Goal: Task Accomplishment & Management: Complete application form

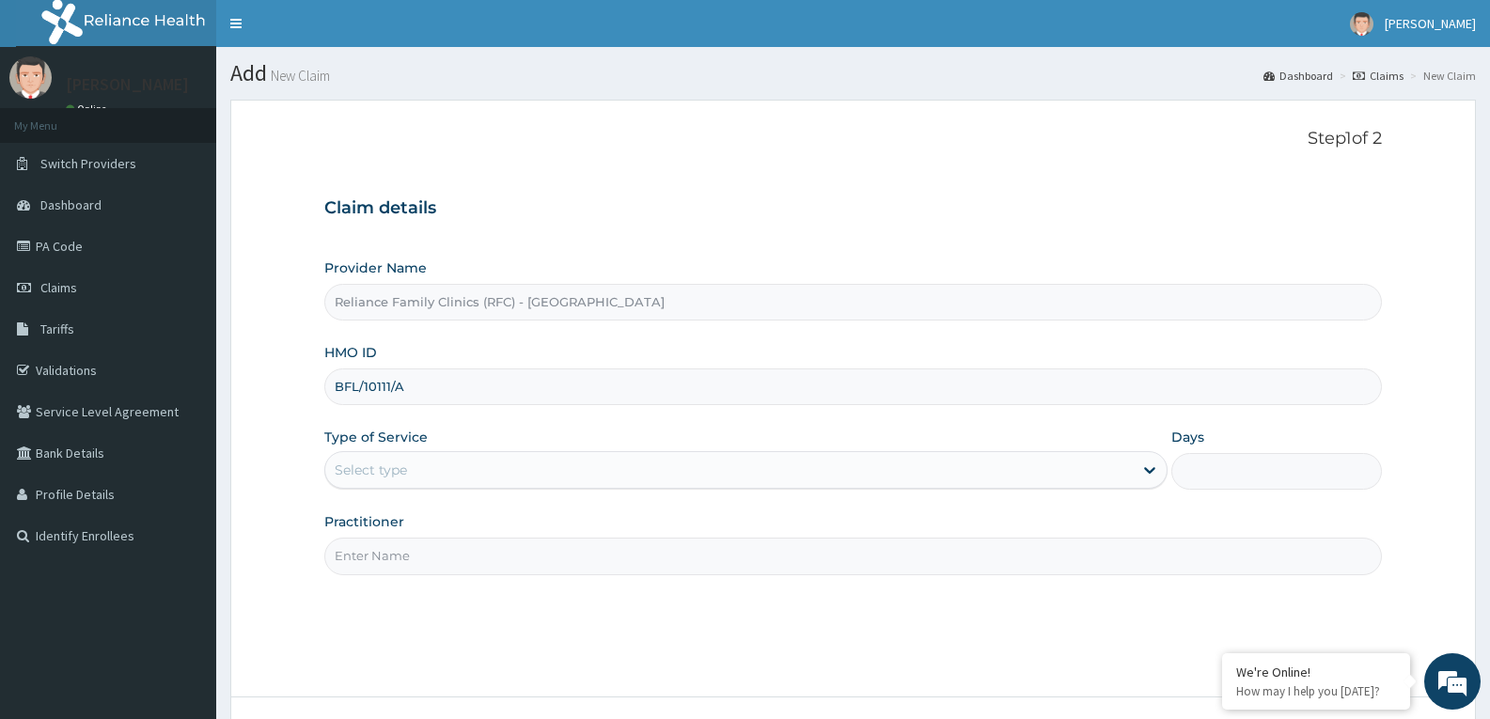
click at [393, 385] on input "BFL/10111/A" at bounding box center [852, 386] width 1057 height 37
click at [379, 388] on input "BFL/10114/A" at bounding box center [852, 386] width 1057 height 37
type input "BFL/10114/A"
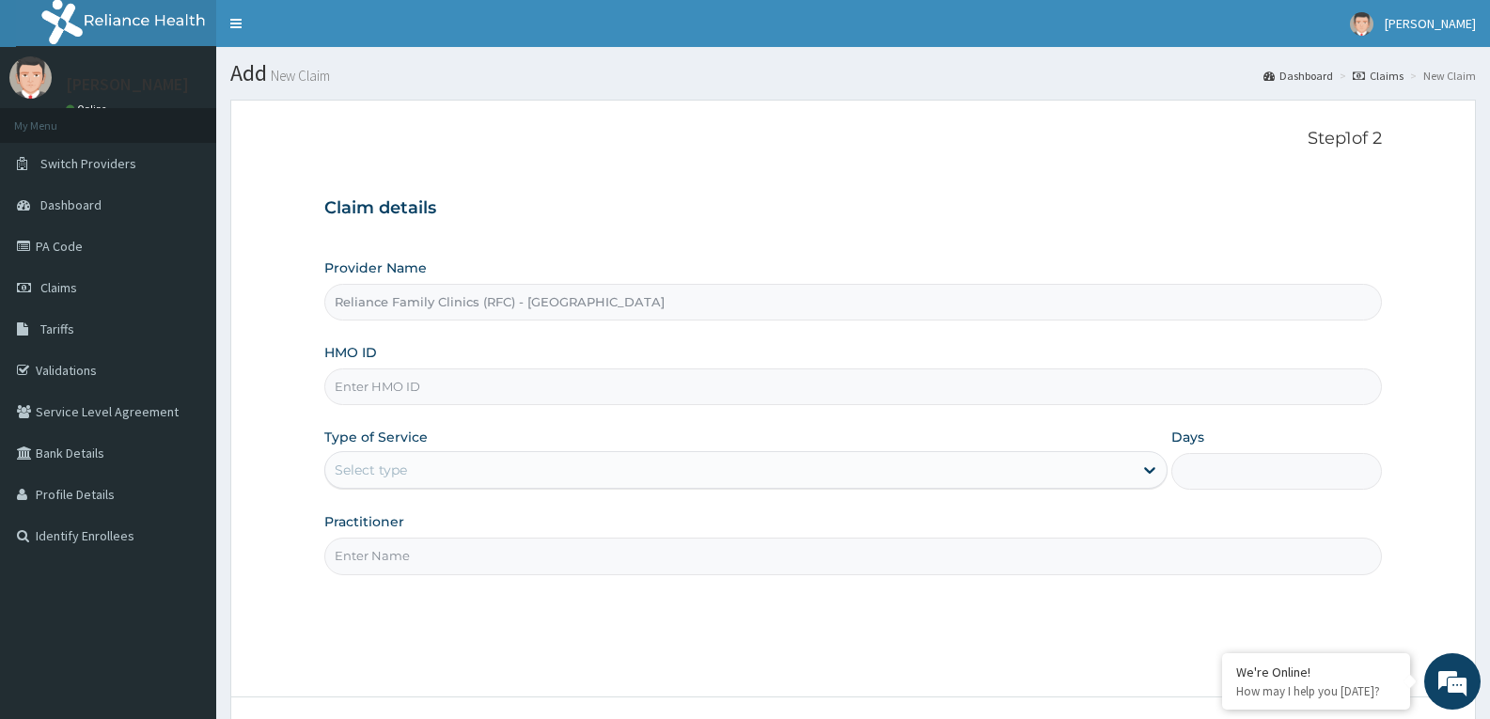
click at [372, 387] on input "HMO ID" at bounding box center [852, 386] width 1057 height 37
paste input "BFL/10114/A"
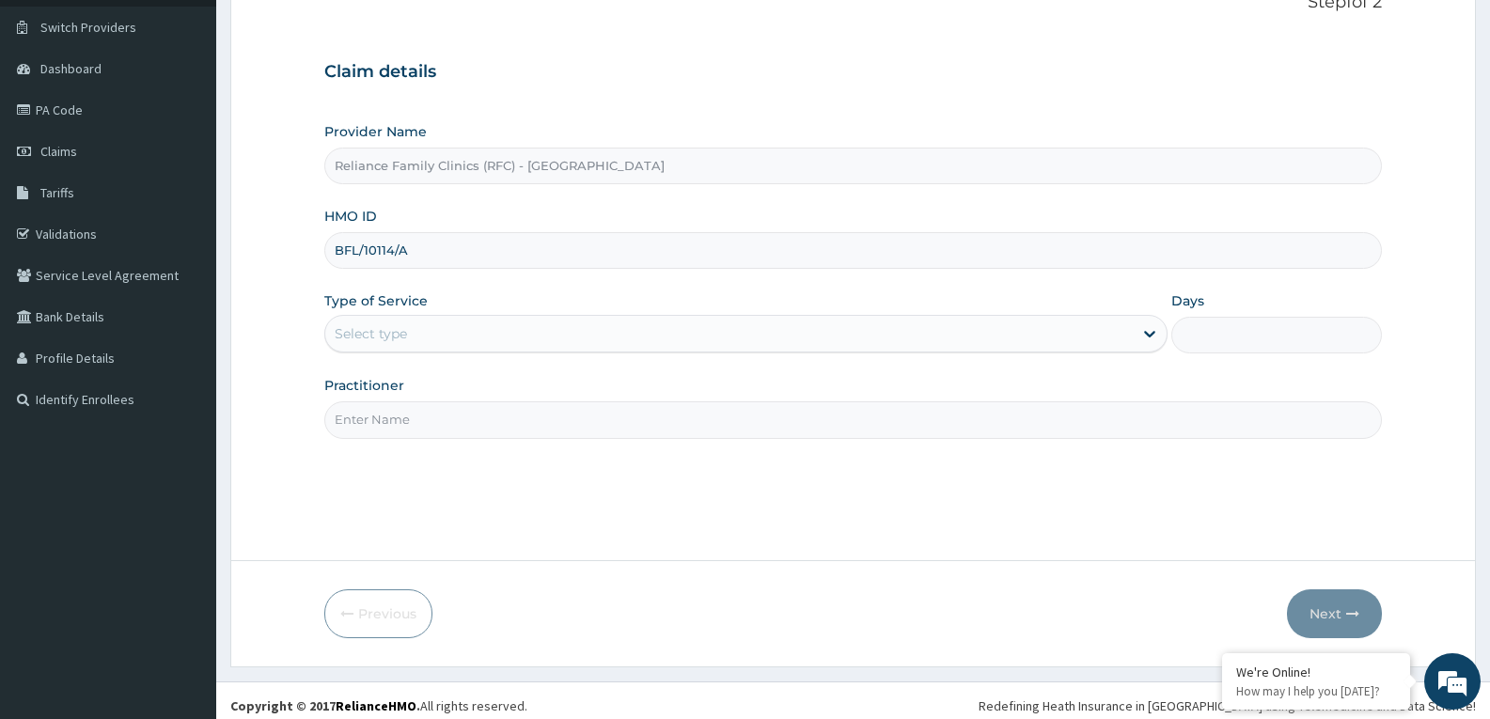
scroll to position [147, 0]
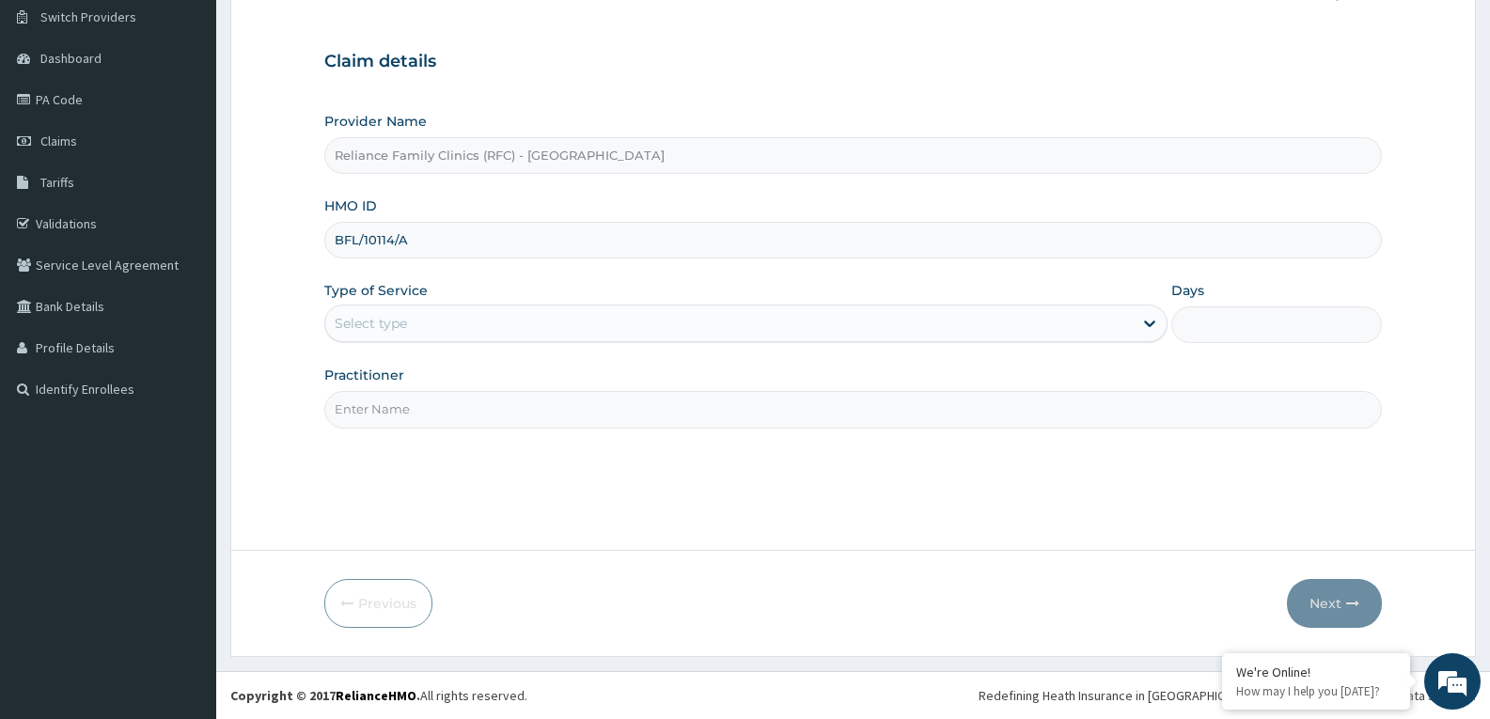
type input "BFL/10114/A"
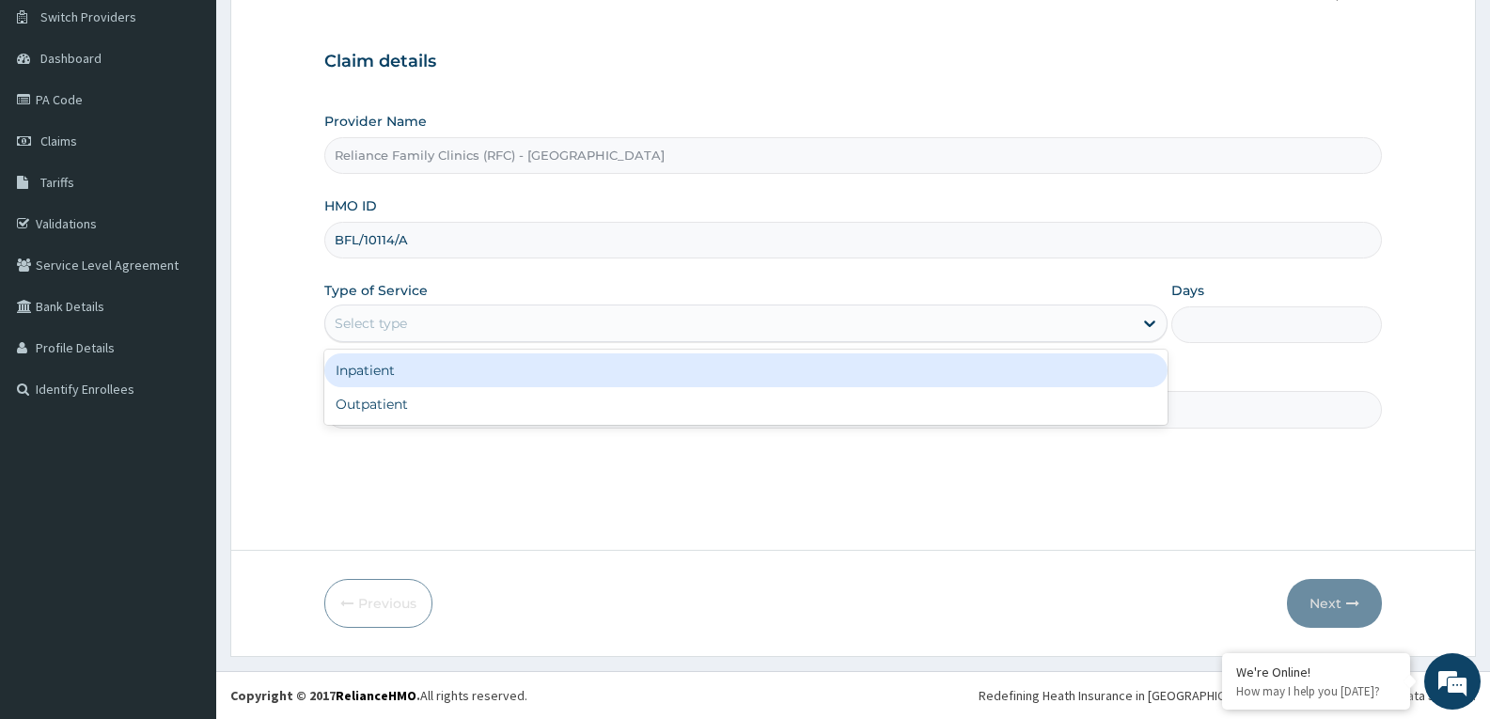
click at [415, 332] on div "Select type" at bounding box center [728, 323] width 807 height 30
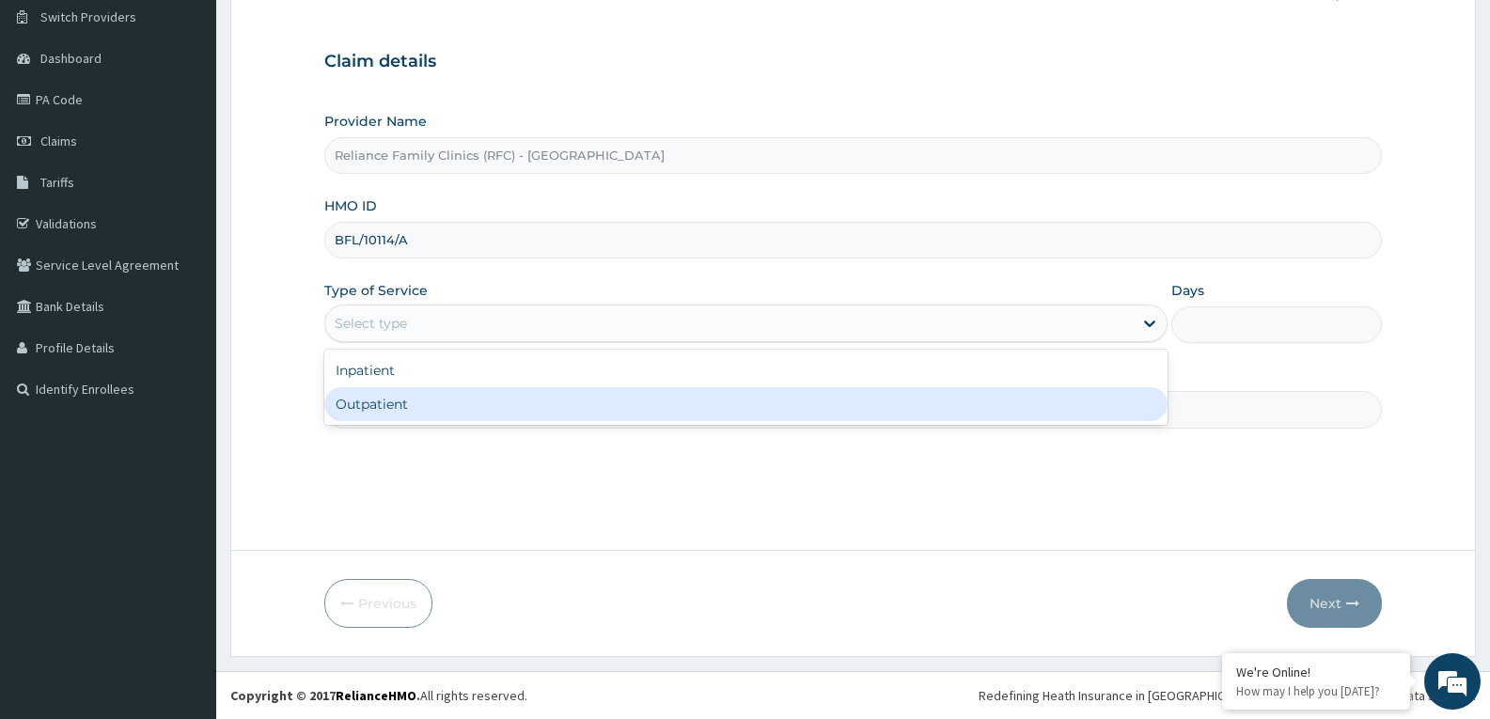
click at [399, 397] on div "Outpatient" at bounding box center [745, 404] width 842 height 34
type input "1"
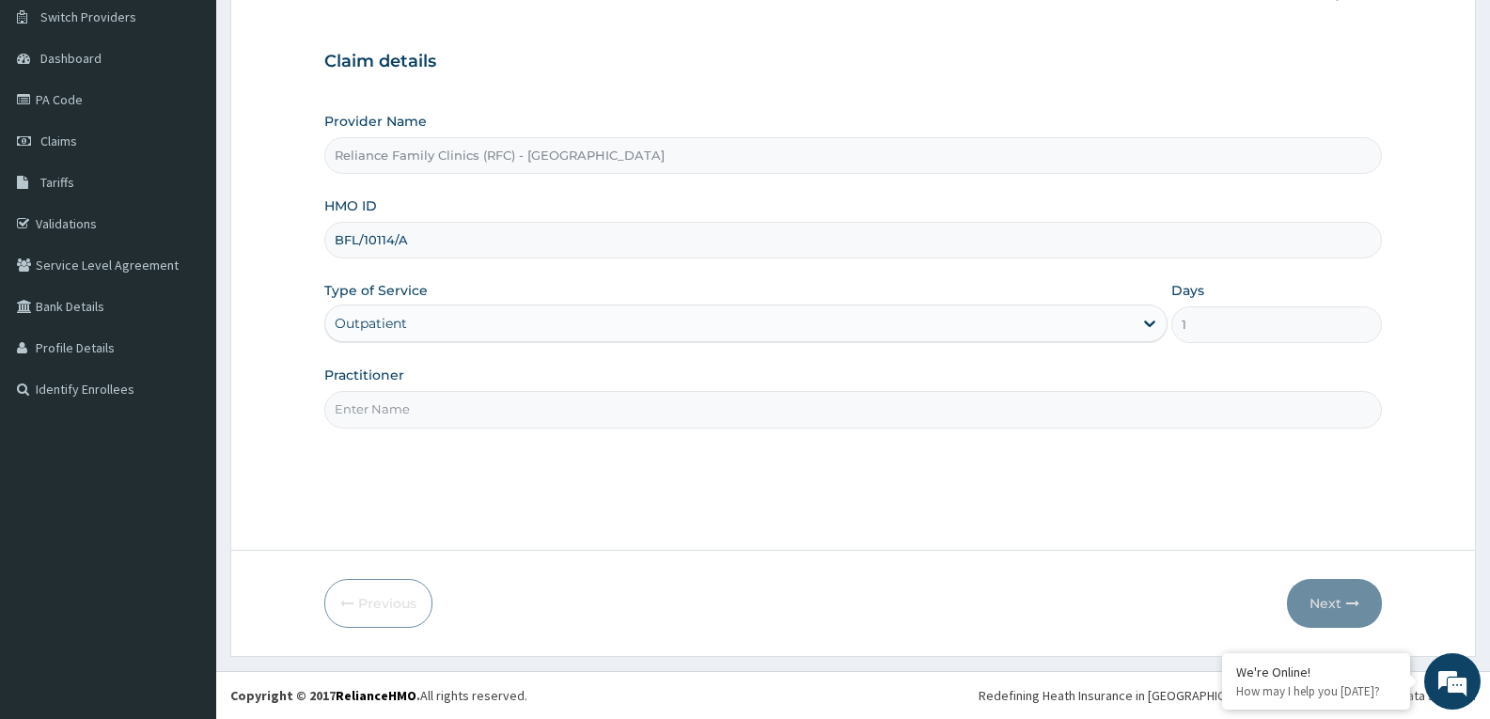
click at [399, 397] on input "Practitioner" at bounding box center [852, 409] width 1057 height 37
type input "faridat"
click at [1315, 608] on button "Next" at bounding box center [1334, 603] width 95 height 49
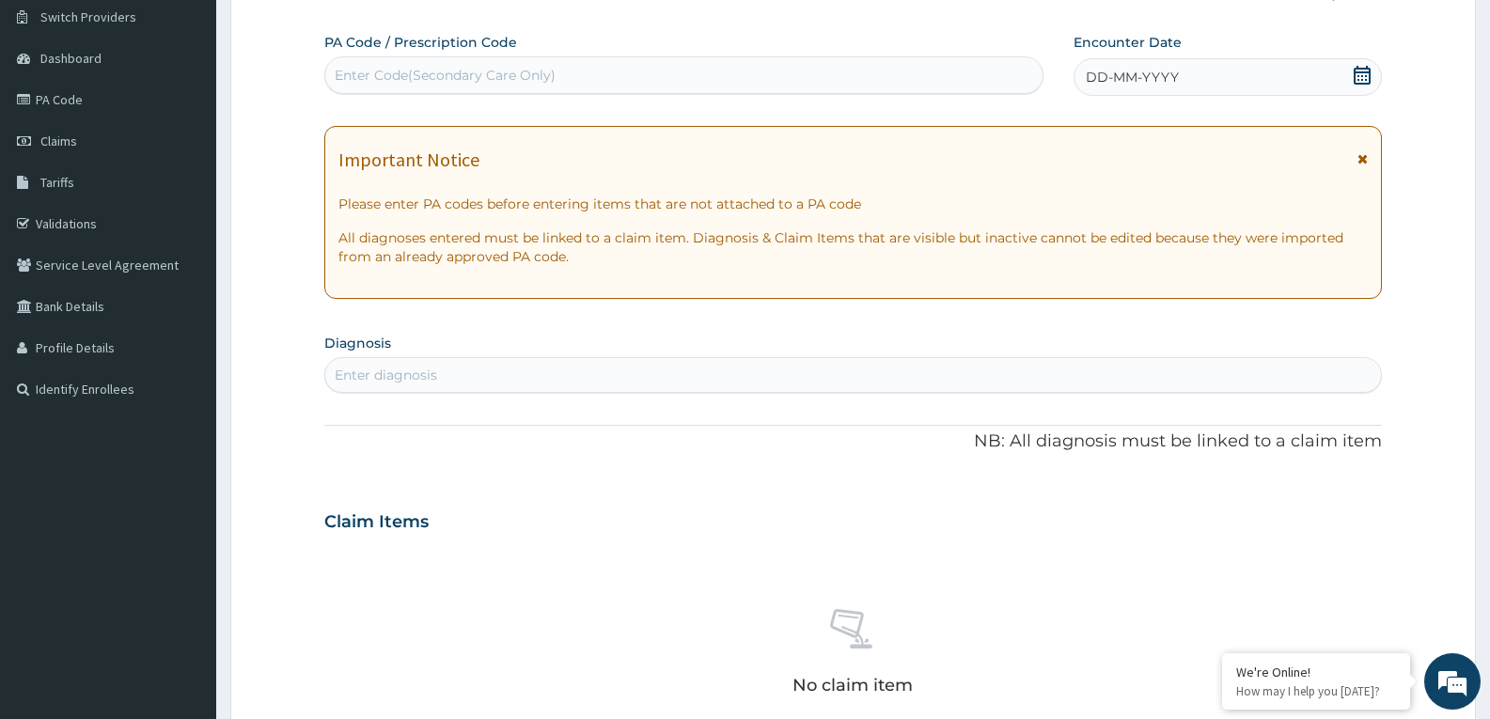
click at [1357, 69] on icon at bounding box center [1362, 75] width 17 height 19
click at [536, 373] on div "Enter diagnosis" at bounding box center [853, 375] width 1056 height 30
type input "well adult moni"
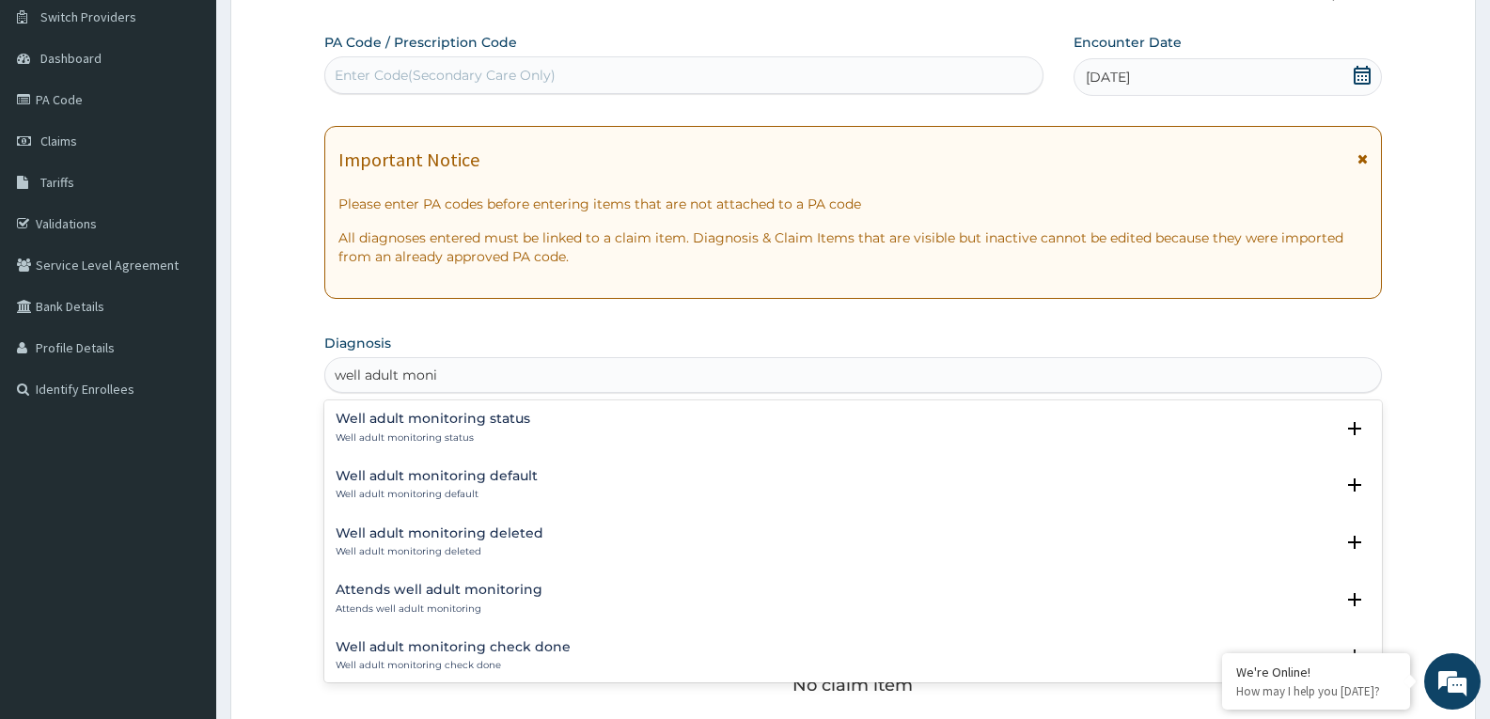
click at [410, 433] on p "Well adult monitoring status" at bounding box center [433, 437] width 195 height 13
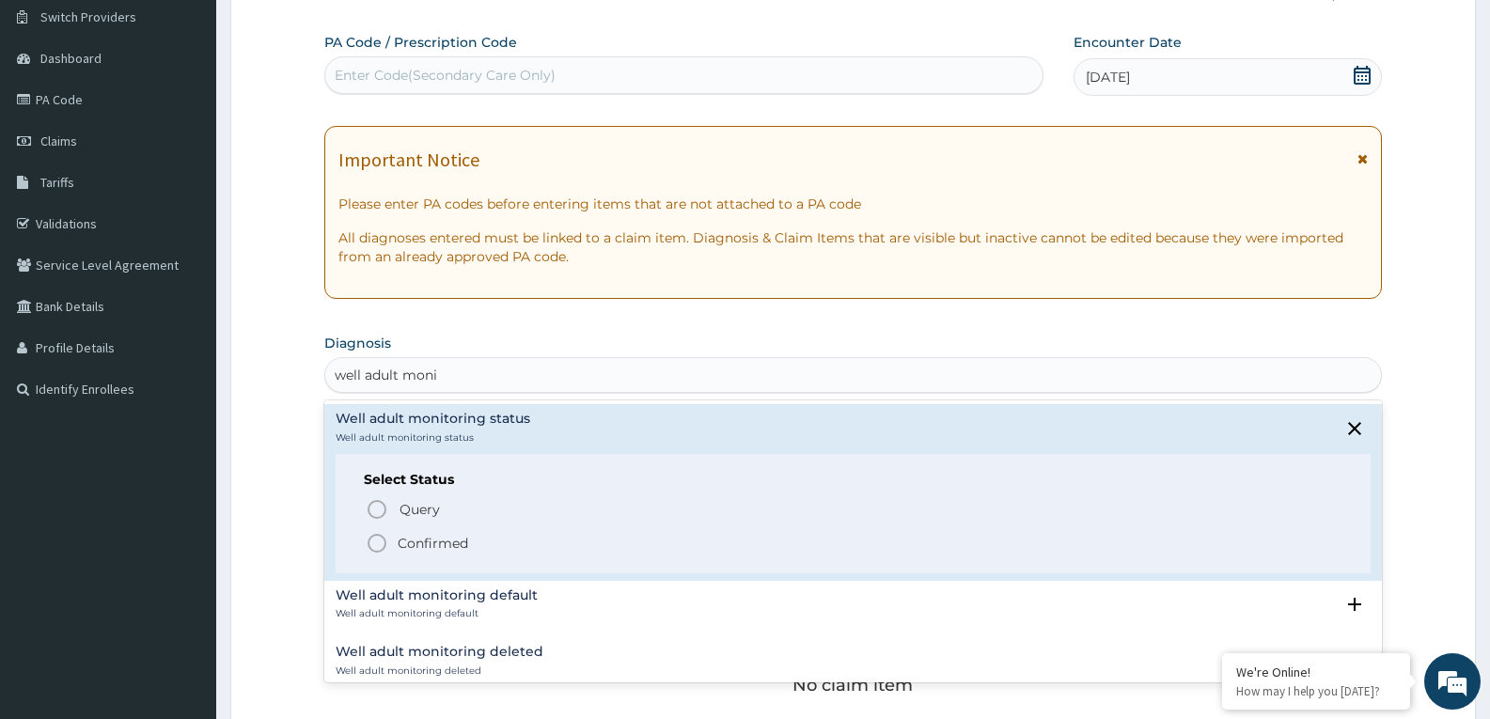
click at [384, 542] on icon "status option filled" at bounding box center [377, 543] width 23 height 23
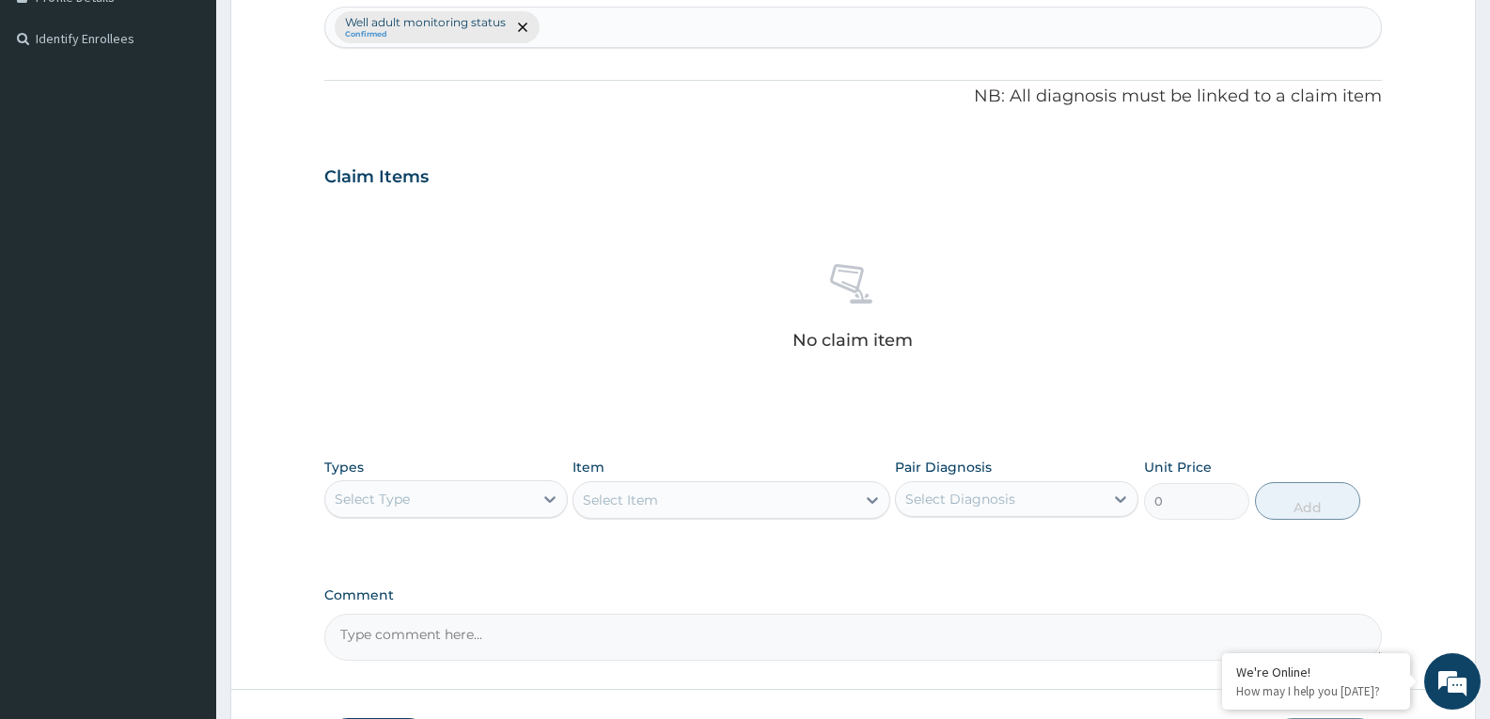
scroll to position [636, 0]
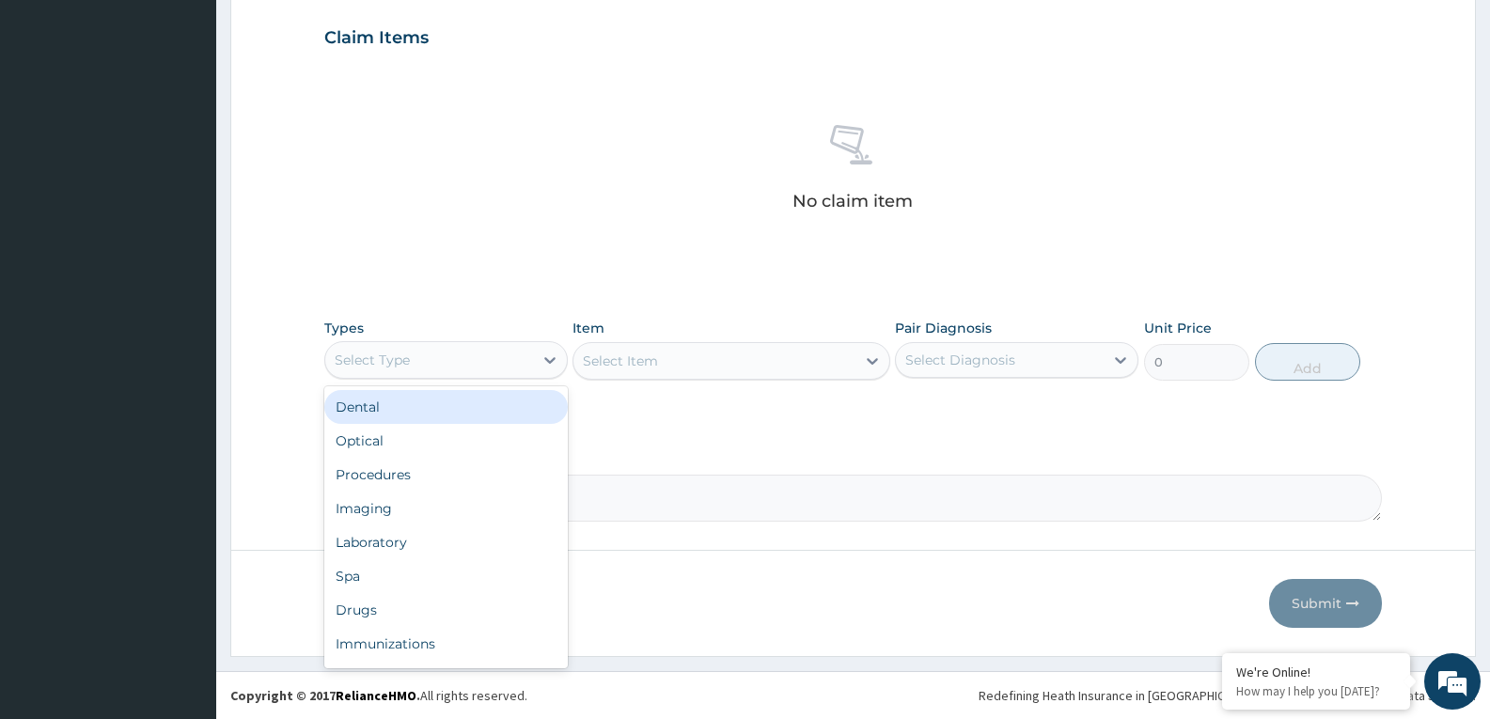
click at [488, 363] on div "Select Type" at bounding box center [429, 360] width 208 height 30
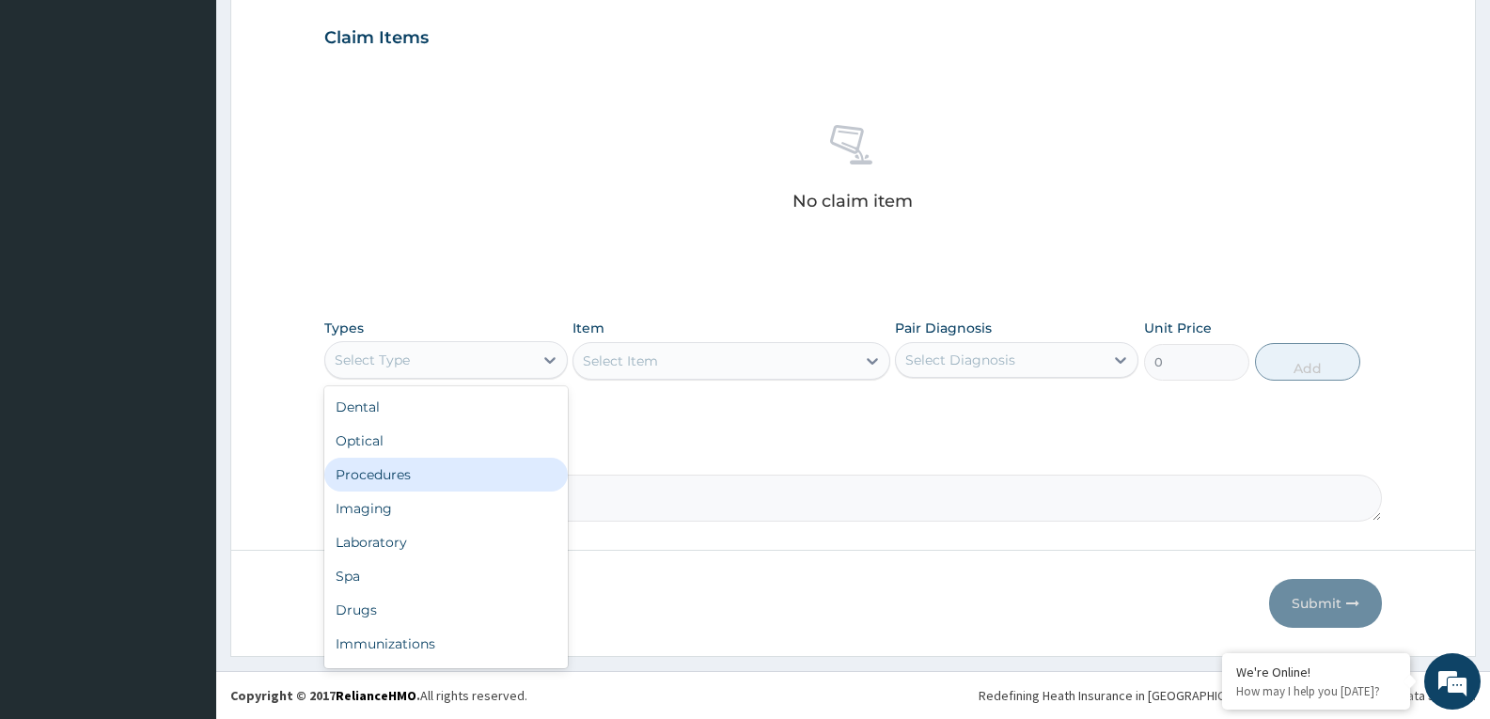
click at [409, 476] on div "Procedures" at bounding box center [445, 475] width 243 height 34
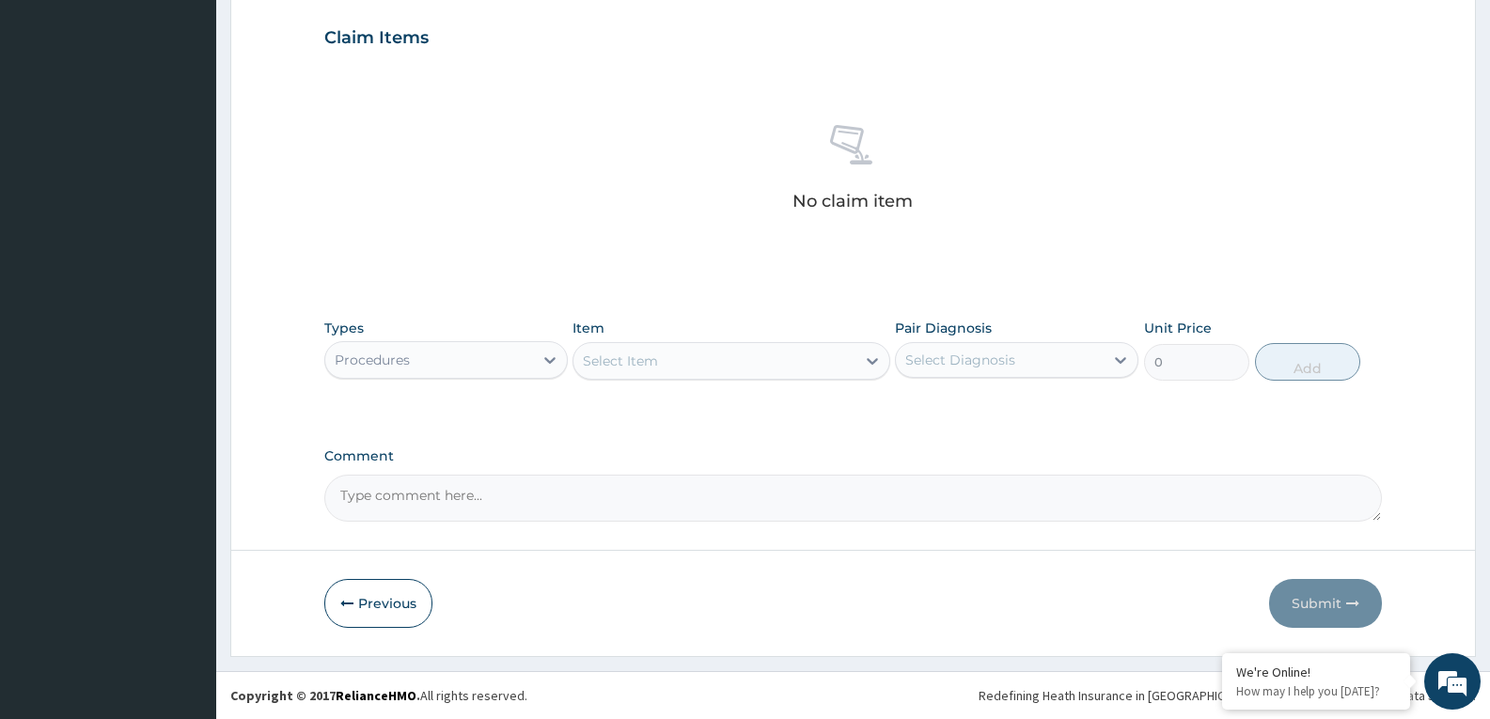
click at [809, 357] on div "Select Item" at bounding box center [713, 361] width 281 height 30
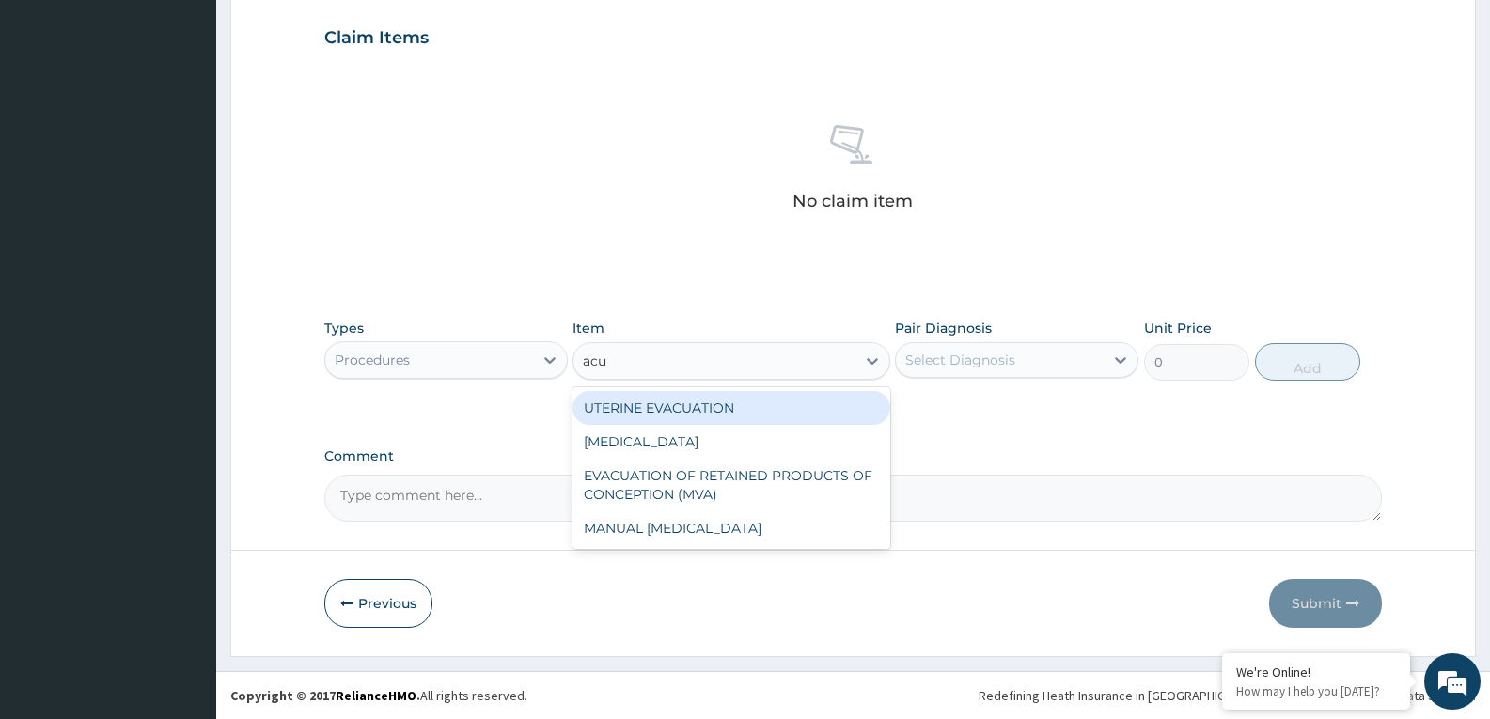
type input "acui"
click at [792, 409] on div "[MEDICAL_DATA]" at bounding box center [730, 408] width 317 height 34
type input "3000"
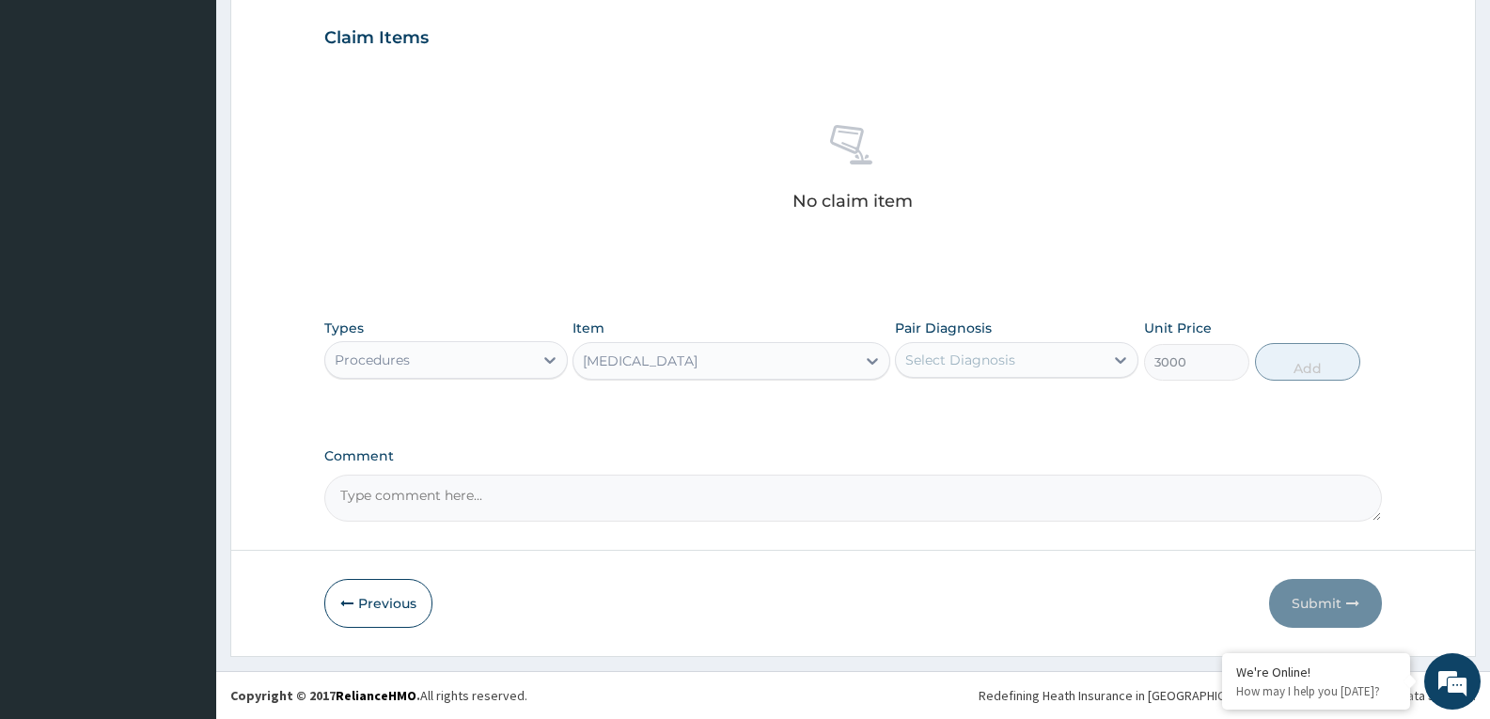
click at [1049, 366] on div "Select Diagnosis" at bounding box center [1000, 360] width 208 height 30
checkbox input "true"
click at [1307, 380] on button "Add" at bounding box center [1307, 362] width 105 height 38
type input "0"
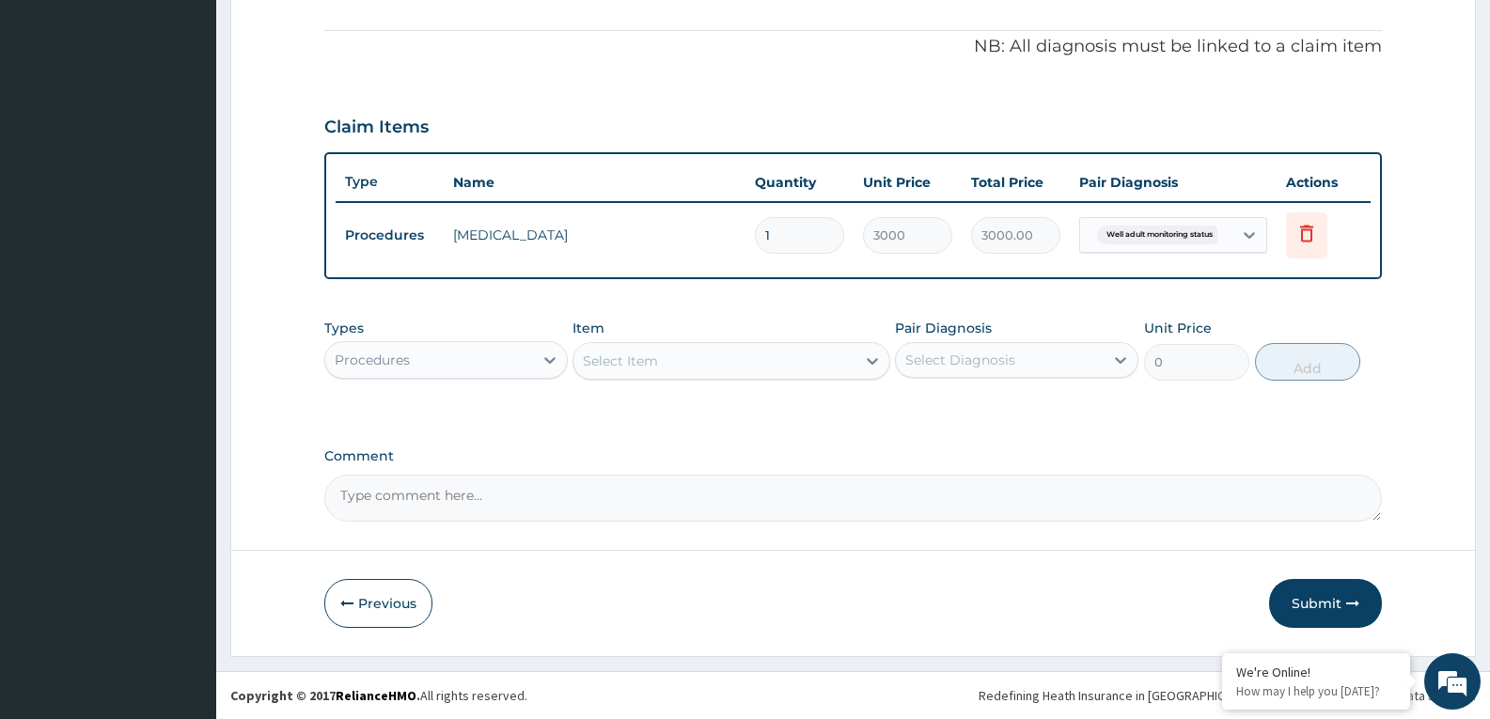
scroll to position [547, 0]
click at [491, 371] on div "Procedures" at bounding box center [429, 360] width 208 height 30
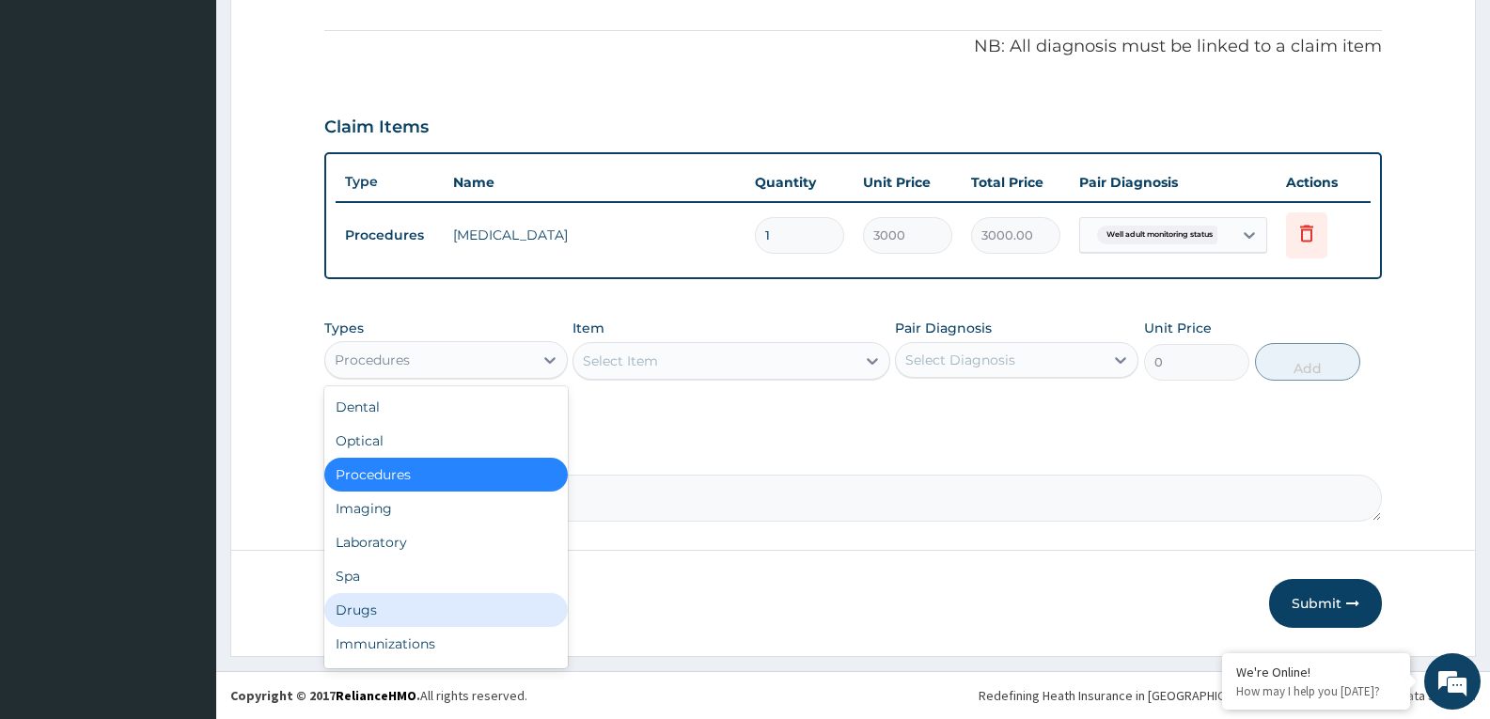
click at [384, 623] on div "Drugs" at bounding box center [445, 610] width 243 height 34
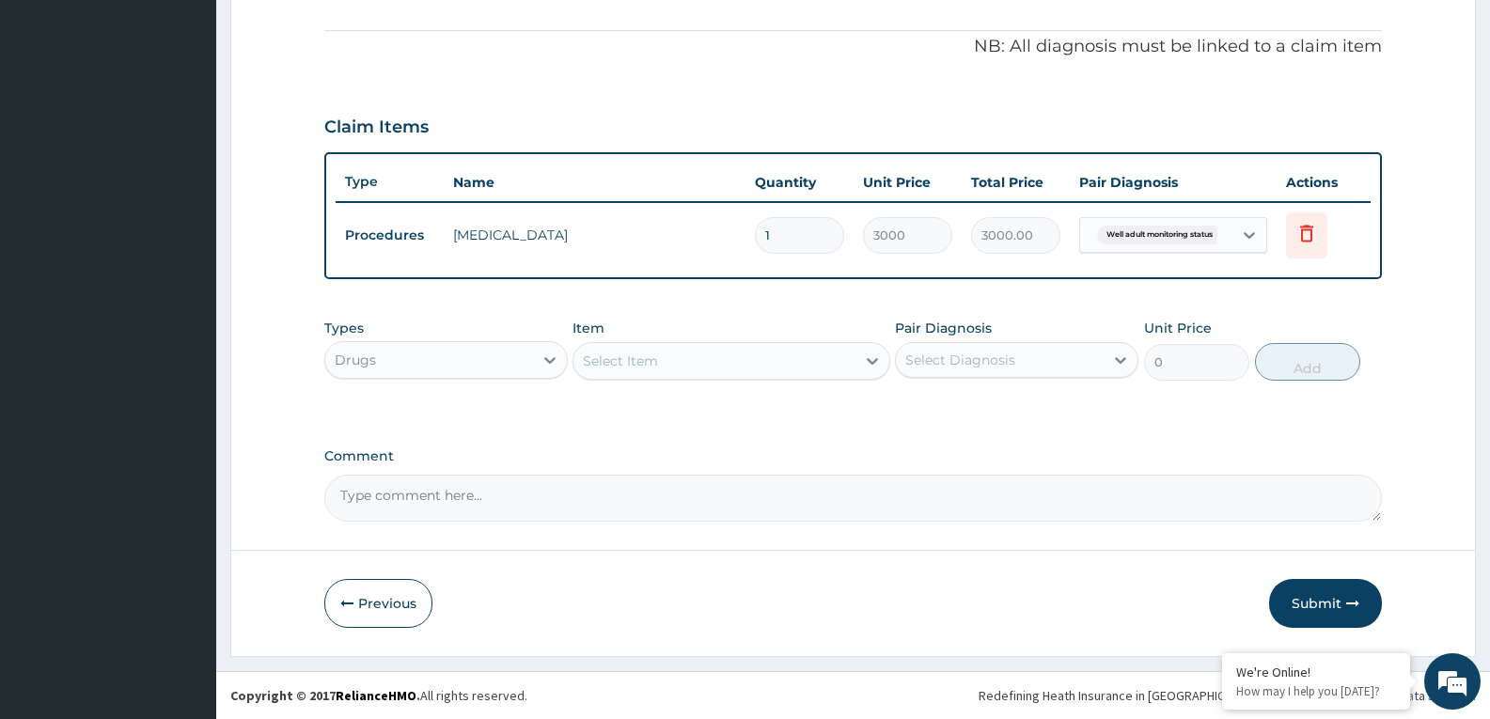
click at [689, 359] on div "Select Item" at bounding box center [713, 361] width 281 height 30
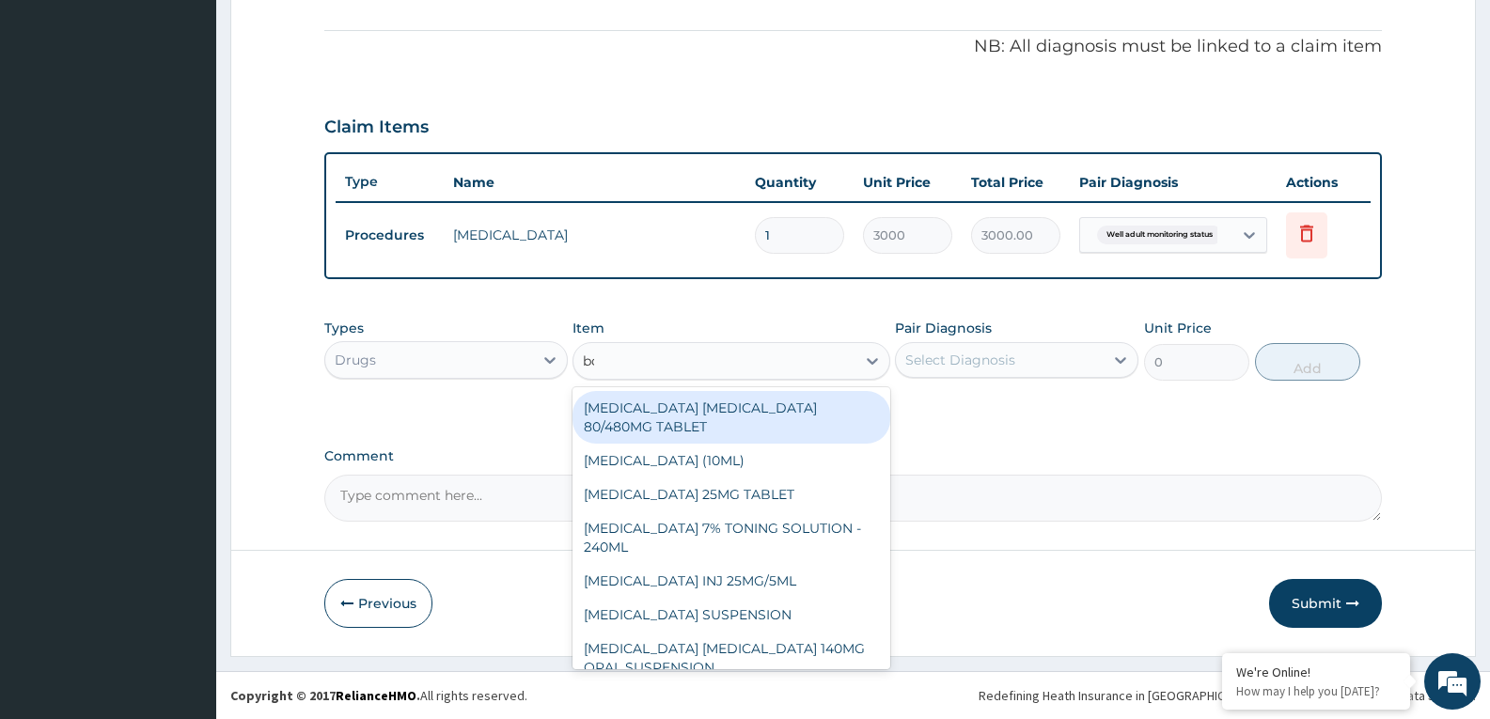
type input "bot"
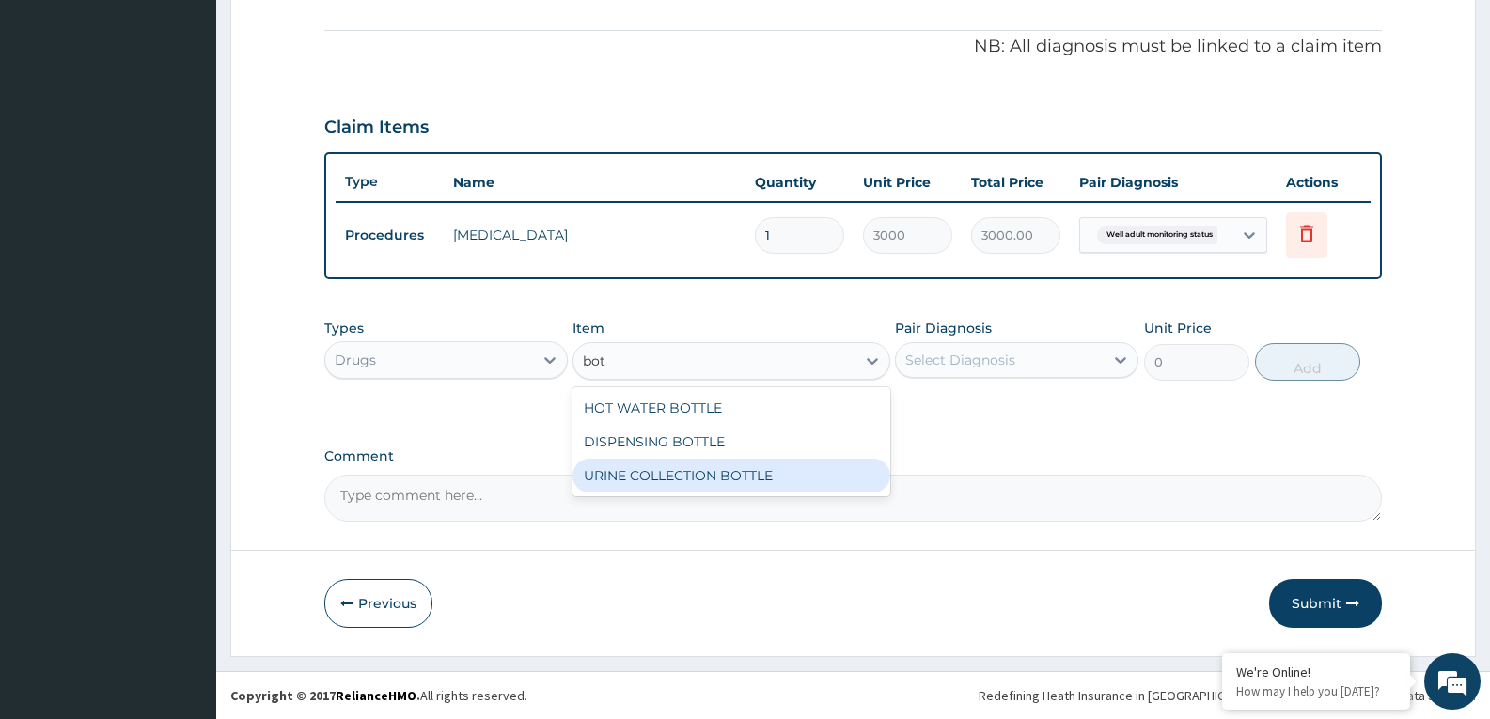
click at [688, 474] on div "URINE COLLECTION BOTTLE" at bounding box center [730, 476] width 317 height 34
type input "198"
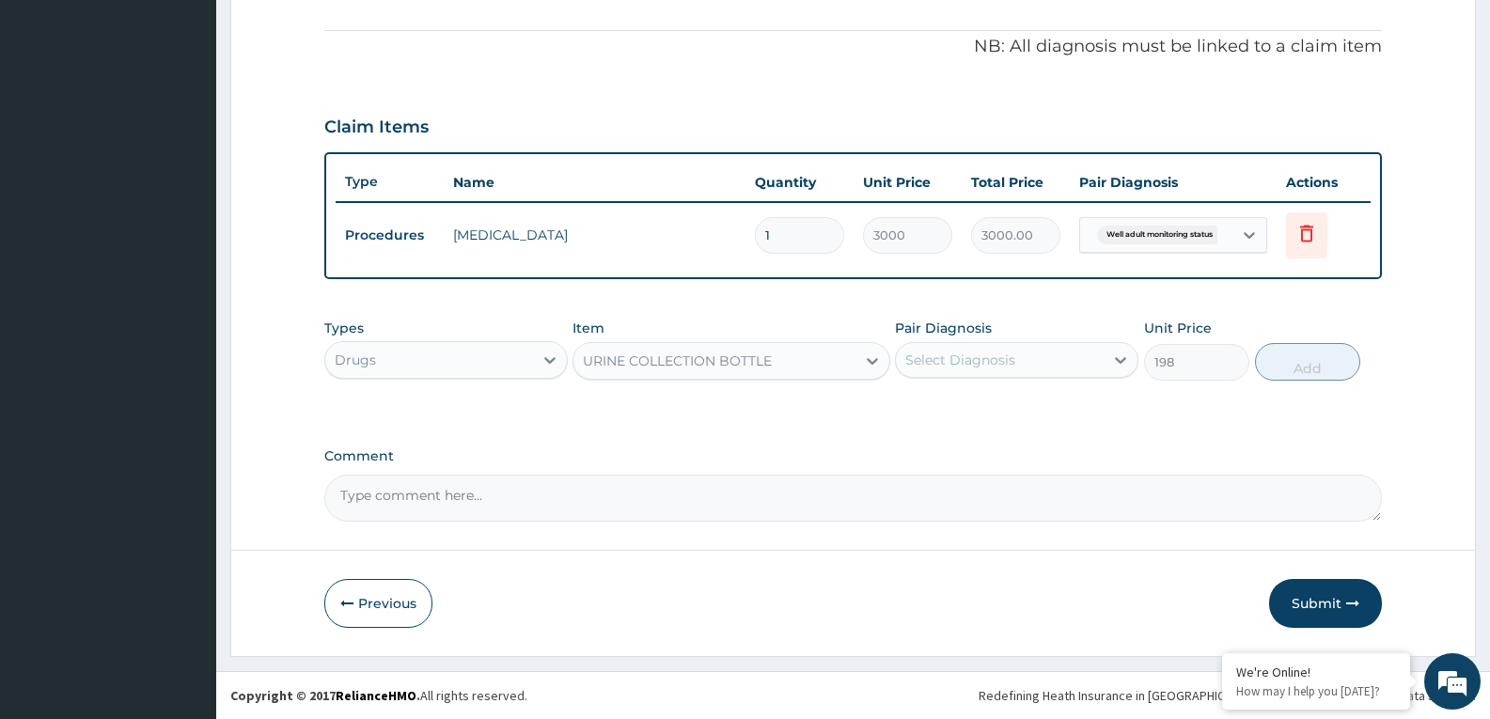
click at [961, 356] on div "Select Diagnosis" at bounding box center [960, 360] width 110 height 19
checkbox input "true"
click at [1292, 370] on button "Add" at bounding box center [1307, 362] width 105 height 38
type input "0"
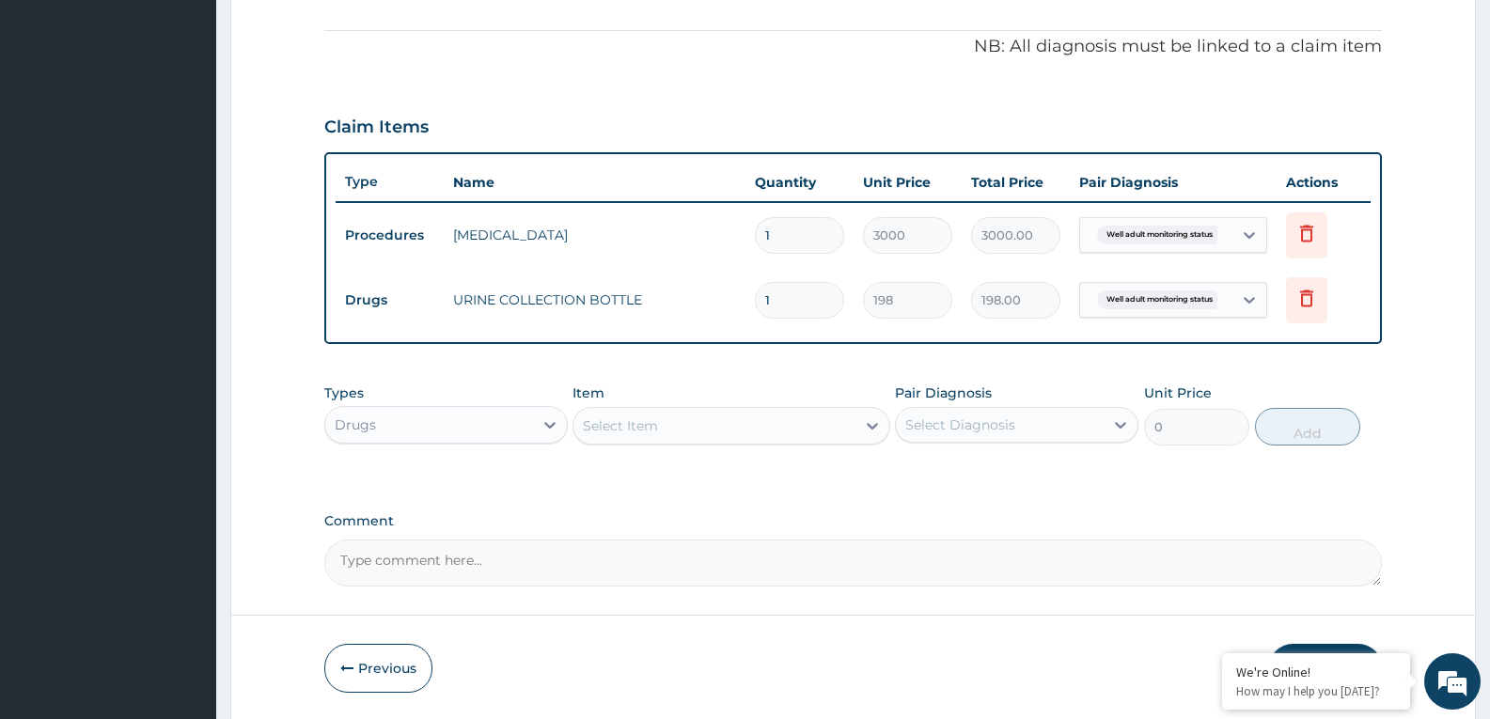
click at [462, 420] on div "Drugs" at bounding box center [429, 425] width 208 height 30
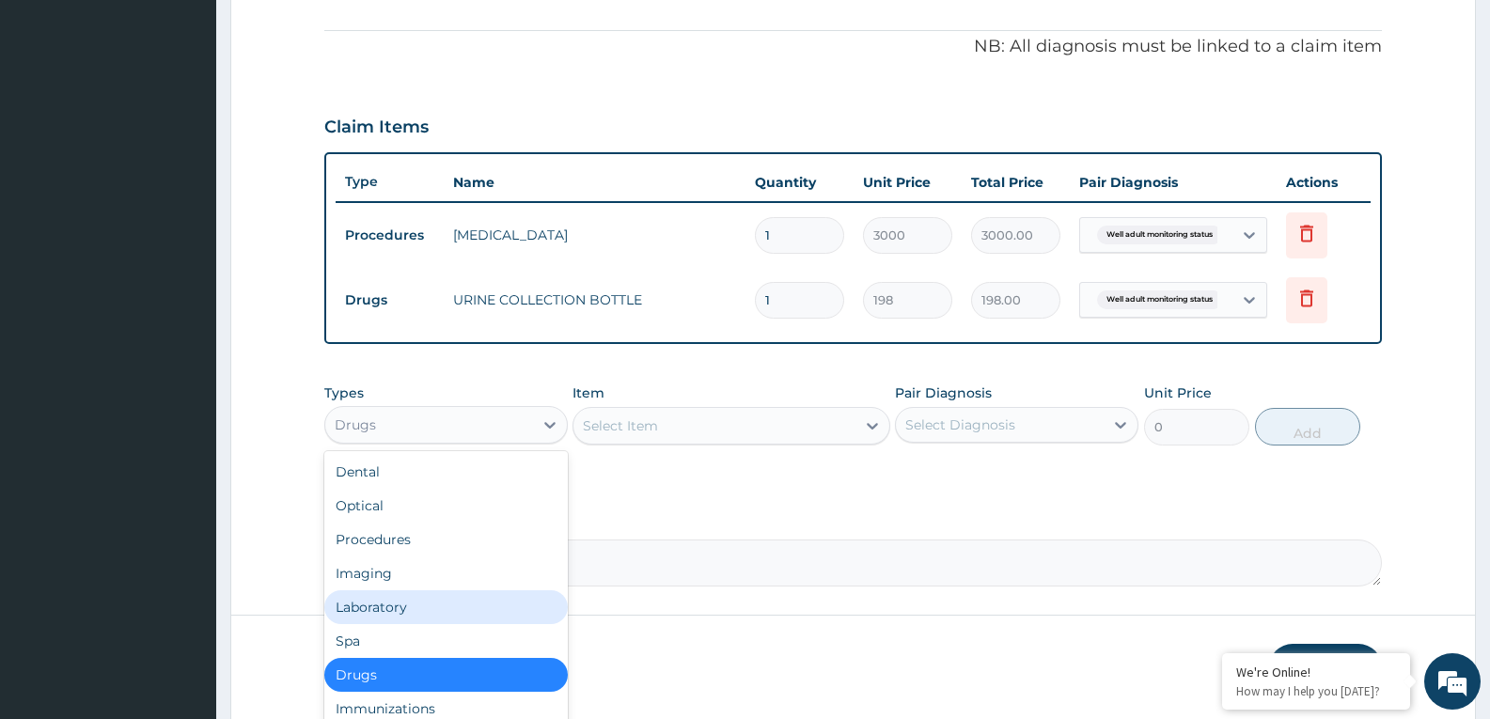
click at [385, 601] on div "Laboratory" at bounding box center [445, 607] width 243 height 34
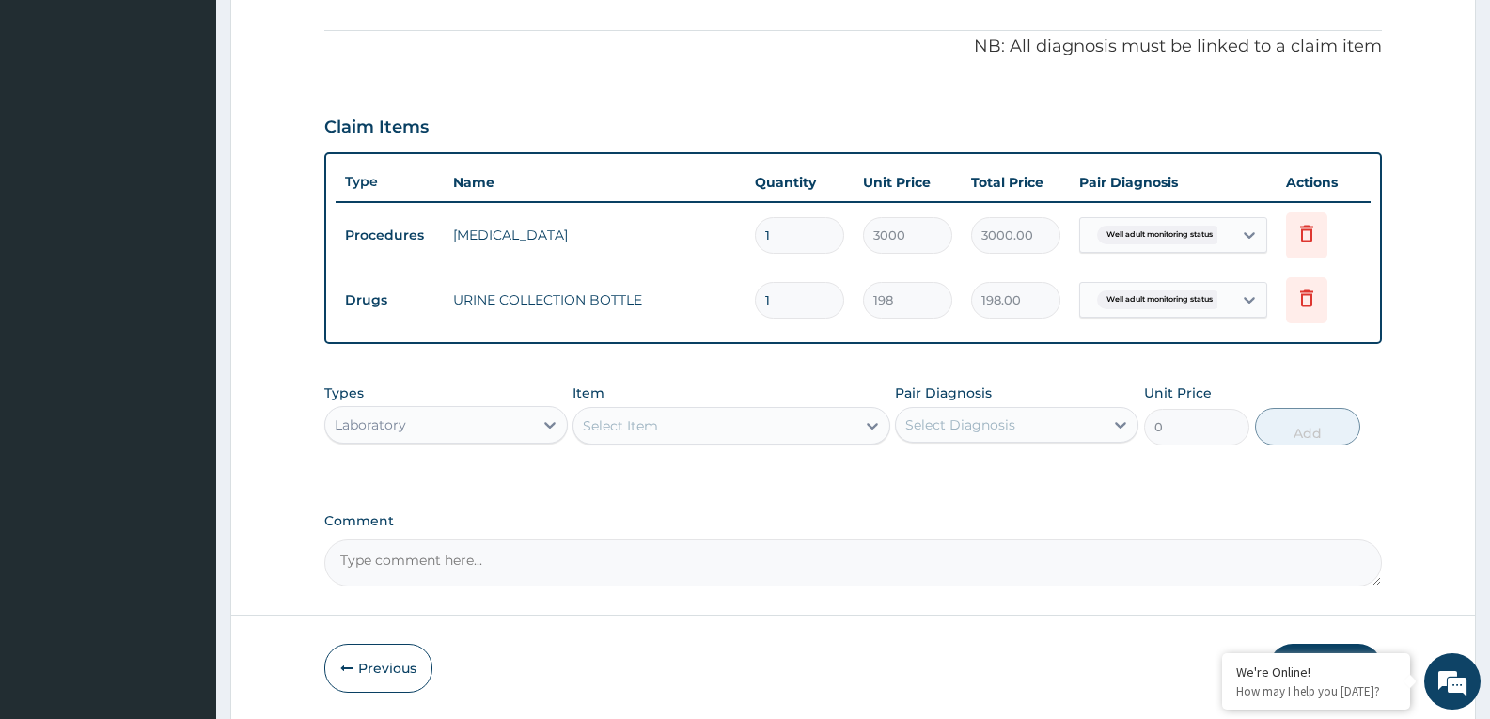
click at [711, 431] on div "Select Item" at bounding box center [713, 426] width 281 height 30
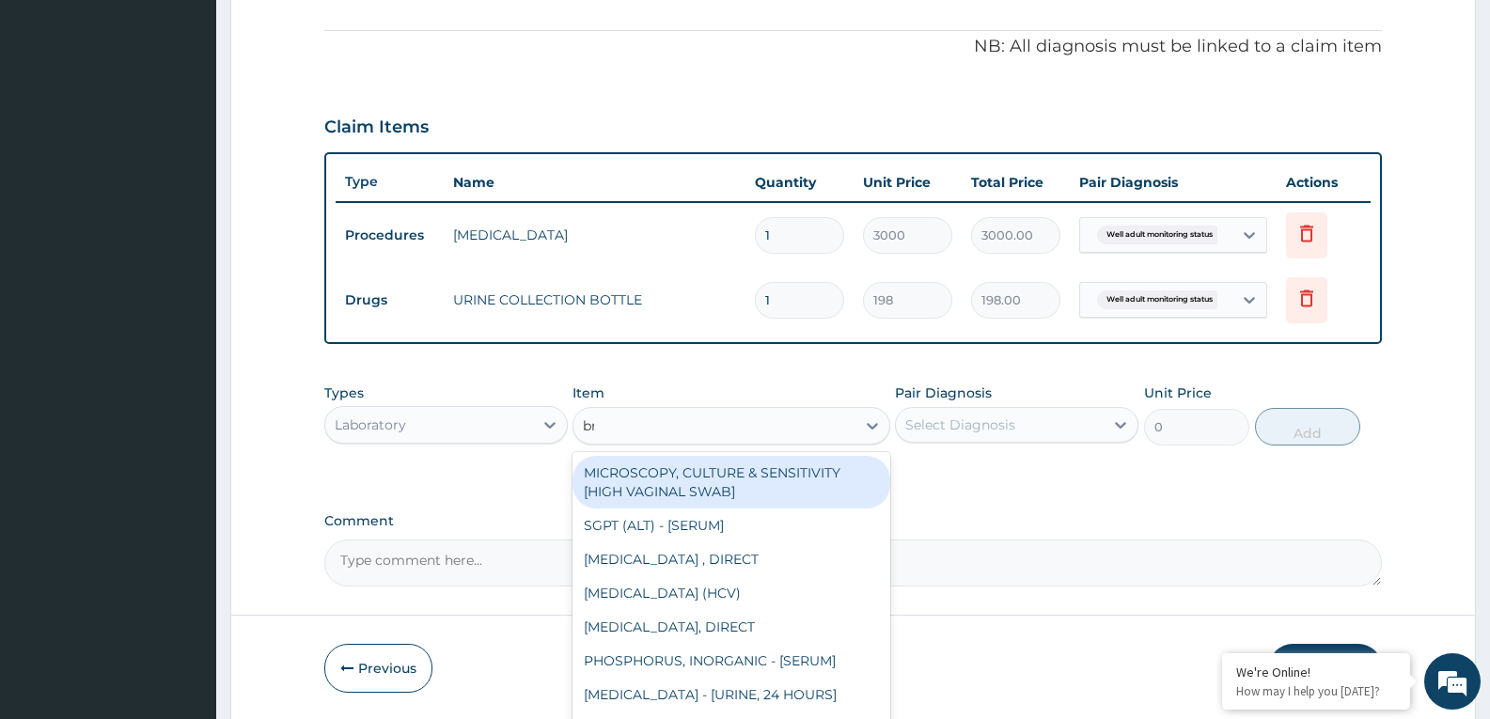
type input "bmi"
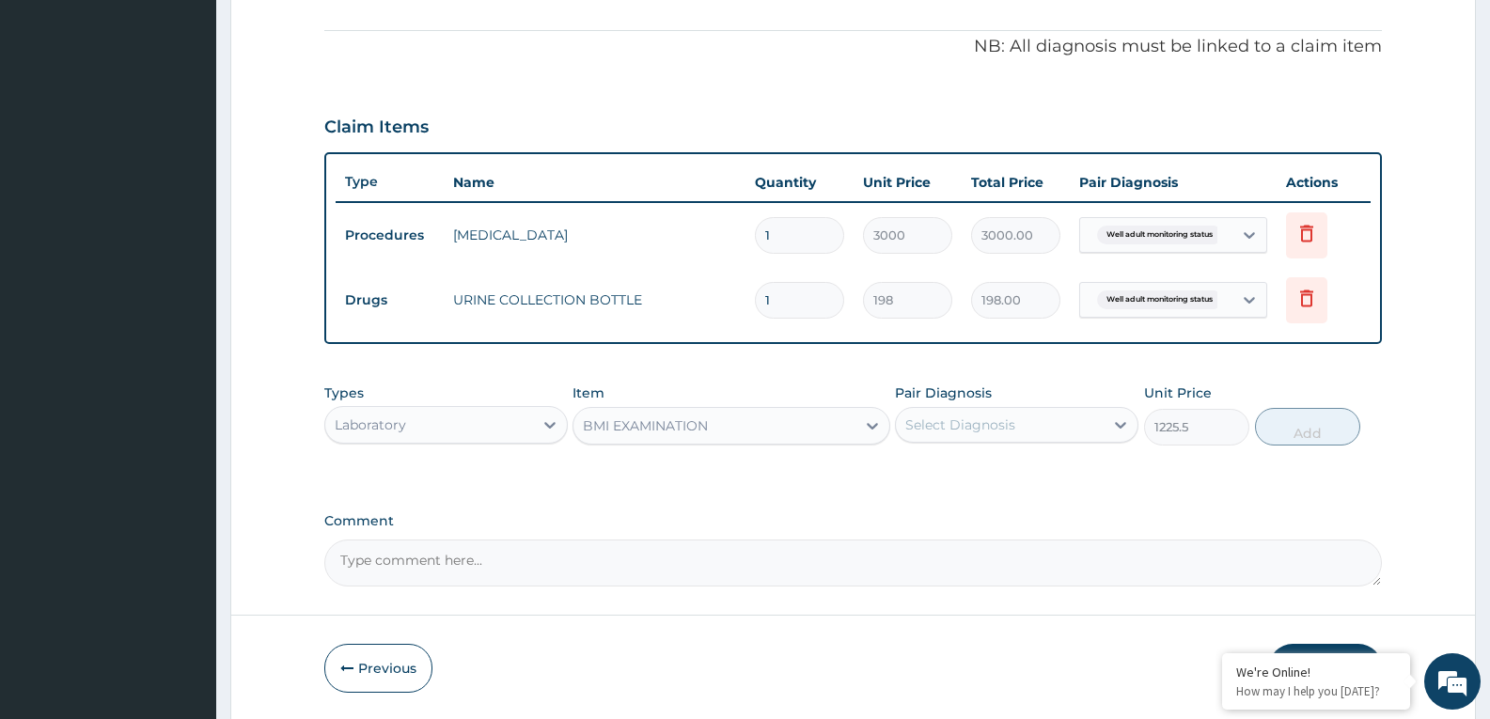
click at [1016, 402] on div "Pair Diagnosis Select Diagnosis" at bounding box center [1016, 415] width 243 height 62
click at [1052, 422] on div "Select Diagnosis" at bounding box center [1000, 425] width 208 height 30
click at [1294, 439] on button "Add" at bounding box center [1307, 427] width 105 height 38
type input "0"
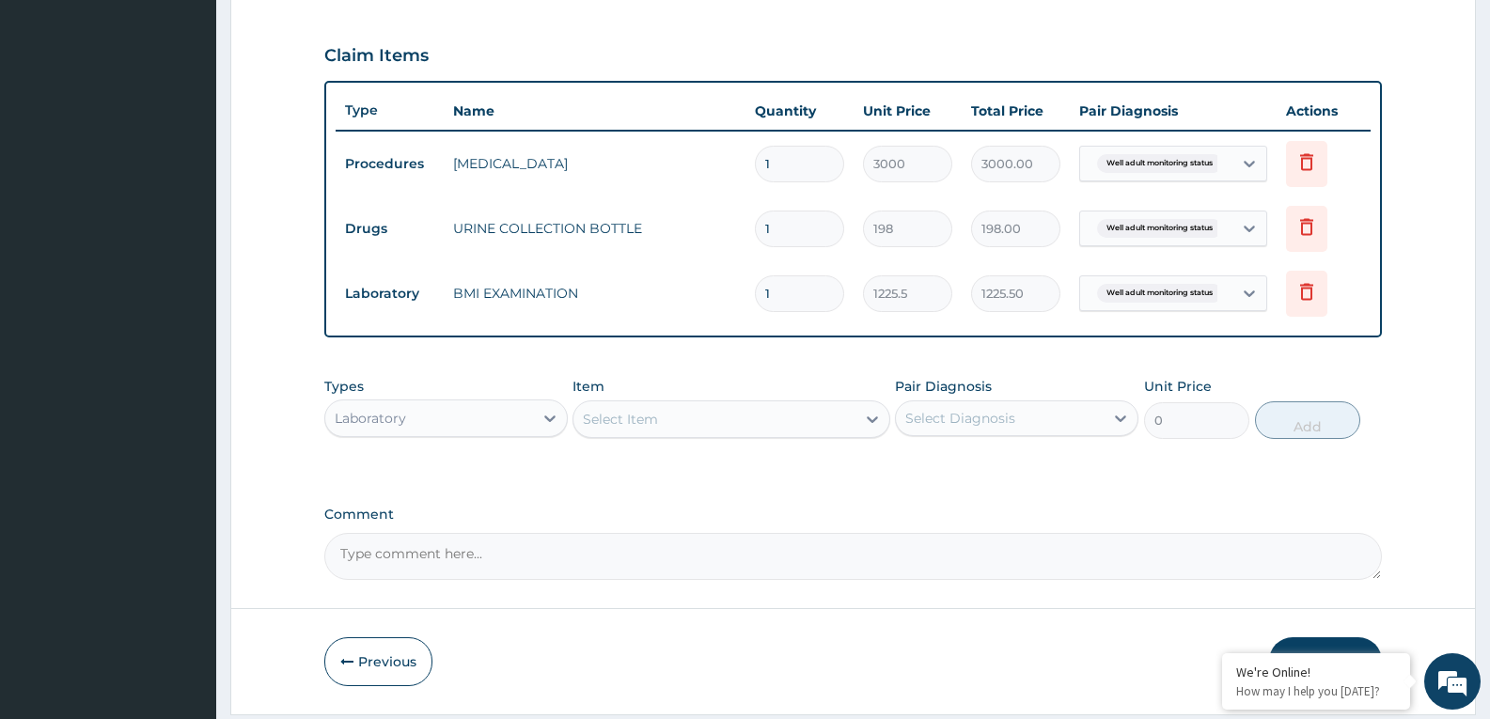
scroll to position [677, 0]
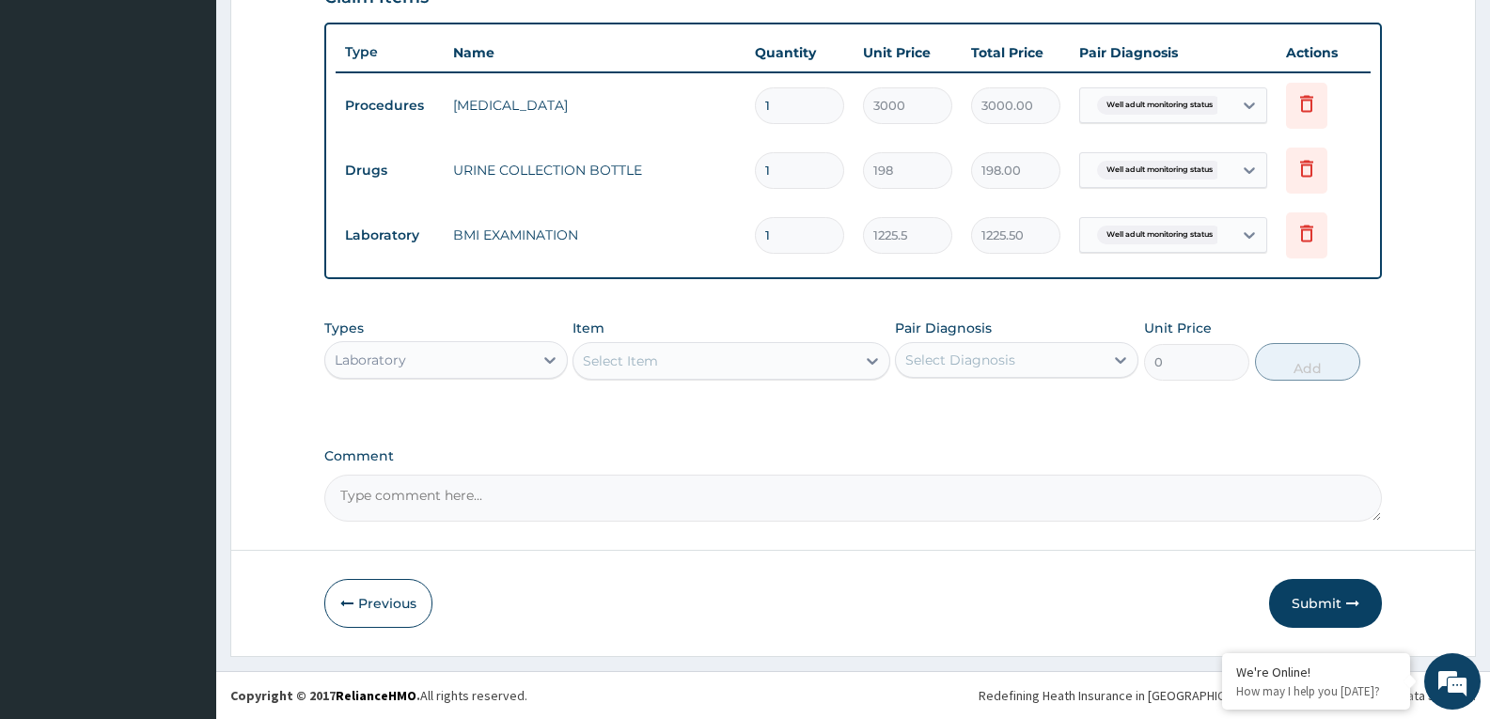
click at [688, 352] on div "Select Item" at bounding box center [713, 361] width 281 height 30
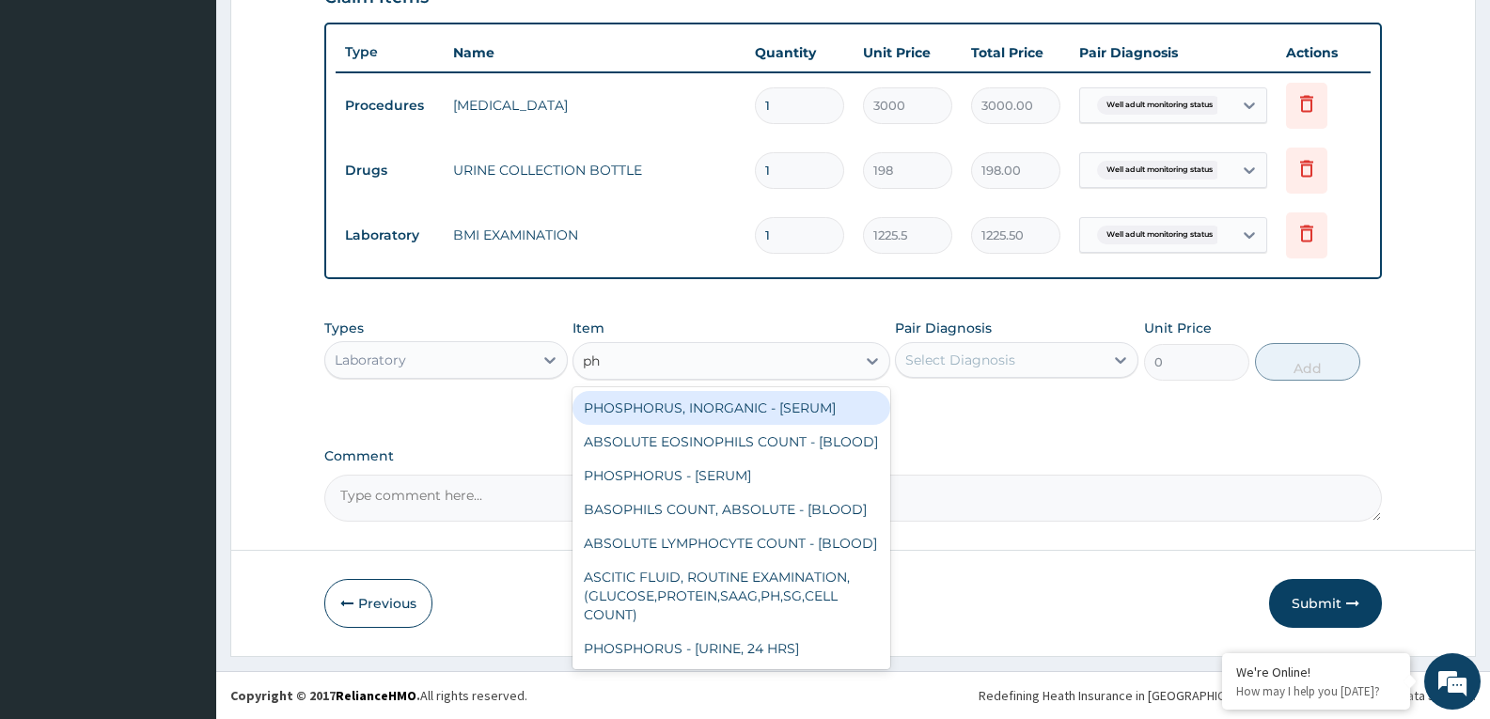
type input "phy"
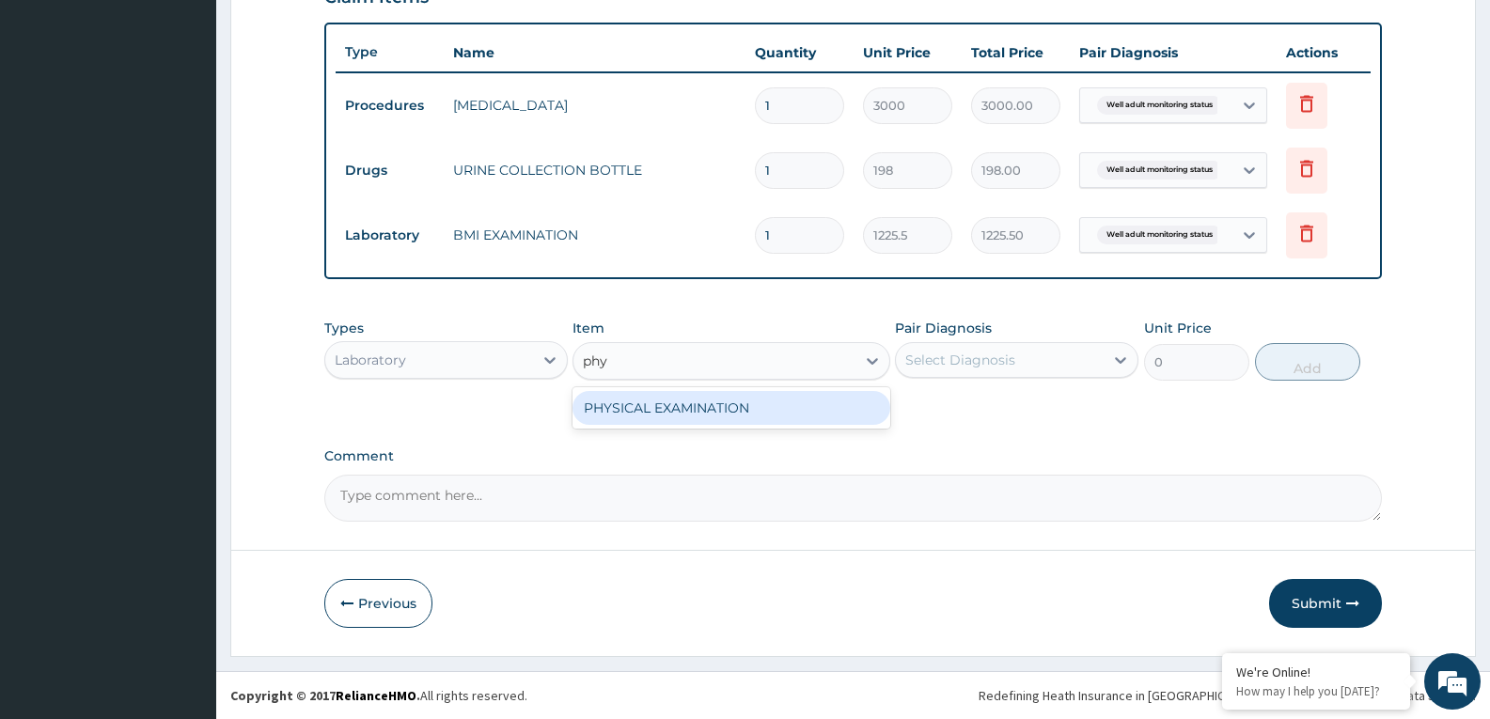
type input "1225.5"
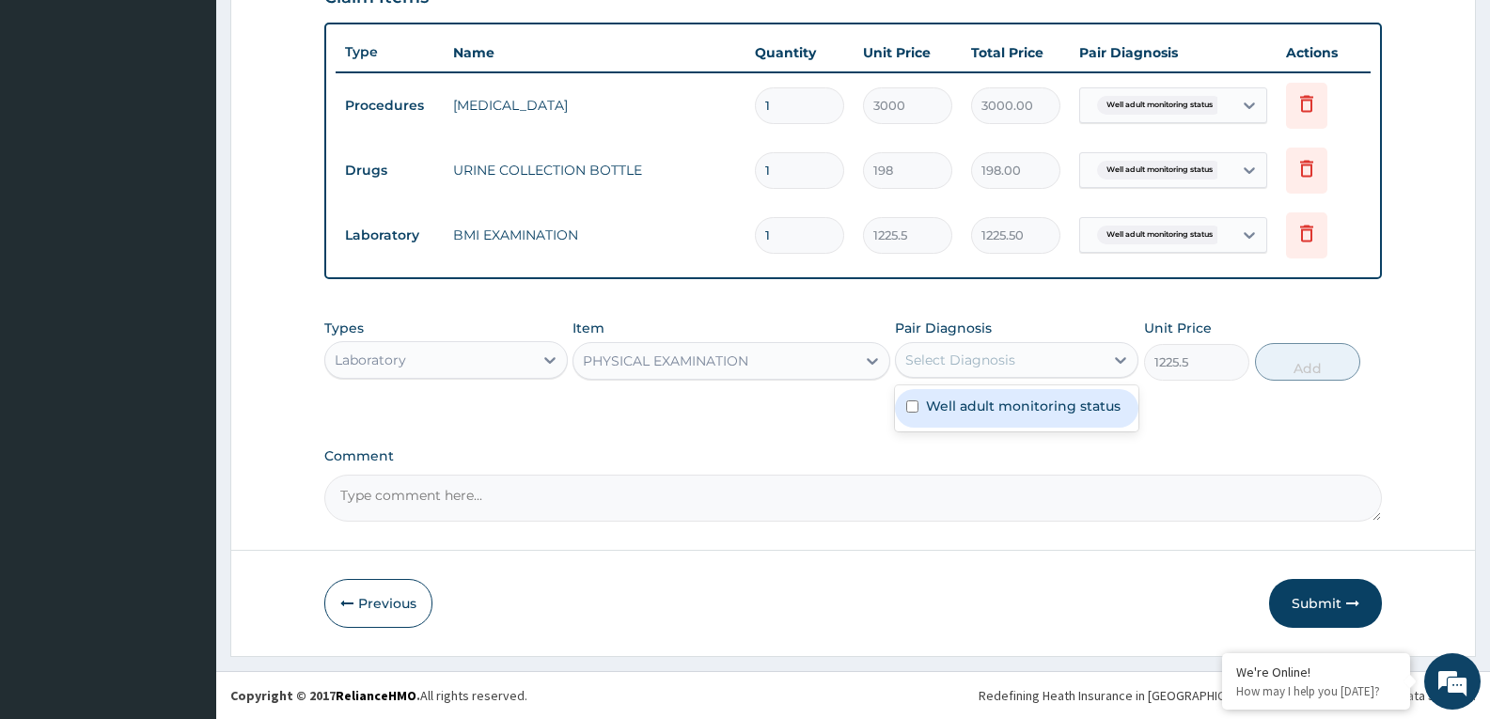
click at [1025, 359] on div "Select Diagnosis" at bounding box center [1000, 360] width 208 height 30
checkbox input "true"
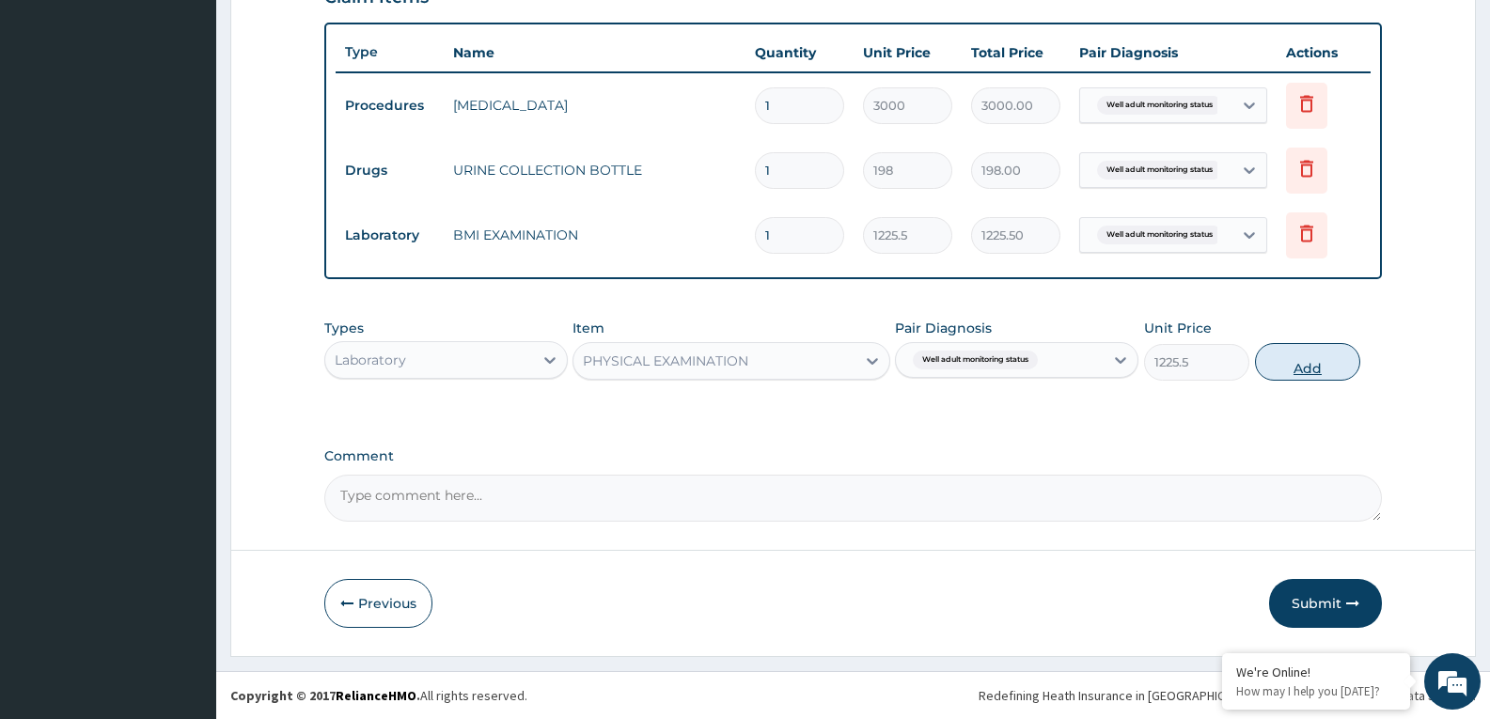
click at [1284, 370] on button "Add" at bounding box center [1307, 362] width 105 height 38
type input "0"
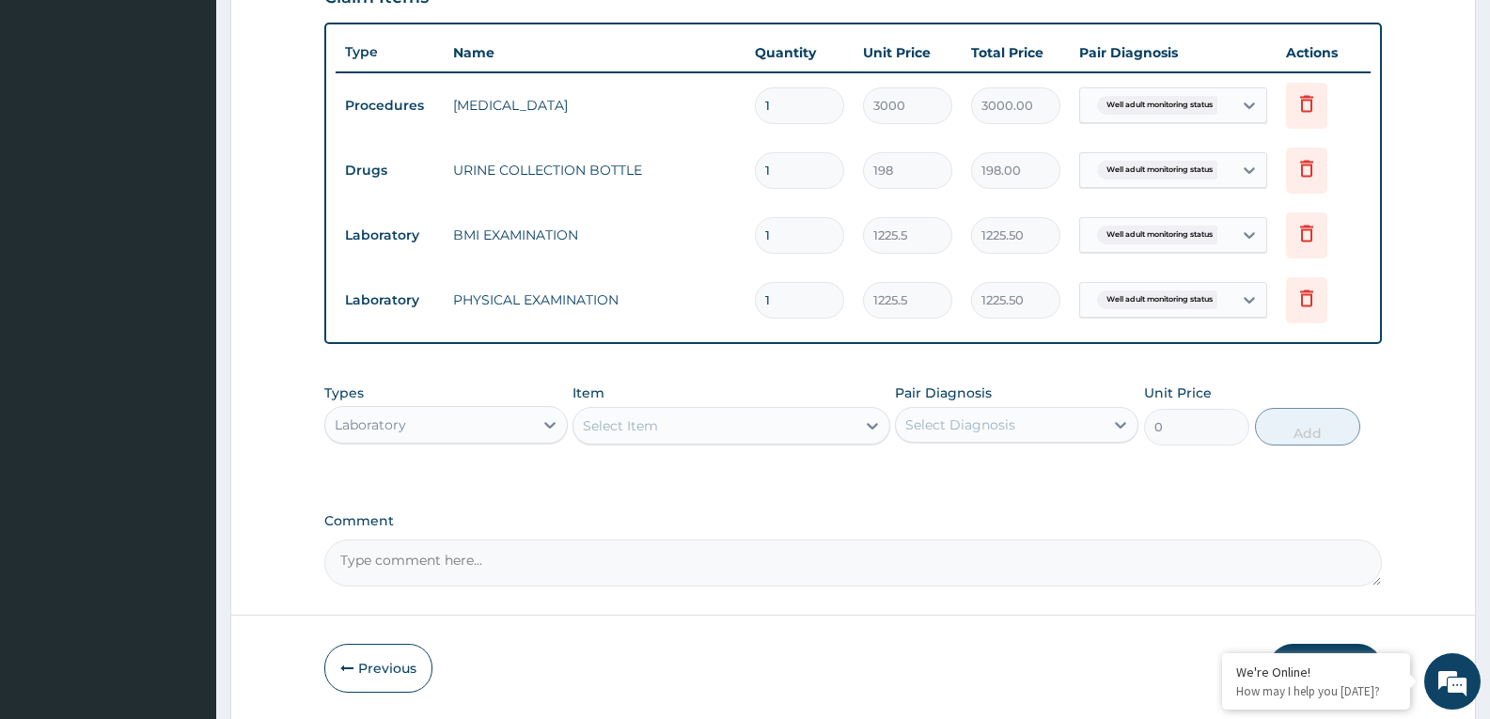
click at [726, 447] on div "Types Laboratory Item Select Item Pair Diagnosis Select Diagnosis Unit Price 0 …" at bounding box center [852, 414] width 1057 height 81
click at [759, 433] on div "Select Item" at bounding box center [713, 426] width 281 height 30
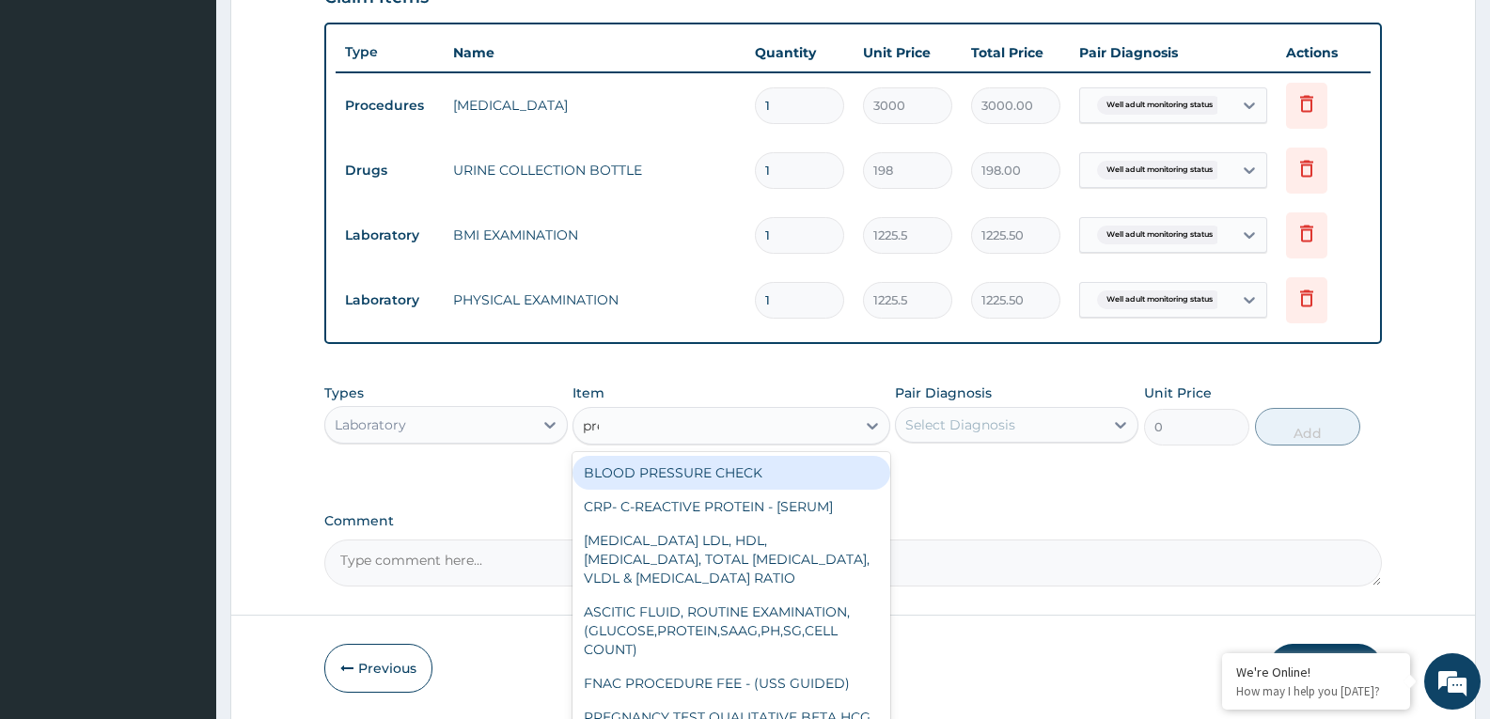
type input "pres"
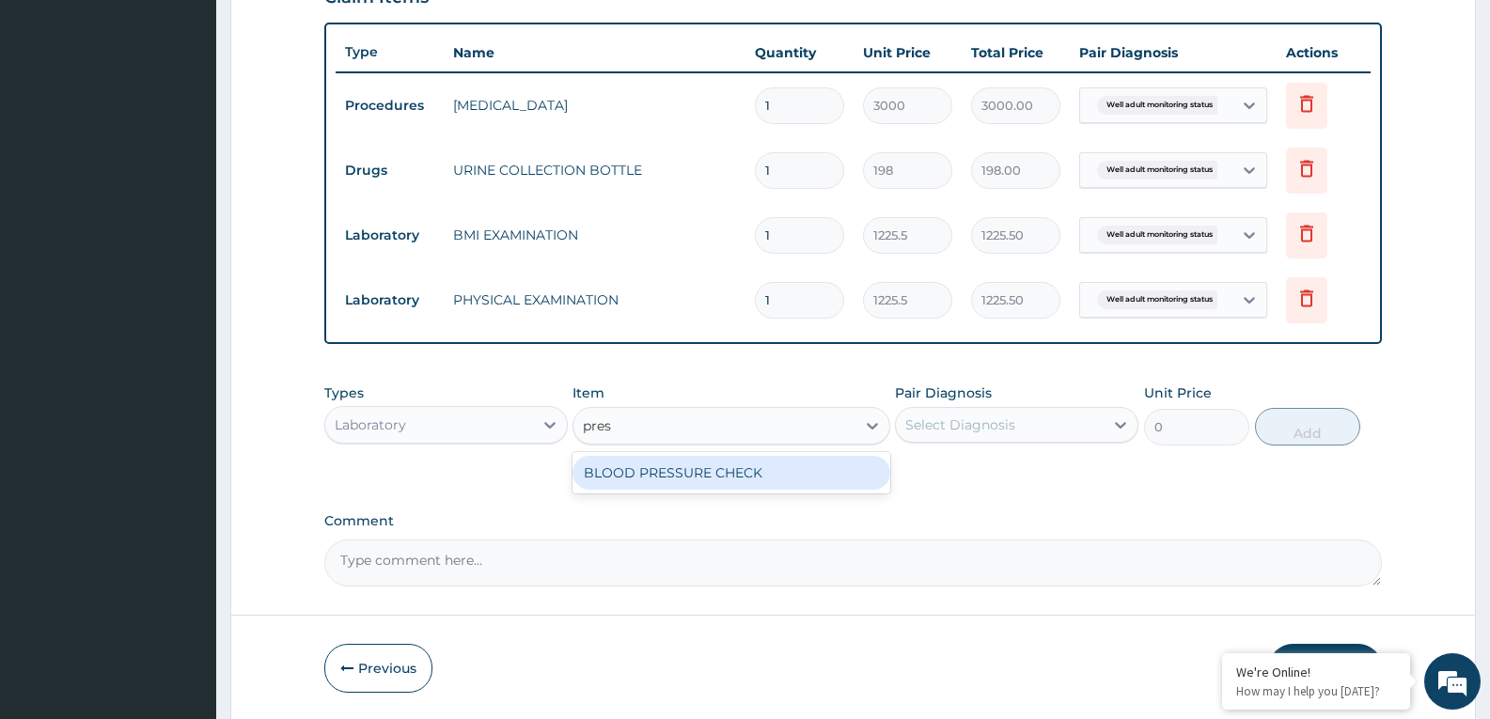
type input "1225.5"
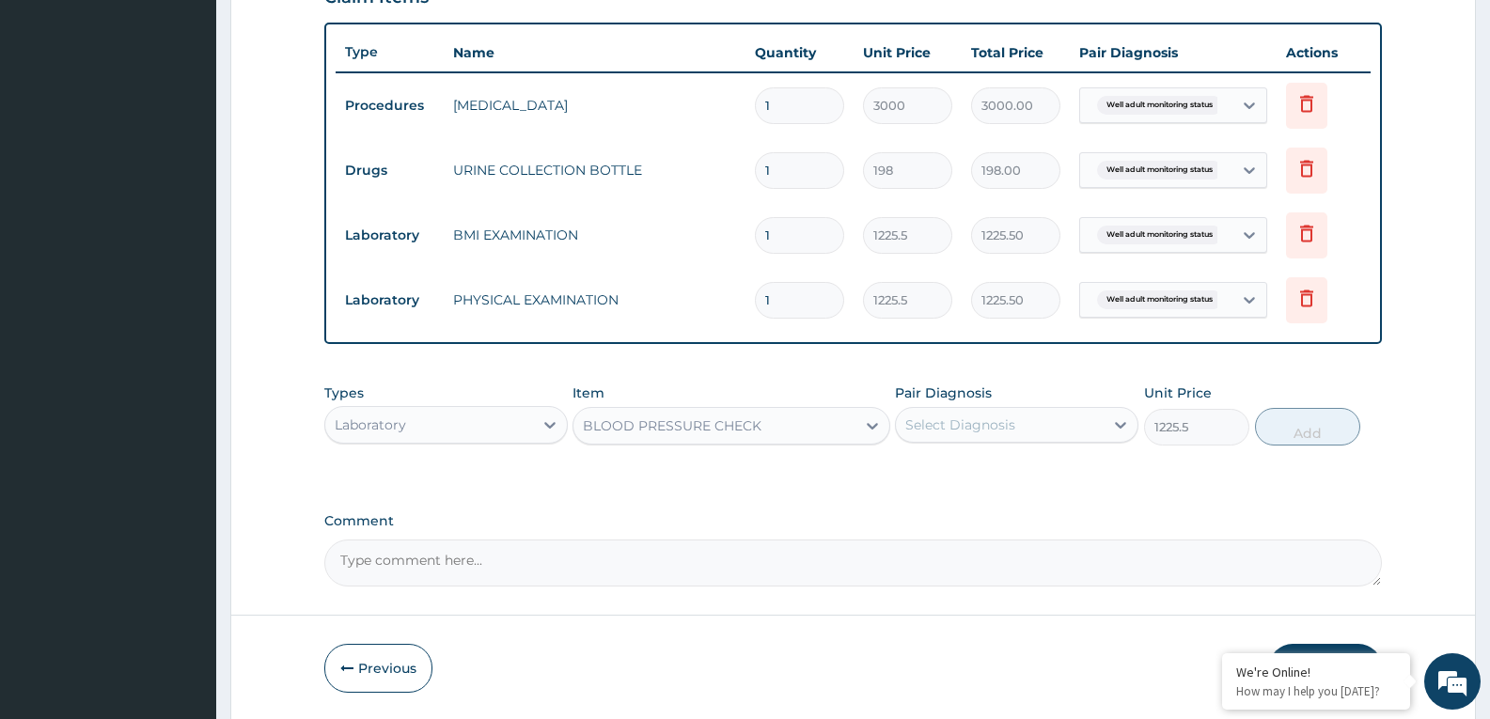
click at [995, 426] on div "Select Diagnosis" at bounding box center [960, 424] width 110 height 19
checkbox input "true"
click at [1293, 417] on button "Add" at bounding box center [1307, 427] width 105 height 38
type input "0"
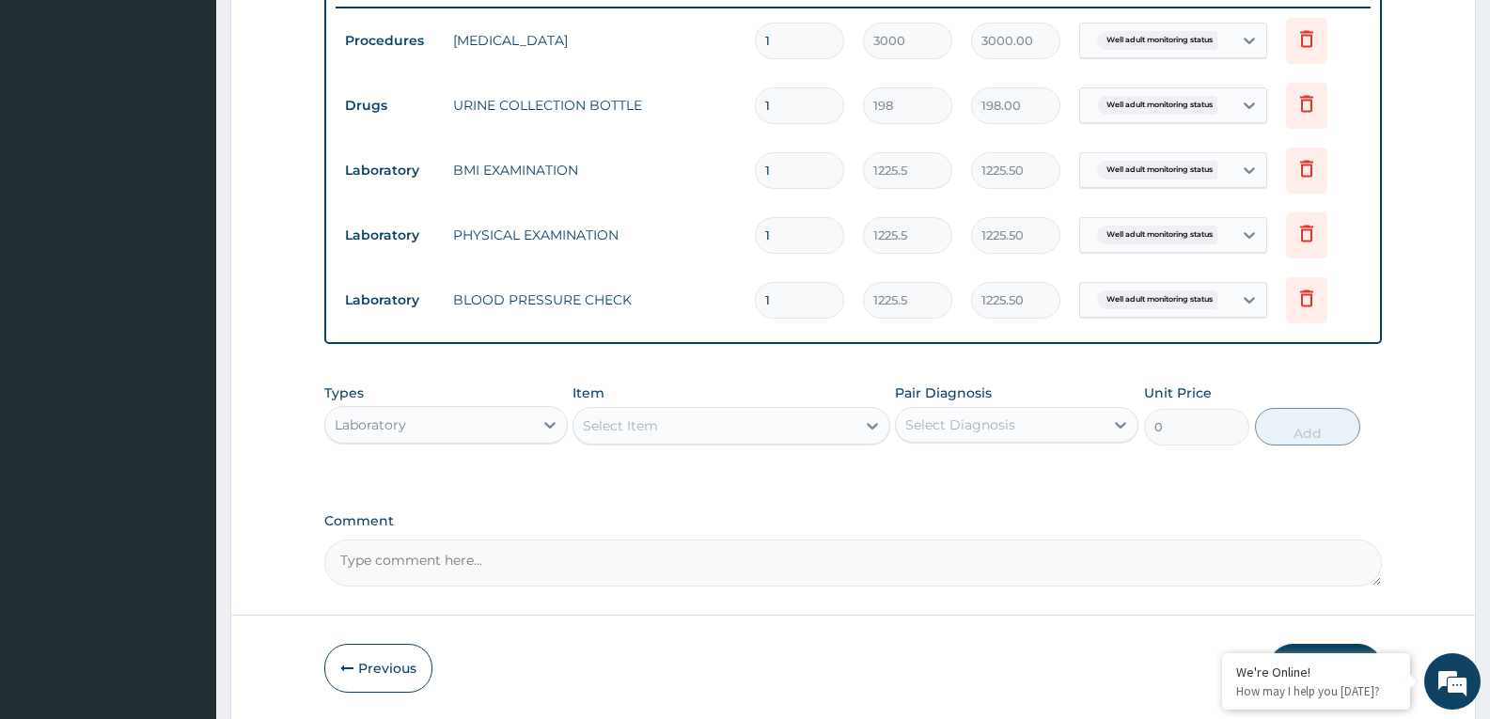
scroll to position [807, 0]
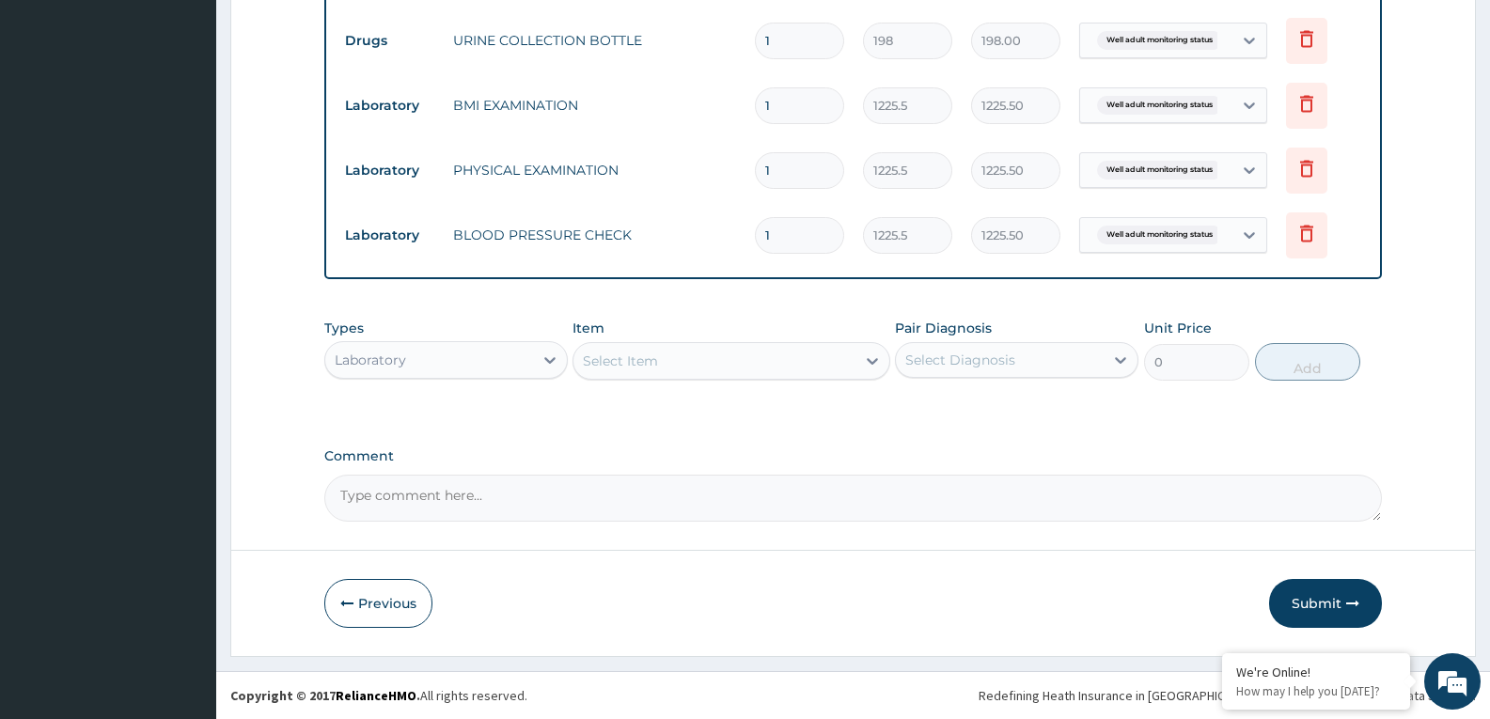
click at [674, 369] on div "Select Item" at bounding box center [713, 361] width 281 height 30
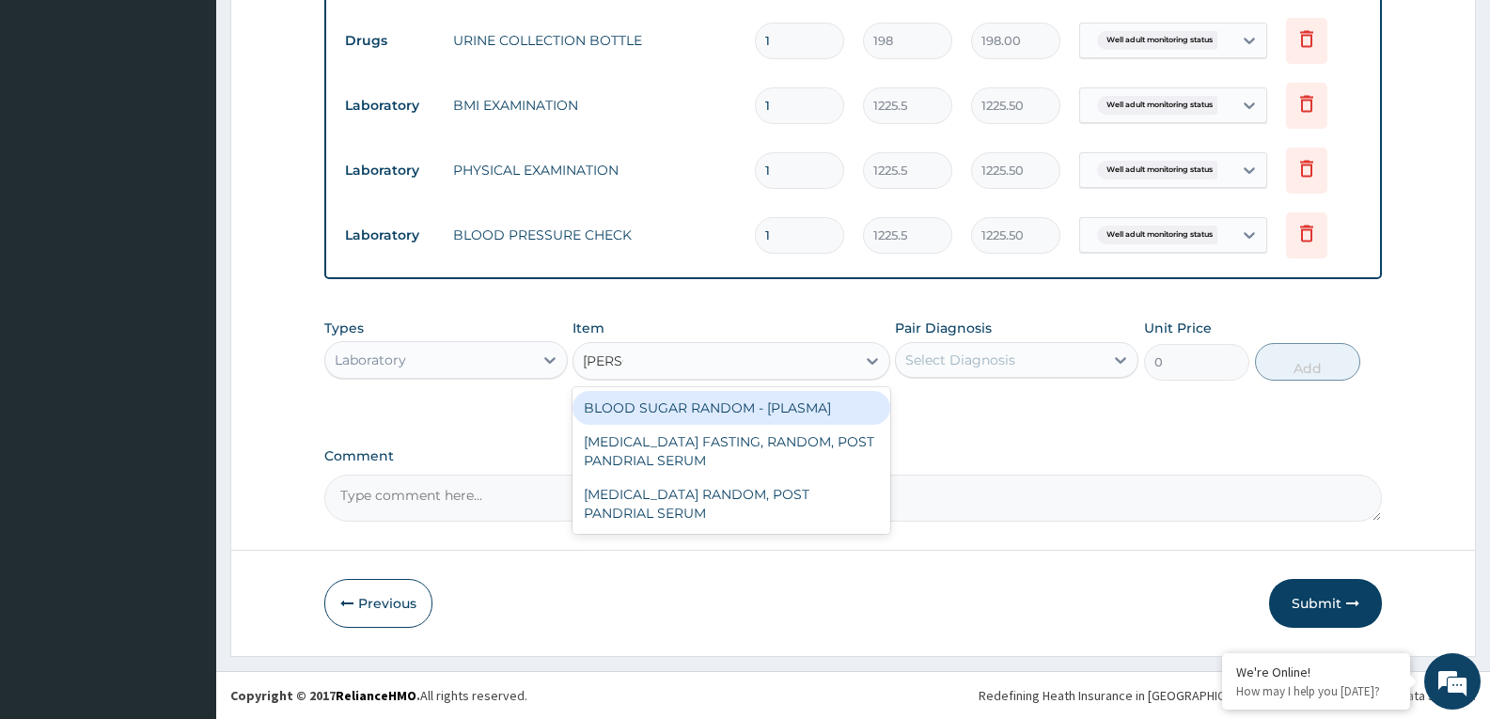
type input "random"
type input "1800"
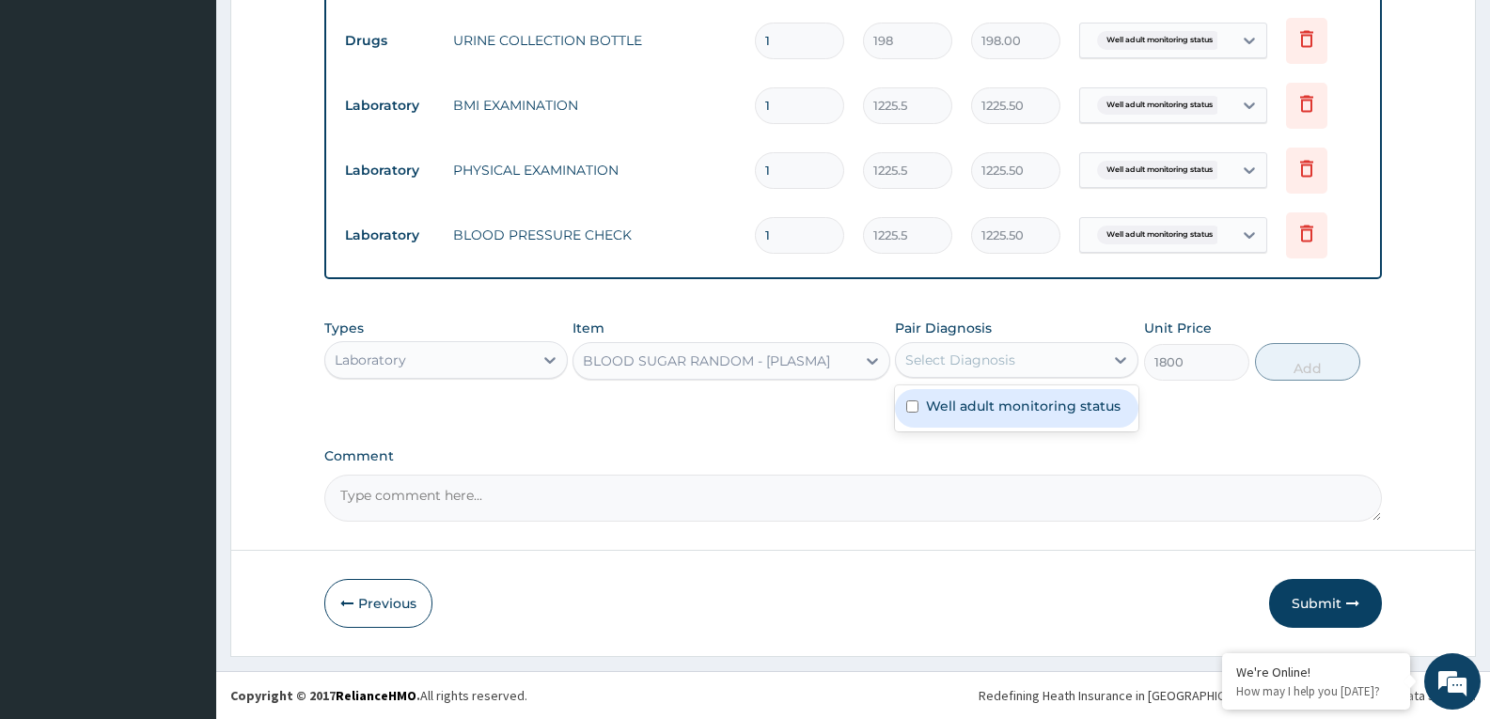
click at [993, 367] on div "Select Diagnosis" at bounding box center [960, 360] width 110 height 19
checkbox input "true"
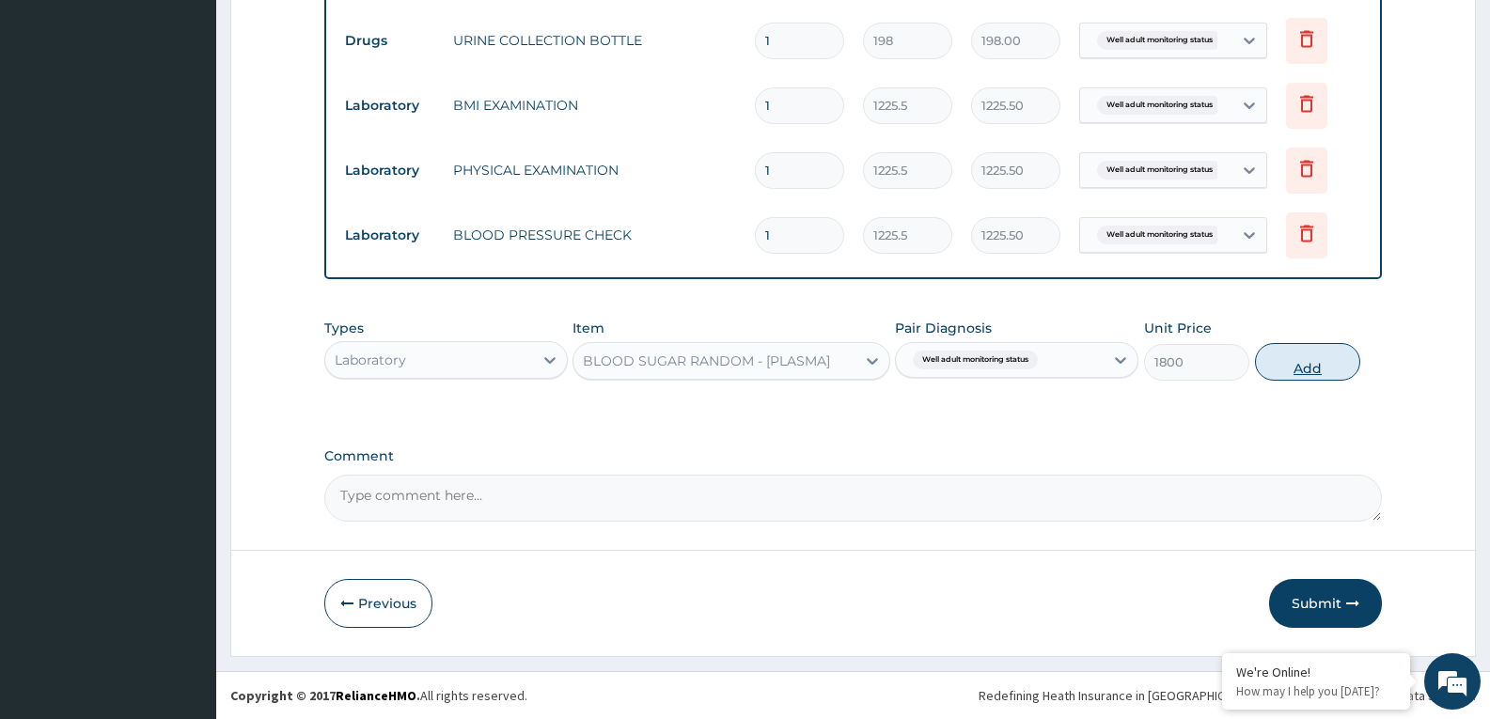
click at [1267, 371] on button "Add" at bounding box center [1307, 362] width 105 height 38
type input "0"
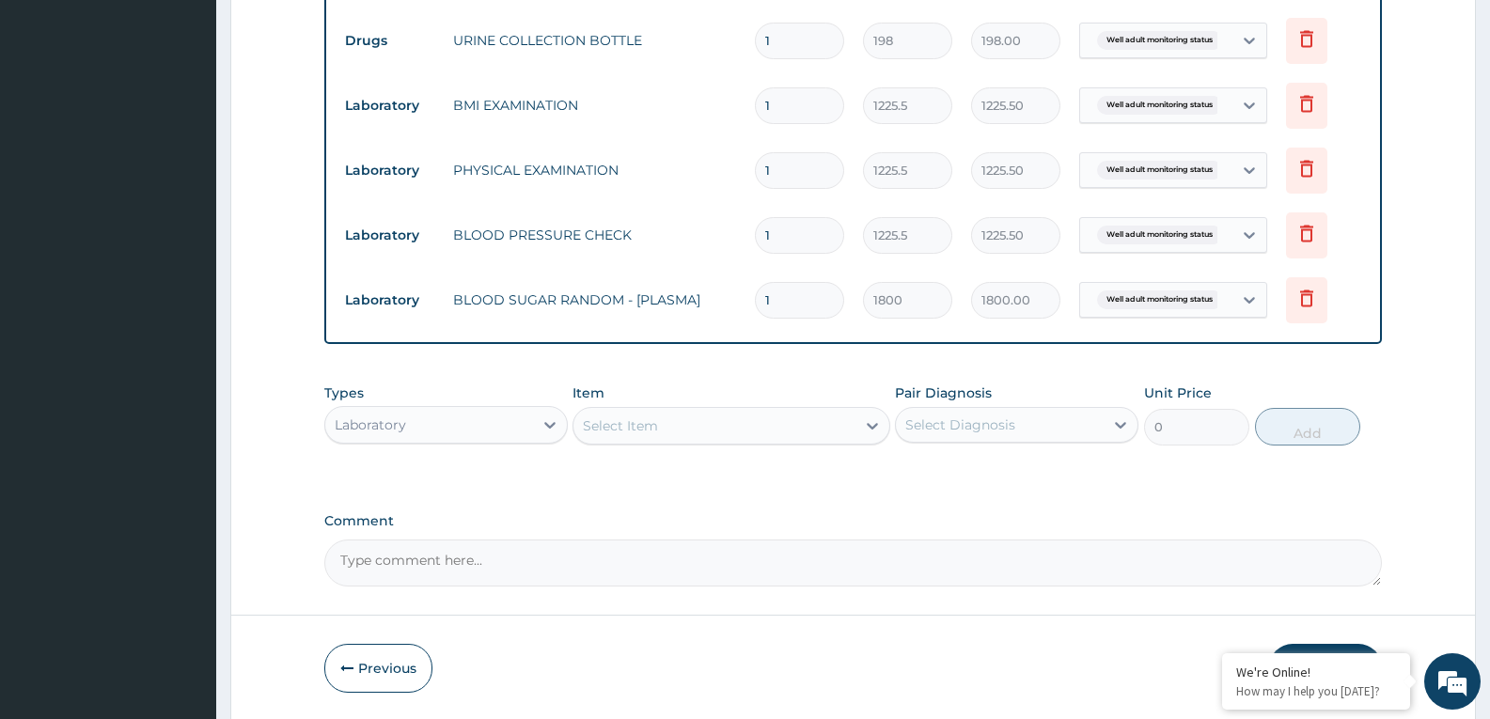
click at [801, 432] on div "Select Item" at bounding box center [713, 426] width 281 height 30
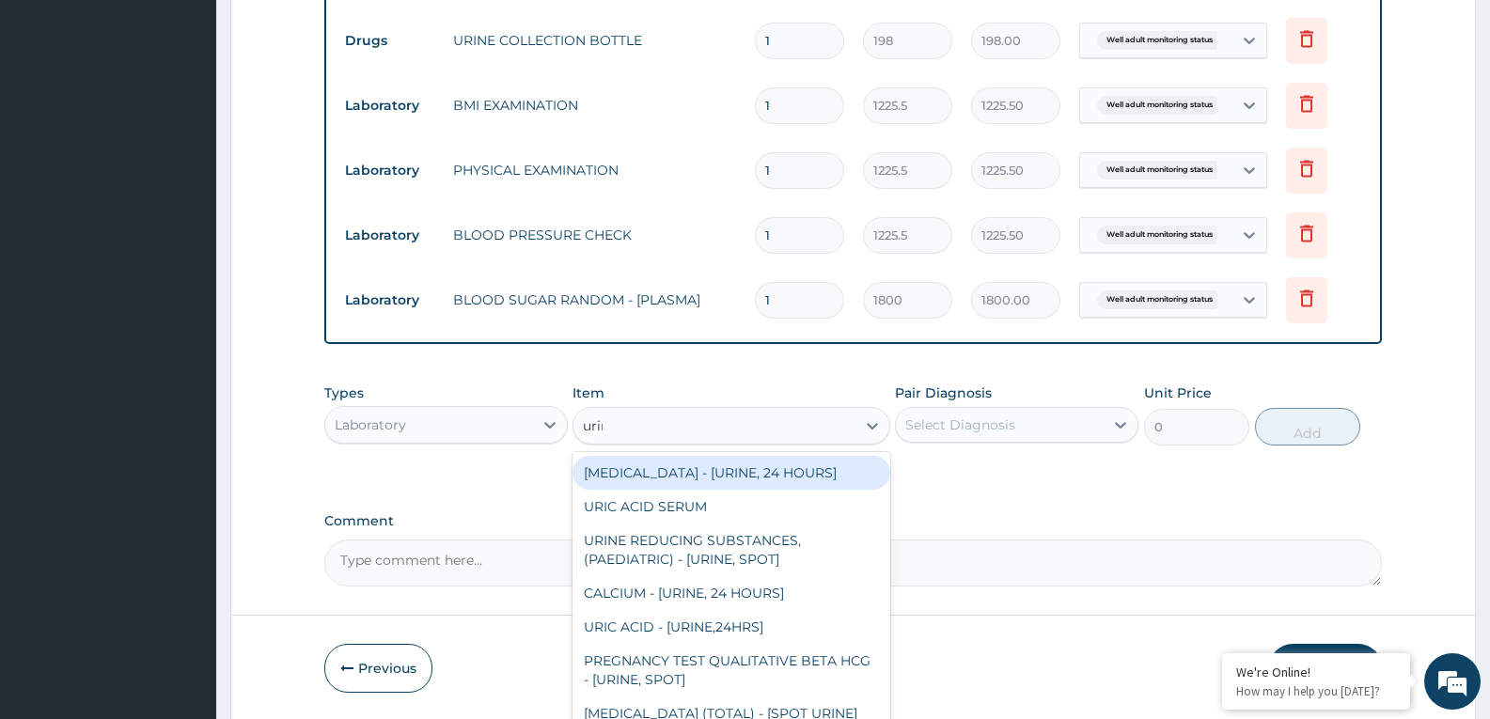
type input "urina"
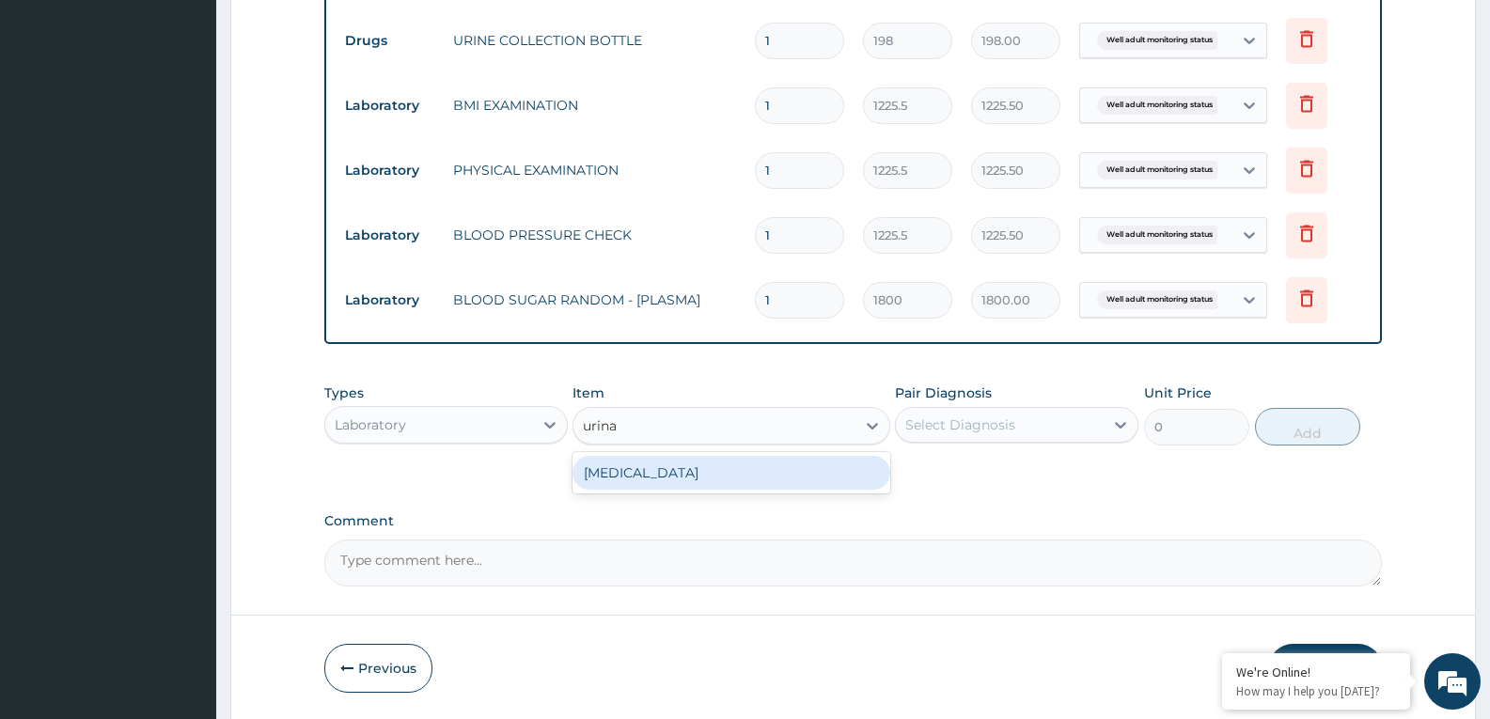
type input "1531.875"
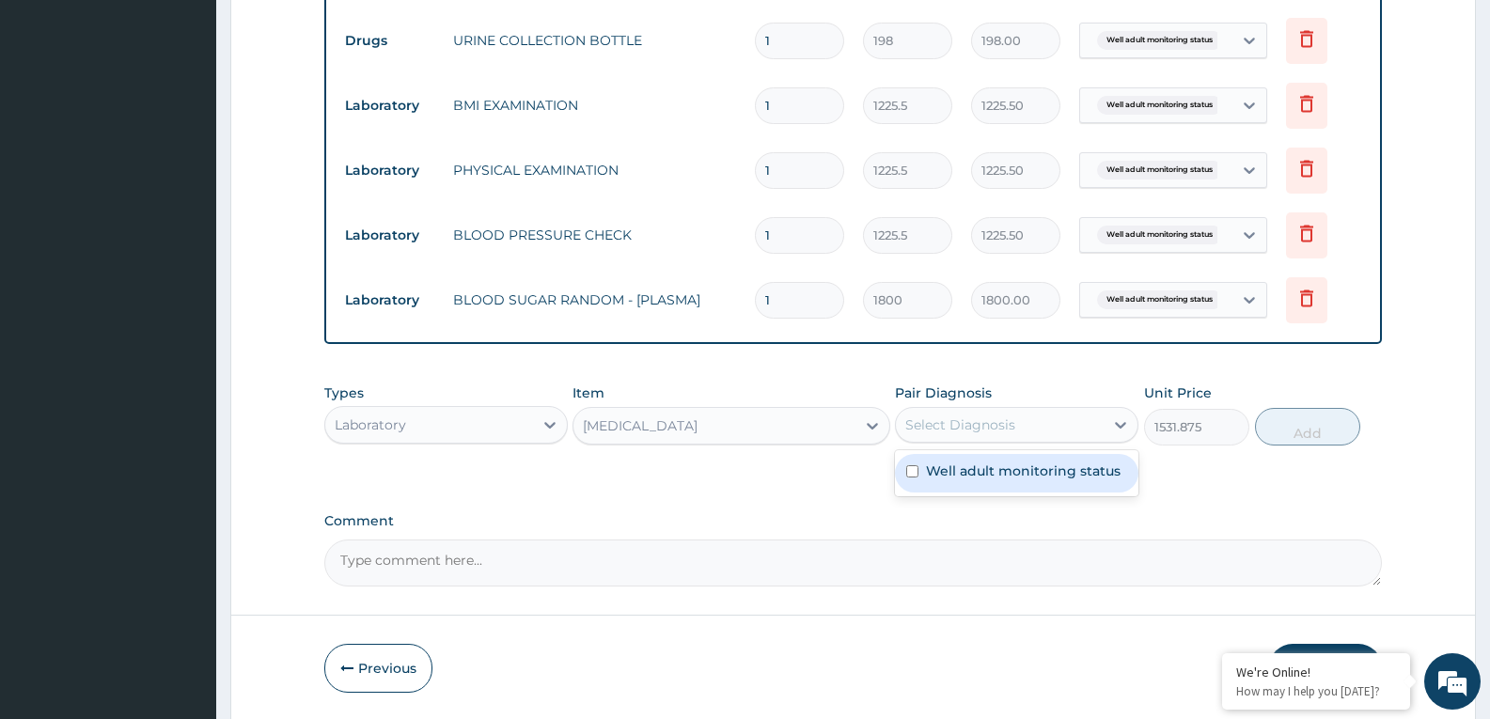
click at [1090, 432] on div "Select Diagnosis" at bounding box center [1000, 425] width 208 height 30
checkbox input "true"
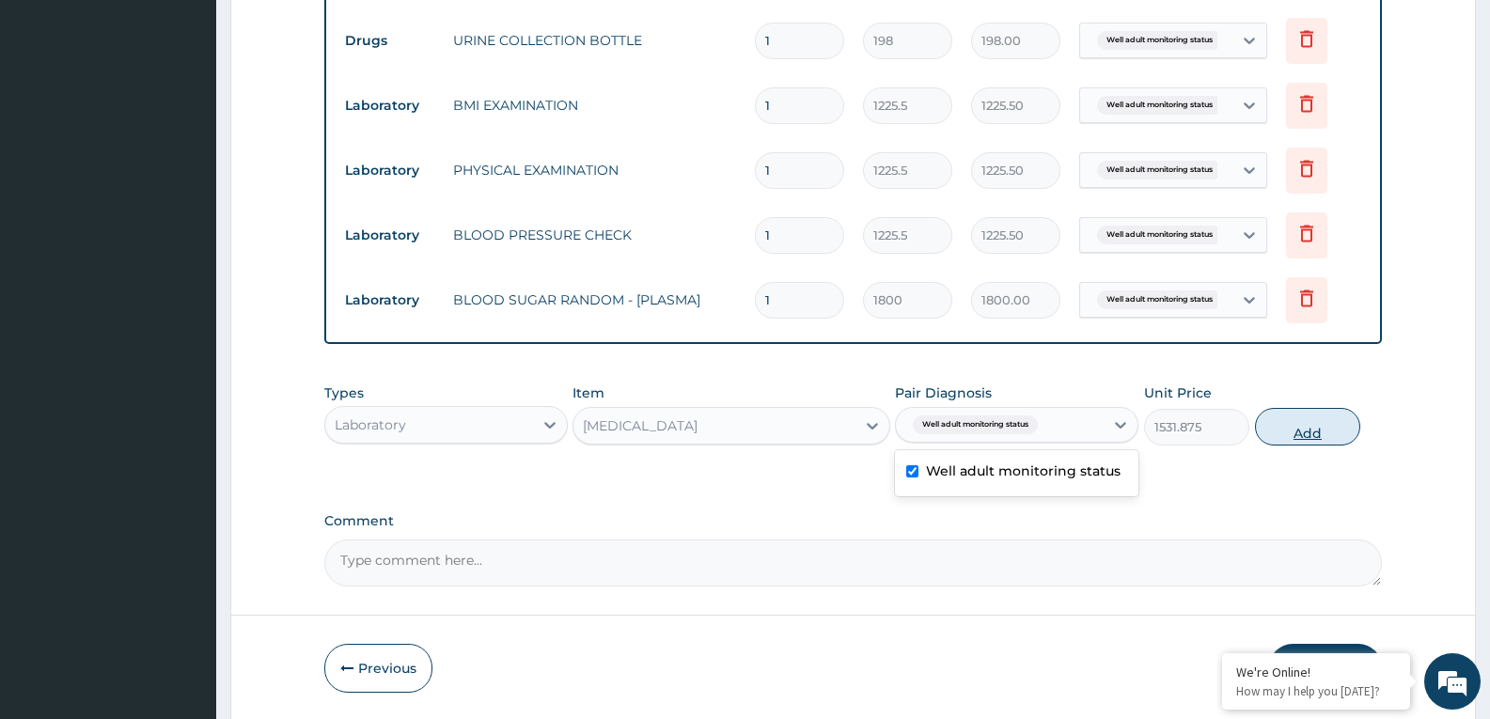
click at [1292, 428] on button "Add" at bounding box center [1307, 427] width 105 height 38
type input "0"
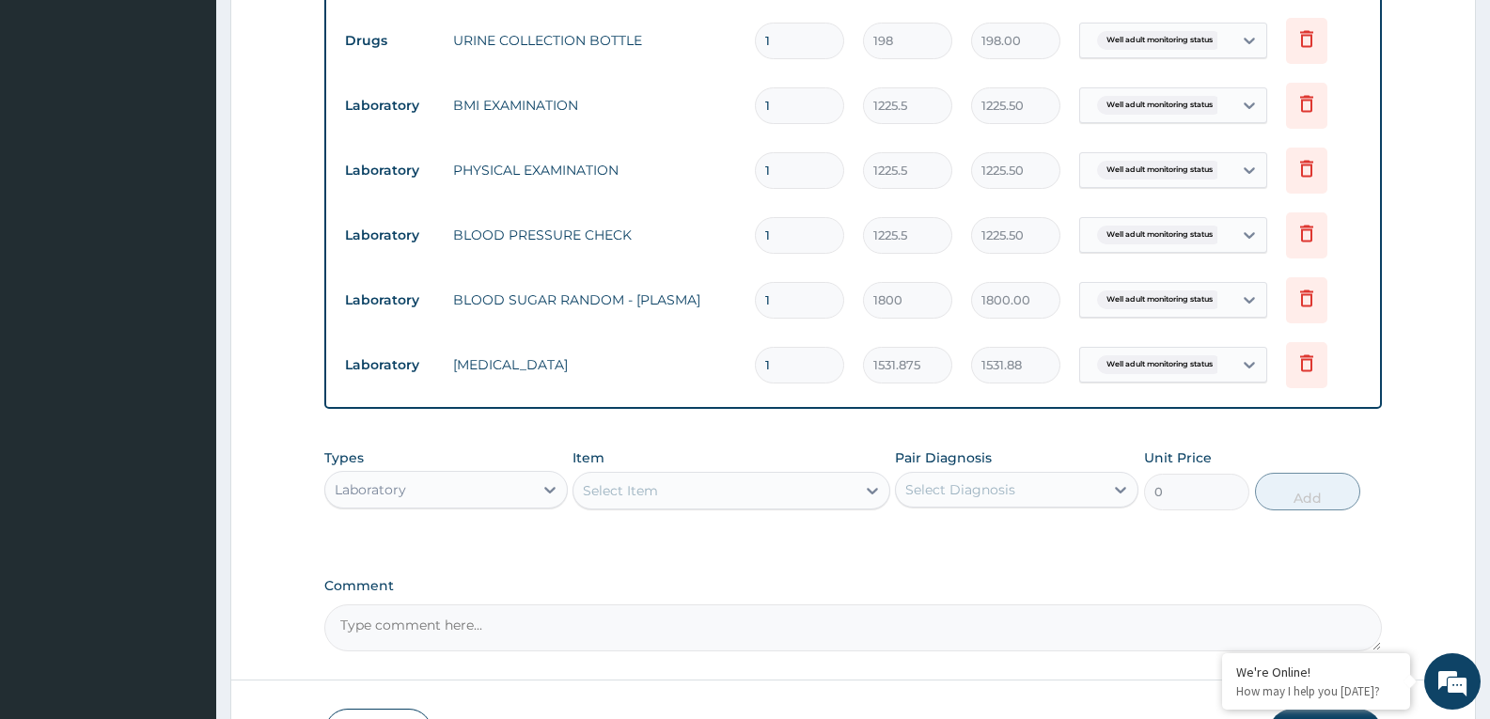
click at [756, 488] on div "Select Item" at bounding box center [713, 491] width 281 height 30
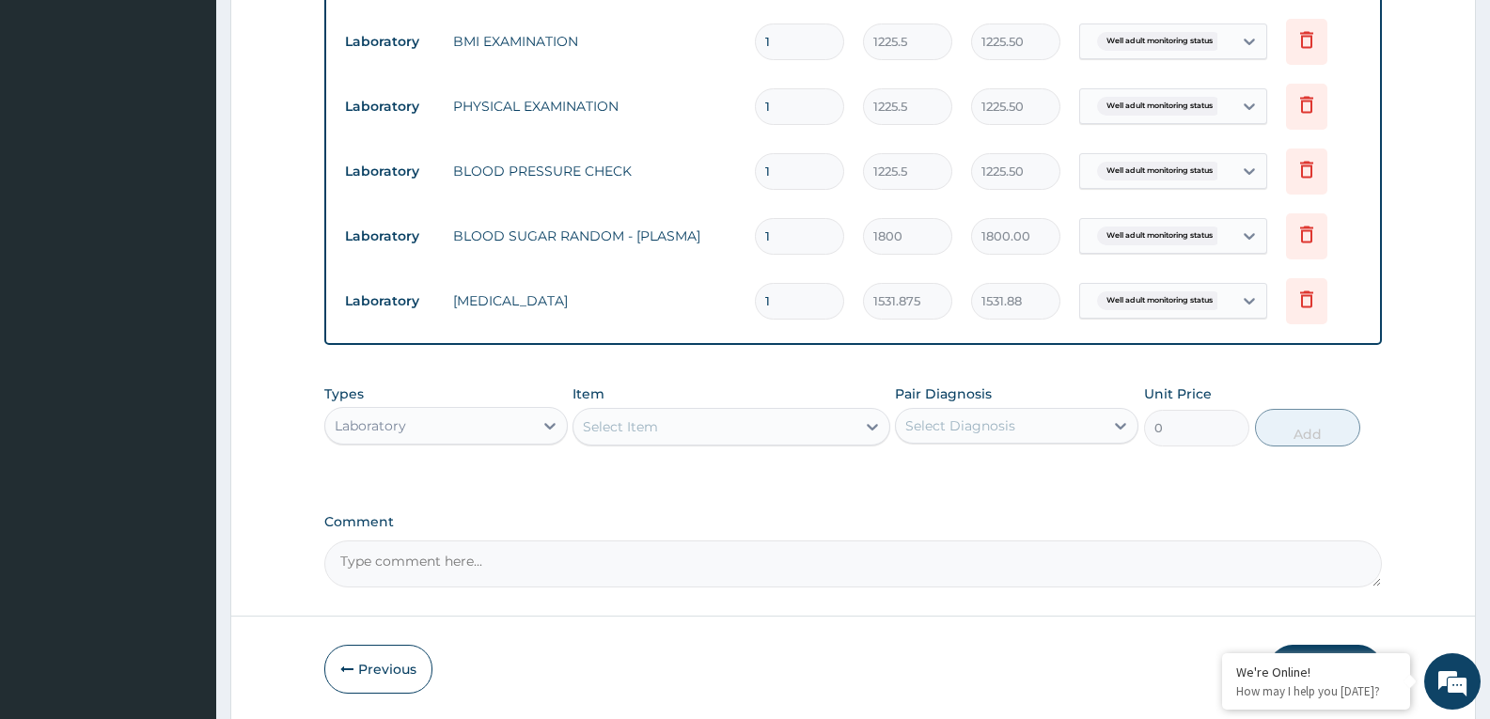
scroll to position [901, 0]
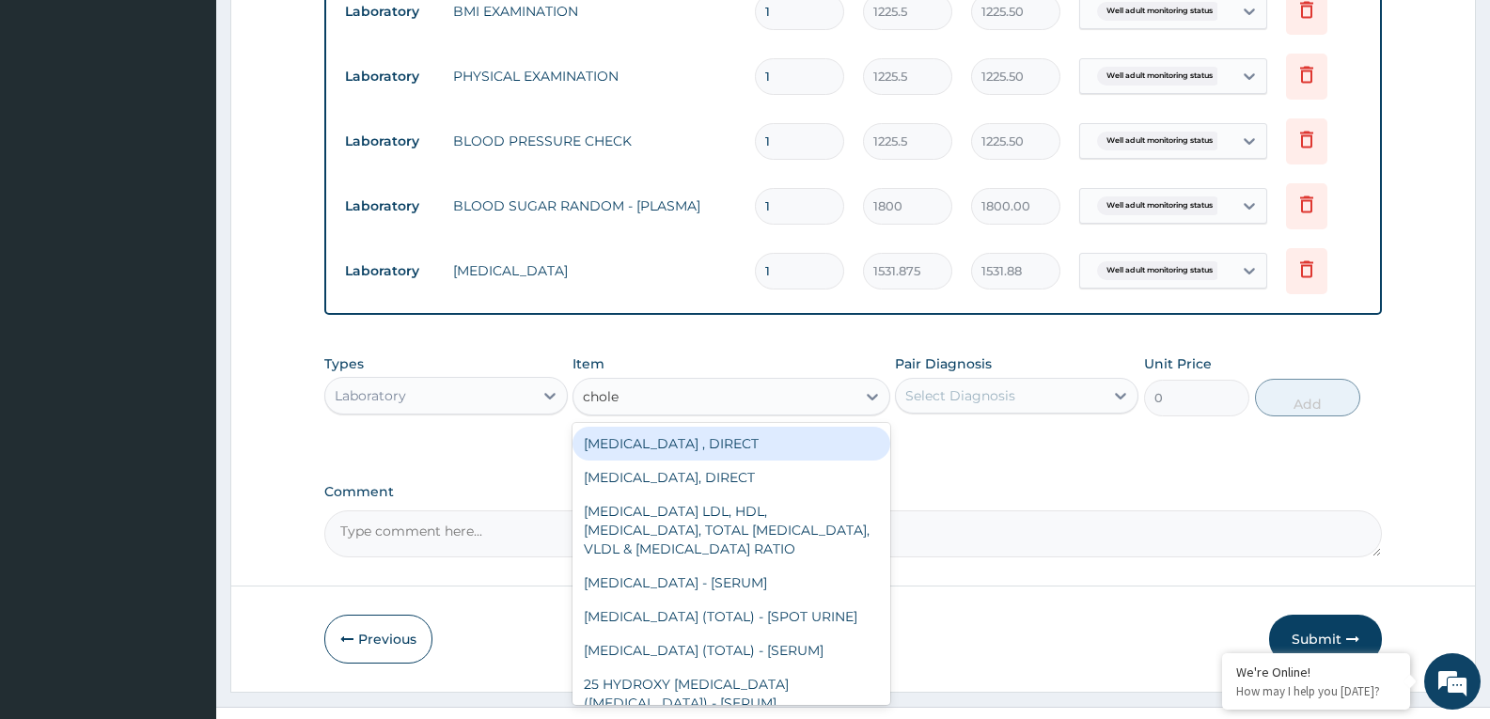
type input "choles"
type input "2880"
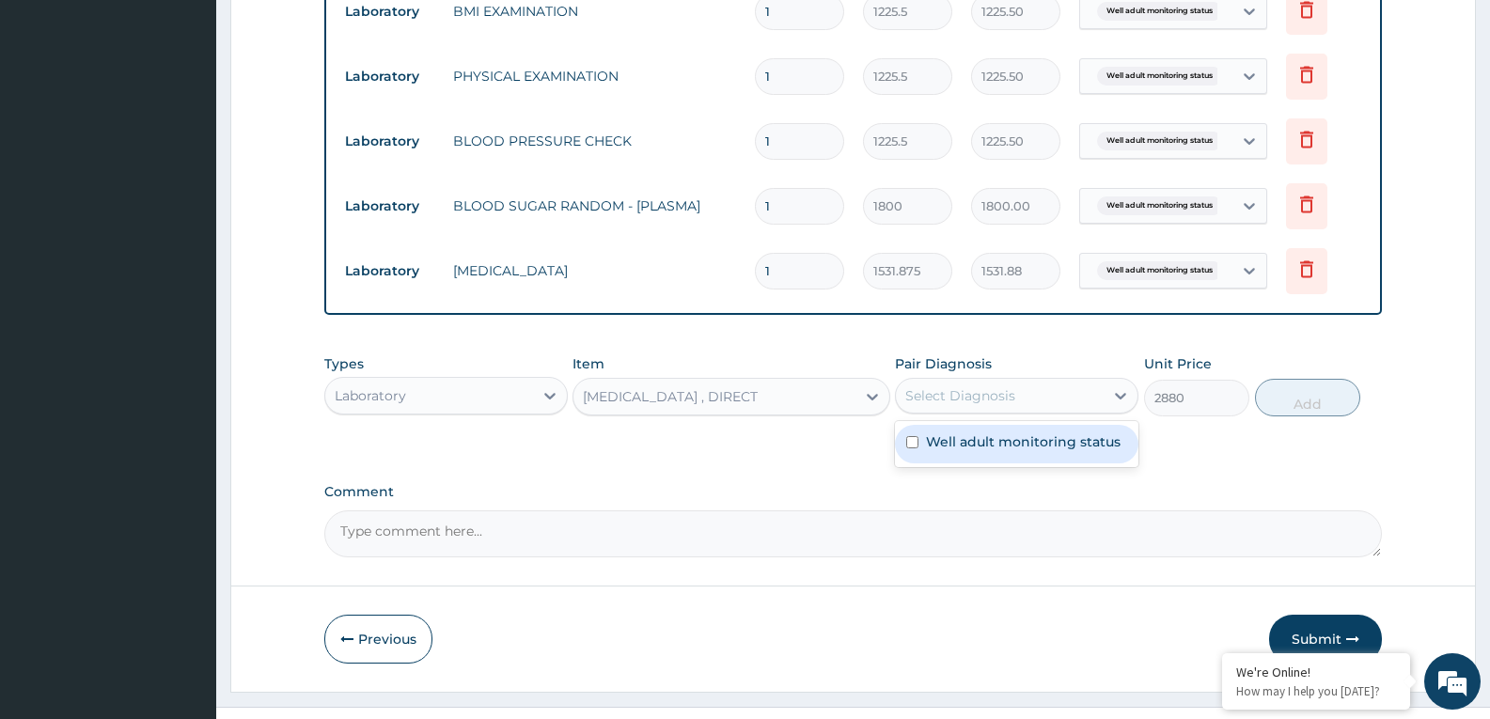
click at [1038, 395] on div "Select Diagnosis" at bounding box center [1000, 396] width 208 height 30
checkbox input "true"
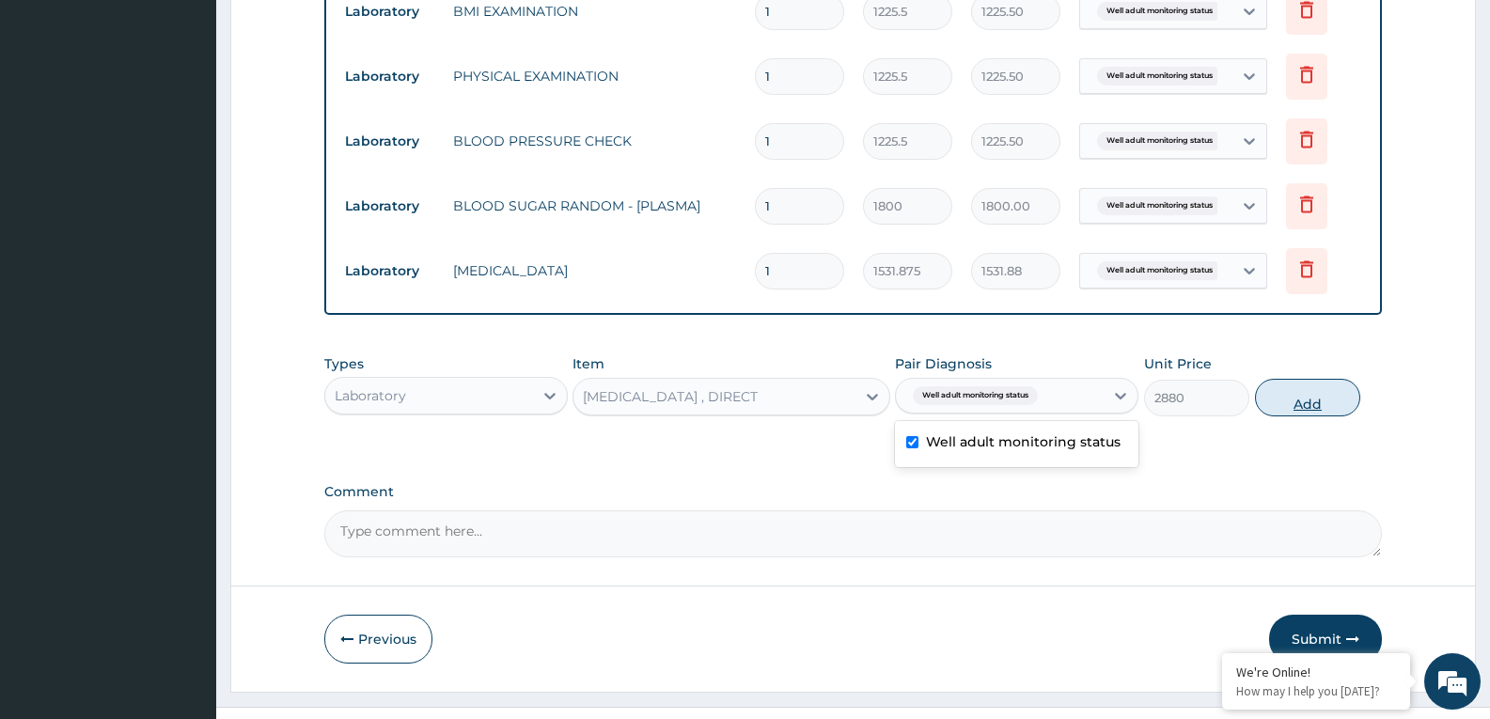
click at [1278, 399] on button "Add" at bounding box center [1307, 398] width 105 height 38
type input "0"
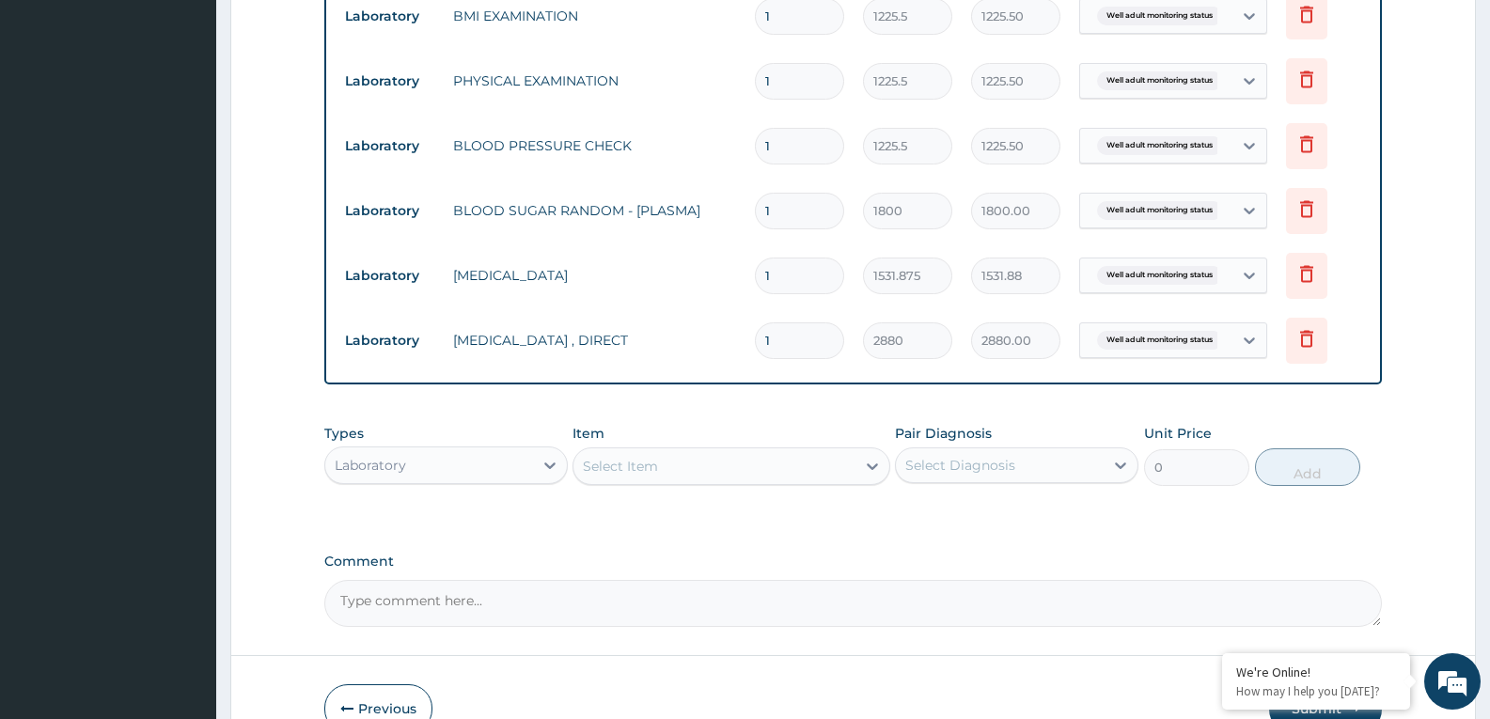
scroll to position [1001, 0]
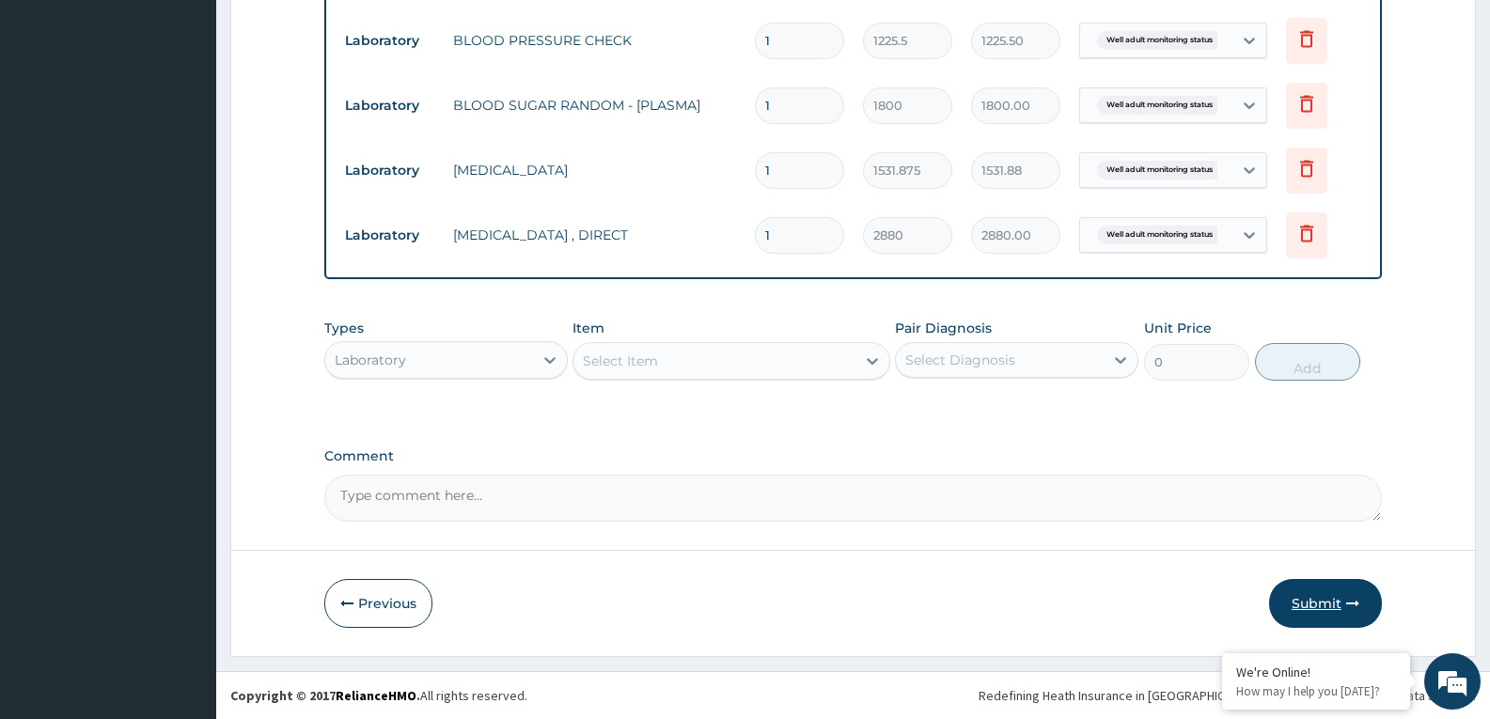
click at [1310, 587] on button "Submit" at bounding box center [1325, 603] width 113 height 49
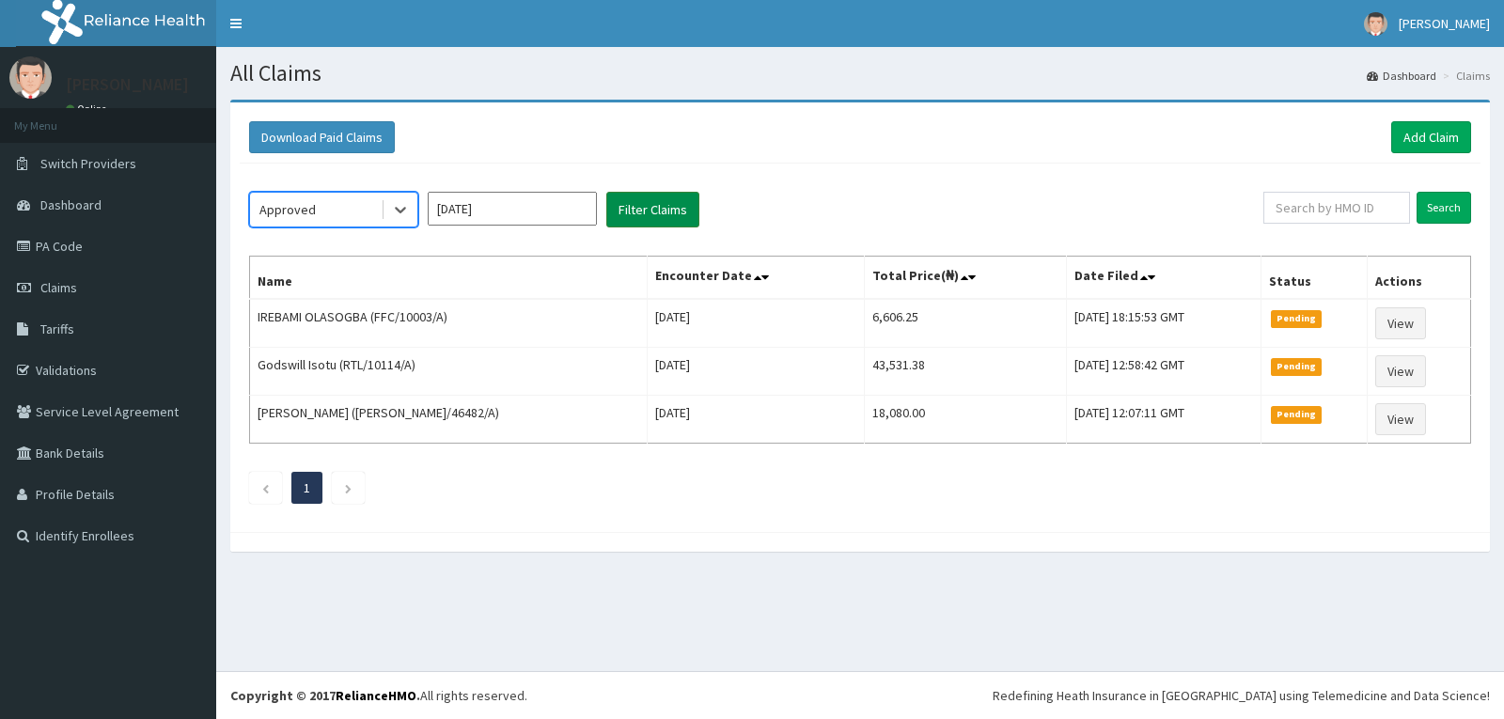
click at [674, 222] on button "Filter Claims" at bounding box center [652, 210] width 93 height 36
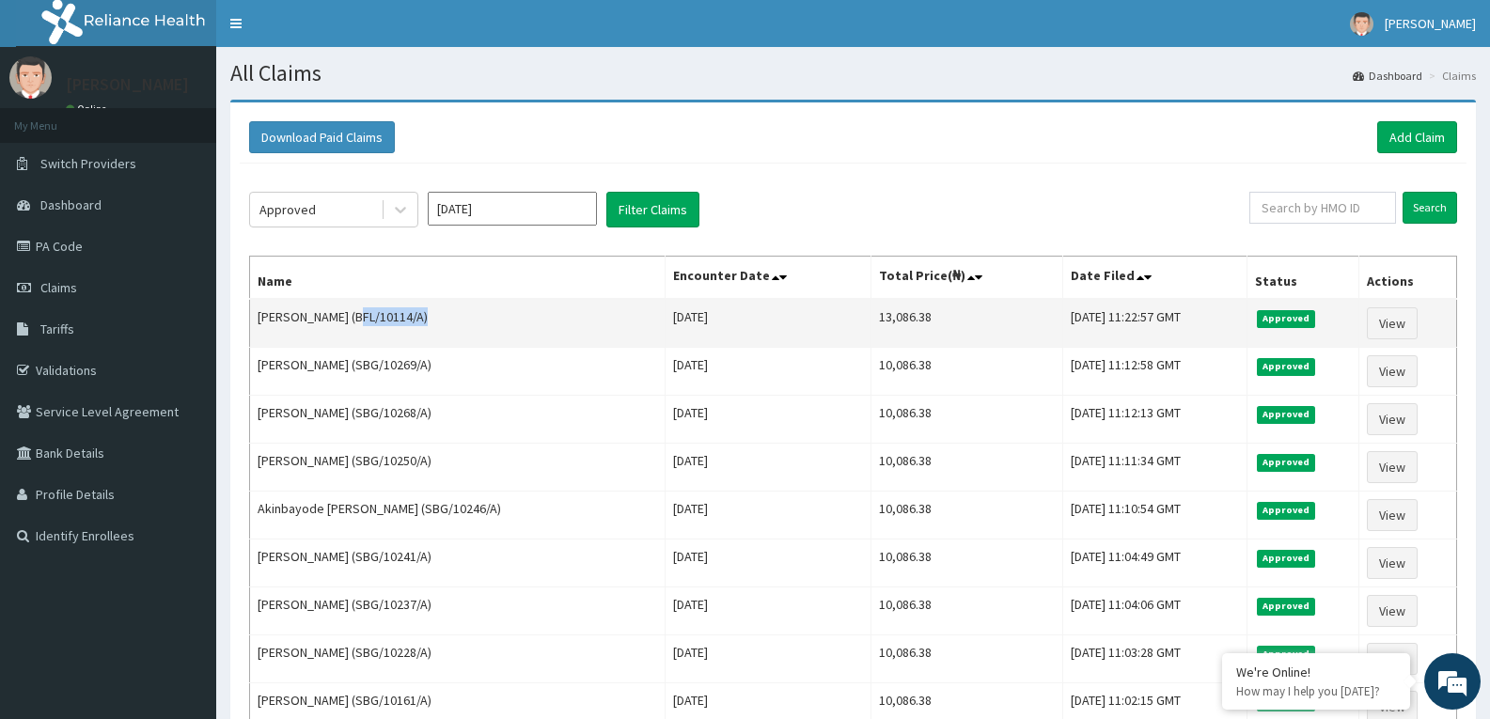
drag, startPoint x: 356, startPoint y: 313, endPoint x: 421, endPoint y: 315, distance: 64.9
click at [421, 315] on td "Ridwan Balogun (BFL/10114/A)" at bounding box center [457, 323] width 415 height 49
copy td "BFL/10114/A"
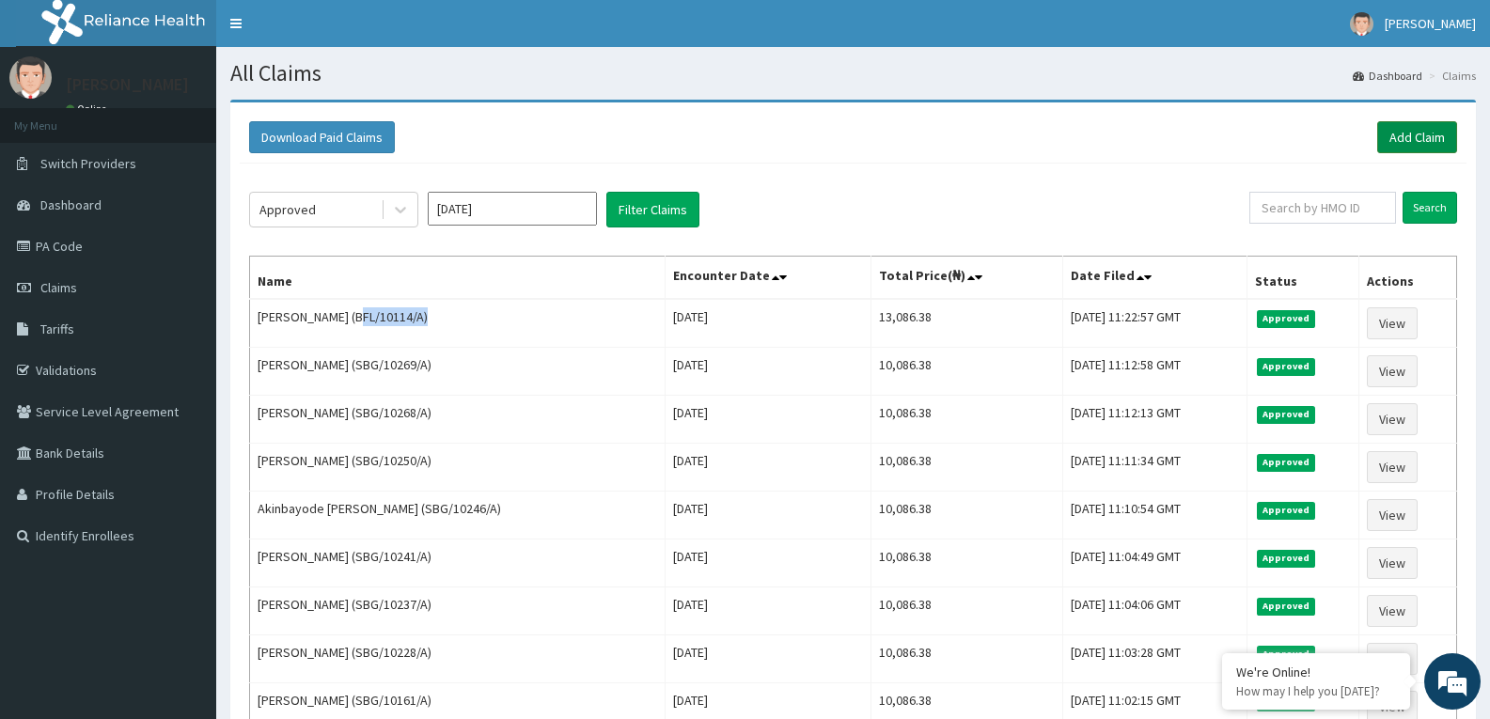
click at [1419, 142] on link "Add Claim" at bounding box center [1417, 137] width 80 height 32
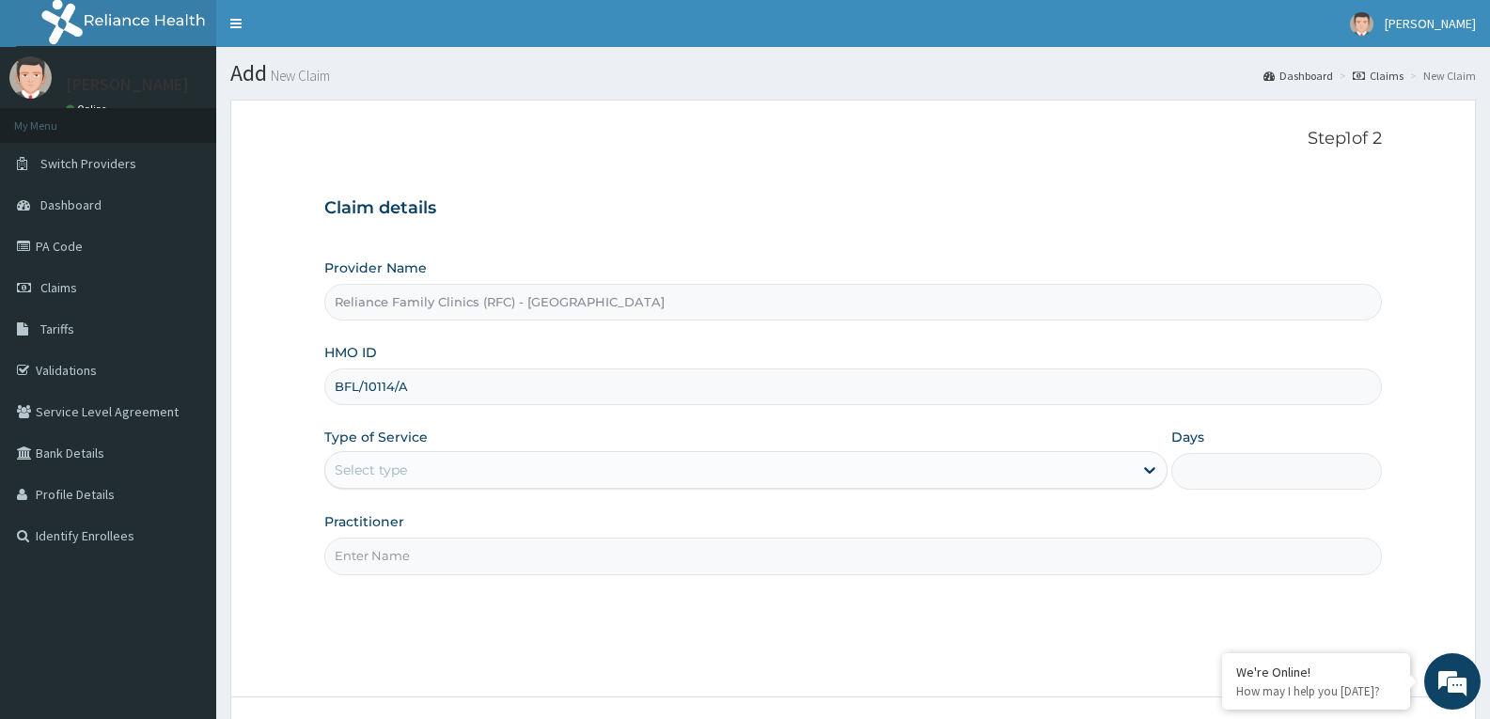
click at [397, 384] on input "BFL/10114/A" at bounding box center [852, 386] width 1057 height 37
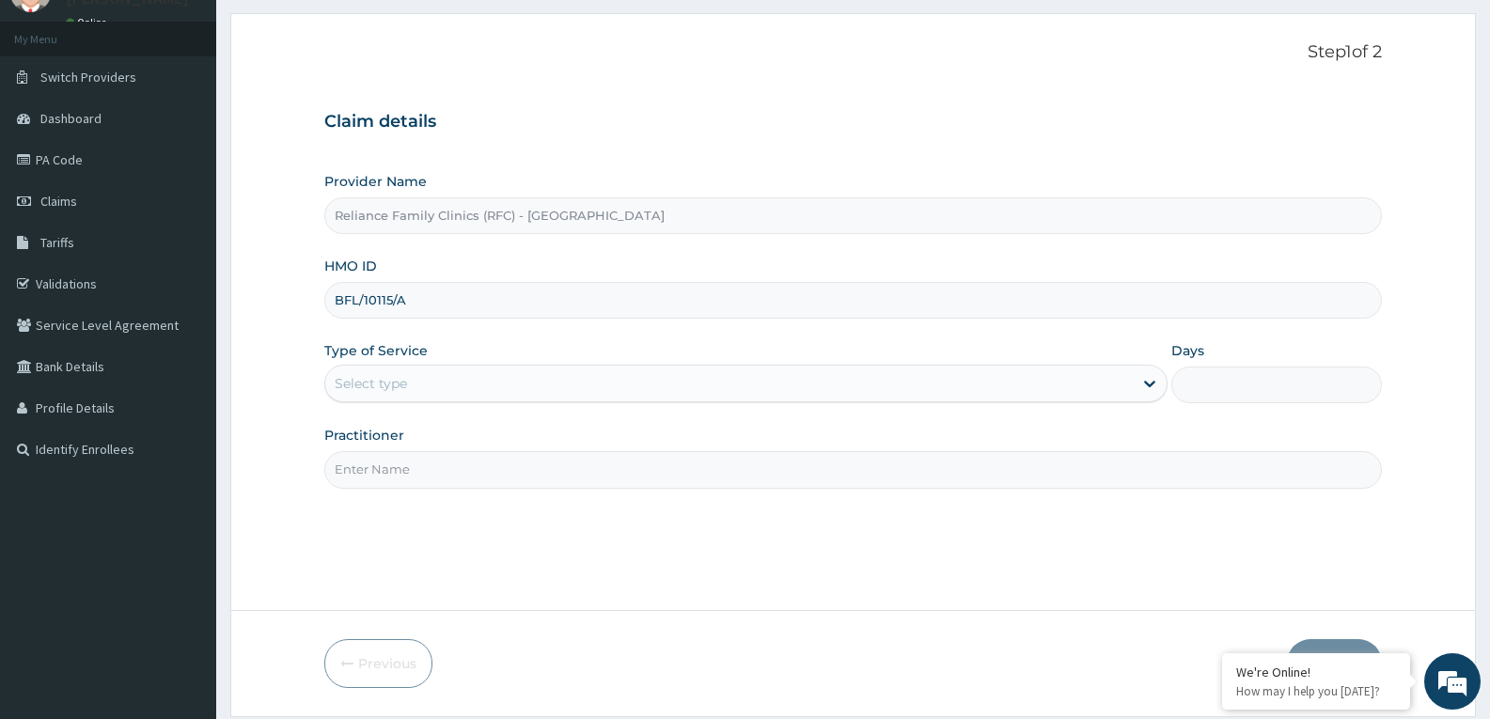
scroll to position [147, 0]
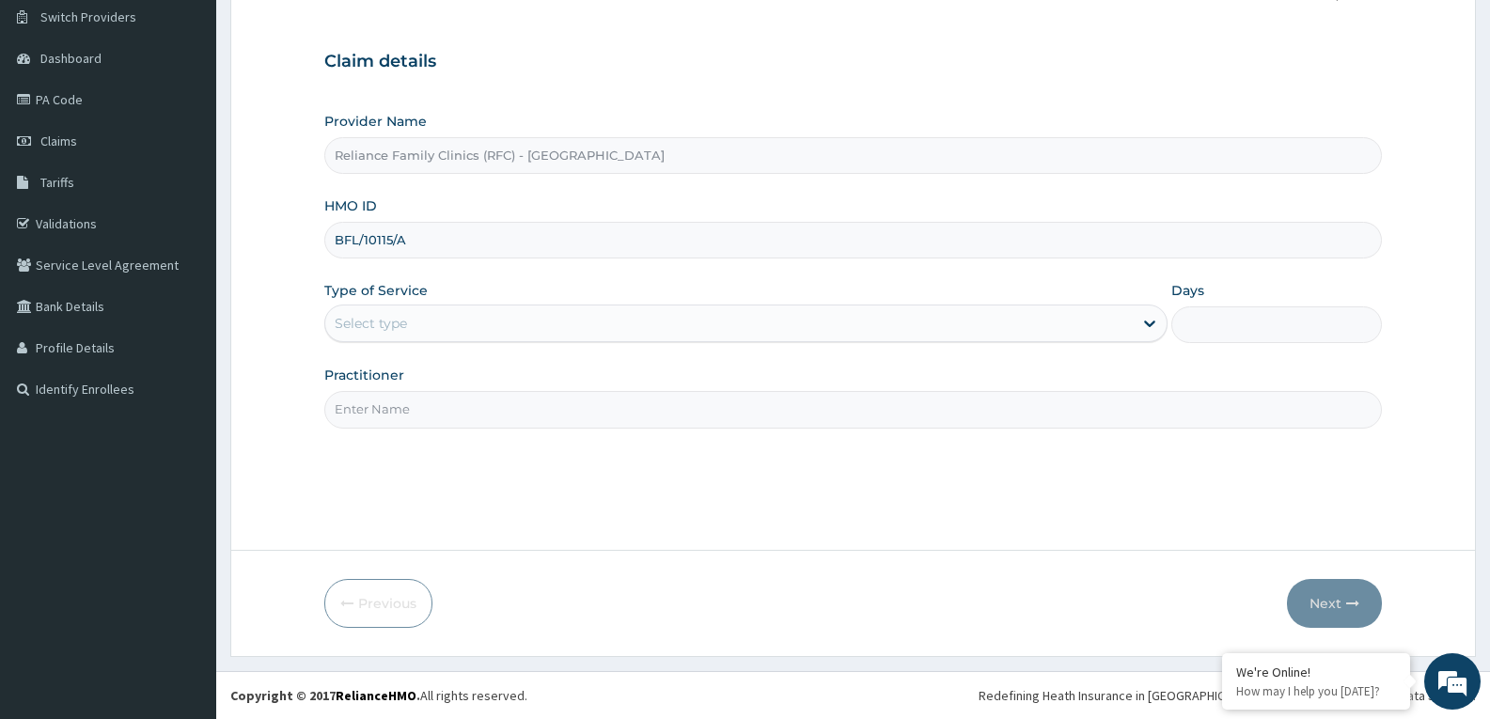
type input "BFL/10115/A"
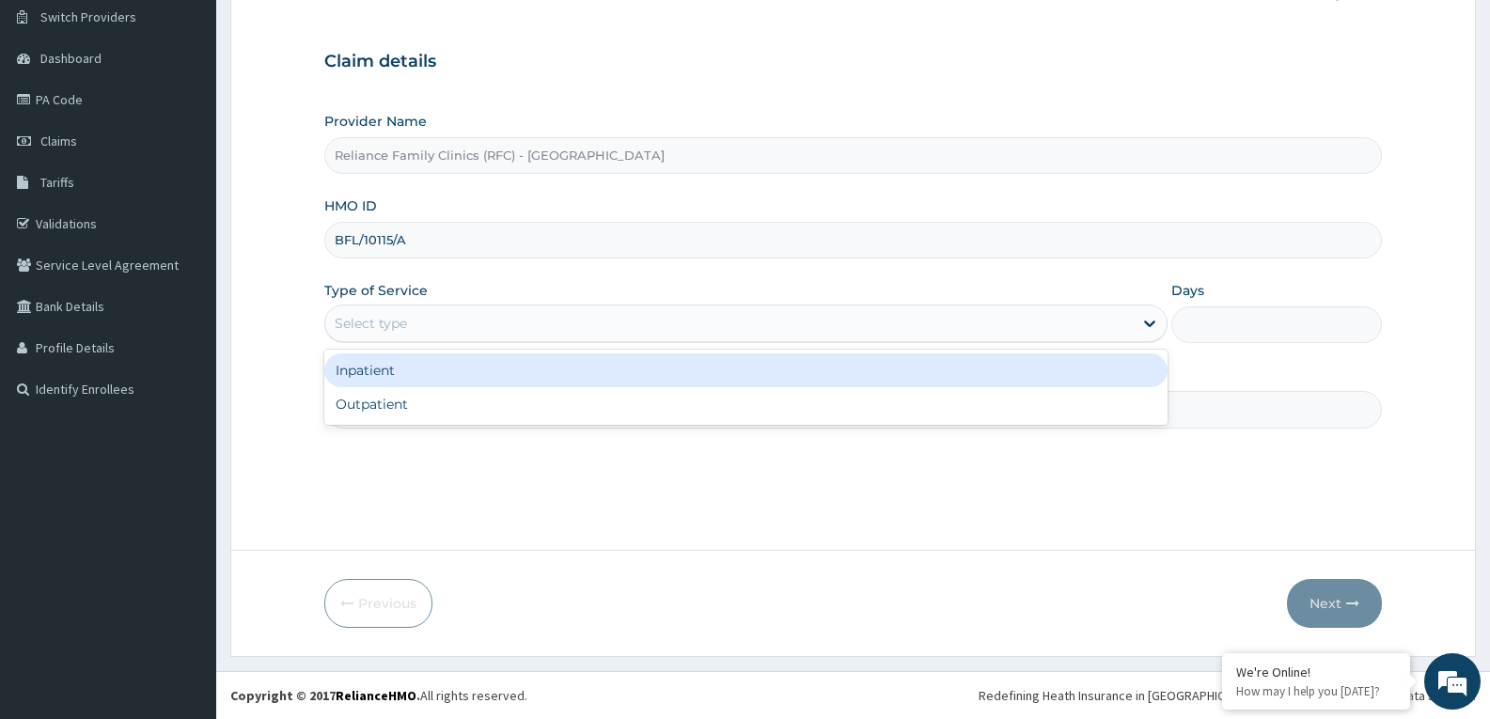
drag, startPoint x: 484, startPoint y: 324, endPoint x: 462, endPoint y: 380, distance: 59.5
click at [484, 332] on div "Select type" at bounding box center [728, 323] width 807 height 30
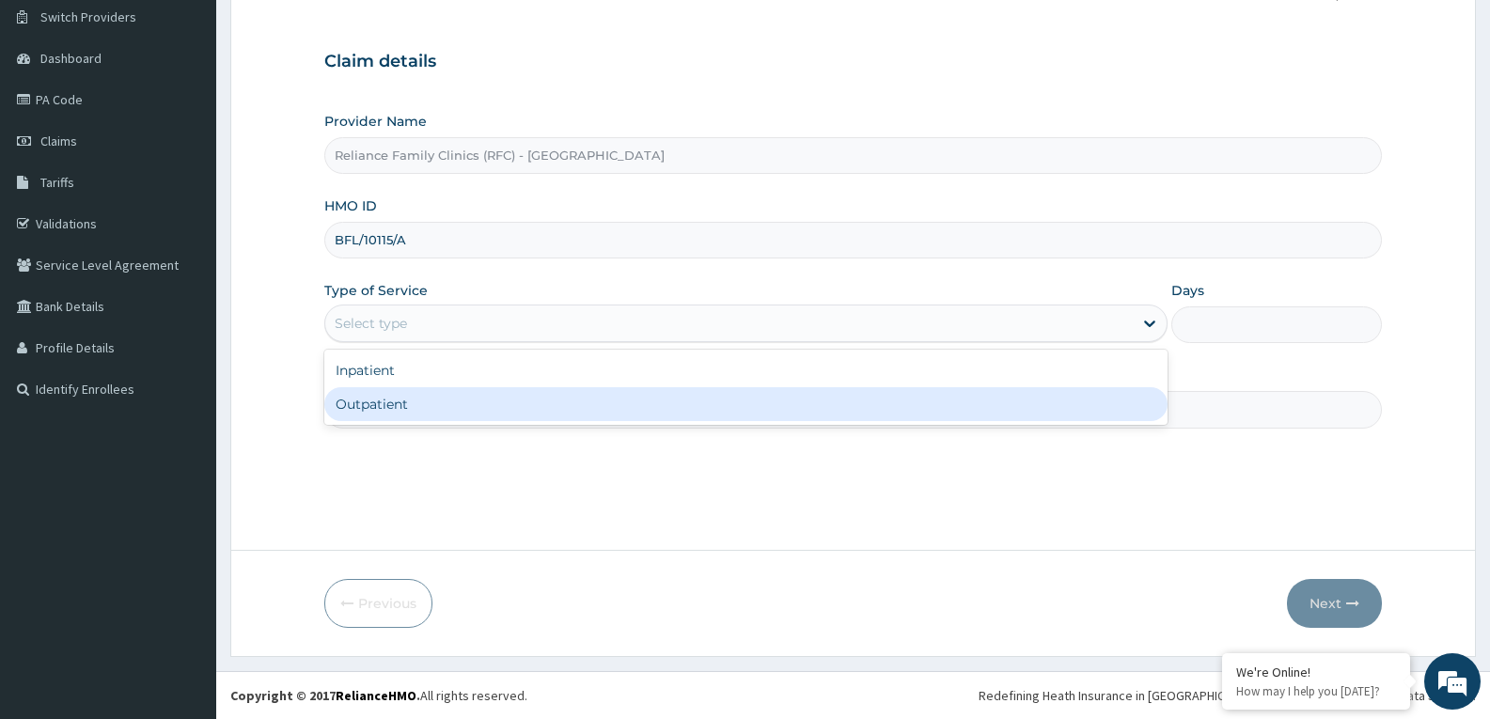
click at [449, 401] on div "Outpatient" at bounding box center [745, 404] width 842 height 34
type input "1"
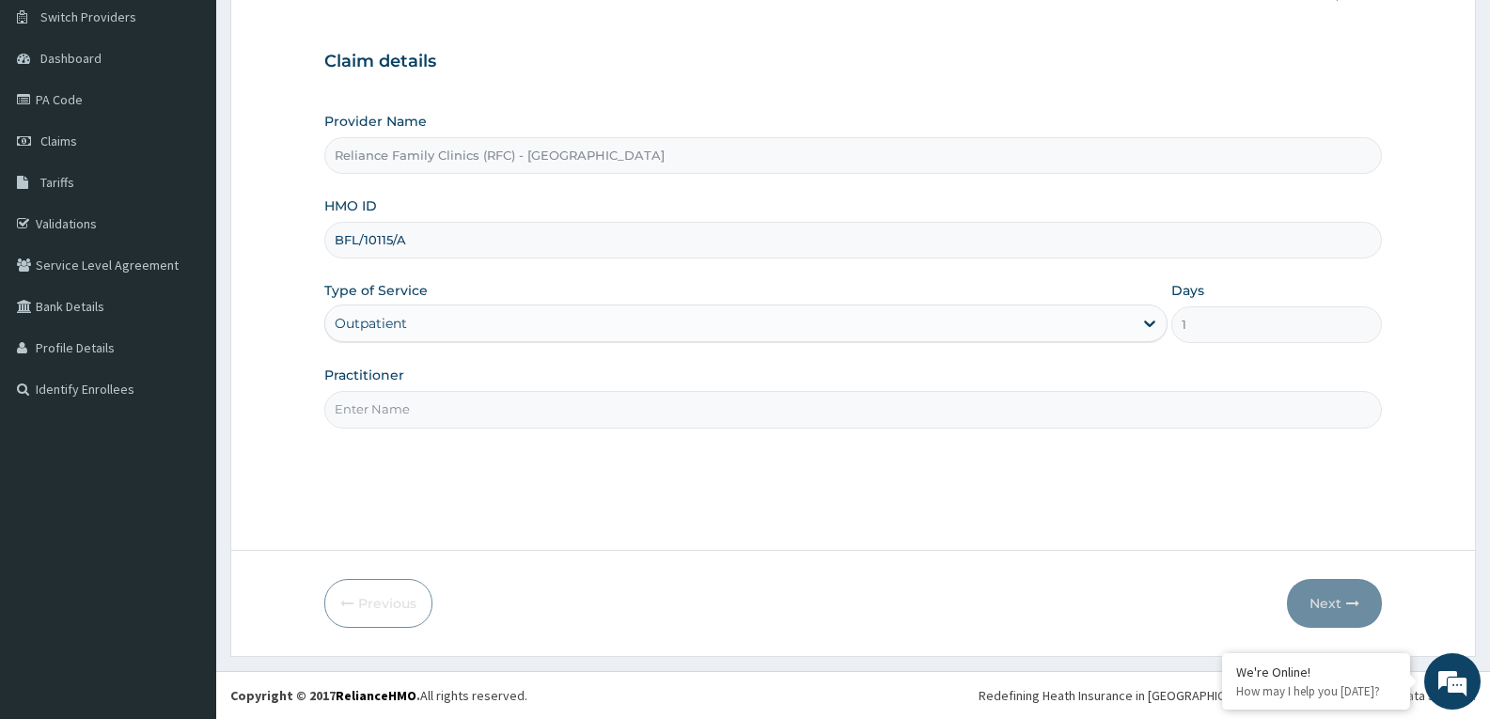
click at [449, 401] on input "Practitioner" at bounding box center [852, 409] width 1057 height 37
type input "faridat"
click at [1319, 598] on button "Next" at bounding box center [1334, 603] width 95 height 49
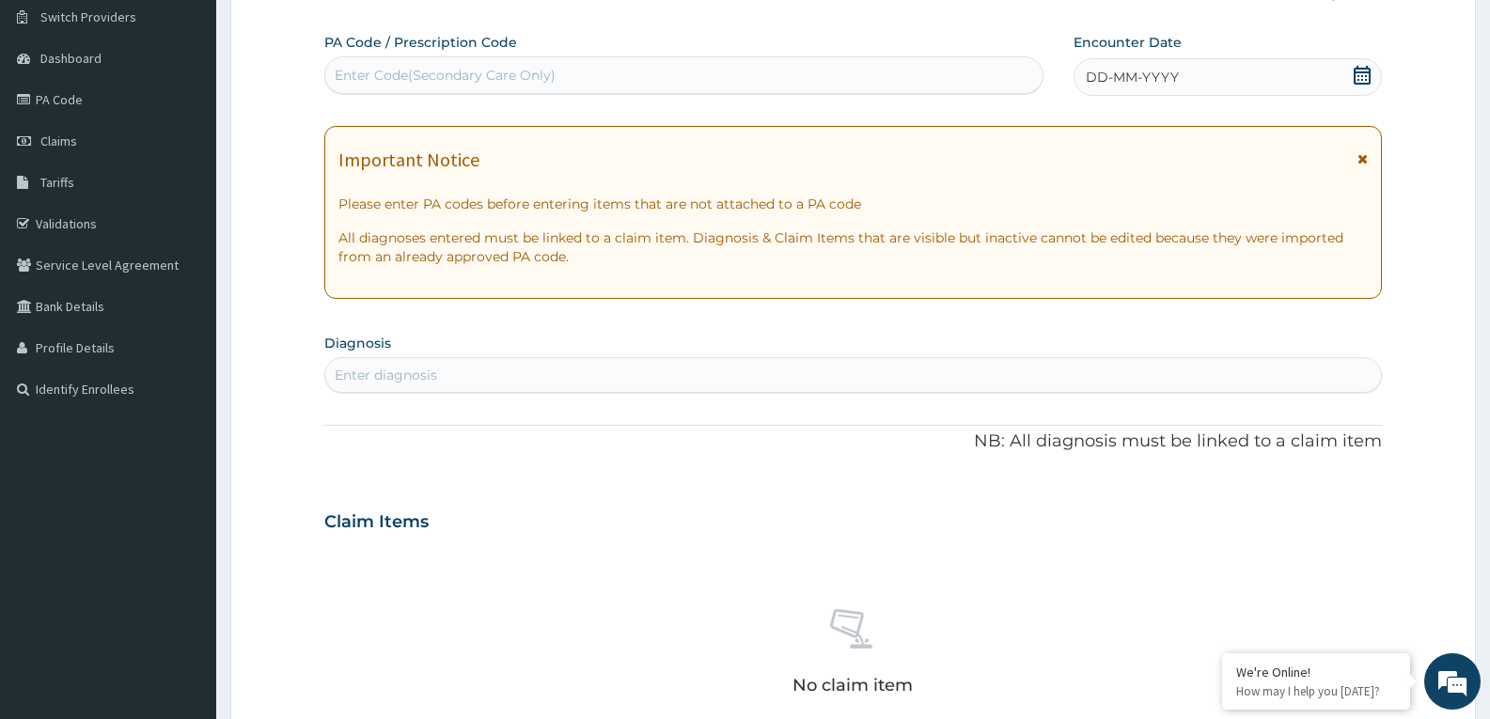
click at [1356, 75] on icon at bounding box center [1362, 75] width 19 height 19
click at [554, 376] on div "Enter diagnosis" at bounding box center [853, 375] width 1056 height 30
type input "well adult moni"
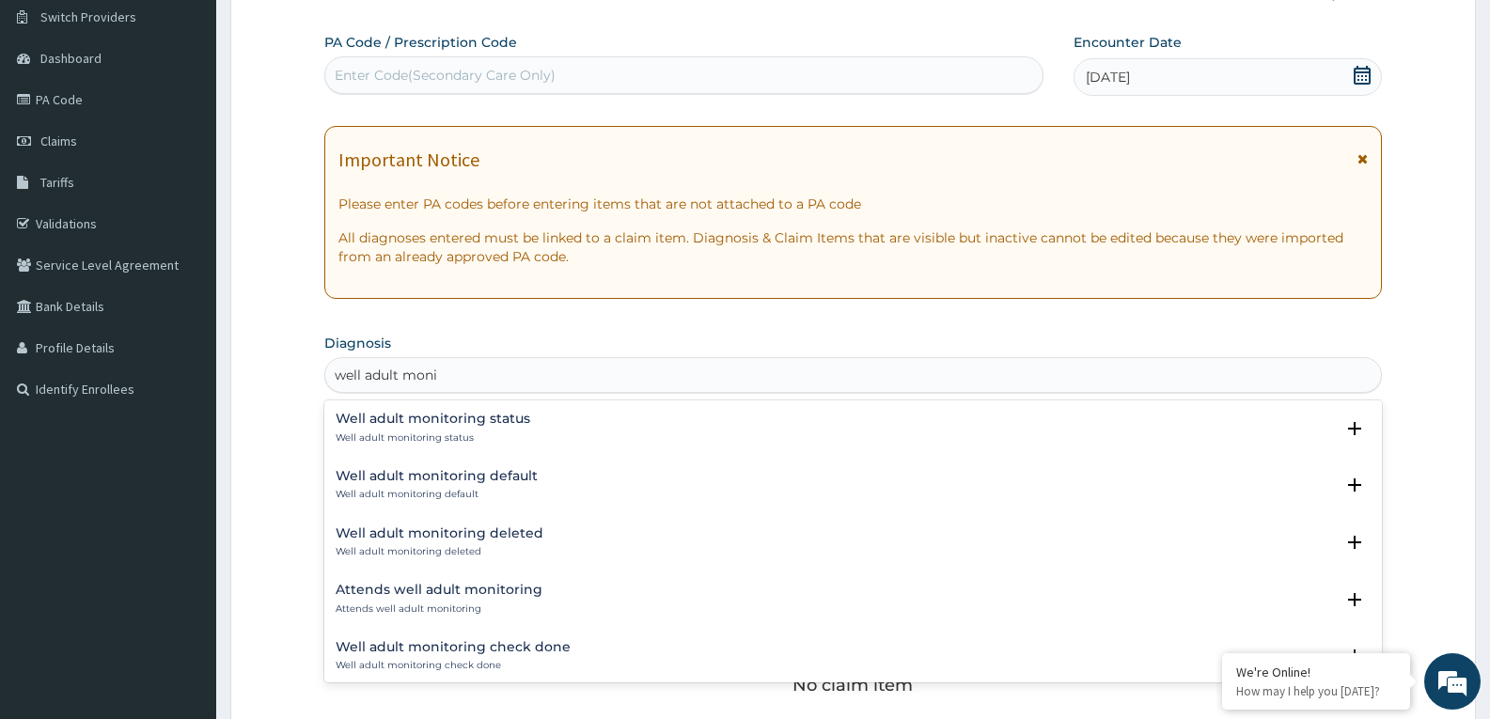
click at [483, 415] on h4 "Well adult monitoring status" at bounding box center [433, 419] width 195 height 14
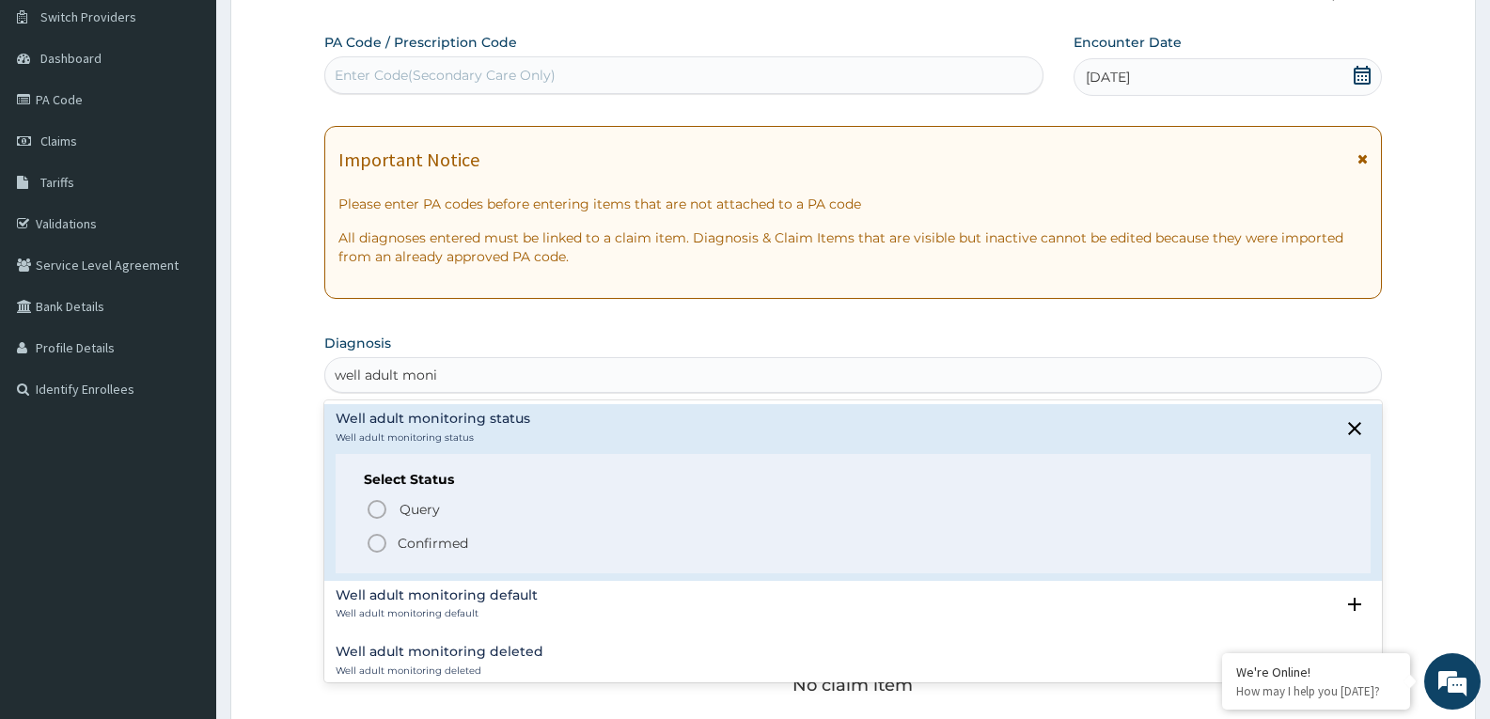
click at [378, 533] on icon "status option filled" at bounding box center [377, 543] width 23 height 23
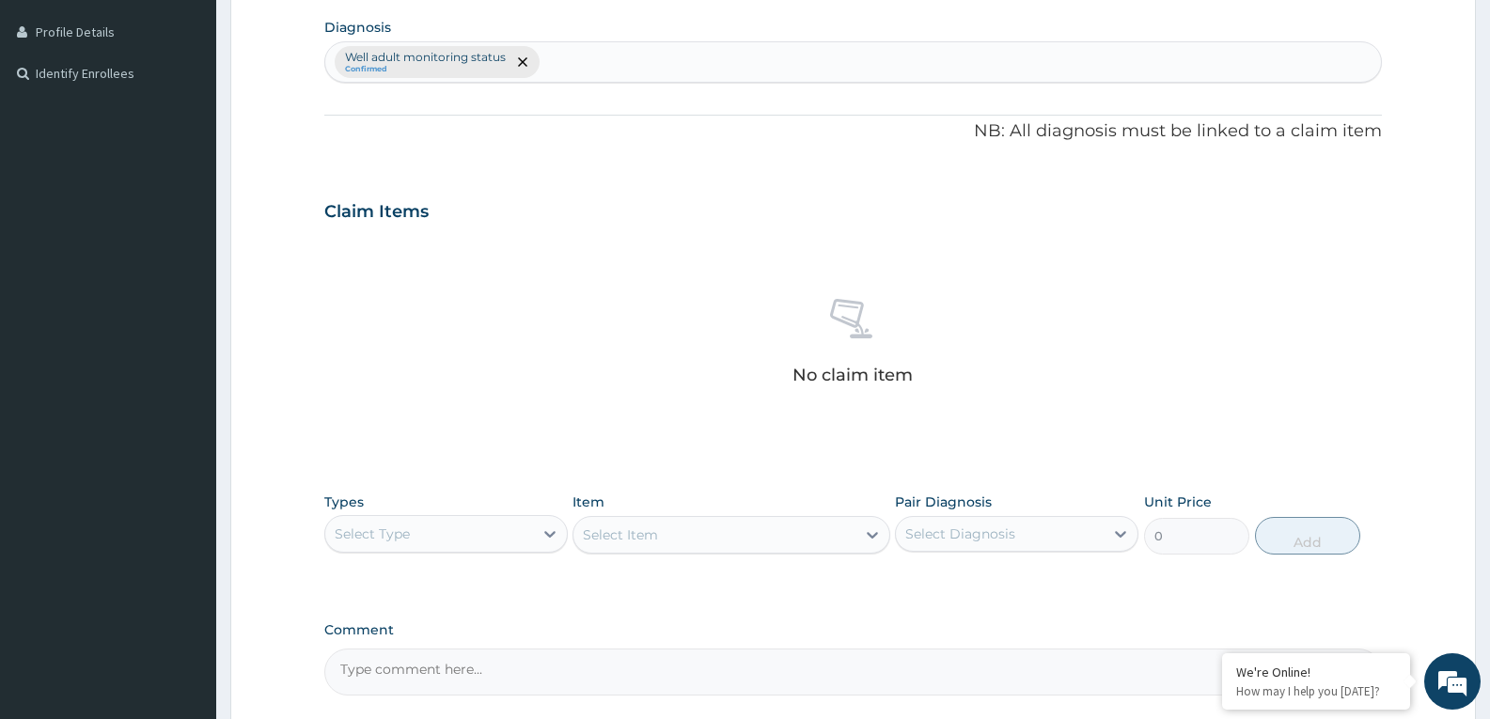
scroll to position [636, 0]
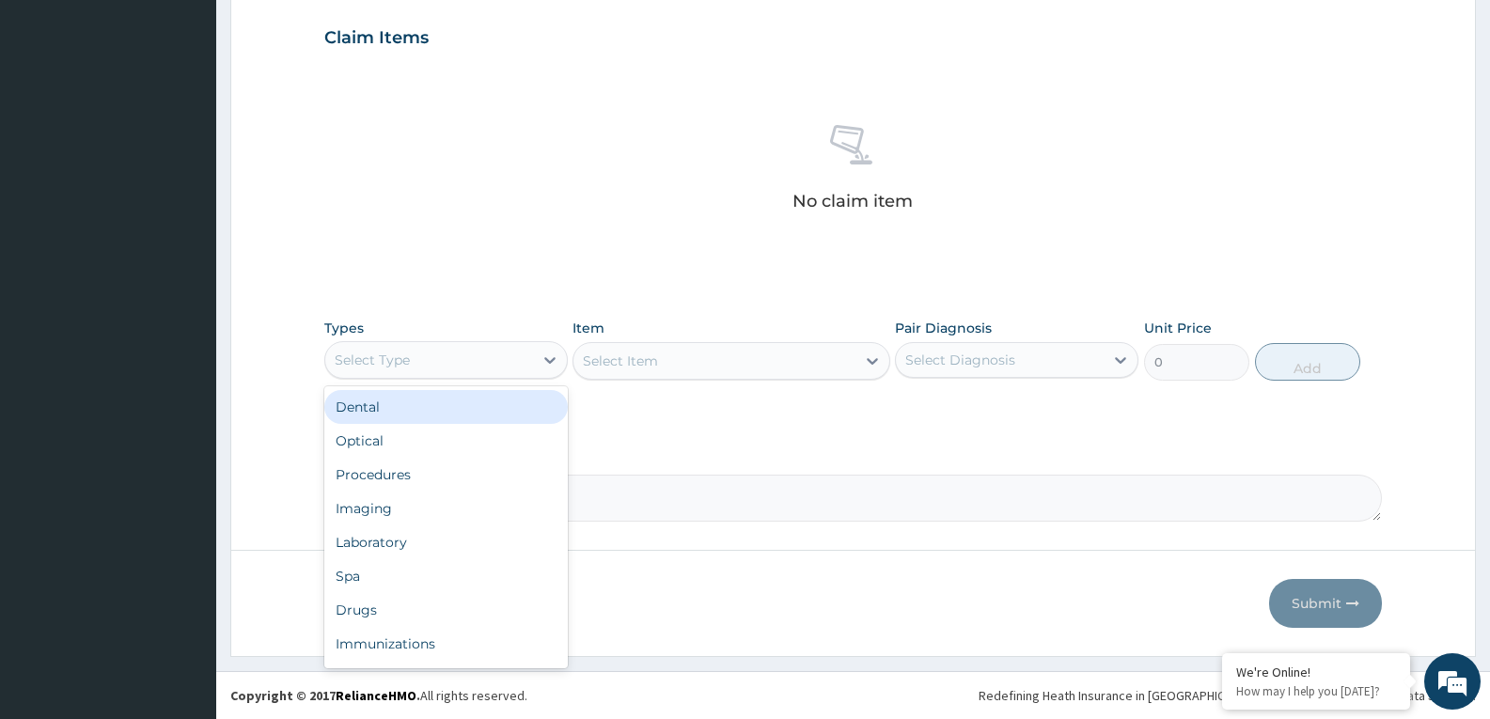
click at [483, 369] on div "Select Type" at bounding box center [429, 360] width 208 height 30
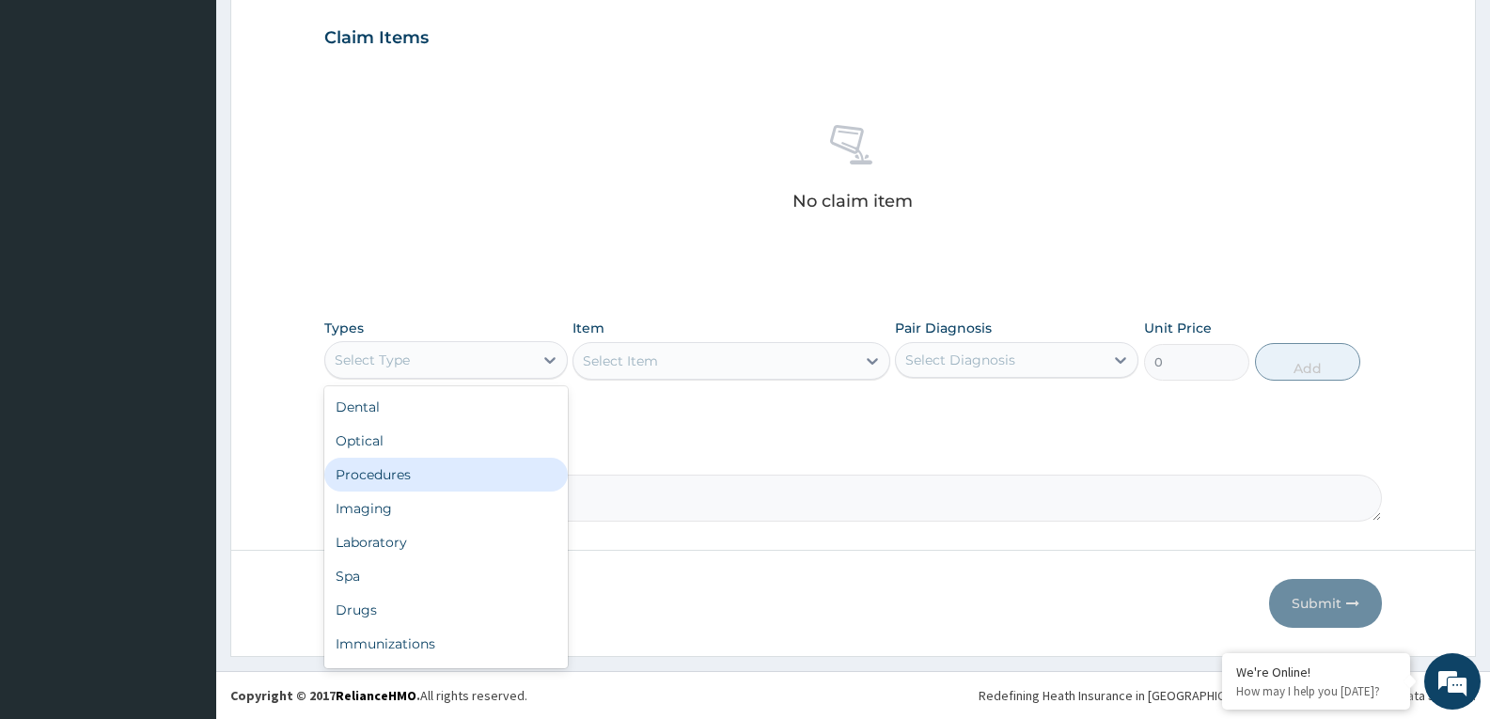
click at [423, 481] on div "Procedures" at bounding box center [445, 475] width 243 height 34
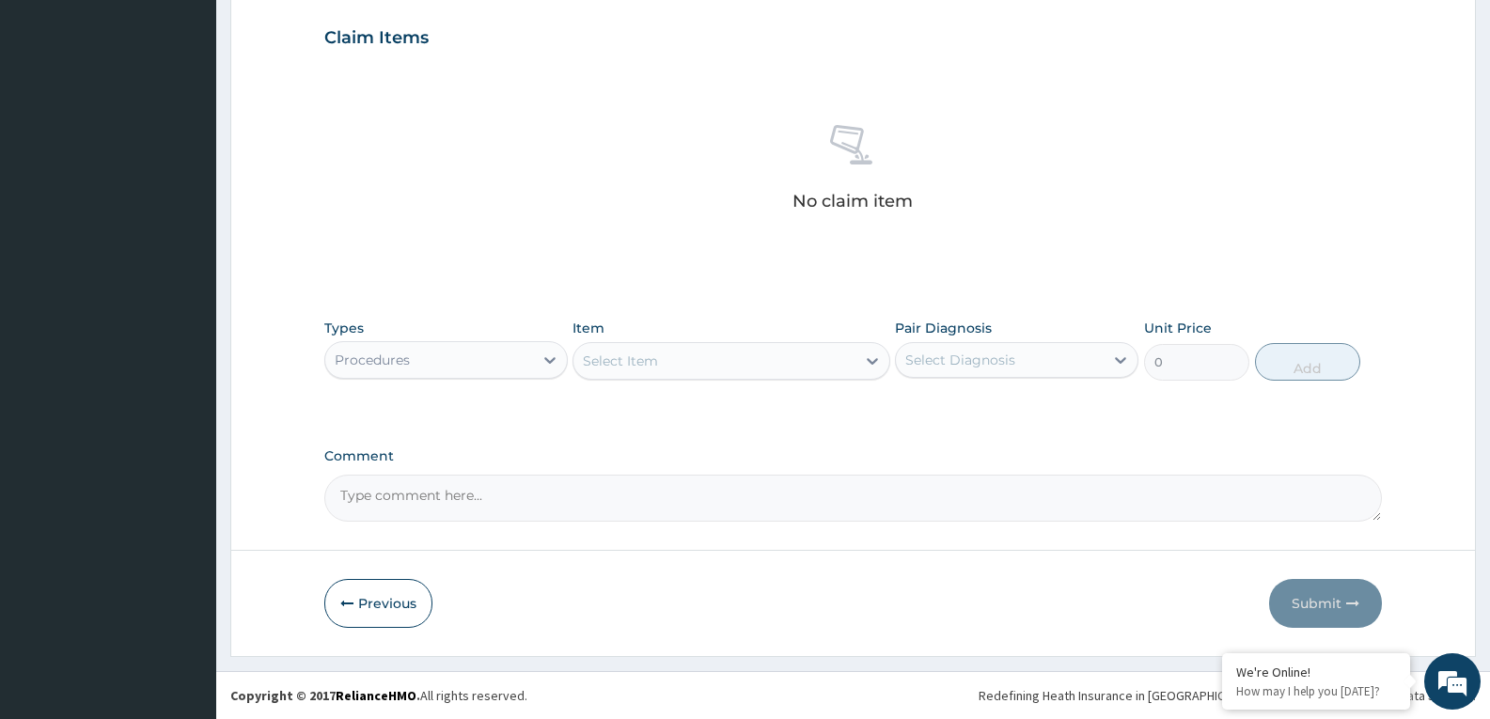
click at [798, 360] on div "Select Item" at bounding box center [713, 361] width 281 height 30
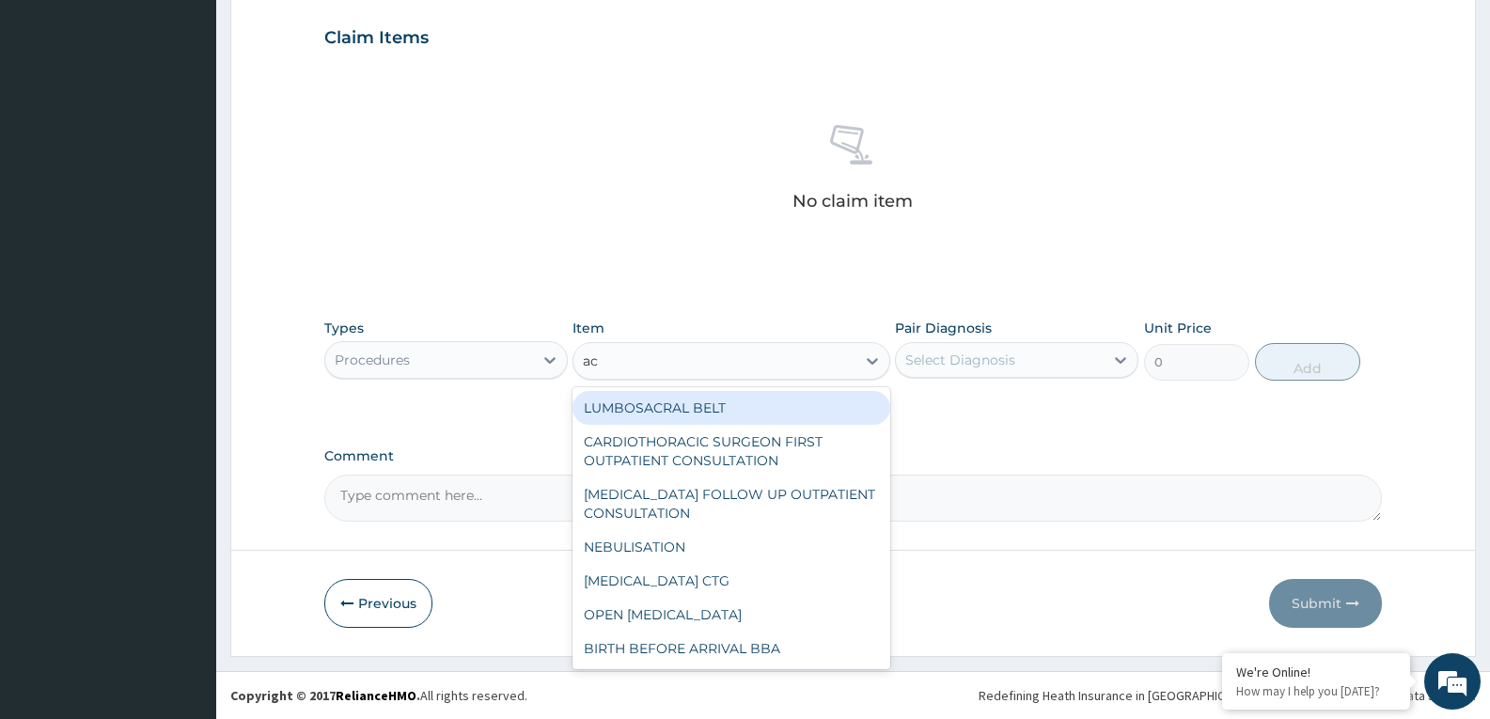
type input "acu"
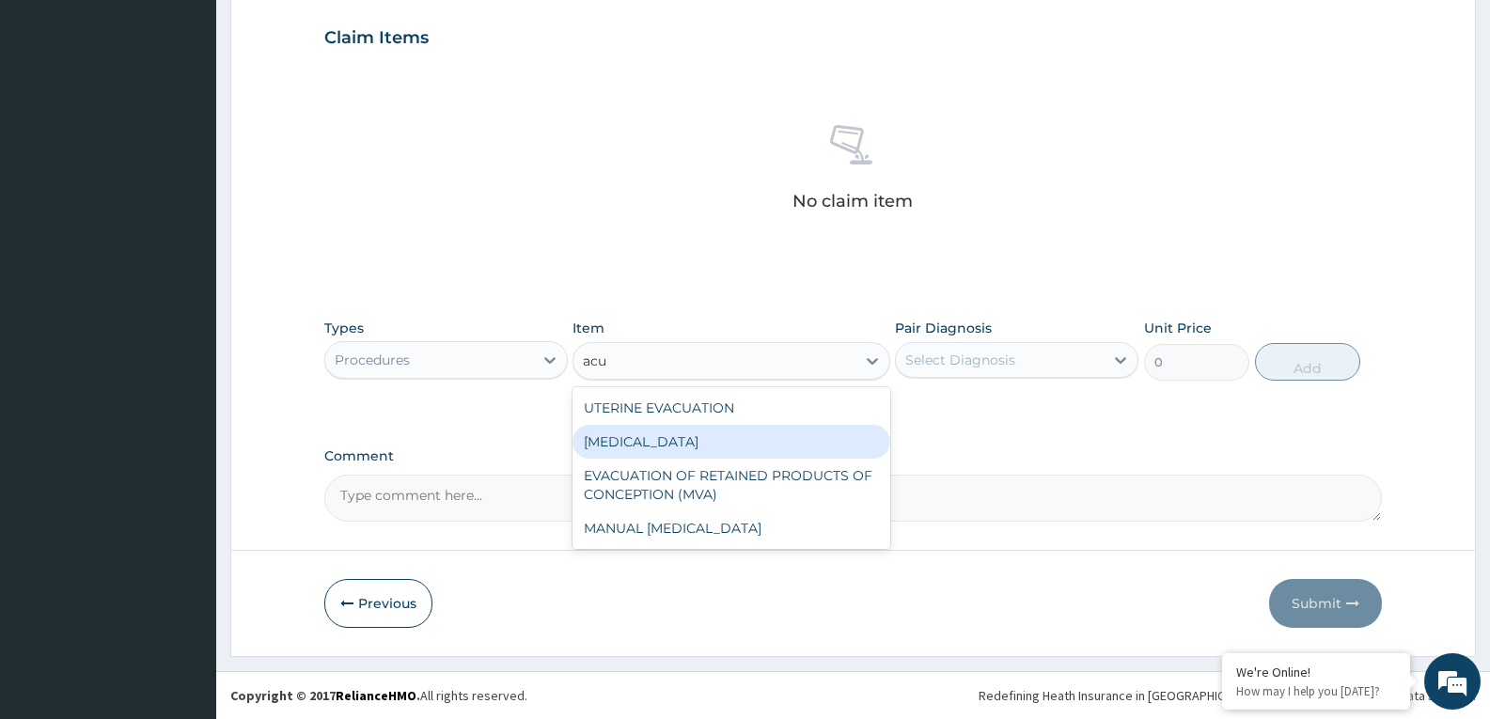
drag, startPoint x: 744, startPoint y: 452, endPoint x: 938, endPoint y: 389, distance: 203.6
click at [754, 448] on div "VISUAL ACUITY" at bounding box center [730, 442] width 317 height 34
type input "3000"
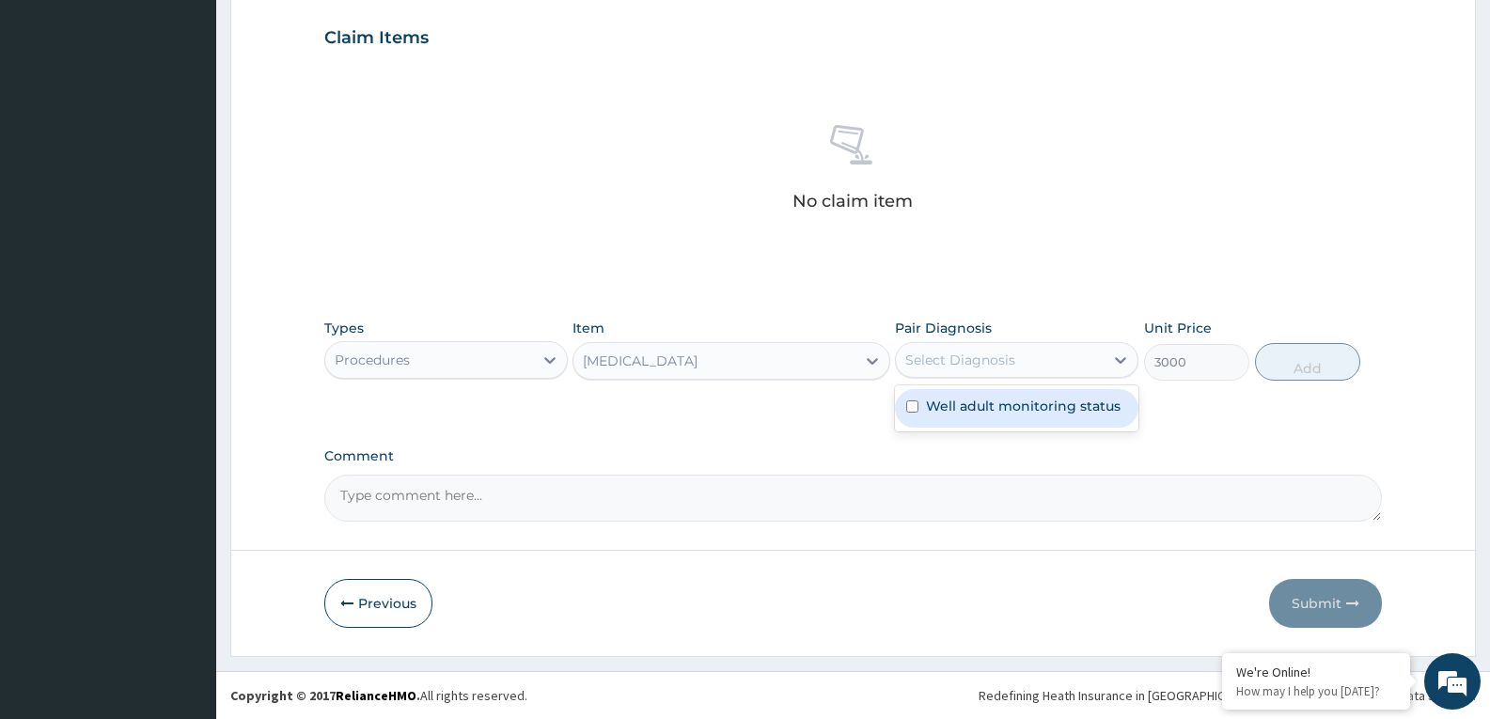
click at [1017, 357] on div "Select Diagnosis" at bounding box center [1000, 360] width 208 height 30
checkbox input "true"
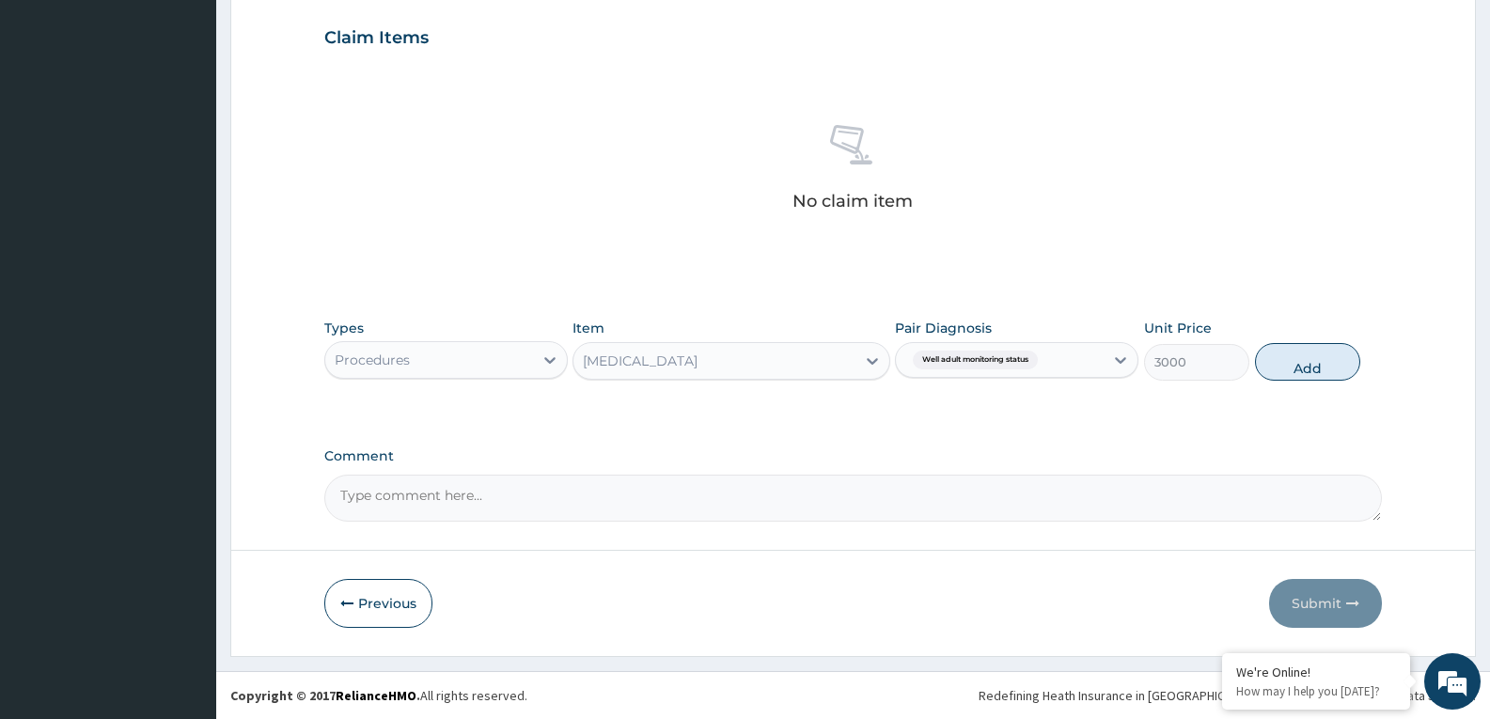
drag, startPoint x: 1313, startPoint y: 373, endPoint x: 293, endPoint y: 410, distance: 1020.5
click at [1306, 373] on button "Add" at bounding box center [1307, 362] width 105 height 38
type input "0"
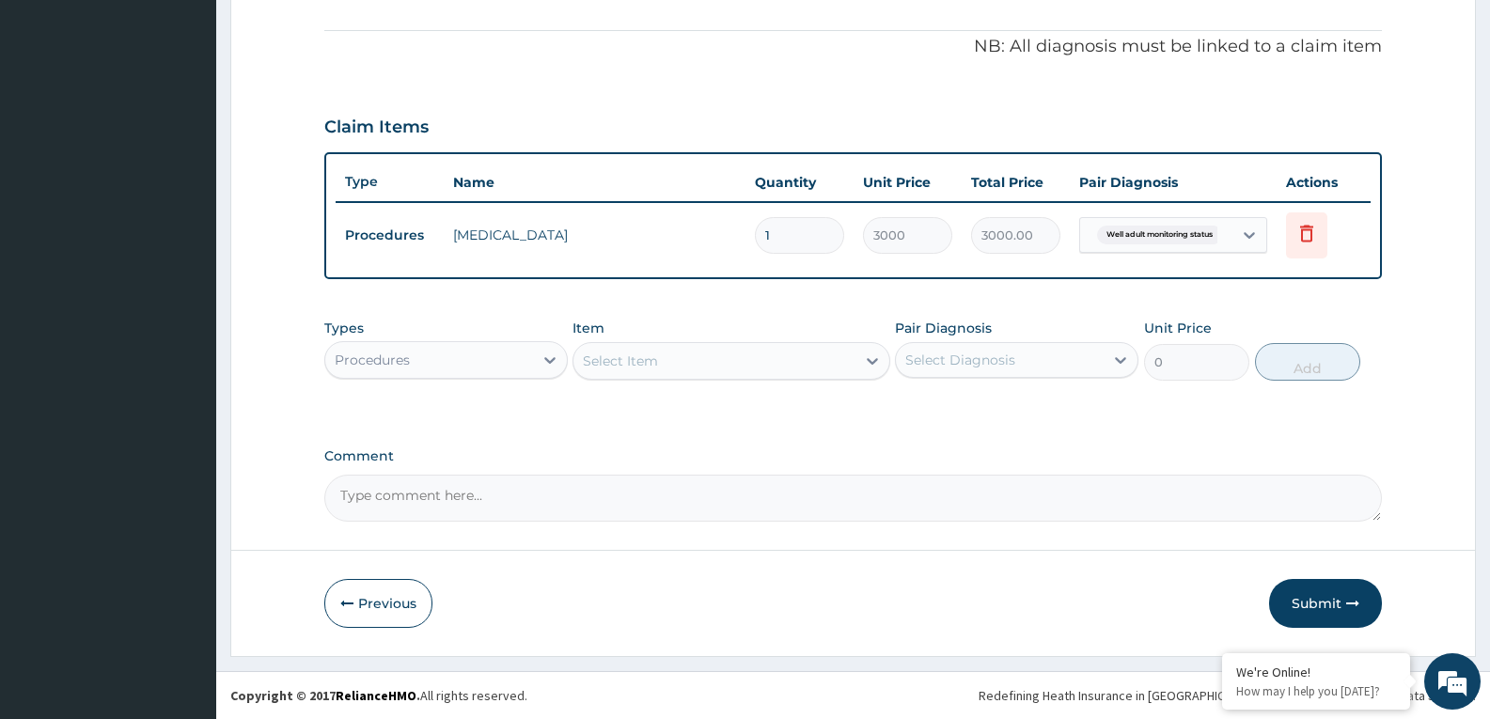
scroll to position [547, 0]
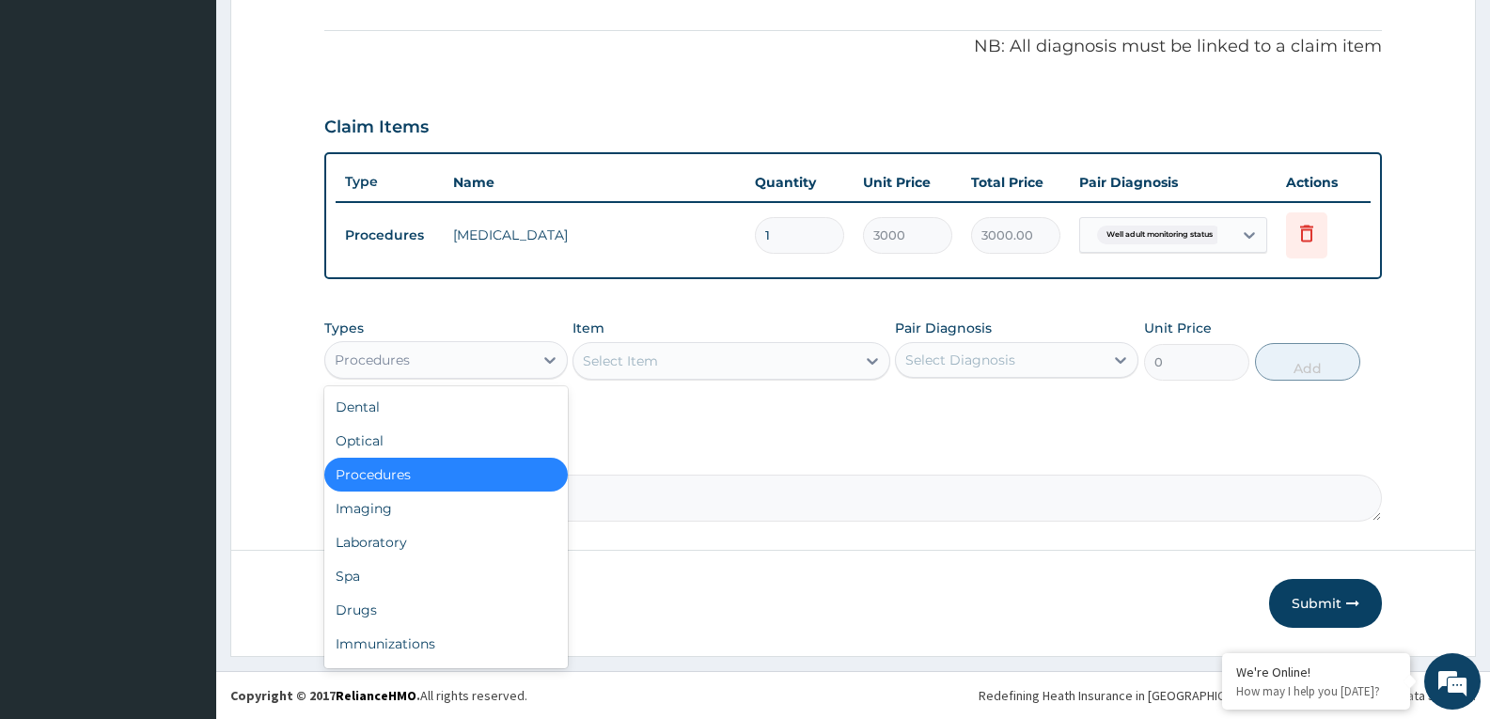
click at [483, 368] on div "Procedures" at bounding box center [429, 360] width 208 height 30
click at [361, 607] on div "Drugs" at bounding box center [445, 610] width 243 height 34
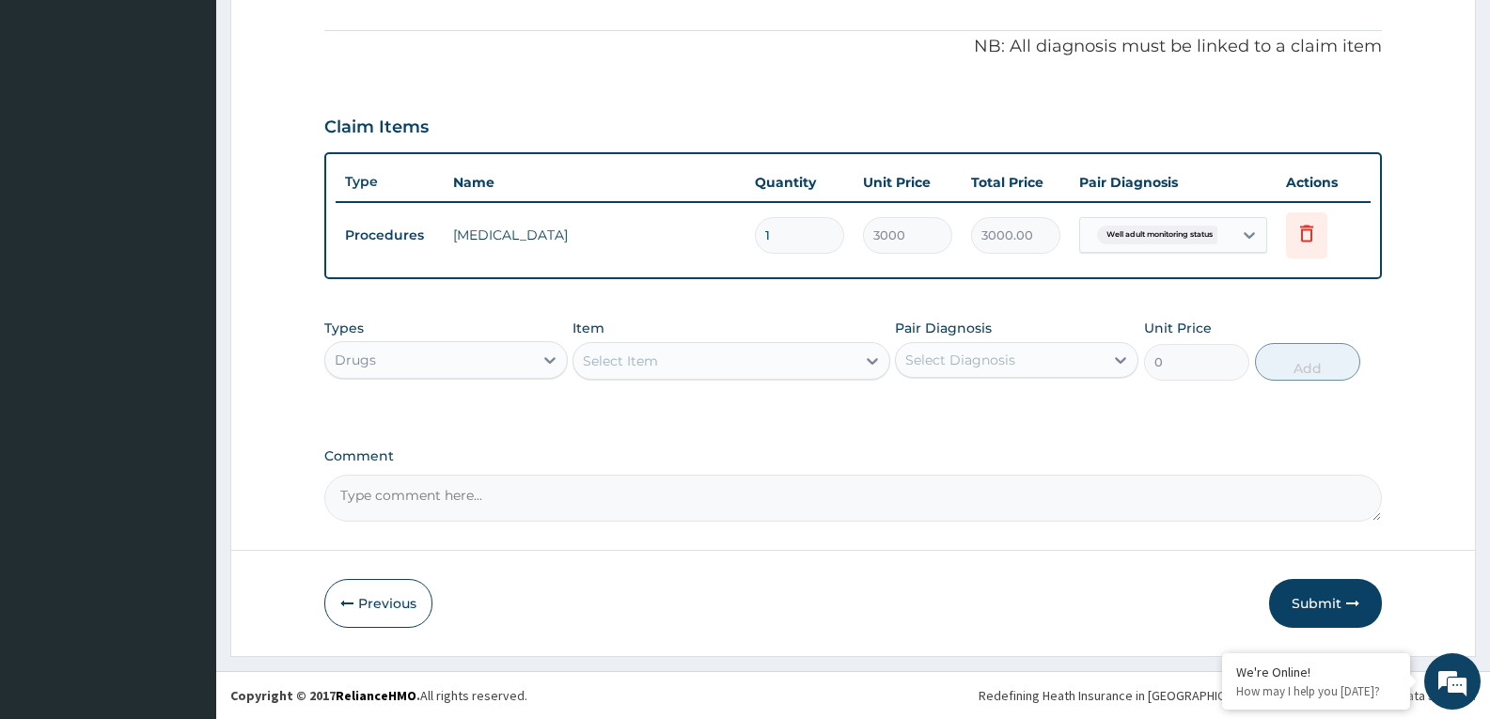
click at [762, 361] on div "Select Item" at bounding box center [713, 361] width 281 height 30
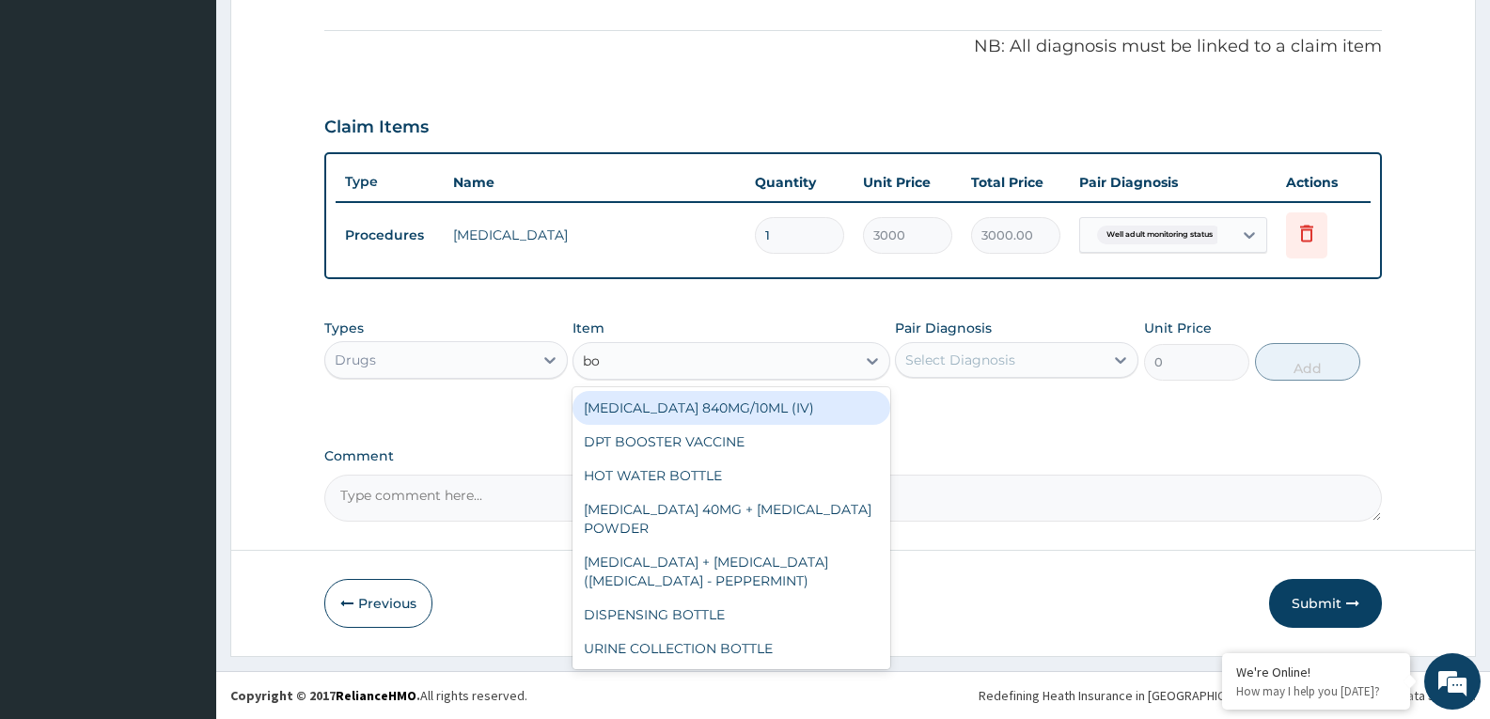
type input "bot"
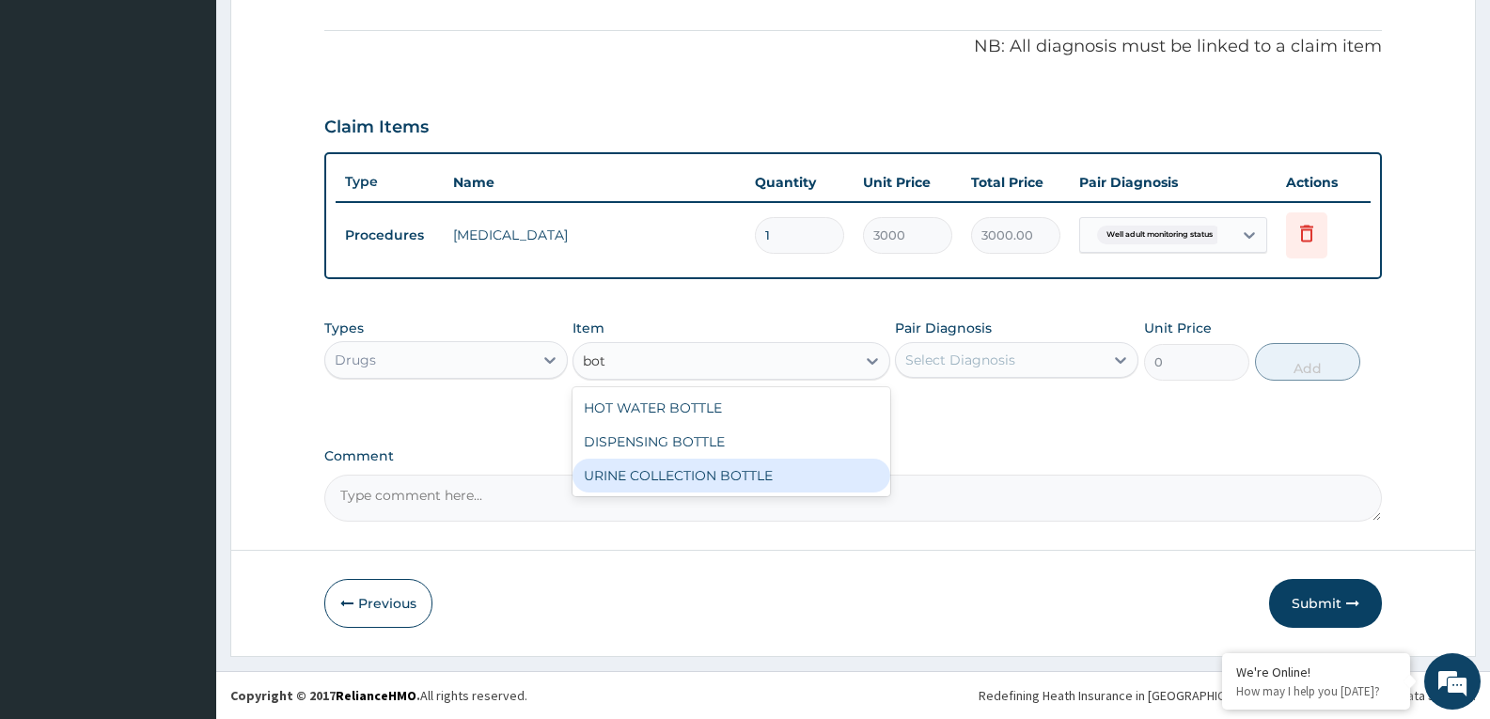
click at [754, 466] on div "URINE COLLECTION BOTTLE" at bounding box center [730, 476] width 317 height 34
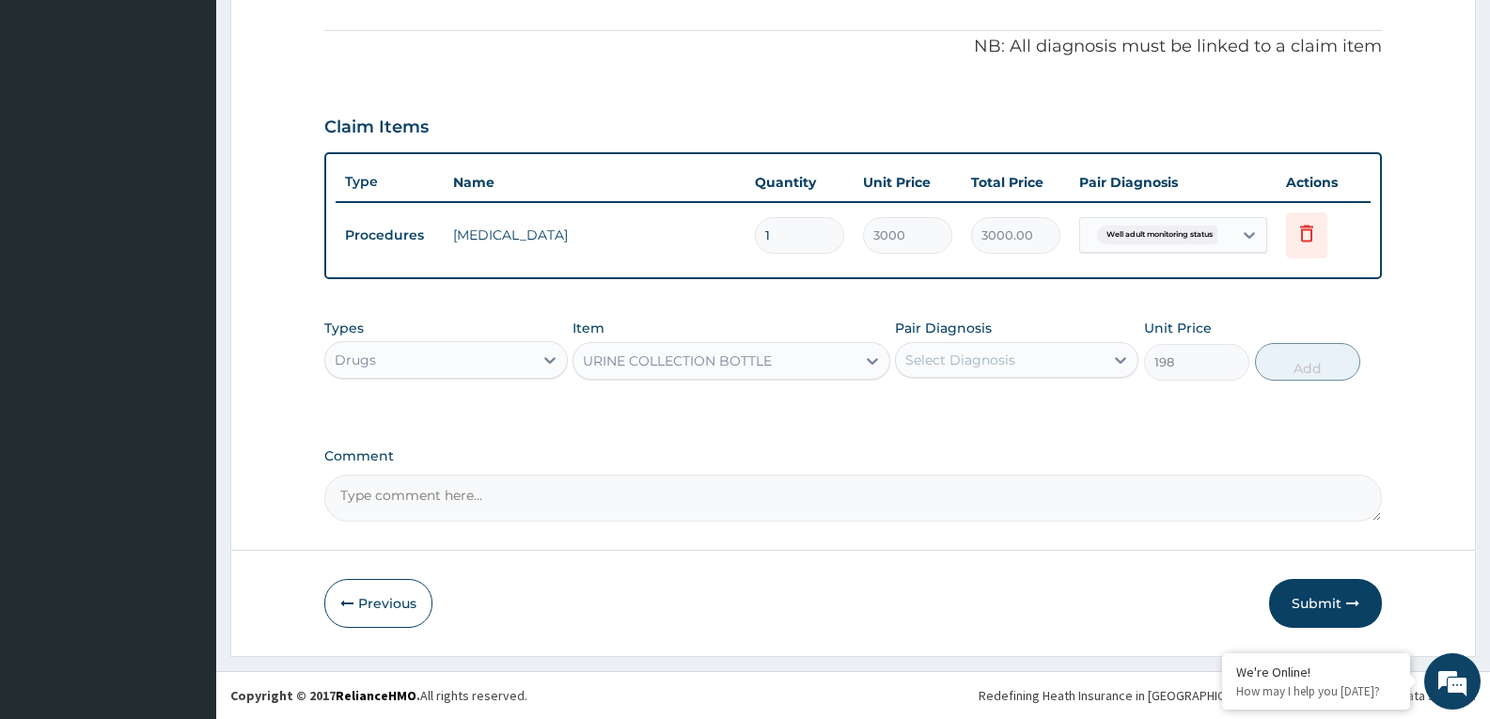
click at [1012, 352] on div "Select Diagnosis" at bounding box center [960, 360] width 110 height 19
click at [1290, 368] on button "Add" at bounding box center [1307, 362] width 105 height 38
type input "0"
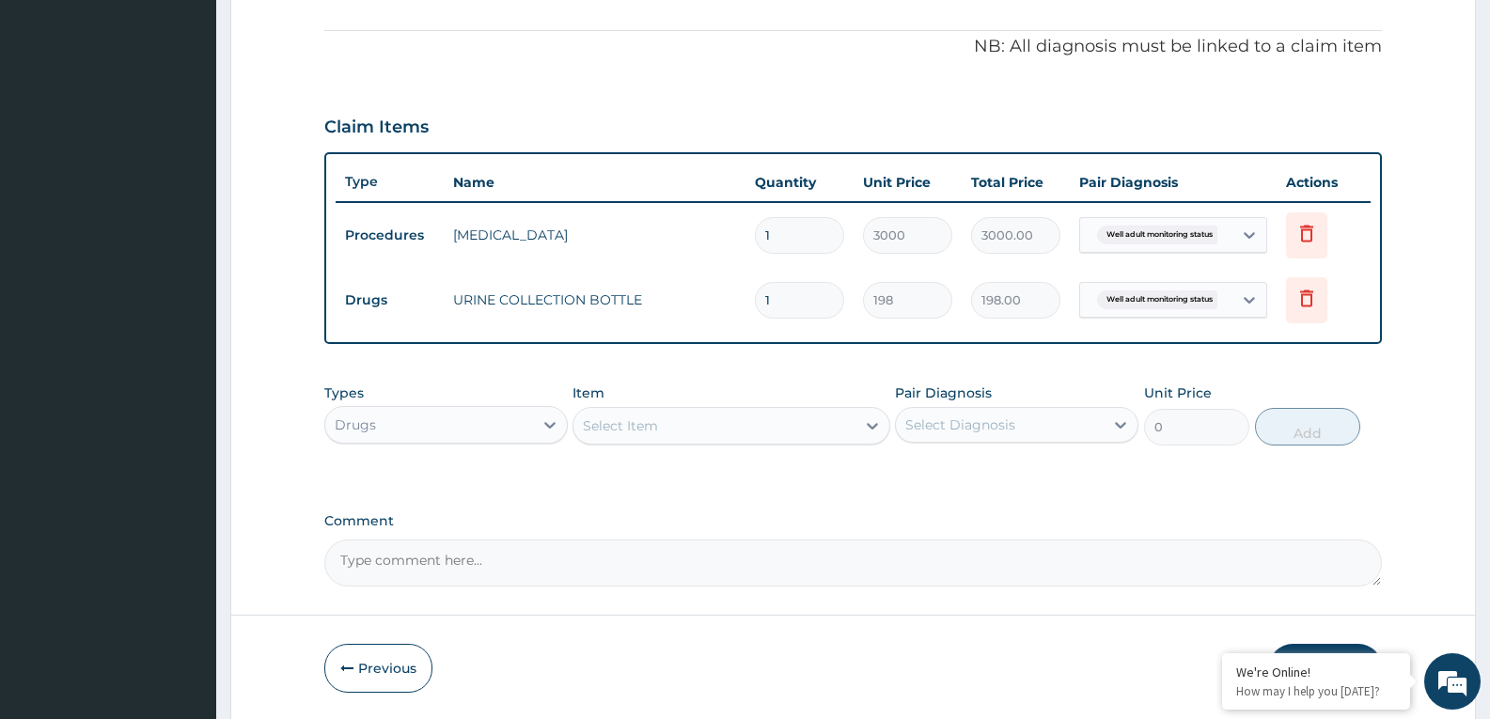
click at [493, 413] on div "Drugs" at bounding box center [445, 425] width 243 height 38
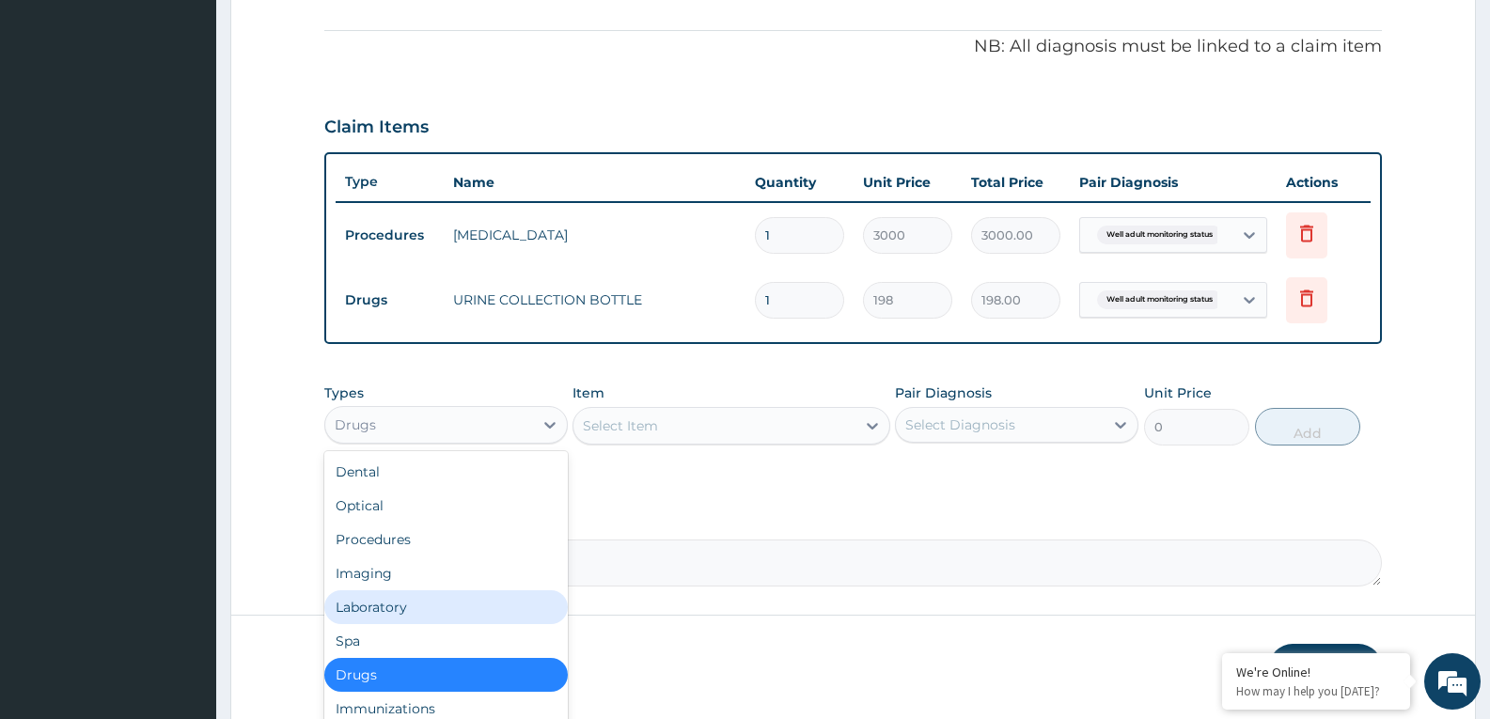
click at [397, 598] on div "Laboratory" at bounding box center [445, 607] width 243 height 34
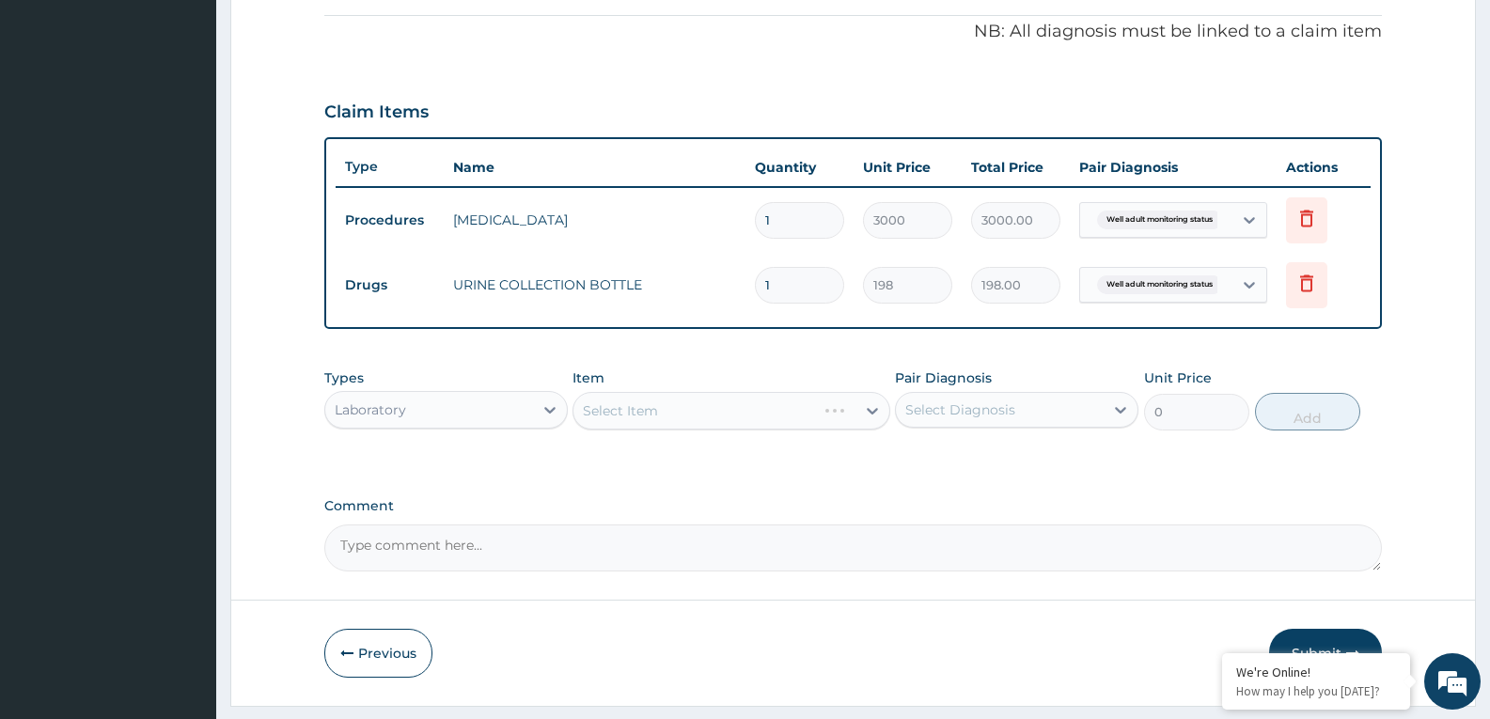
scroll to position [612, 0]
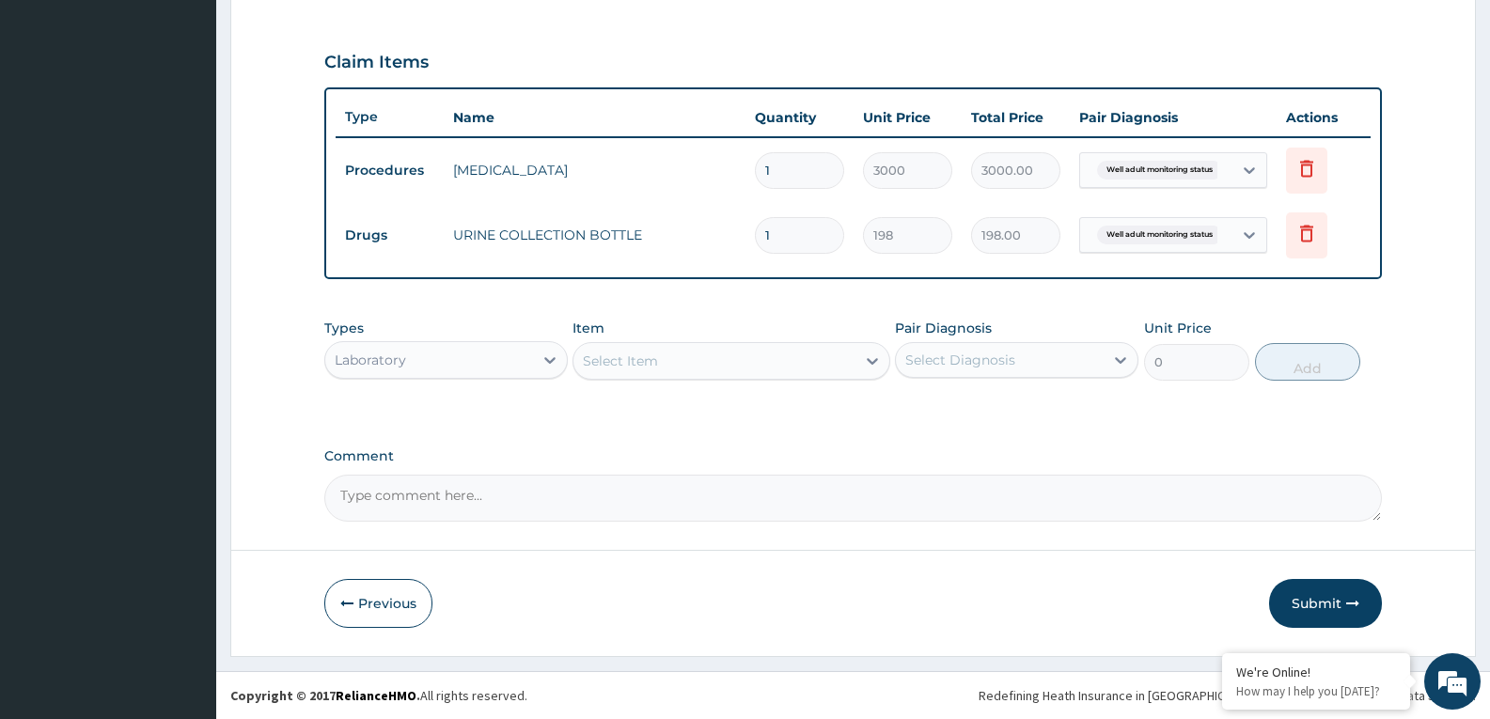
click at [769, 365] on div "Select Item" at bounding box center [713, 361] width 281 height 30
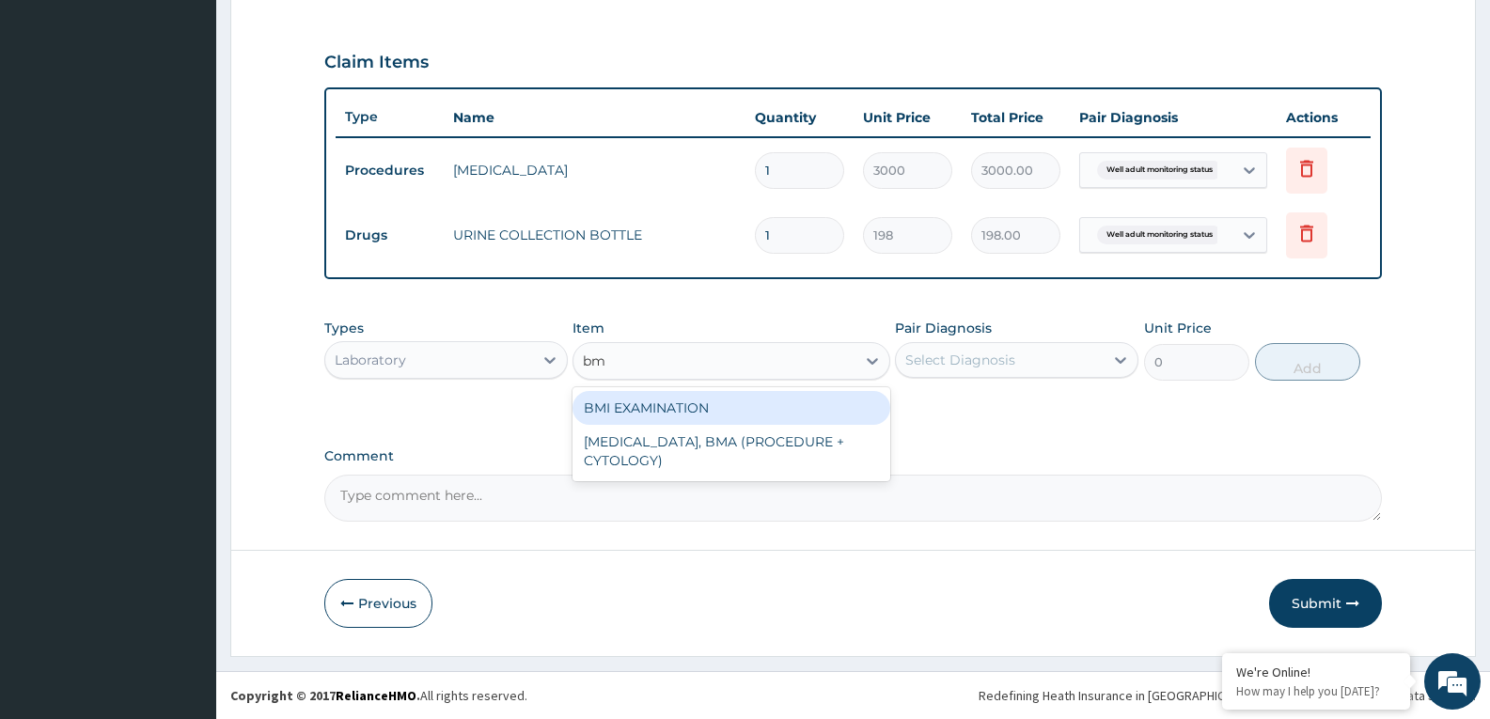
type input "bmi"
type input "1225.5"
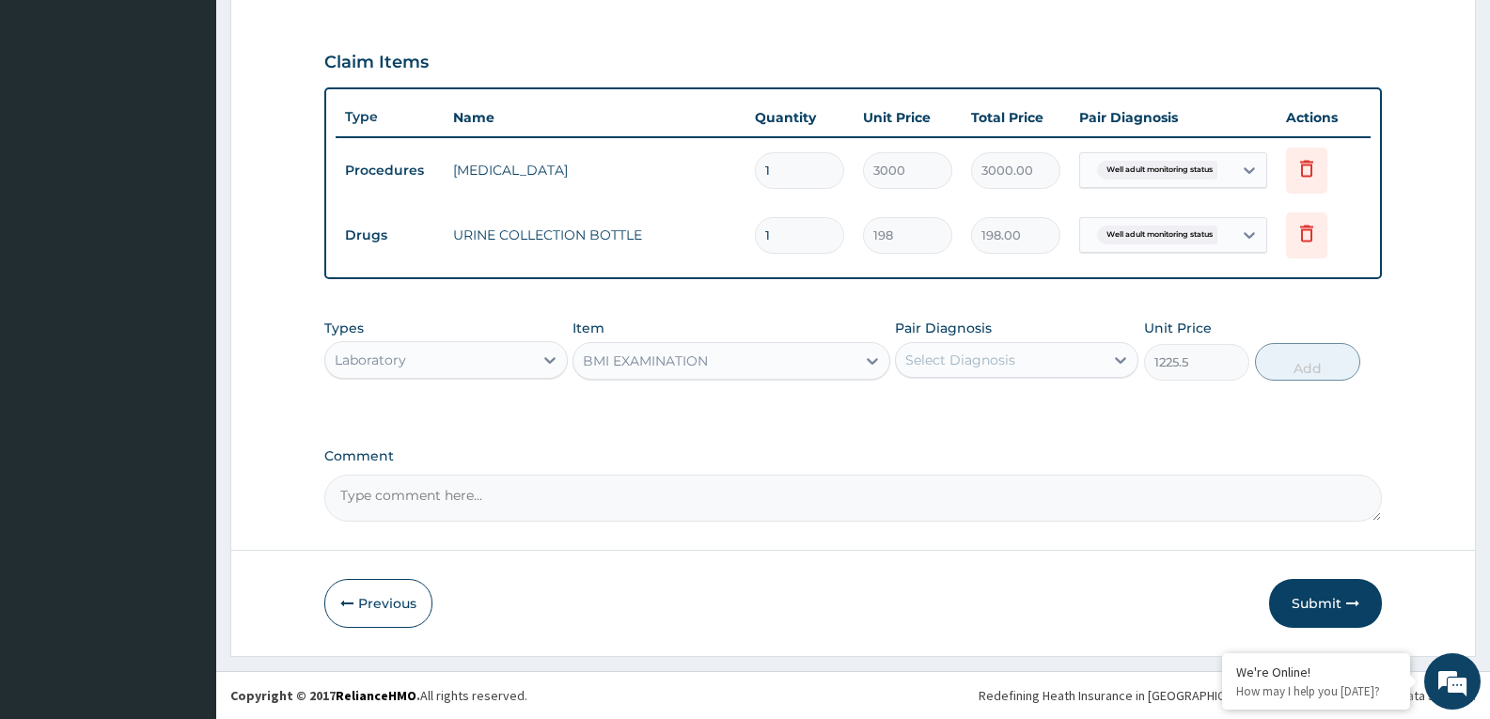
click at [1078, 352] on div "Select Diagnosis" at bounding box center [1000, 360] width 208 height 30
checkbox input "true"
click at [1313, 375] on button "Add" at bounding box center [1307, 362] width 105 height 38
type input "0"
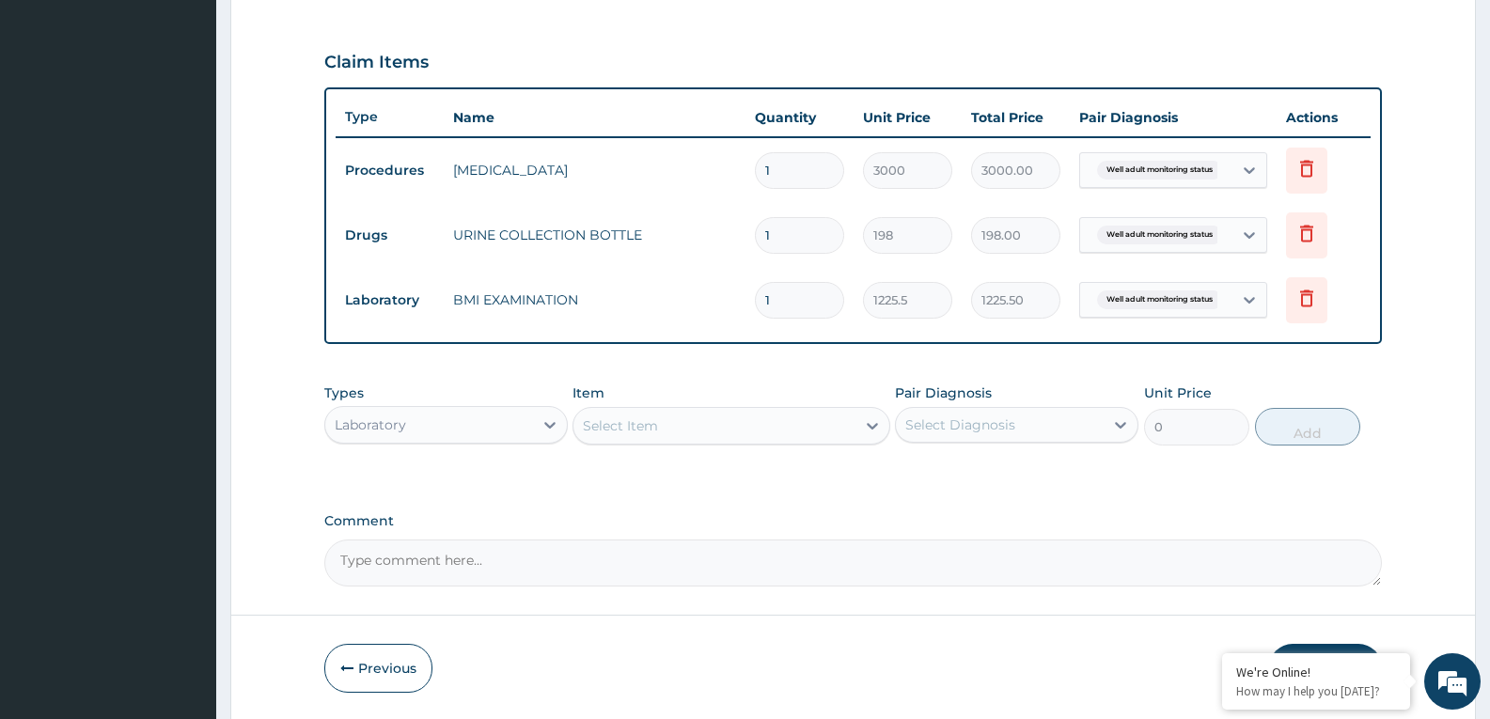
click at [651, 424] on div "Select Item" at bounding box center [620, 425] width 75 height 19
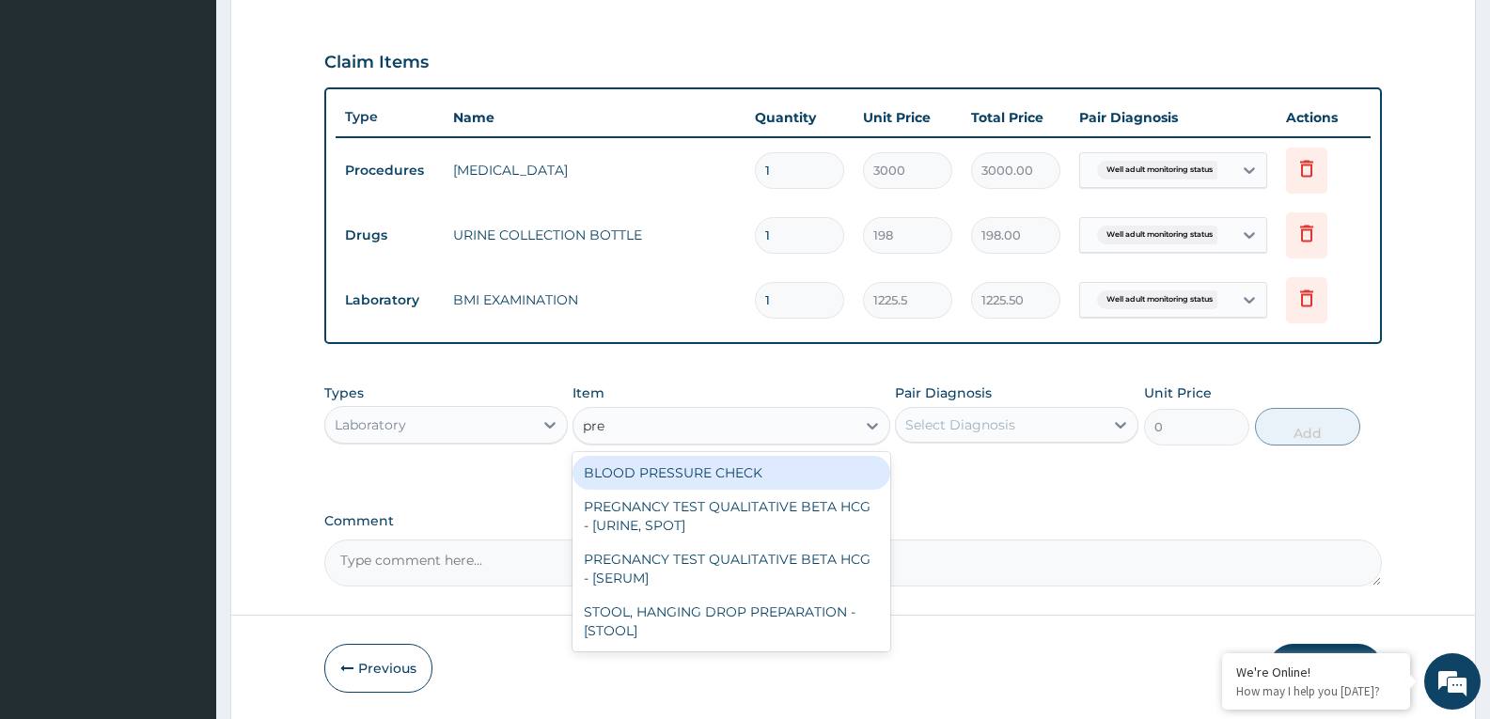
type input "pres"
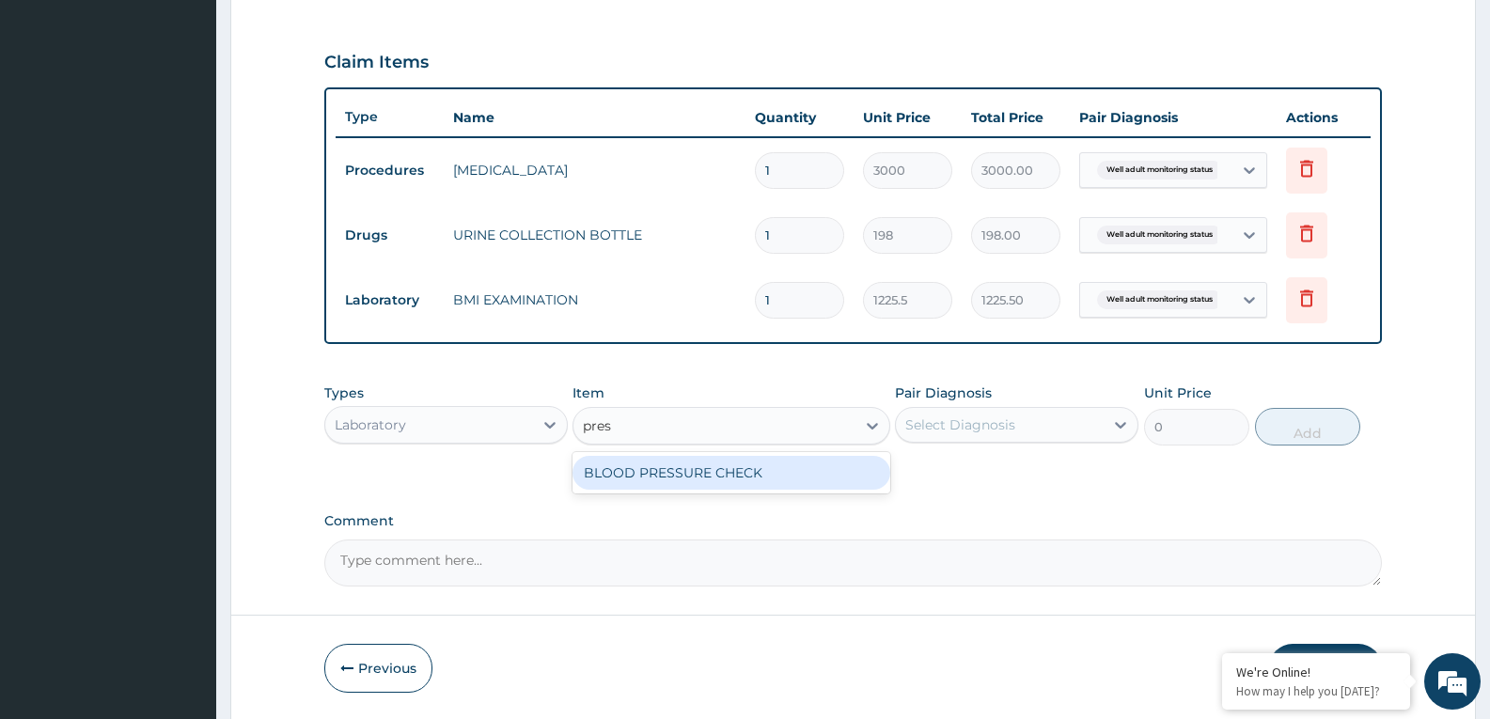
type input "1225.5"
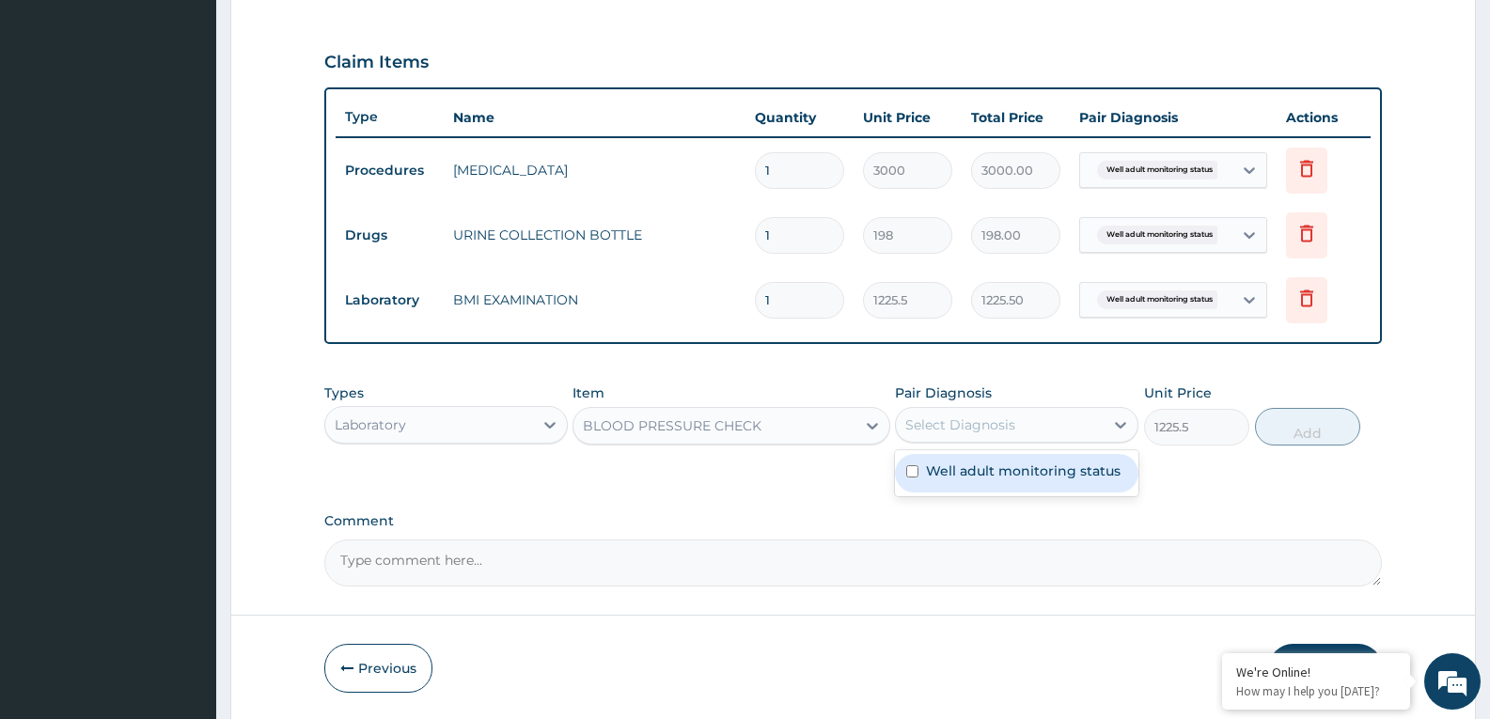
click at [968, 431] on div "Select Diagnosis" at bounding box center [960, 424] width 110 height 19
checkbox input "true"
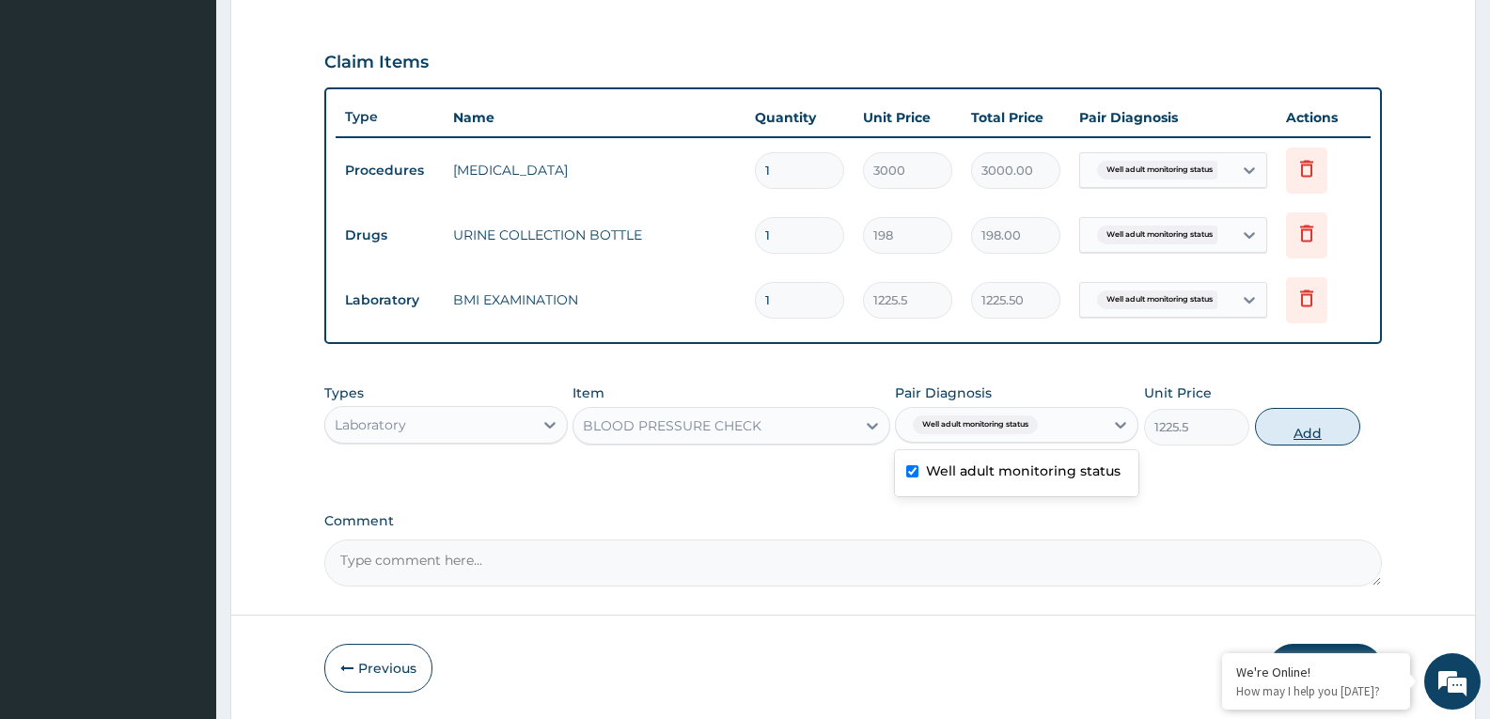
click at [1303, 443] on button "Add" at bounding box center [1307, 427] width 105 height 38
type input "0"
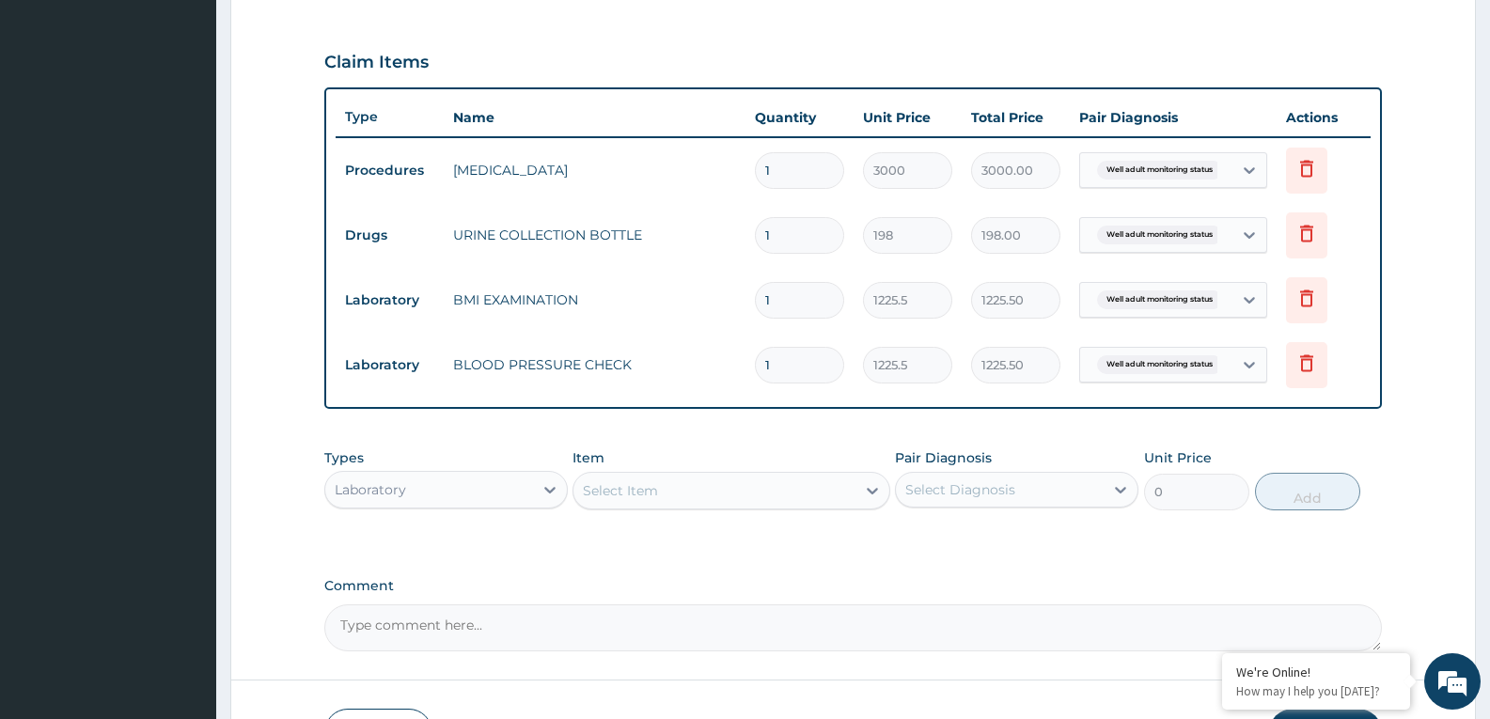
click at [747, 506] on div "Select Item" at bounding box center [730, 491] width 317 height 38
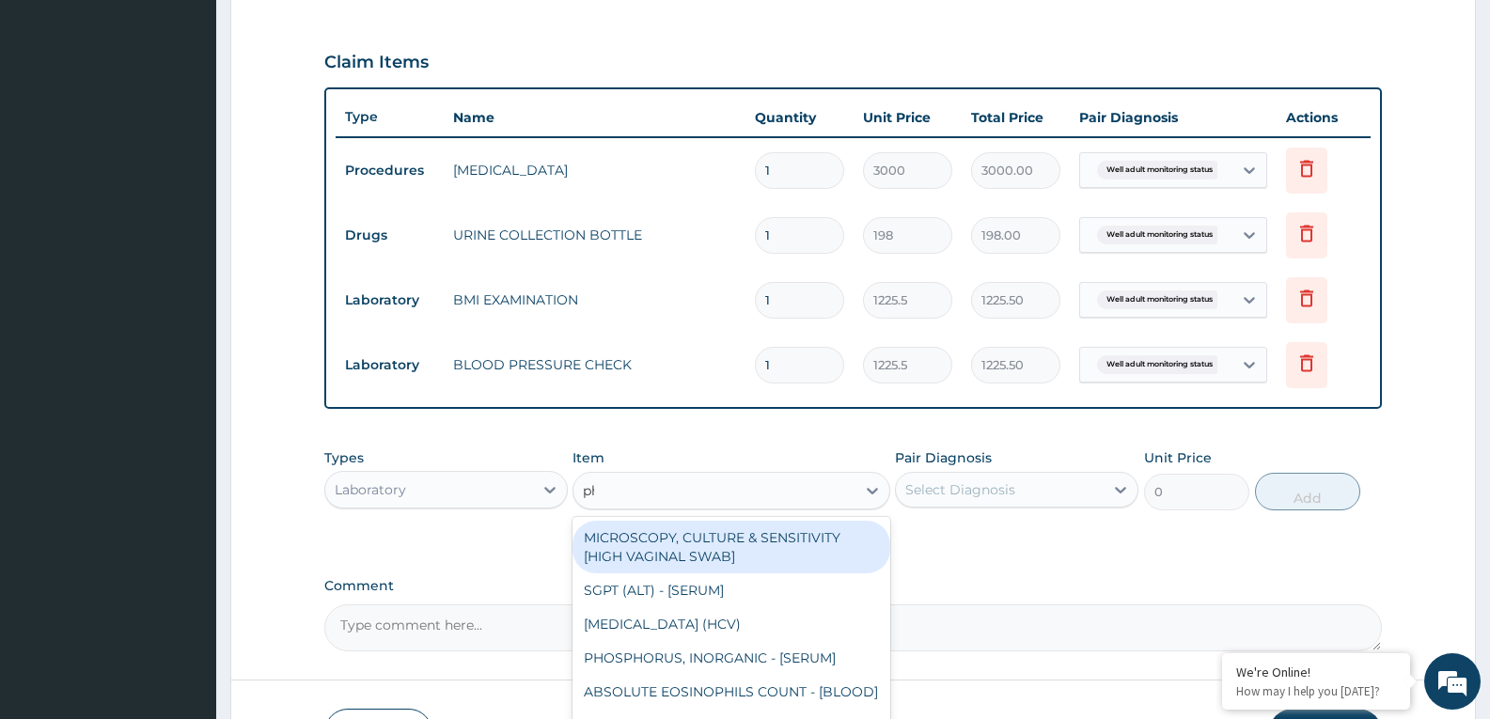
type input "phy"
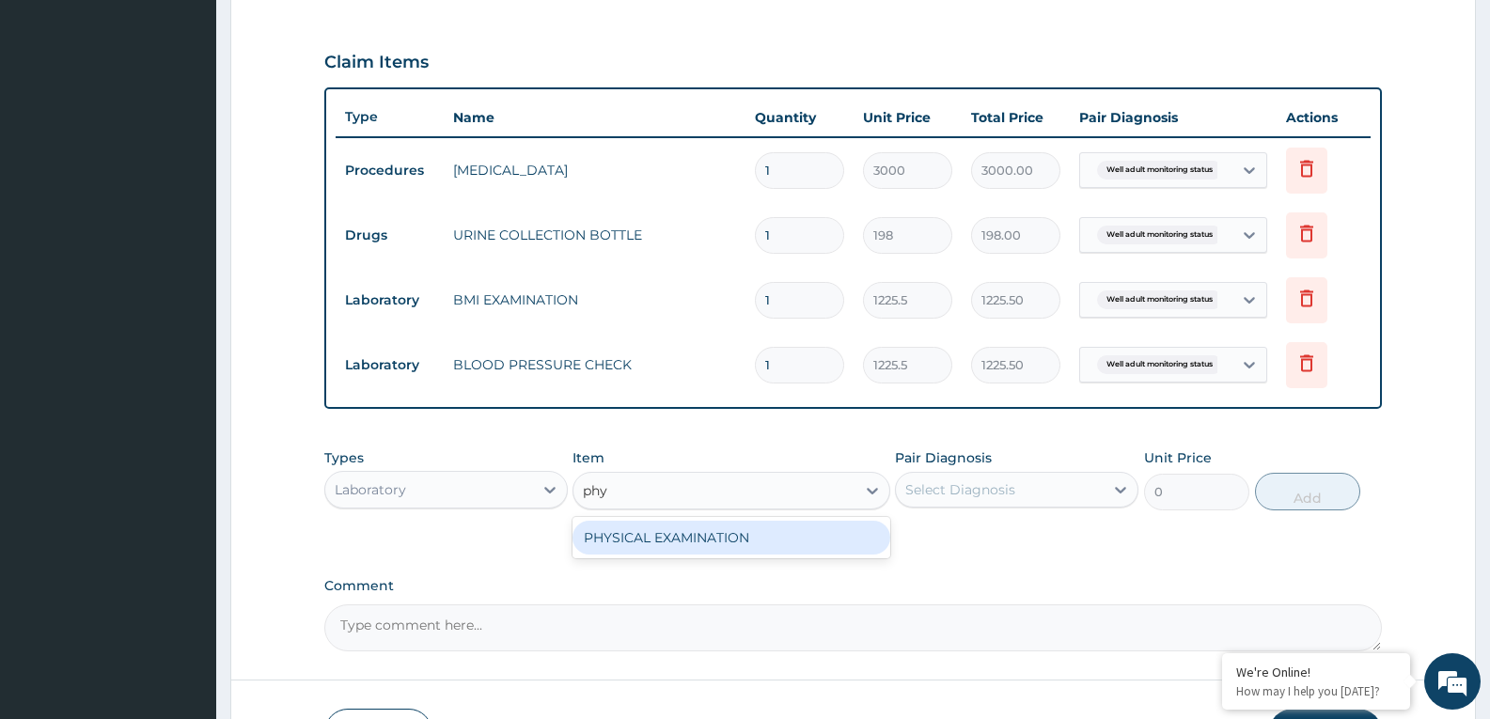
type input "1225.5"
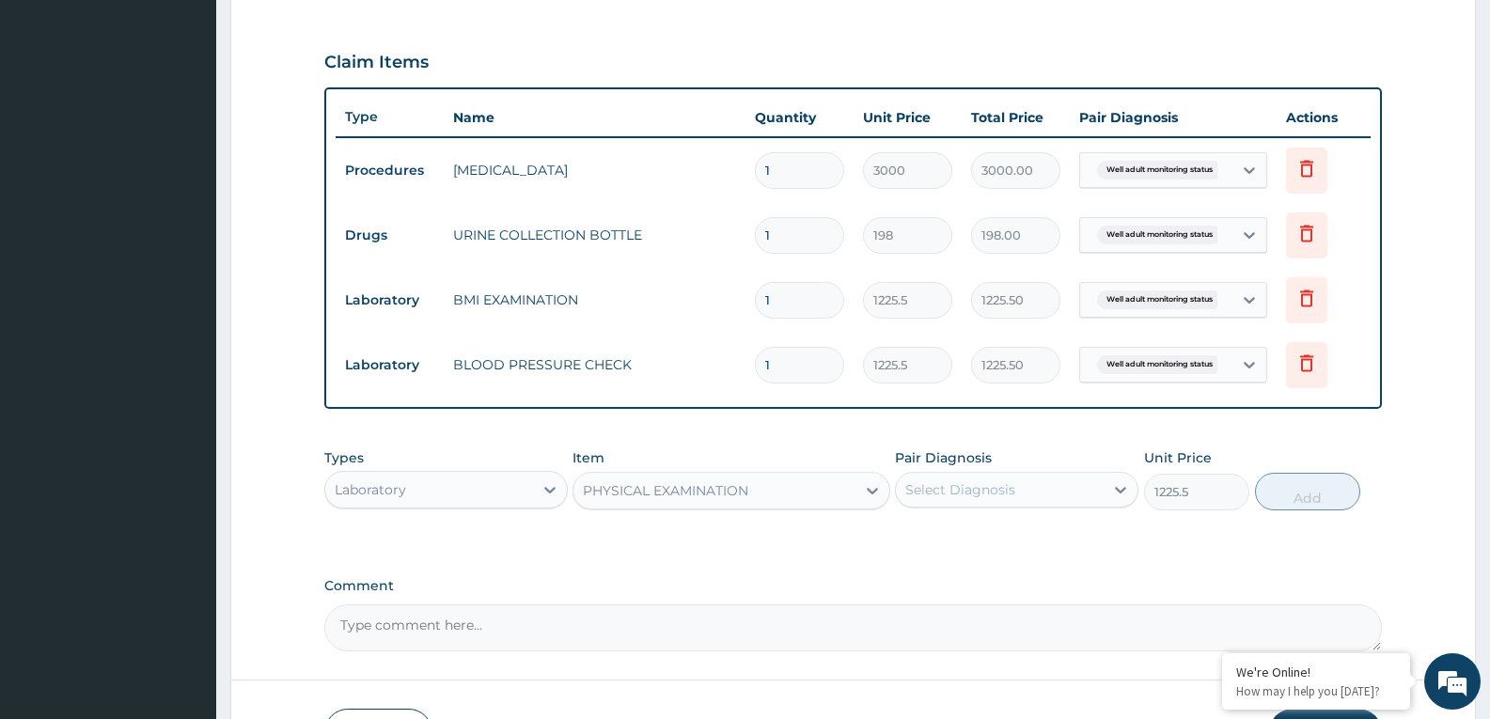
click at [1010, 476] on div "Select Diagnosis" at bounding box center [1000, 490] width 208 height 30
checkbox input "true"
click at [1296, 499] on button "Add" at bounding box center [1307, 492] width 105 height 38
type input "0"
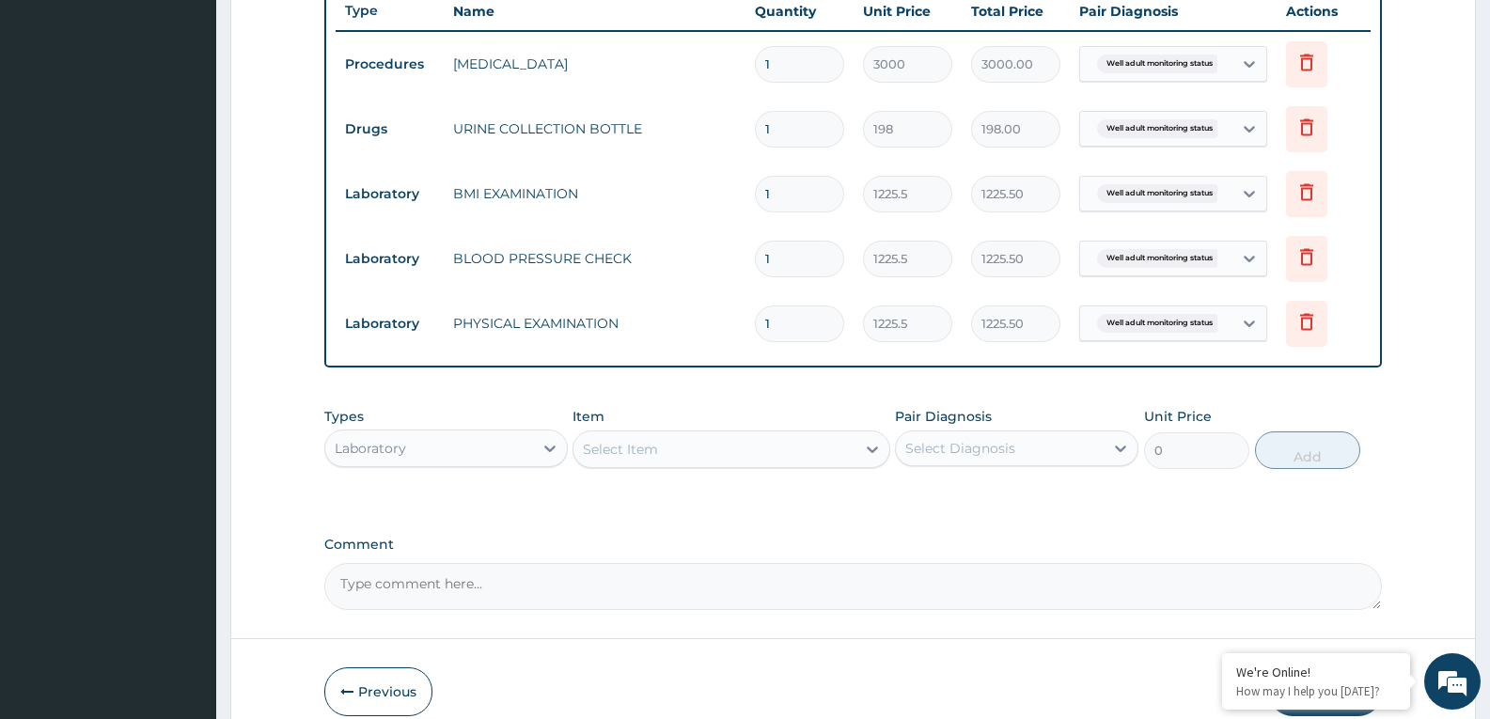
scroll to position [807, 0]
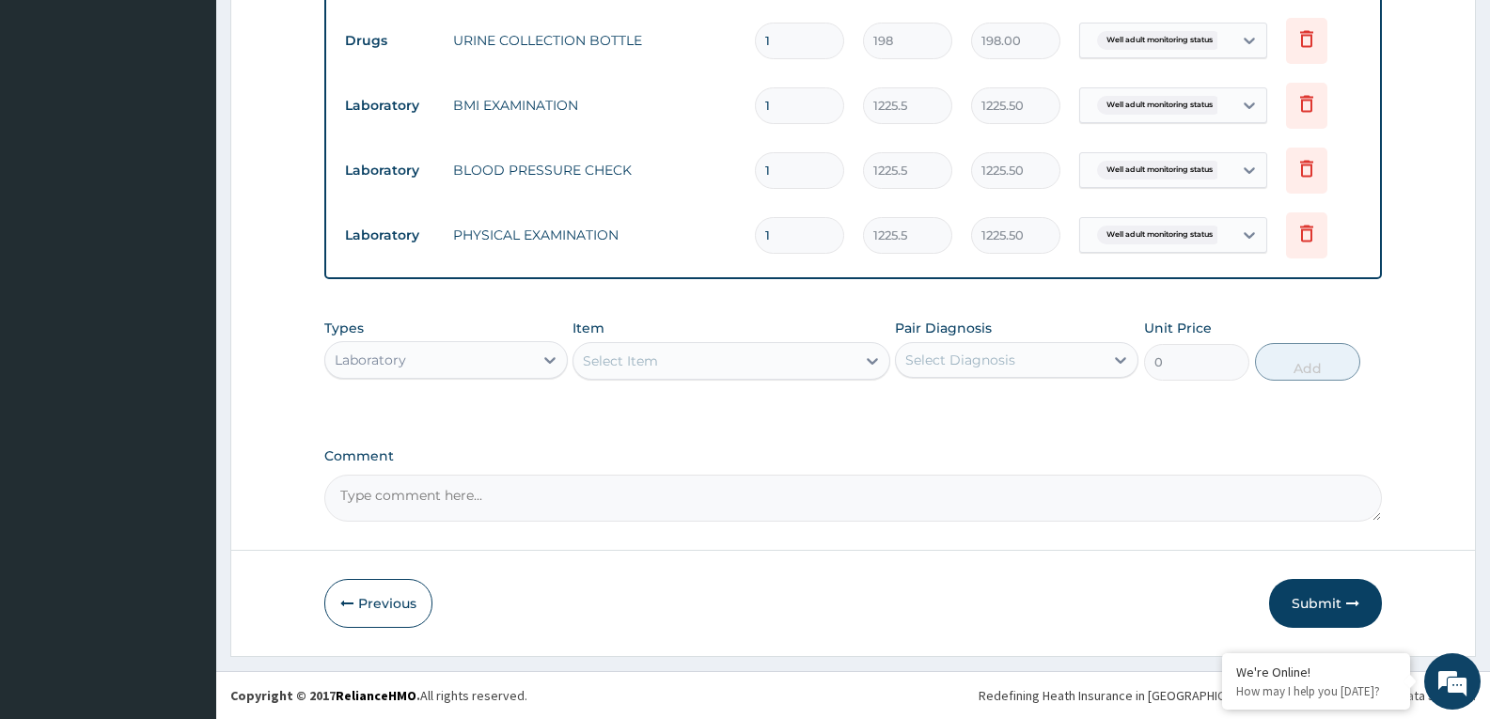
click at [713, 365] on div "Select Item" at bounding box center [713, 361] width 281 height 30
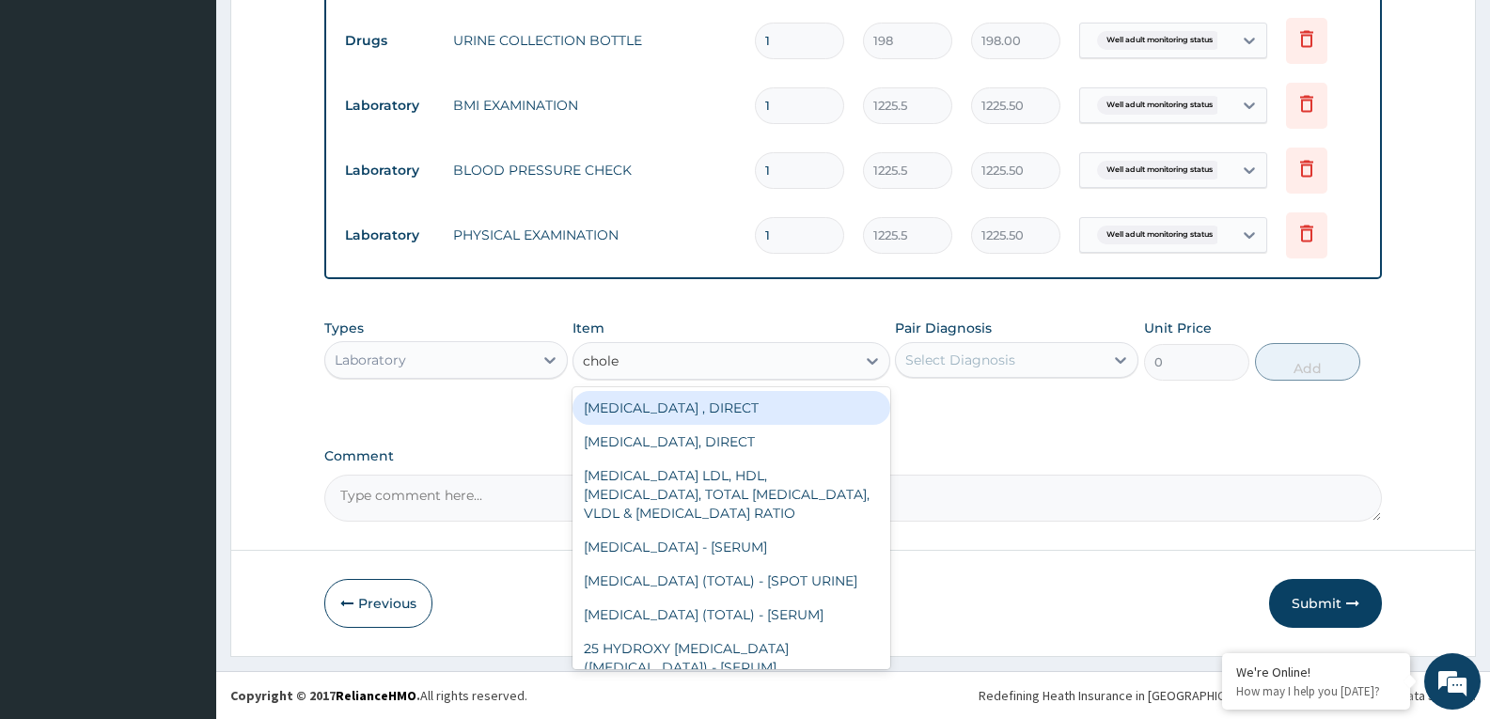
type input "choles"
type input "2880"
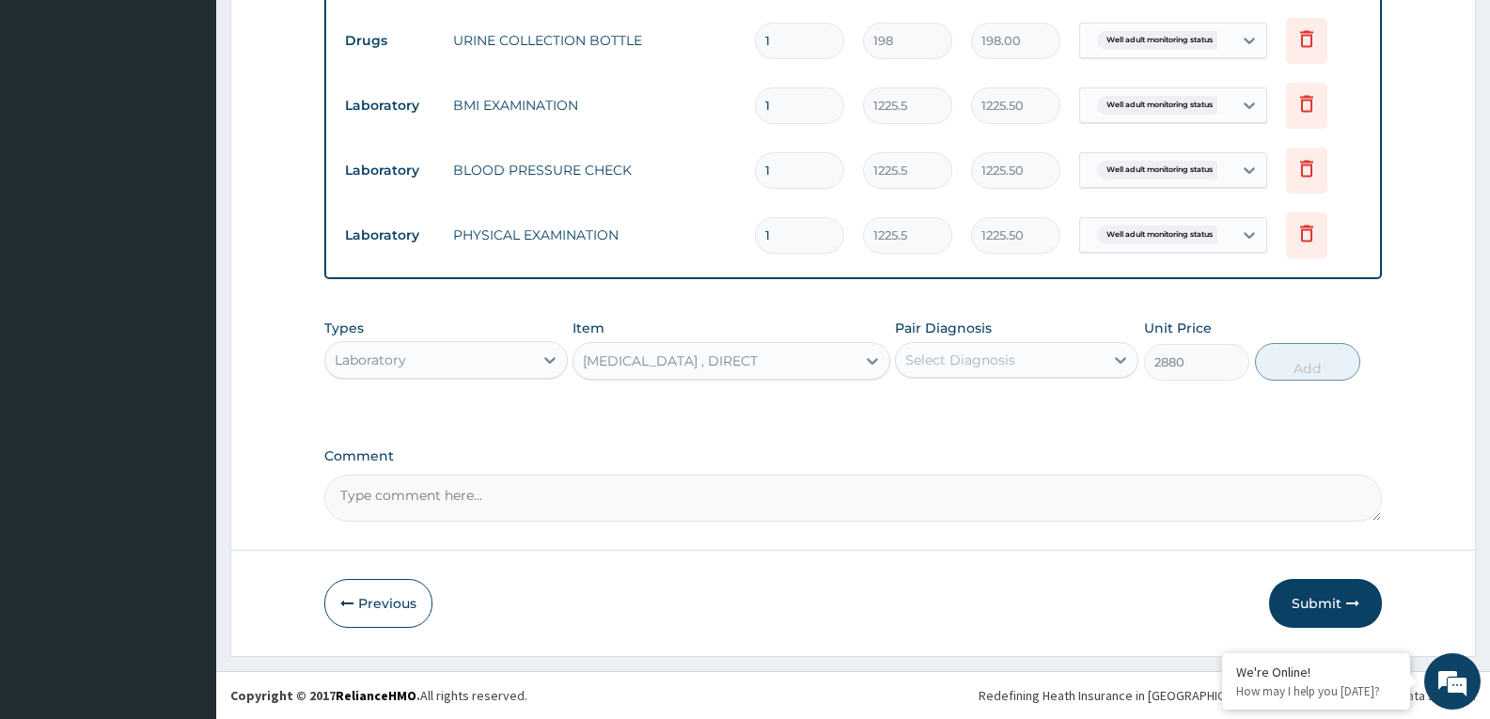
click at [992, 359] on div "Select Diagnosis" at bounding box center [960, 360] width 110 height 19
checkbox input "true"
click at [1310, 376] on button "Add" at bounding box center [1307, 362] width 105 height 38
type input "0"
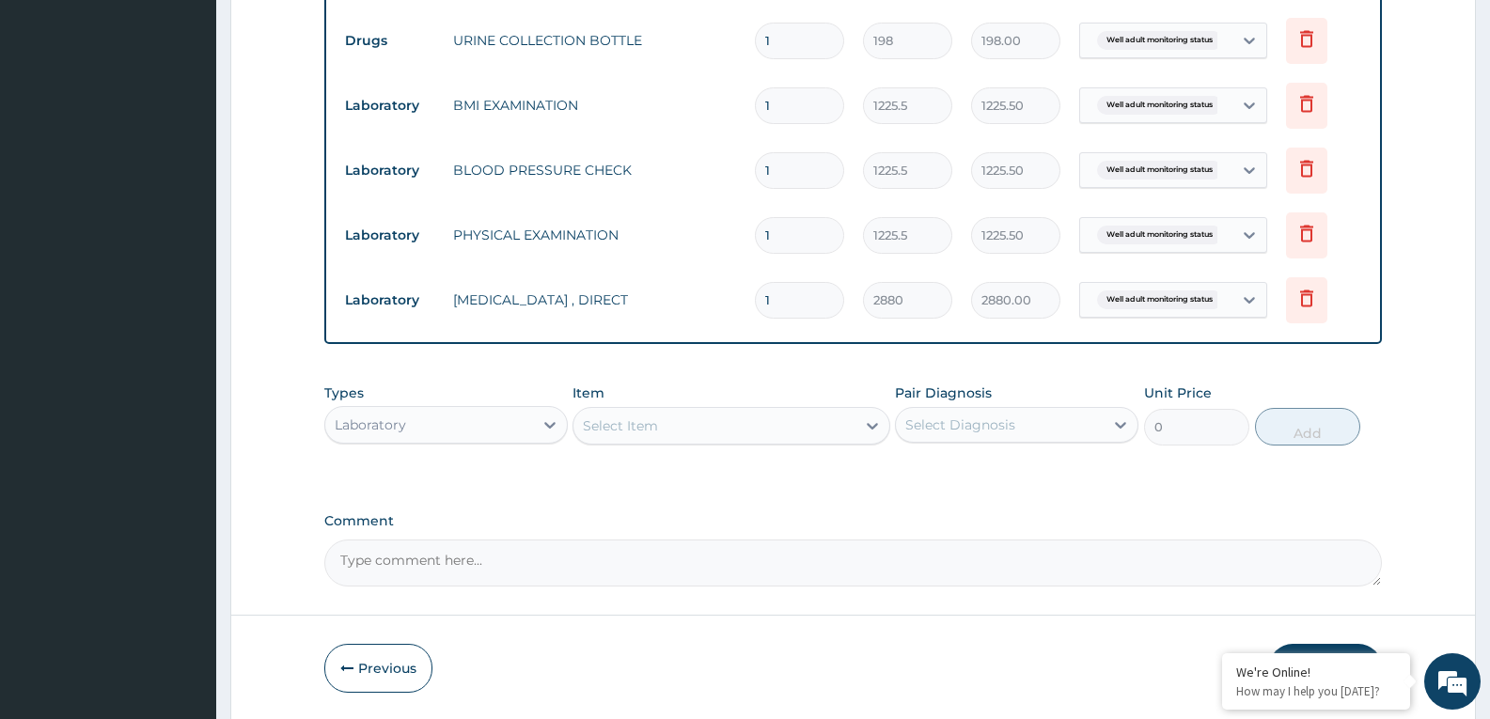
click at [692, 423] on div "Select Item" at bounding box center [713, 426] width 281 height 30
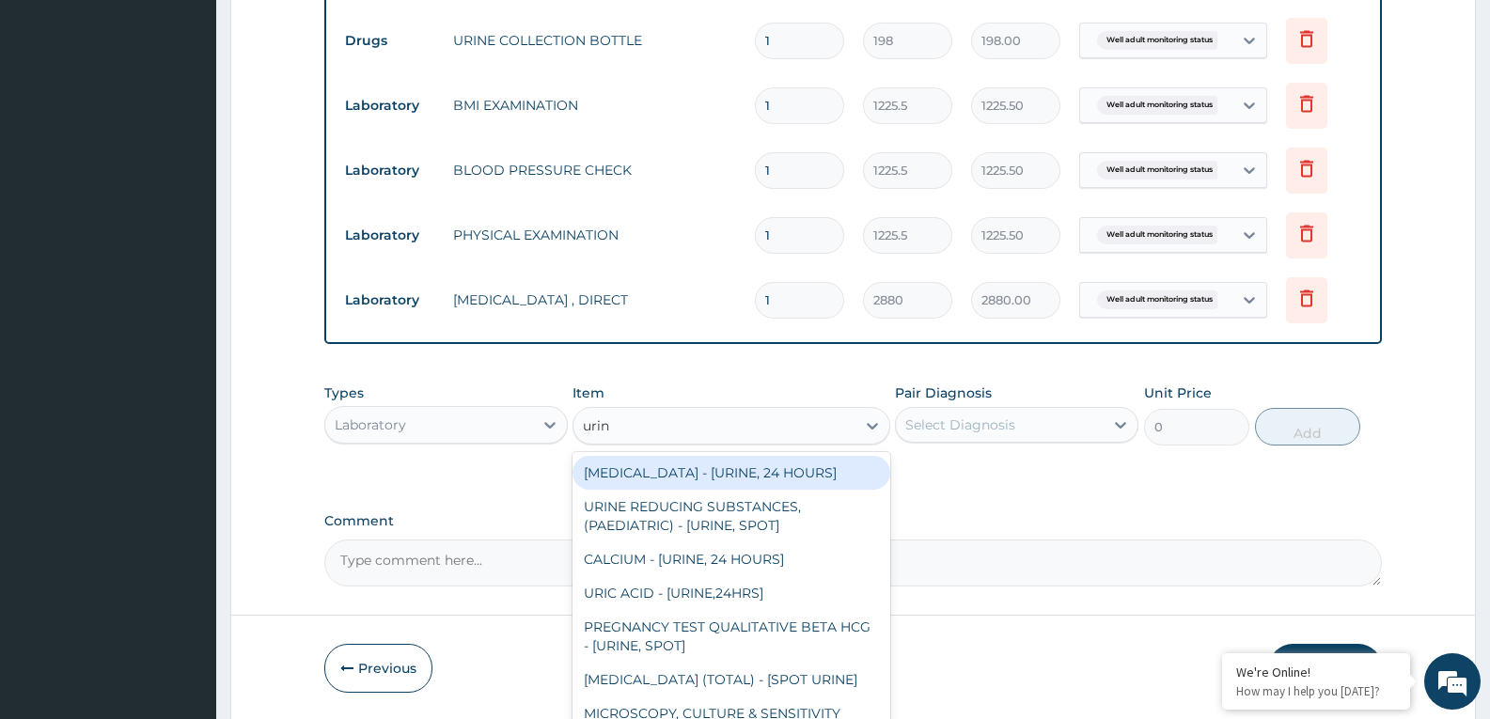
type input "urina"
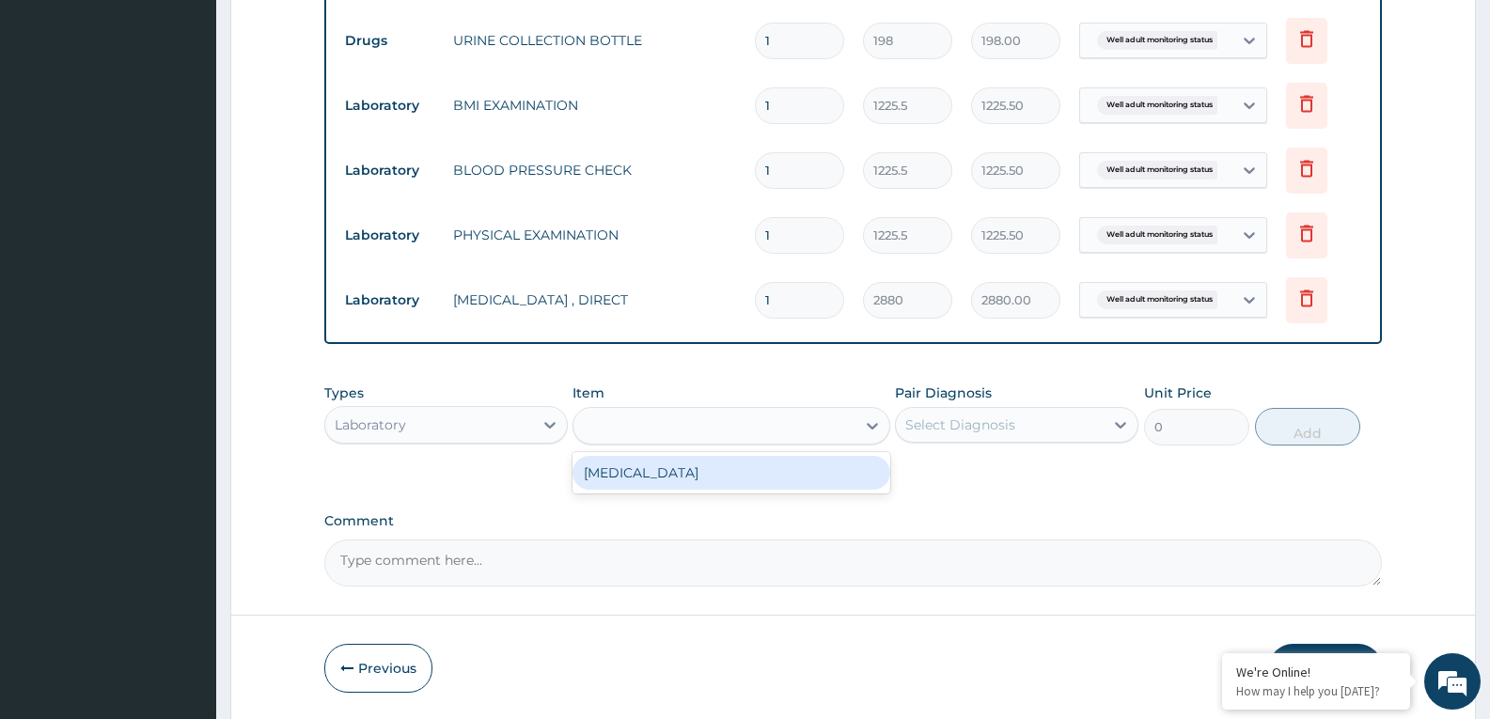
type input "1531.875"
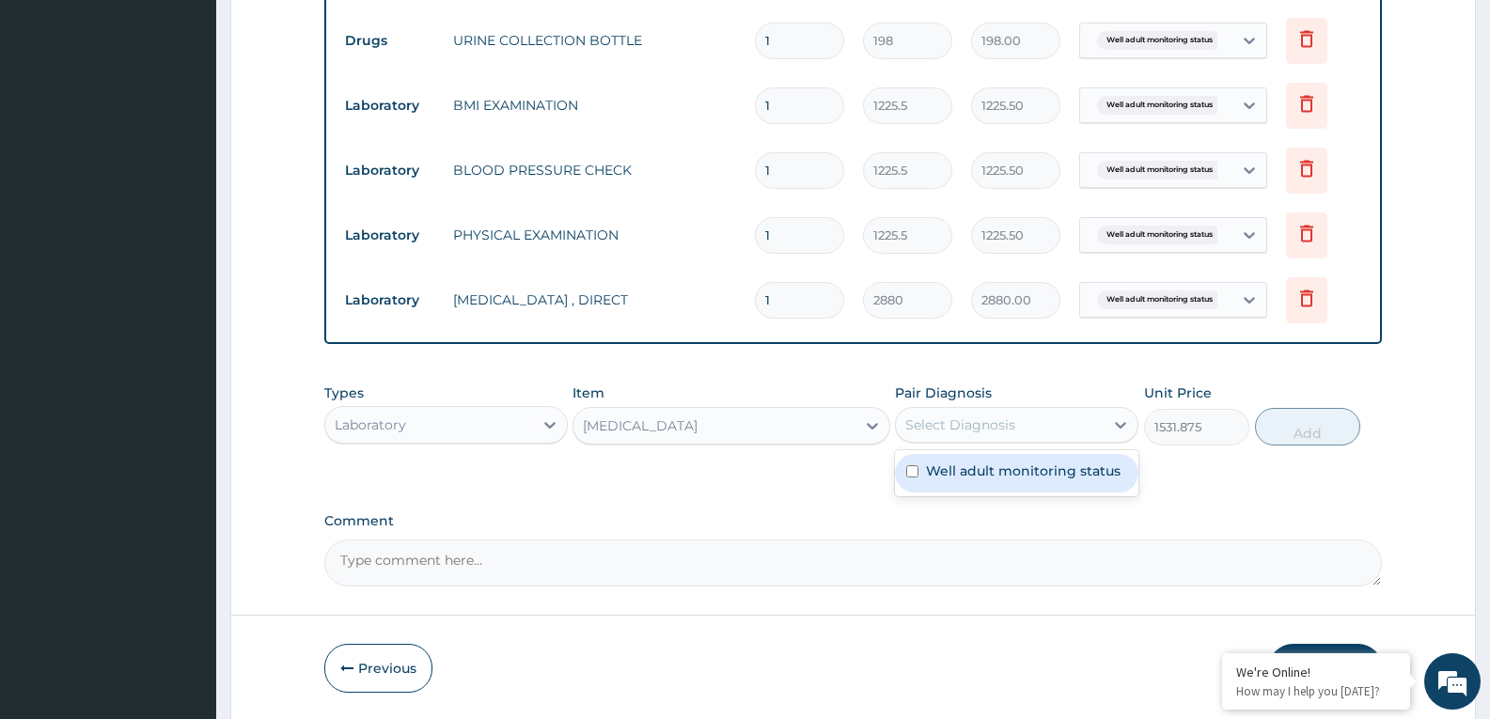
click at [983, 438] on div "Select Diagnosis" at bounding box center [1016, 425] width 243 height 36
checkbox input "true"
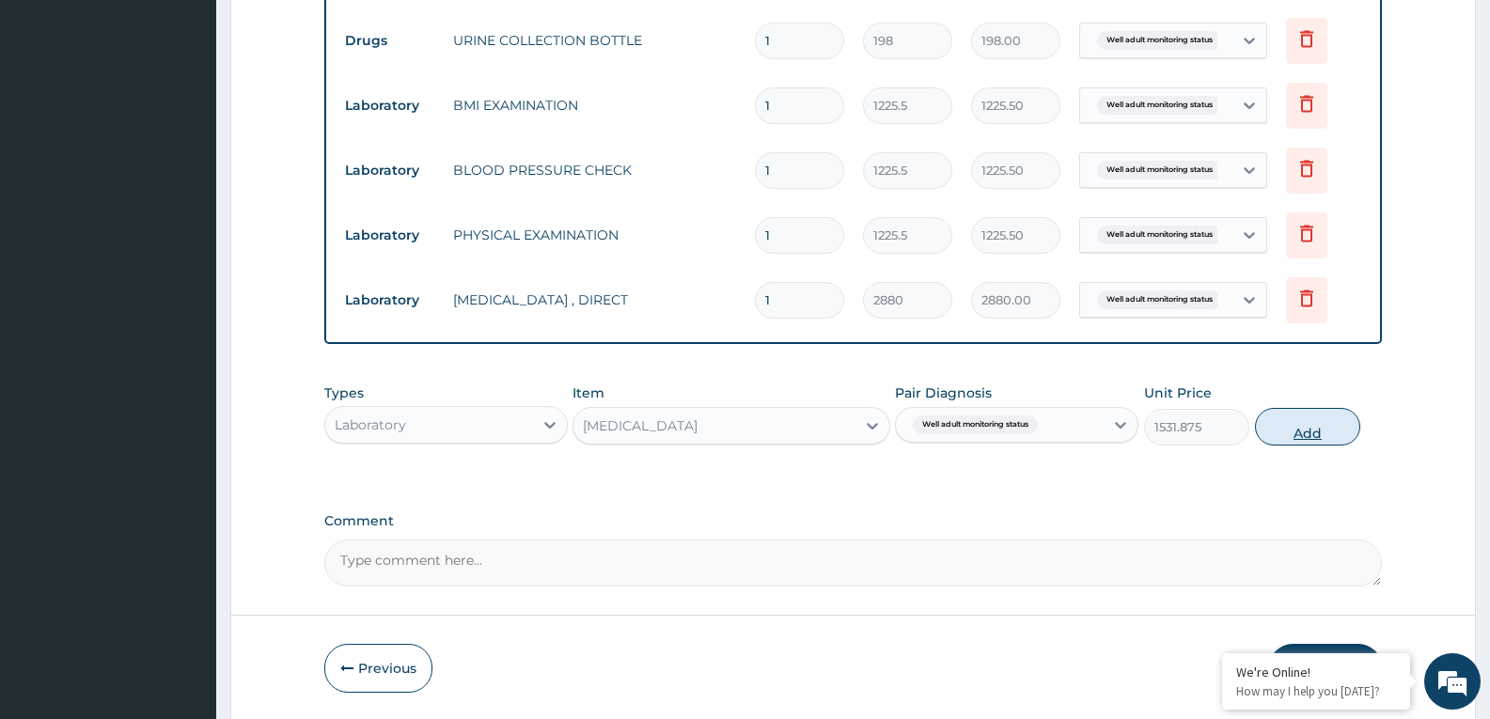
click at [1337, 434] on button "Add" at bounding box center [1307, 427] width 105 height 38
type input "0"
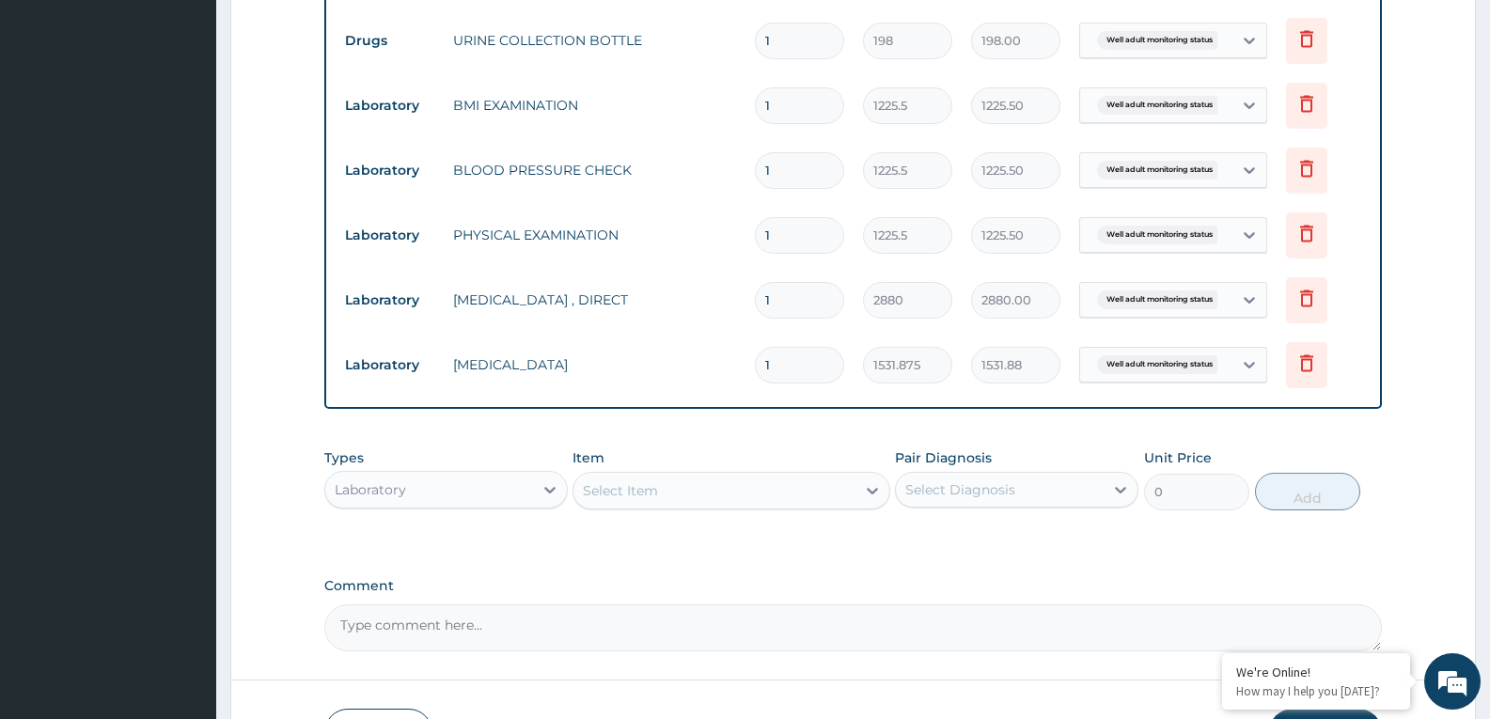
drag, startPoint x: 783, startPoint y: 481, endPoint x: 791, endPoint y: 468, distance: 15.2
click at [783, 479] on div "Select Item" at bounding box center [713, 491] width 281 height 30
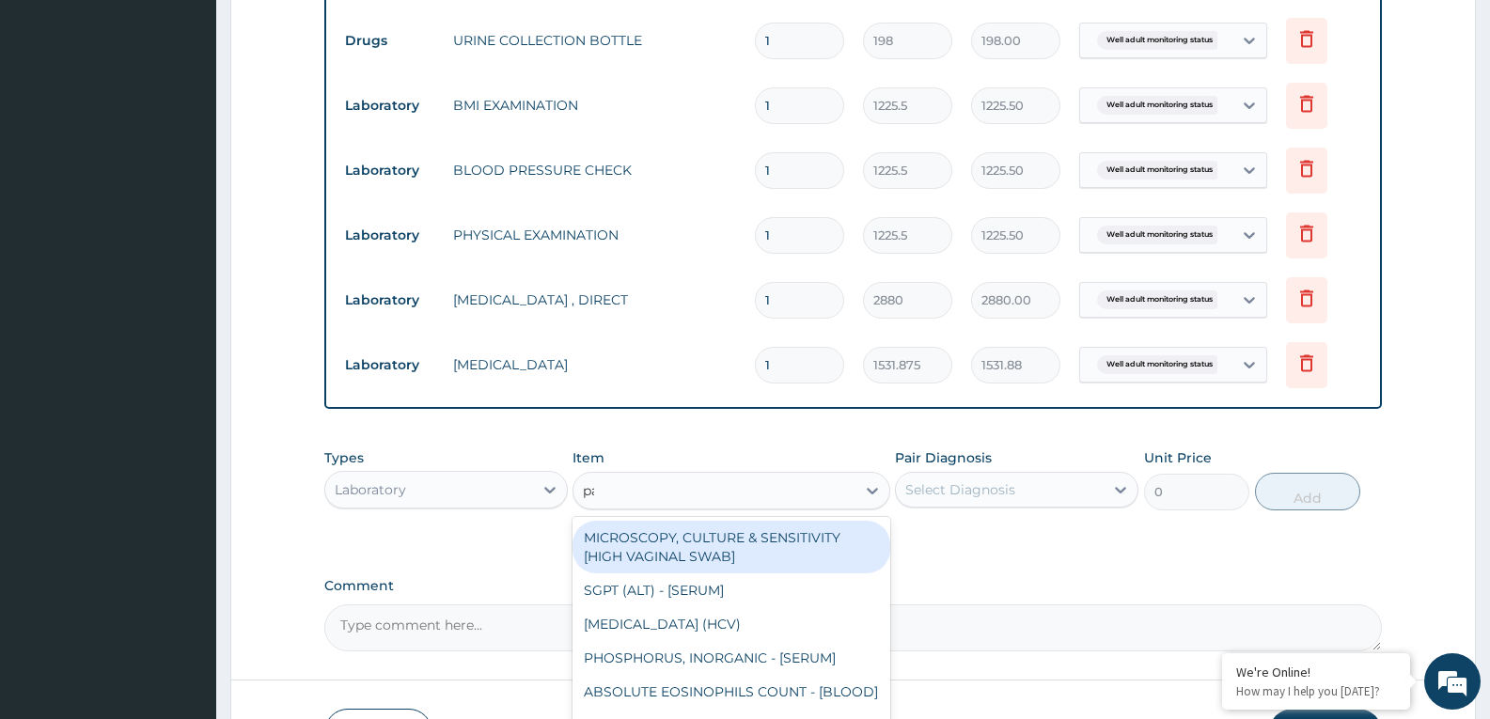
type input "pap"
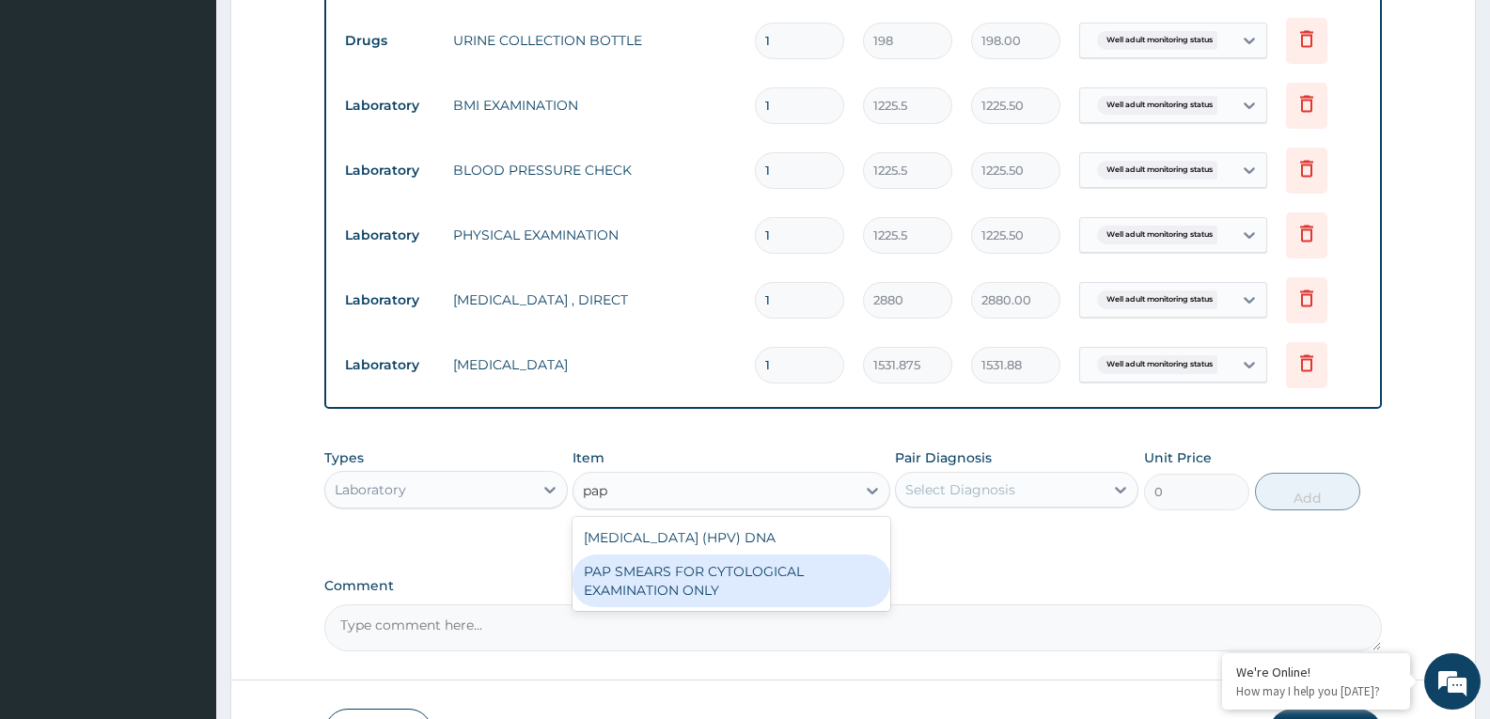
click at [798, 580] on div "PAP SMEARS FOR CYTOLOGICAL EXAMINATION ONLY" at bounding box center [730, 581] width 317 height 53
type input "18080"
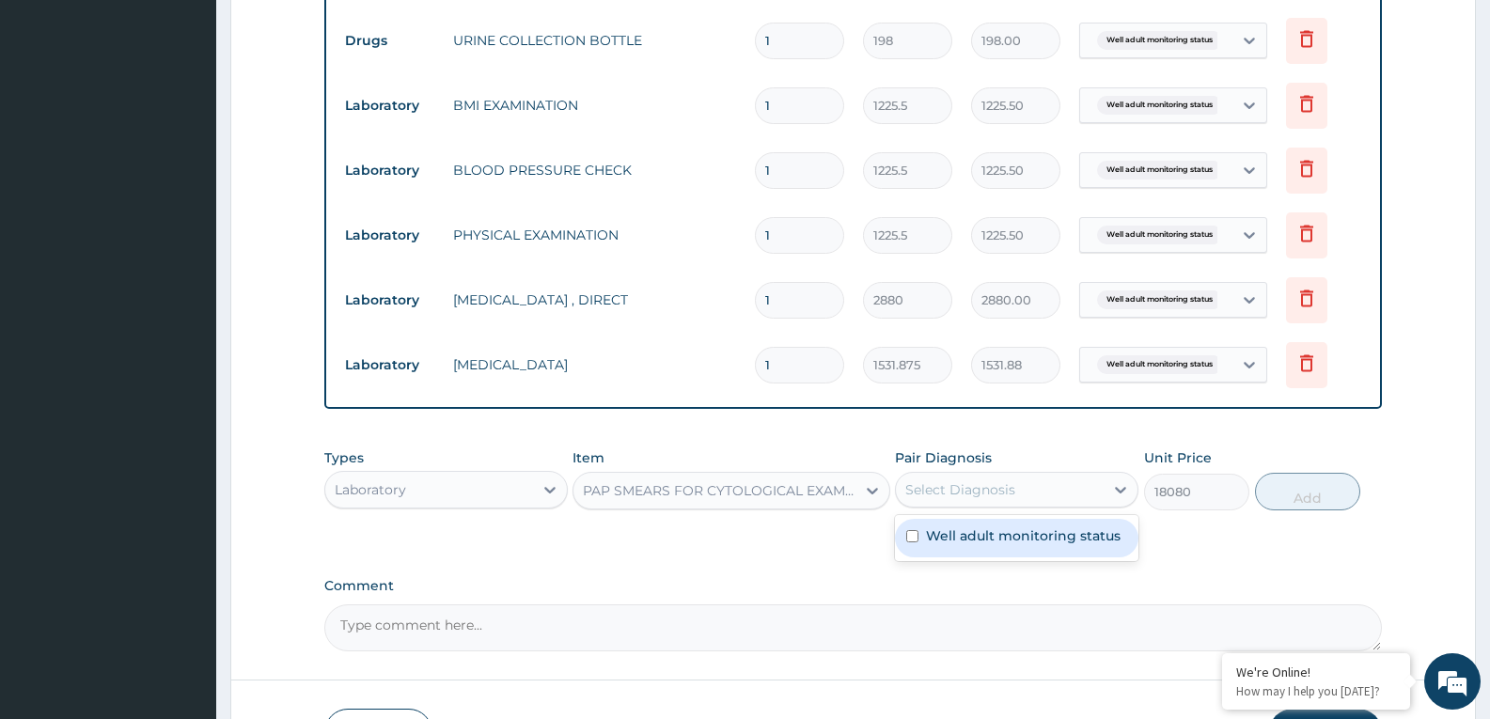
click at [1032, 495] on div "Select Diagnosis" at bounding box center [1000, 490] width 208 height 30
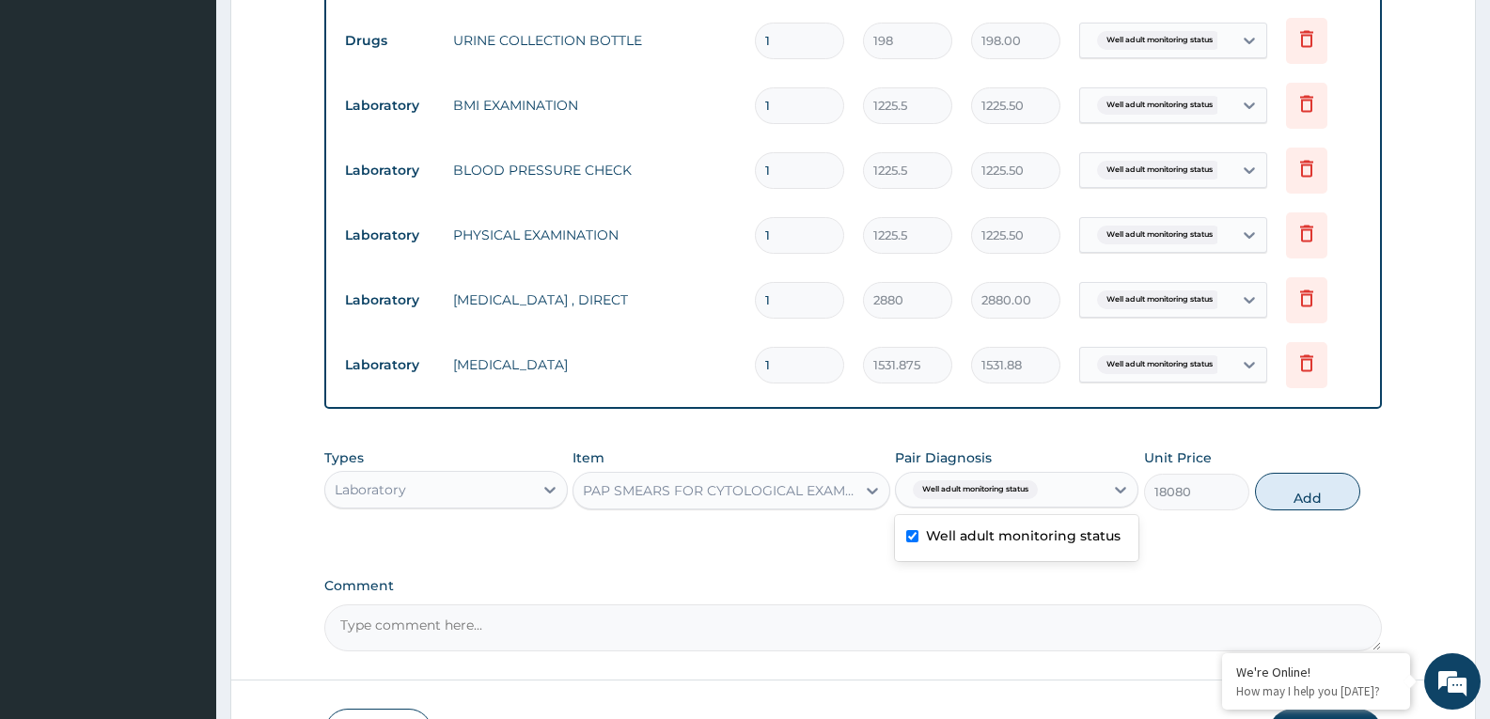
checkbox input "true"
click at [1299, 494] on button "Add" at bounding box center [1307, 492] width 105 height 38
type input "0"
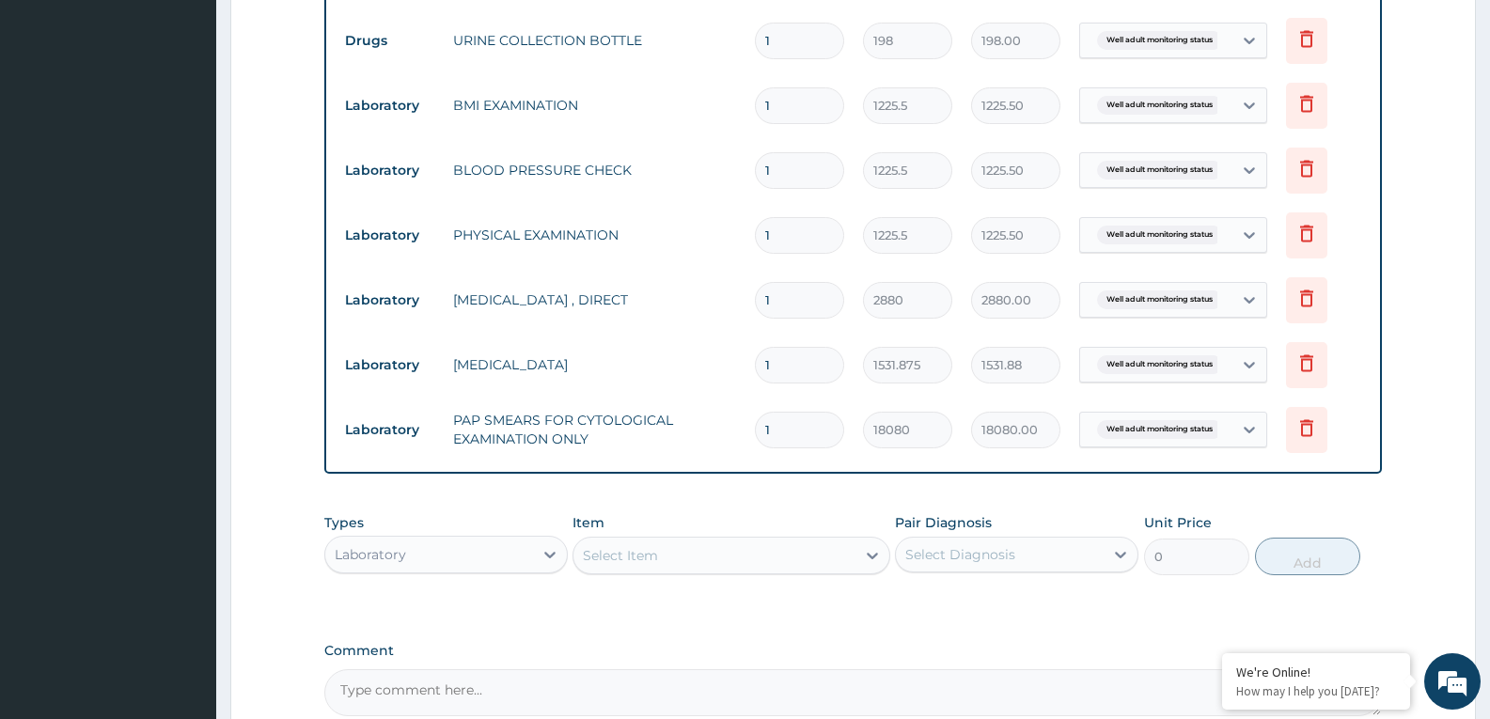
click at [765, 556] on div "Select Item" at bounding box center [713, 555] width 281 height 30
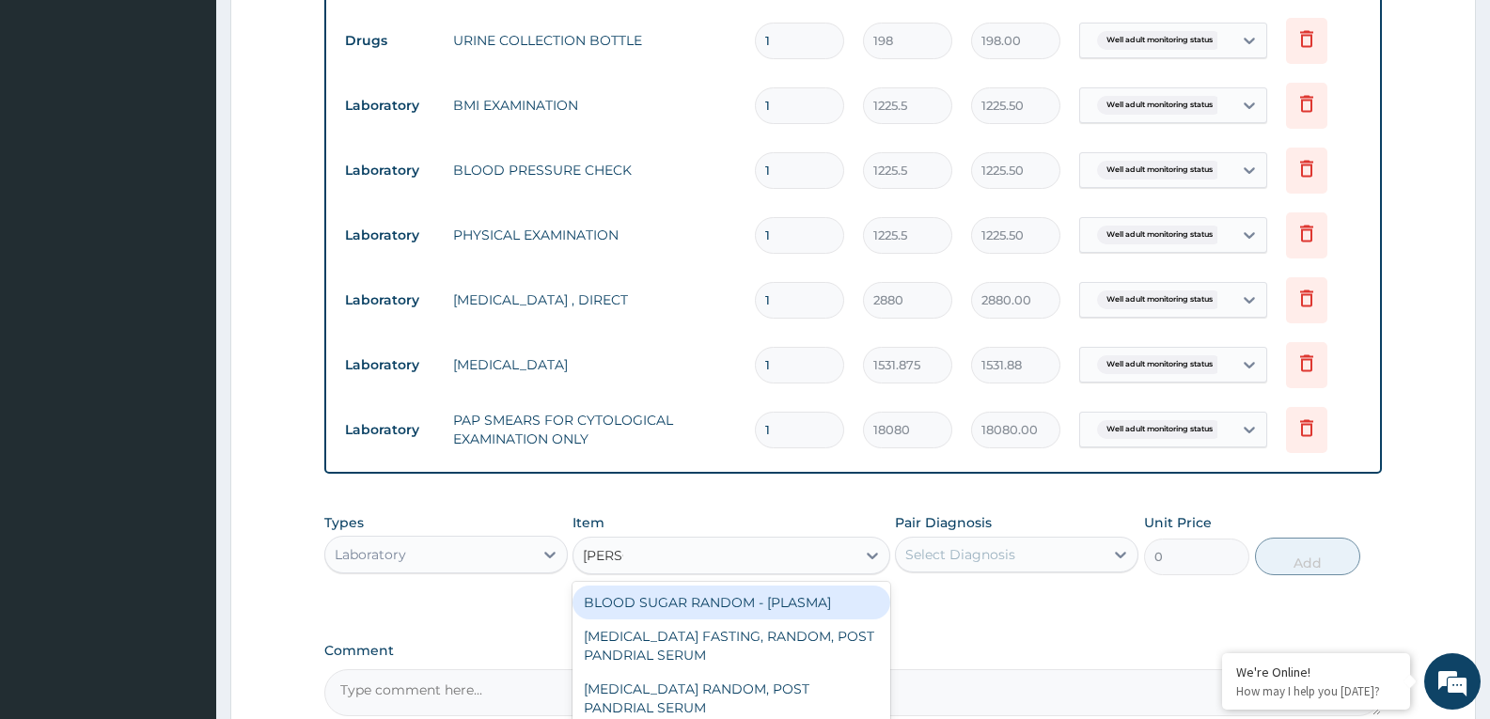
type input "random"
type input "1800"
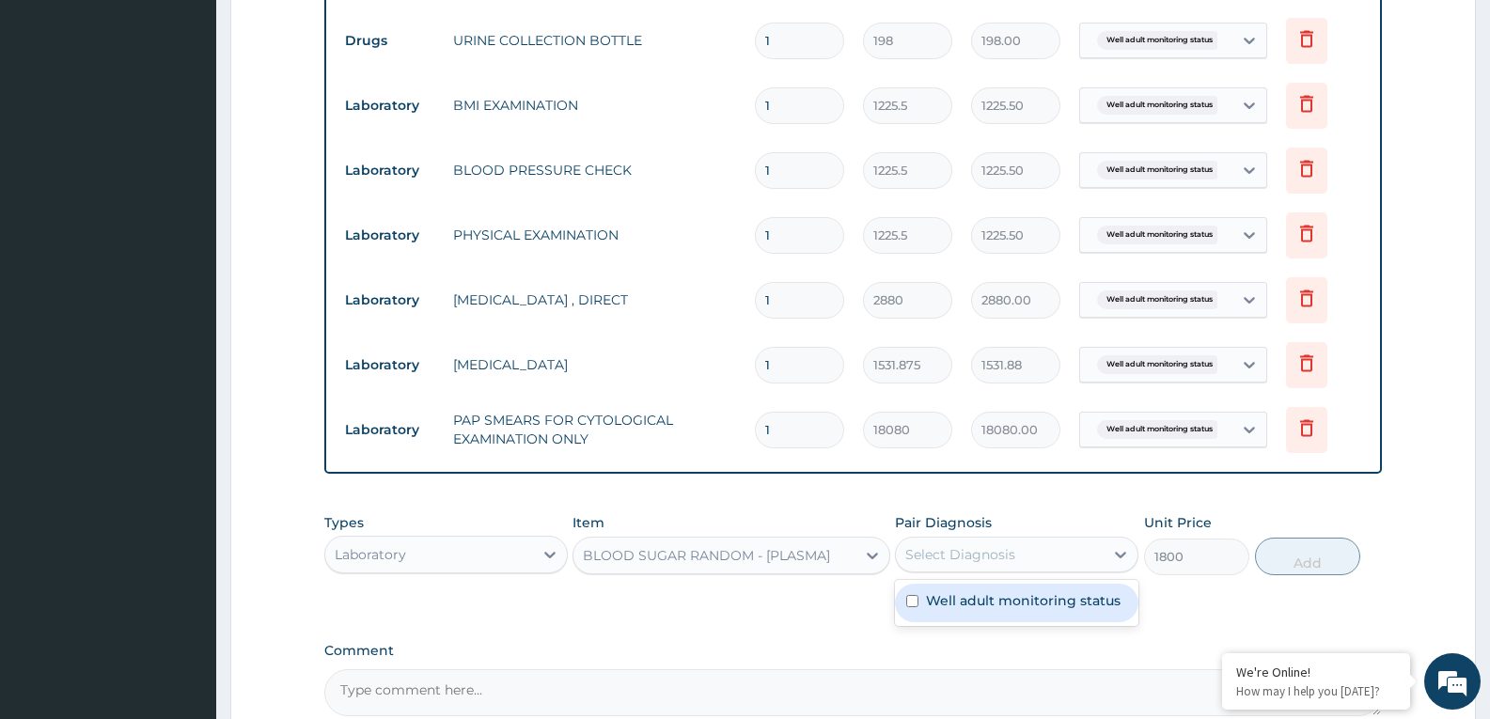
click at [1029, 548] on div "Select Diagnosis" at bounding box center [1000, 555] width 208 height 30
checkbox input "true"
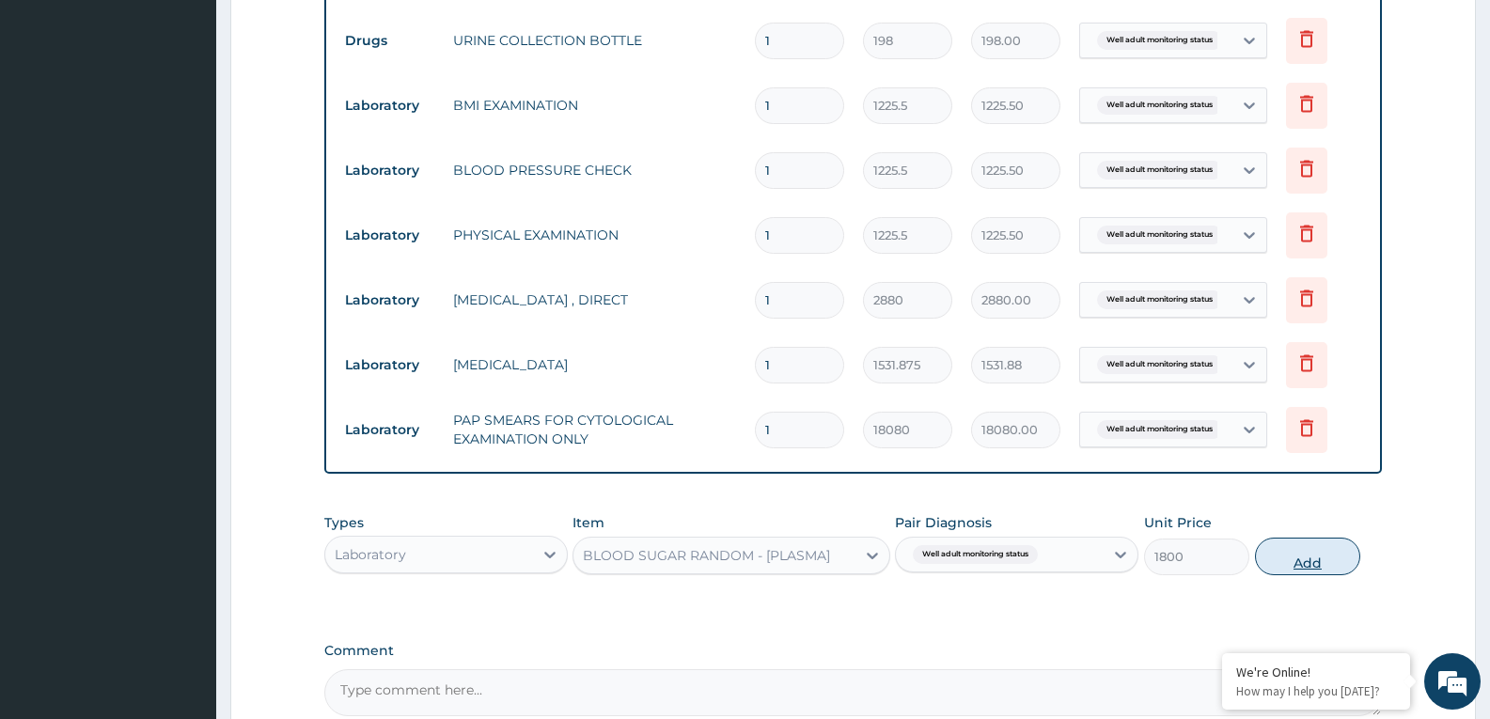
click at [1314, 562] on button "Add" at bounding box center [1307, 557] width 105 height 38
type input "0"
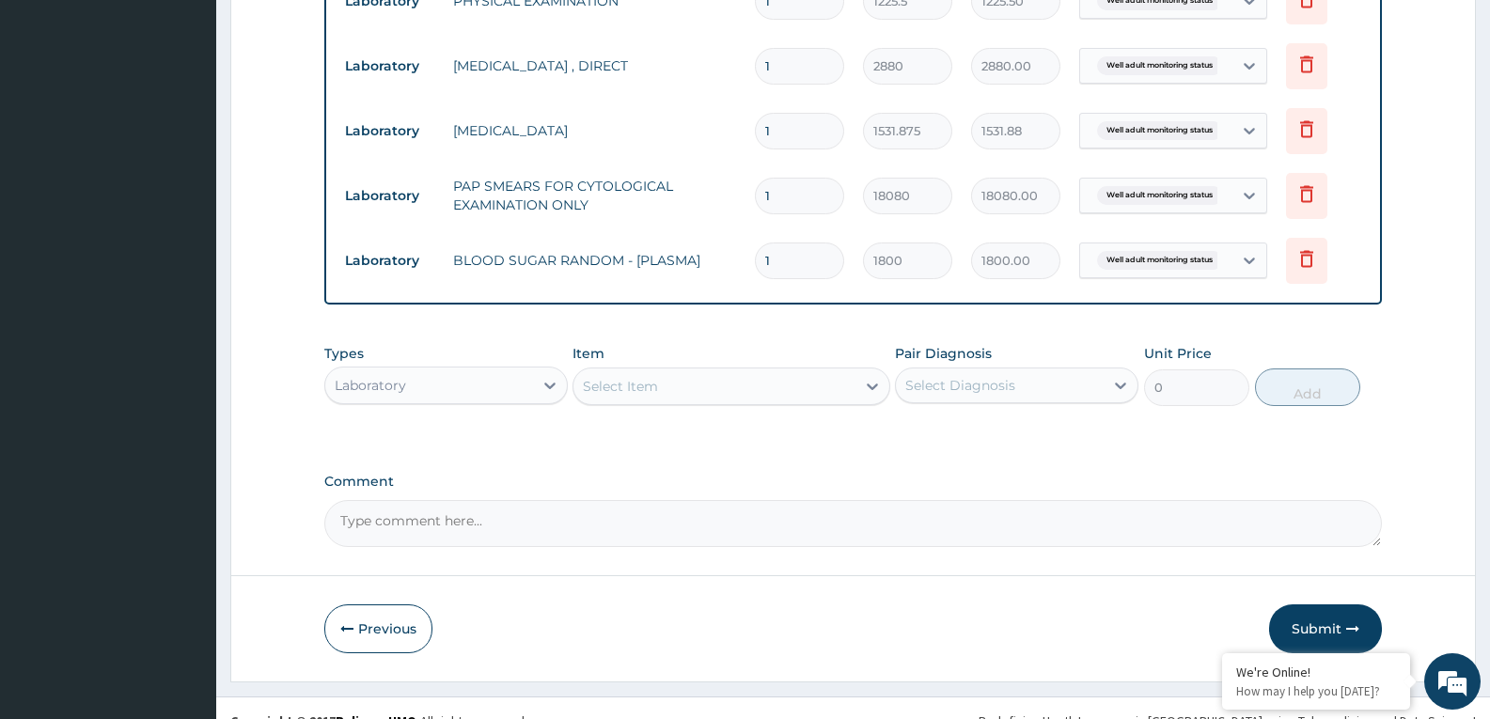
scroll to position [1066, 0]
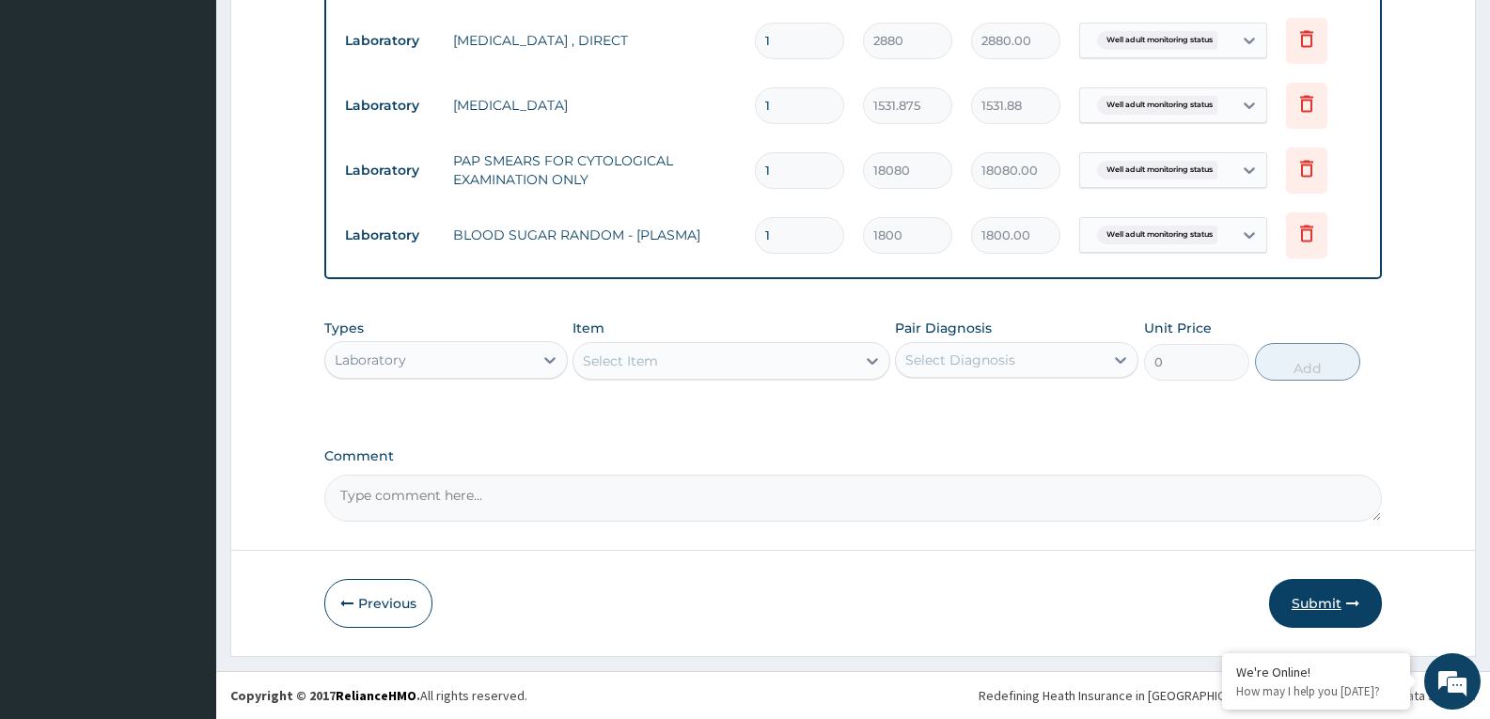
click at [1332, 593] on button "Submit" at bounding box center [1325, 603] width 113 height 49
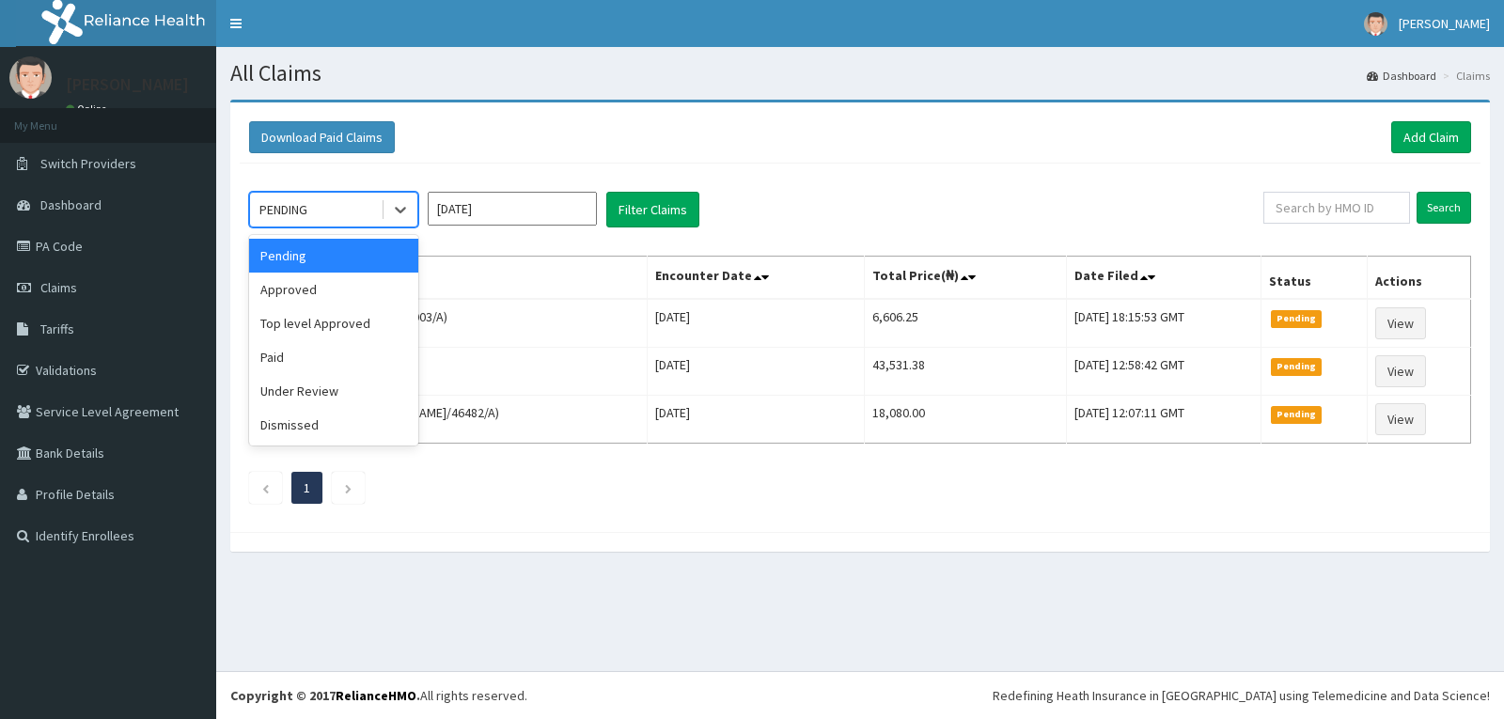
click at [336, 286] on div "Approved" at bounding box center [333, 290] width 169 height 34
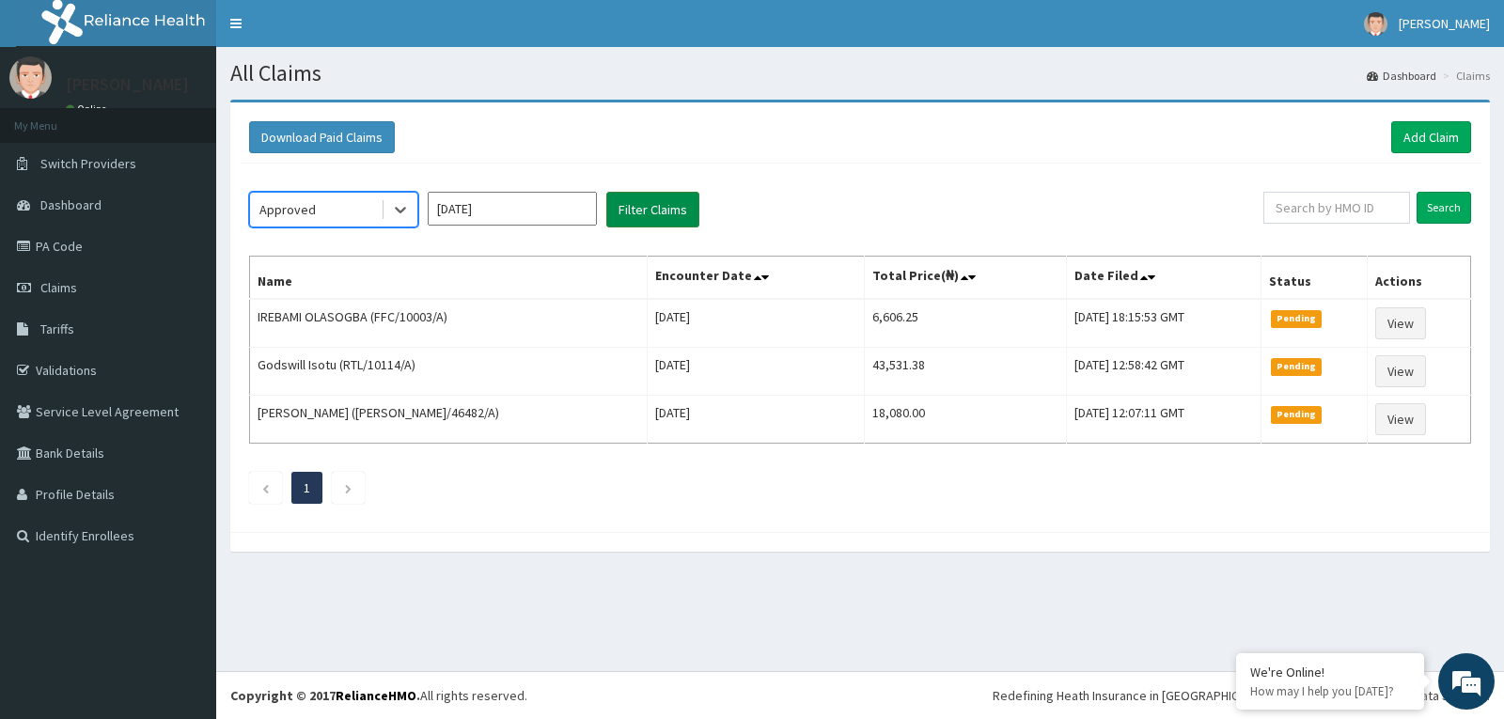
click at [613, 212] on button "Filter Claims" at bounding box center [652, 210] width 93 height 36
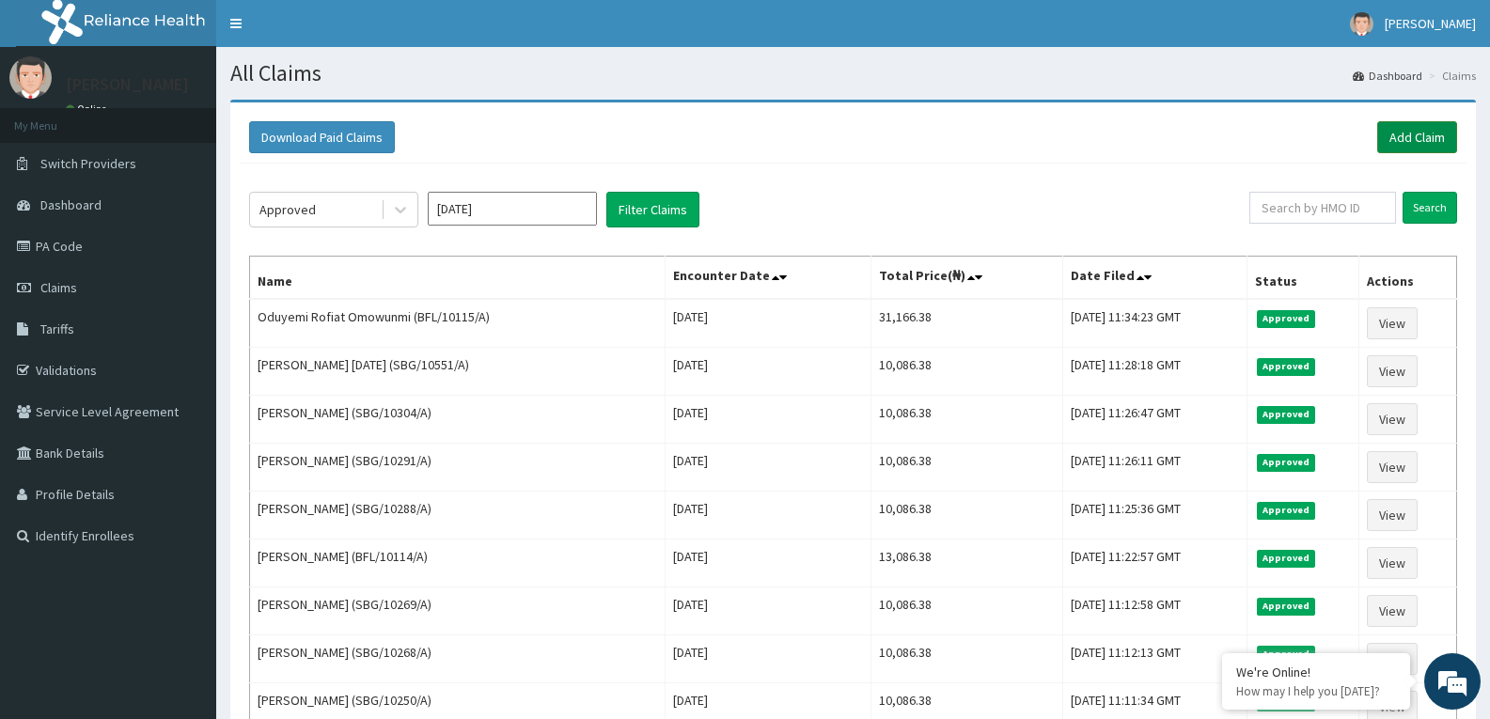
click at [1434, 130] on link "Add Claim" at bounding box center [1417, 137] width 80 height 32
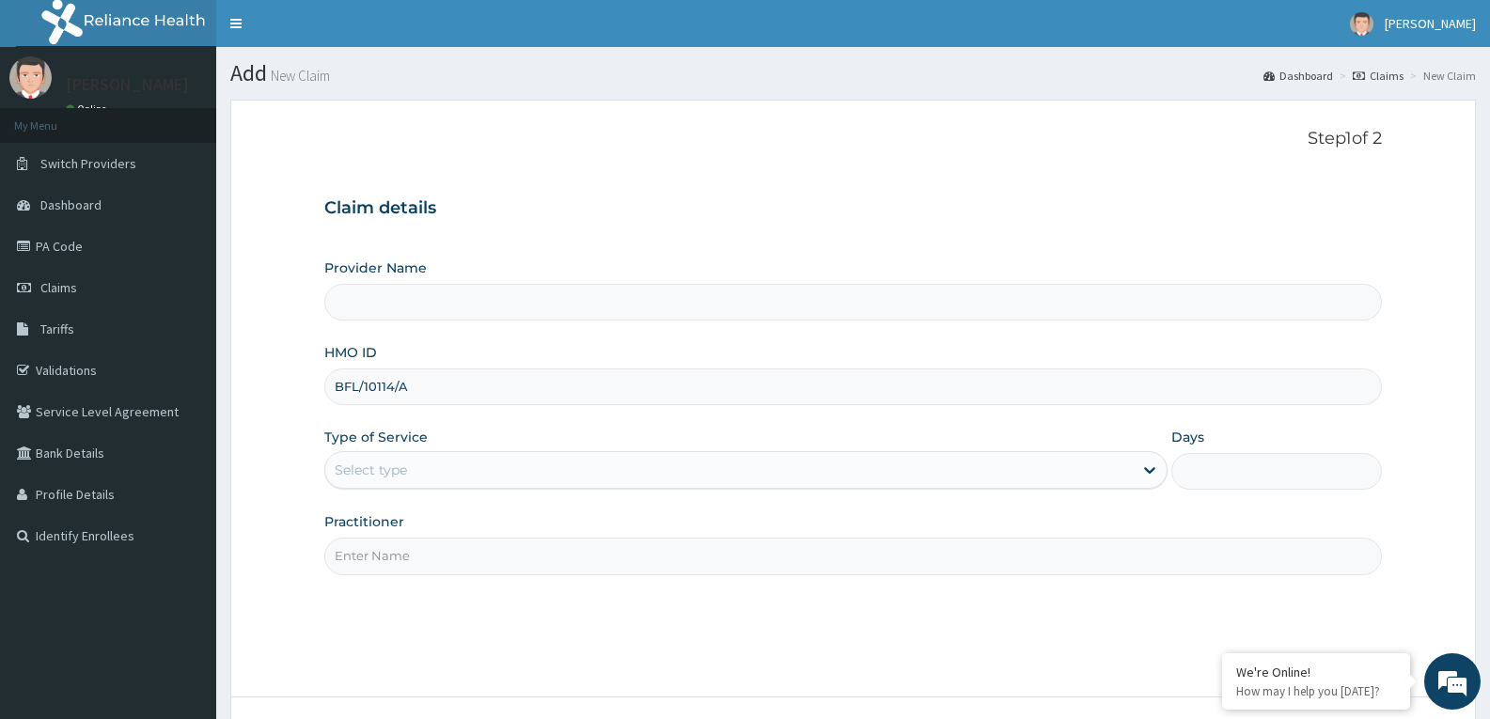
type input "Reliance Family Clinics (RFC) - [GEOGRAPHIC_DATA]"
click at [394, 388] on input "BFL/10114/A" at bounding box center [852, 386] width 1057 height 37
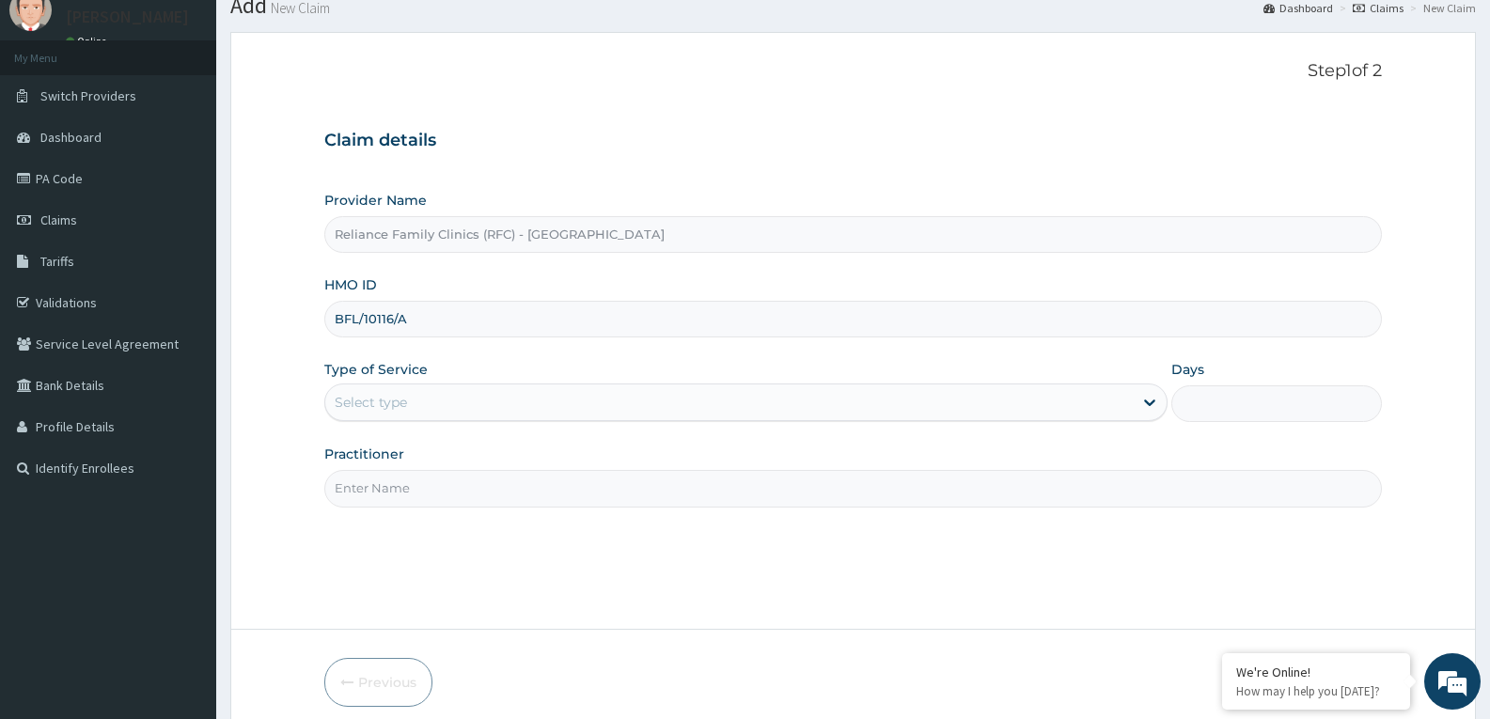
scroll to position [147, 0]
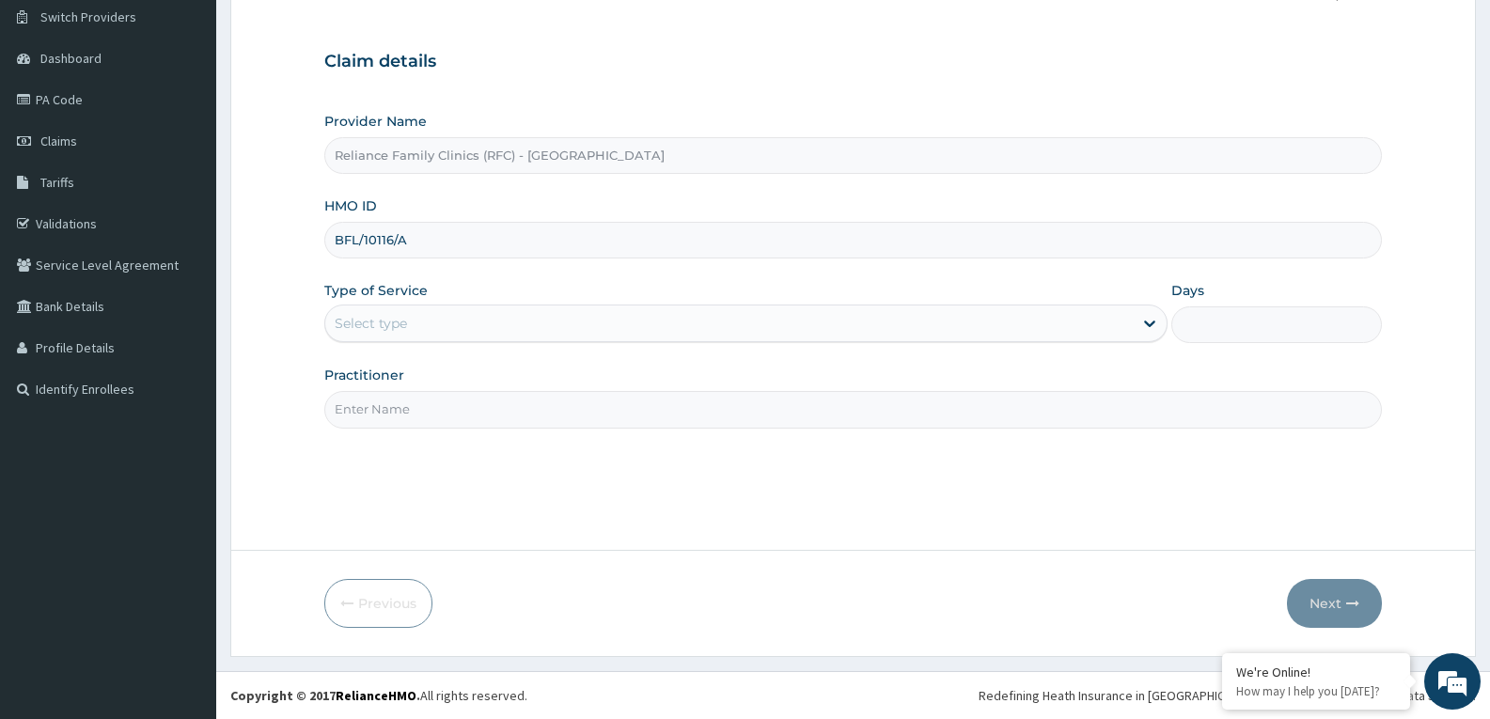
type input "BFL/10116/A"
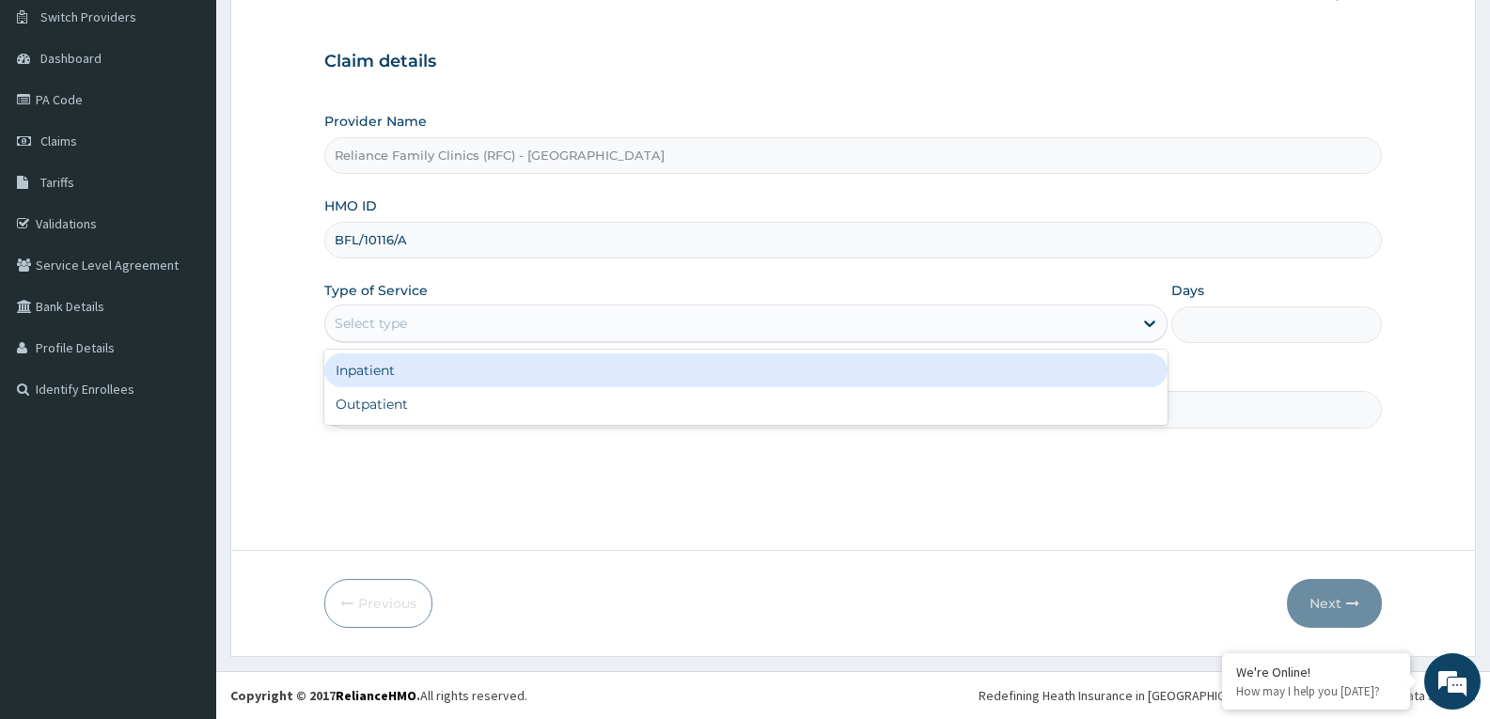
click at [465, 328] on div "Select type" at bounding box center [728, 323] width 807 height 30
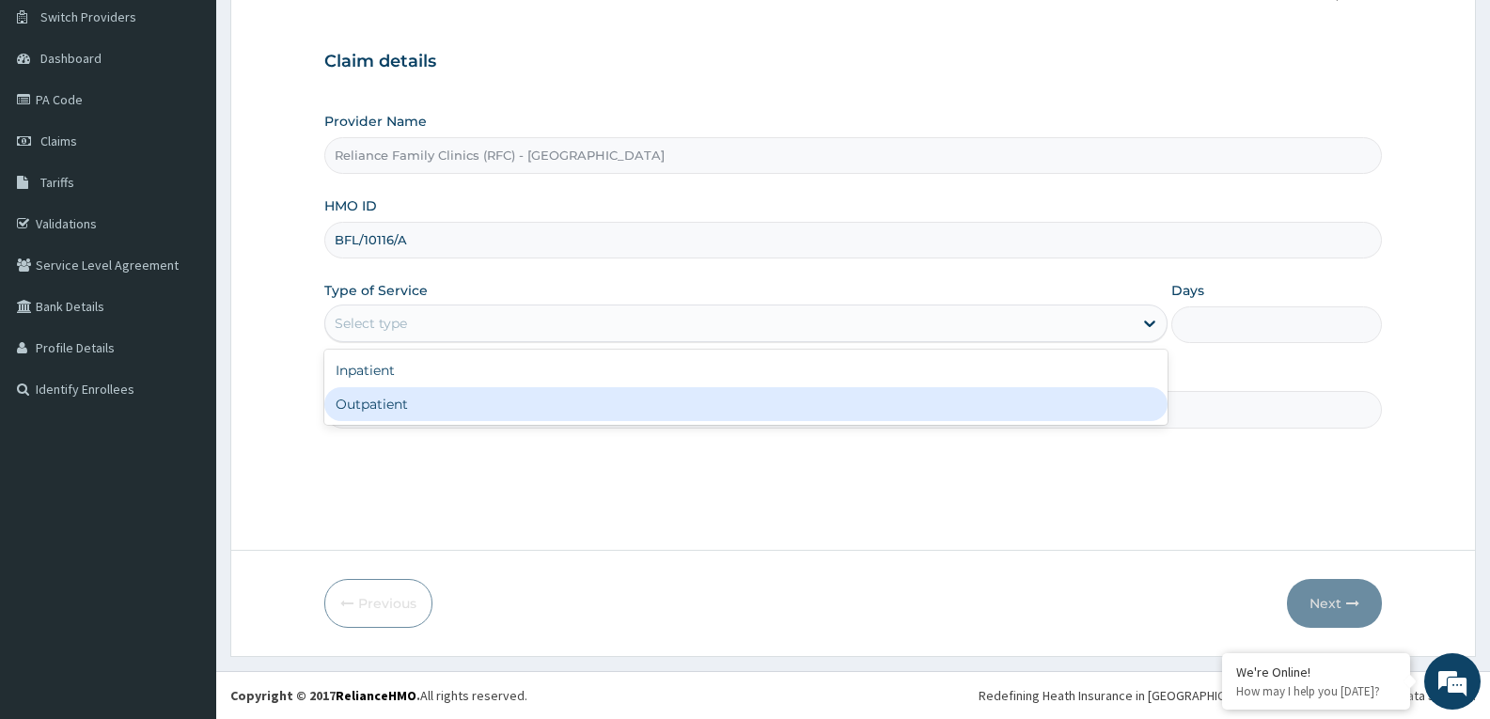
click at [437, 415] on div "Outpatient" at bounding box center [745, 404] width 842 height 34
type input "1"
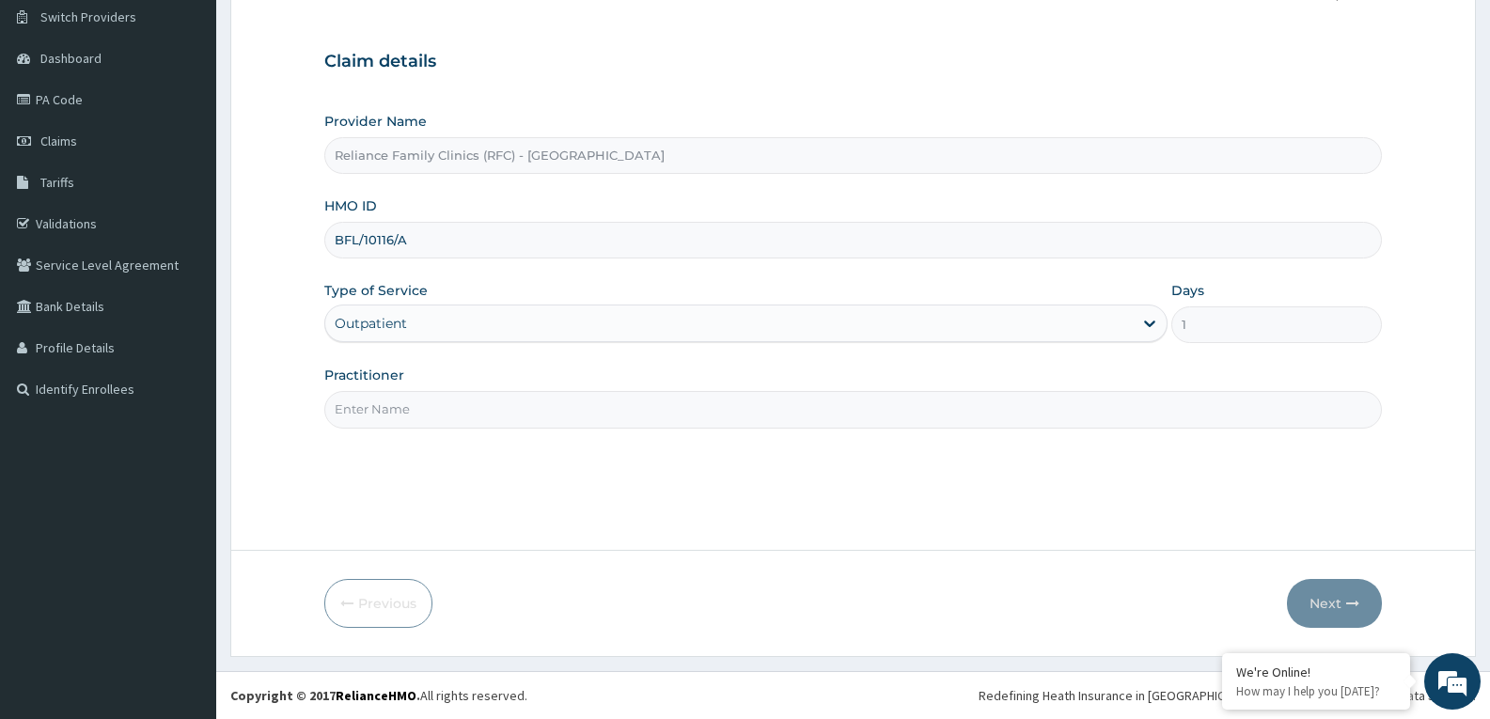
click at [437, 415] on input "Practitioner" at bounding box center [852, 409] width 1057 height 37
type input "faridat"
click at [1310, 591] on button "Next" at bounding box center [1334, 603] width 95 height 49
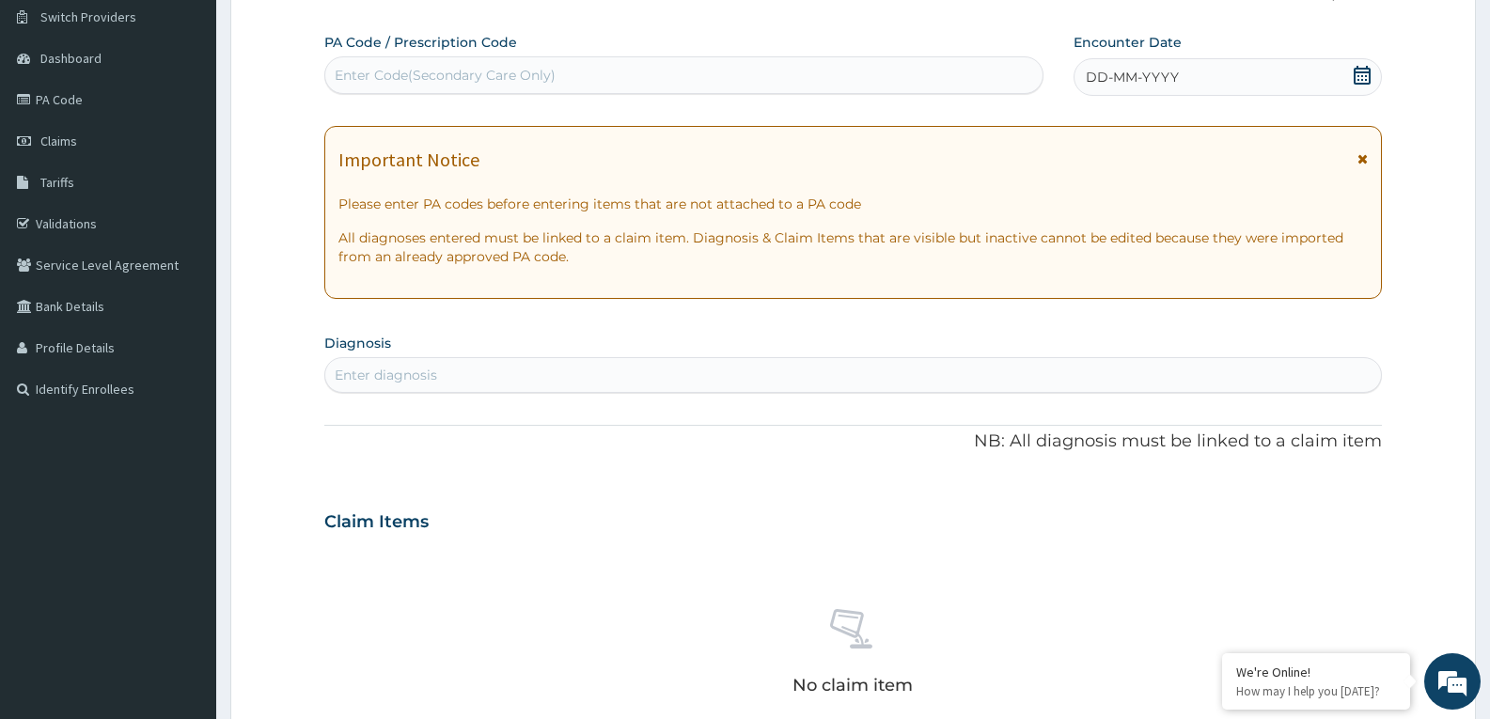
click at [1357, 68] on icon at bounding box center [1362, 75] width 17 height 19
click at [432, 371] on div "Enter diagnosis" at bounding box center [386, 375] width 102 height 19
type input "well adult moni"
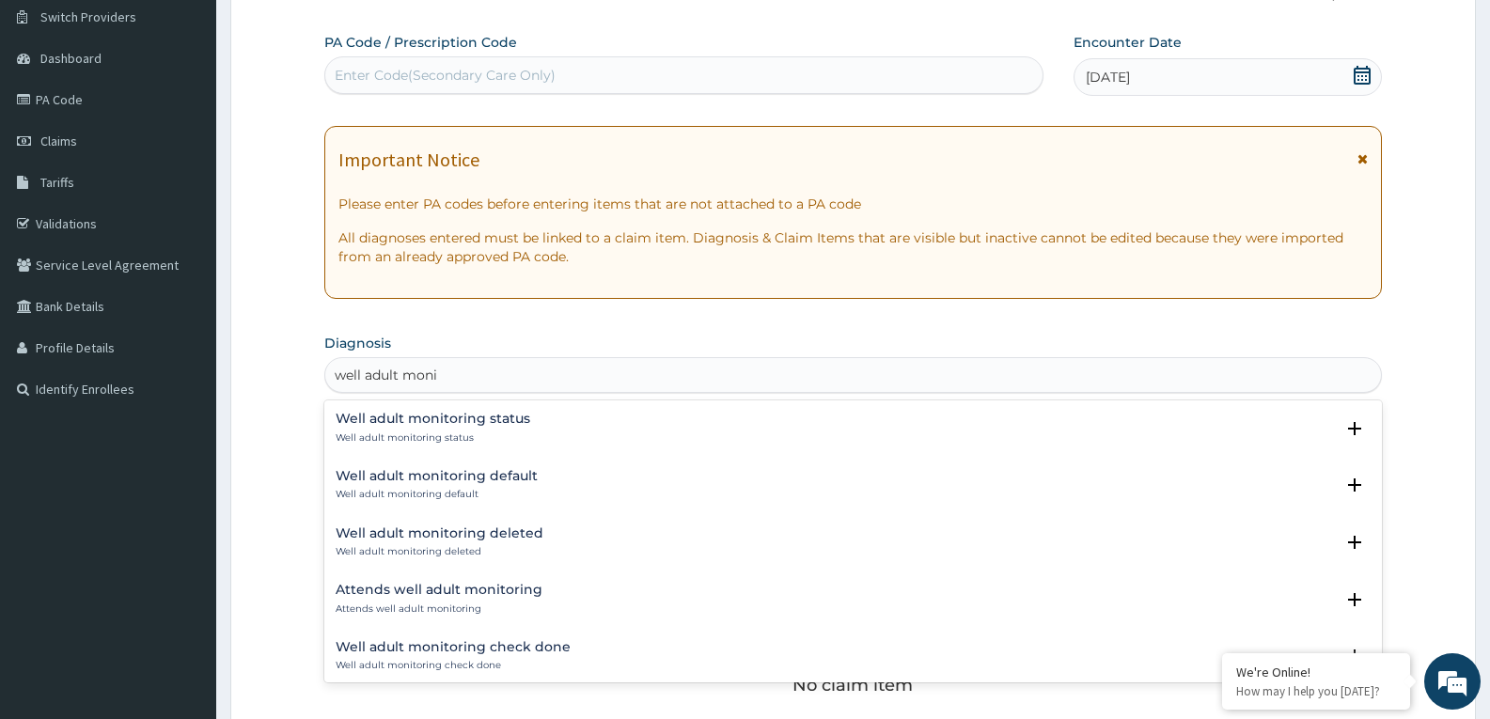
click at [412, 429] on div "Well adult monitoring status Well adult monitoring status" at bounding box center [433, 428] width 195 height 33
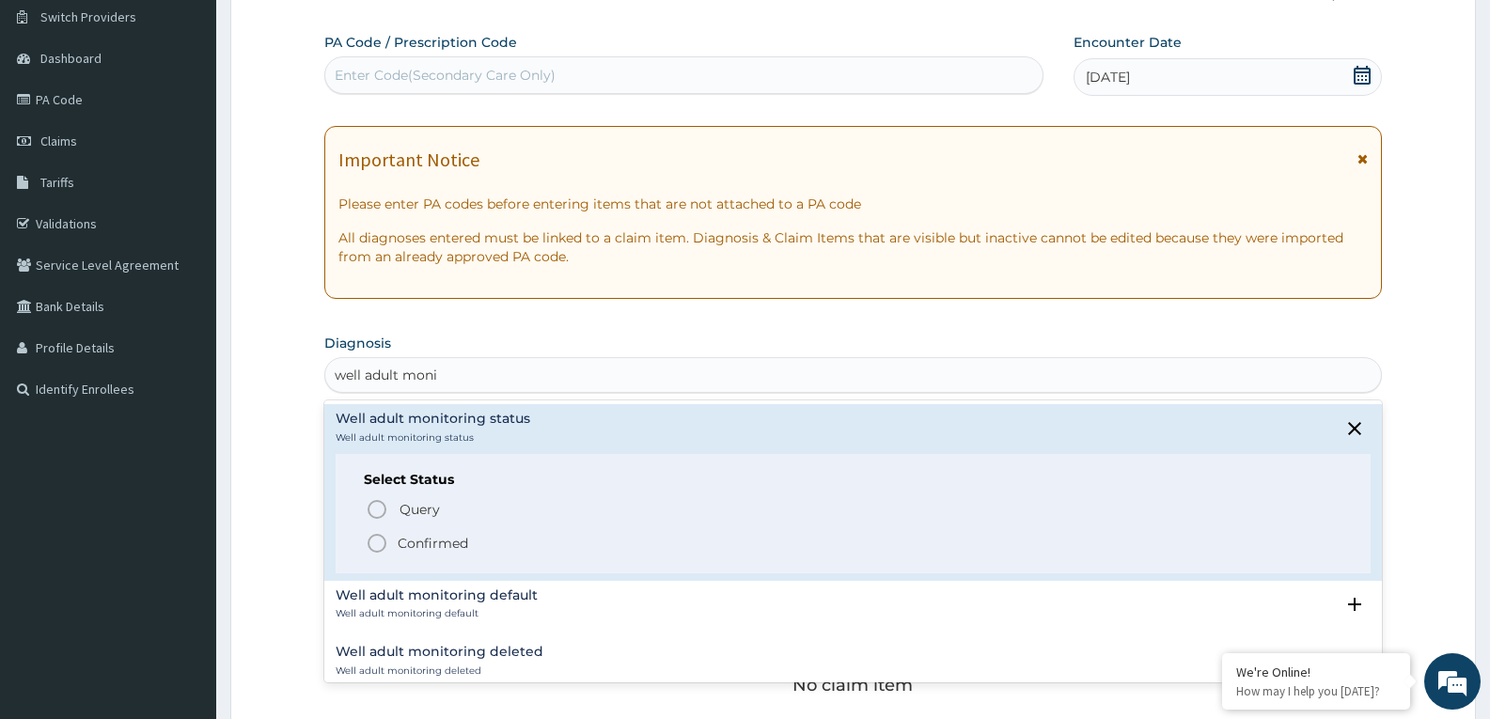
drag, startPoint x: 368, startPoint y: 542, endPoint x: 527, endPoint y: 504, distance: 164.4
click at [368, 539] on icon "status option filled" at bounding box center [377, 543] width 23 height 23
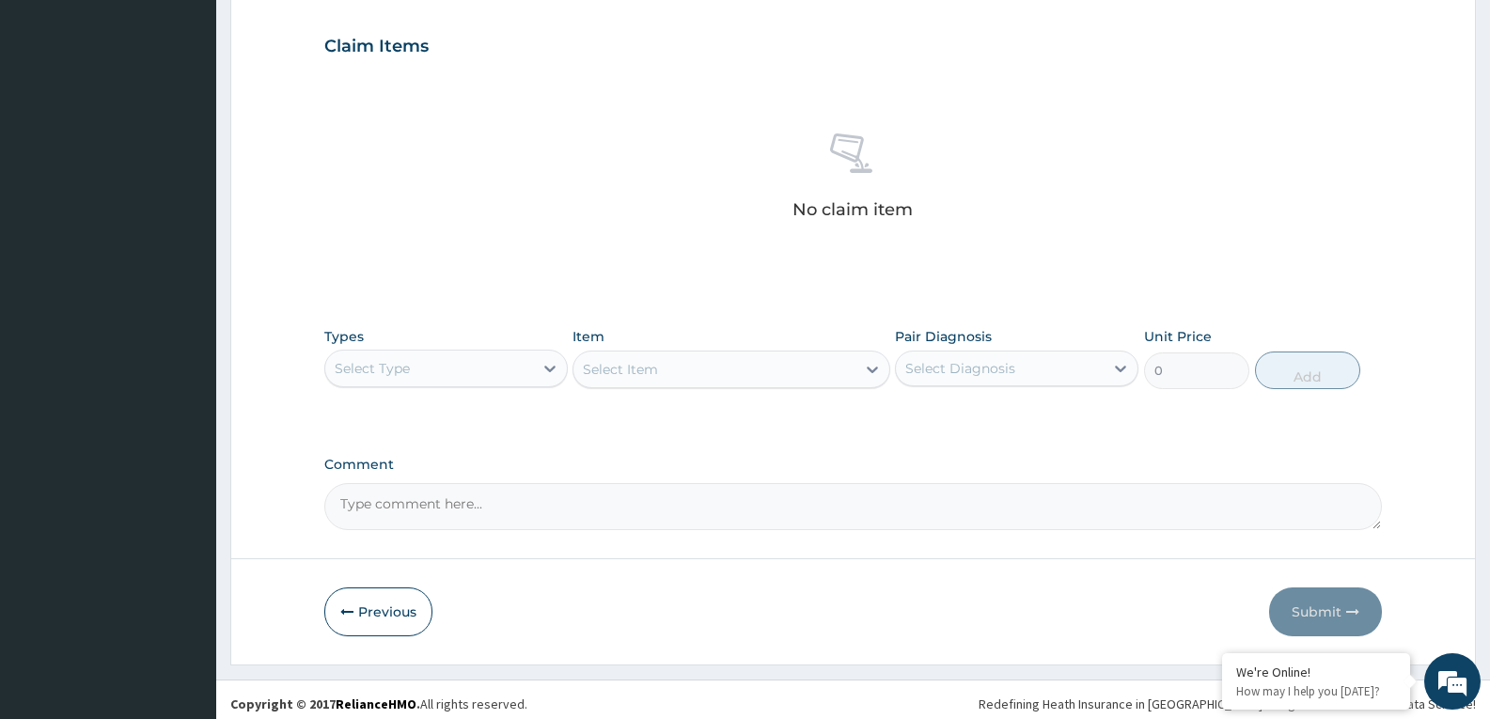
scroll to position [636, 0]
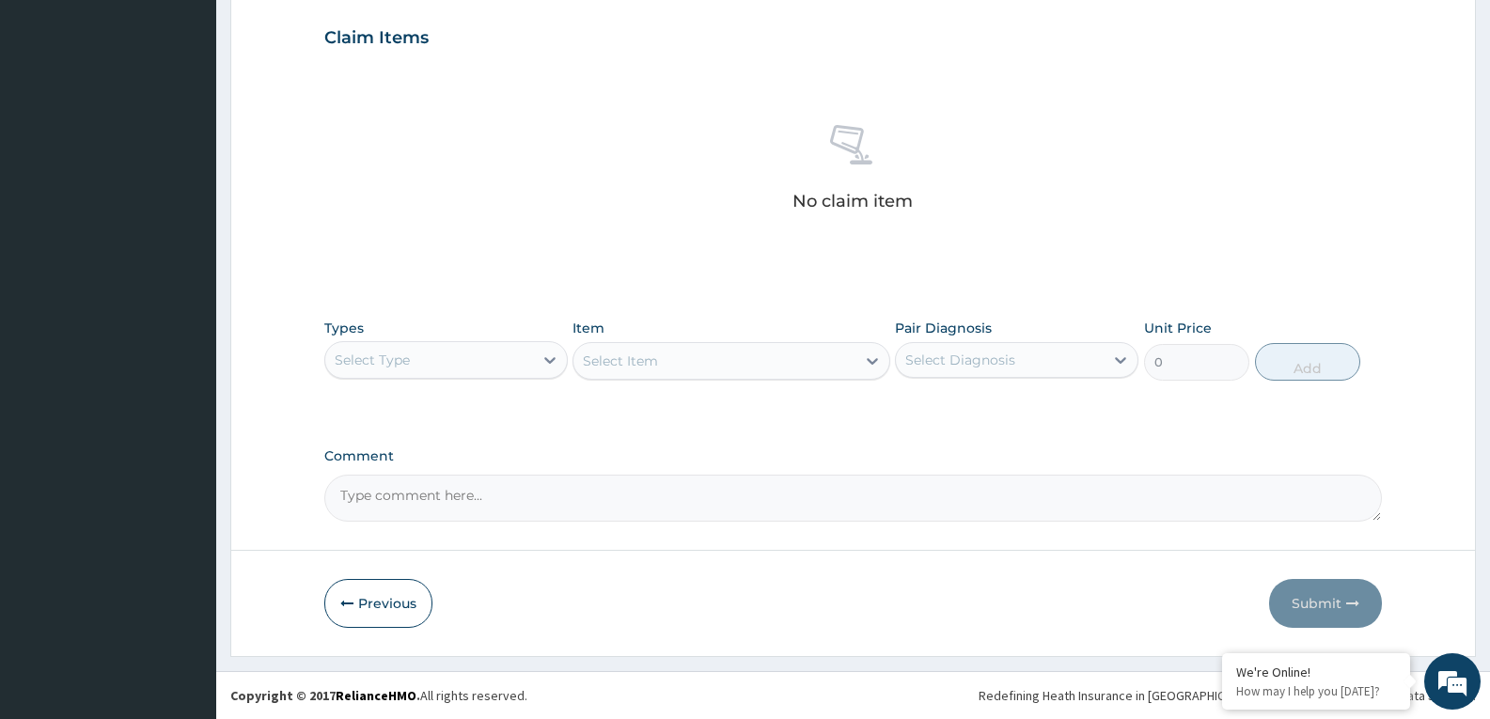
click at [515, 362] on div "Select Type" at bounding box center [429, 360] width 208 height 30
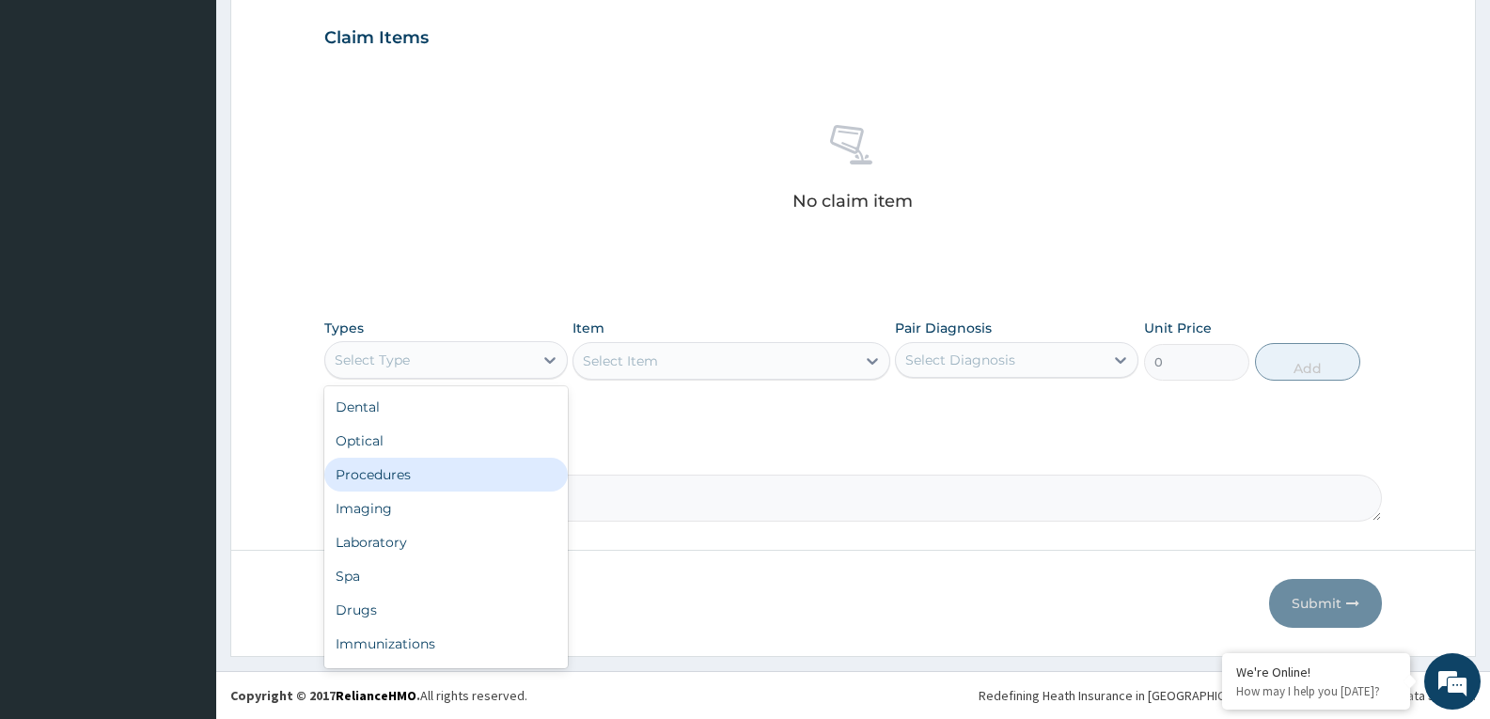
click at [404, 478] on div "Procedures" at bounding box center [445, 475] width 243 height 34
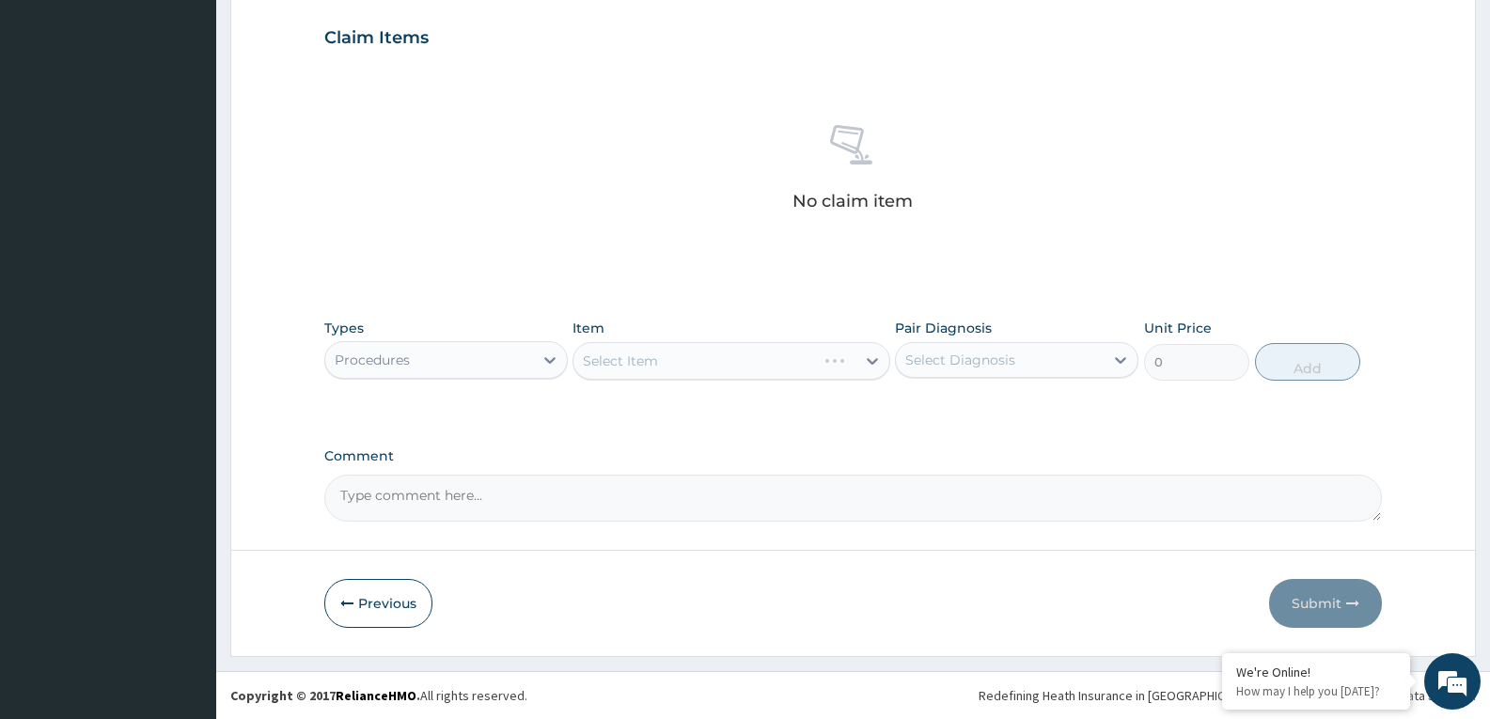
click at [779, 352] on div "Select Item" at bounding box center [730, 361] width 317 height 38
click at [787, 367] on div "Select Item" at bounding box center [730, 361] width 317 height 38
click at [793, 366] on div "Select Item" at bounding box center [713, 361] width 281 height 30
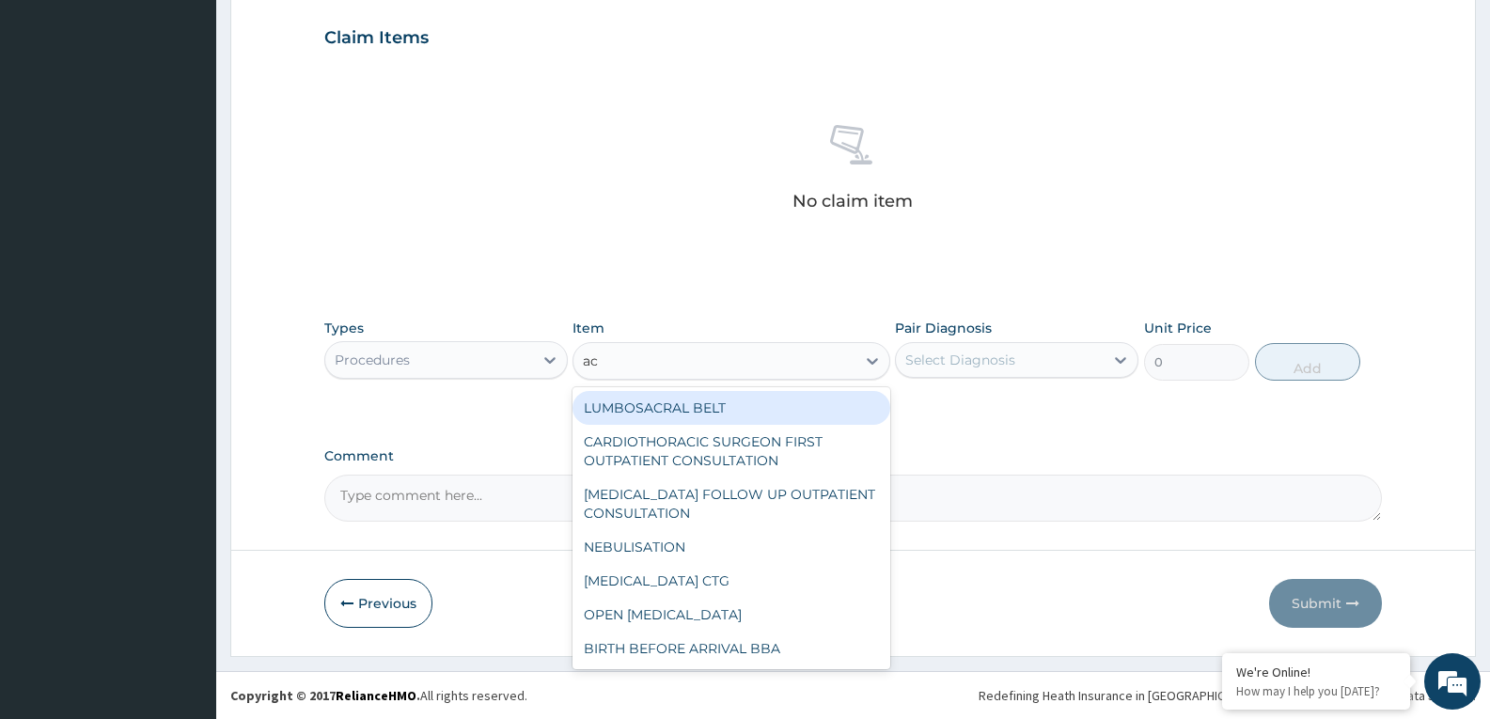
type input "acu"
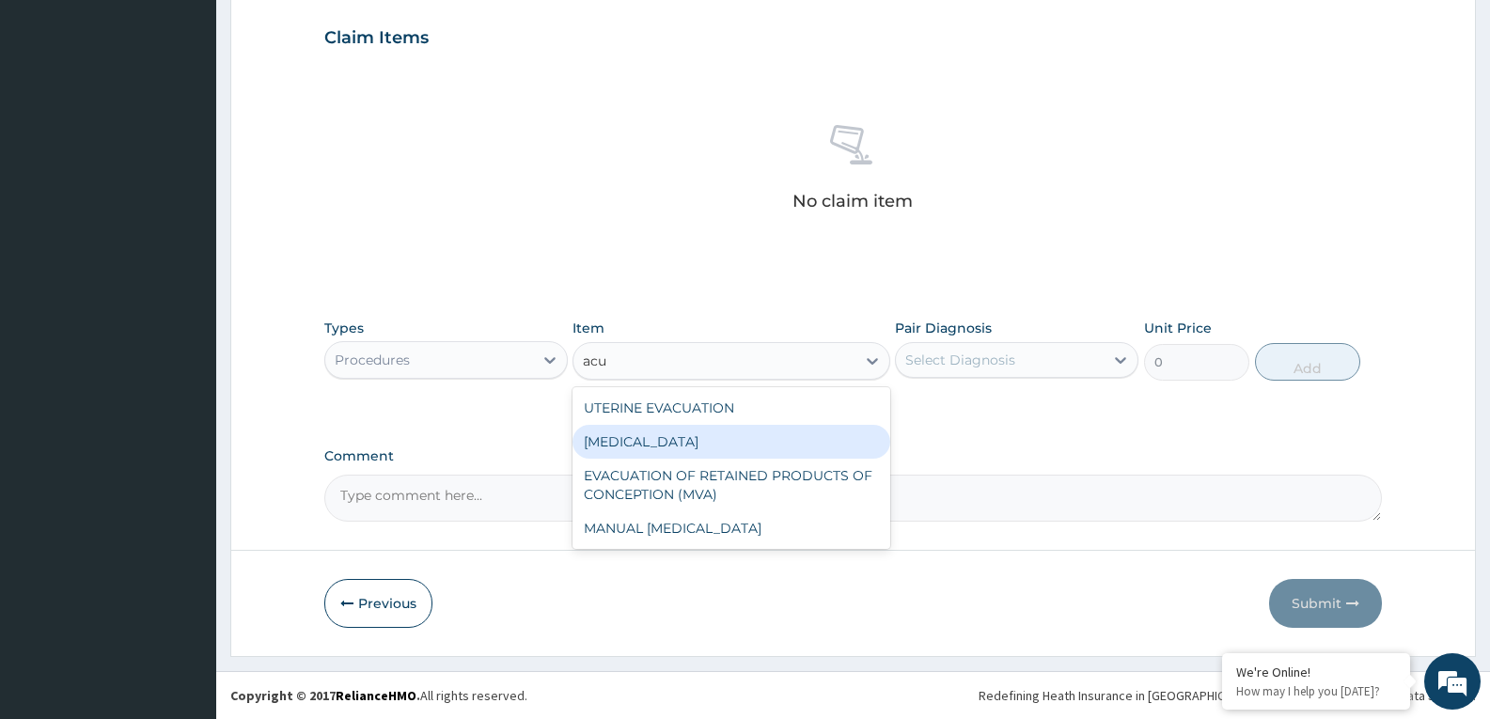
click at [748, 443] on div "[MEDICAL_DATA]" at bounding box center [730, 442] width 317 height 34
type input "3000"
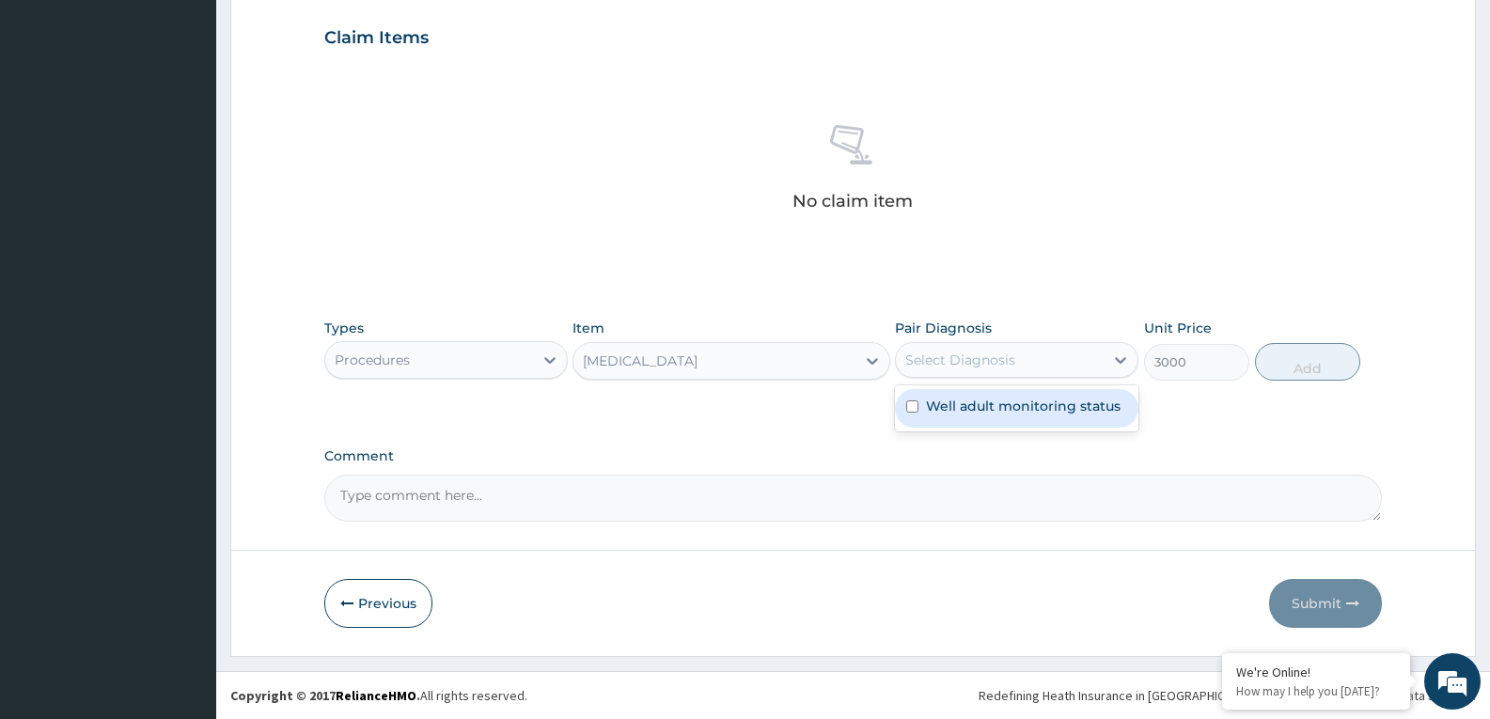
click at [1004, 361] on div "Select Diagnosis" at bounding box center [960, 360] width 110 height 19
checkbox input "true"
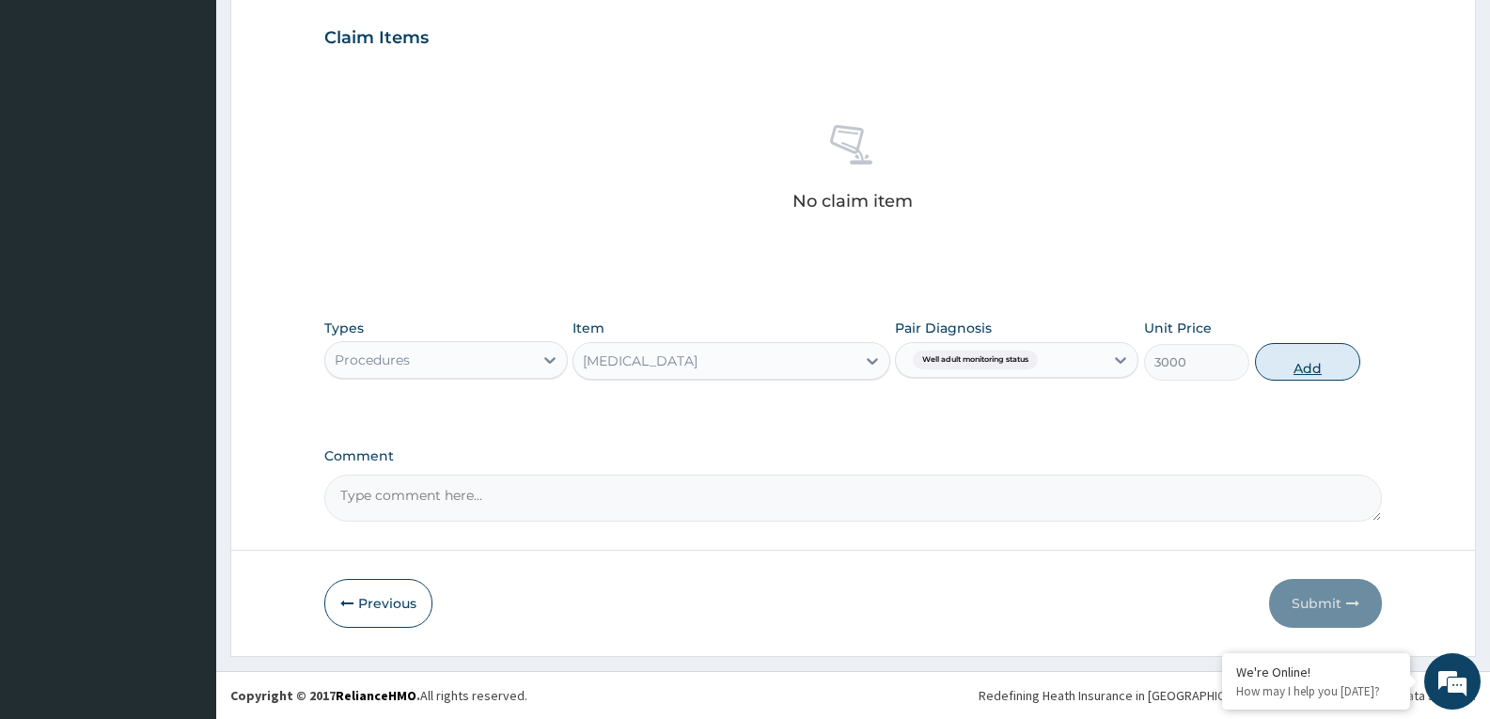
click at [1271, 361] on button "Add" at bounding box center [1307, 362] width 105 height 38
type input "0"
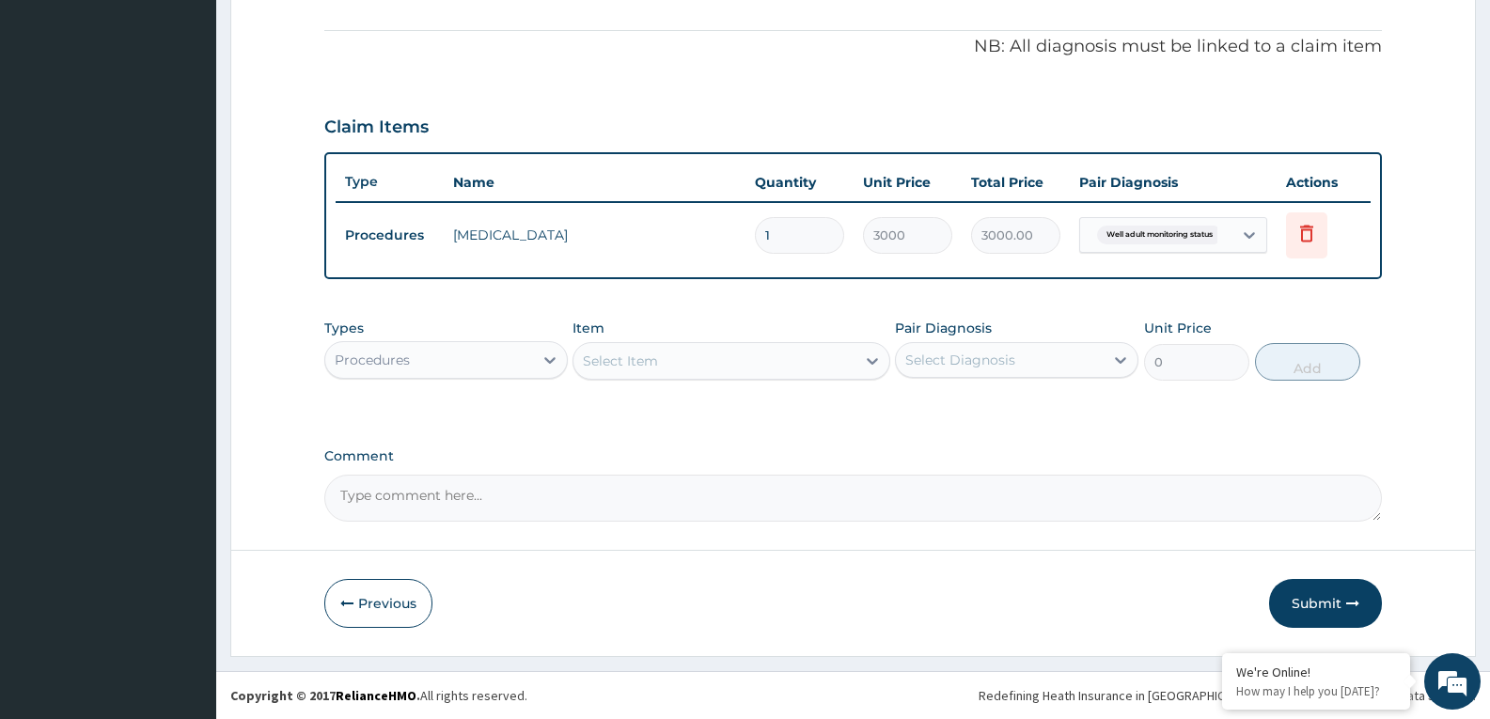
scroll to position [547, 0]
click at [521, 377] on div "Procedures" at bounding box center [445, 360] width 243 height 38
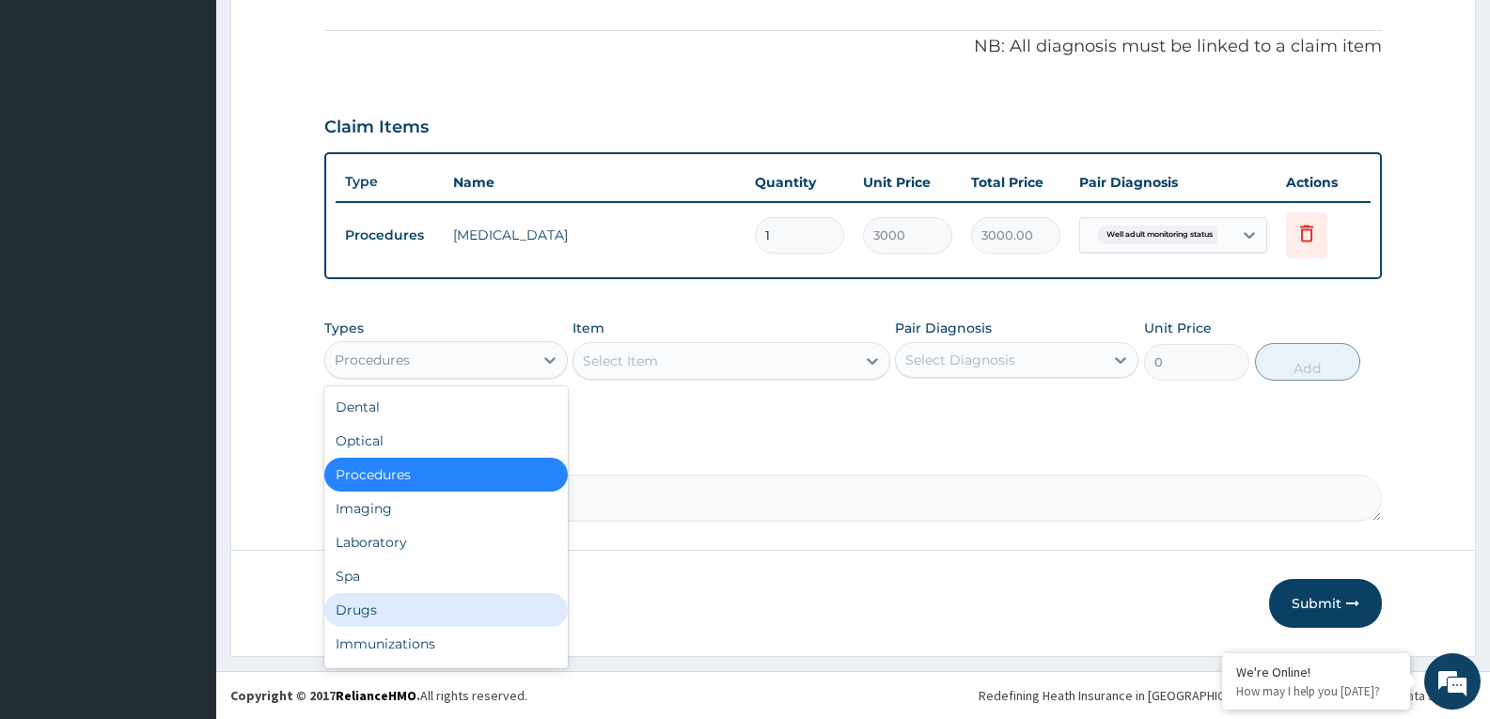
click at [379, 622] on div "Drugs" at bounding box center [445, 610] width 243 height 34
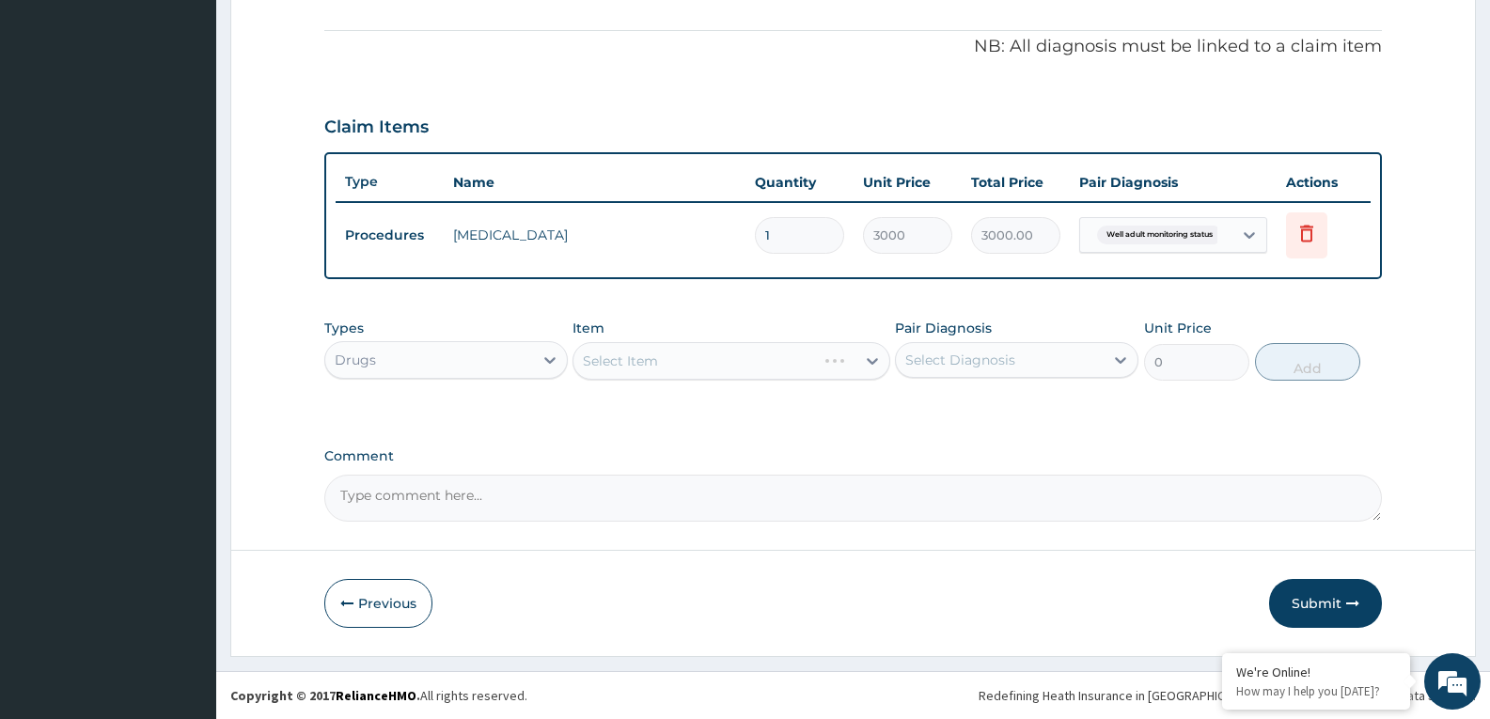
click at [796, 352] on div "Select Item" at bounding box center [730, 361] width 317 height 38
click at [795, 362] on div "Select Item" at bounding box center [713, 361] width 281 height 30
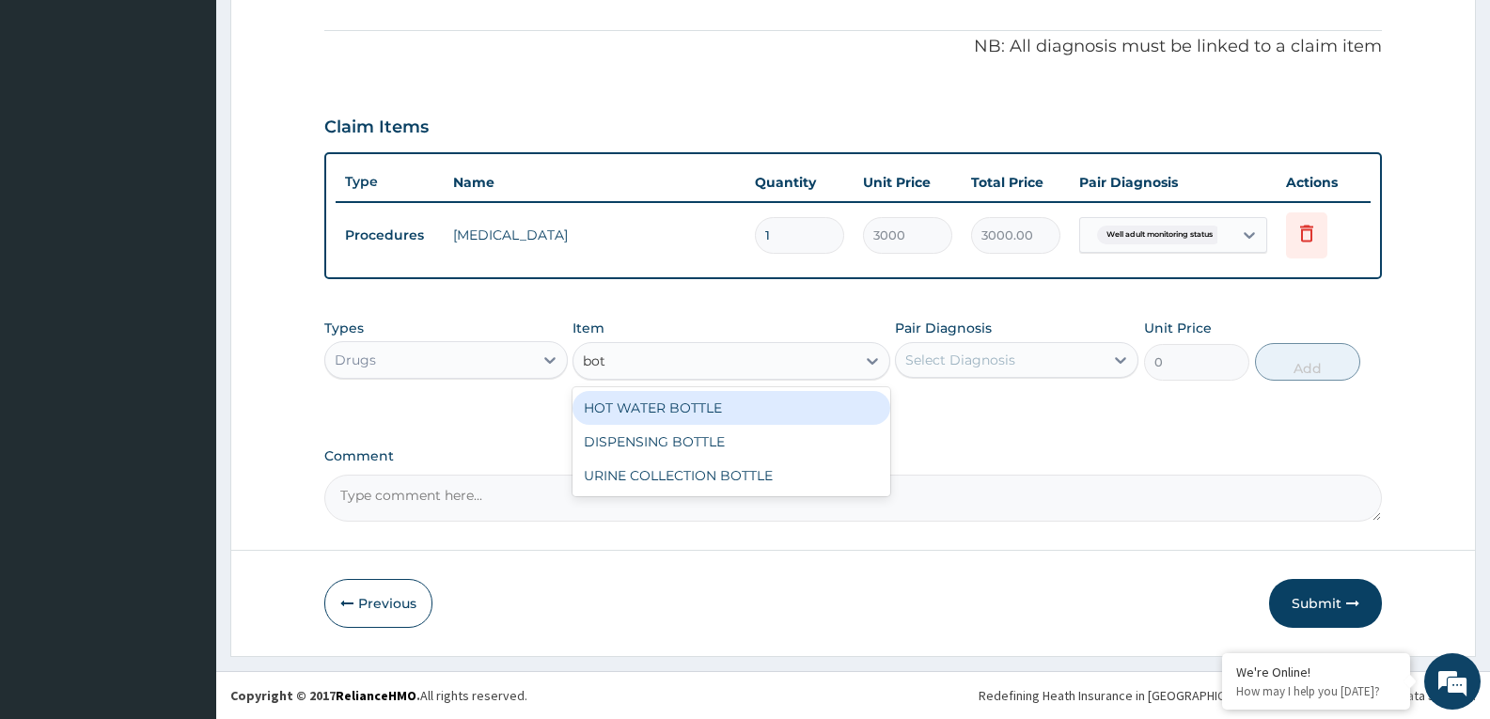
type input "bott"
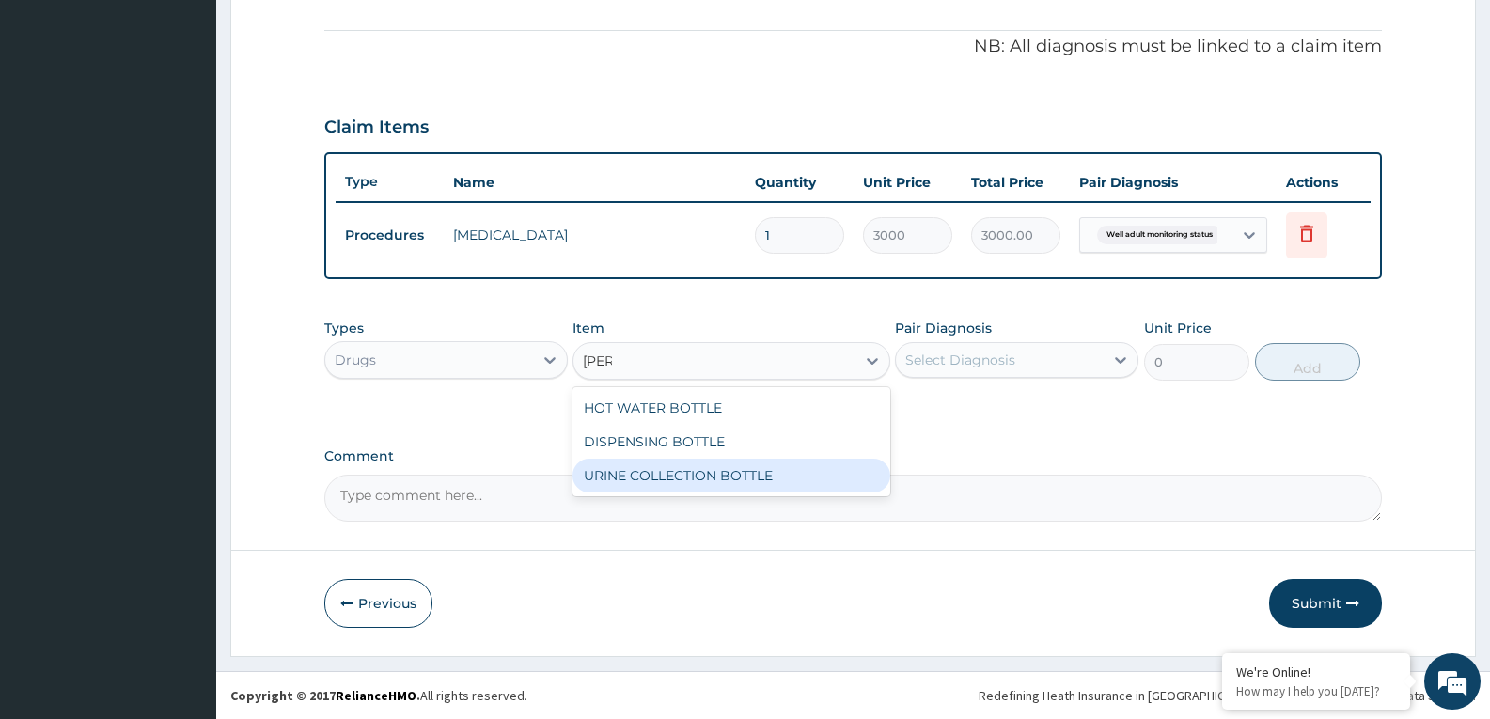
click at [763, 459] on div "URINE COLLECTION BOTTLE" at bounding box center [730, 476] width 317 height 34
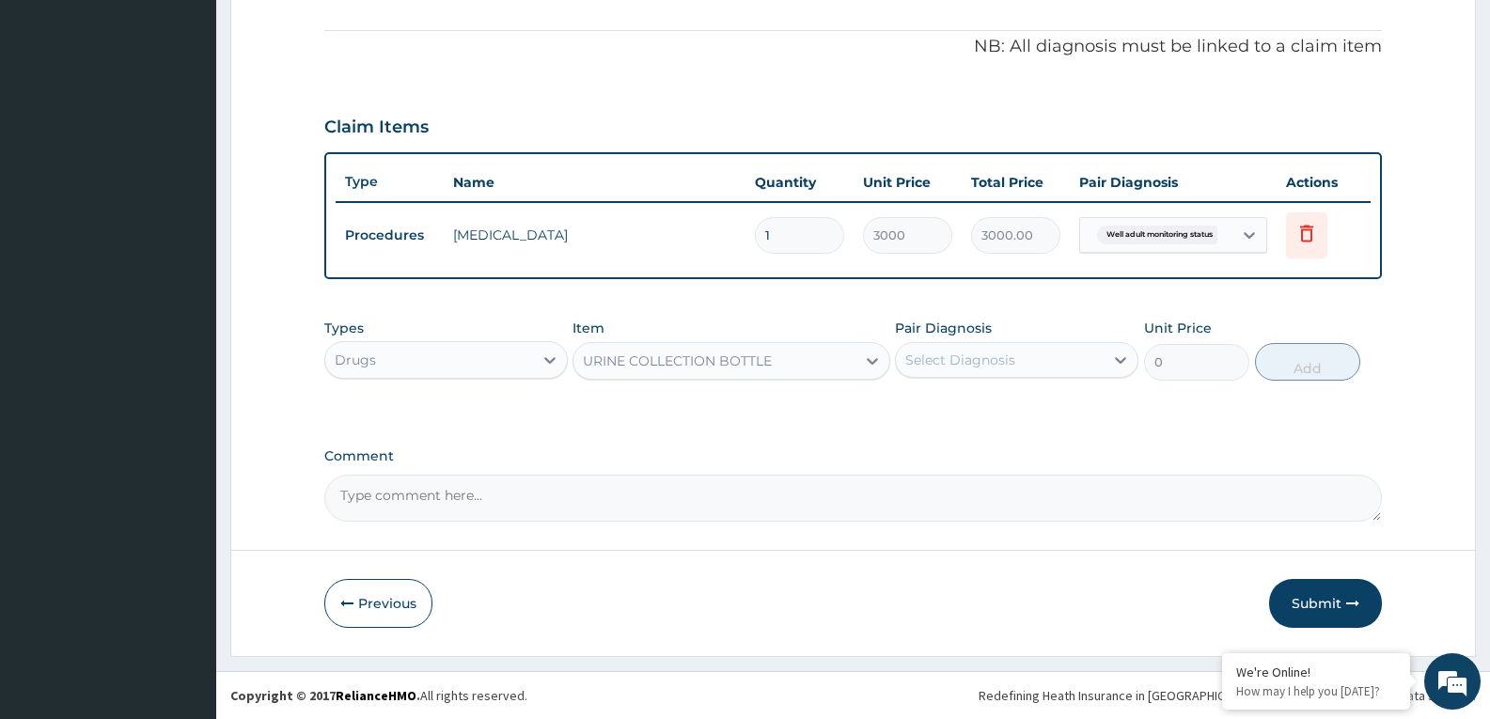
type input "198"
click at [981, 368] on div "Select Diagnosis" at bounding box center [960, 360] width 110 height 19
drag, startPoint x: 1007, startPoint y: 425, endPoint x: 1192, endPoint y: 368, distance: 193.9
click at [1009, 426] on div "Well adult monitoring status" at bounding box center [1016, 408] width 243 height 39
checkbox input "true"
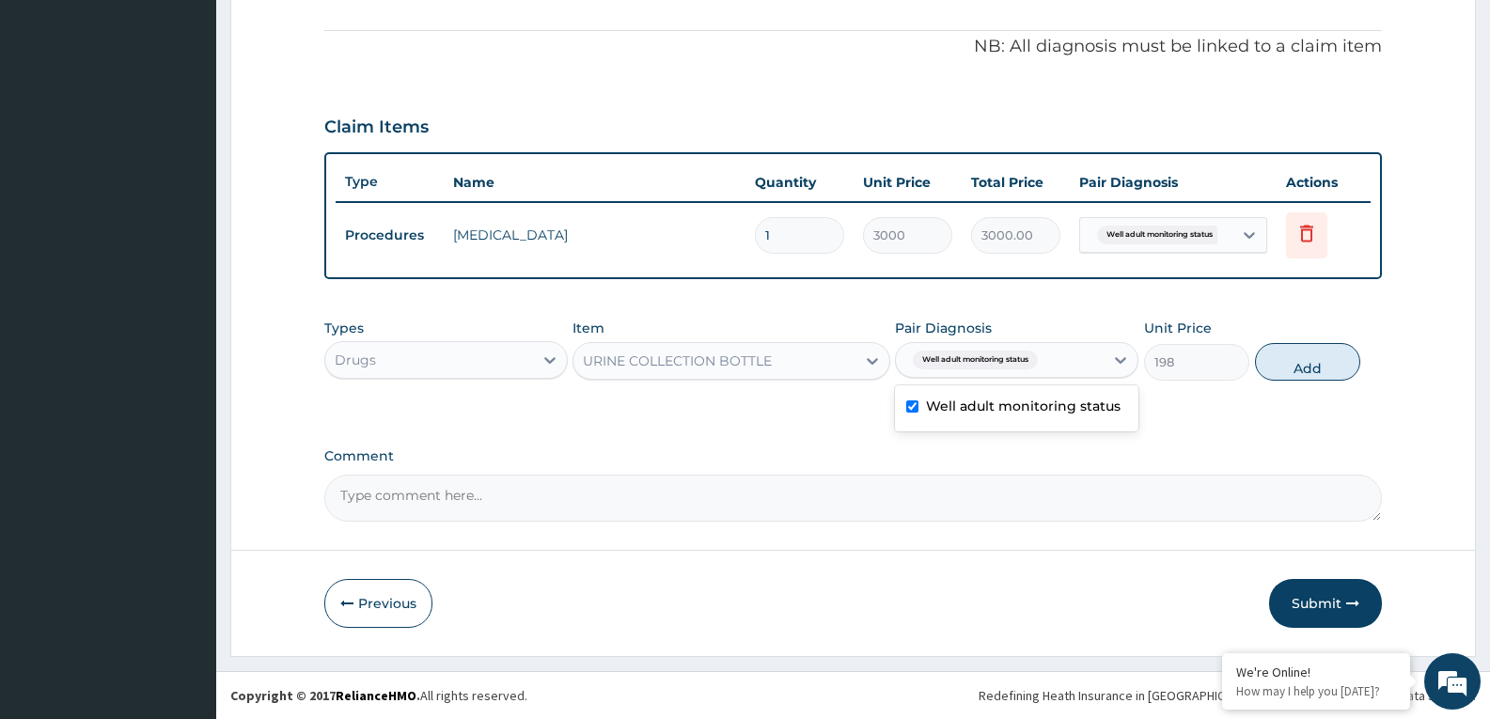
click at [1330, 366] on button "Add" at bounding box center [1307, 362] width 105 height 38
type input "0"
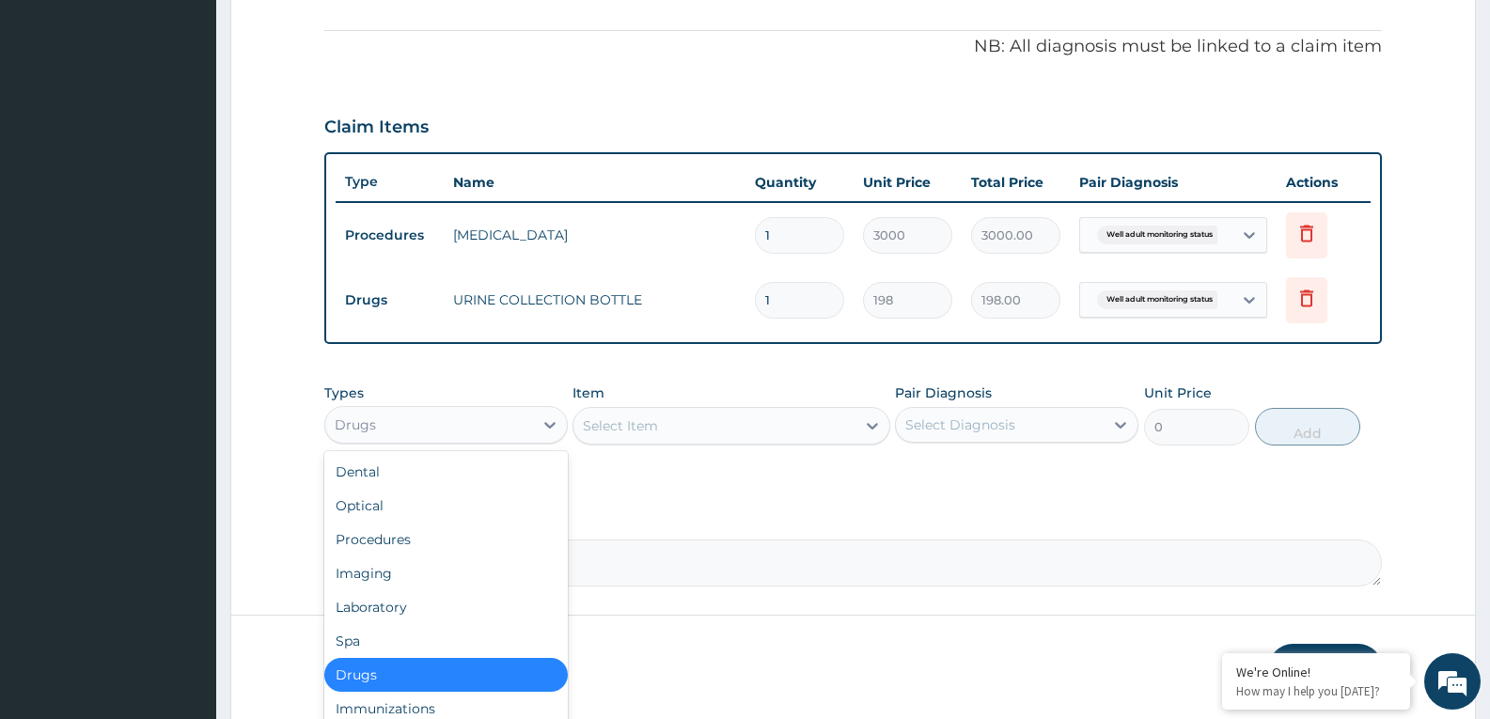
click at [437, 415] on div "Drugs" at bounding box center [429, 425] width 208 height 30
click at [386, 600] on div "Laboratory" at bounding box center [445, 607] width 243 height 34
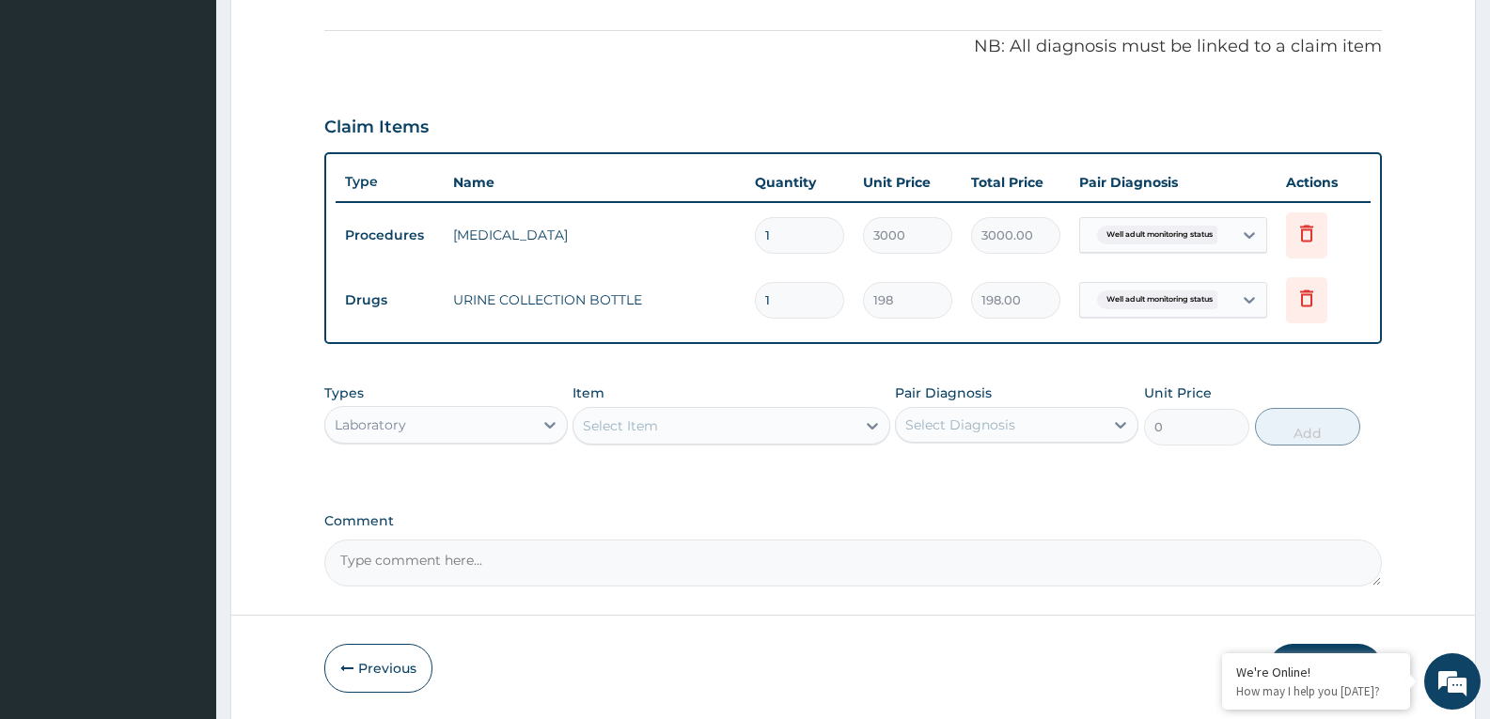
click at [727, 430] on div "Select Item" at bounding box center [713, 426] width 281 height 30
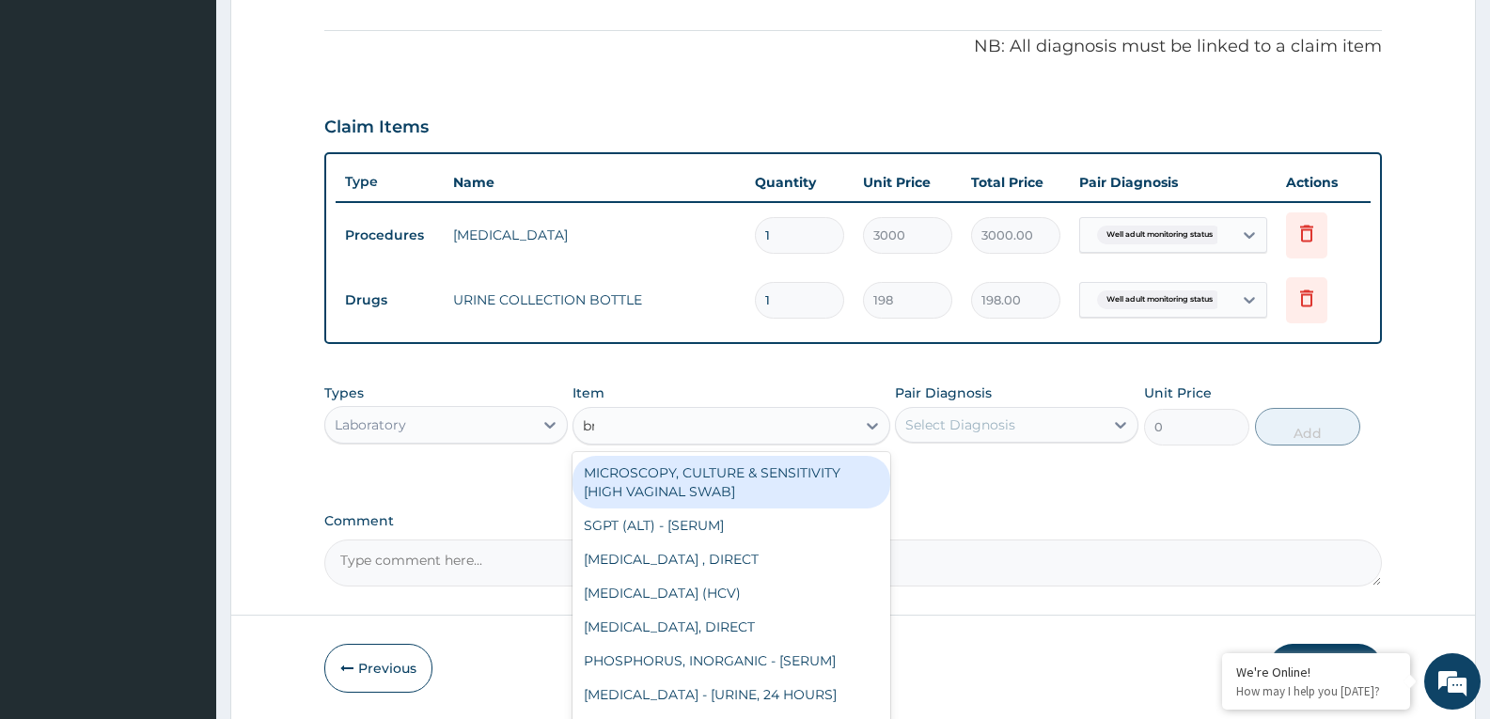
type input "bmi"
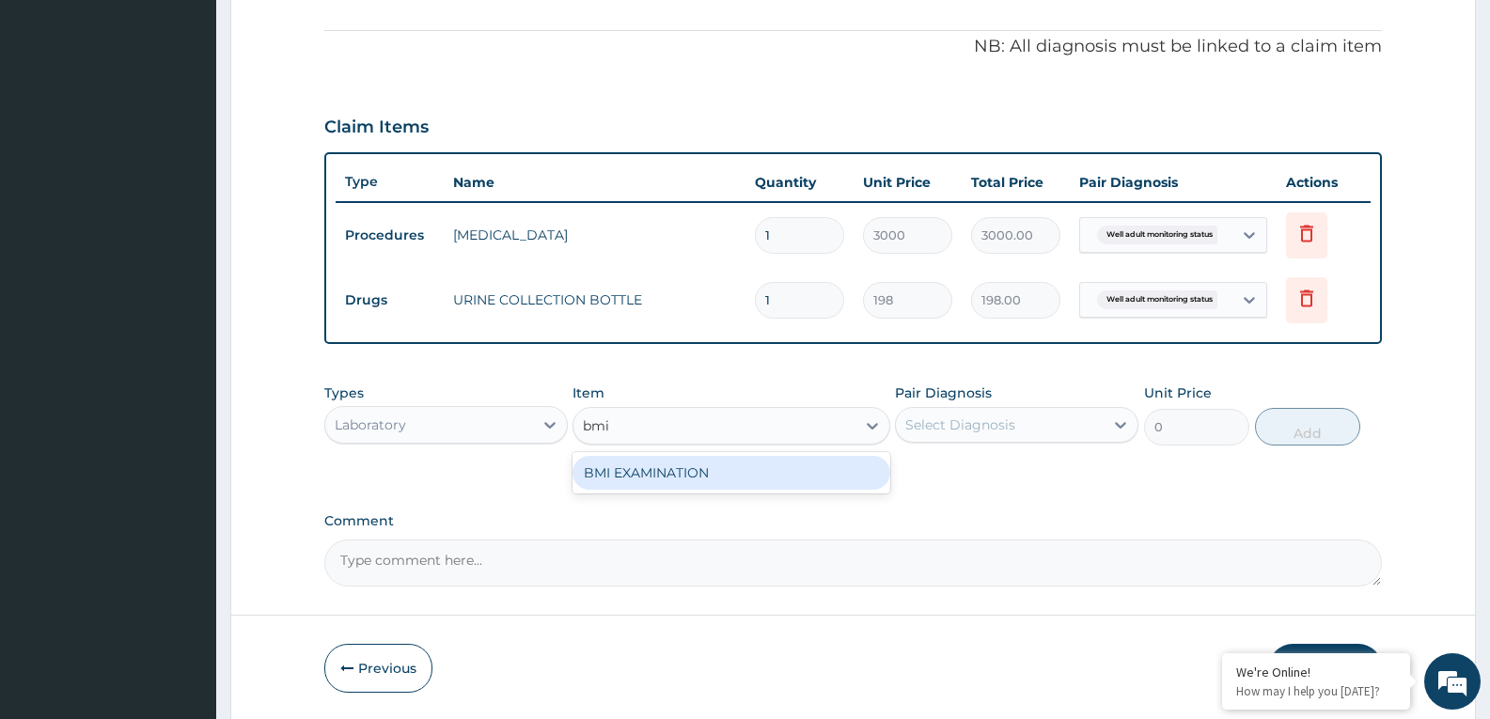
type input "1225.5"
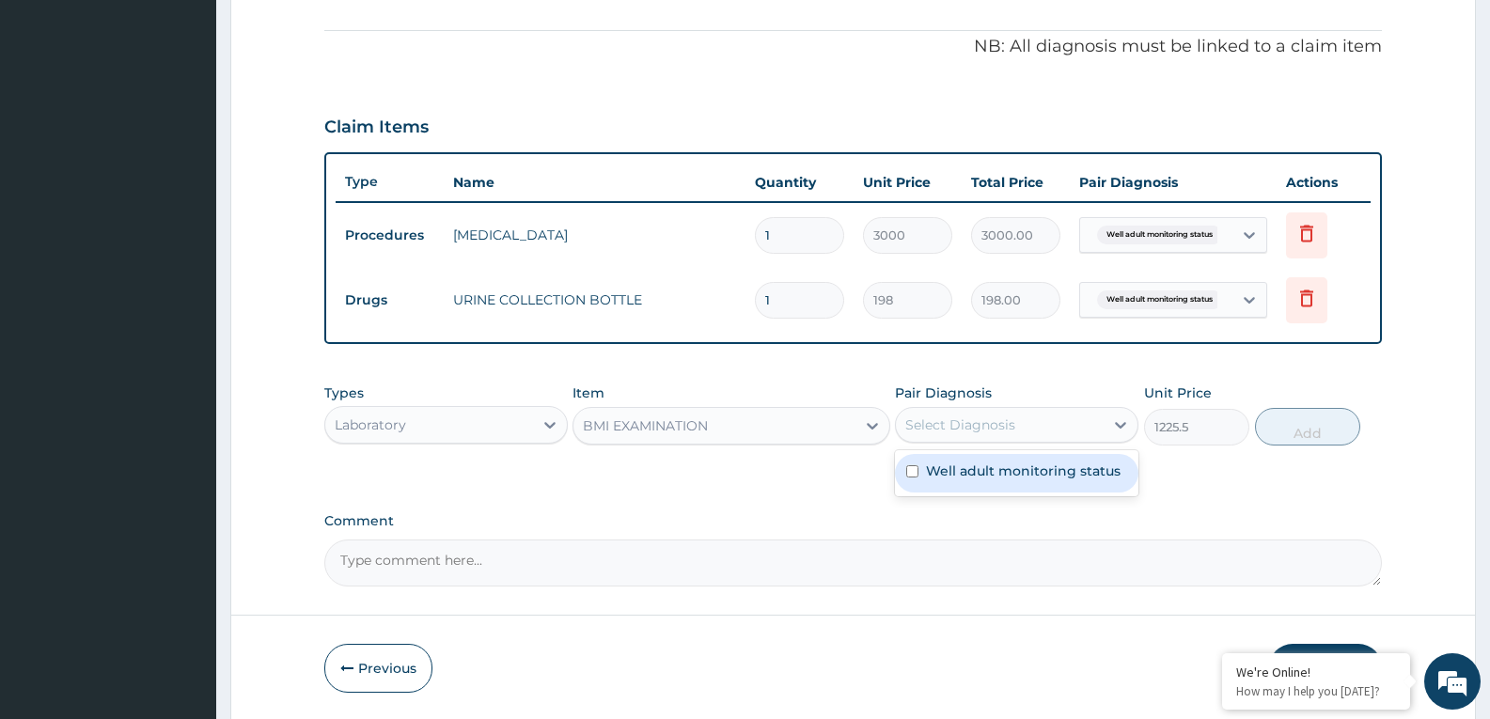
click at [1069, 427] on div "Select Diagnosis" at bounding box center [1000, 425] width 208 height 30
checkbox input "true"
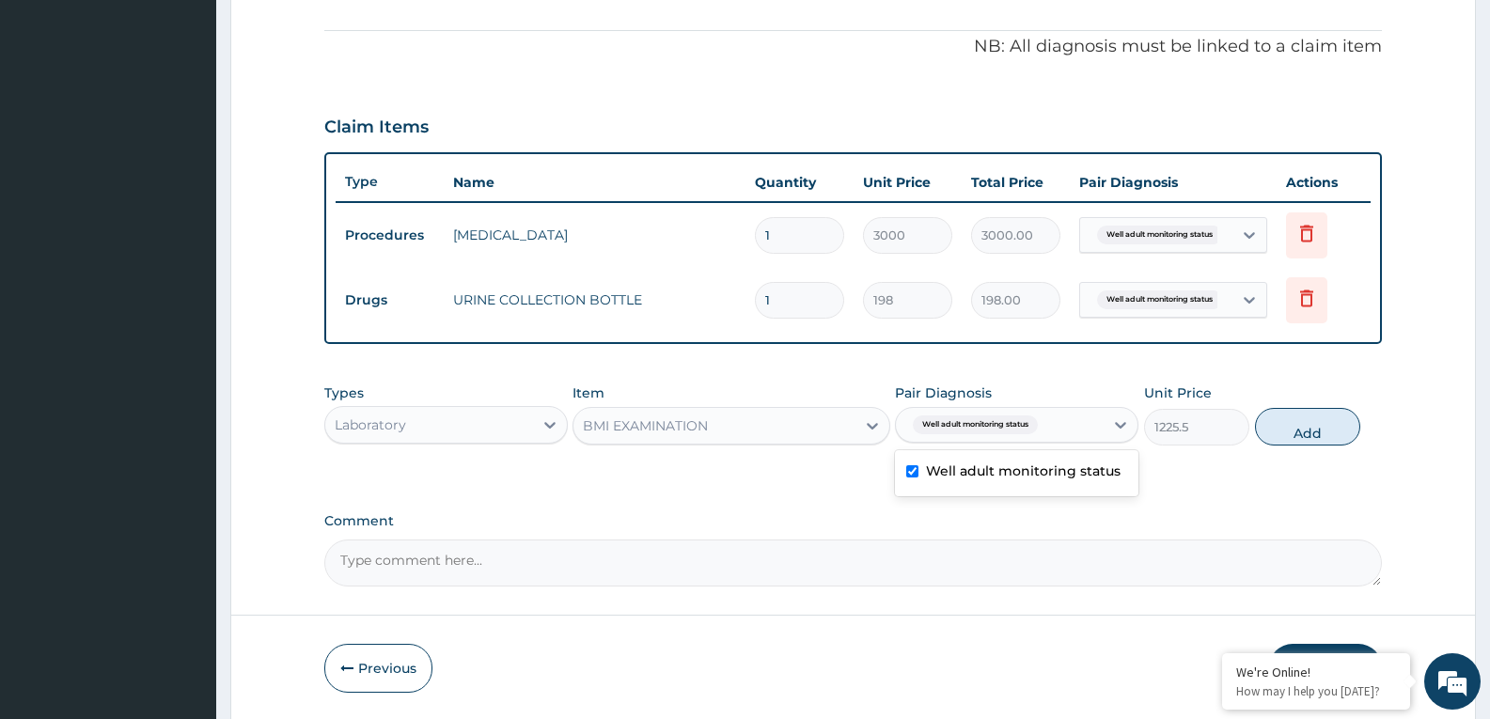
drag, startPoint x: 1308, startPoint y: 428, endPoint x: 1102, endPoint y: 492, distance: 215.6
click at [1304, 436] on button "Add" at bounding box center [1307, 427] width 105 height 38
type input "0"
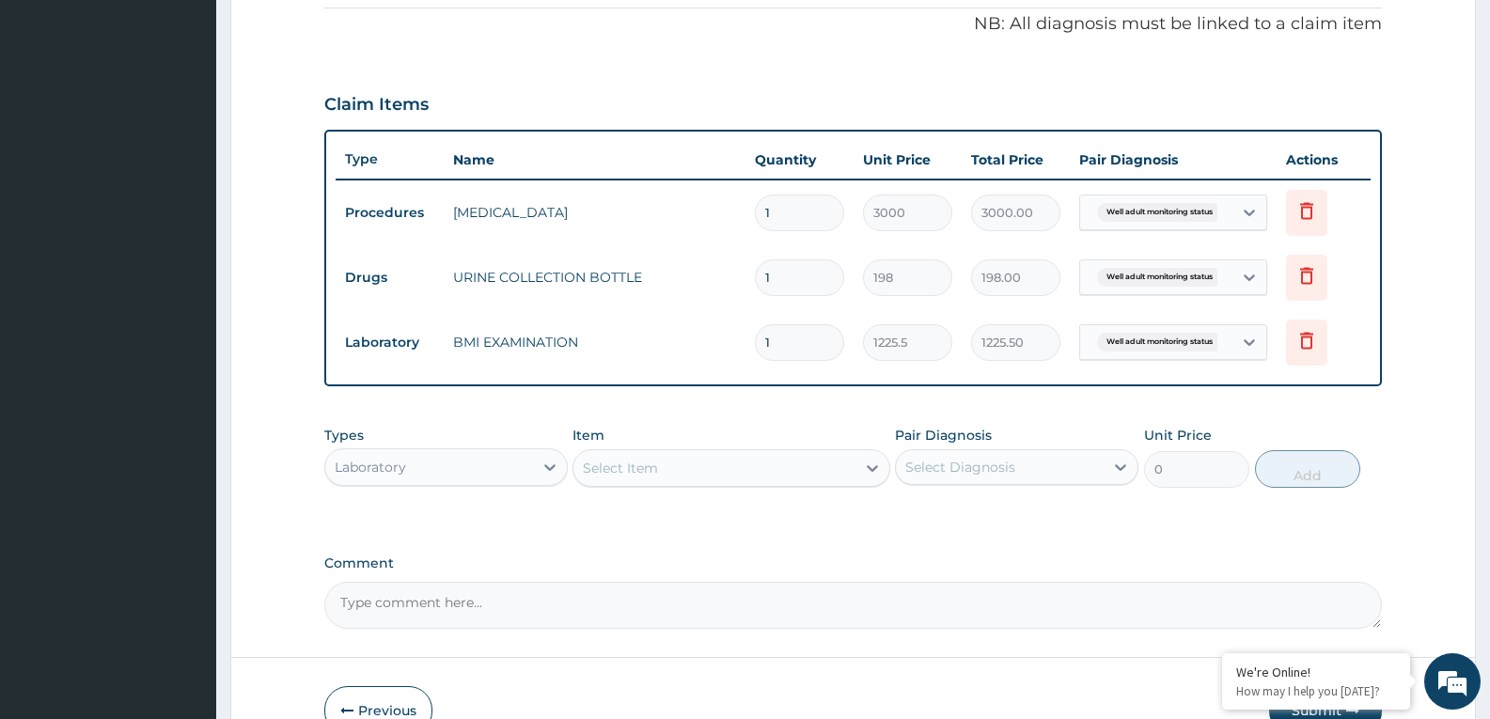
scroll to position [677, 0]
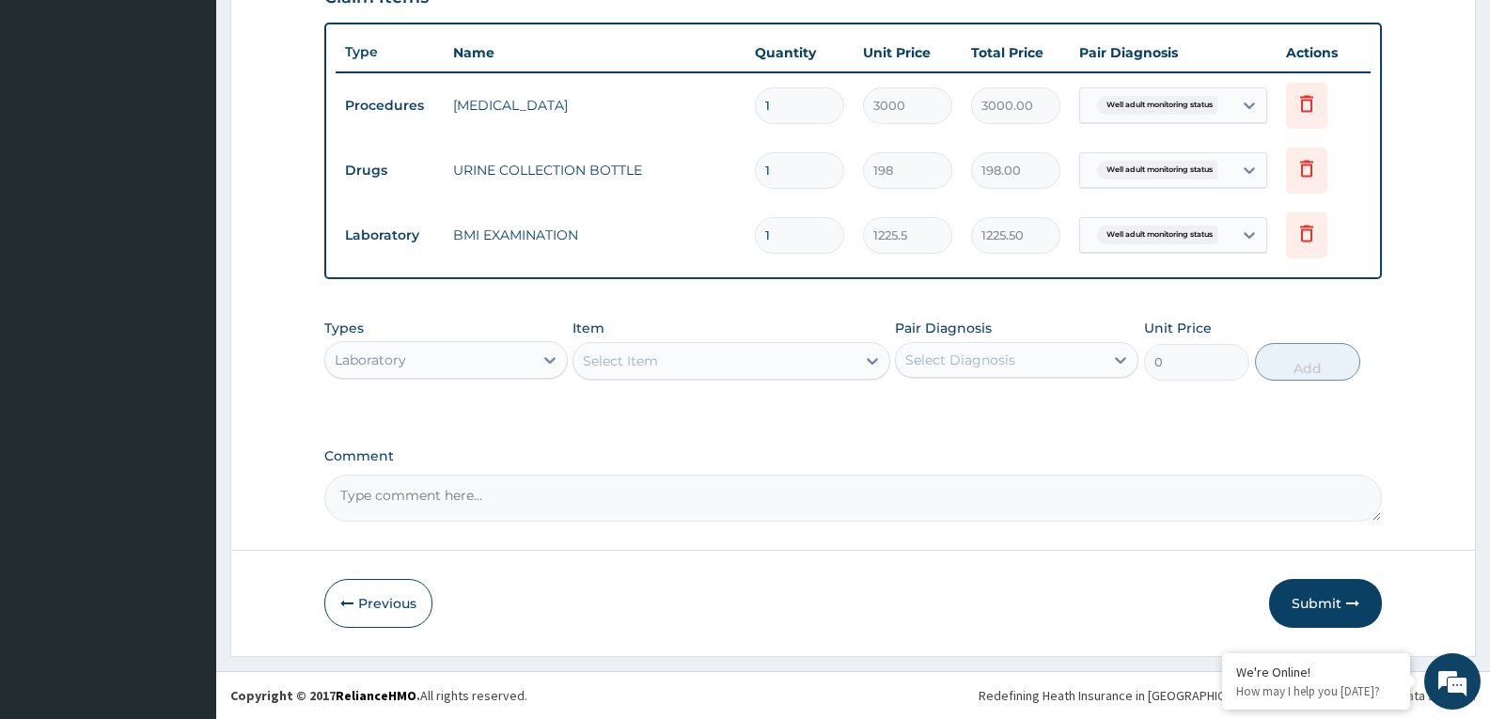
click at [751, 351] on div "Select Item" at bounding box center [713, 361] width 281 height 30
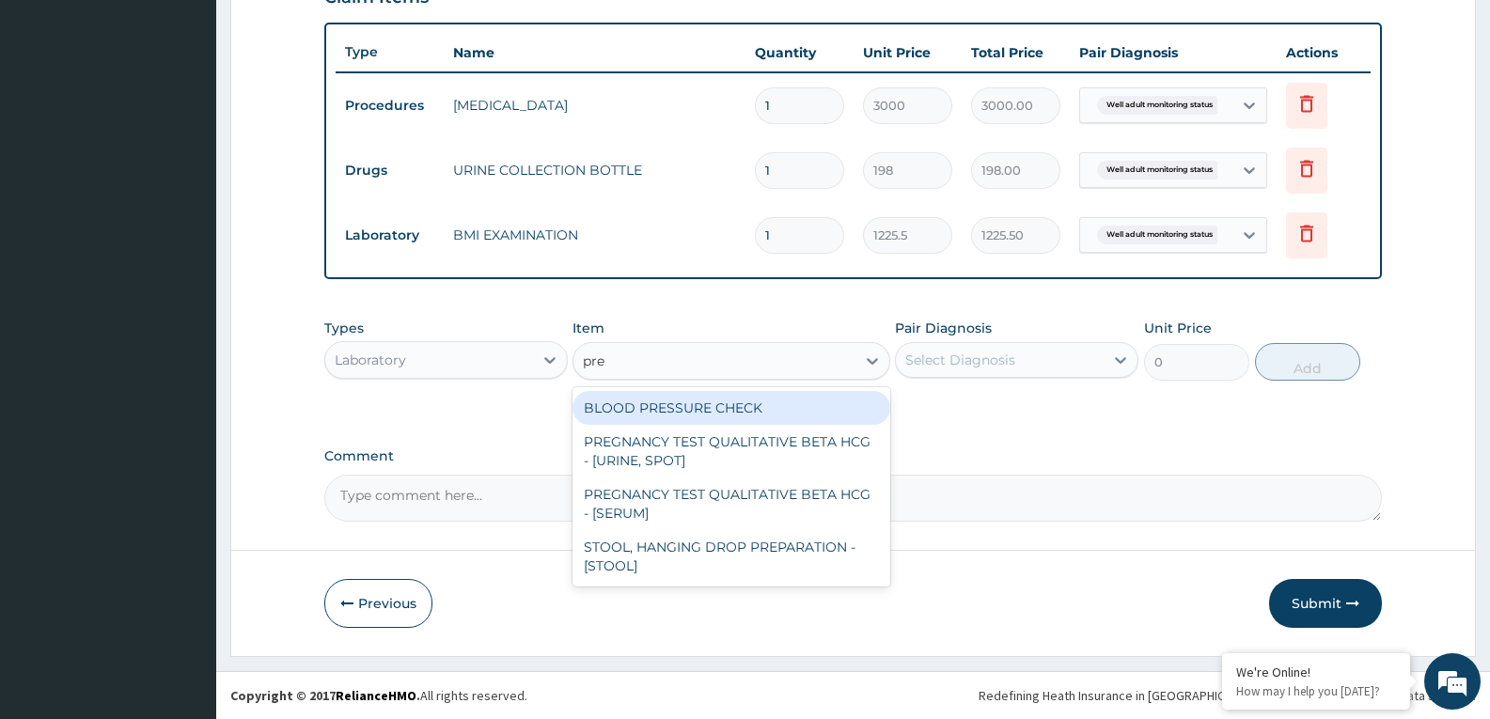
type input "pres"
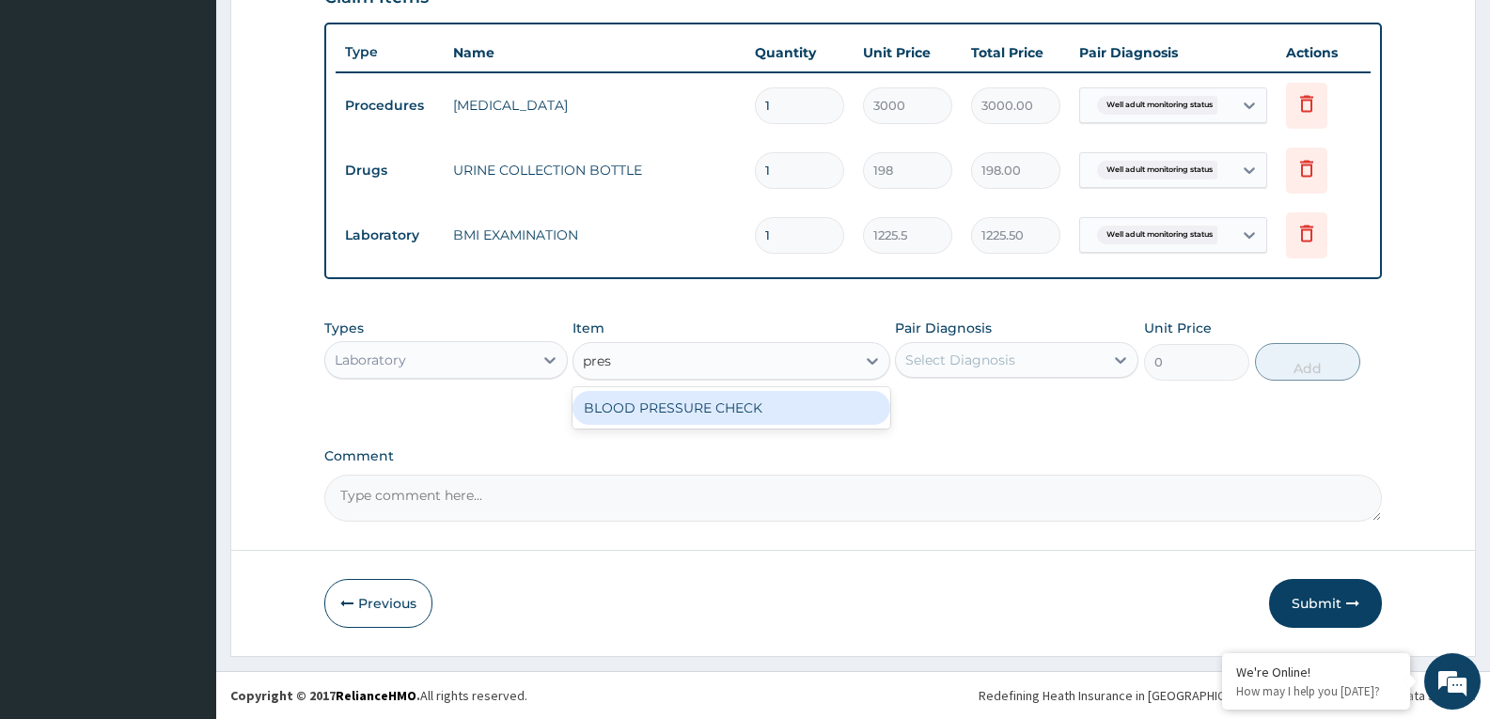
type input "1225.5"
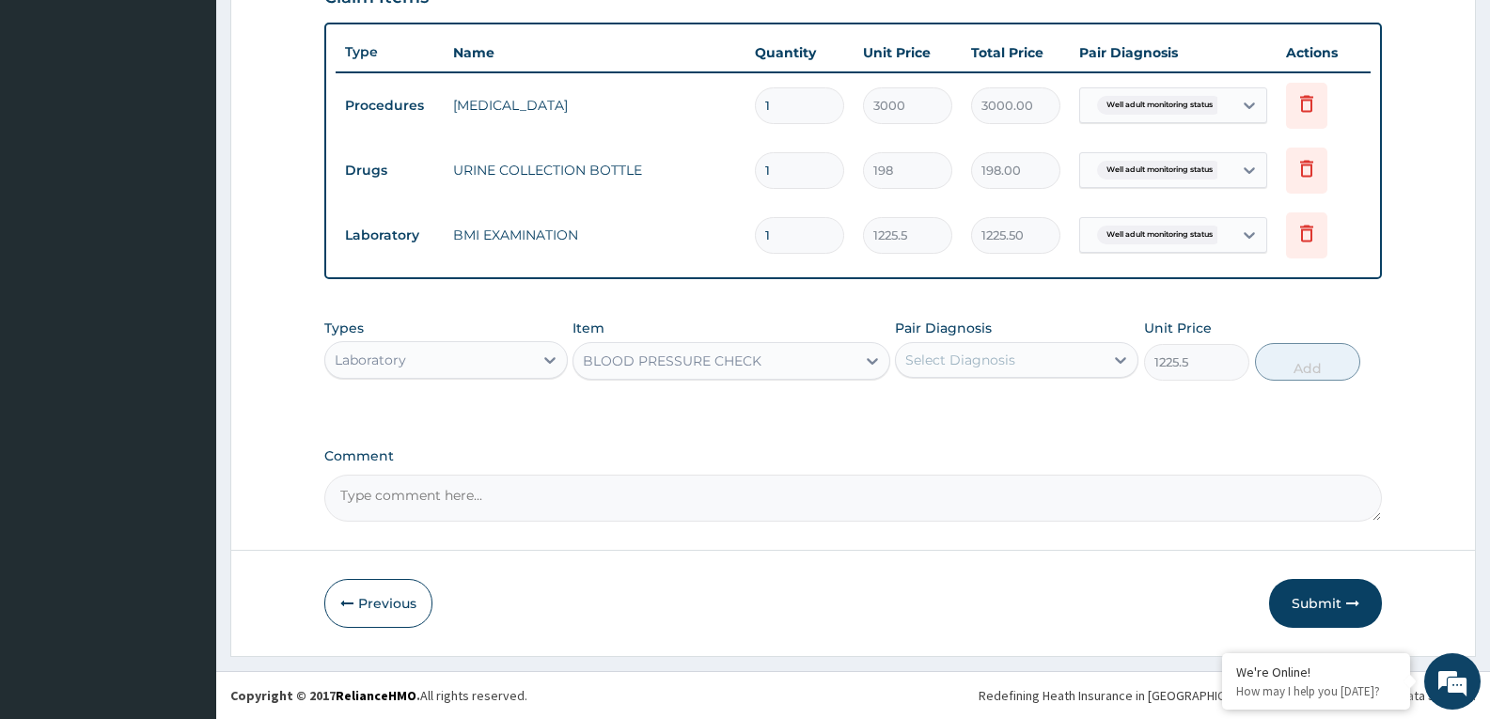
click at [1037, 370] on div "Select Diagnosis" at bounding box center [1000, 360] width 208 height 30
checkbox input "true"
click at [1288, 368] on button "Add" at bounding box center [1307, 362] width 105 height 38
type input "0"
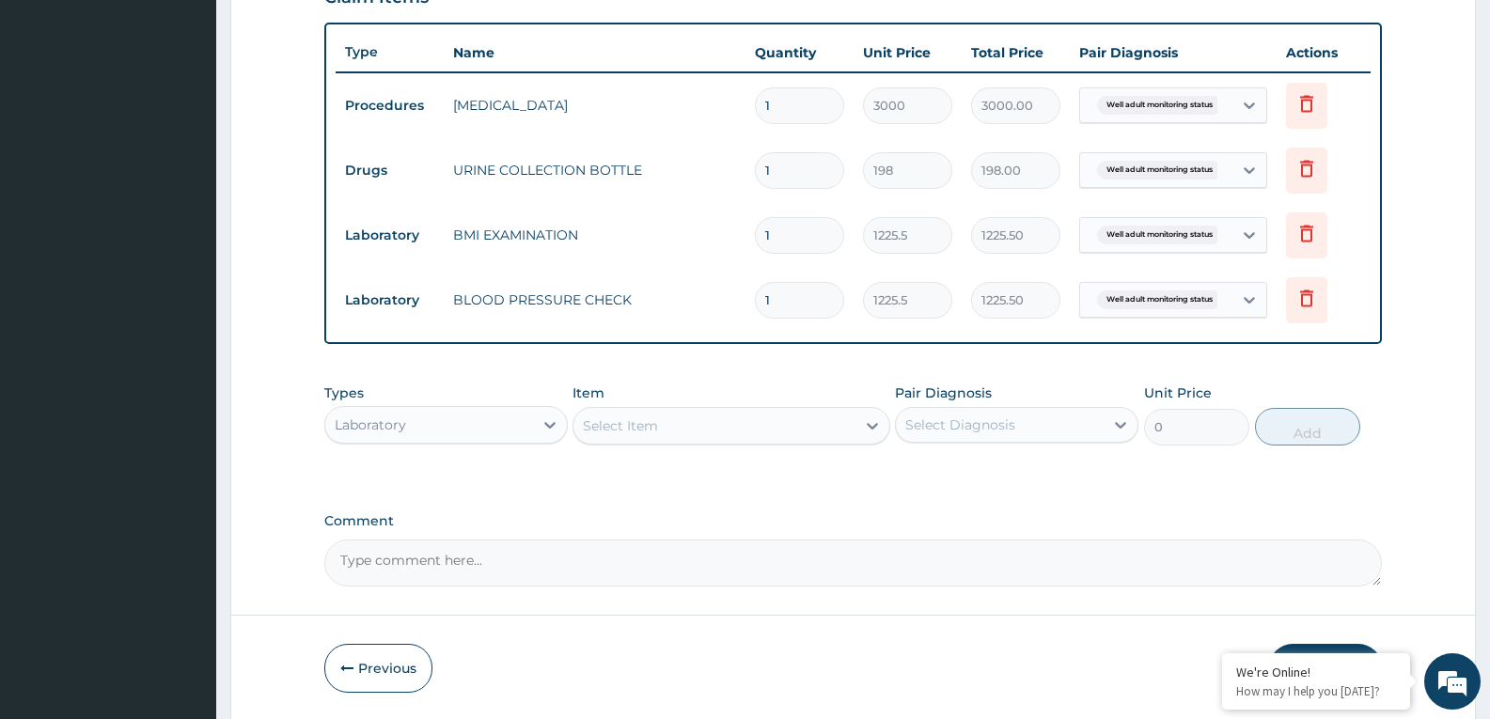
click at [731, 425] on div "Select Item" at bounding box center [713, 426] width 281 height 30
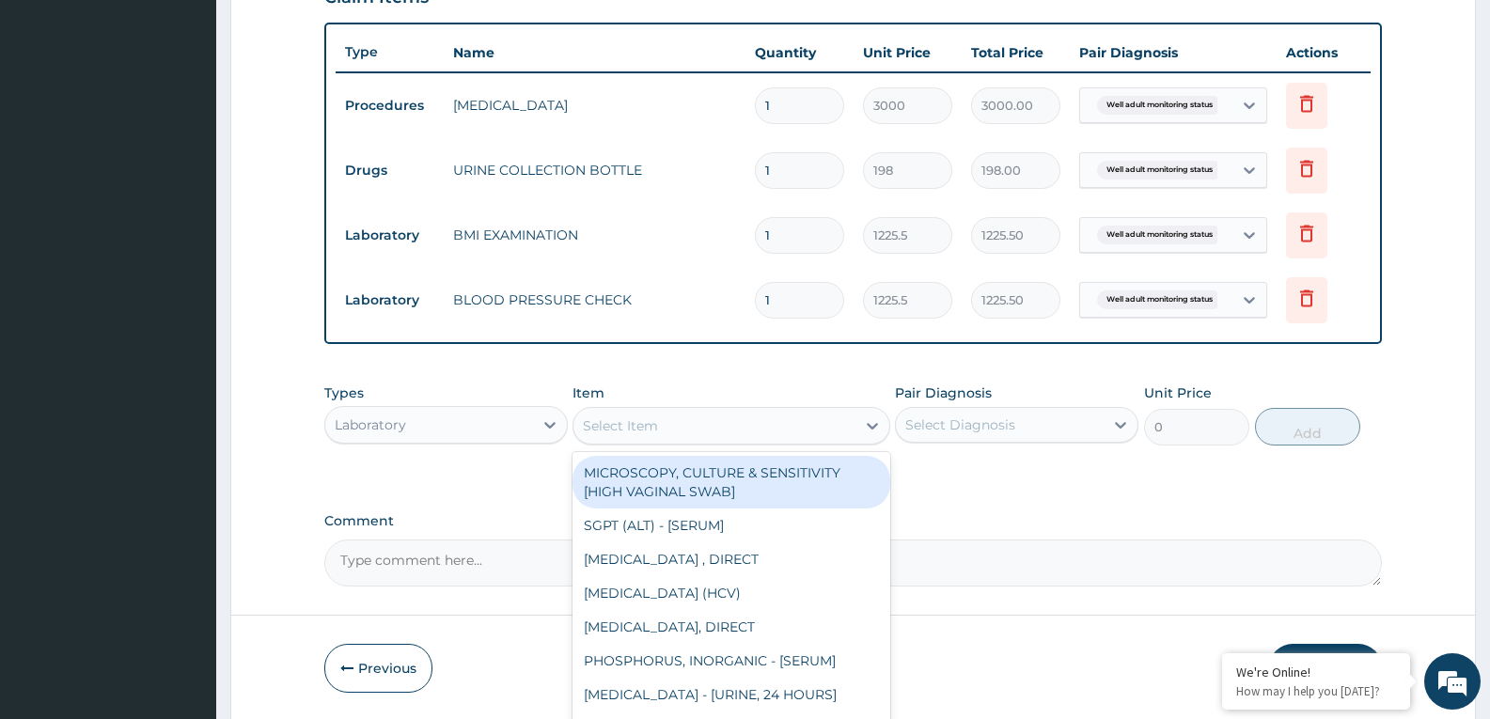
type input "p"
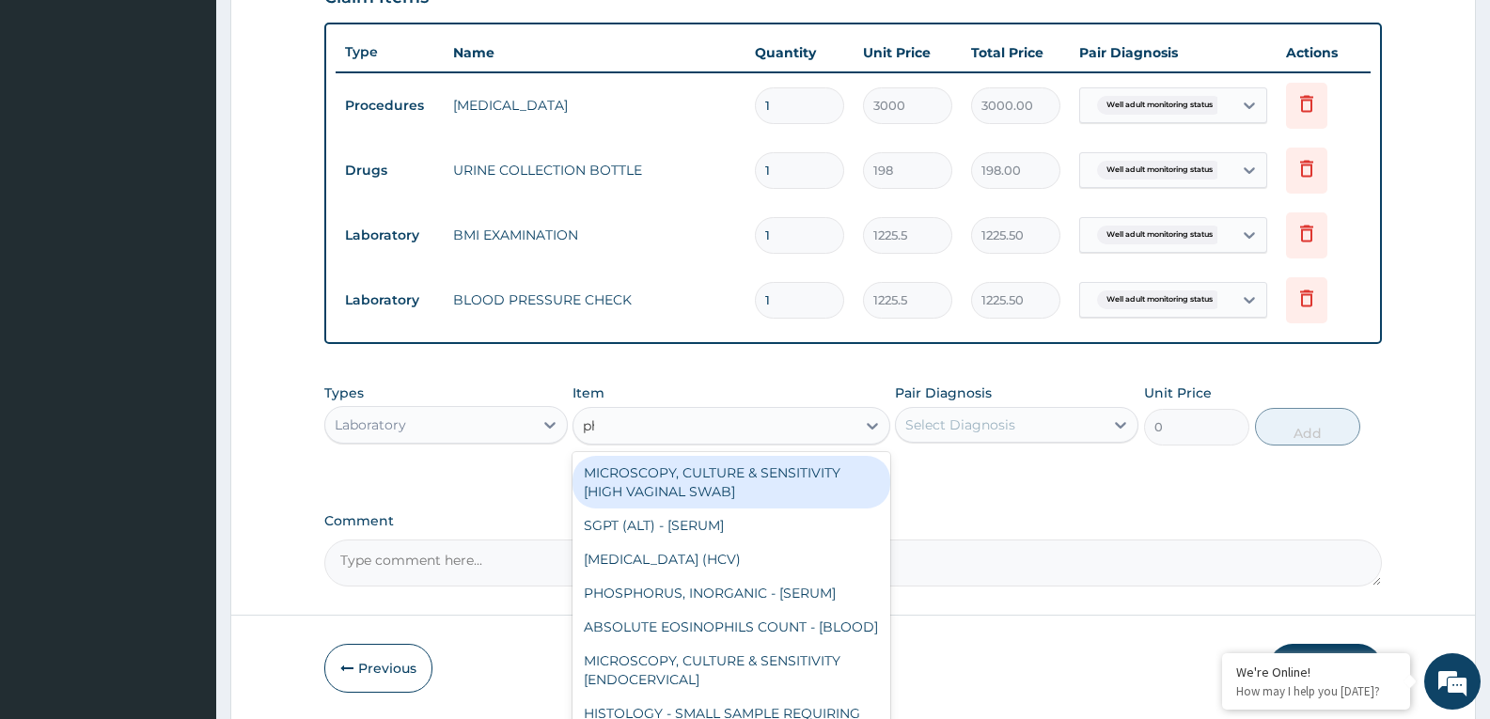
type input "phy"
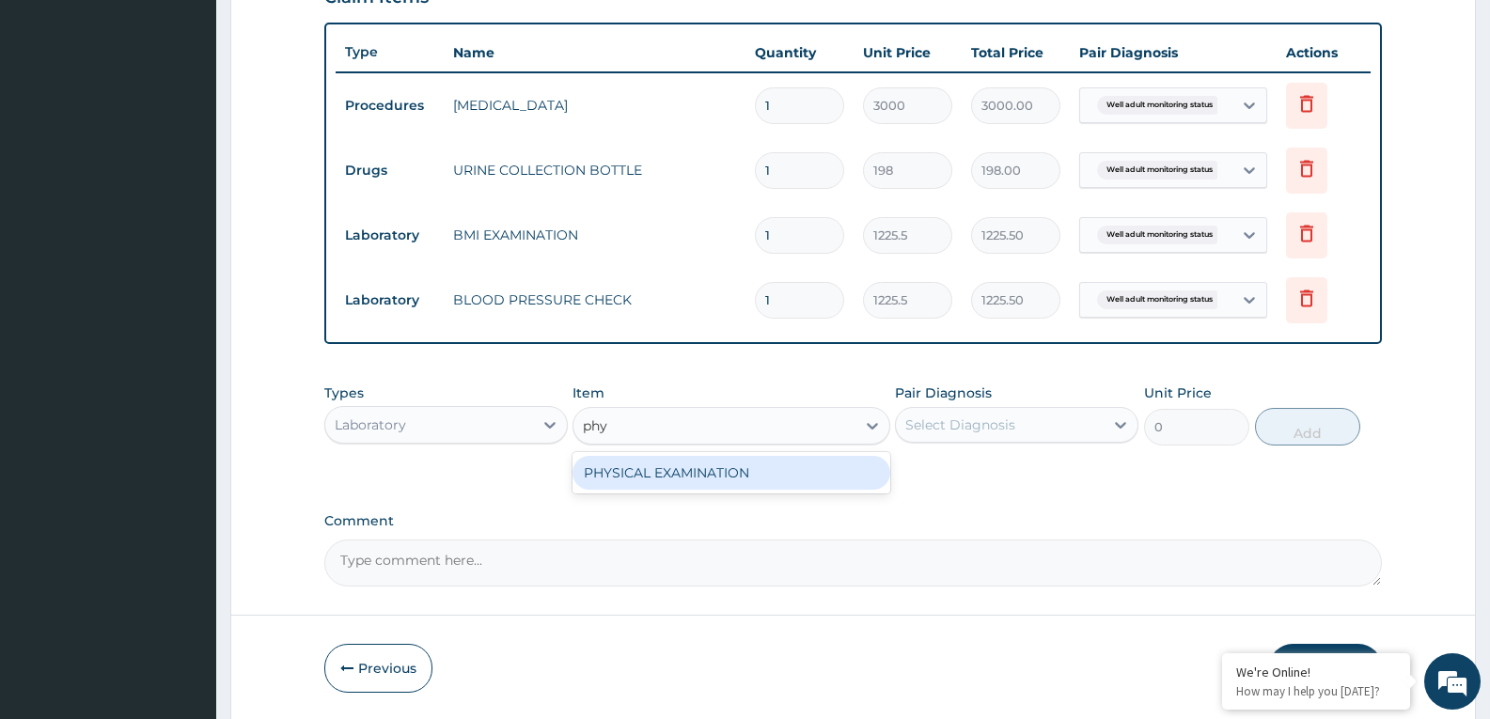
type input "1225.5"
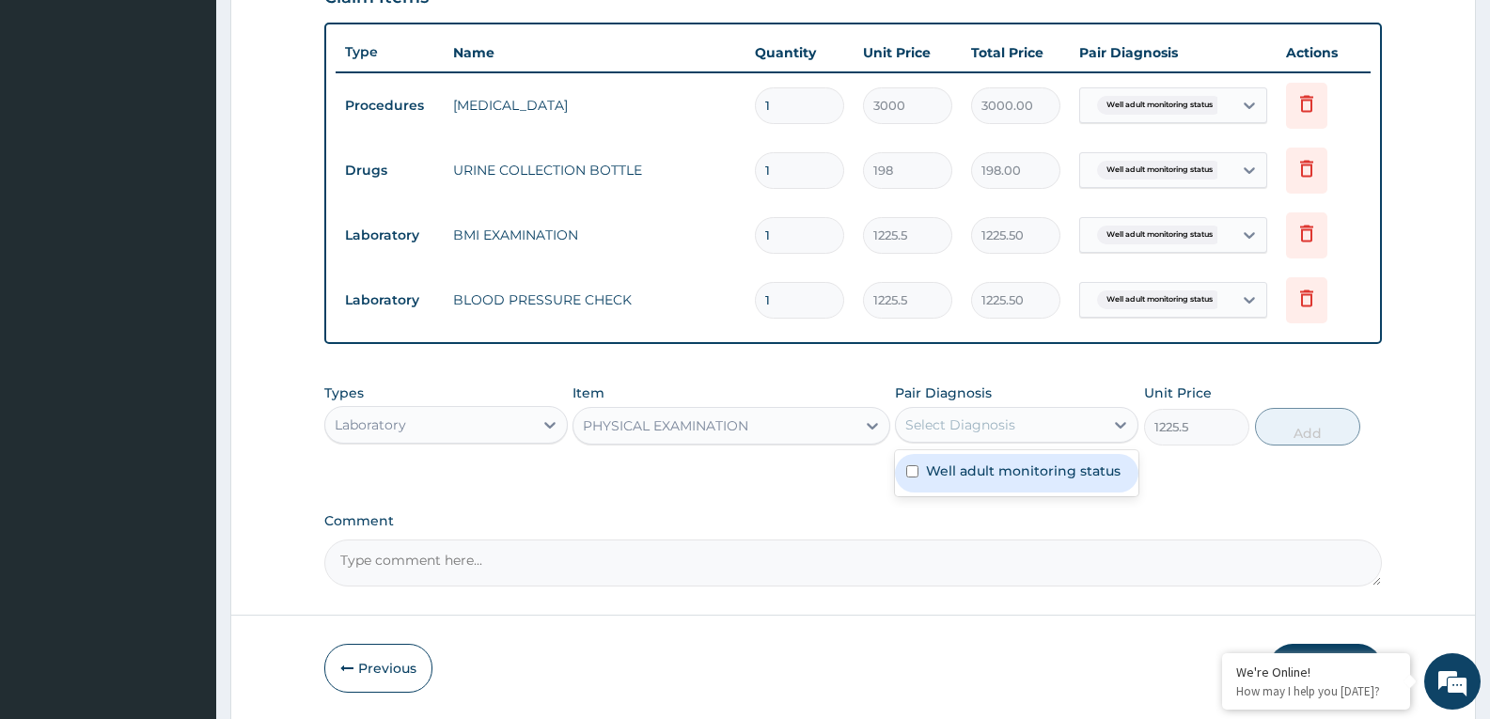
click at [1032, 411] on div "Select Diagnosis" at bounding box center [1000, 425] width 208 height 30
checkbox input "true"
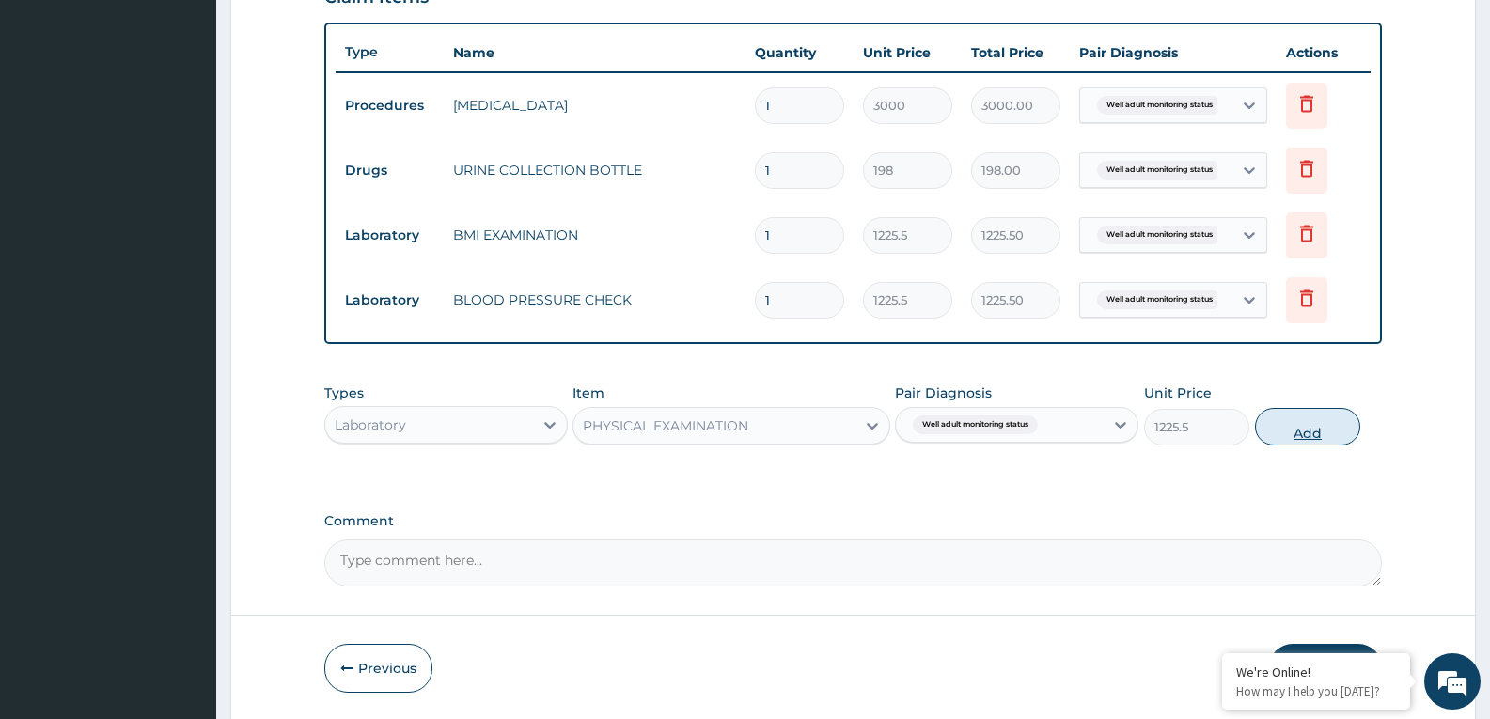
click at [1260, 433] on button "Add" at bounding box center [1307, 427] width 105 height 38
type input "0"
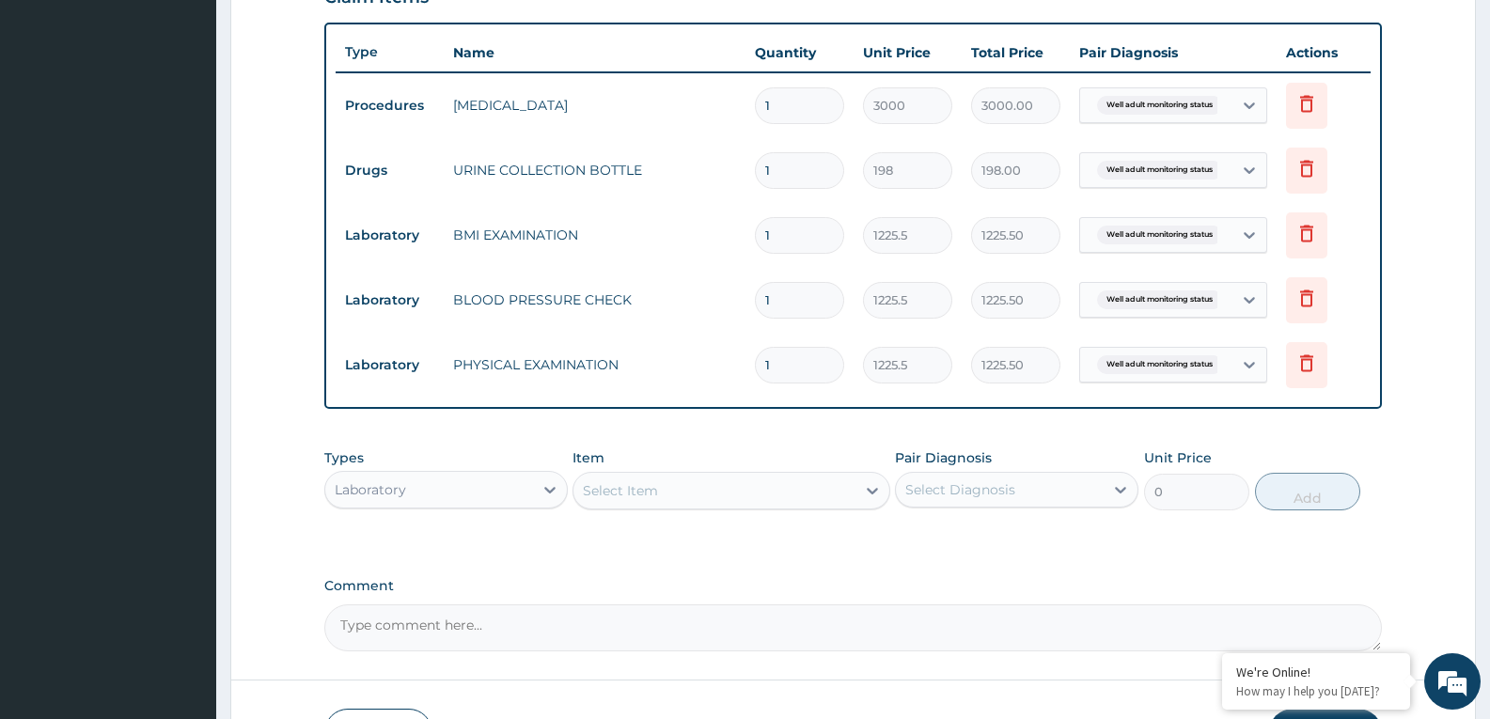
click at [740, 504] on div "Select Item" at bounding box center [713, 491] width 281 height 30
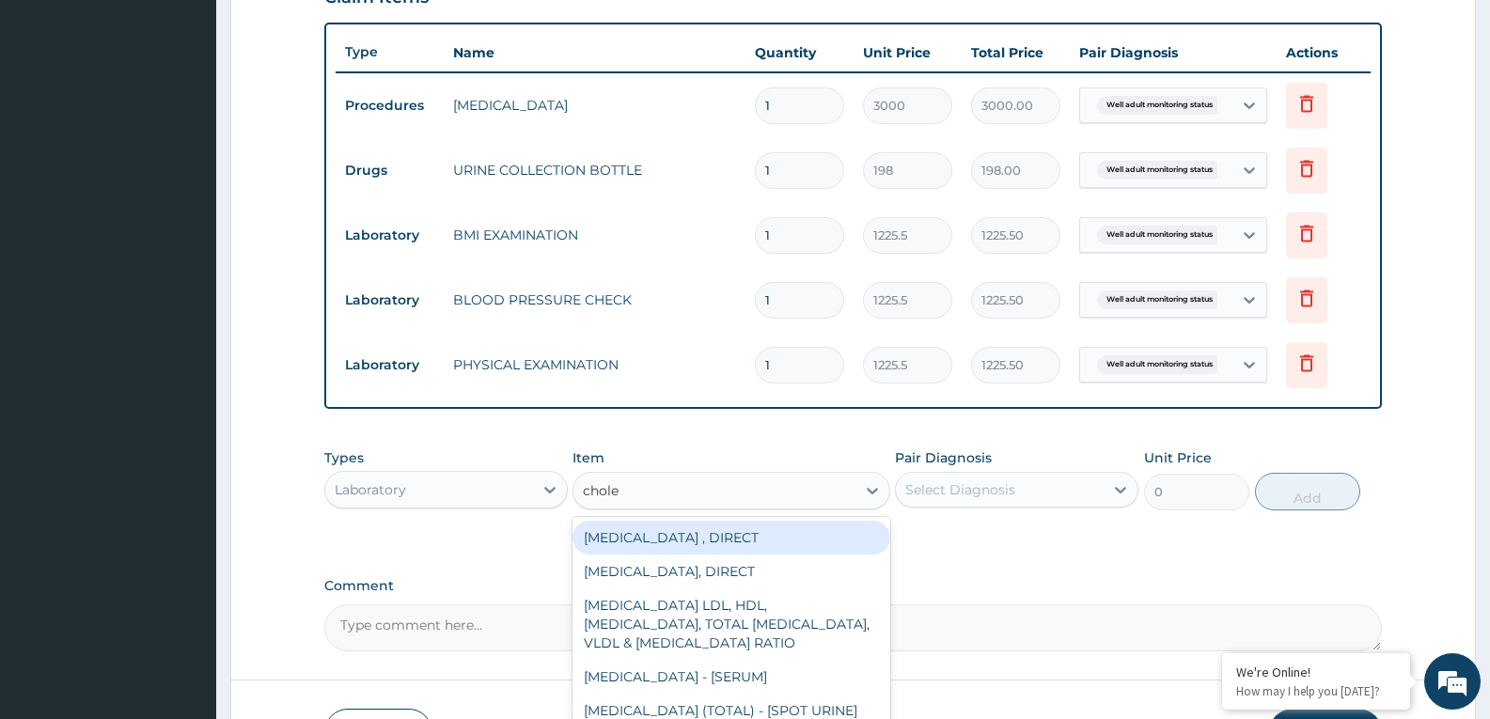
type input "choles"
type input "2880"
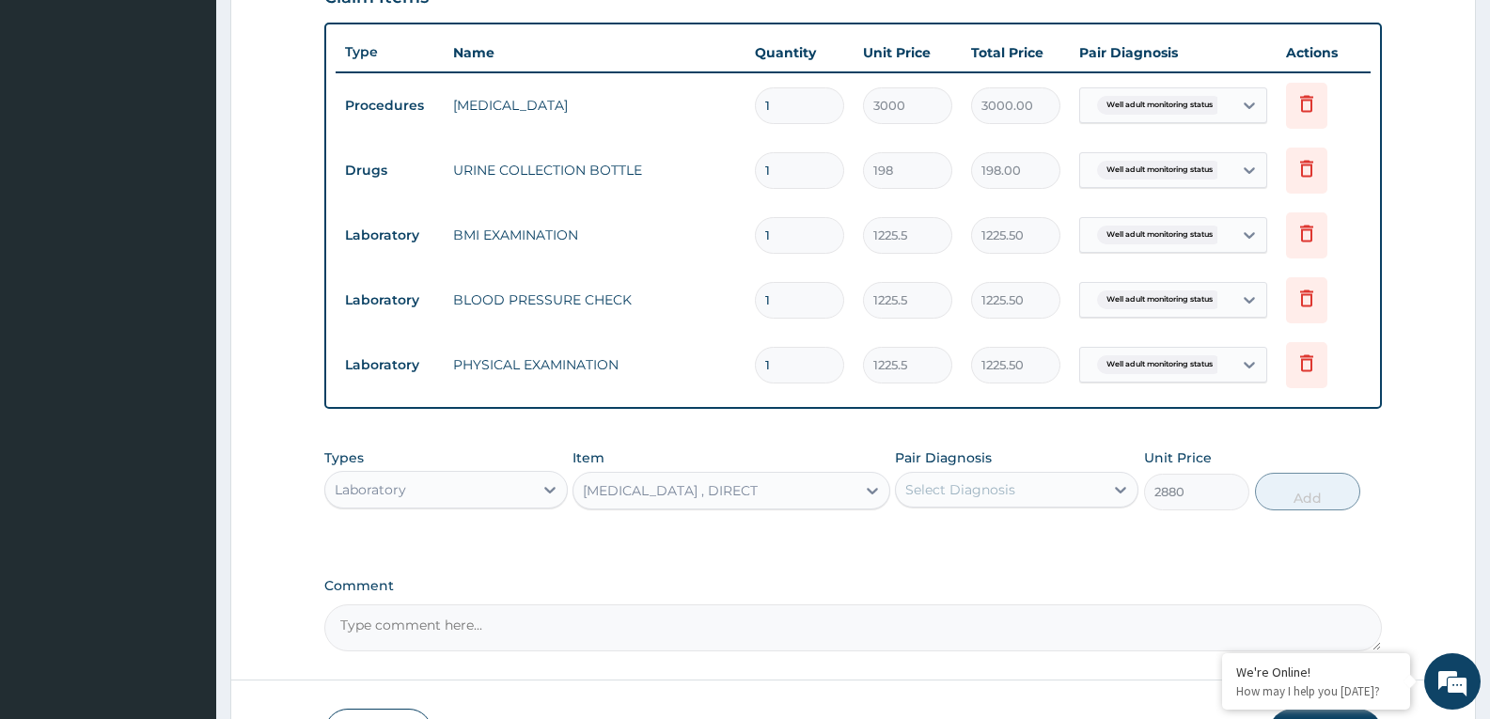
click at [998, 501] on div "Select Diagnosis" at bounding box center [1000, 490] width 208 height 30
checkbox input "true"
click at [1347, 506] on button "Add" at bounding box center [1307, 492] width 105 height 38
type input "0"
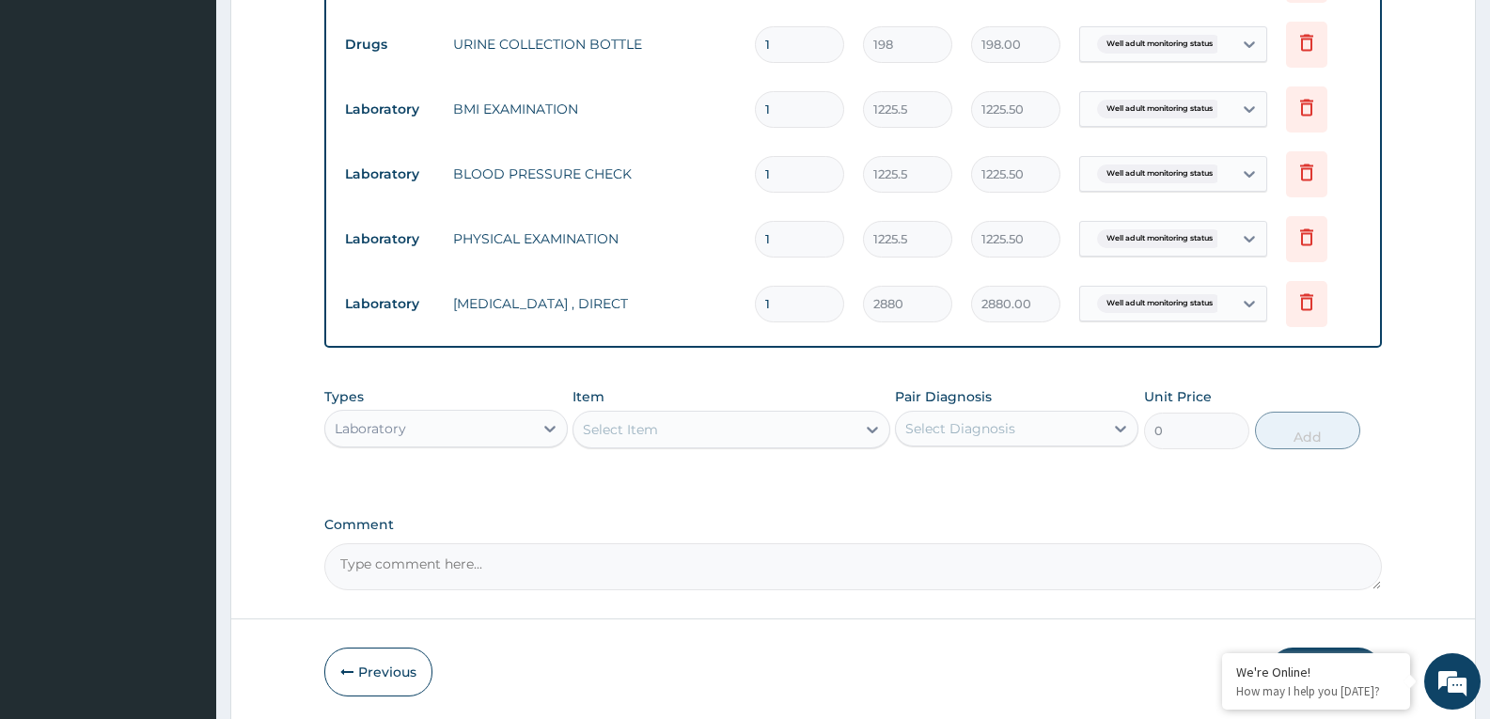
scroll to position [871, 0]
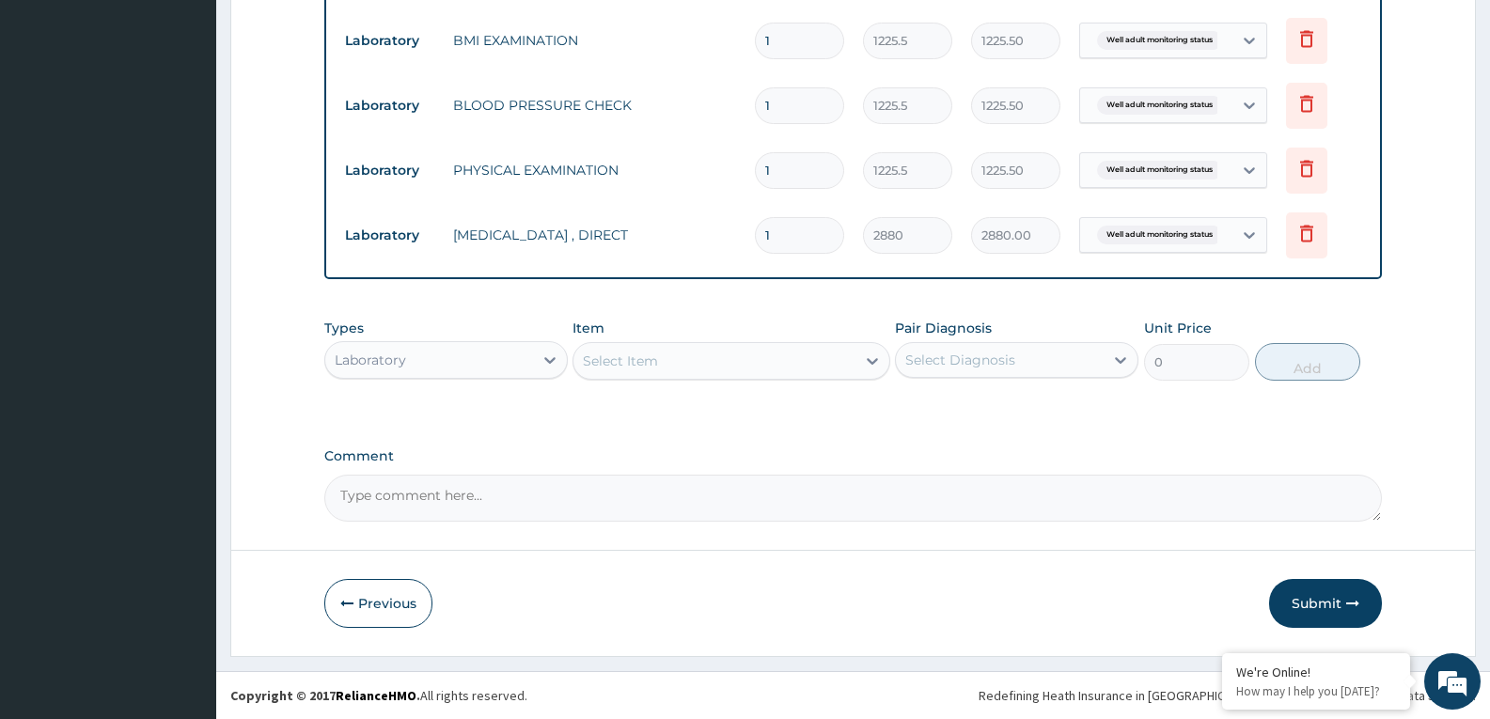
click at [797, 361] on div "Select Item" at bounding box center [713, 361] width 281 height 30
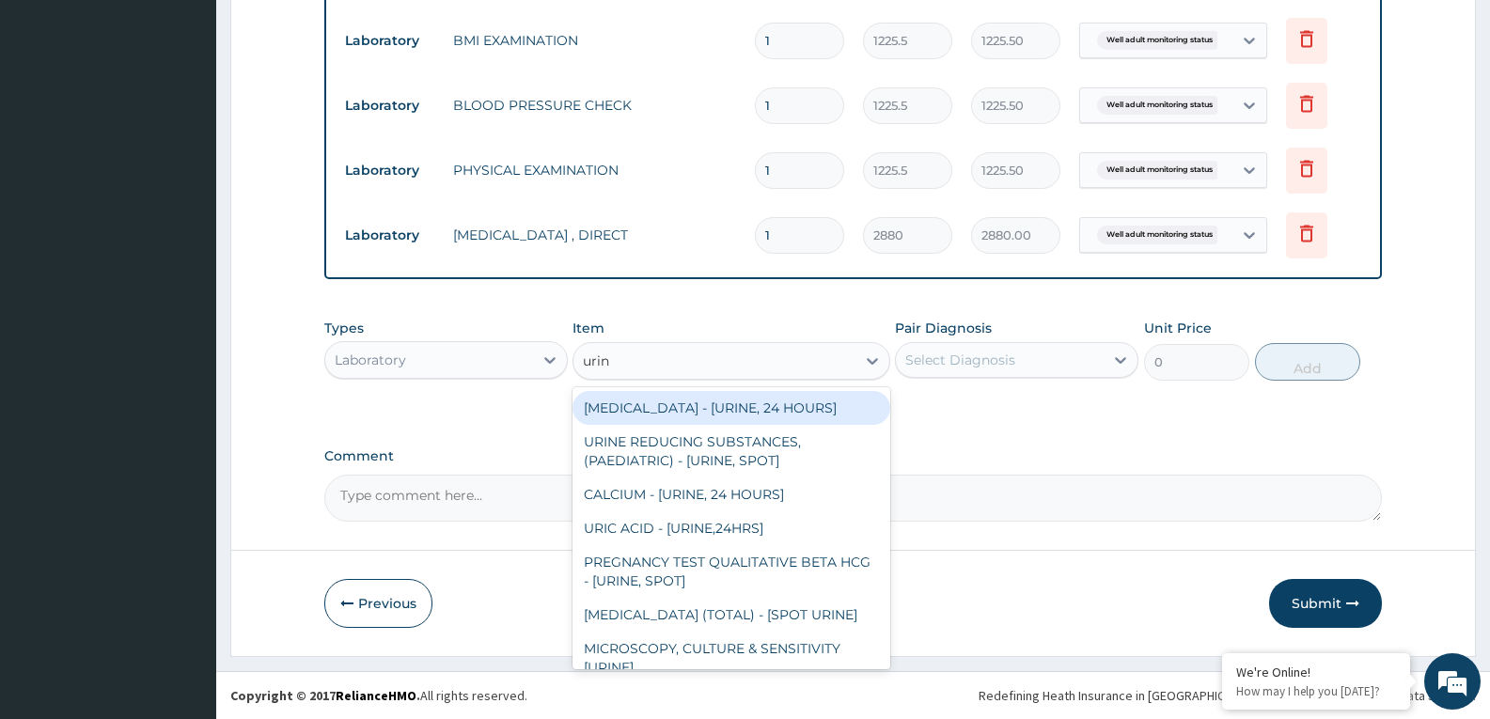
type input "urina"
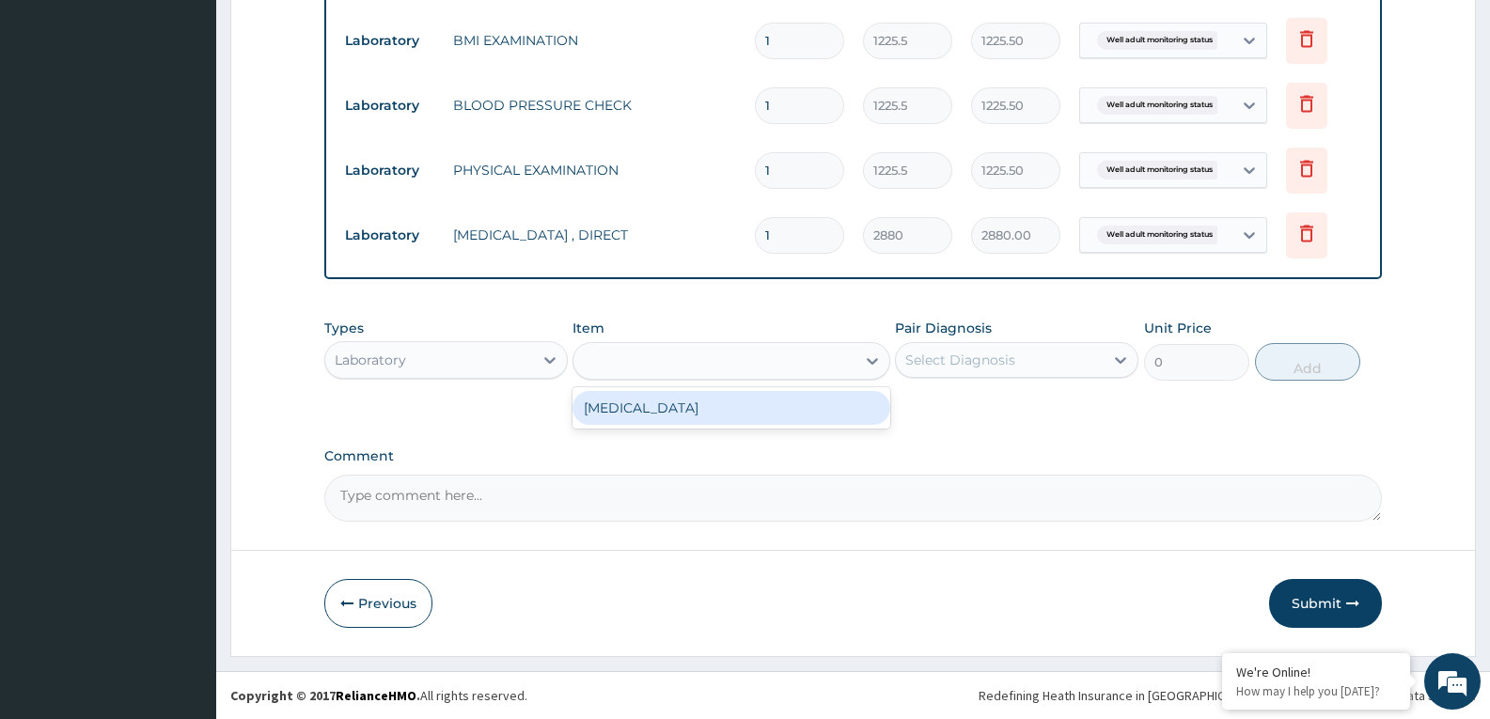
type input "1531.875"
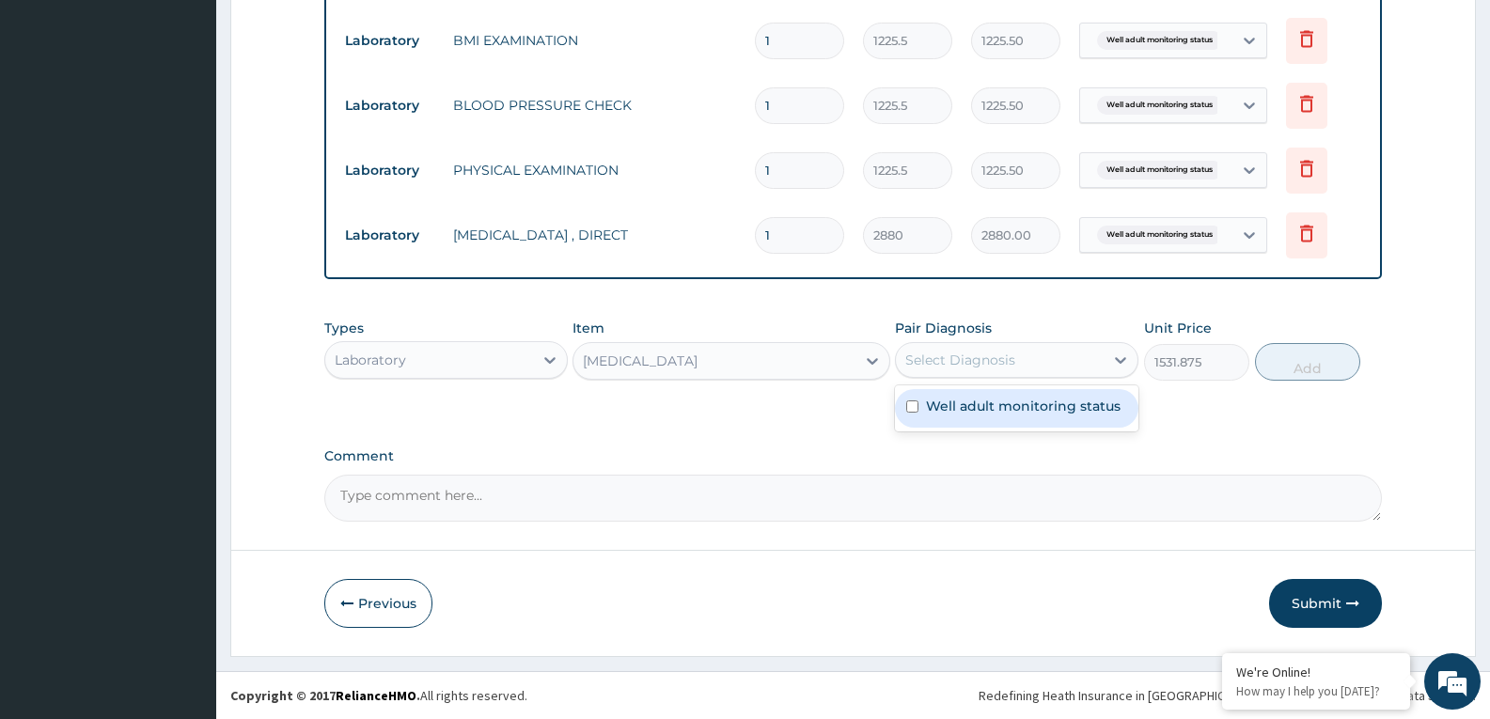
click at [966, 357] on div "Select Diagnosis" at bounding box center [960, 360] width 110 height 19
checkbox input "true"
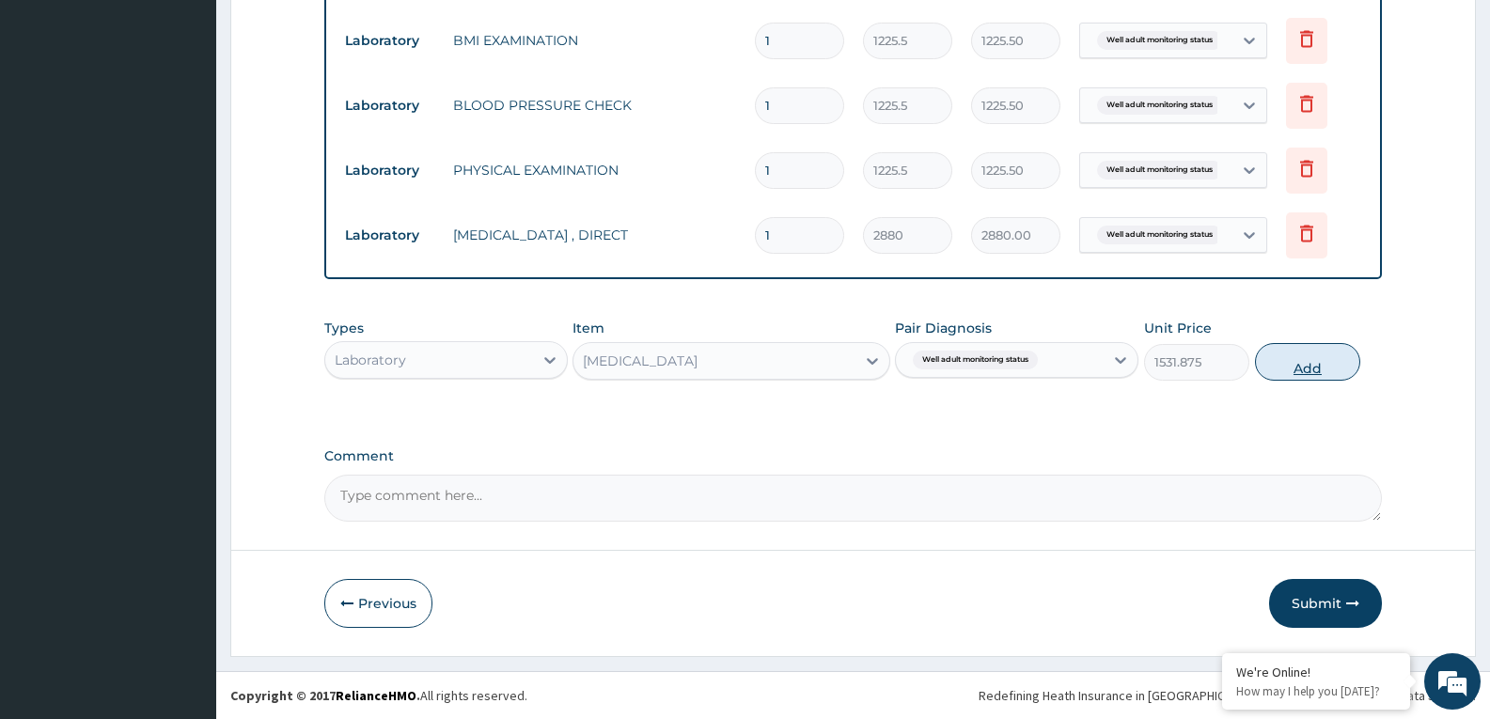
click at [1277, 367] on button "Add" at bounding box center [1307, 362] width 105 height 38
type input "0"
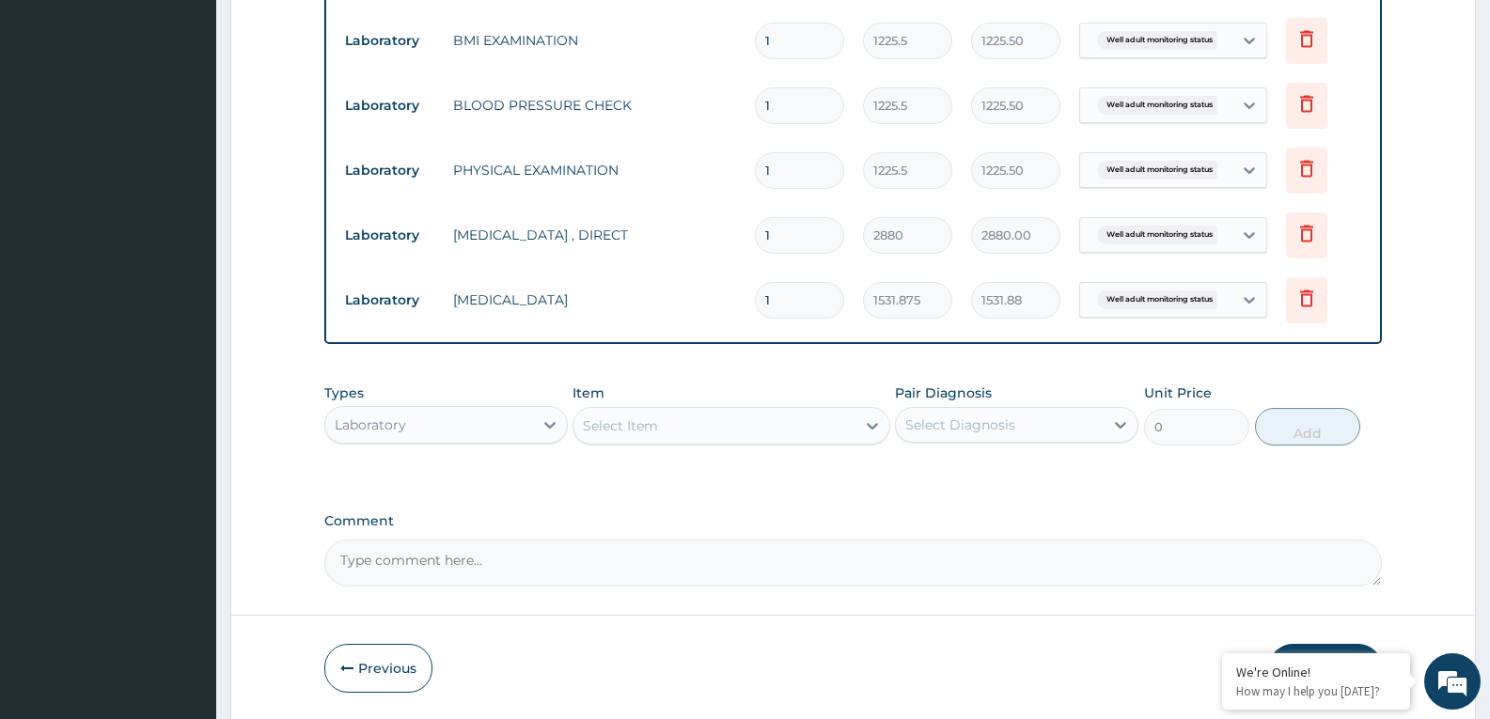
click at [810, 435] on div "Select Item" at bounding box center [713, 426] width 281 height 30
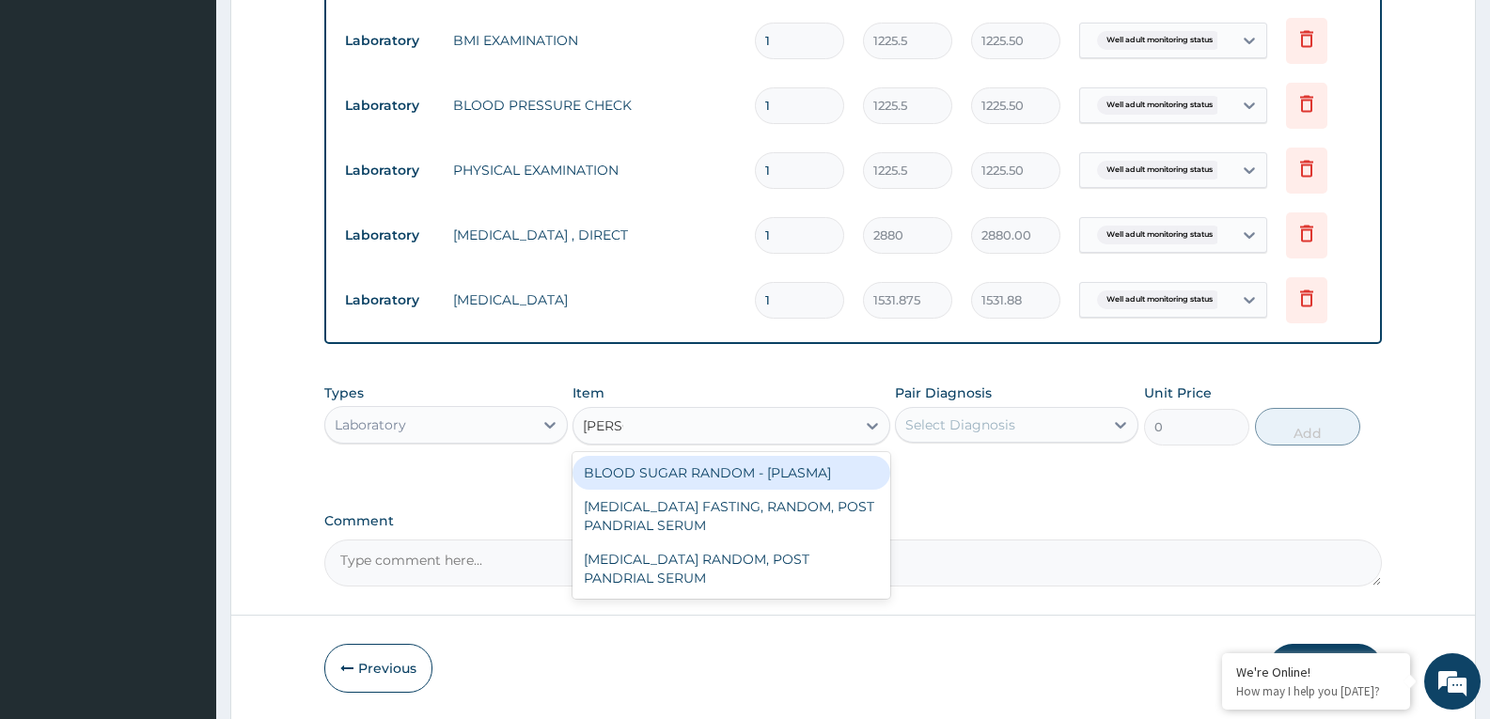
type input "random"
type input "1800"
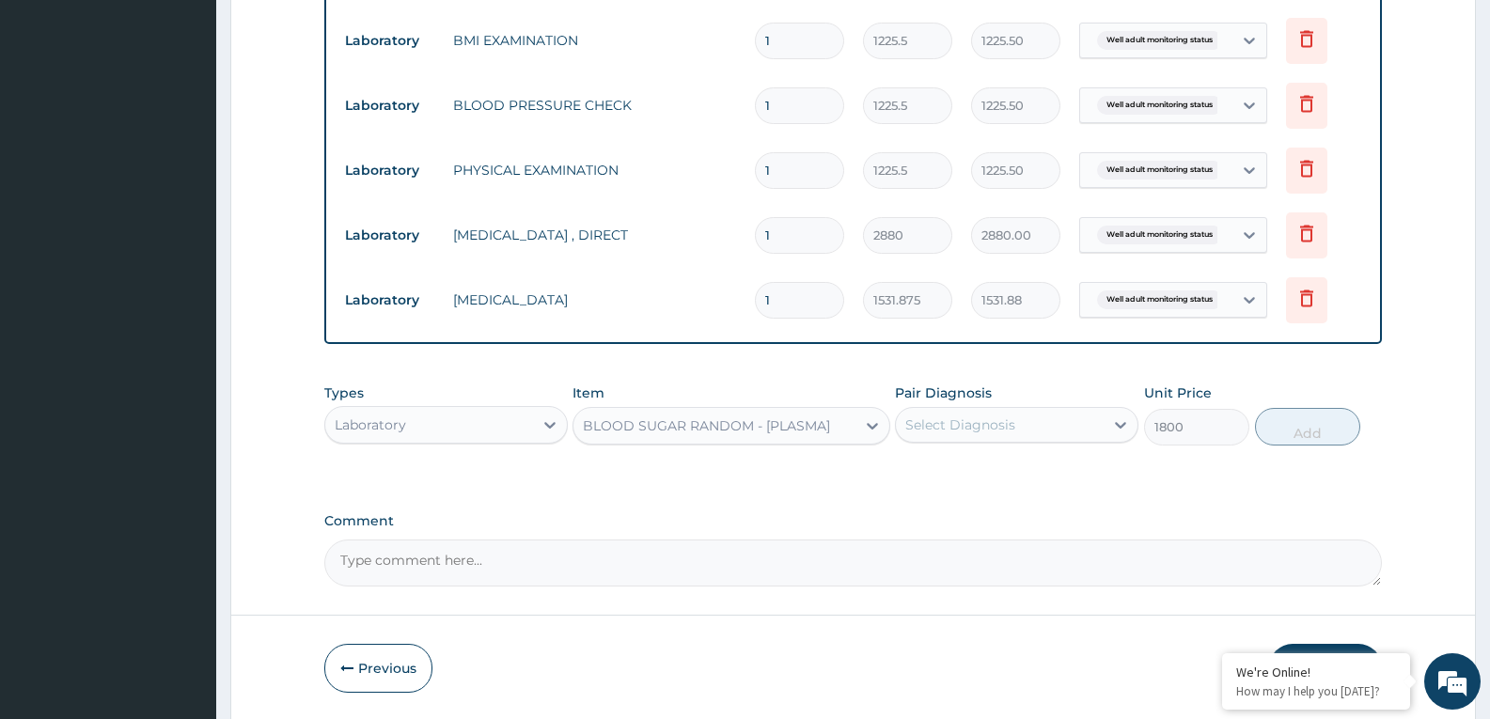
click at [937, 425] on div "Select Diagnosis" at bounding box center [960, 424] width 110 height 19
checkbox input "true"
drag, startPoint x: 1302, startPoint y: 436, endPoint x: 1281, endPoint y: 436, distance: 20.7
click at [1303, 436] on button "Add" at bounding box center [1307, 427] width 105 height 38
type input "0"
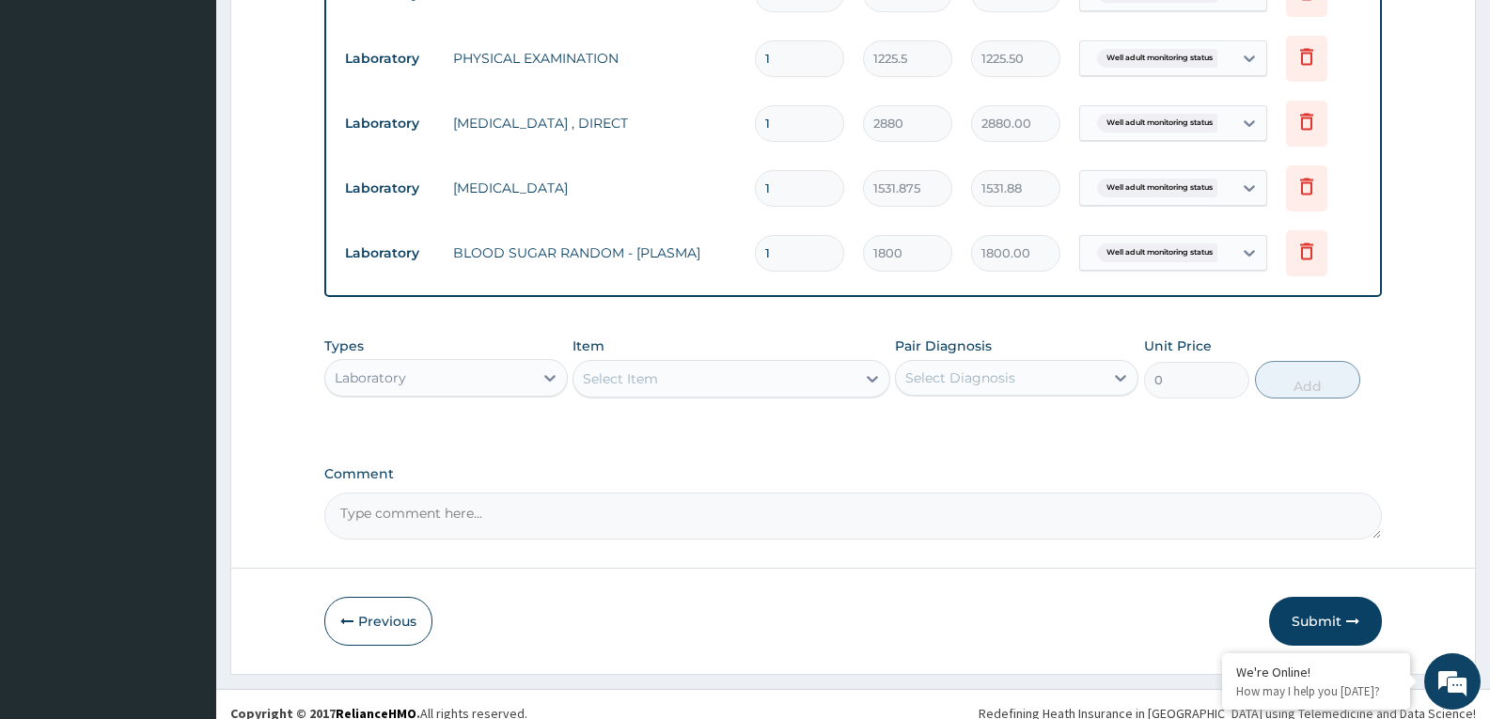
scroll to position [1001, 0]
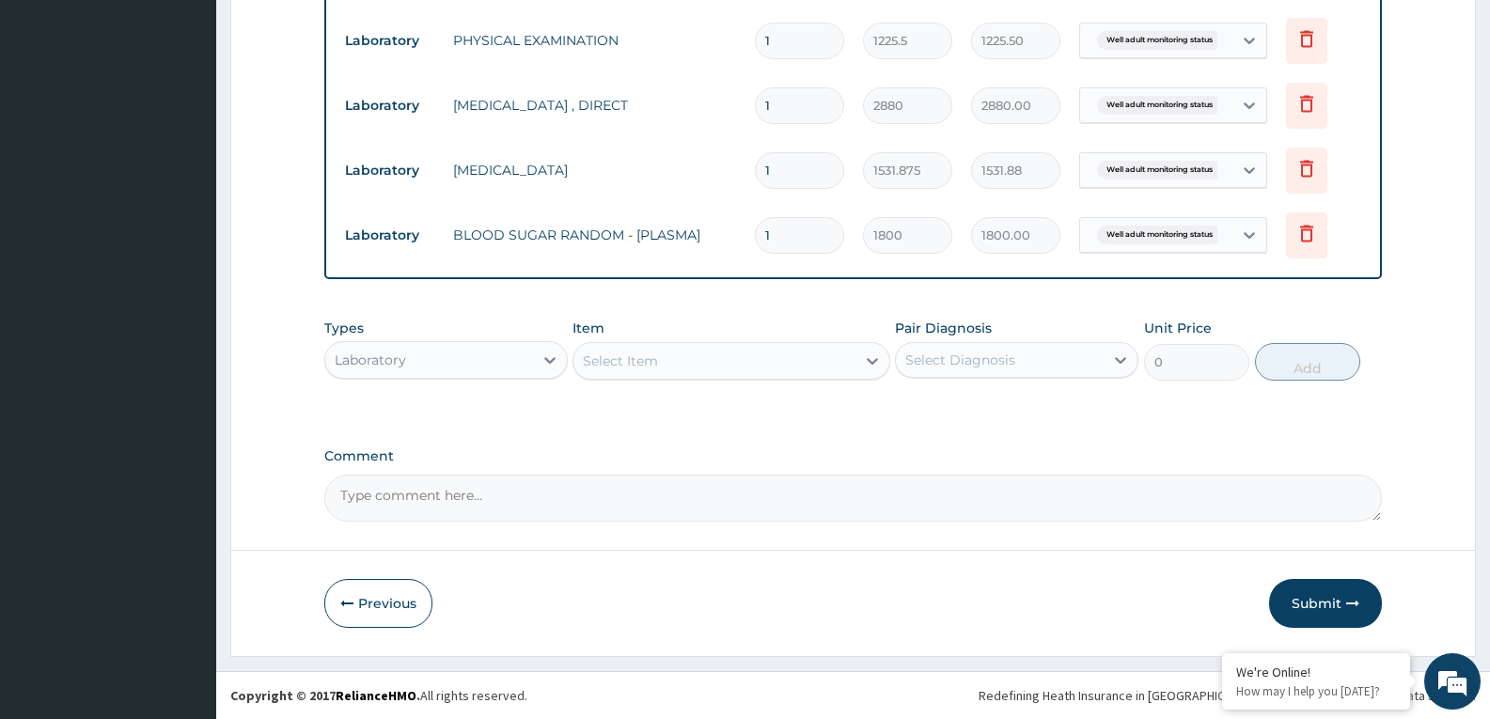
click at [1324, 608] on button "Submit" at bounding box center [1325, 603] width 113 height 49
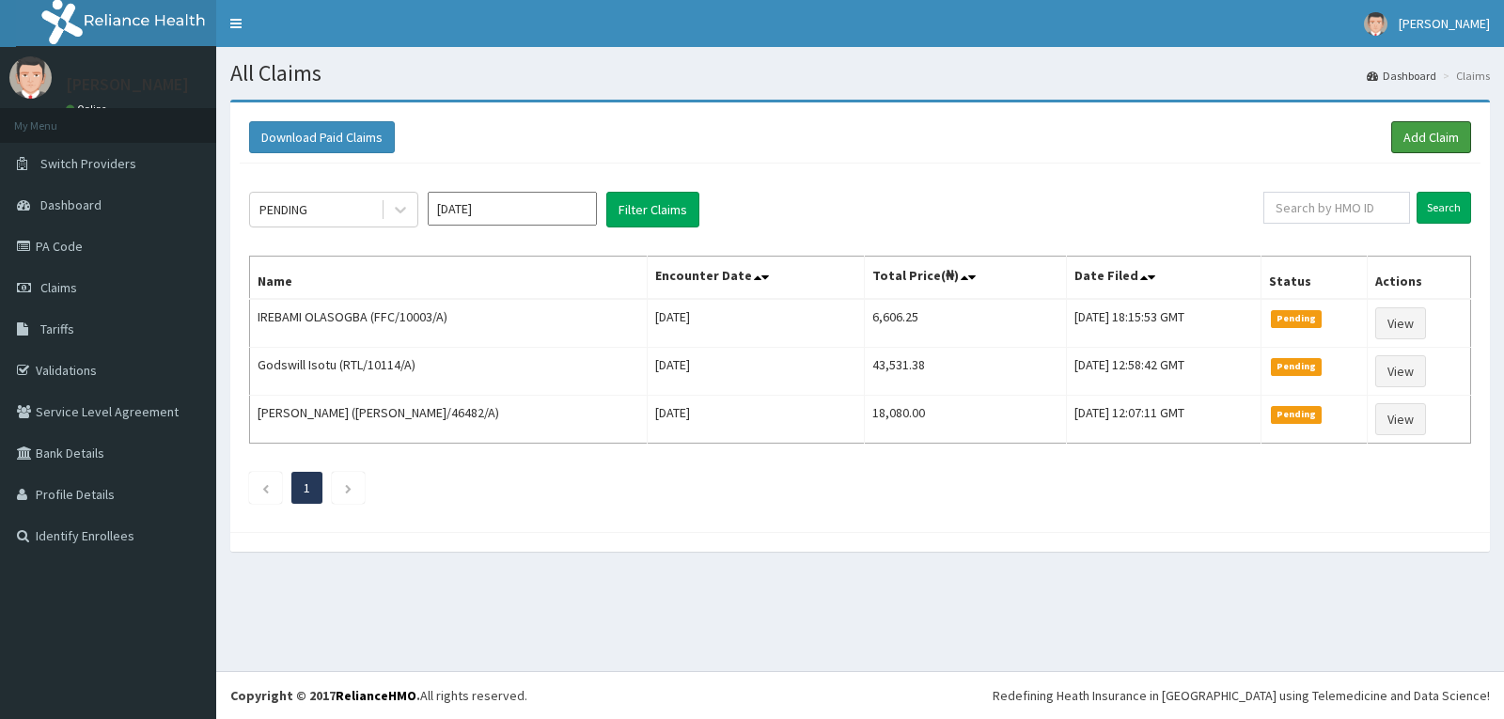
click at [1431, 132] on link "Add Claim" at bounding box center [1431, 137] width 80 height 32
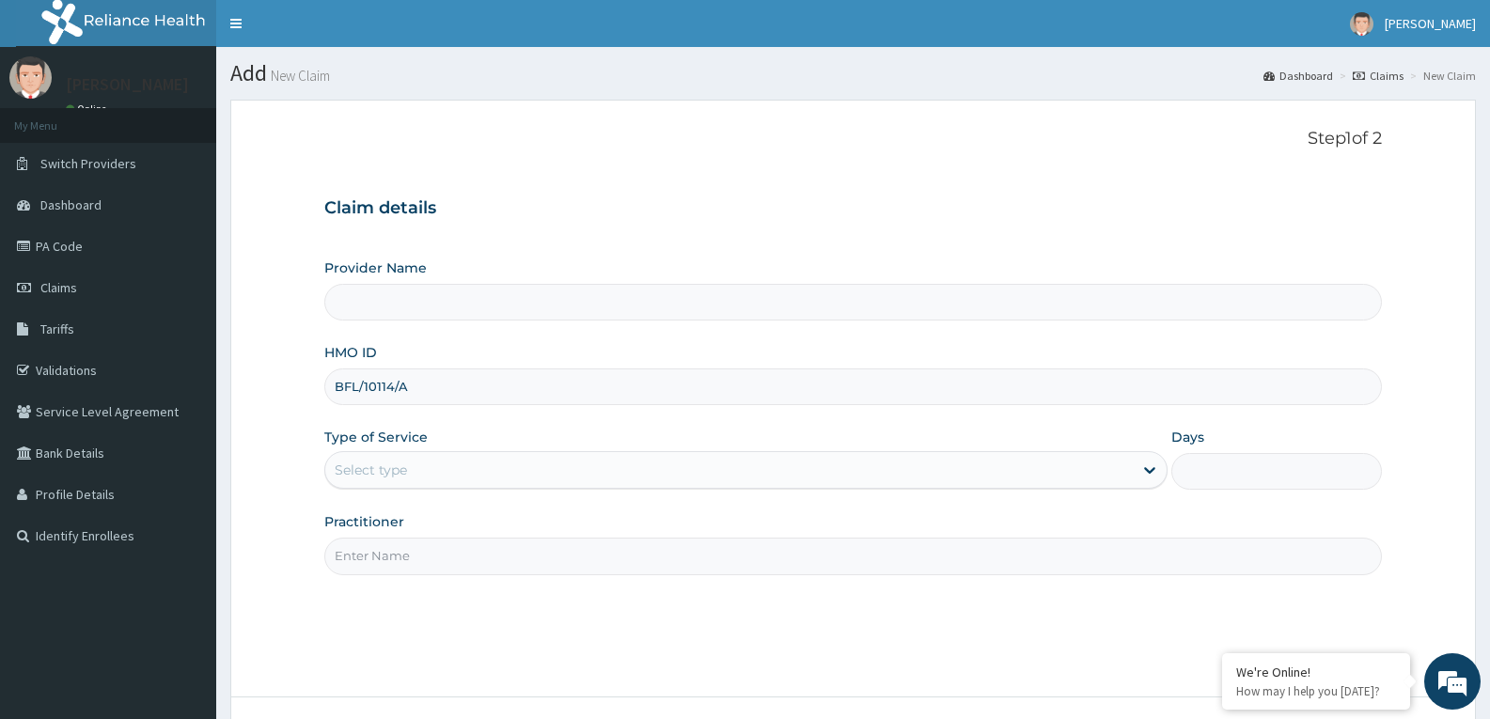
type input "Reliance Family Clinics (RFC) - [GEOGRAPHIC_DATA]"
click at [394, 382] on input "BFL/10114/A" at bounding box center [852, 386] width 1057 height 37
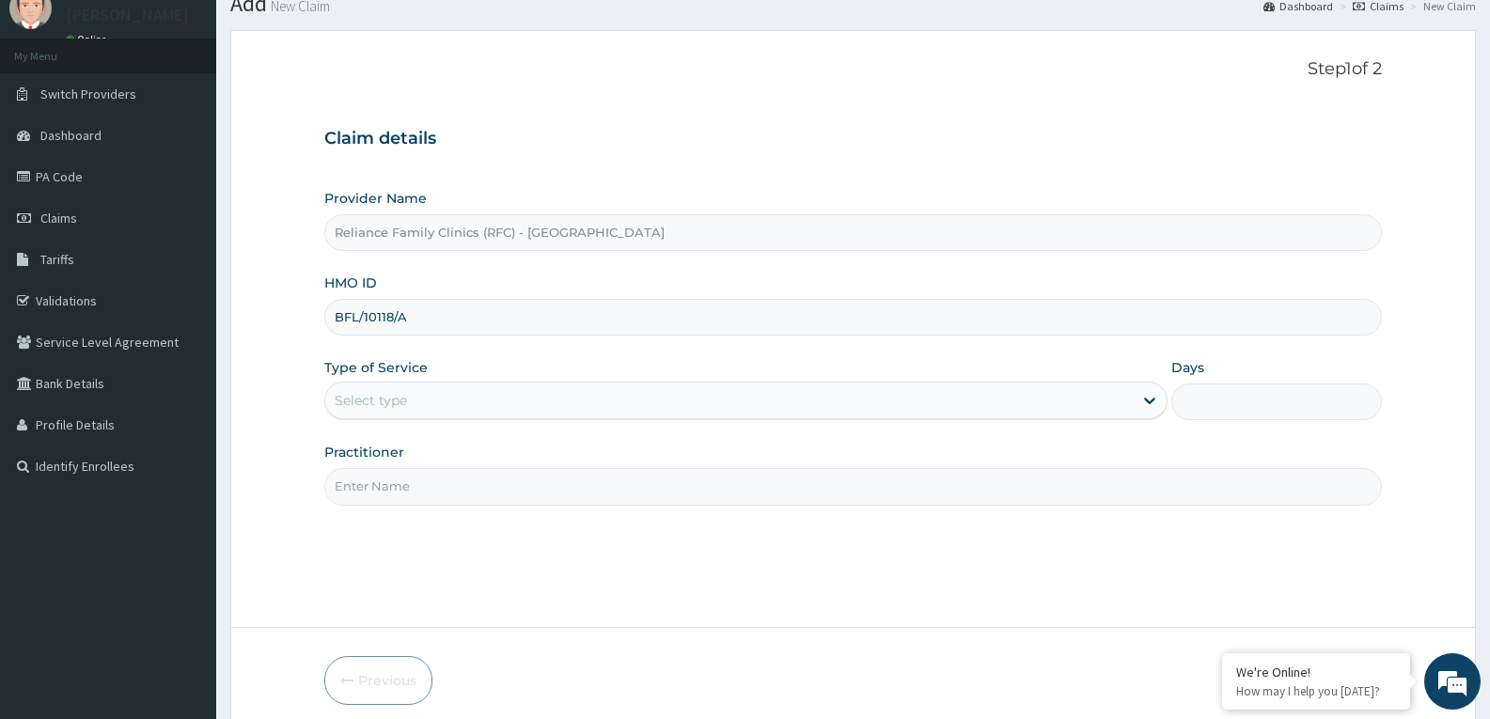
scroll to position [147, 0]
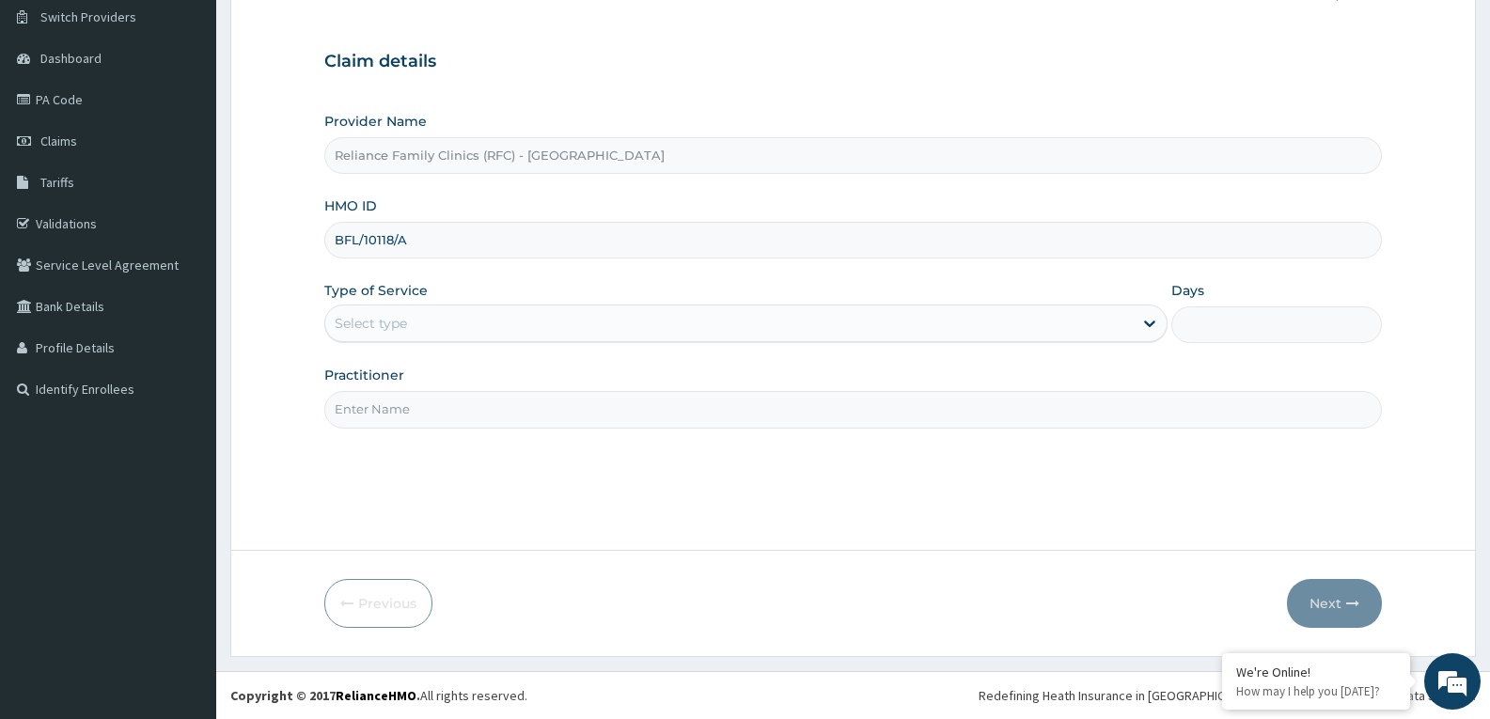
type input "BFL/10118/A"
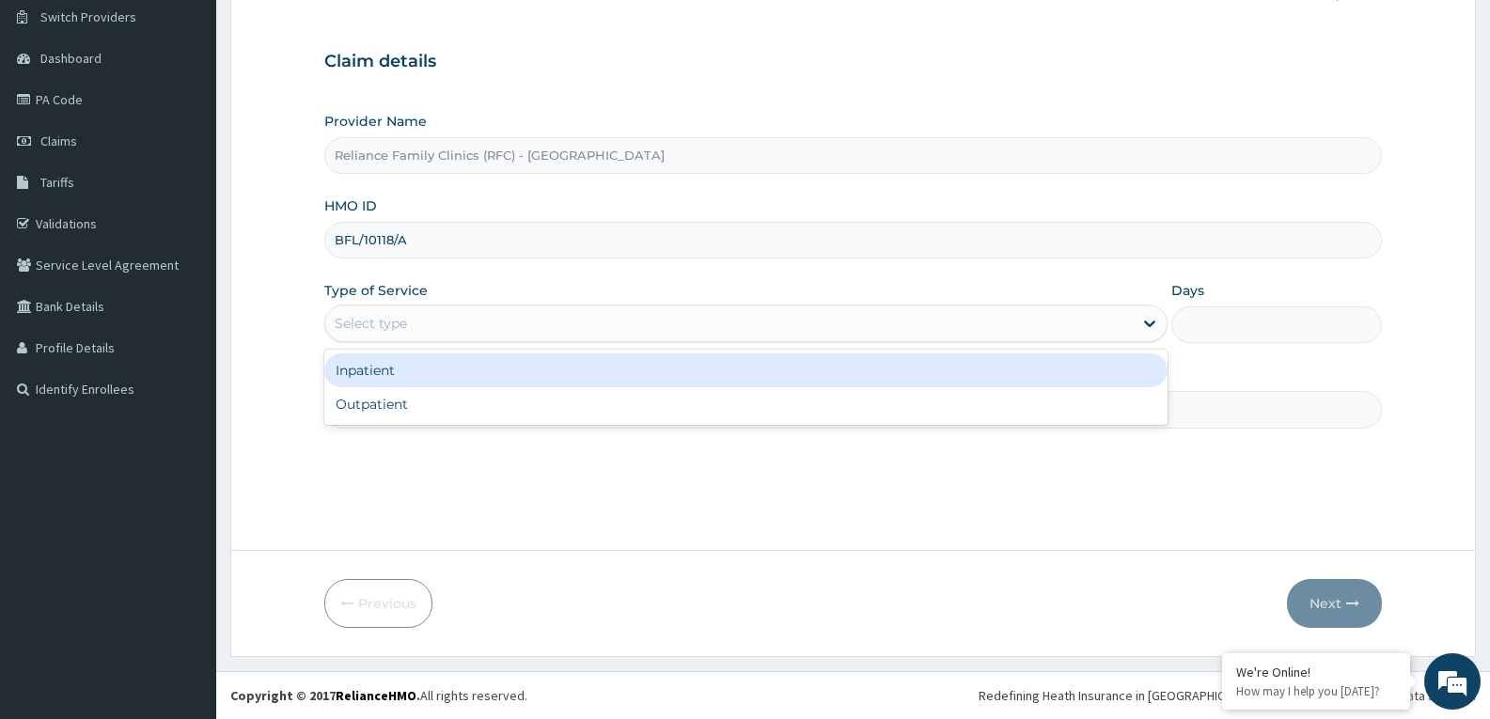
click at [500, 321] on div "Select type" at bounding box center [728, 323] width 807 height 30
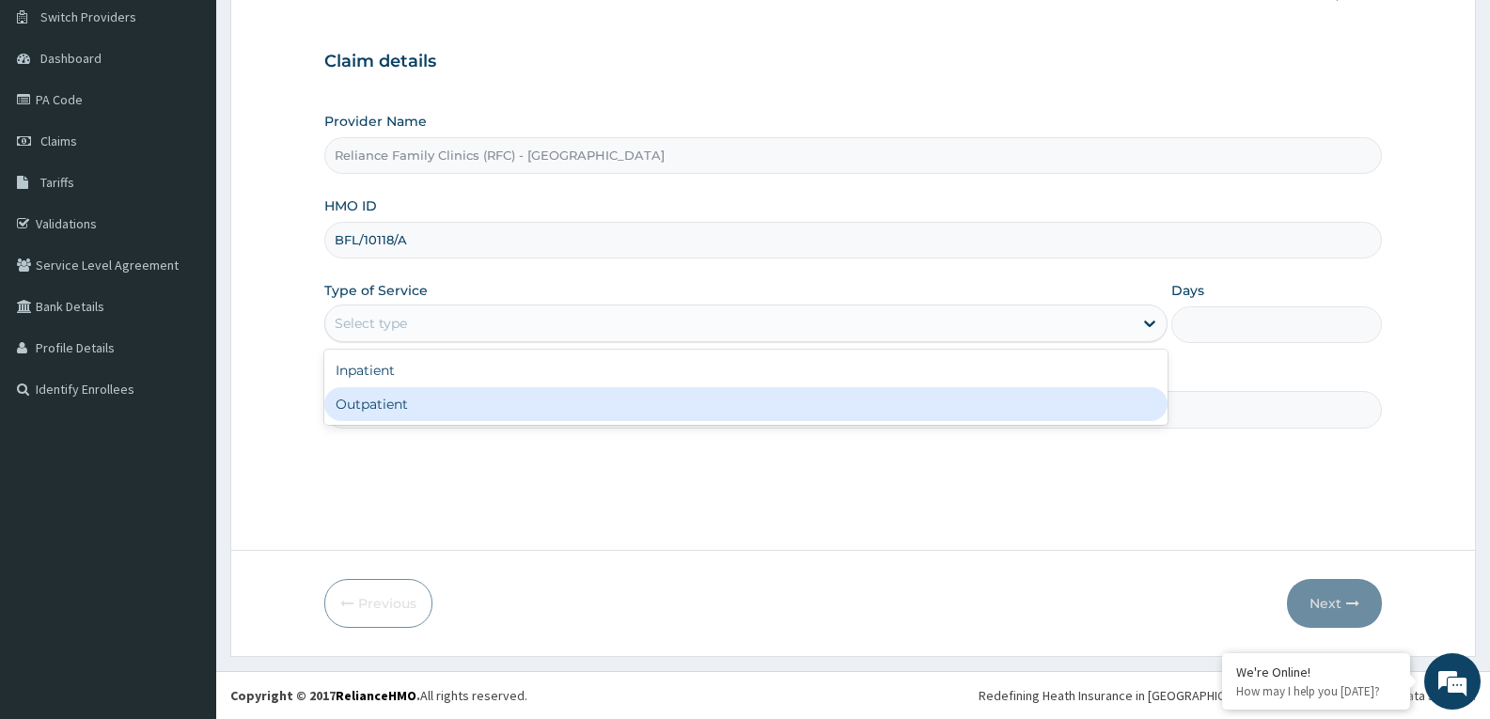
click at [440, 420] on div "Outpatient" at bounding box center [745, 404] width 842 height 34
type input "1"
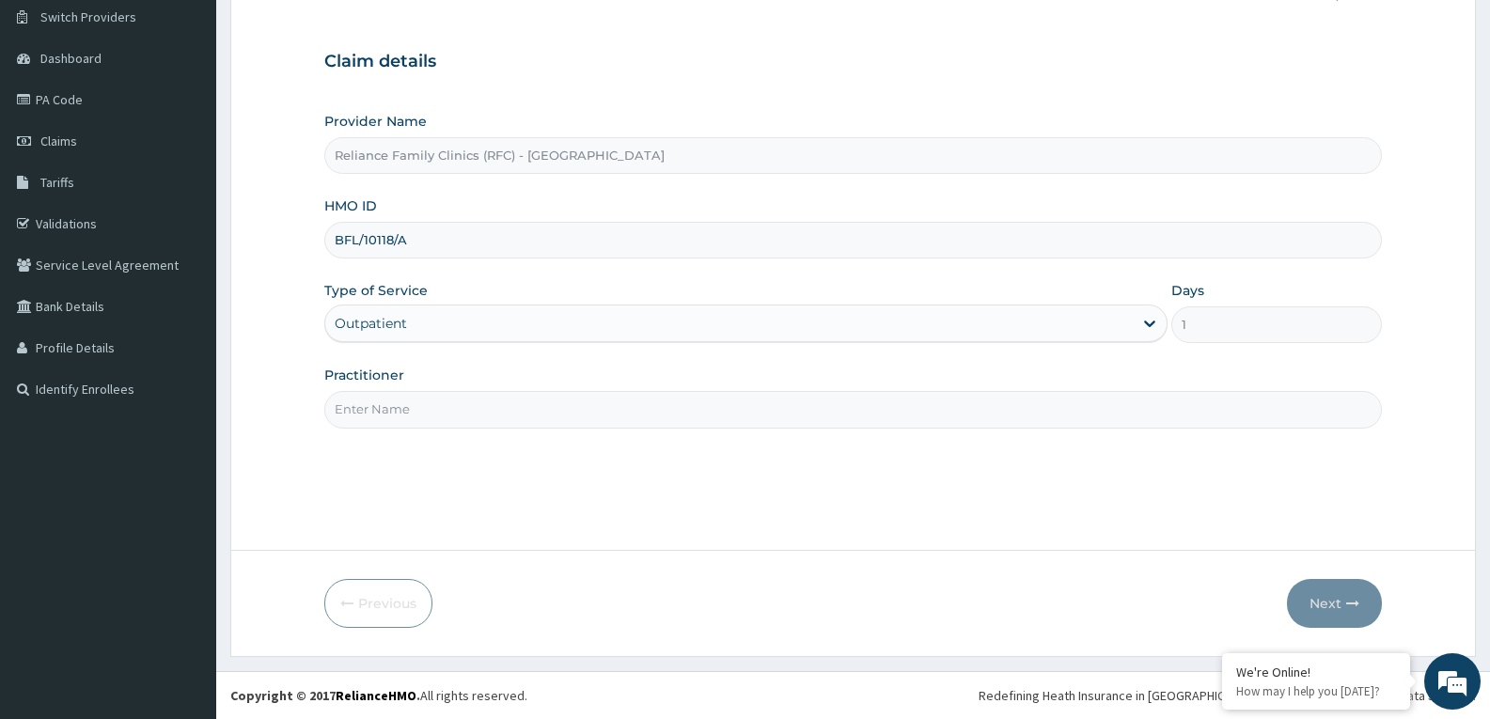
click at [440, 420] on input "Practitioner" at bounding box center [852, 409] width 1057 height 37
type input "faridat"
click at [1315, 606] on button "Next" at bounding box center [1334, 603] width 95 height 49
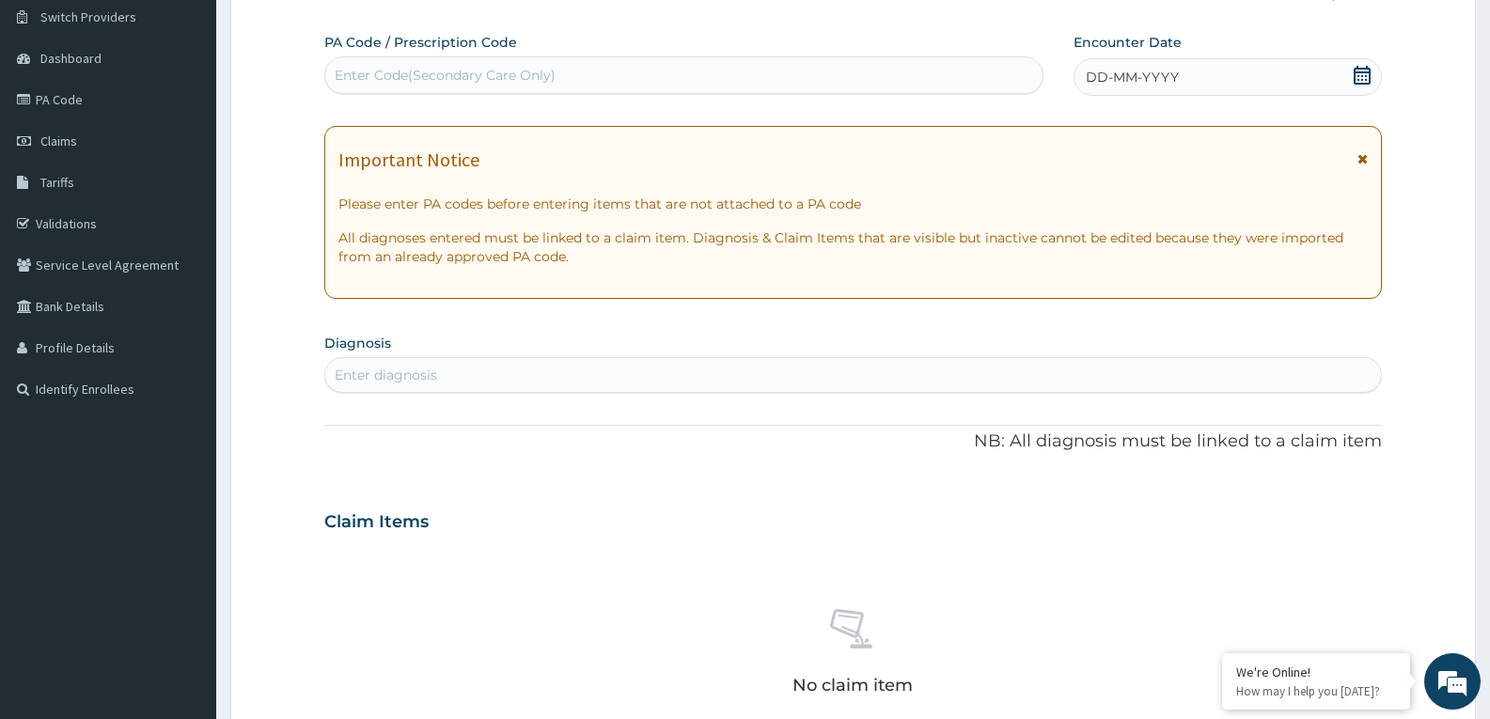
click at [1367, 64] on div "DD-MM-YYYY" at bounding box center [1227, 77] width 308 height 38
click at [408, 370] on div "Enter diagnosis" at bounding box center [386, 375] width 102 height 19
type input "well adult moni"
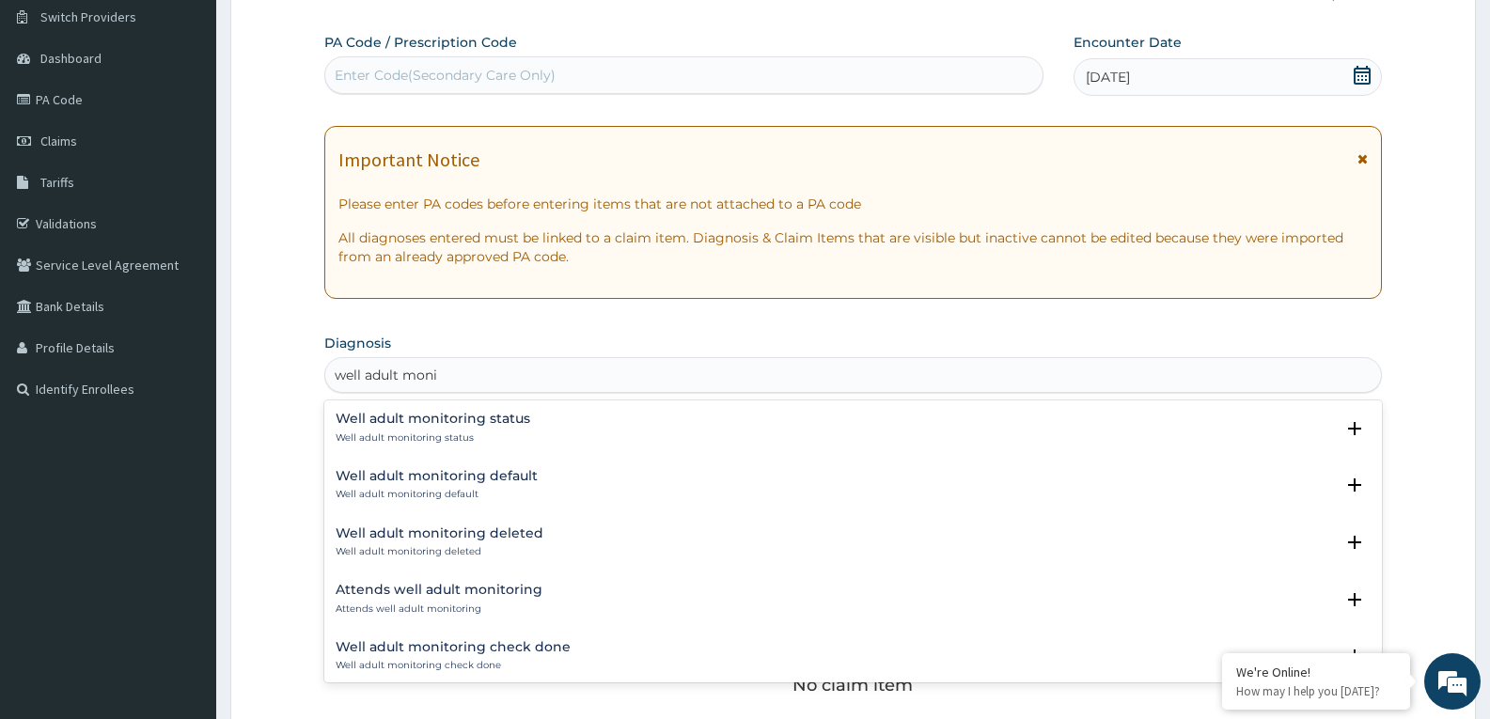
click at [407, 430] on div "Well adult monitoring status Well adult monitoring status" at bounding box center [433, 428] width 195 height 33
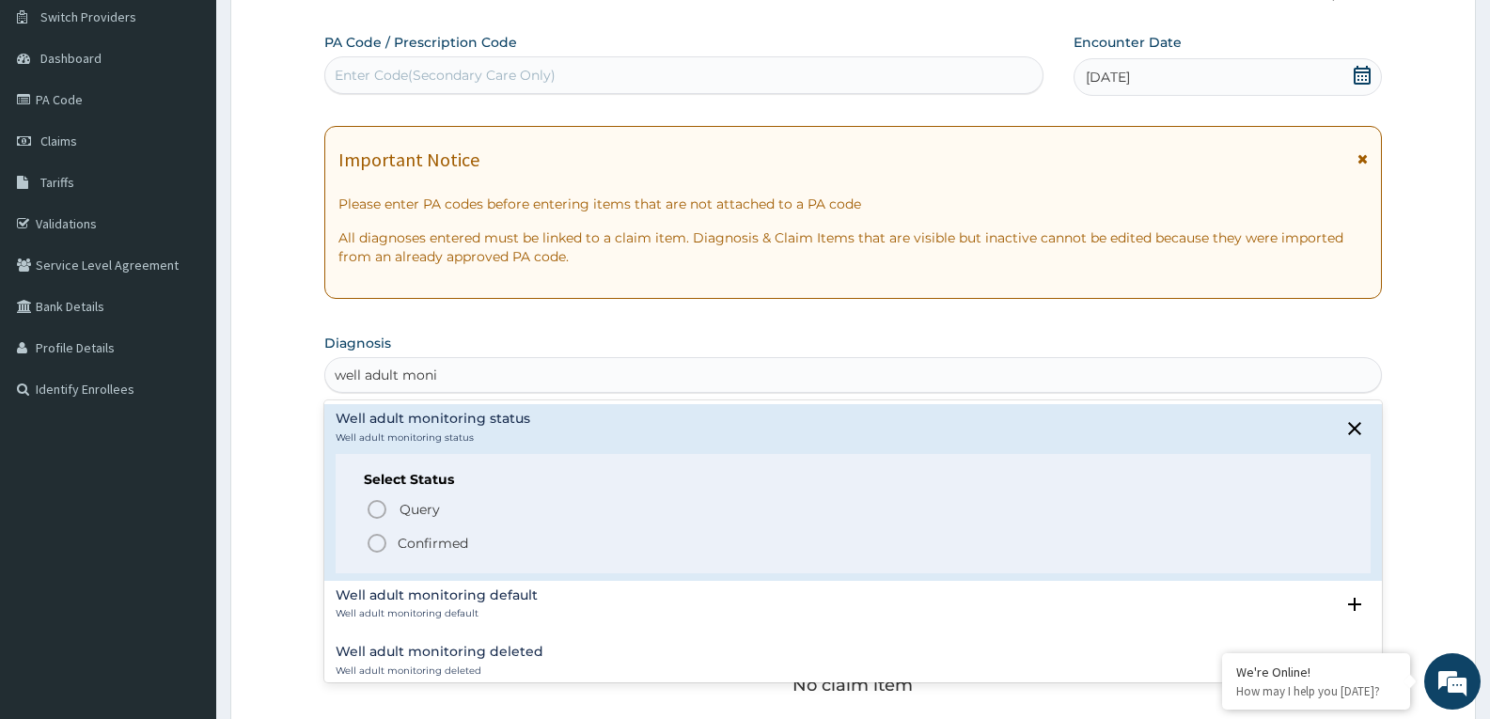
click at [368, 532] on icon "status option filled" at bounding box center [377, 543] width 23 height 23
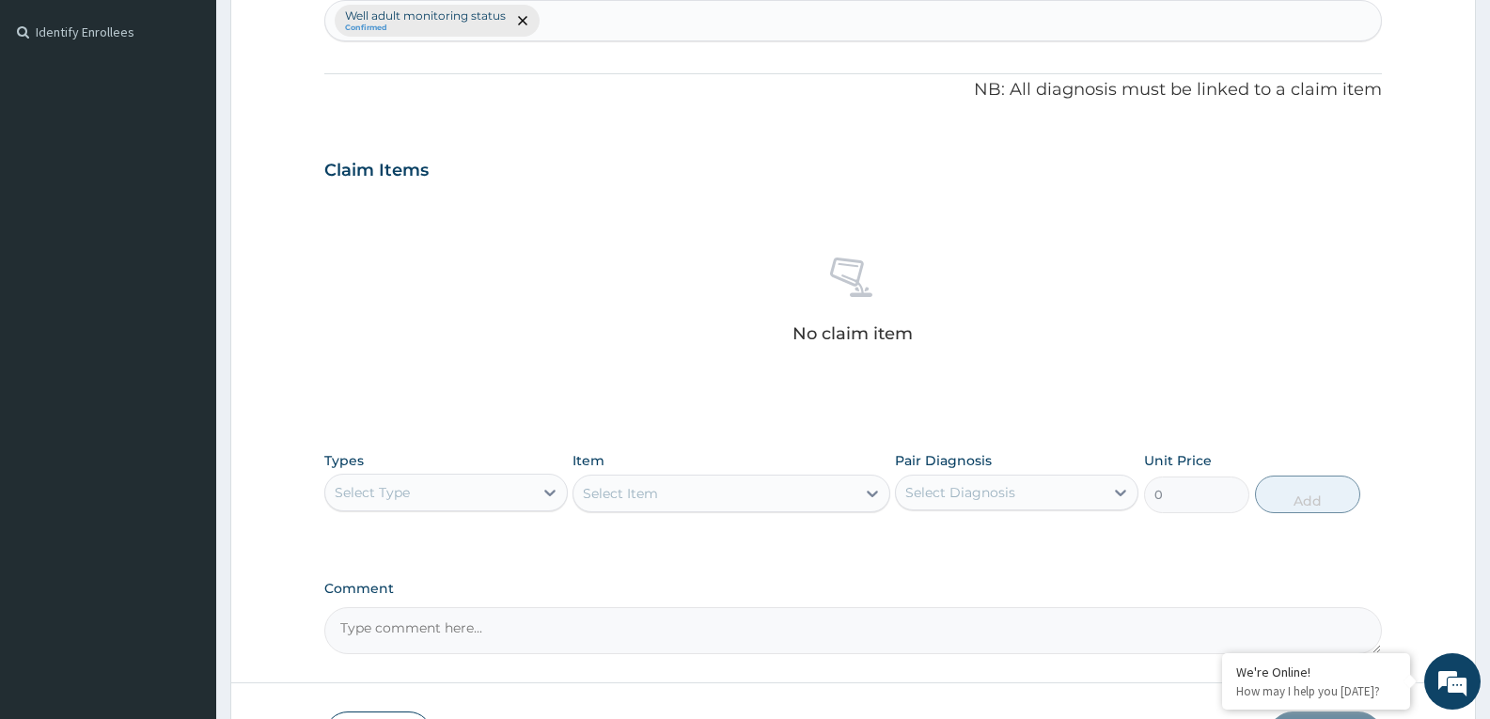
scroll to position [636, 0]
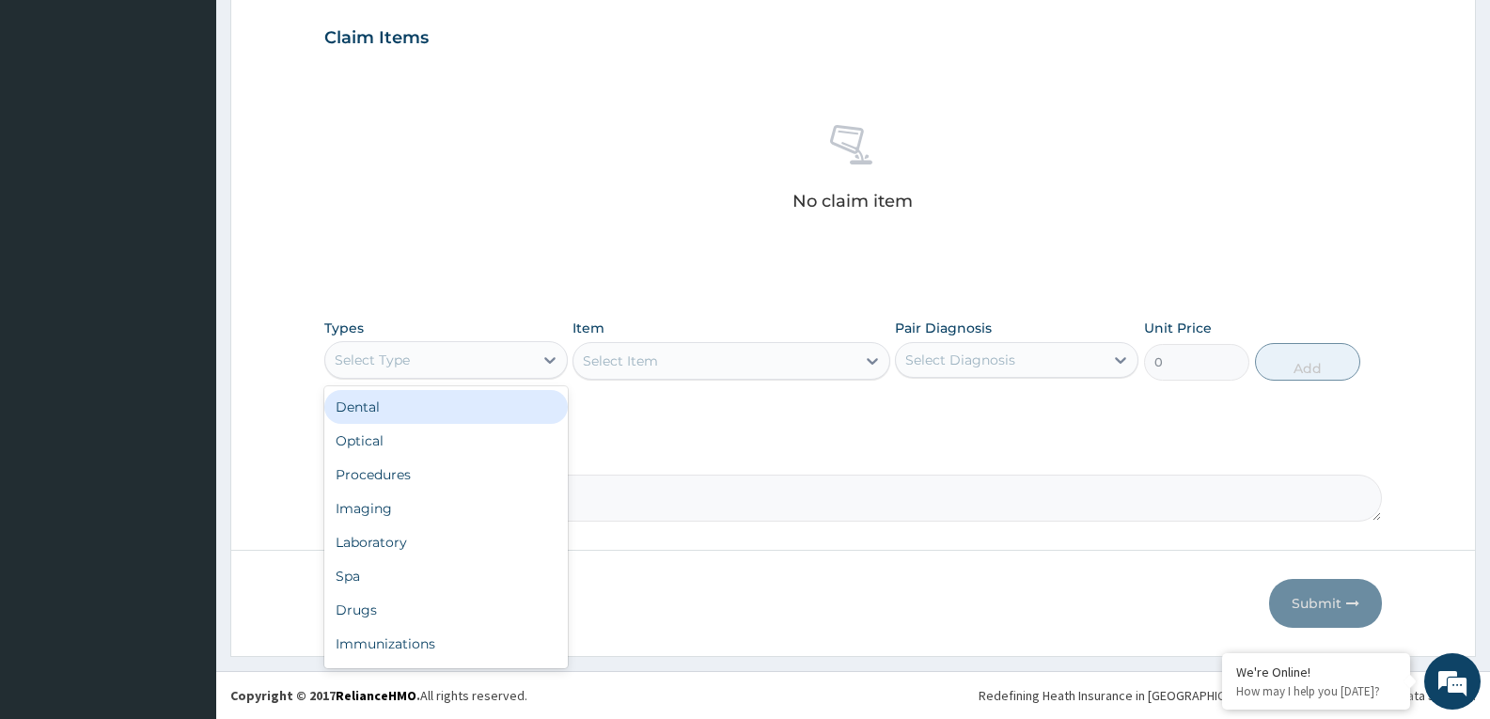
drag, startPoint x: 455, startPoint y: 362, endPoint x: 417, endPoint y: 429, distance: 76.6
click at [454, 366] on div "Select Type" at bounding box center [429, 360] width 208 height 30
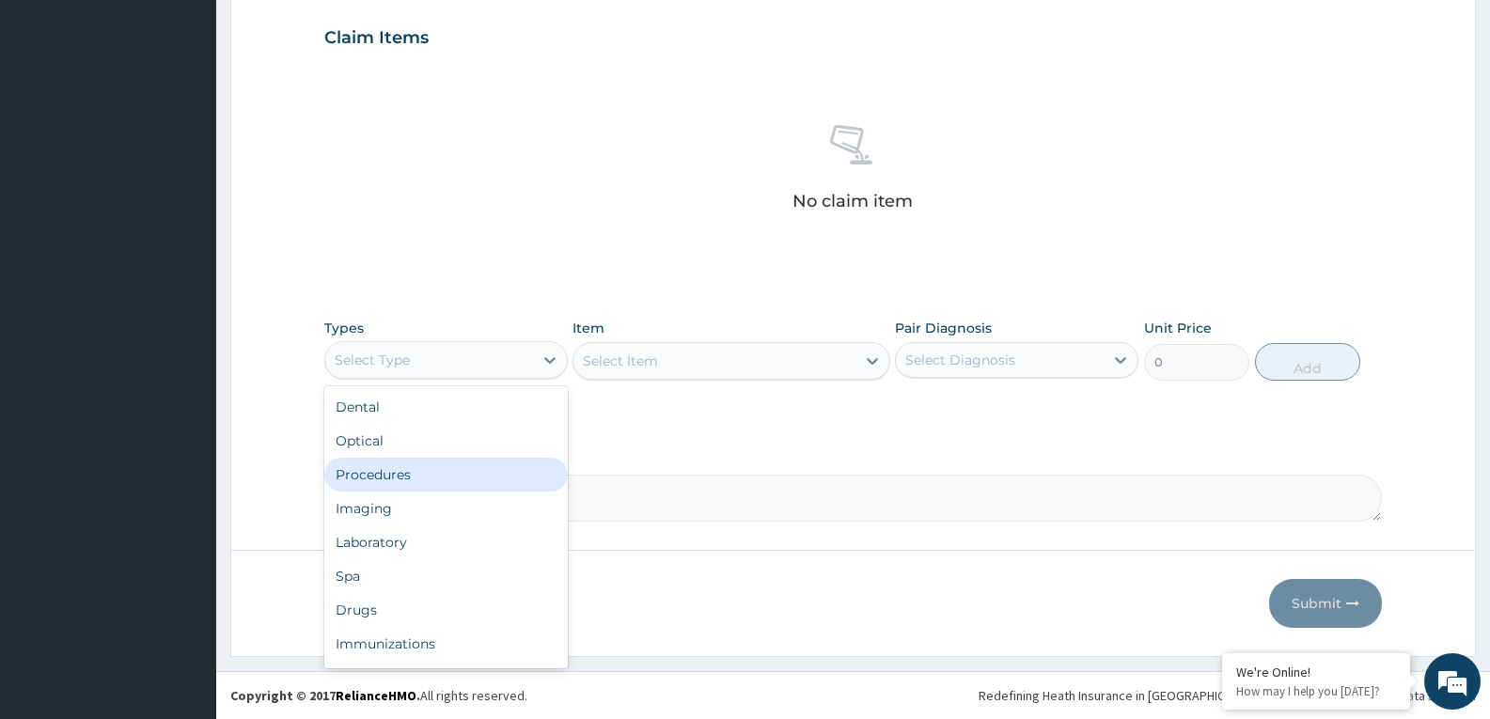
click at [401, 477] on div "Procedures" at bounding box center [445, 475] width 243 height 34
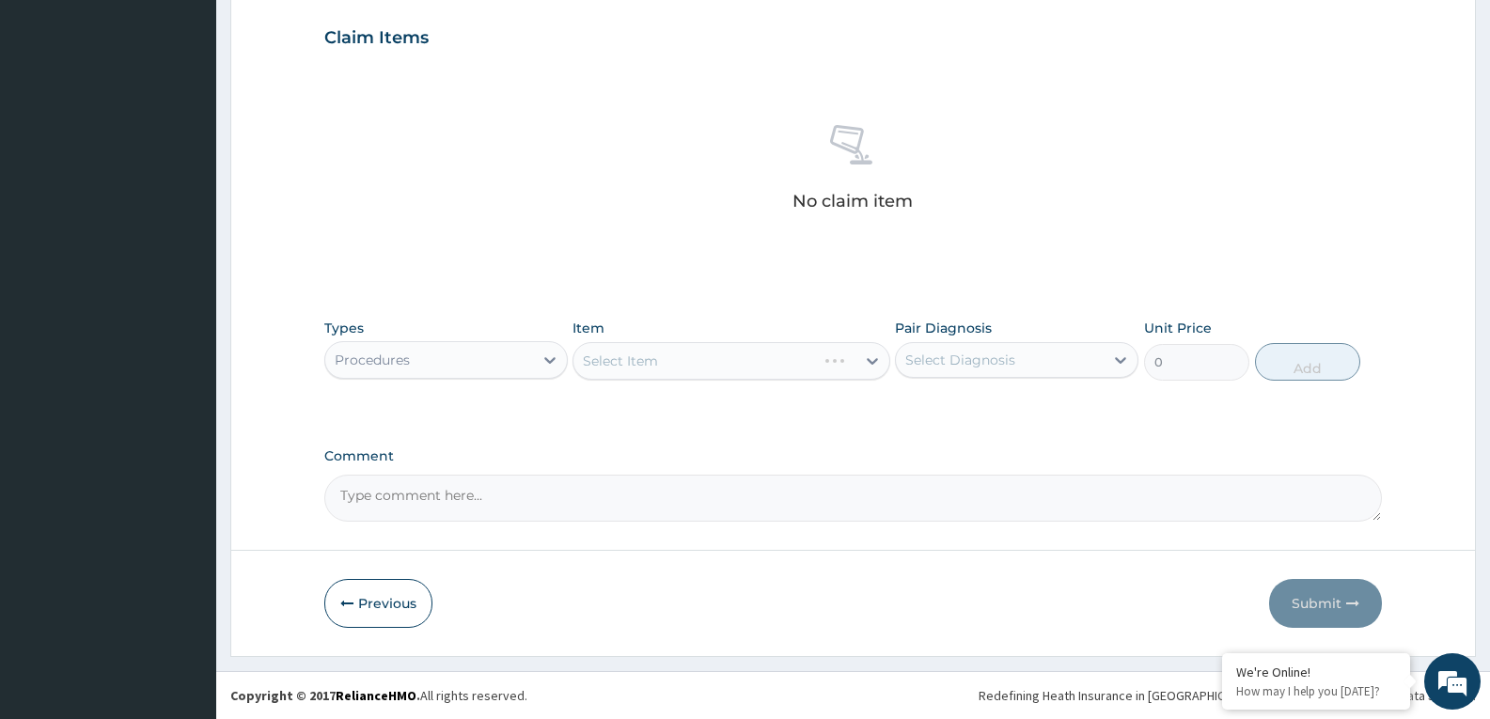
click at [782, 368] on div "Select Item" at bounding box center [730, 361] width 317 height 38
click at [784, 362] on div "Select Item" at bounding box center [713, 361] width 281 height 30
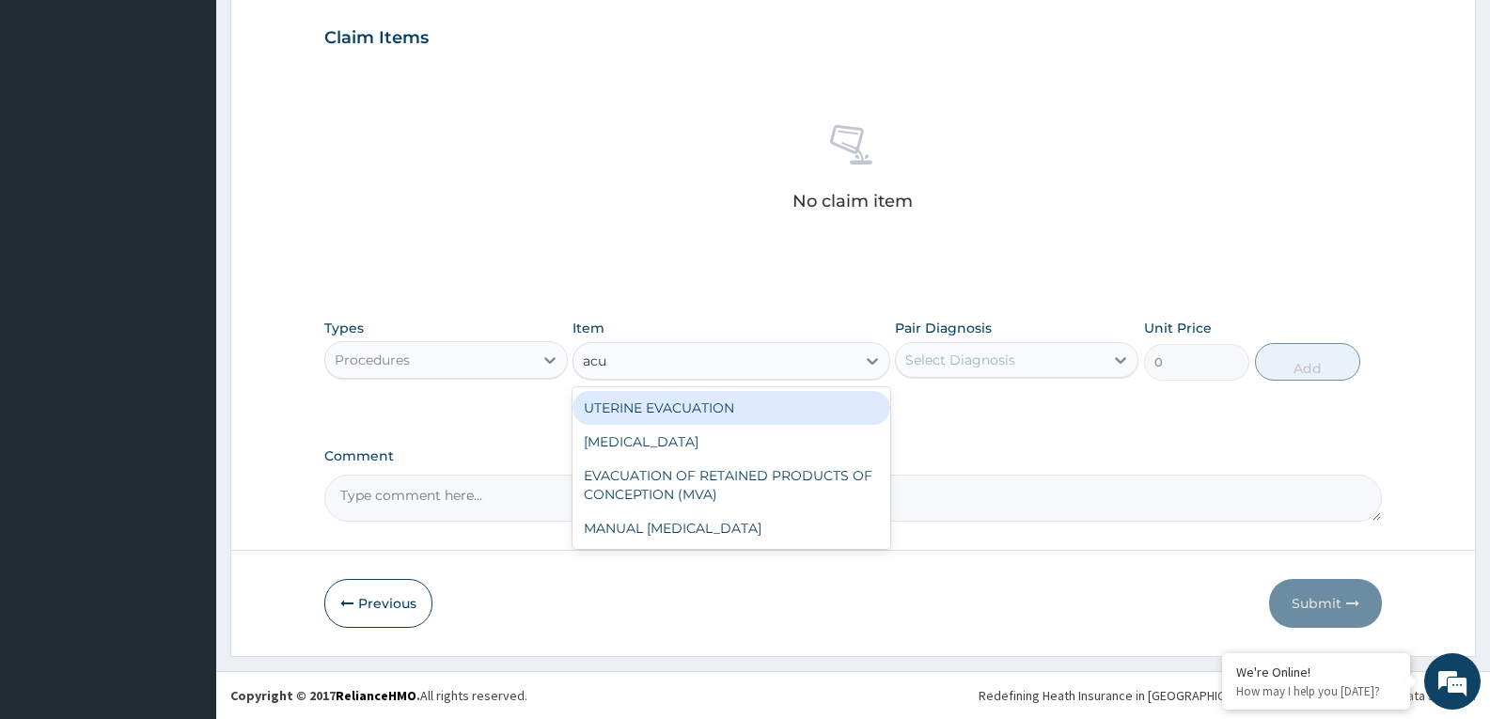
type input "acui"
type input "3000"
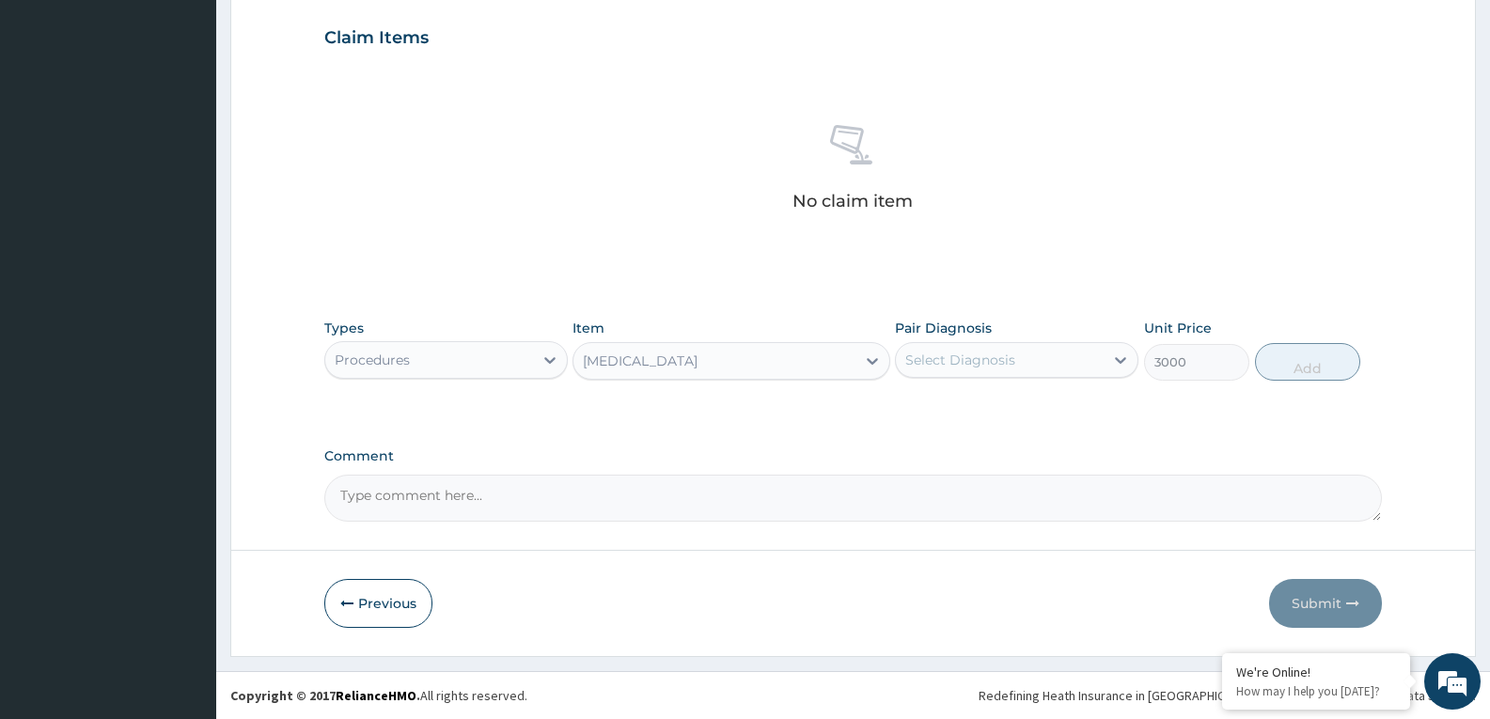
click at [1050, 370] on div "Select Diagnosis" at bounding box center [1000, 360] width 208 height 30
checkbox input "true"
click at [1309, 375] on button "Add" at bounding box center [1307, 362] width 105 height 38
type input "0"
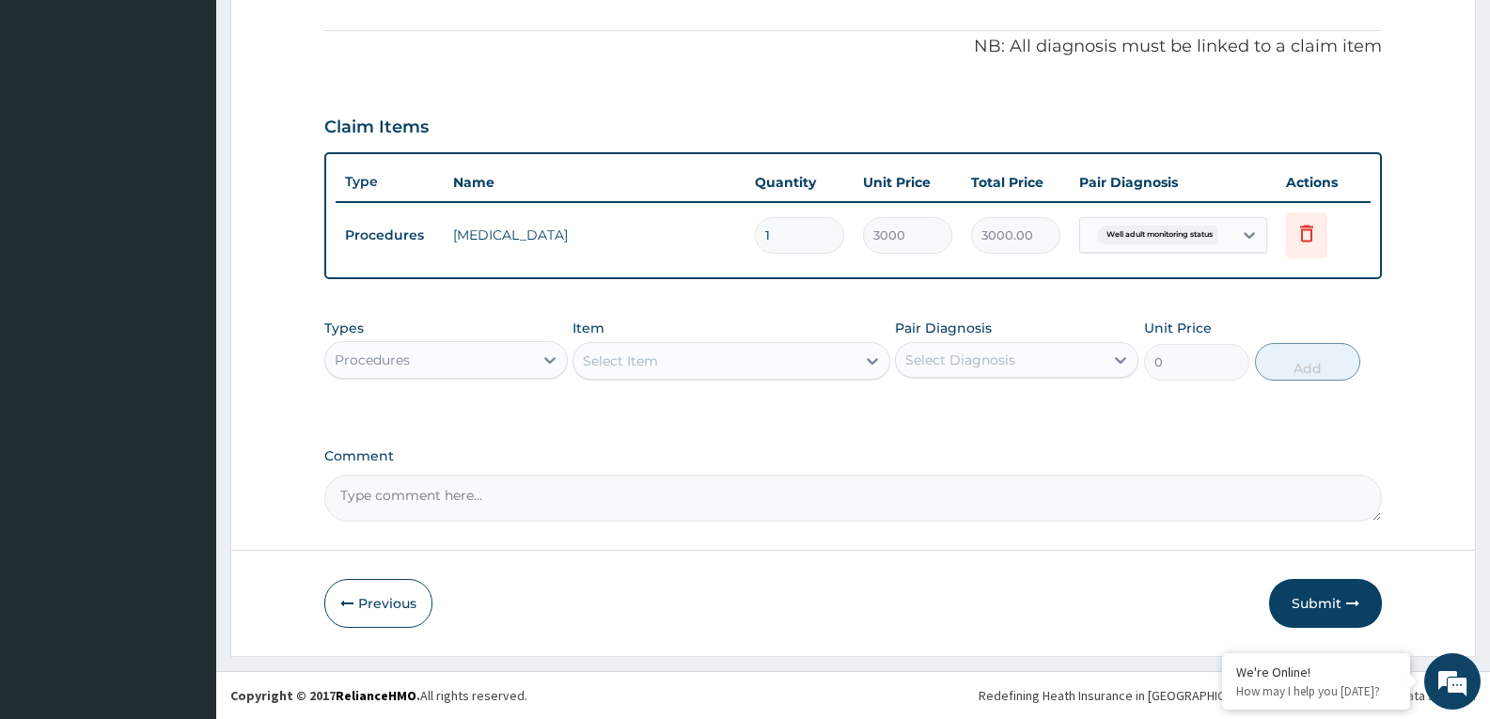
scroll to position [547, 0]
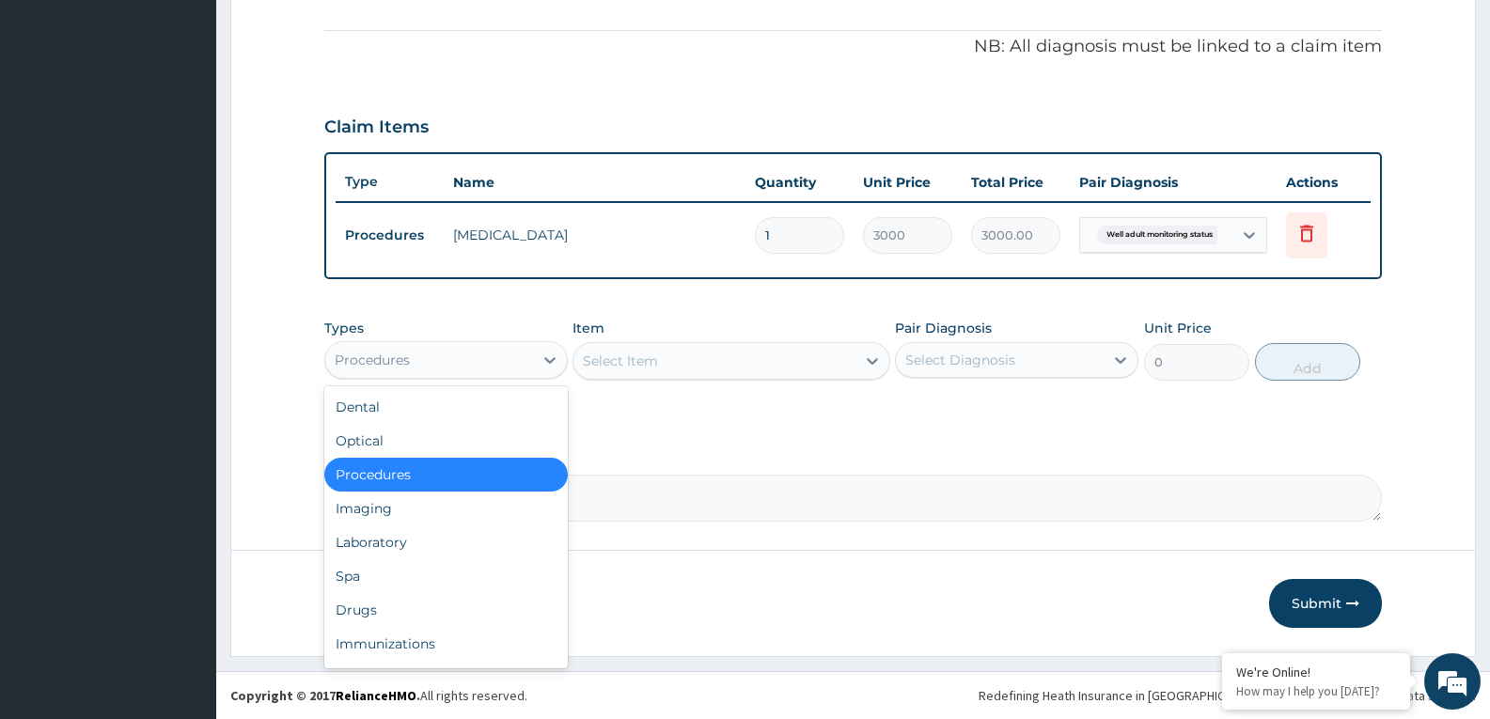
click at [474, 368] on div "Procedures" at bounding box center [429, 360] width 208 height 30
click at [391, 609] on div "Drugs" at bounding box center [445, 610] width 243 height 34
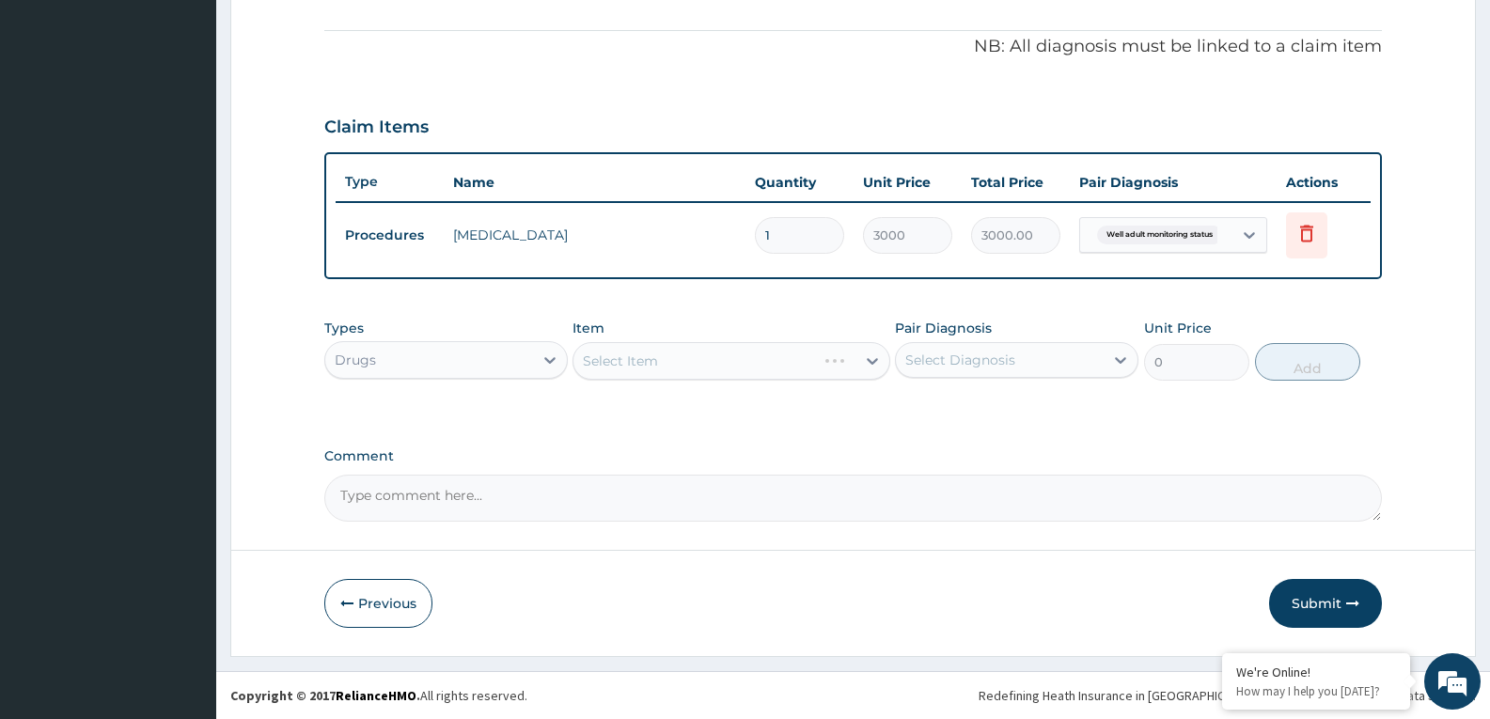
click at [733, 366] on div "Select Item" at bounding box center [730, 361] width 317 height 38
click at [750, 361] on div "Select Item" at bounding box center [730, 361] width 317 height 38
click at [750, 361] on div "Select Item" at bounding box center [713, 361] width 281 height 30
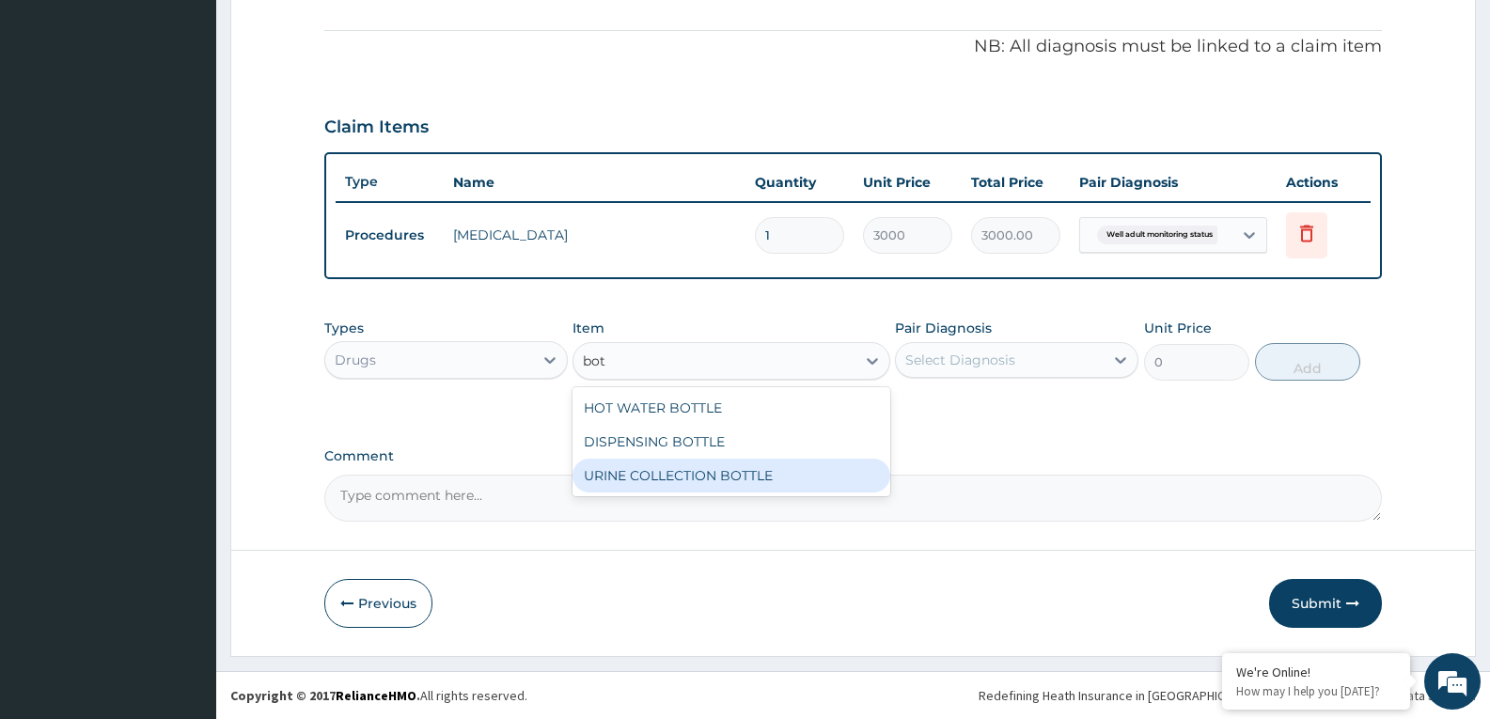
drag, startPoint x: 808, startPoint y: 464, endPoint x: 1006, endPoint y: 342, distance: 232.2
click at [826, 455] on div "HOT WATER BOTTLE DISPENSING BOTTLE URINE COLLECTION BOTTLE" at bounding box center [730, 441] width 317 height 109
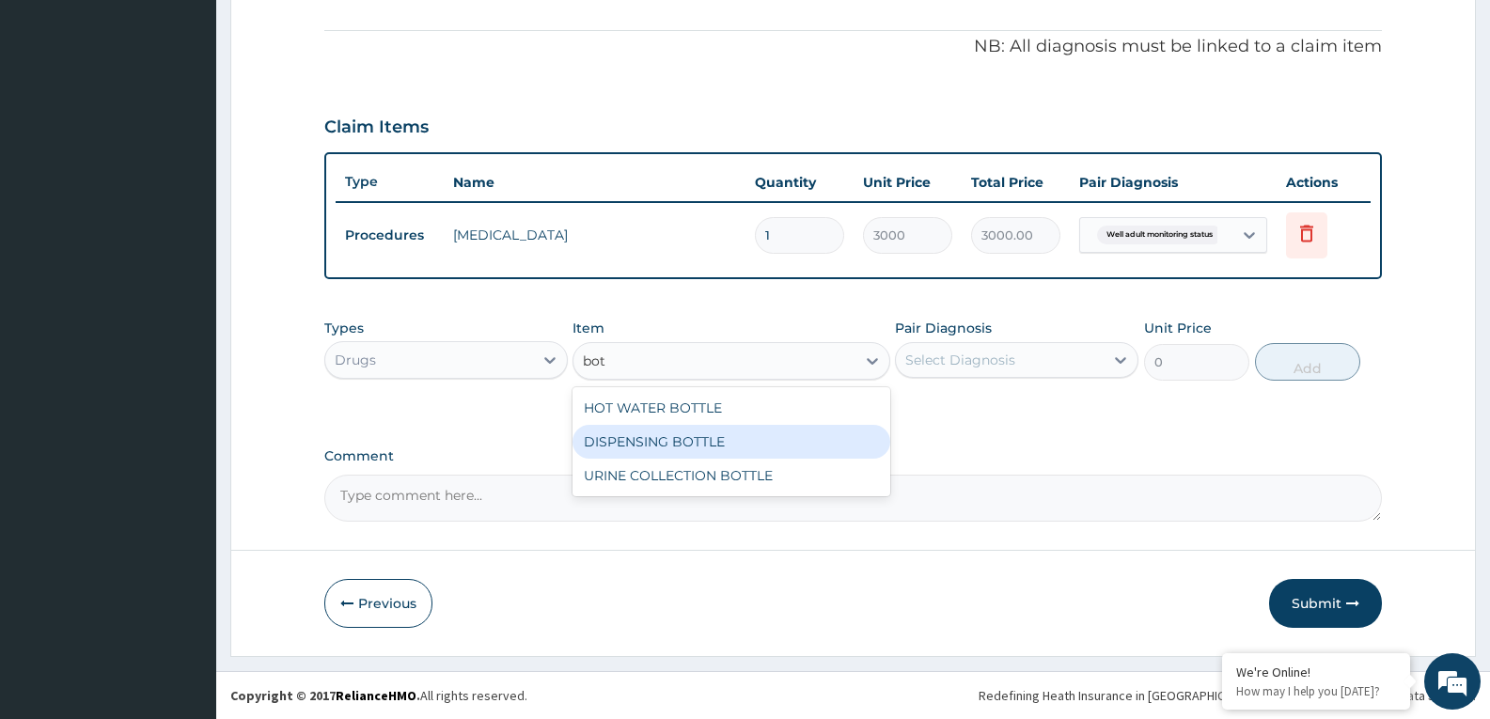
type input "bot"
click at [1044, 359] on div "Select Diagnosis" at bounding box center [1000, 360] width 208 height 30
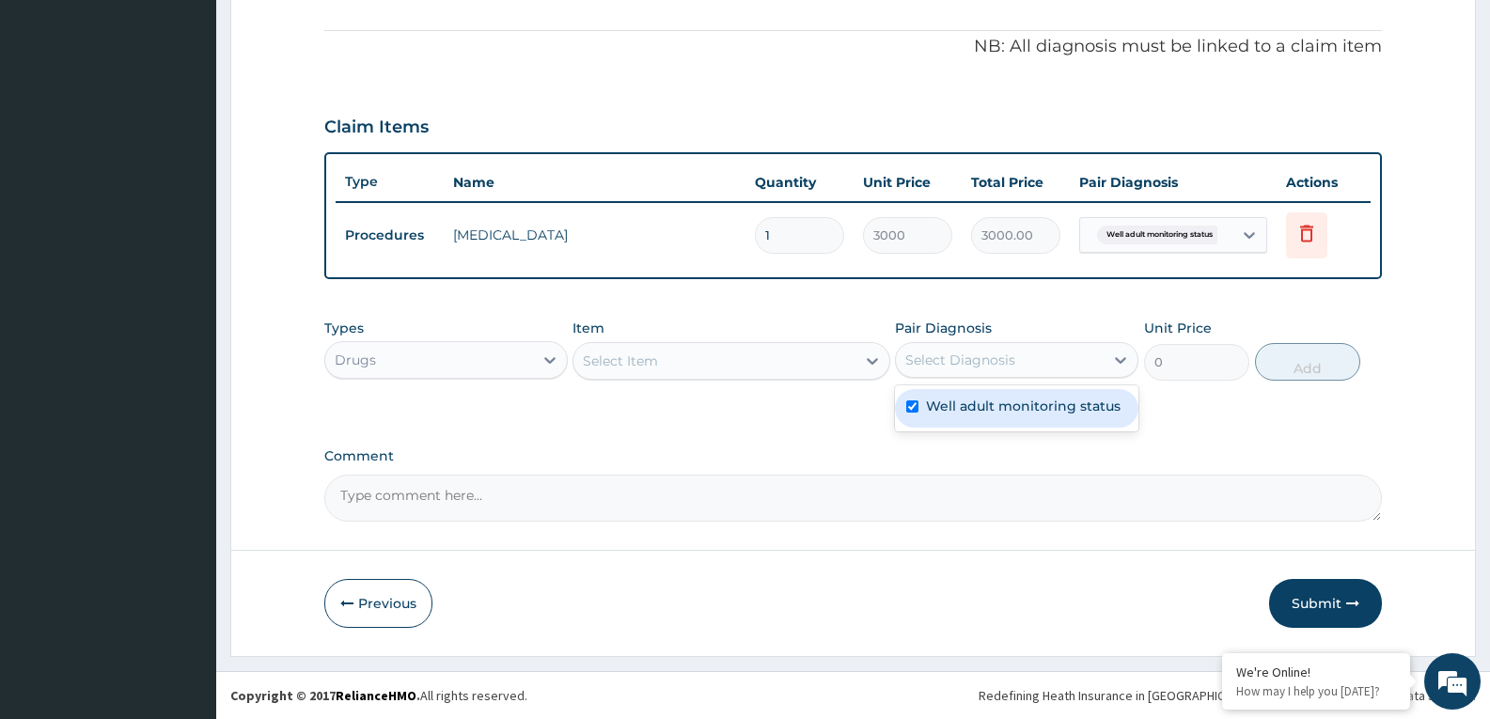
checkbox input "true"
click at [630, 359] on div "Select Item" at bounding box center [620, 361] width 75 height 19
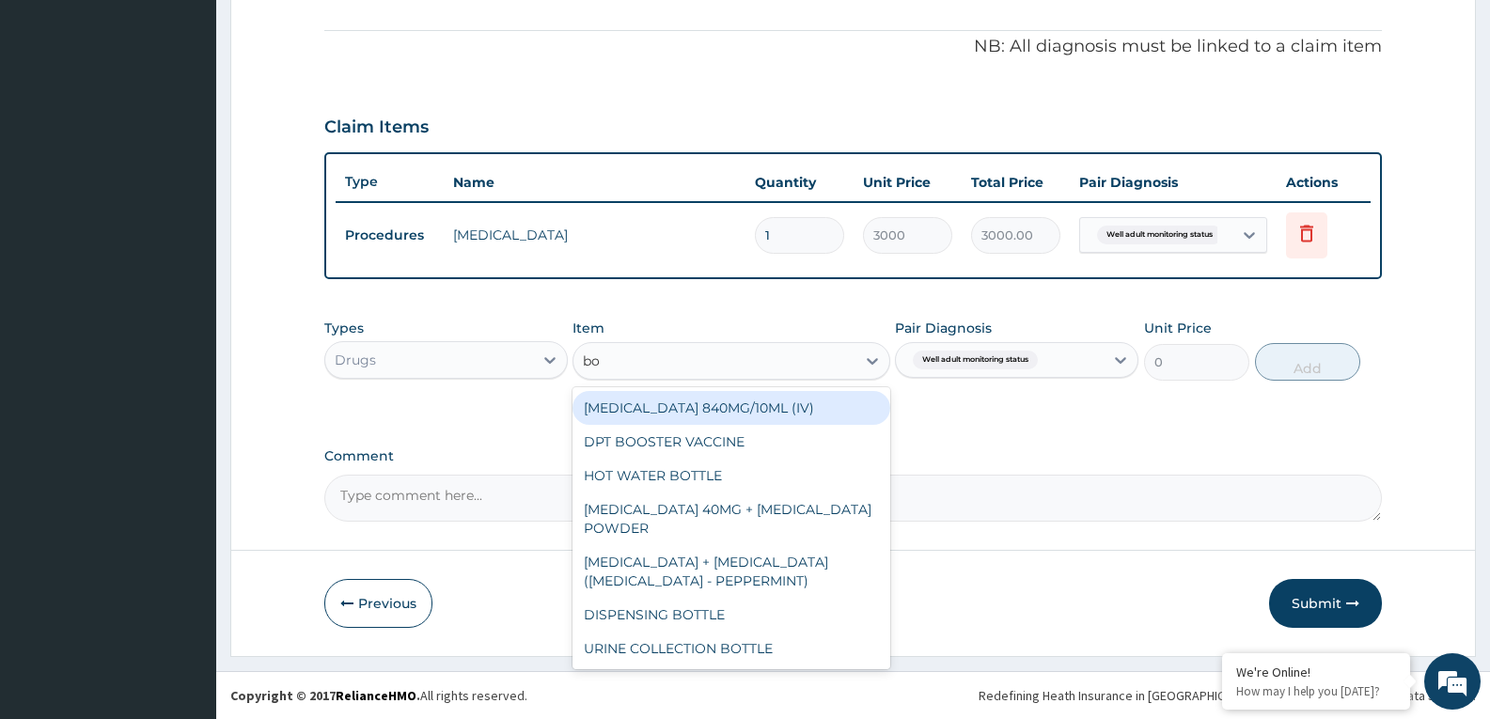
type input "bot"
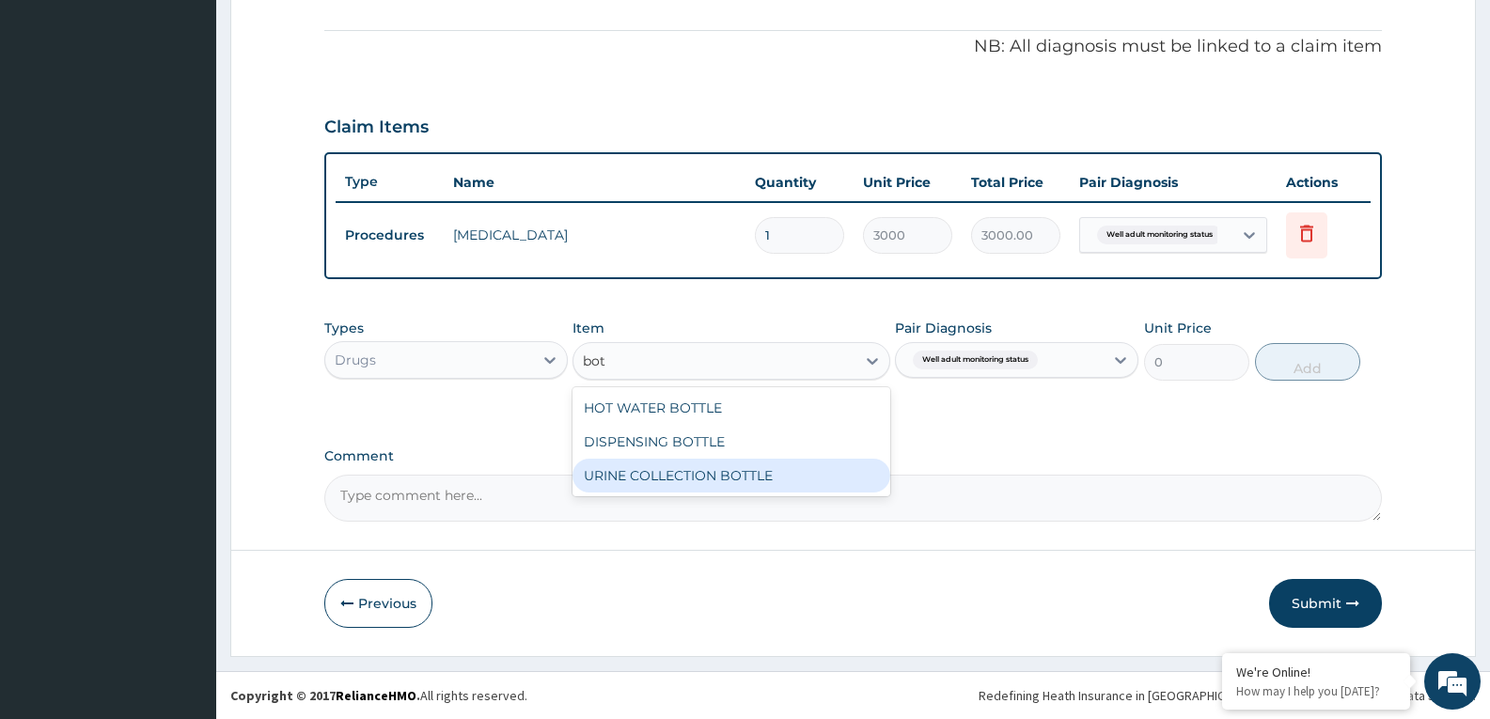
click at [666, 473] on div "URINE COLLECTION BOTTLE" at bounding box center [730, 476] width 317 height 34
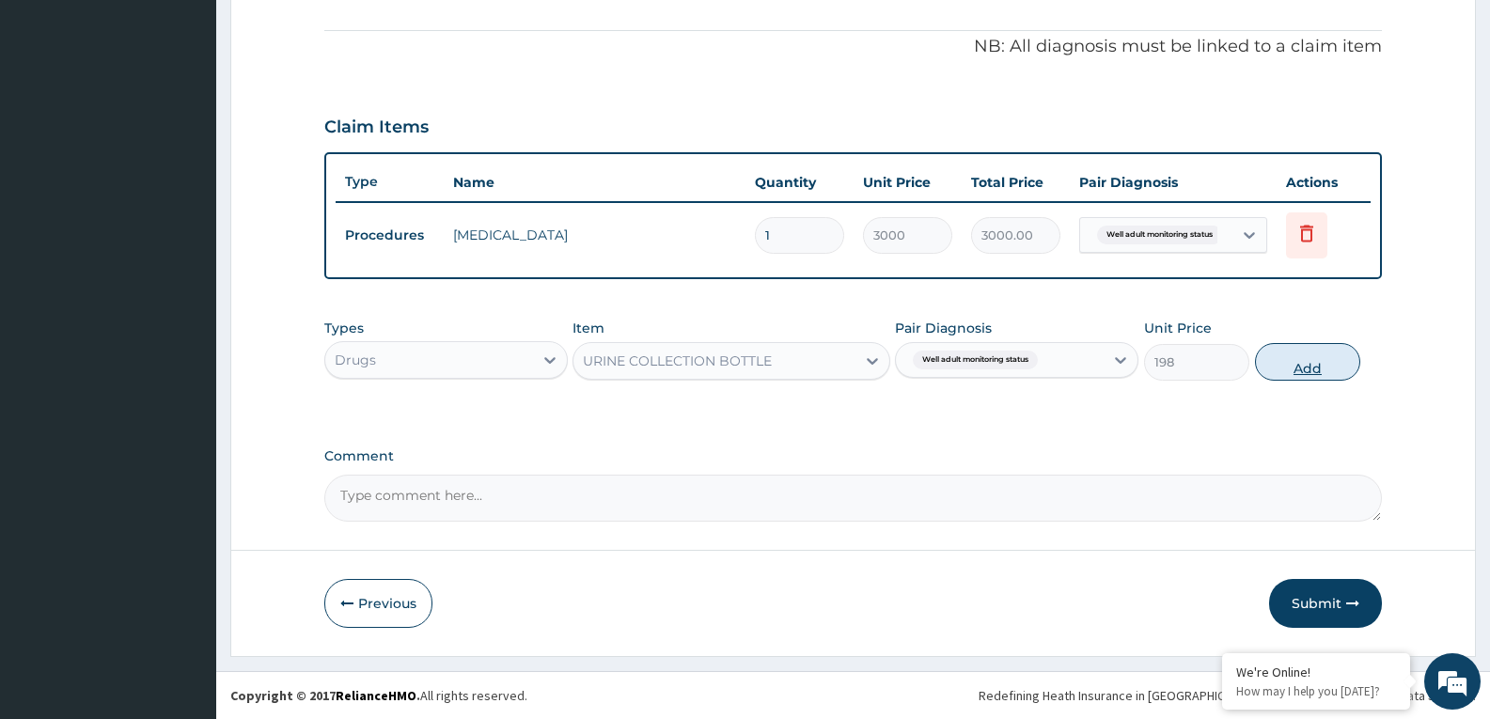
click at [1300, 355] on button "Add" at bounding box center [1307, 362] width 105 height 38
type input "0"
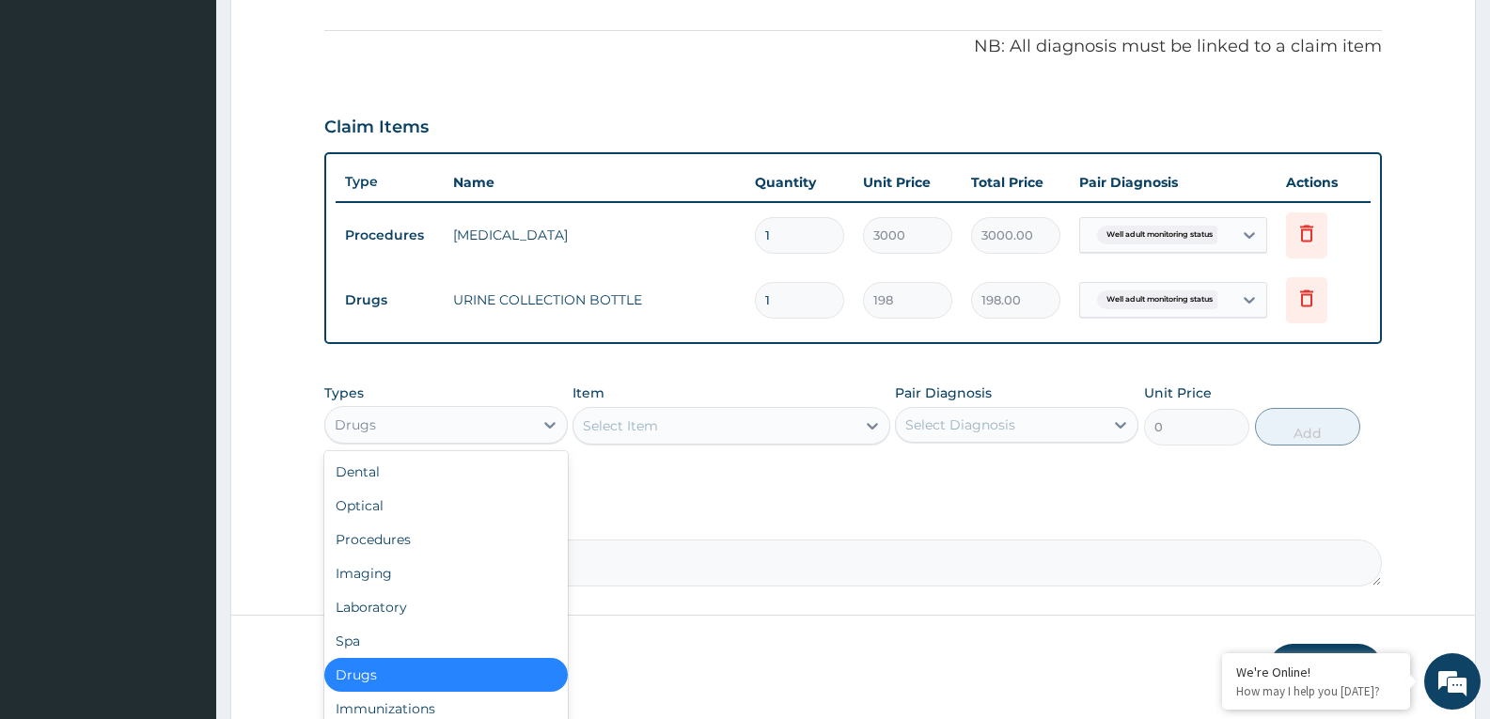
click at [471, 428] on div "Drugs" at bounding box center [429, 425] width 208 height 30
click at [412, 605] on div "Laboratory" at bounding box center [445, 607] width 243 height 34
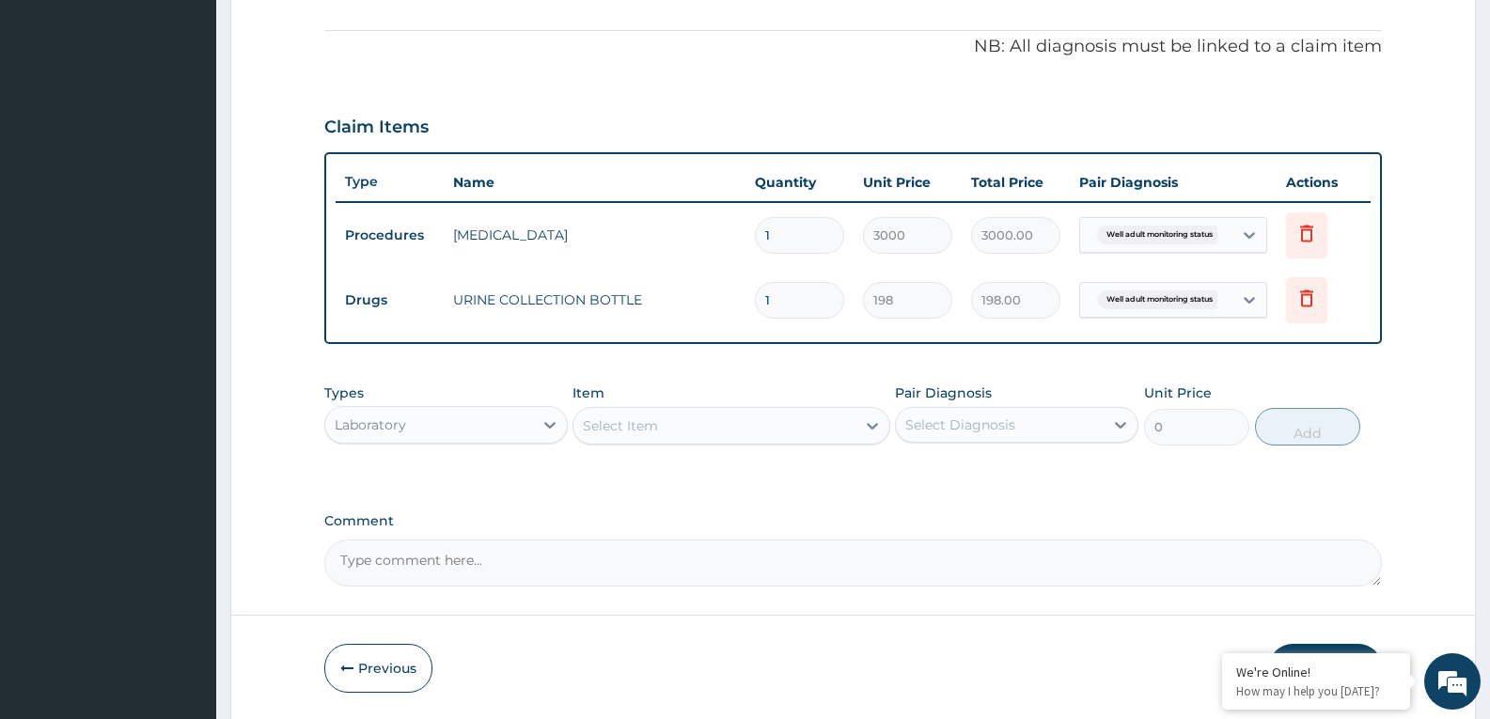
click at [664, 426] on div "Select Item" at bounding box center [713, 426] width 281 height 30
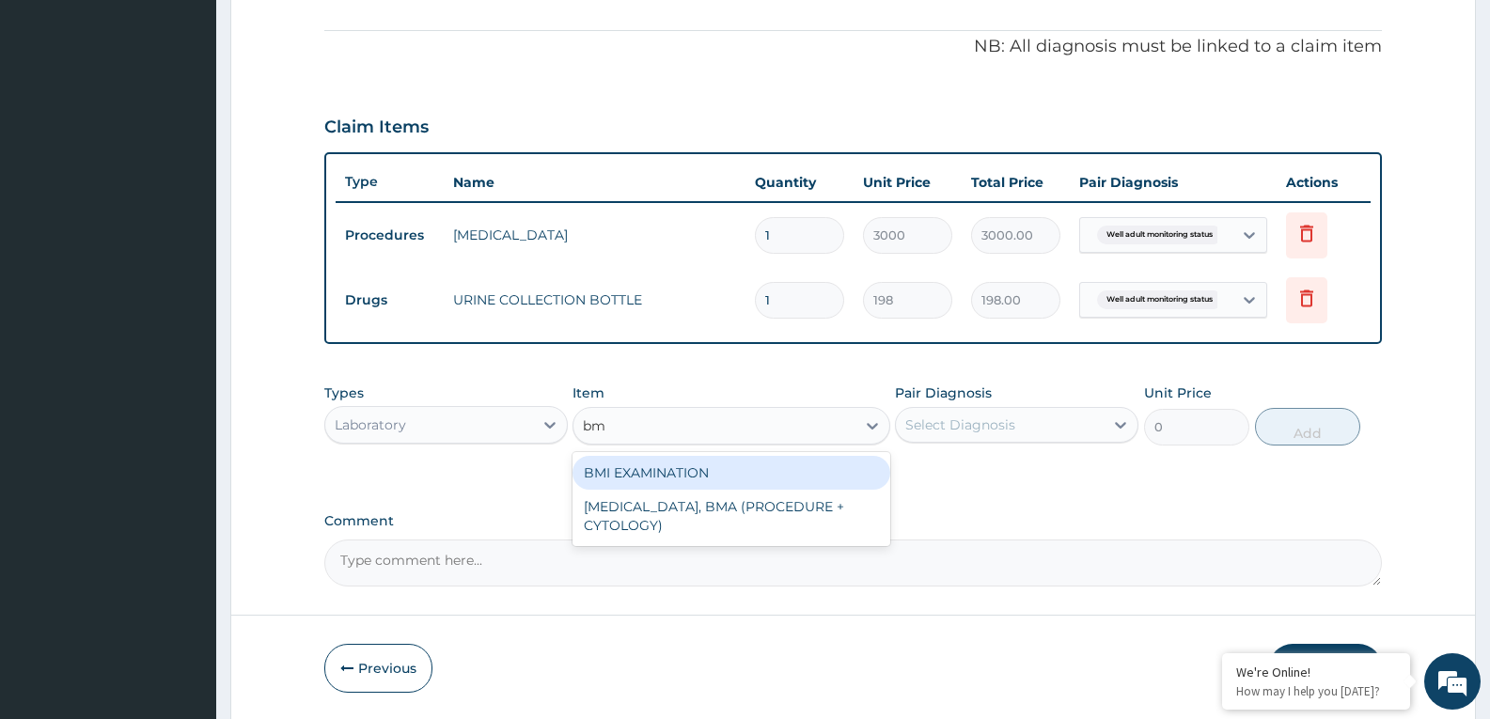
type input "bmi"
type input "1225.5"
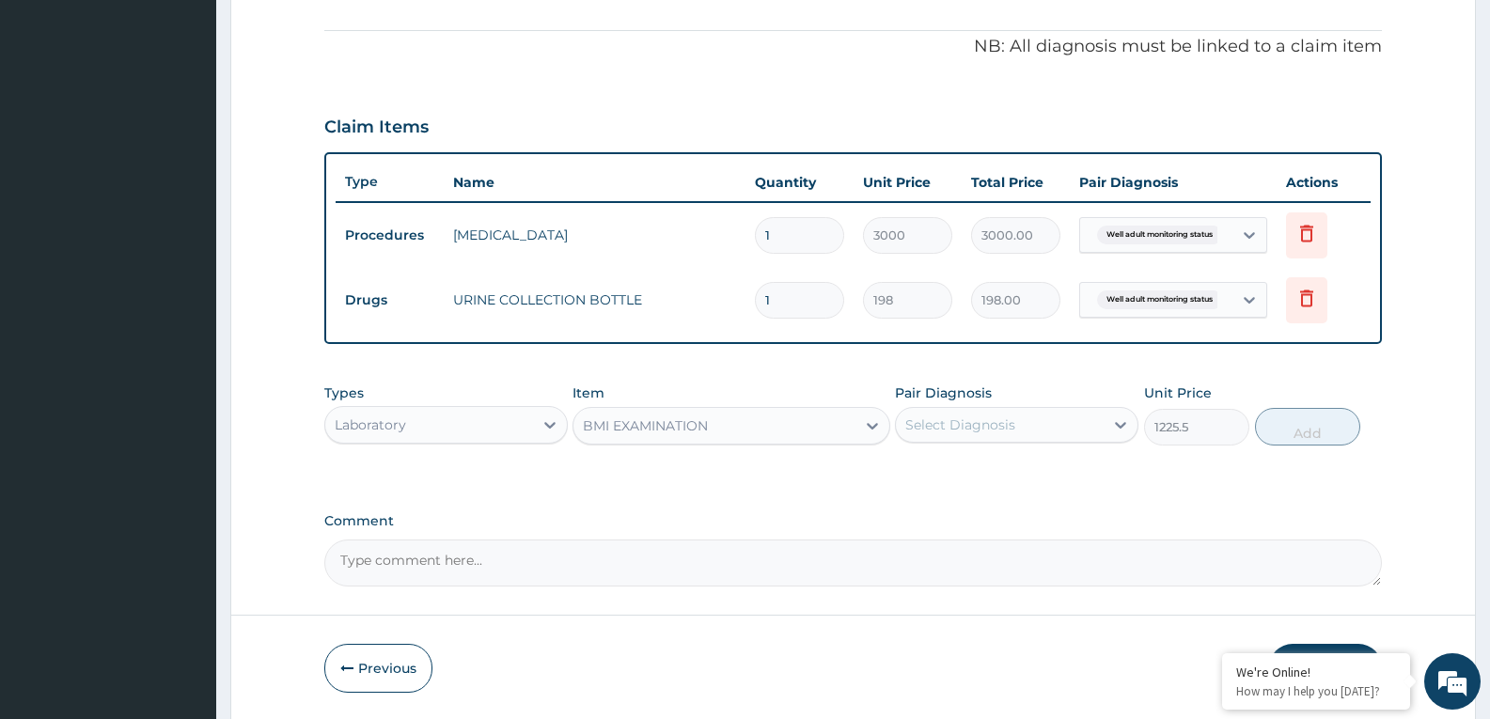
click at [1008, 411] on div "Select Diagnosis" at bounding box center [1000, 425] width 208 height 30
checkbox input "true"
click at [1305, 434] on button "Add" at bounding box center [1307, 427] width 105 height 38
type input "0"
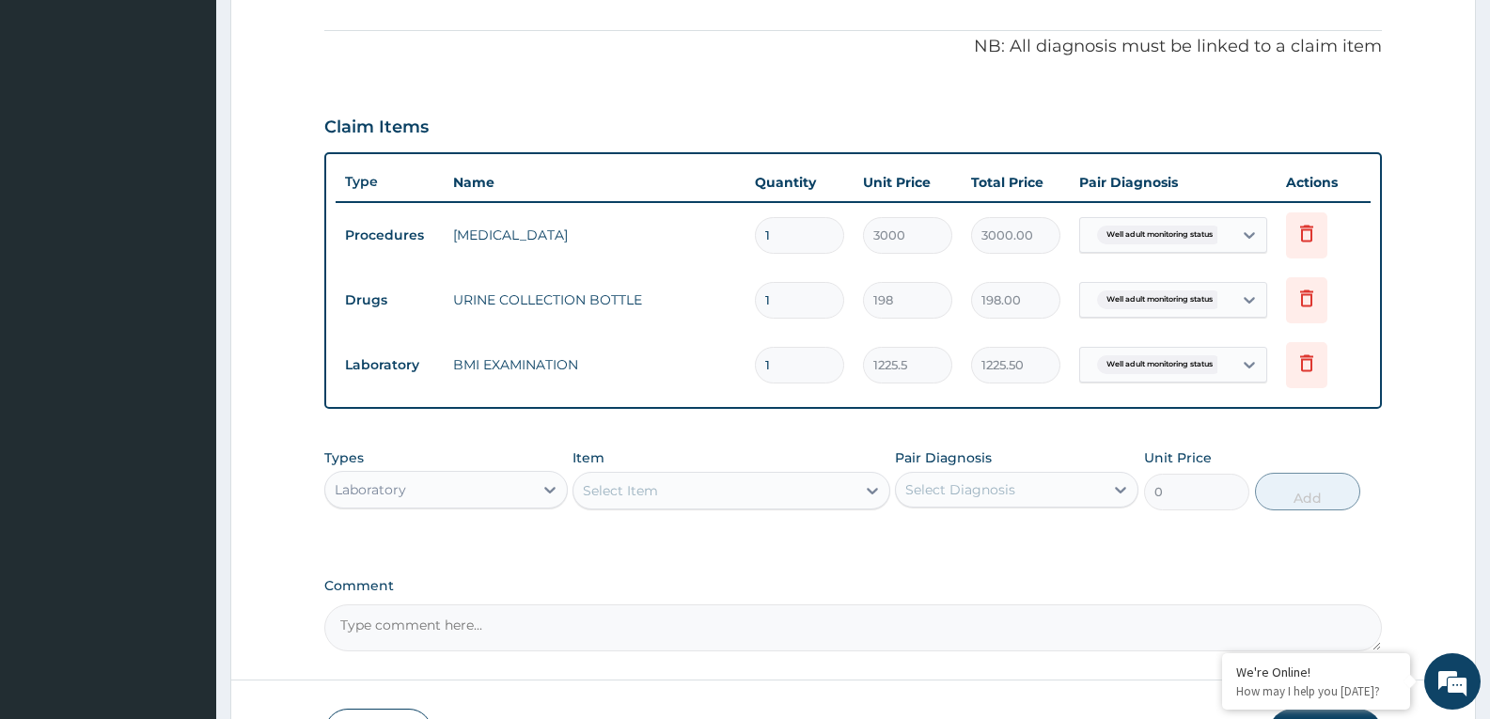
click at [775, 495] on div "Select Item" at bounding box center [713, 491] width 281 height 30
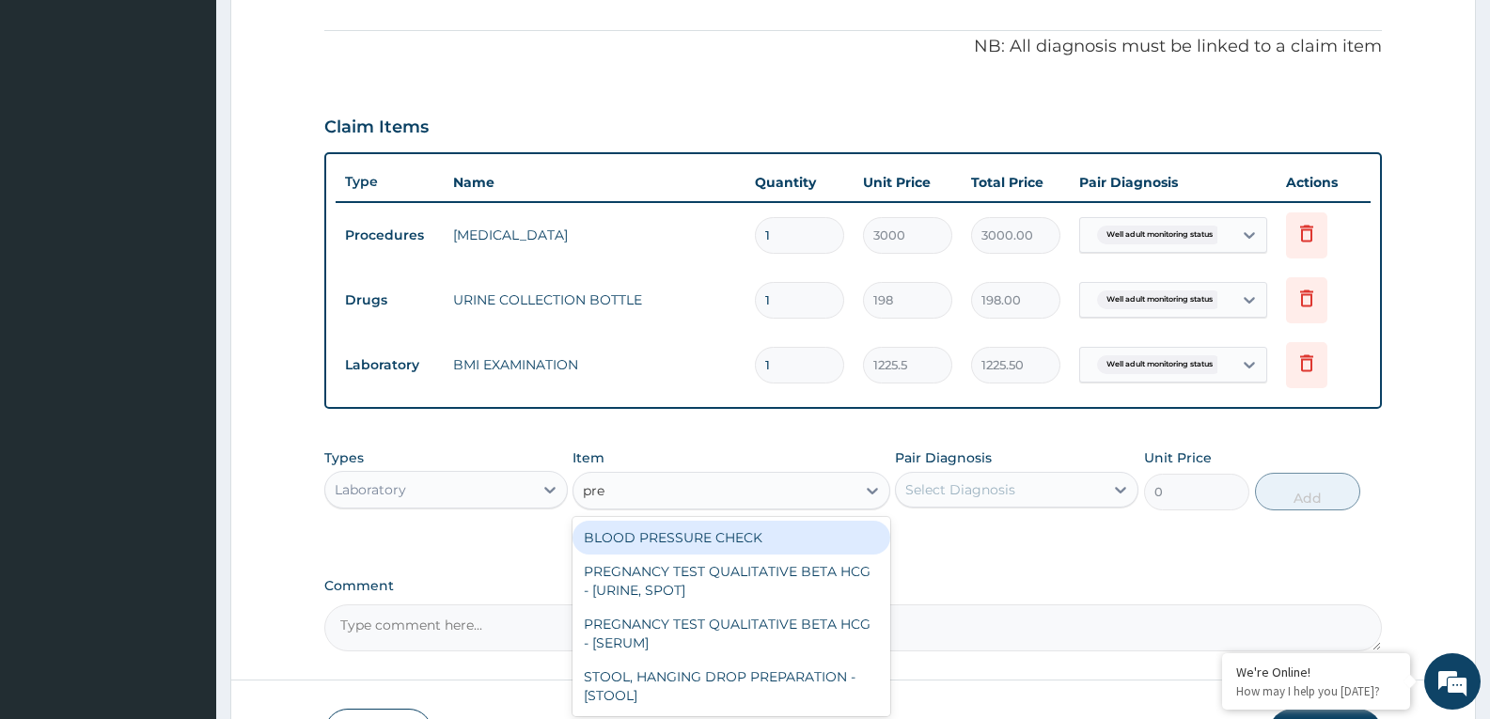
type input "pres"
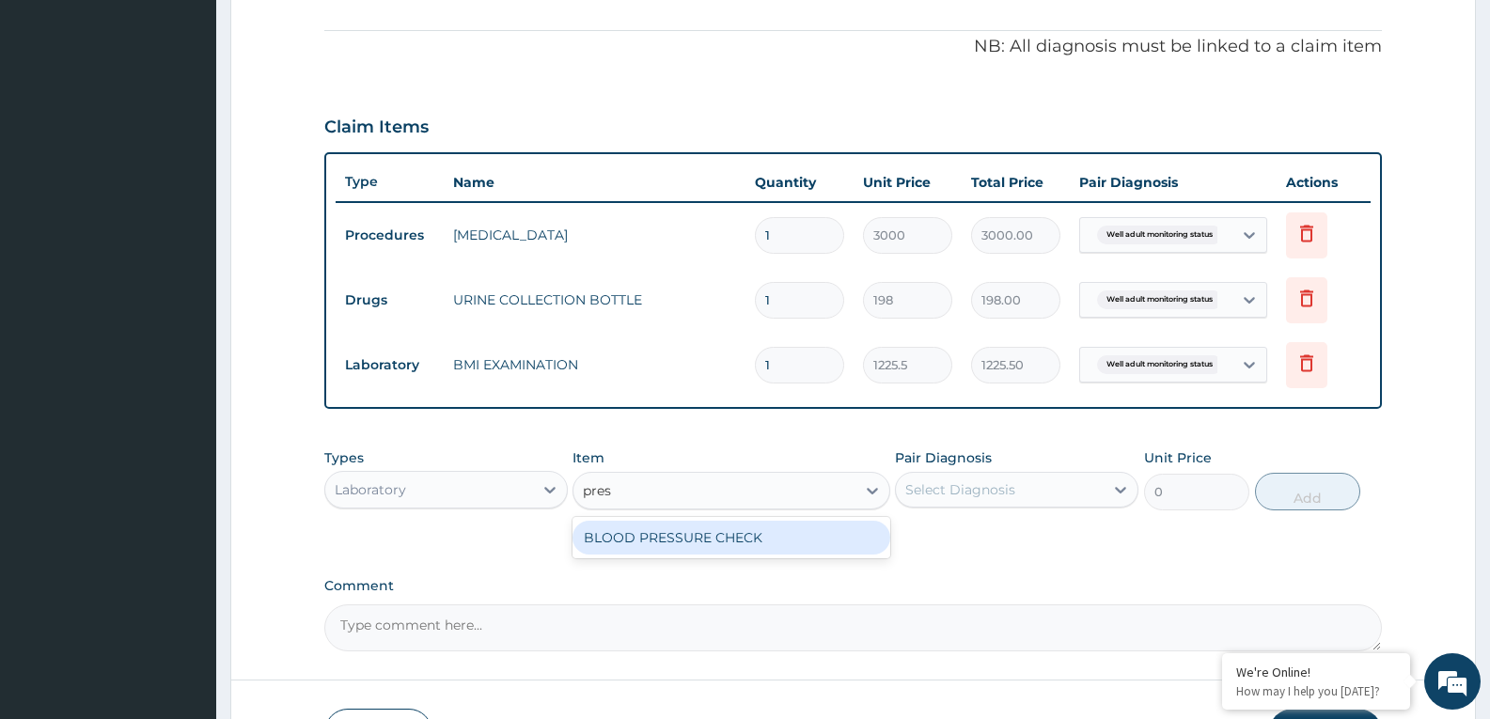
type input "1225.5"
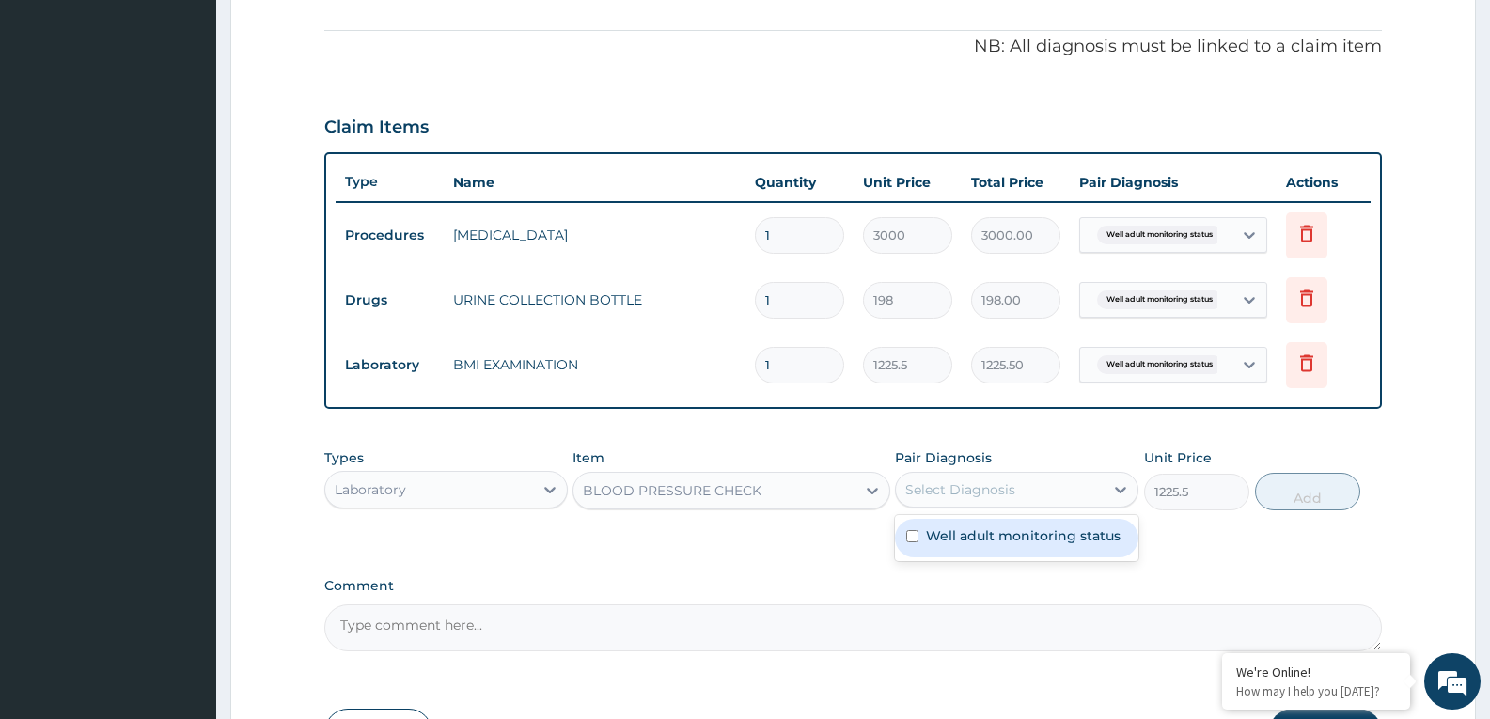
click at [1032, 481] on div "Select Diagnosis" at bounding box center [1000, 490] width 208 height 30
checkbox input "true"
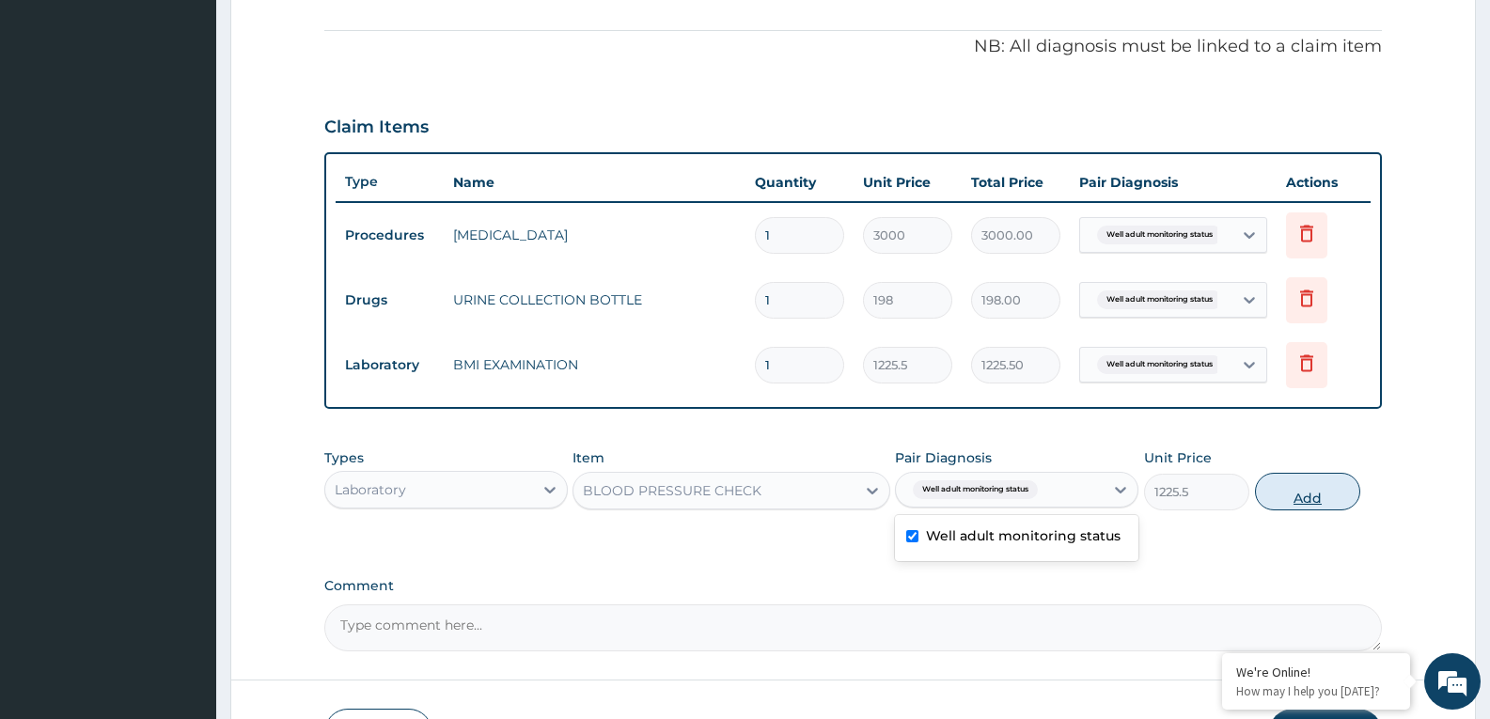
click at [1283, 502] on button "Add" at bounding box center [1307, 492] width 105 height 38
type input "0"
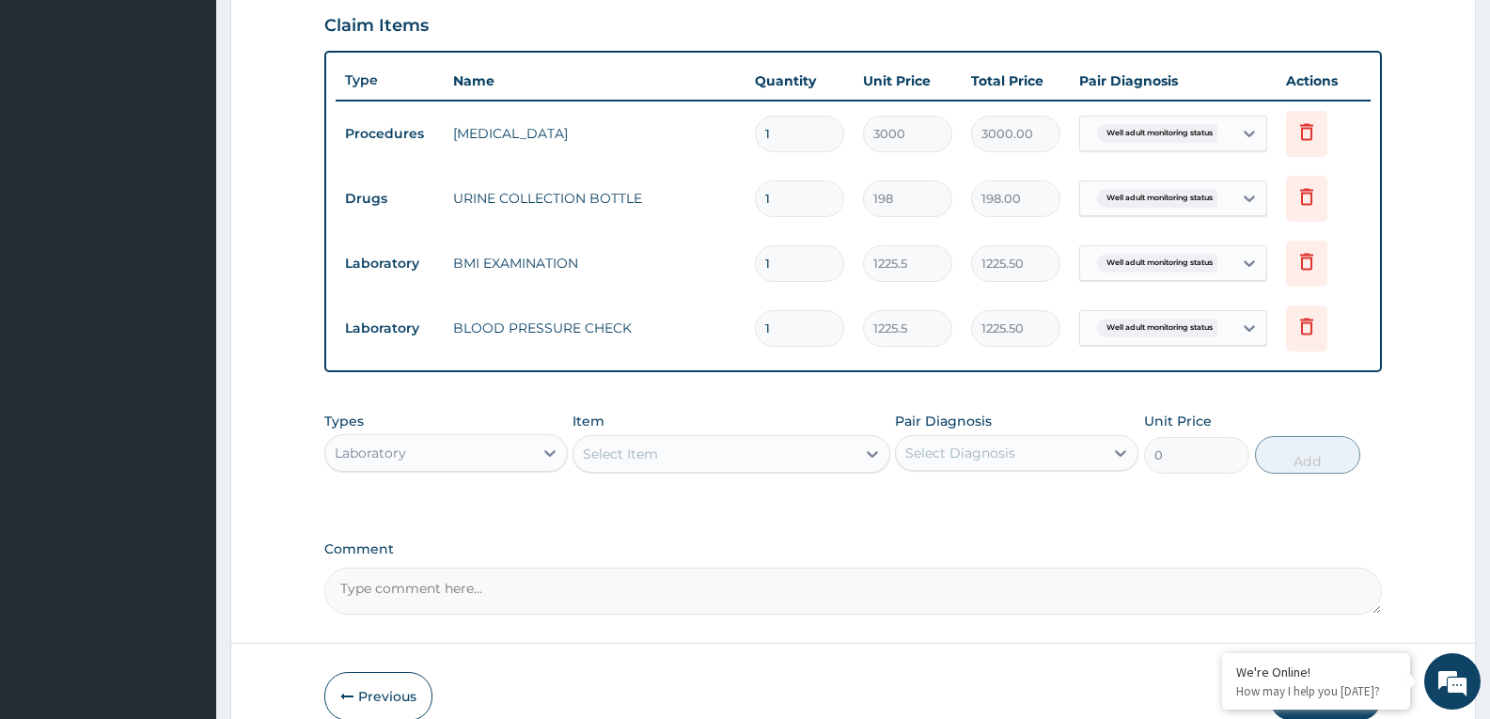
scroll to position [742, 0]
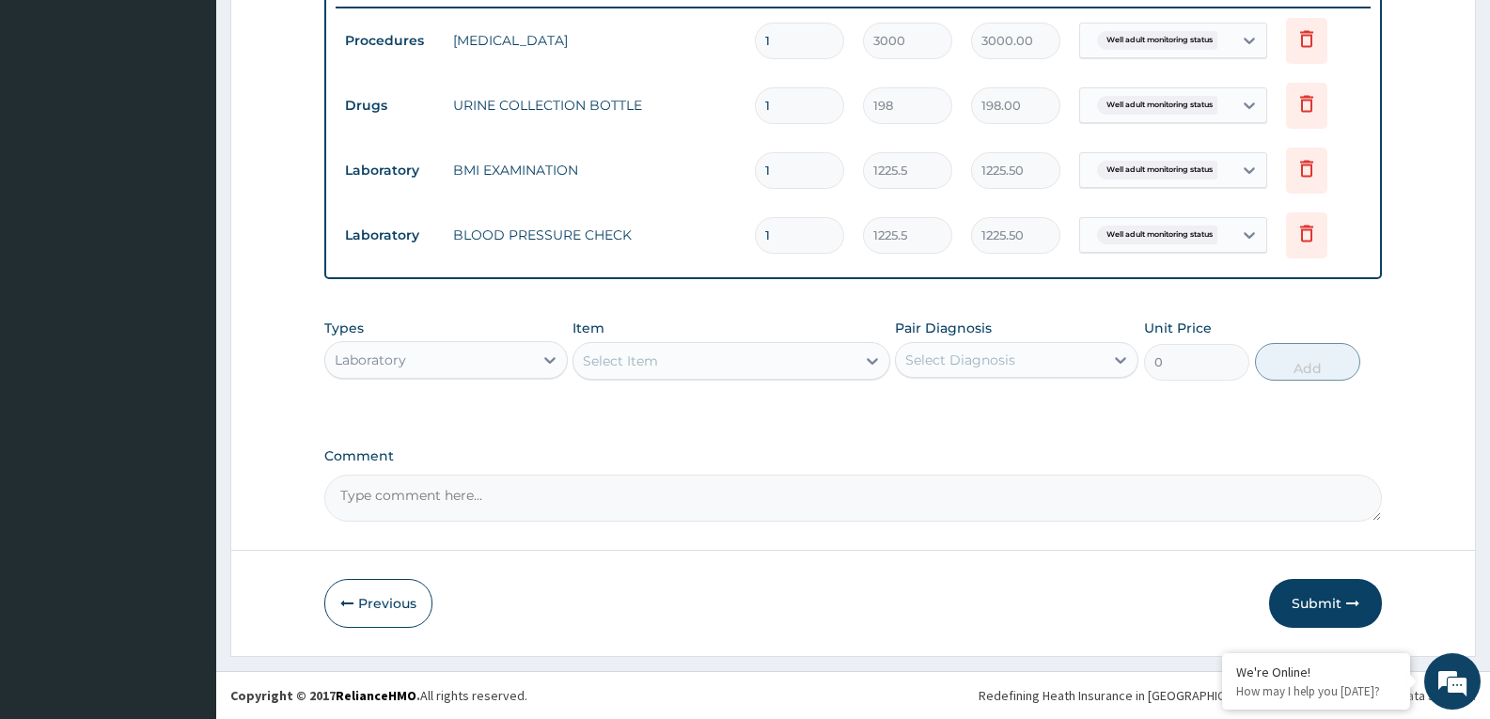
click at [748, 364] on div "Select Item" at bounding box center [713, 361] width 281 height 30
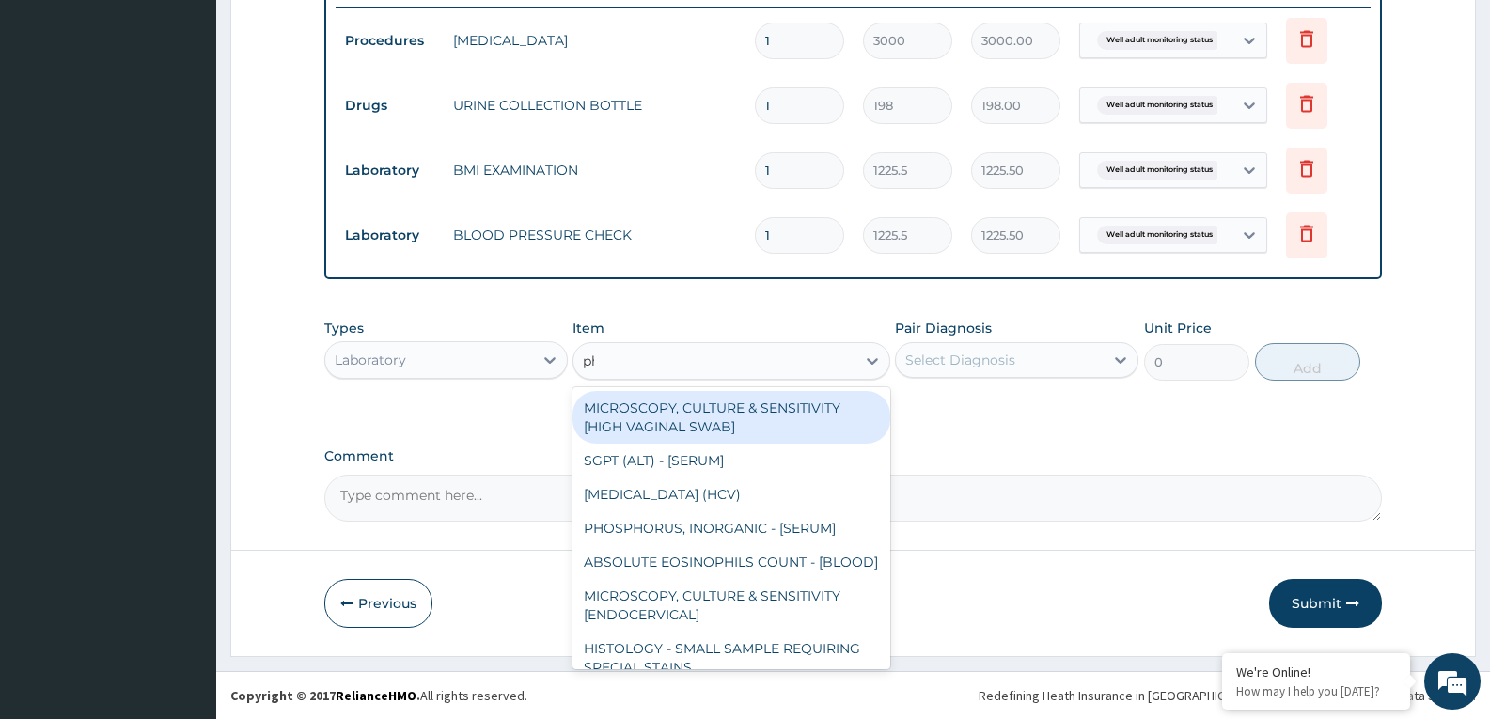
type input "phy"
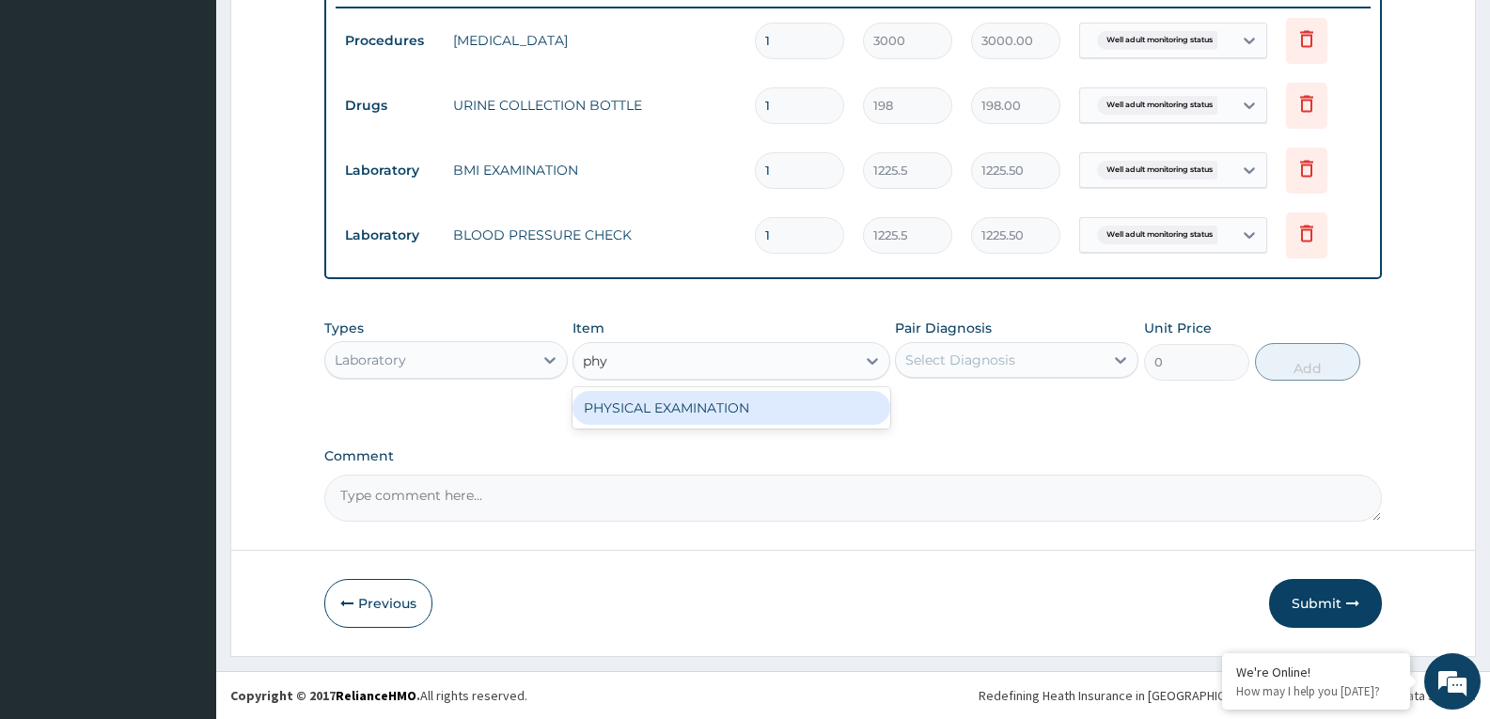
type input "1225.5"
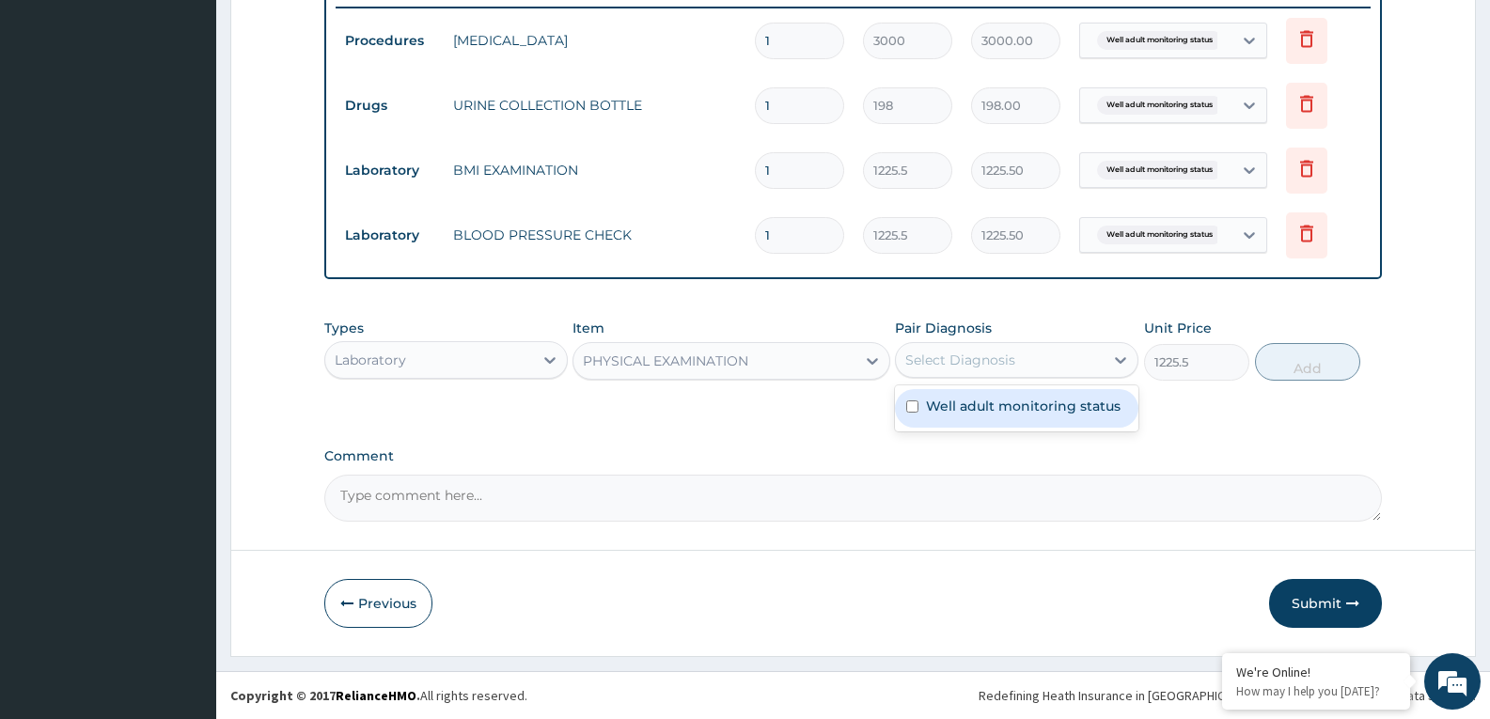
click at [1011, 376] on div "Select Diagnosis" at bounding box center [1016, 360] width 243 height 36
checkbox input "true"
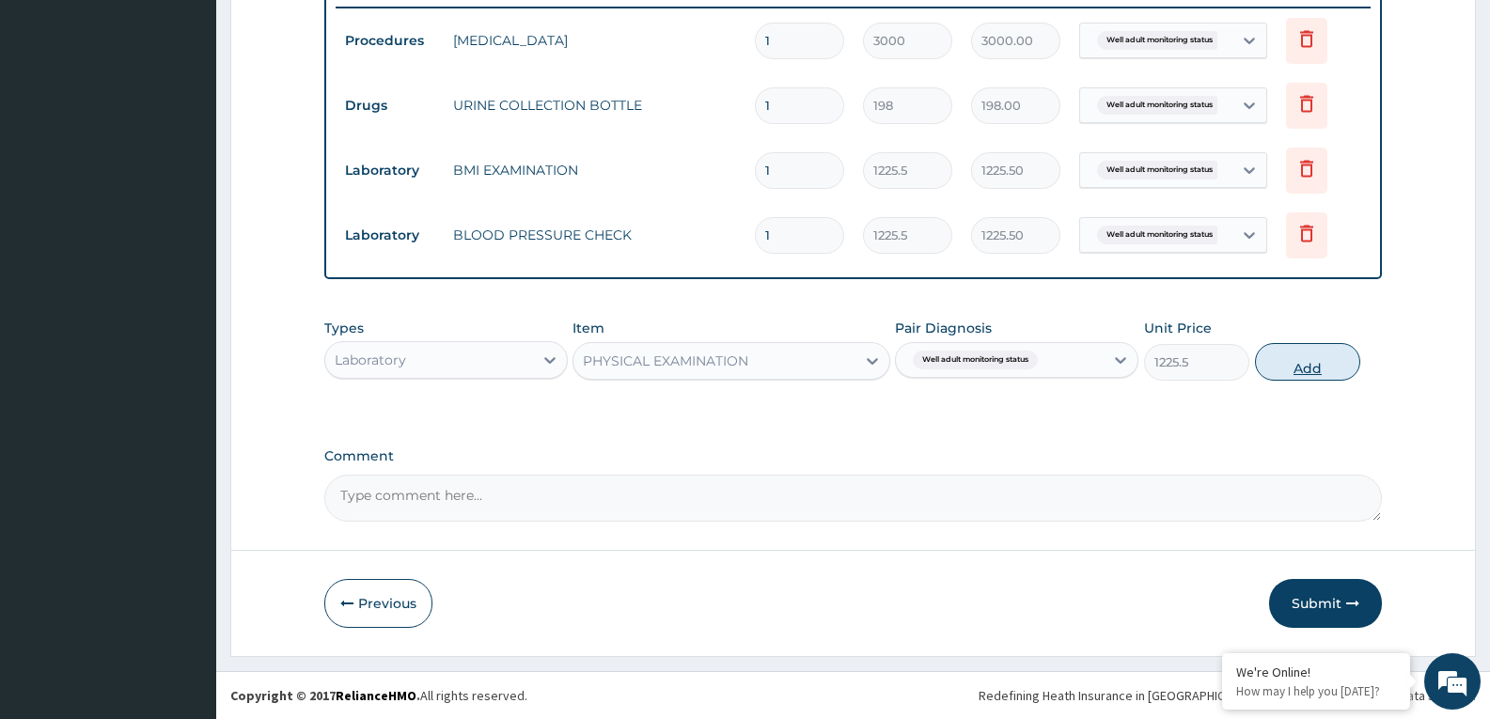
click at [1301, 367] on button "Add" at bounding box center [1307, 362] width 105 height 38
type input "0"
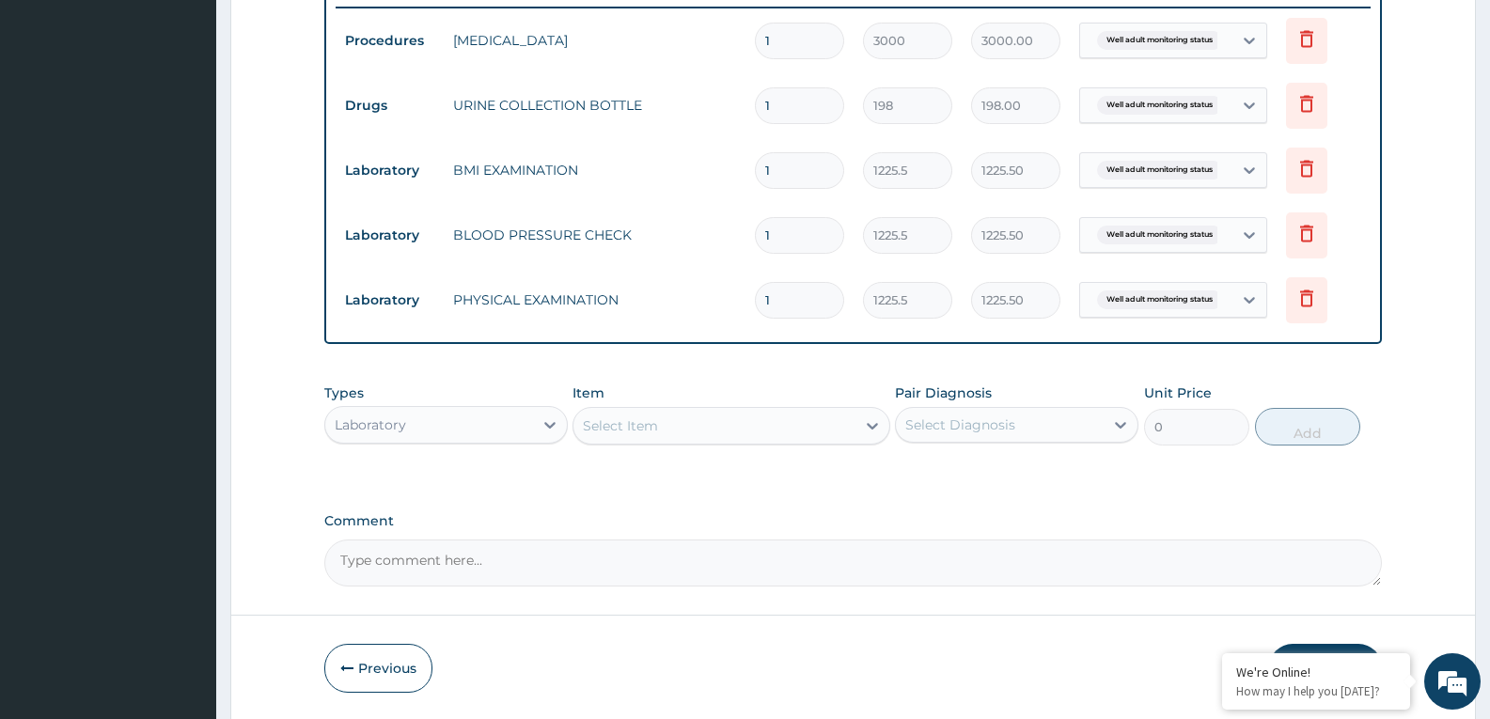
click at [818, 422] on div "Select Item" at bounding box center [713, 426] width 281 height 30
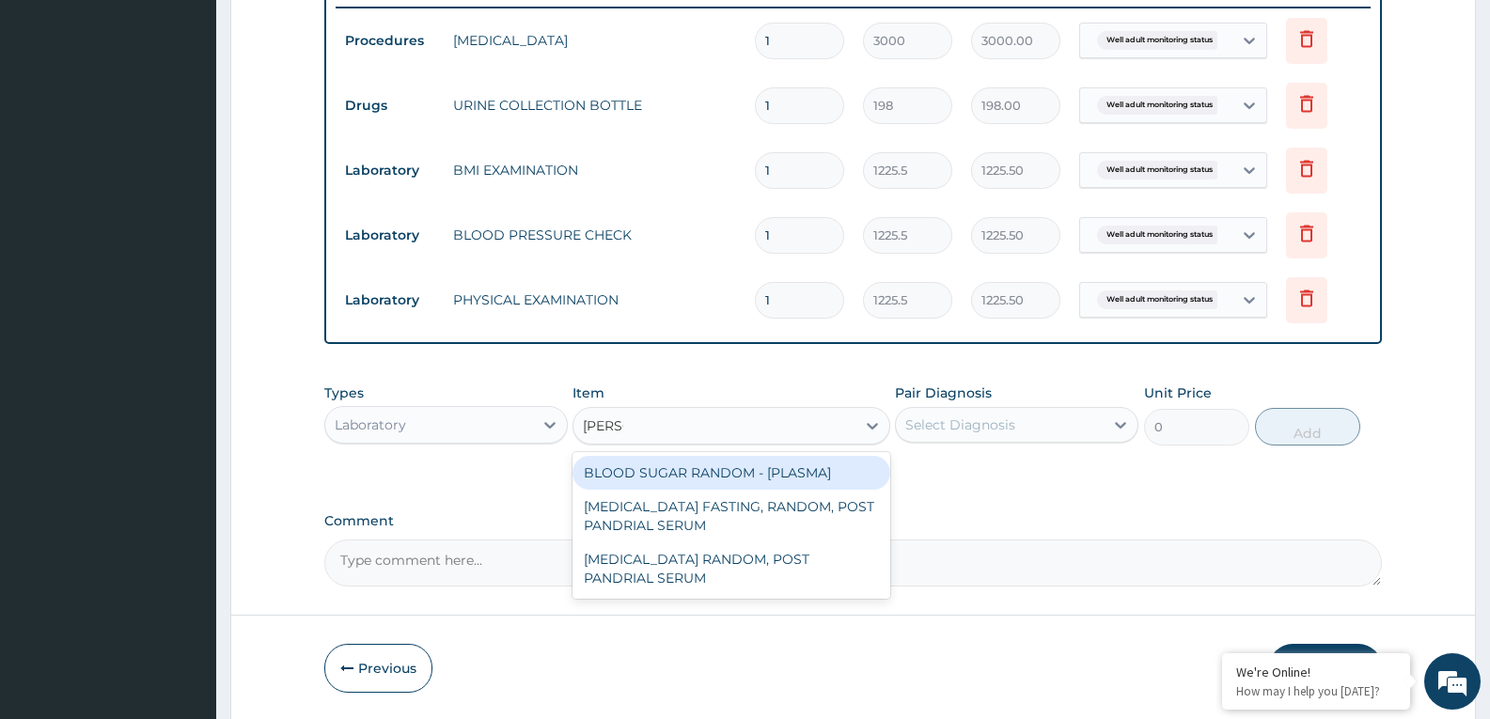
type input "random"
type input "1800"
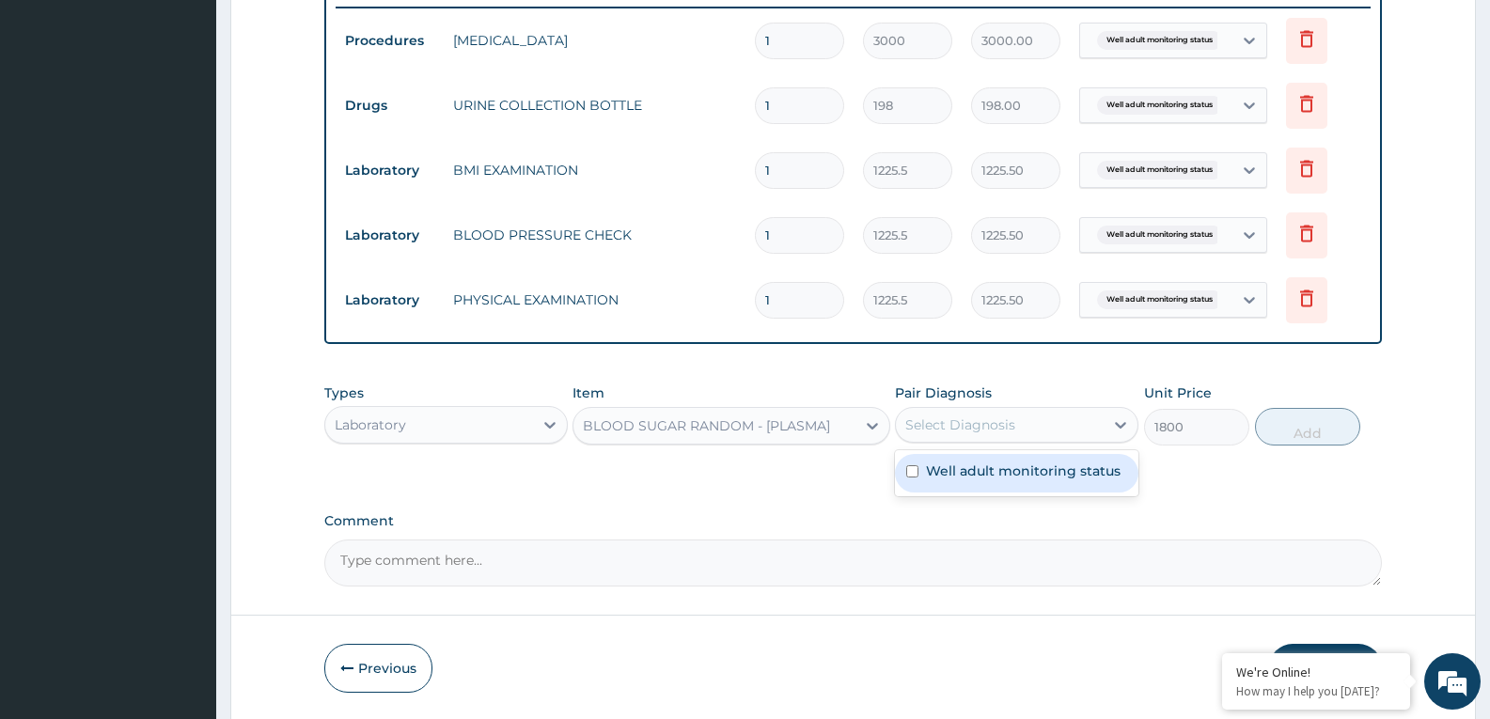
click at [1041, 424] on div "Select Diagnosis" at bounding box center [1000, 425] width 208 height 30
checkbox input "true"
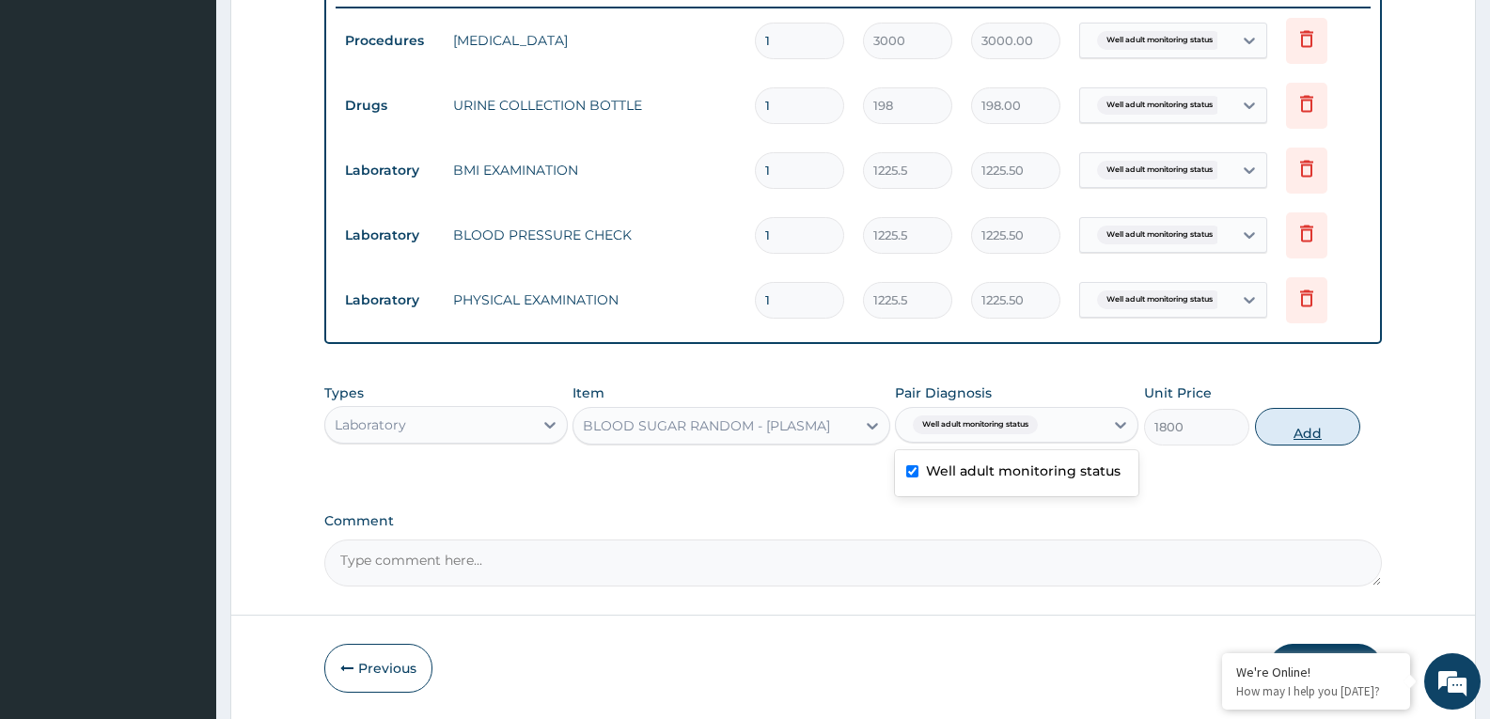
click at [1284, 426] on button "Add" at bounding box center [1307, 427] width 105 height 38
type input "0"
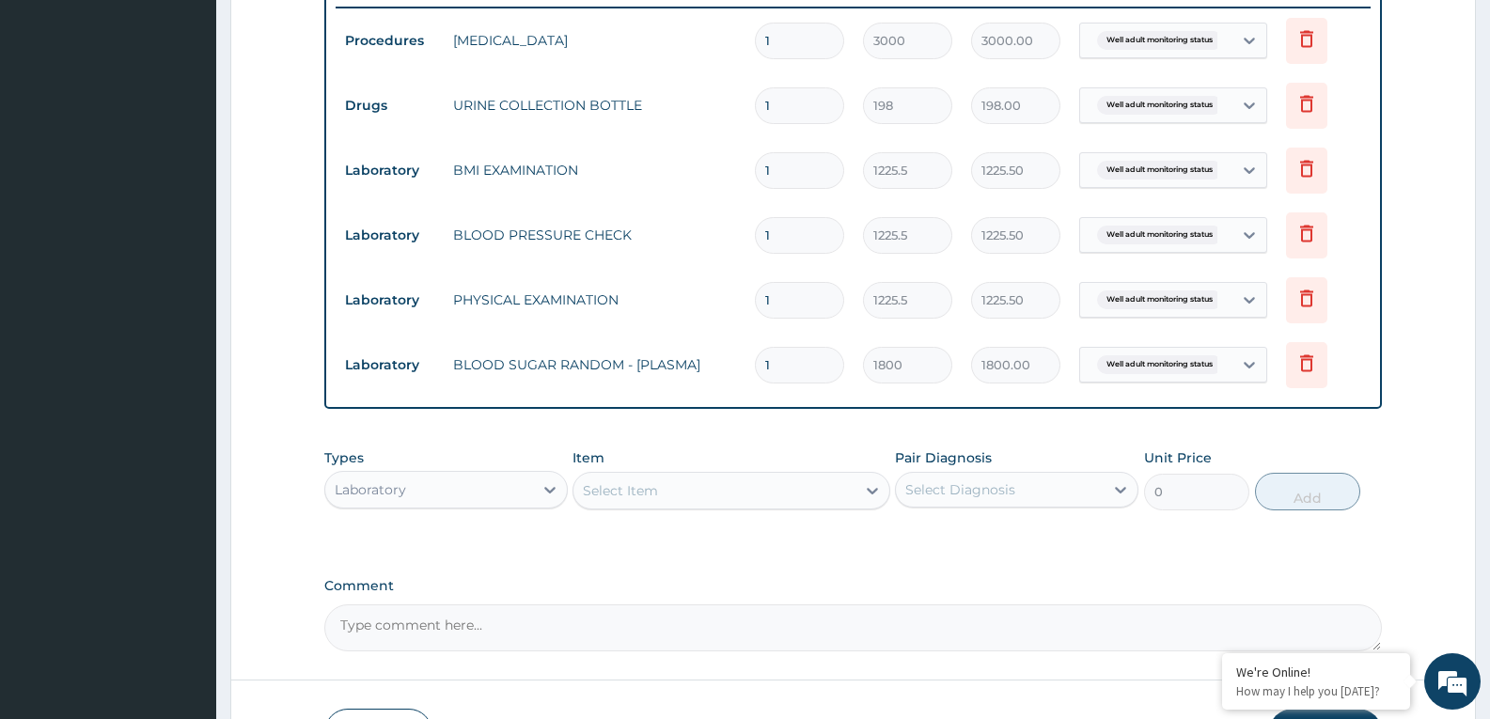
click at [782, 489] on div "Select Item" at bounding box center [713, 491] width 281 height 30
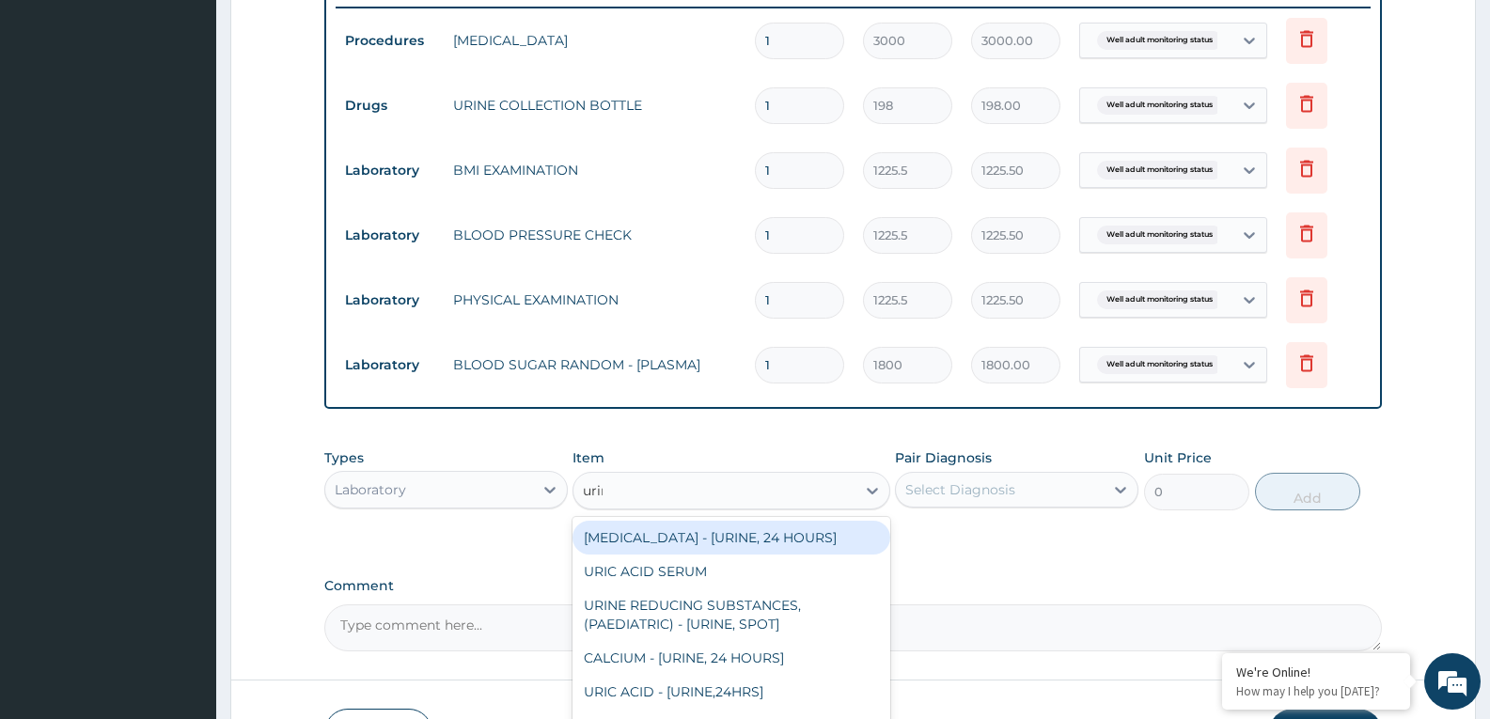
type input "urina"
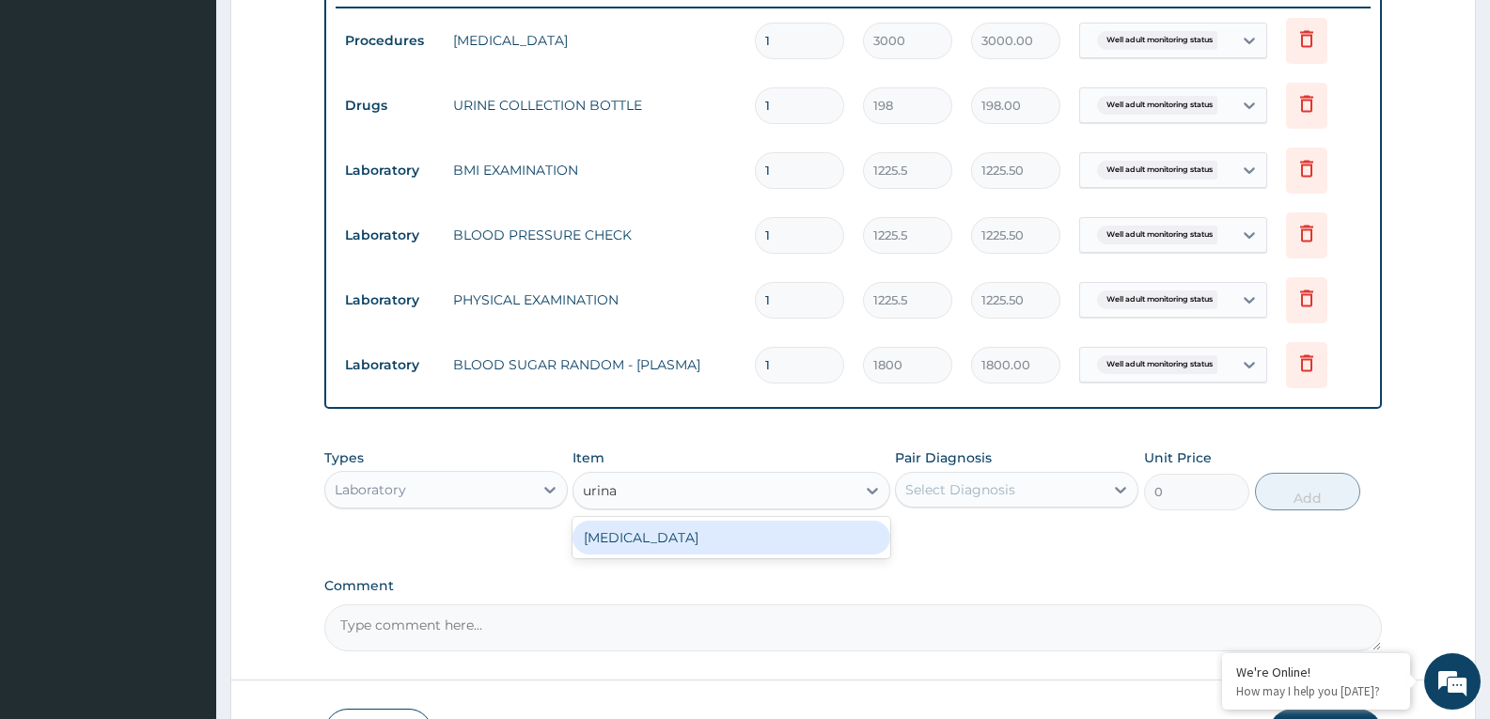
type input "1531.875"
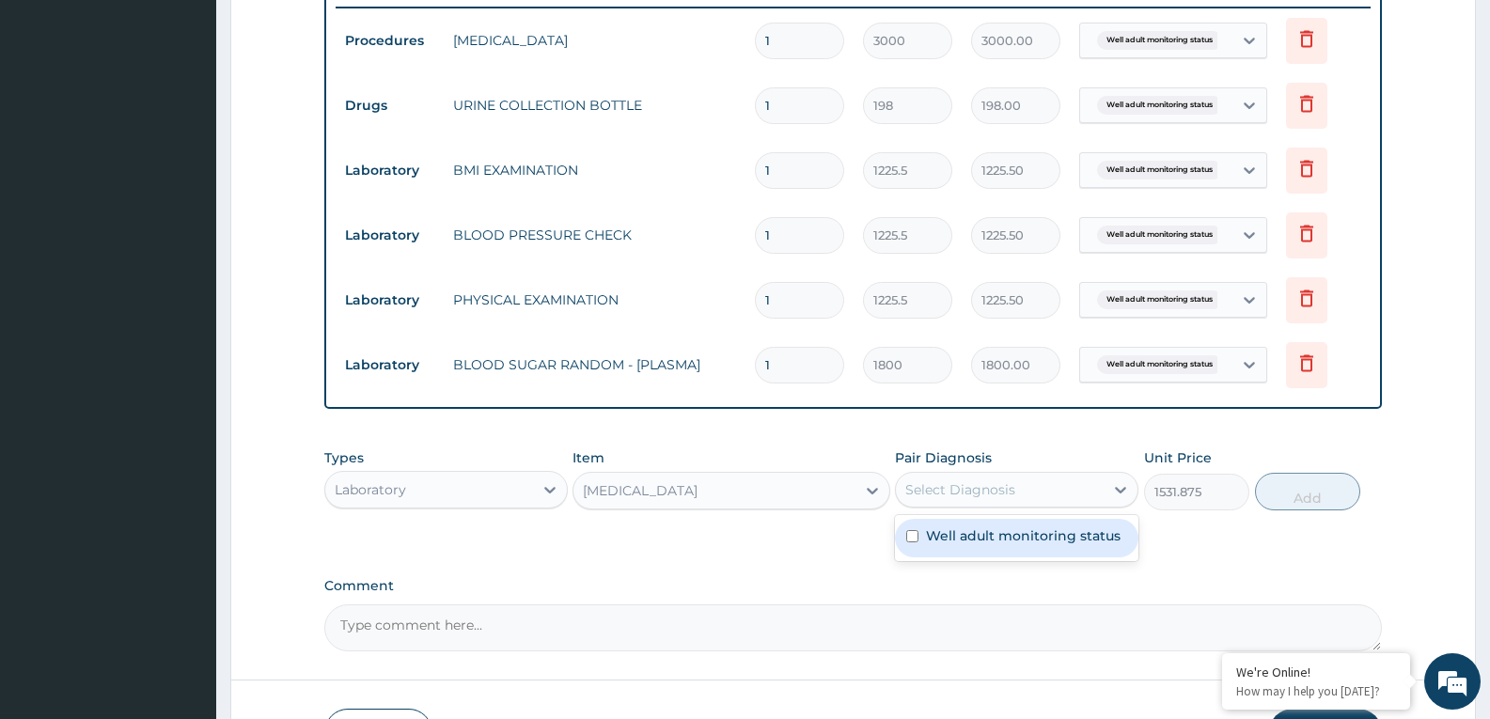
click at [1028, 489] on div "Select Diagnosis" at bounding box center [1000, 490] width 208 height 30
checkbox input "true"
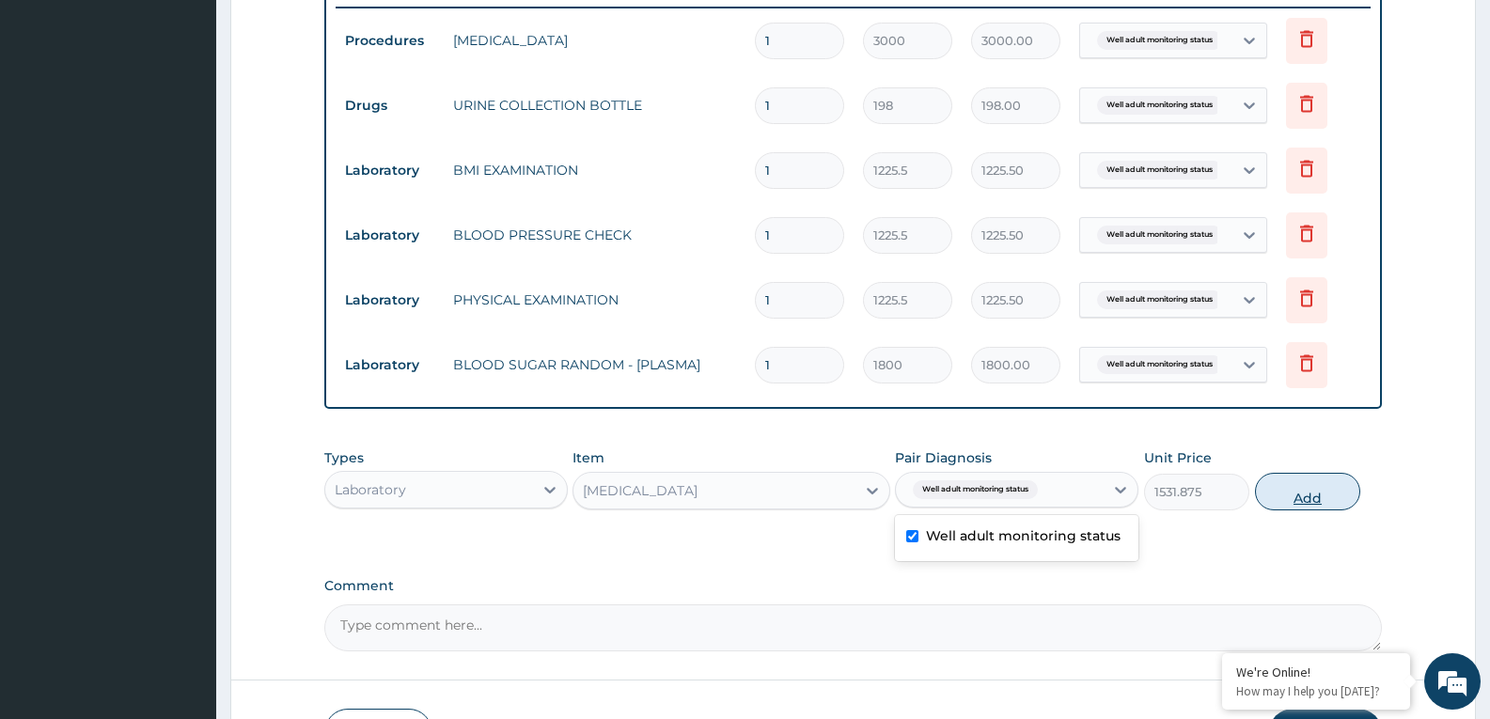
click at [1296, 491] on button "Add" at bounding box center [1307, 492] width 105 height 38
type input "0"
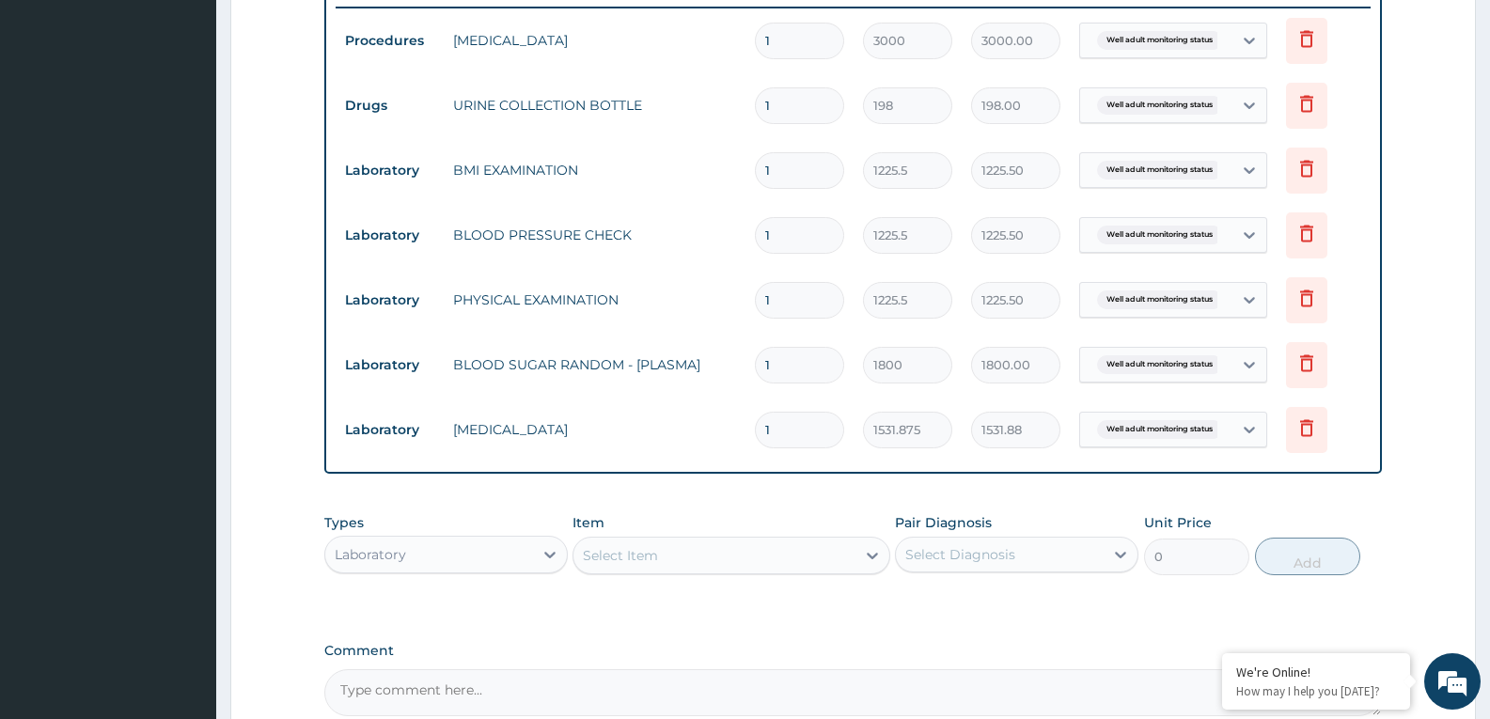
click at [795, 548] on div "Select Item" at bounding box center [730, 556] width 317 height 38
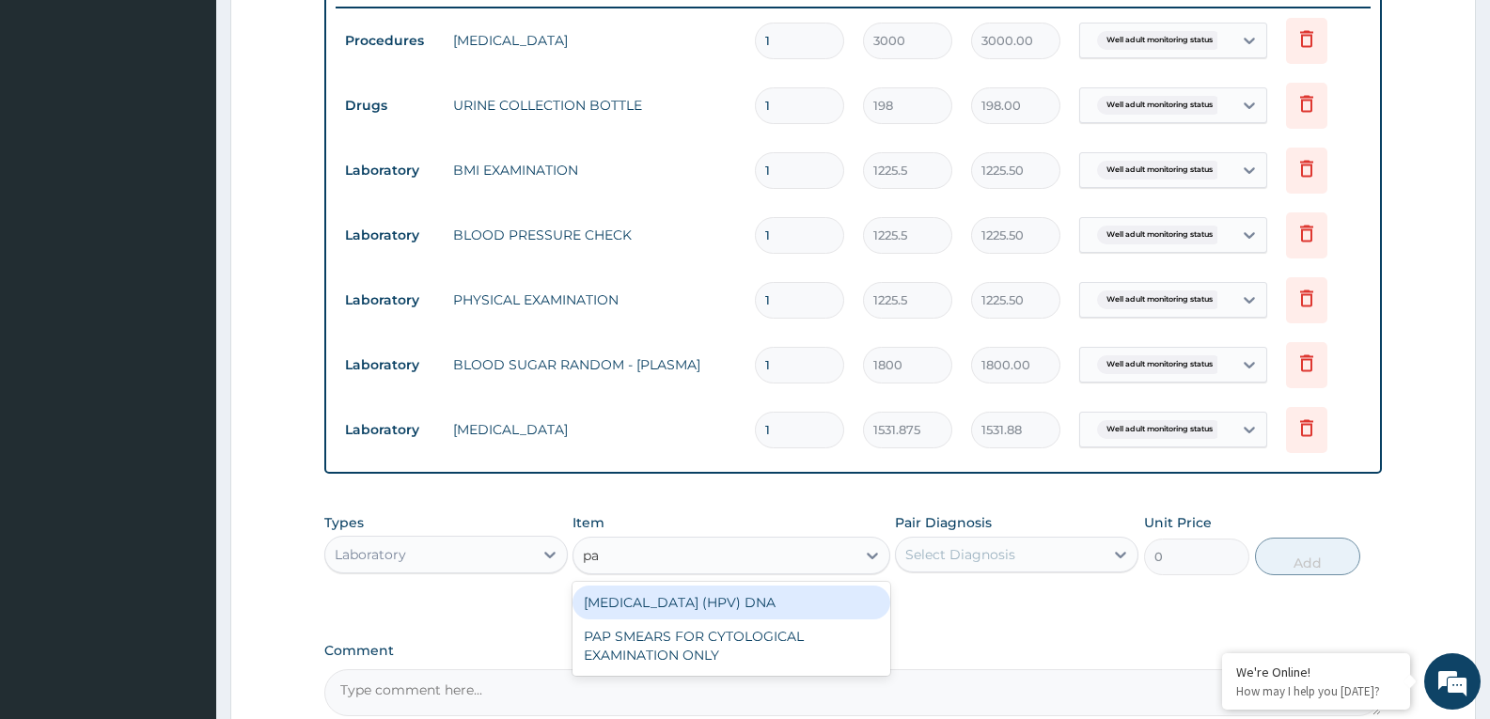
type input "pap"
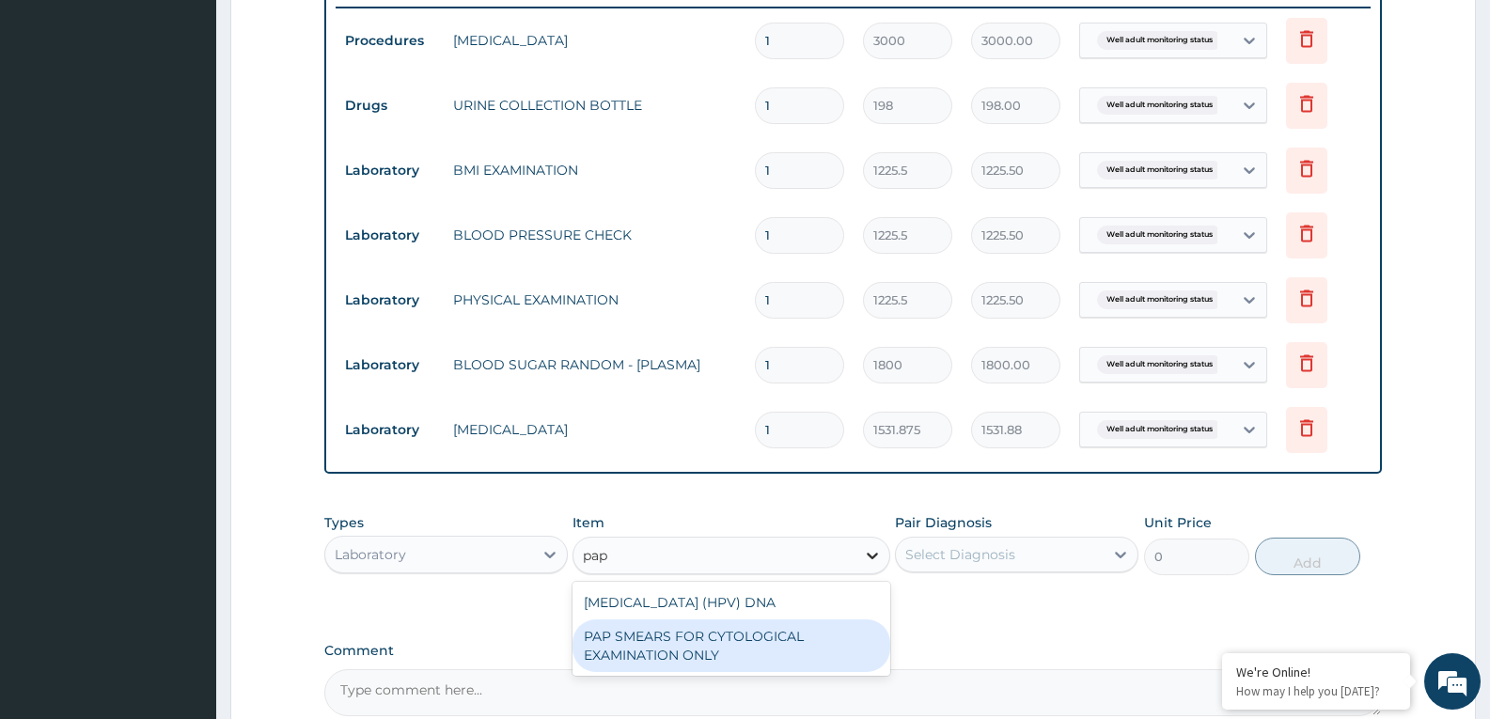
drag, startPoint x: 812, startPoint y: 630, endPoint x: 873, endPoint y: 559, distance: 93.3
click at [811, 624] on div "PAP SMEARS FOR CYTOLOGICAL EXAMINATION ONLY" at bounding box center [730, 645] width 317 height 53
type input "18080"
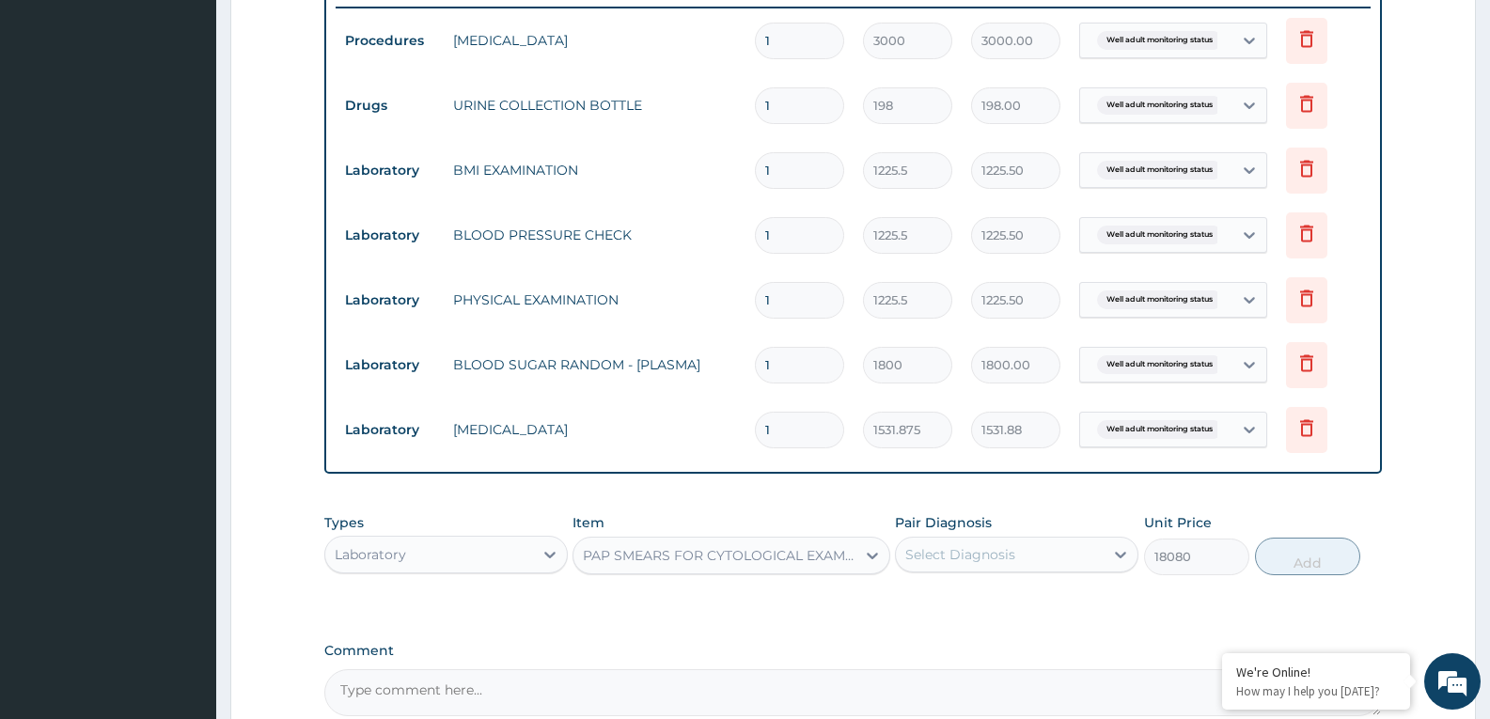
drag, startPoint x: 1010, startPoint y: 547, endPoint x: 1012, endPoint y: 561, distance: 14.4
click at [1011, 557] on div "Select Diagnosis" at bounding box center [960, 554] width 110 height 19
checkbox input "true"
click at [1274, 556] on button "Add" at bounding box center [1307, 557] width 105 height 38
type input "0"
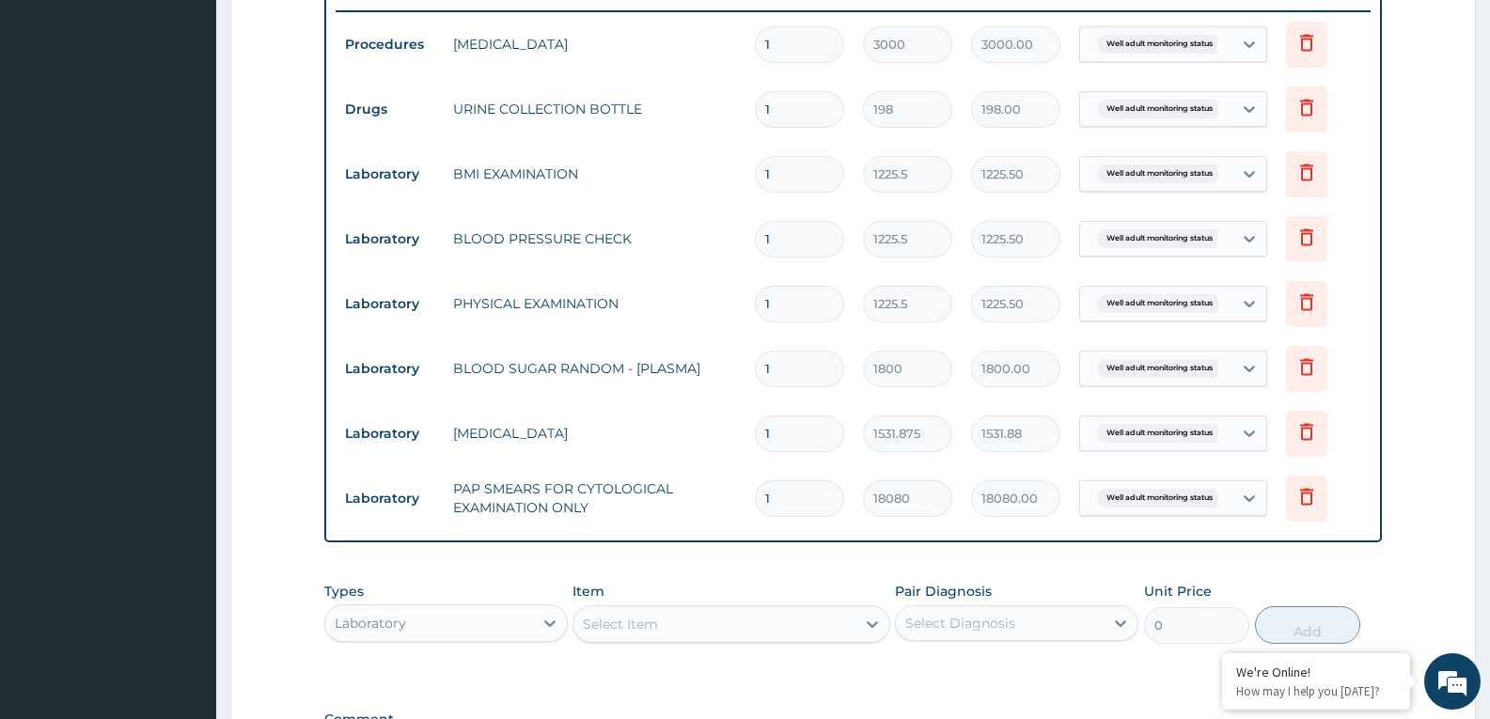
scroll to position [836, 0]
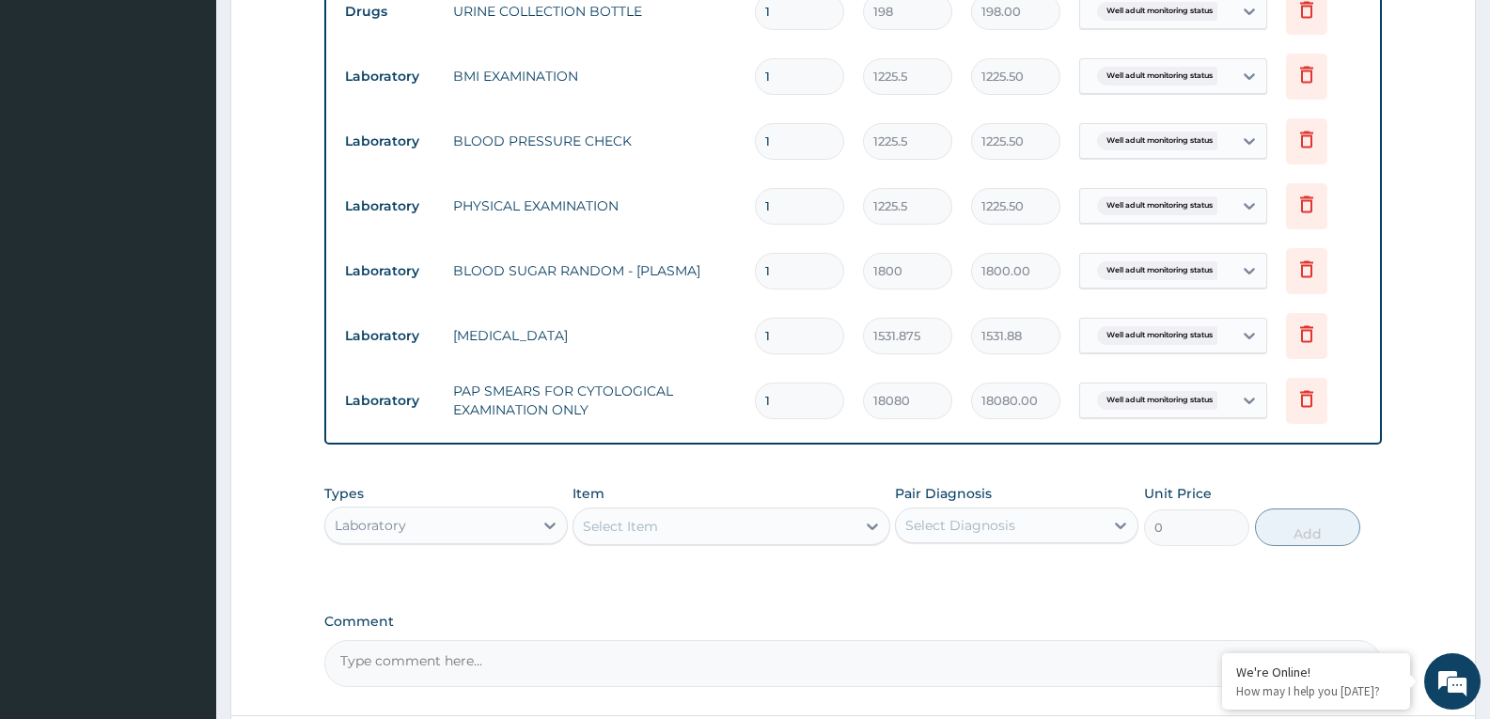
click at [719, 531] on div "Select Item" at bounding box center [713, 526] width 281 height 30
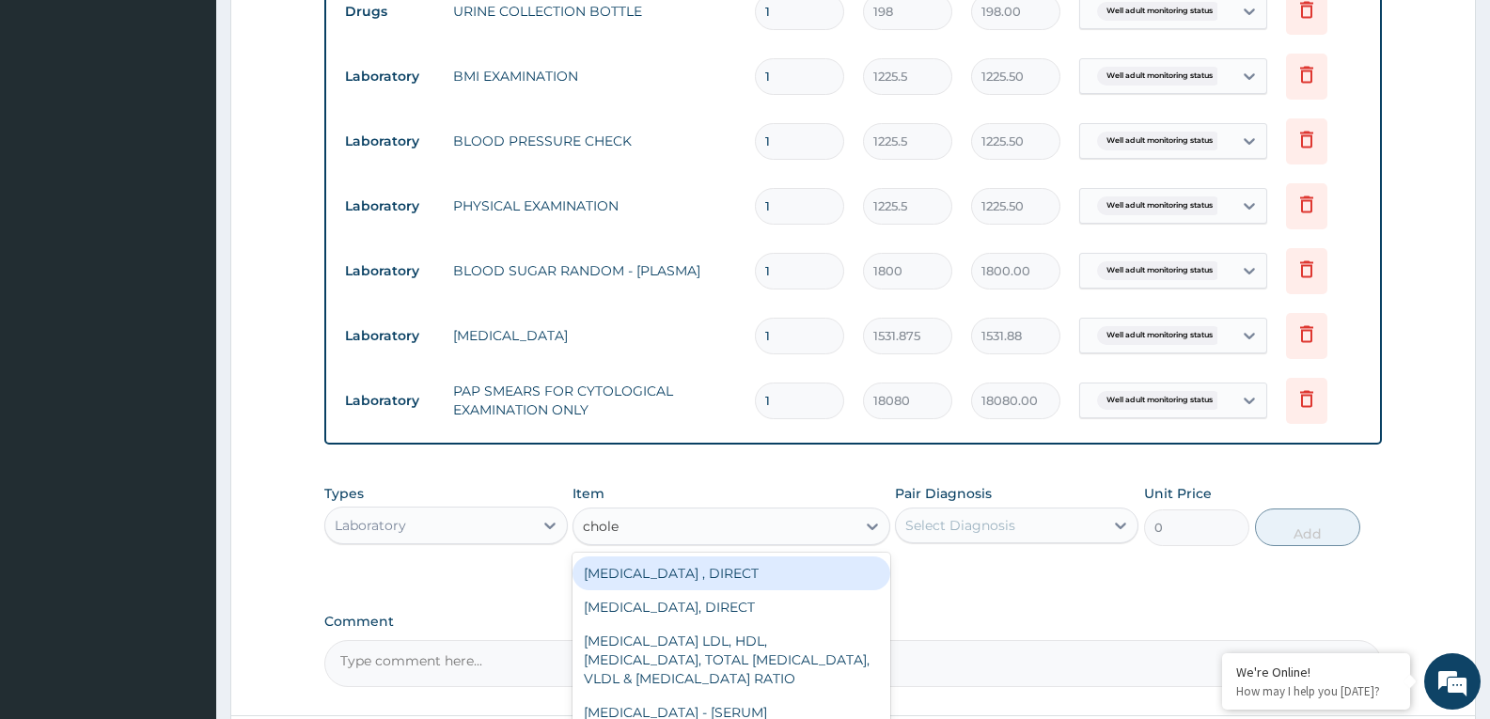
type input "choles"
type input "2880"
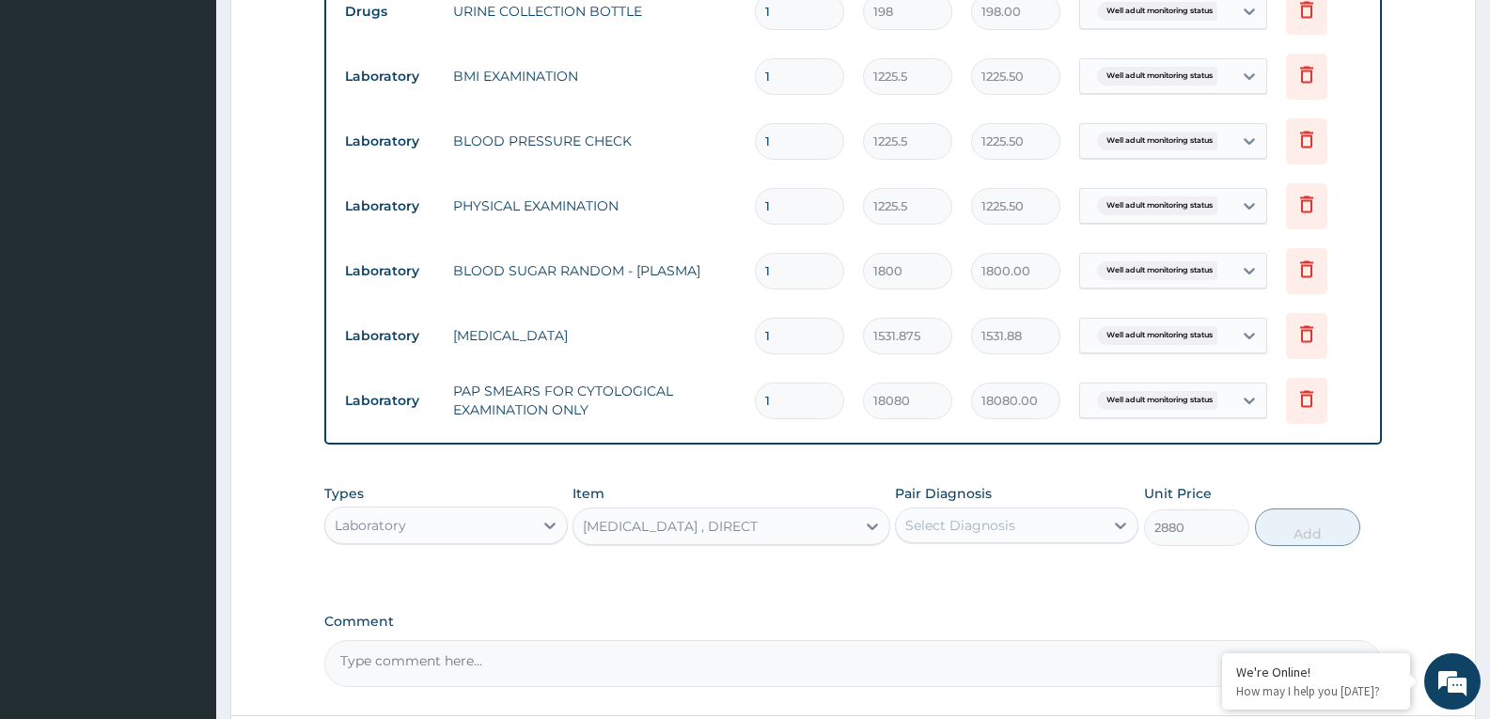
click at [1060, 507] on div "Pair Diagnosis Select Diagnosis" at bounding box center [1016, 515] width 243 height 62
click at [1064, 512] on div "Select Diagnosis" at bounding box center [1000, 525] width 208 height 30
checkbox input "true"
click at [1293, 540] on button "Add" at bounding box center [1307, 528] width 105 height 38
type input "0"
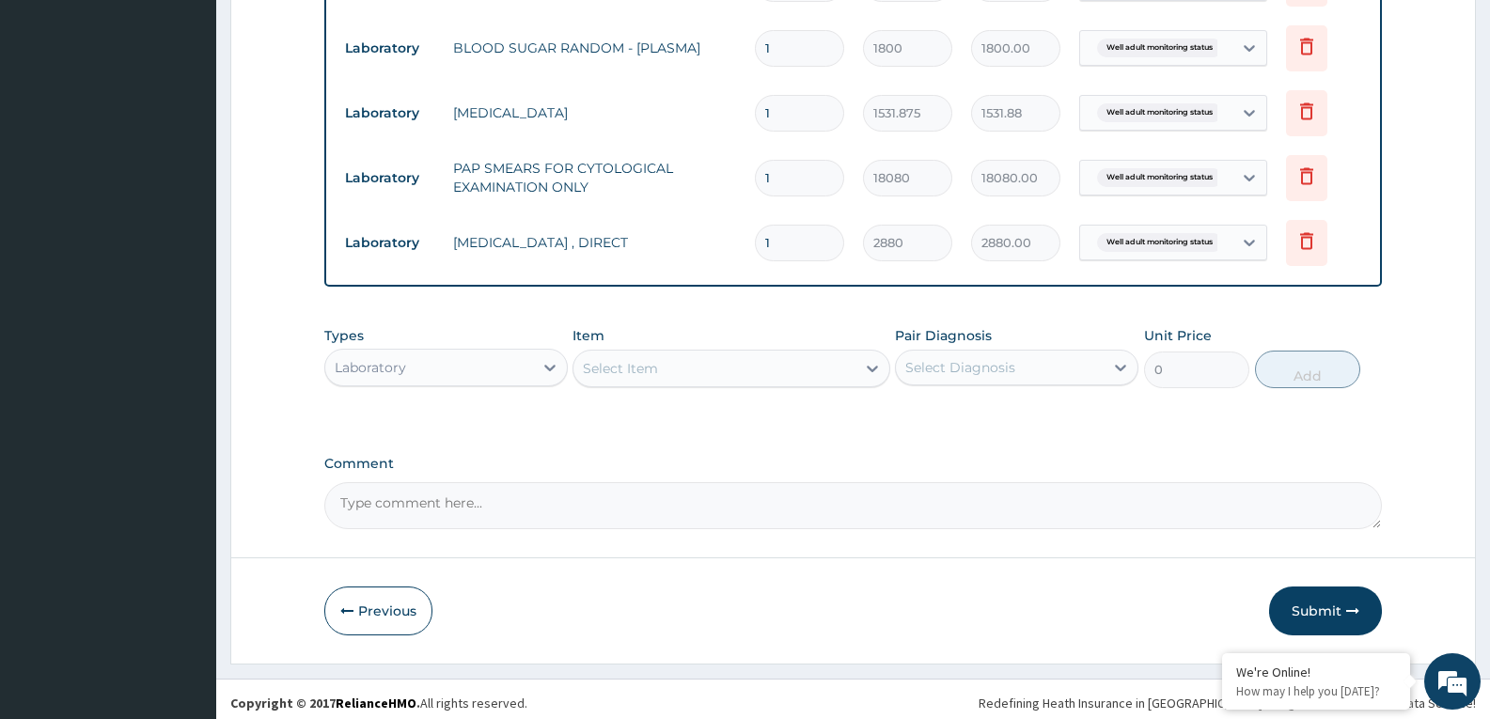
scroll to position [1066, 0]
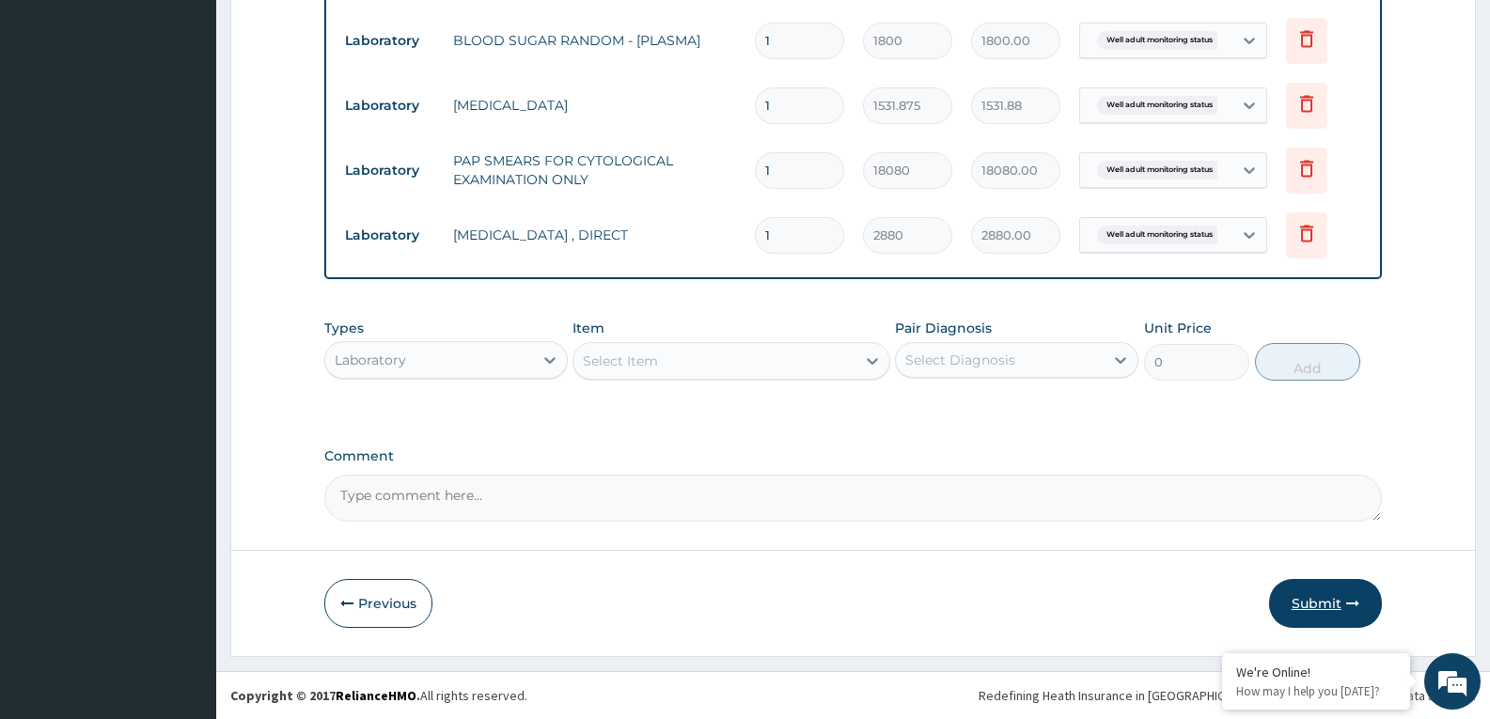
click at [1303, 593] on button "Submit" at bounding box center [1325, 603] width 113 height 49
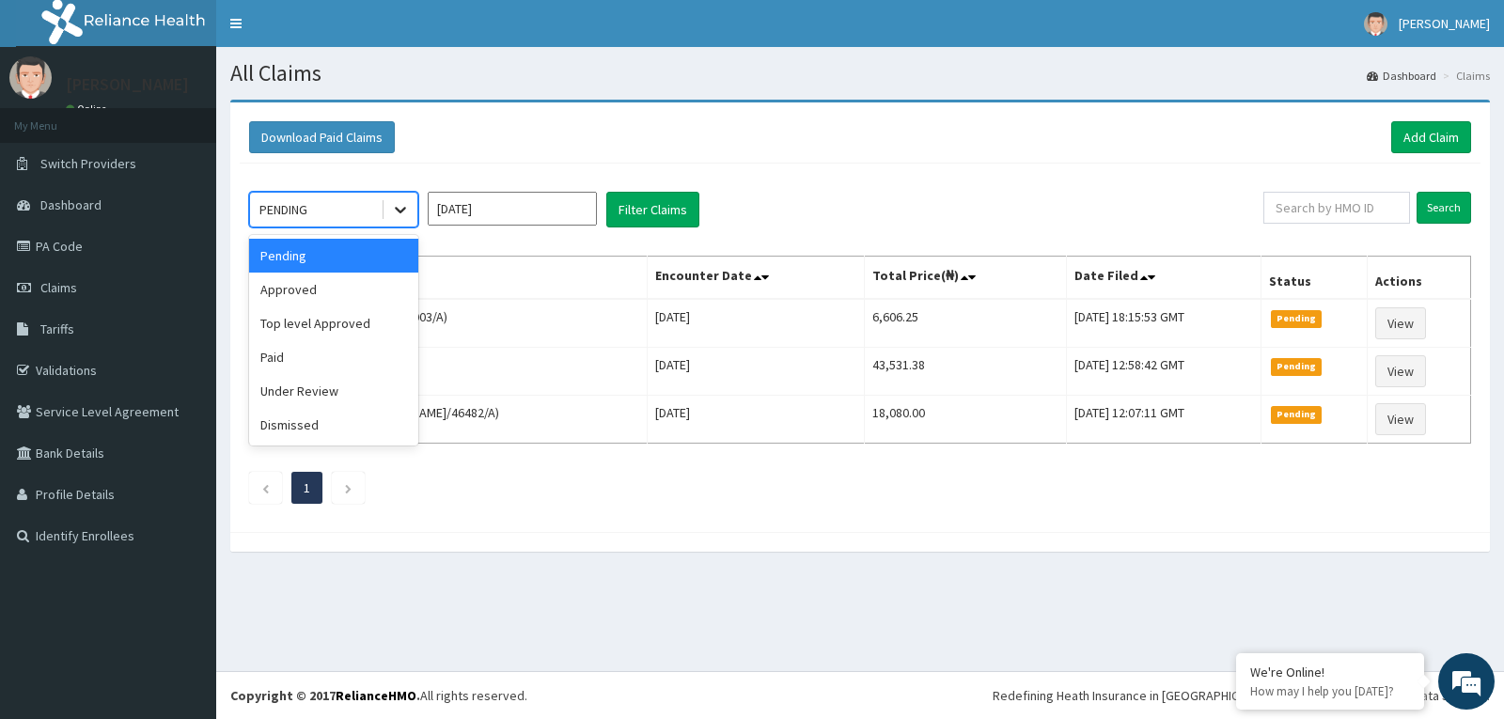
click at [398, 209] on icon at bounding box center [400, 211] width 11 height 7
click at [350, 295] on div "Approved" at bounding box center [333, 290] width 169 height 34
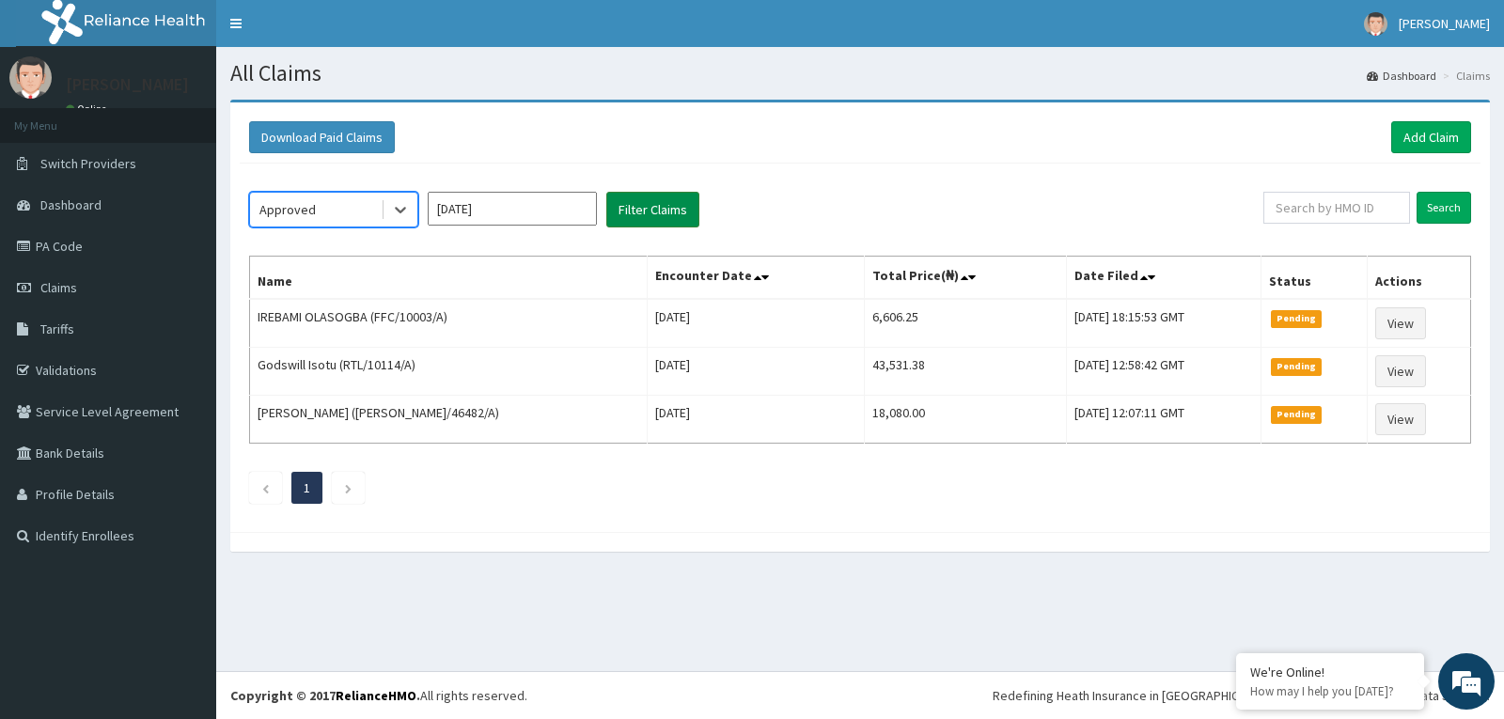
click at [669, 220] on button "Filter Claims" at bounding box center [652, 210] width 93 height 36
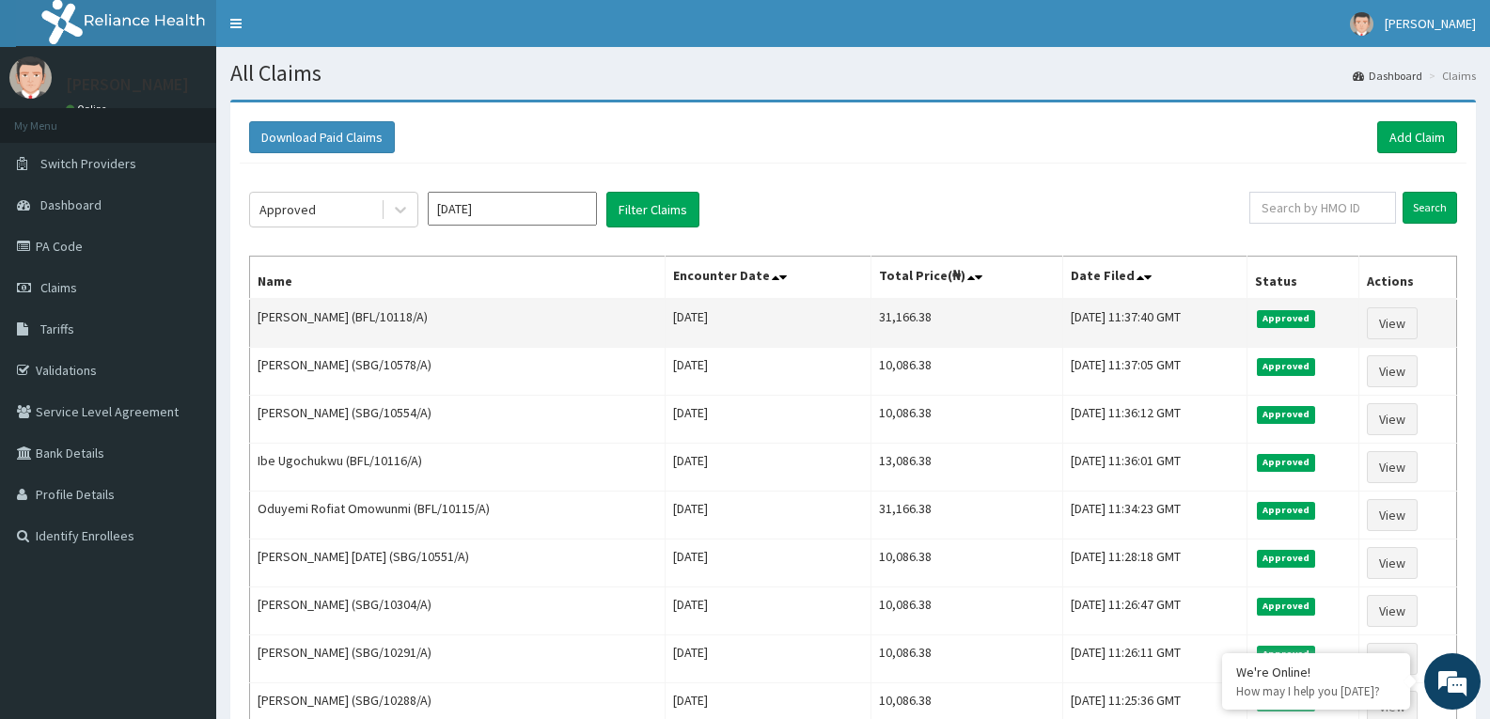
click at [412, 322] on td "[PERSON_NAME] (BFL/10118/A)" at bounding box center [457, 323] width 415 height 49
click at [399, 322] on td "[PERSON_NAME] (BFL/10118/A)" at bounding box center [457, 323] width 415 height 49
click at [471, 312] on td "[PERSON_NAME] (BFL/10118/A)" at bounding box center [457, 323] width 415 height 49
drag, startPoint x: 387, startPoint y: 317, endPoint x: 450, endPoint y: 319, distance: 63.0
click at [450, 319] on td "[PERSON_NAME] (BFL/10118/A)" at bounding box center [457, 323] width 415 height 49
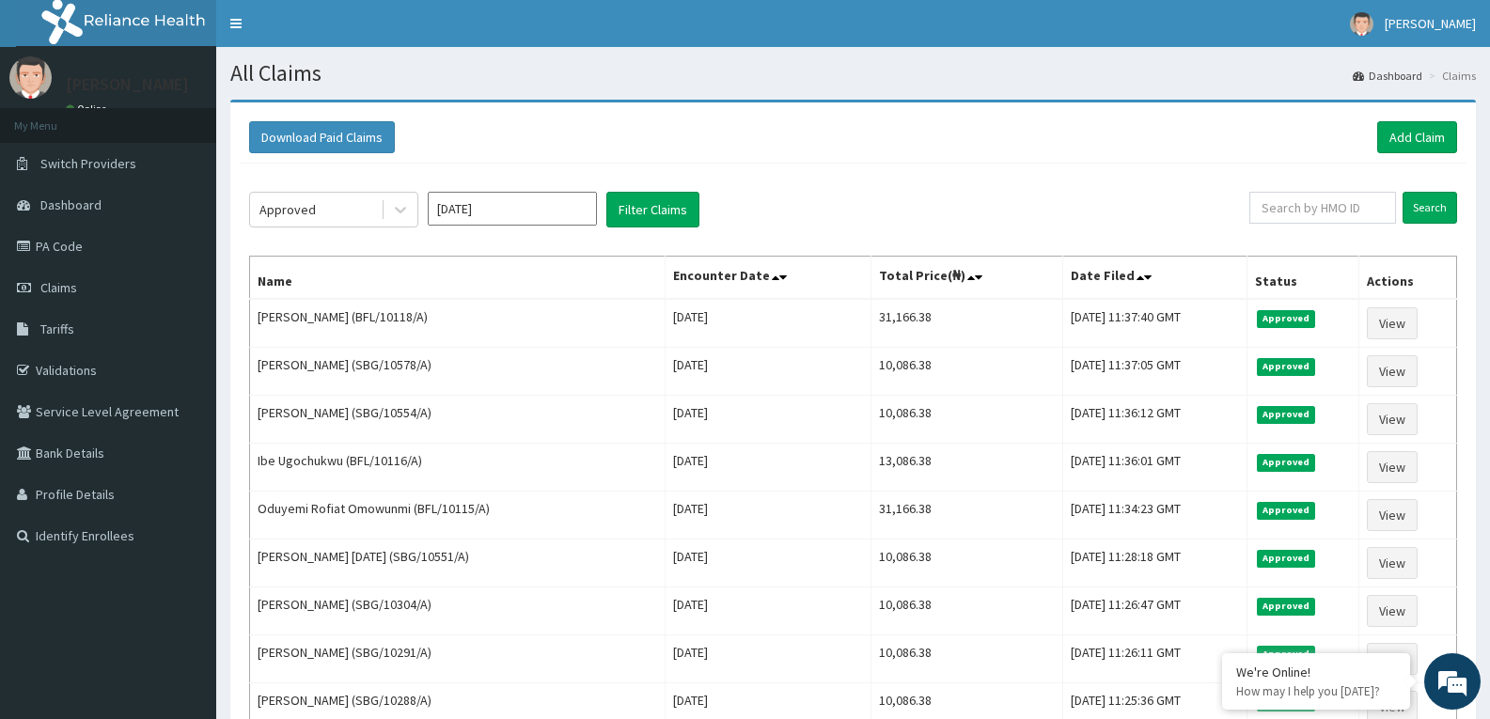
copy td "BFL/10118/A"
click at [1308, 205] on input "text" at bounding box center [1322, 208] width 147 height 32
paste input "BFL/10118/A"
click at [1308, 204] on input "BFL/10118/A" at bounding box center [1292, 208] width 134 height 32
click at [1292, 213] on input "BFL/10128/A" at bounding box center [1292, 208] width 134 height 32
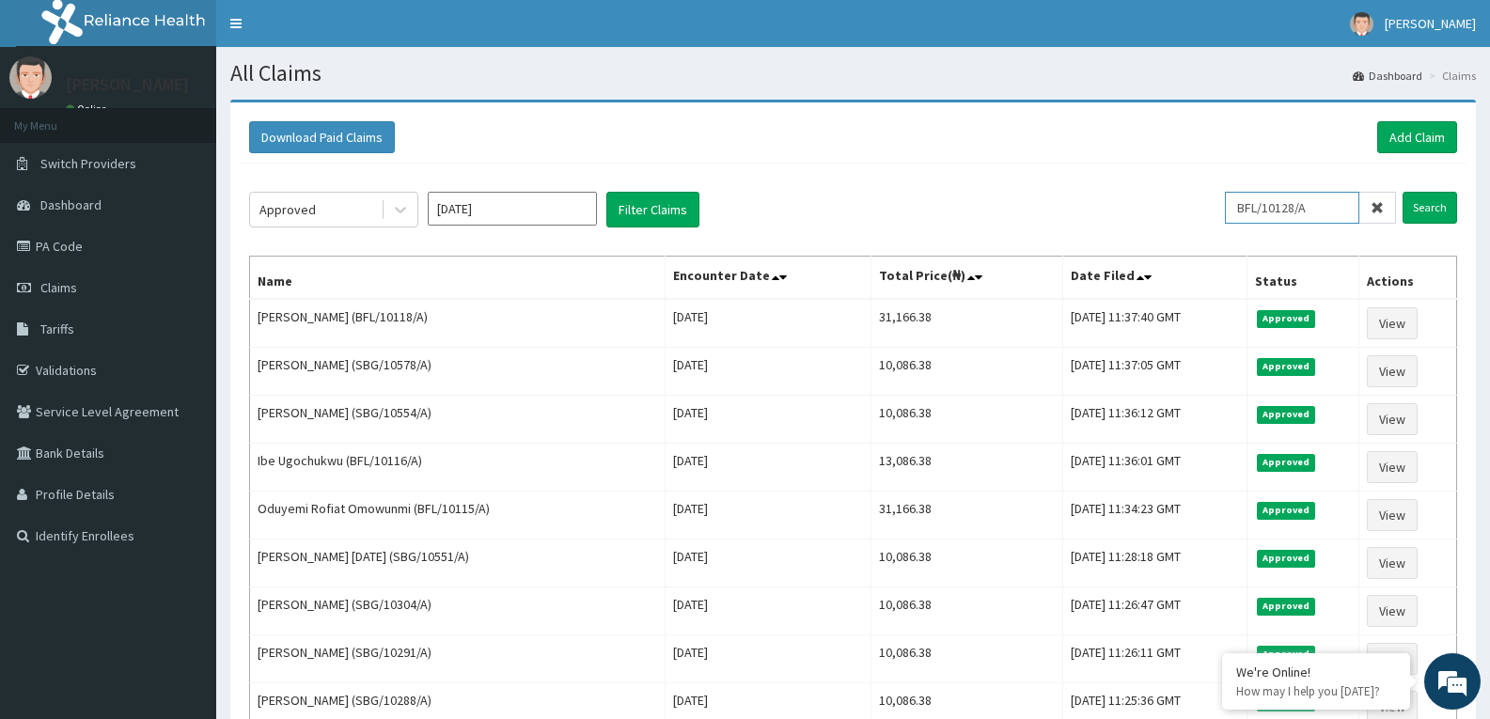
click at [1292, 213] on input "BFL/10128/A" at bounding box center [1292, 208] width 134 height 32
type input "BFL/10128/A"
click at [1434, 204] on input "Search" at bounding box center [1429, 208] width 55 height 32
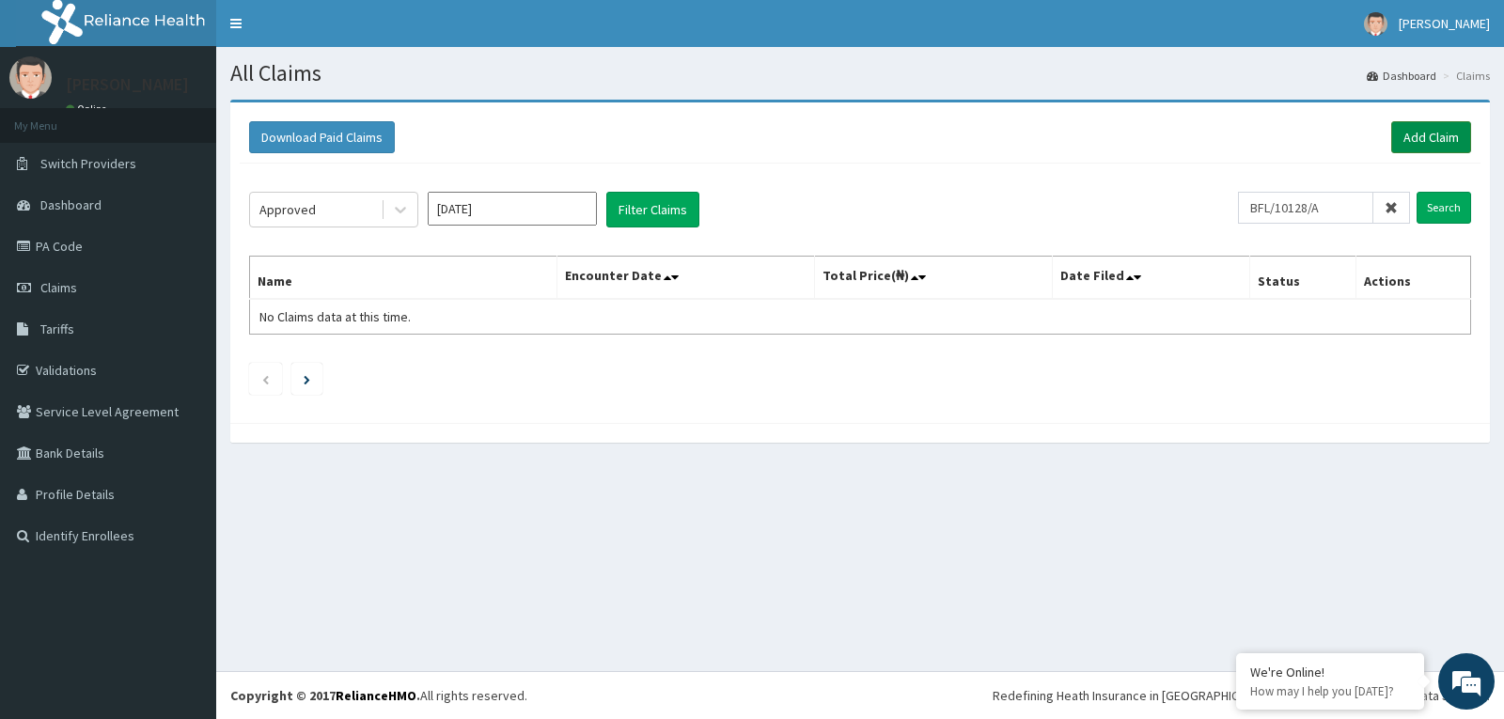
click at [1442, 140] on link "Add Claim" at bounding box center [1431, 137] width 80 height 32
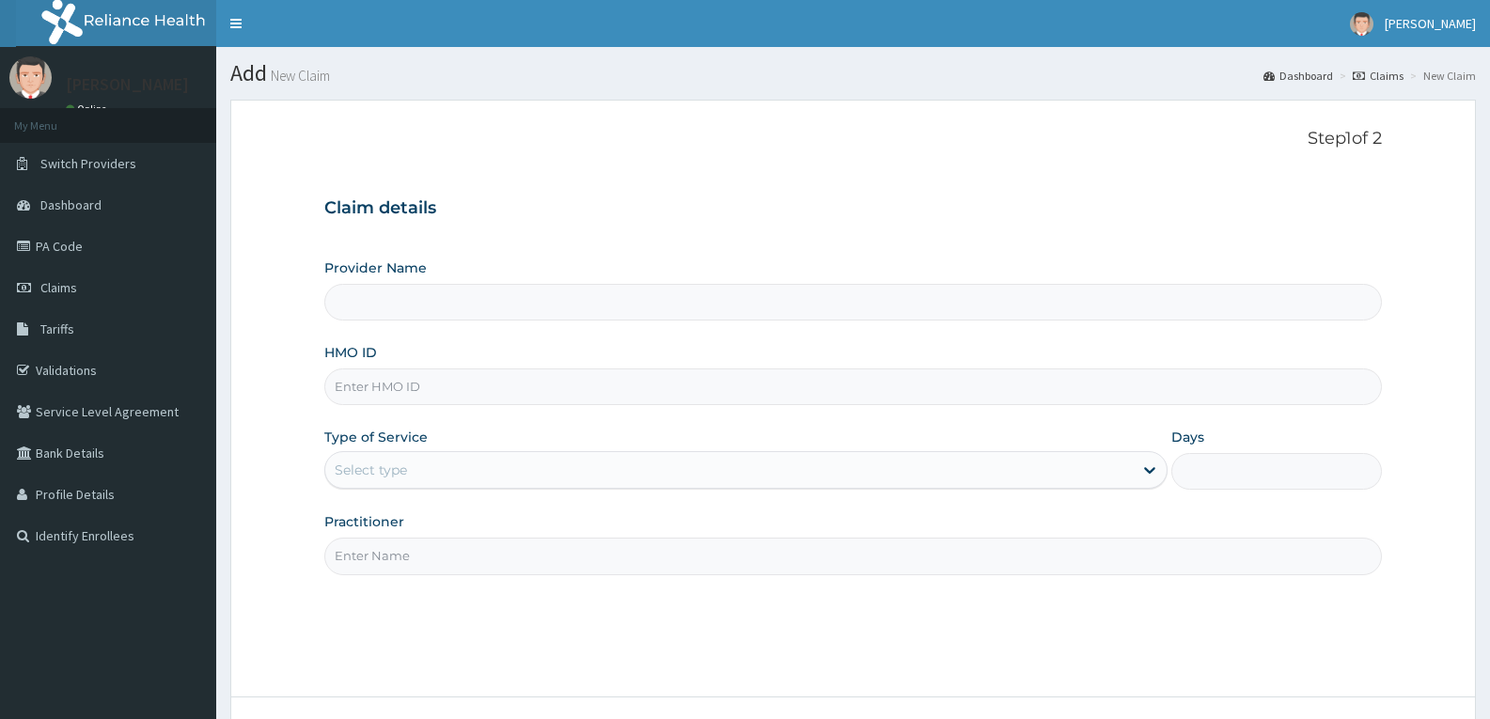
type input "Reliance Family Clinics (RFC) - [GEOGRAPHIC_DATA]"
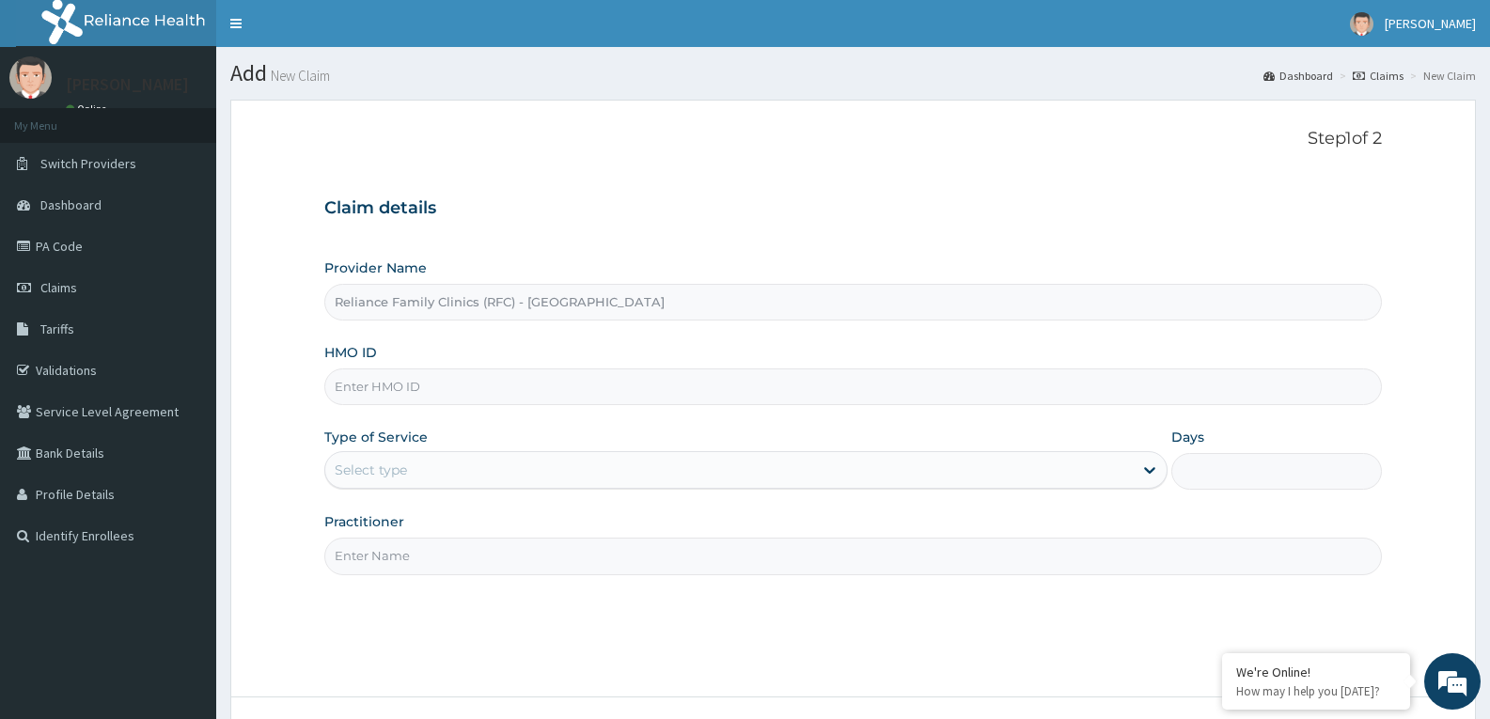
click at [409, 393] on input "HMO ID" at bounding box center [852, 386] width 1057 height 37
paste input "BFL/10128/A"
type input "BFL/10128/A"
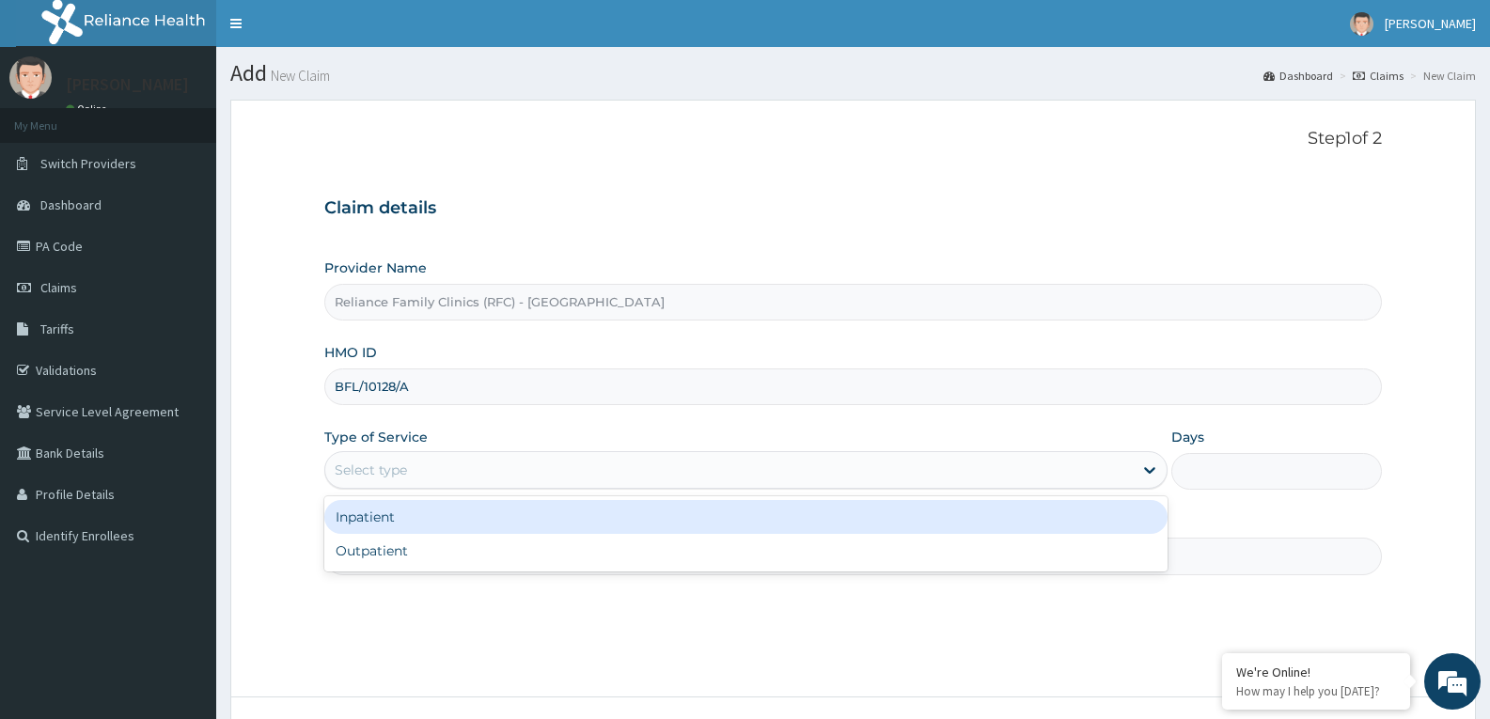
drag, startPoint x: 389, startPoint y: 465, endPoint x: 386, endPoint y: 515, distance: 49.9
click at [389, 467] on div "Select type" at bounding box center [371, 470] width 72 height 19
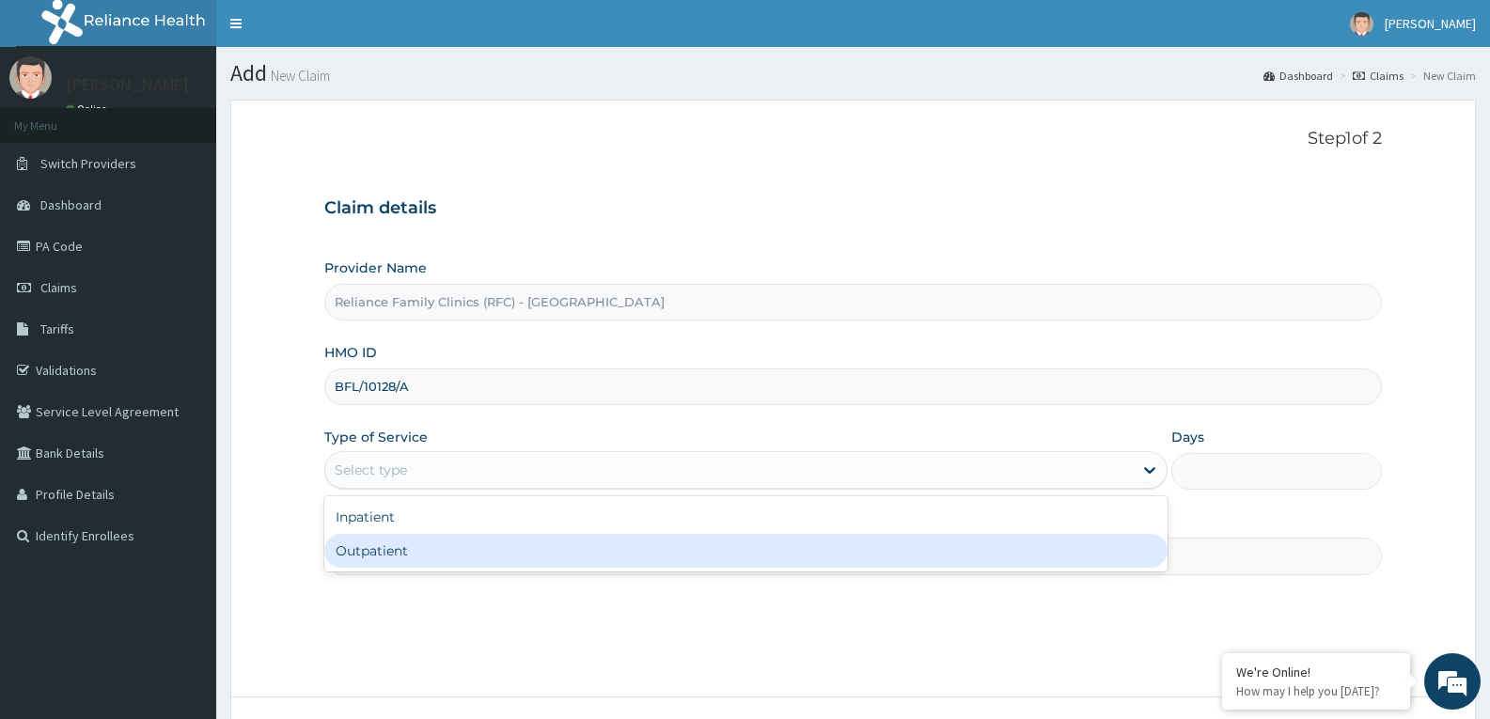
click at [375, 547] on div "Outpatient" at bounding box center [745, 551] width 842 height 34
type input "1"
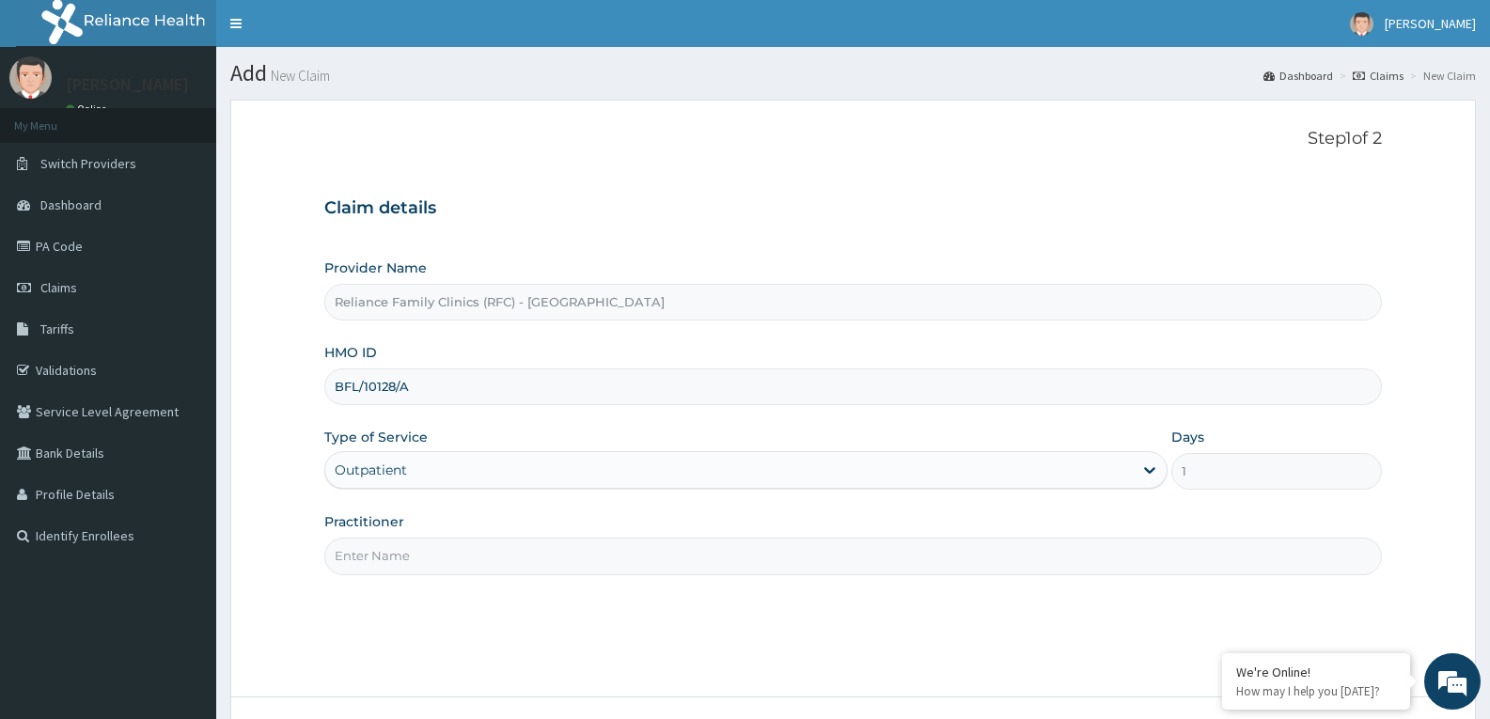
click at [380, 536] on div "Practitioner" at bounding box center [852, 543] width 1057 height 62
click at [389, 560] on input "Practitioner" at bounding box center [852, 556] width 1057 height 37
type input "faridat"
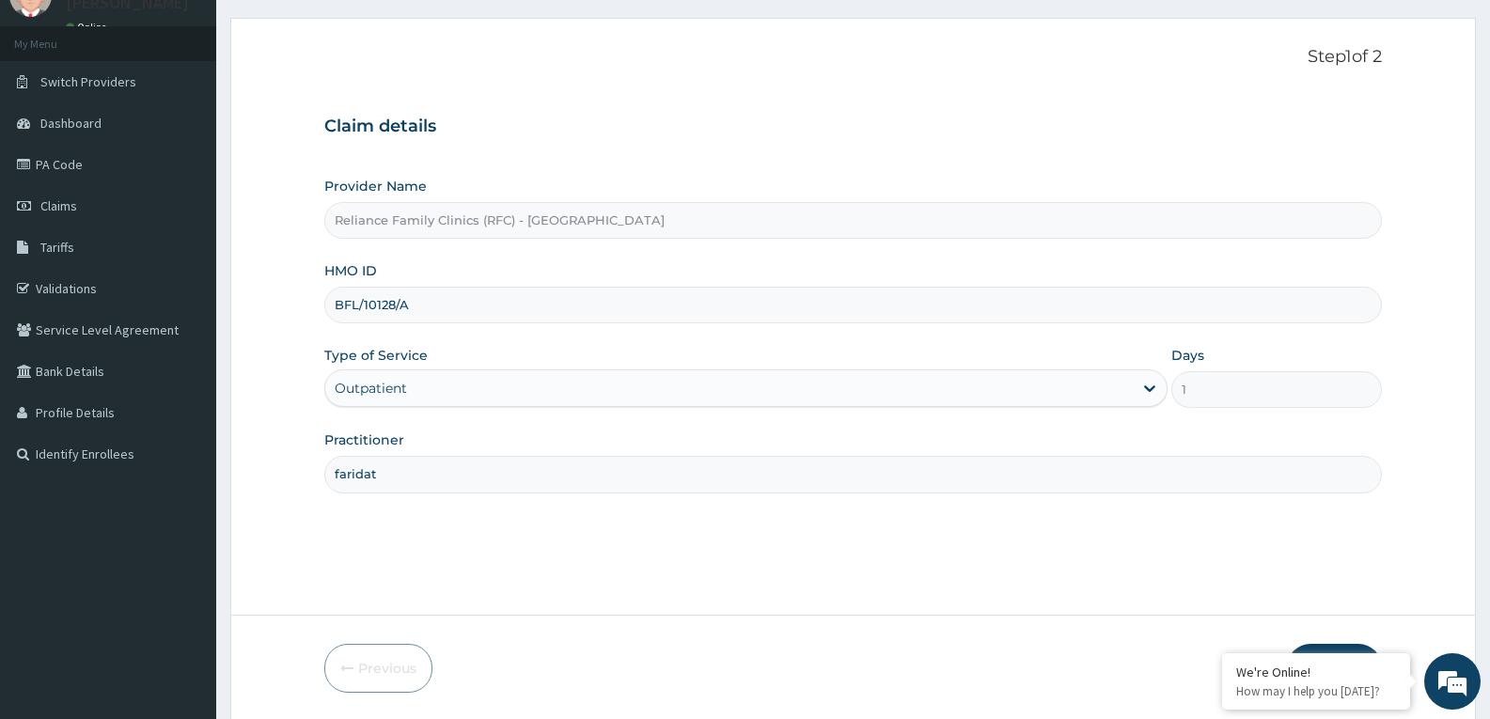
scroll to position [147, 0]
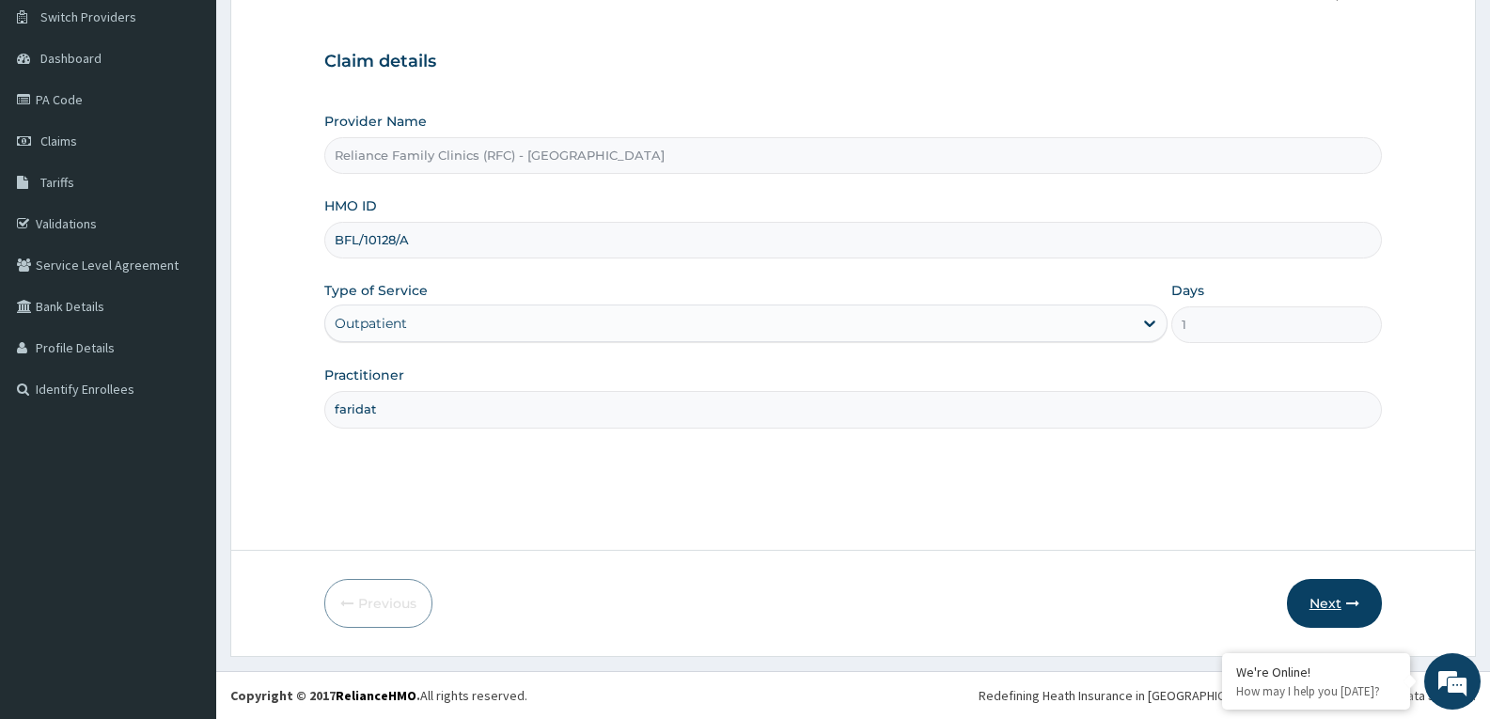
click at [1316, 604] on button "Next" at bounding box center [1334, 603] width 95 height 49
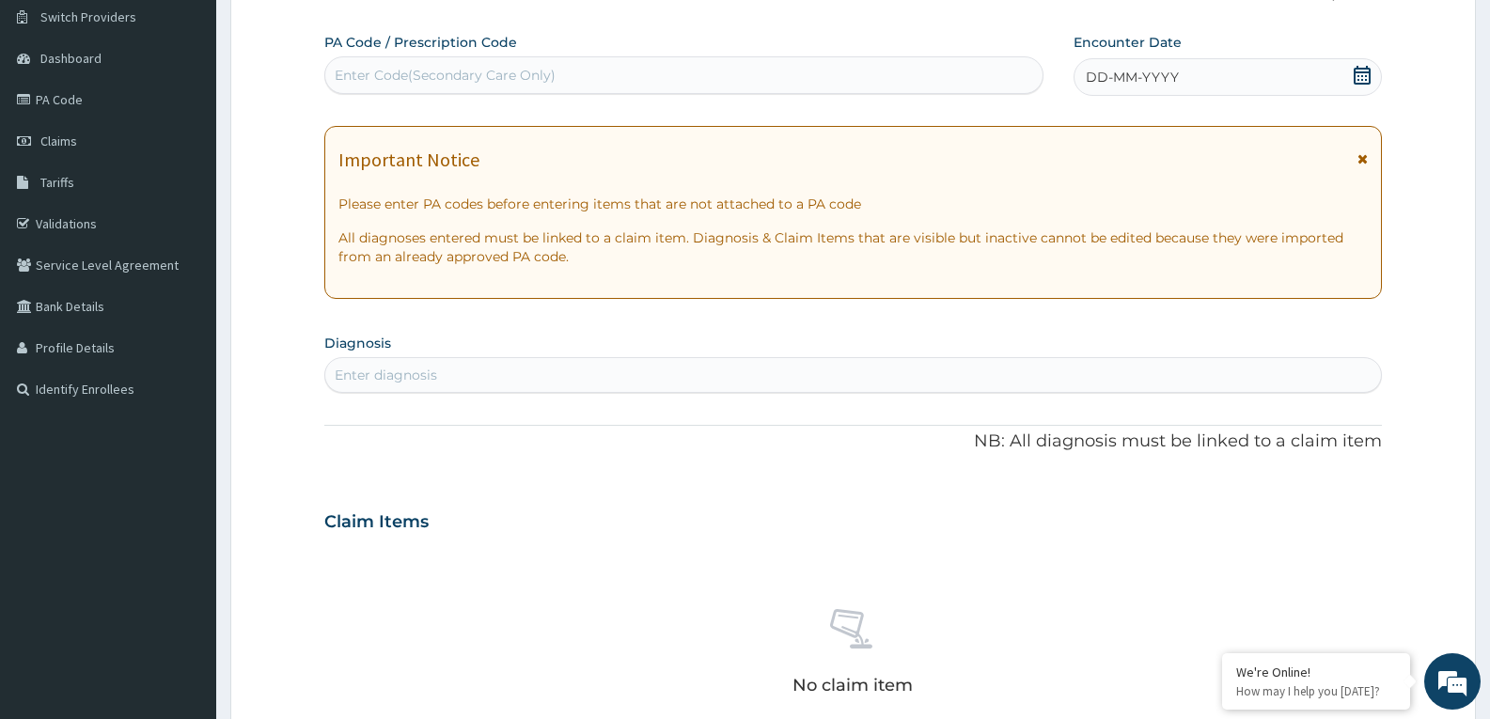
click at [1354, 75] on icon at bounding box center [1362, 75] width 17 height 19
click at [518, 384] on div "Enter diagnosis" at bounding box center [853, 375] width 1056 height 30
type input "well adult moni"
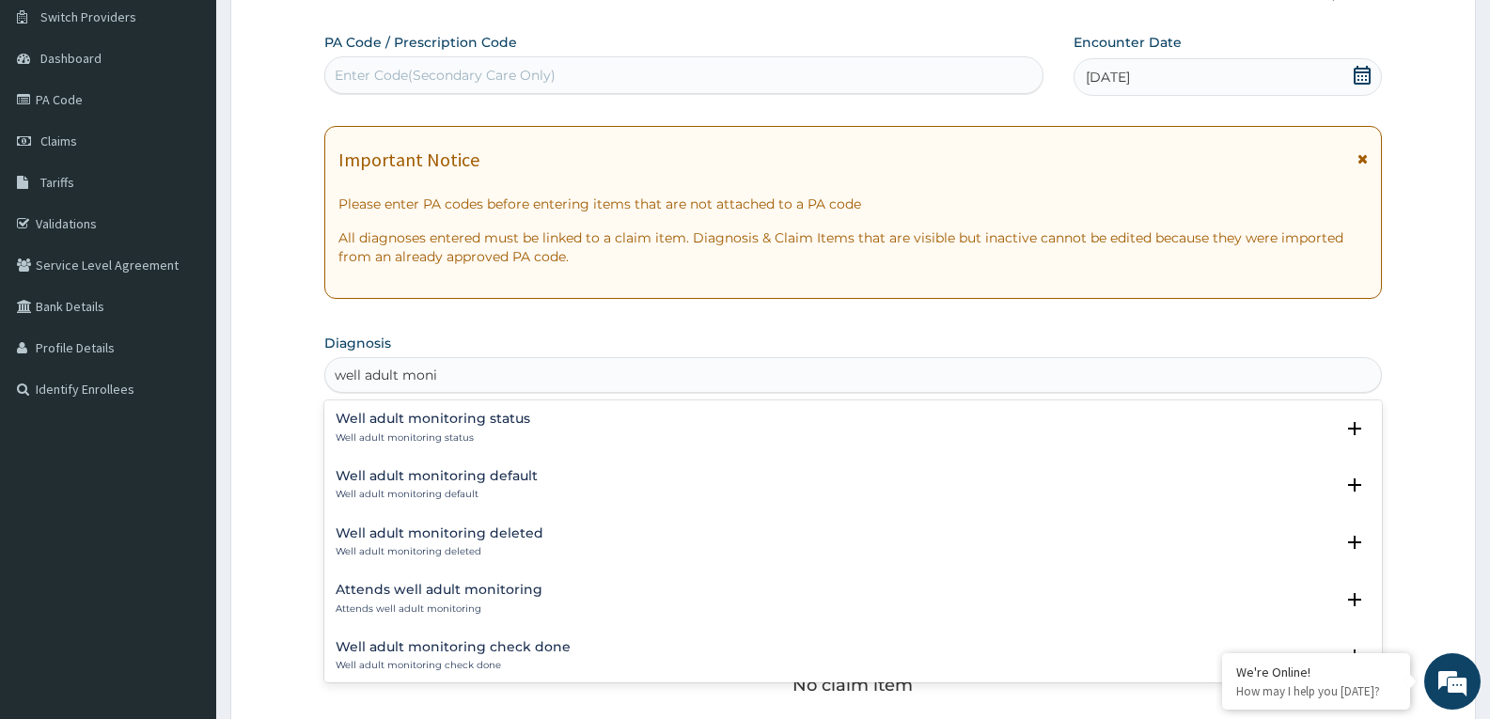
click at [476, 415] on h4 "Well adult monitoring status" at bounding box center [433, 419] width 195 height 14
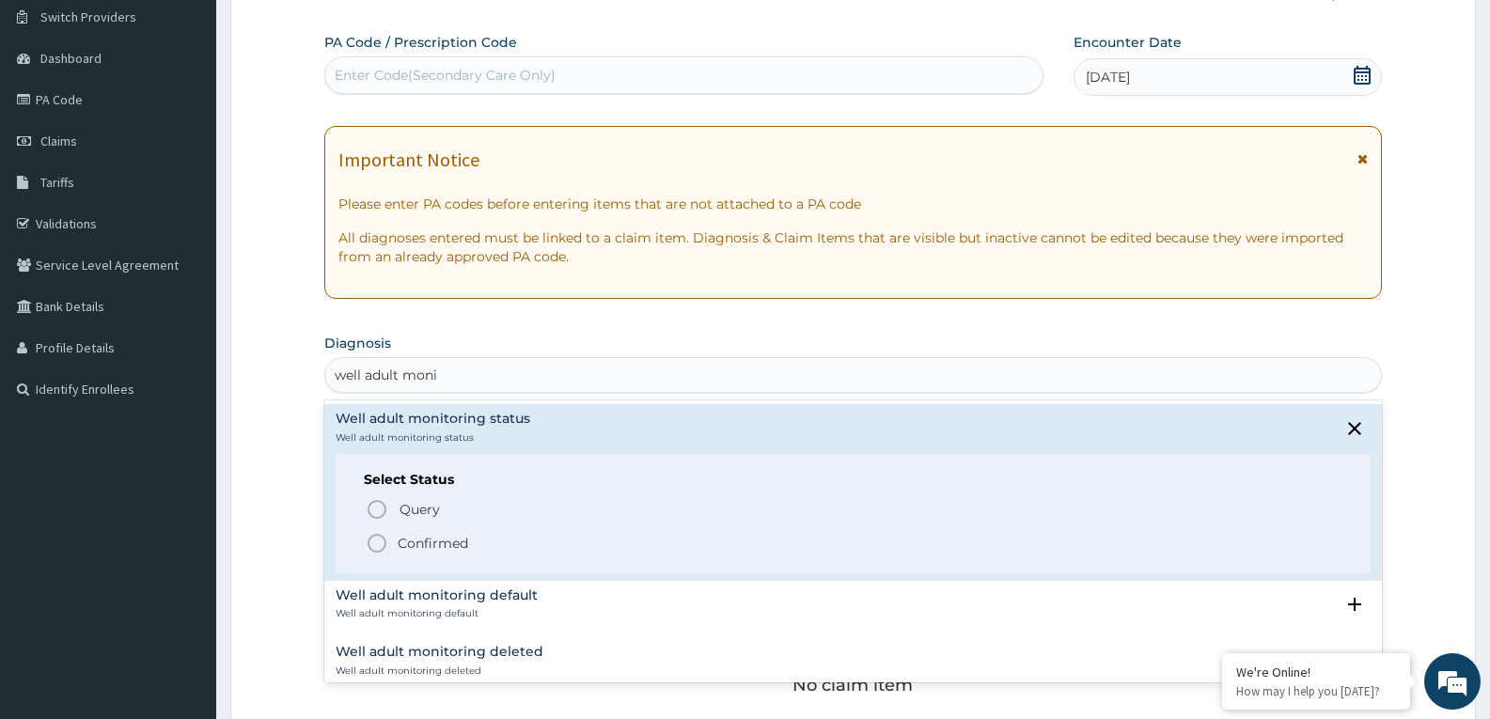
click at [374, 542] on icon "status option filled" at bounding box center [377, 543] width 23 height 23
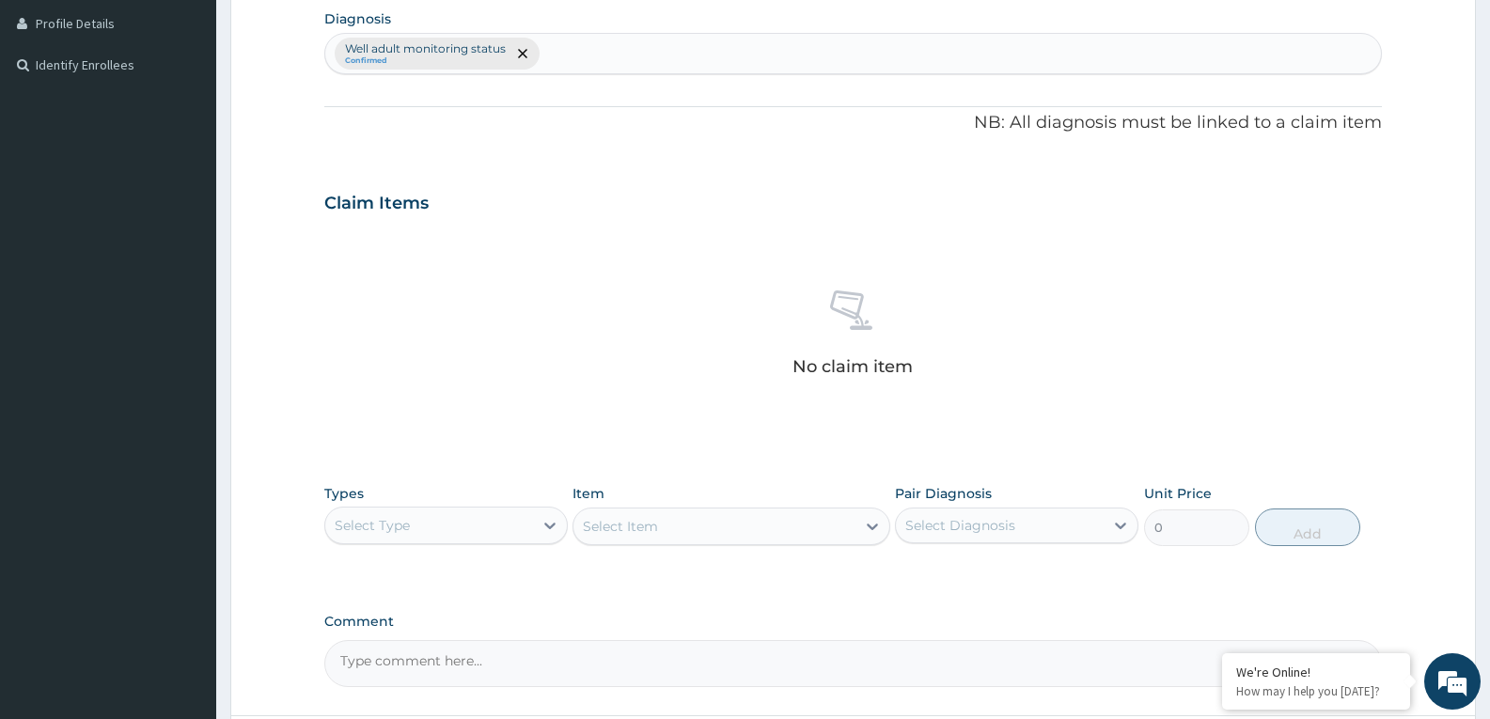
scroll to position [636, 0]
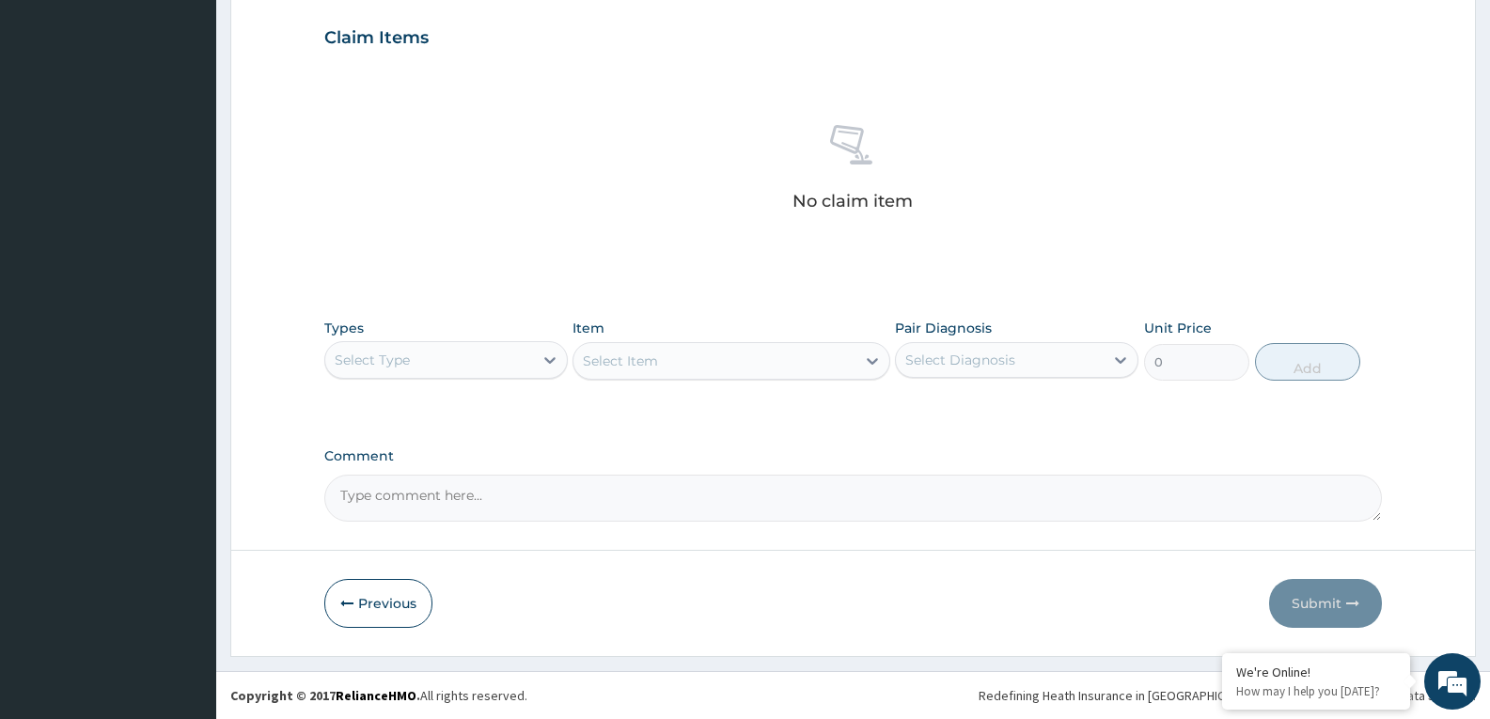
click at [407, 359] on div "Select Type" at bounding box center [372, 360] width 75 height 19
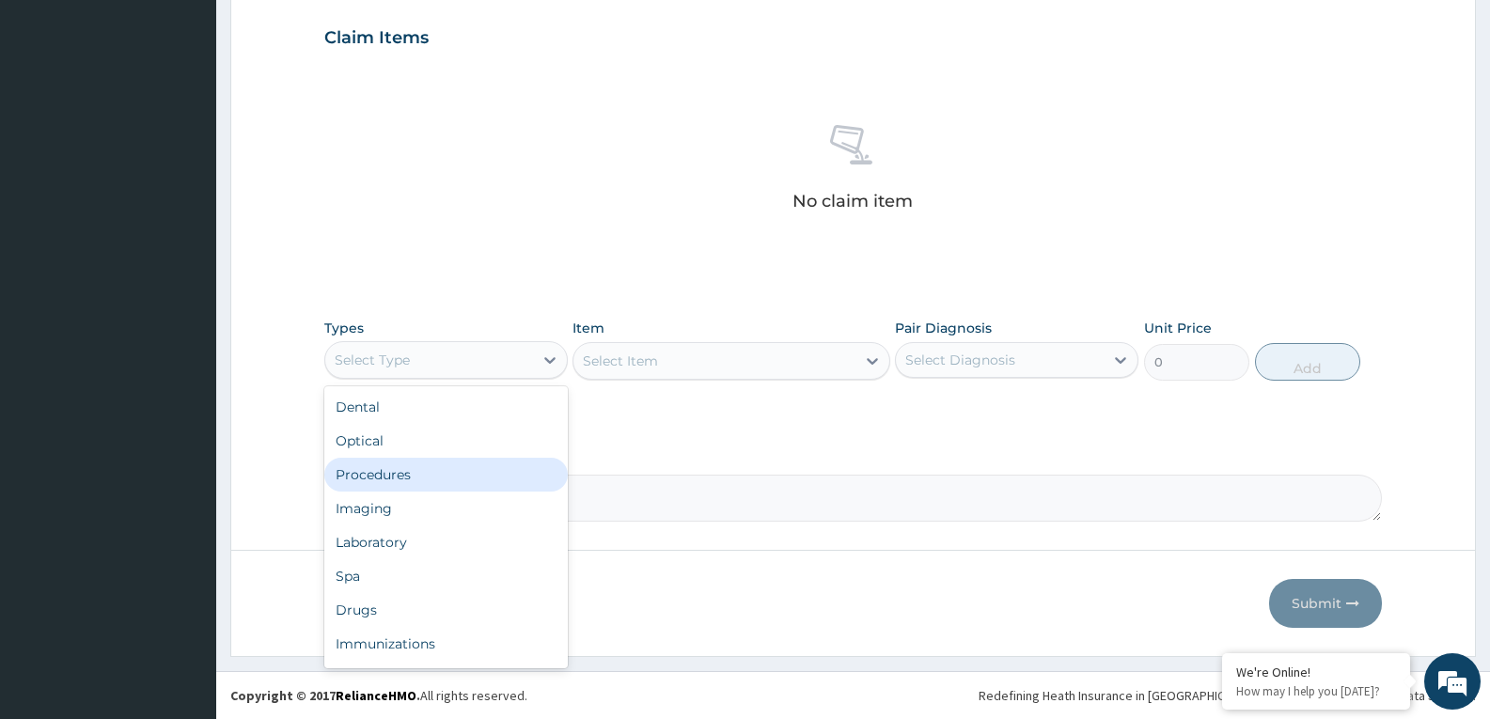
click at [390, 478] on div "Procedures" at bounding box center [445, 475] width 243 height 34
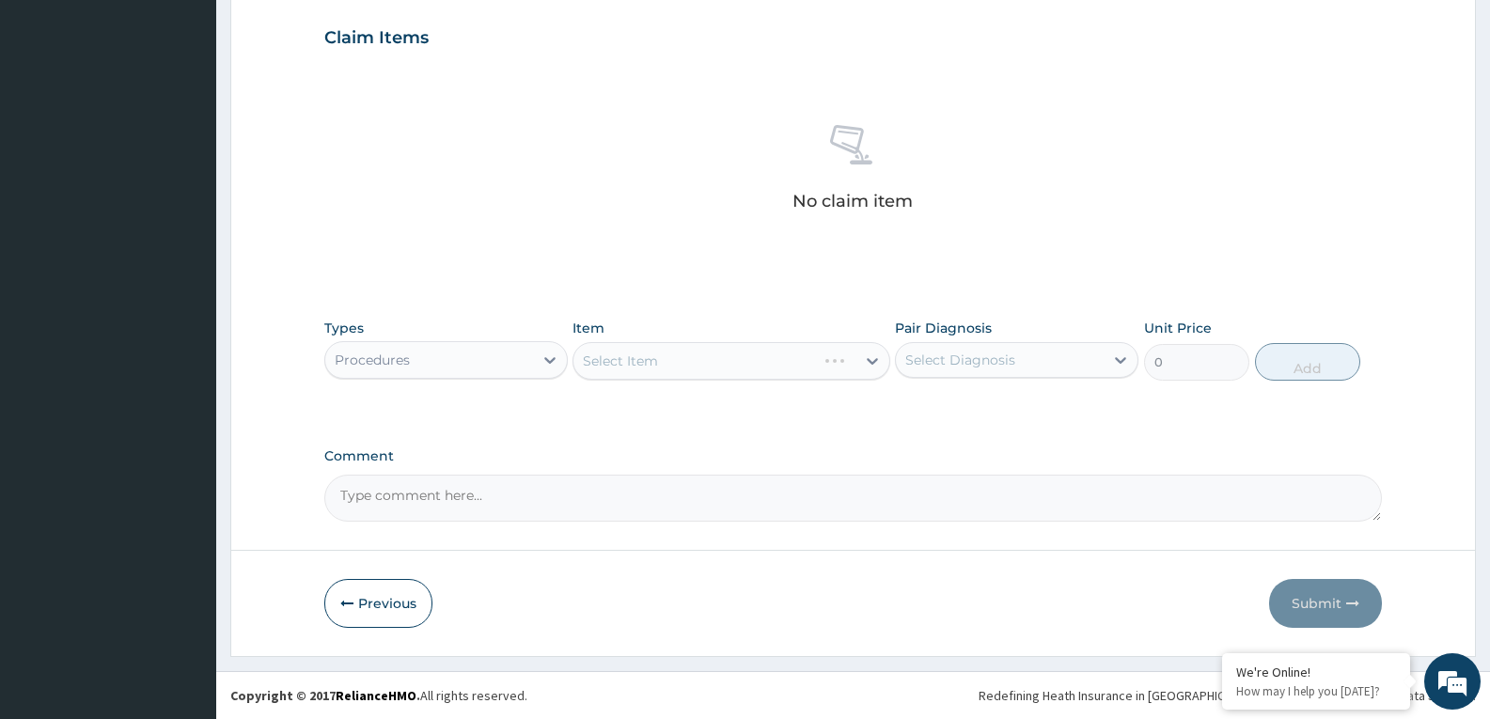
click at [784, 370] on div "Select Item" at bounding box center [730, 361] width 317 height 38
click at [790, 365] on div "Select Item" at bounding box center [713, 361] width 281 height 30
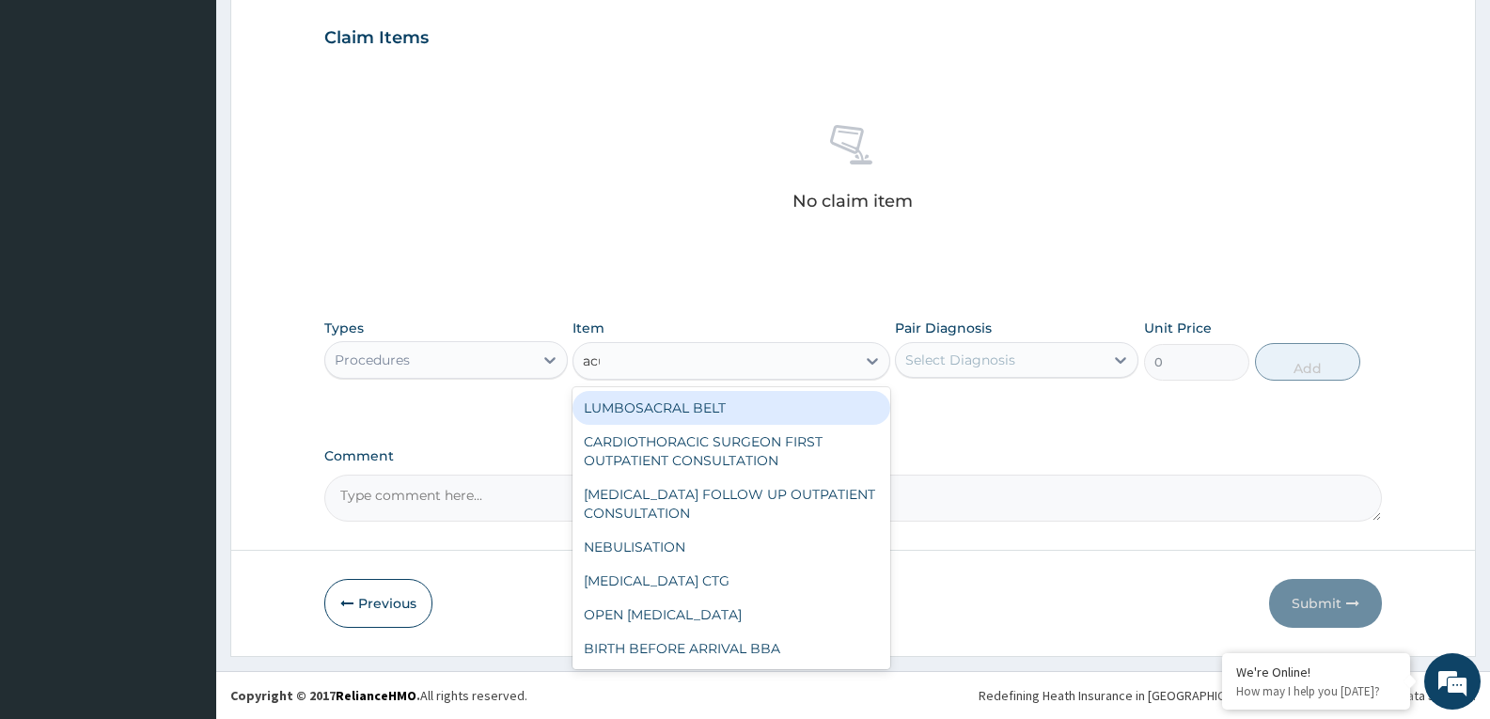
type input "acui"
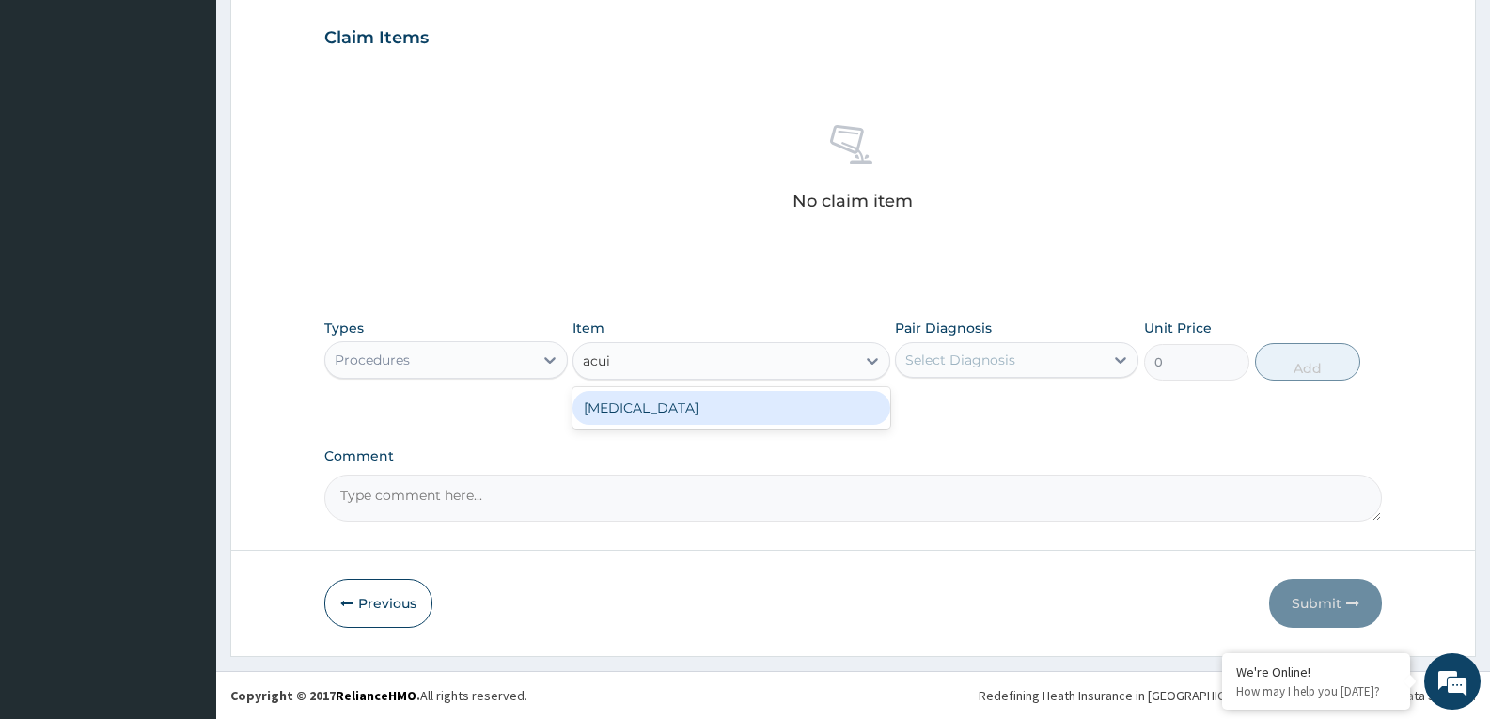
click at [772, 407] on div "[MEDICAL_DATA]" at bounding box center [730, 408] width 317 height 34
type input "3000"
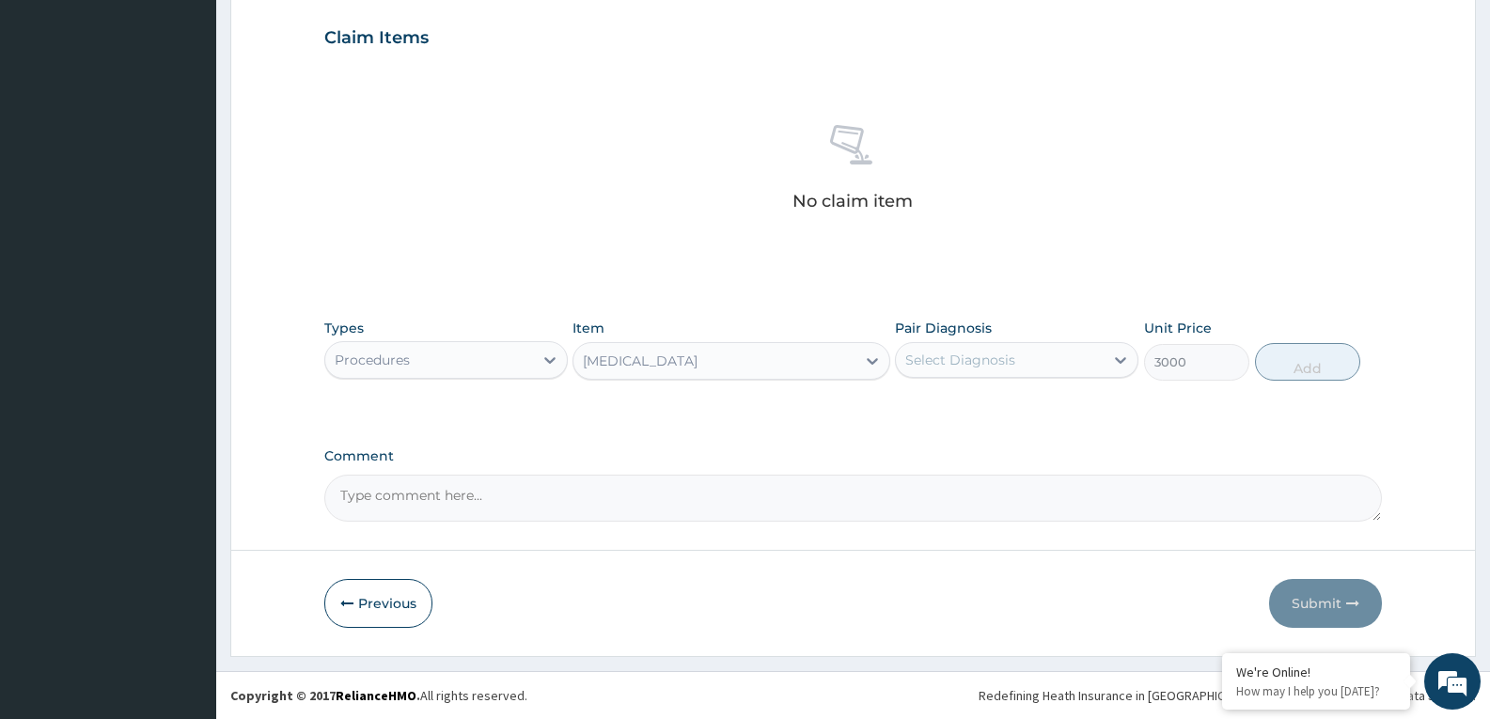
click at [1032, 367] on div "Select Diagnosis" at bounding box center [1000, 360] width 208 height 30
checkbox input "true"
click at [1282, 363] on button "Add" at bounding box center [1307, 362] width 105 height 38
type input "0"
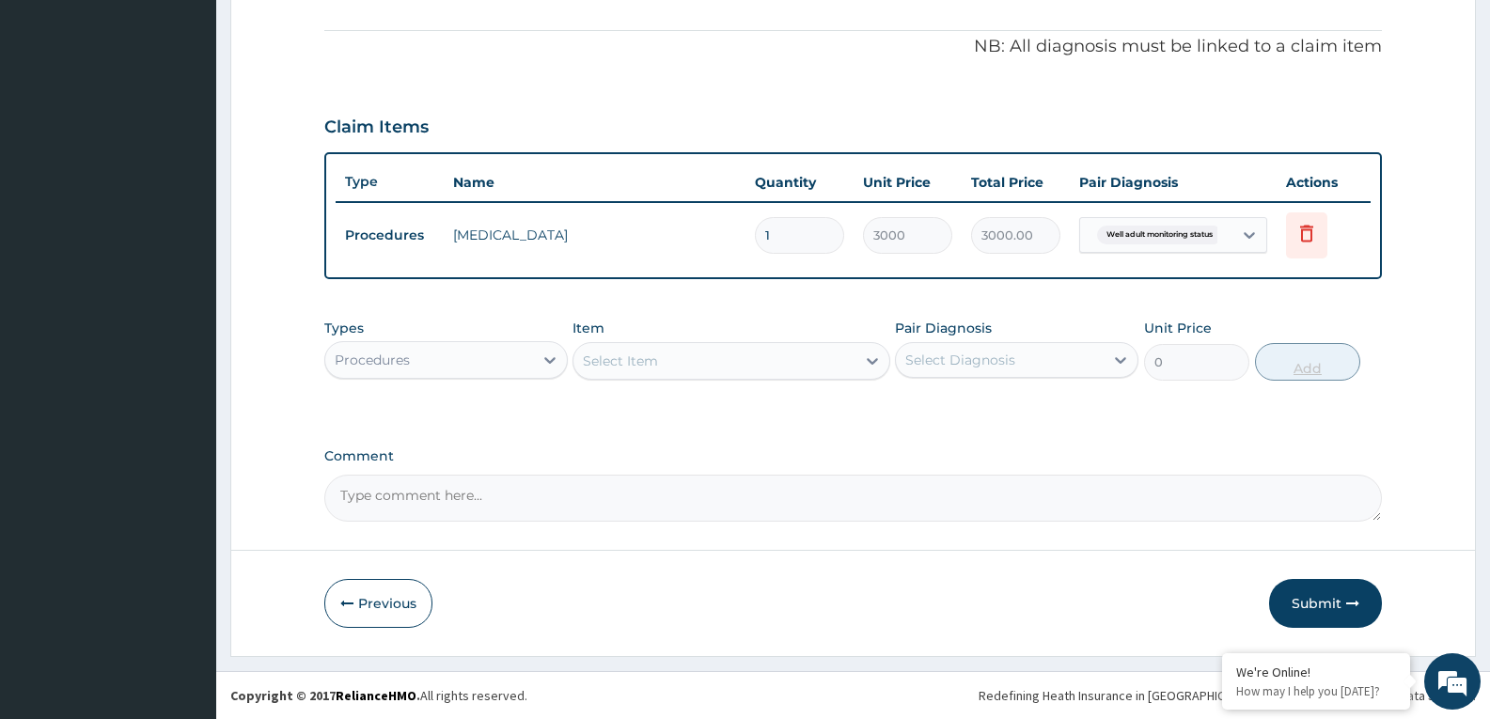
scroll to position [547, 0]
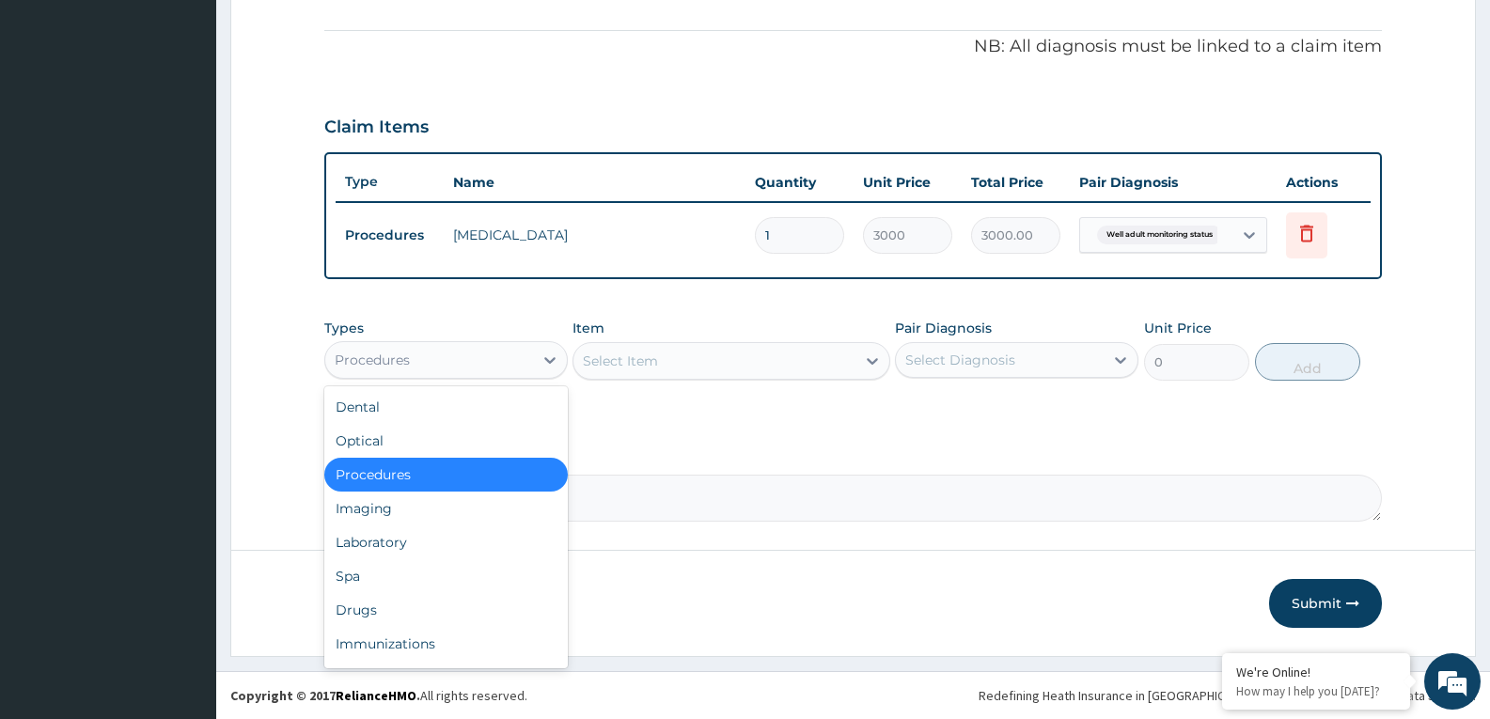
click at [438, 364] on div "Procedures" at bounding box center [429, 360] width 208 height 30
click at [355, 618] on div "Drugs" at bounding box center [445, 610] width 243 height 34
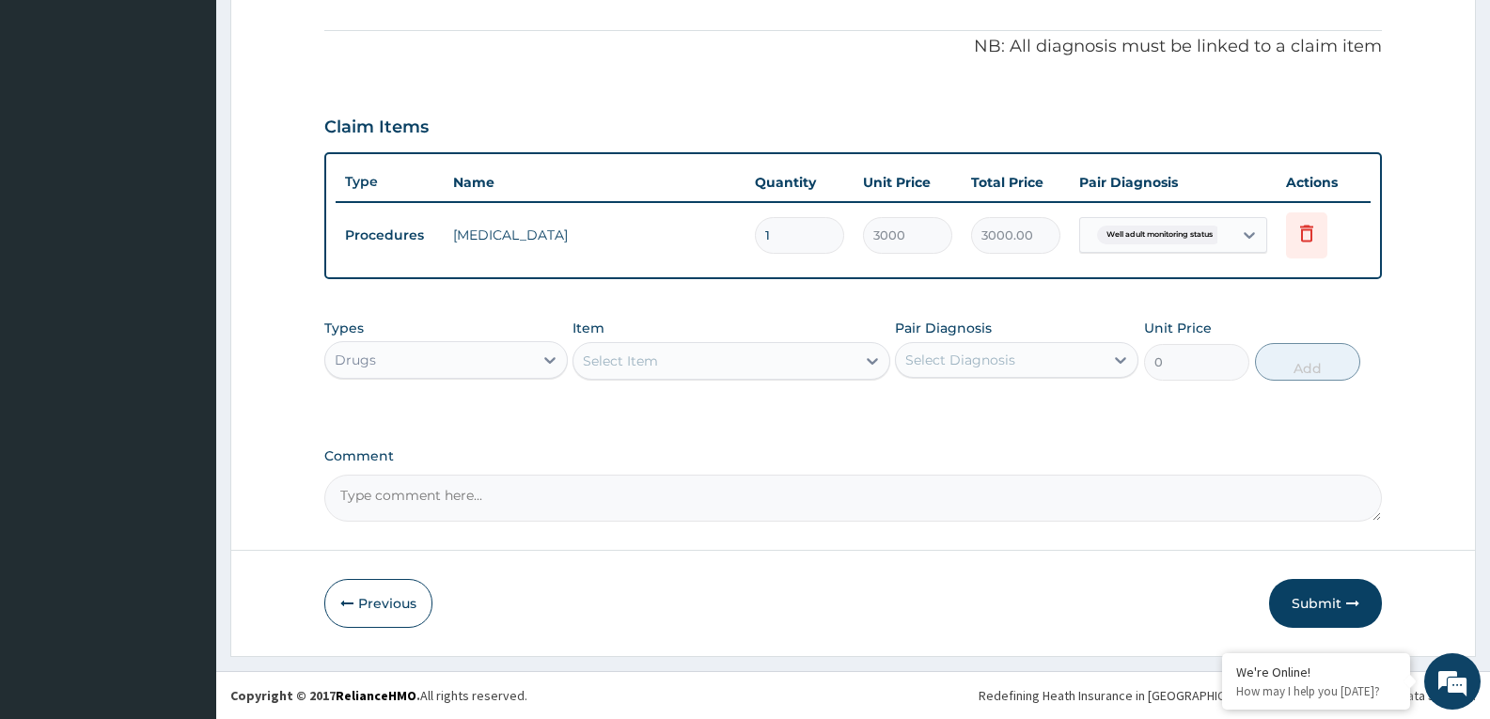
click at [751, 360] on div "Select Item" at bounding box center [713, 361] width 281 height 30
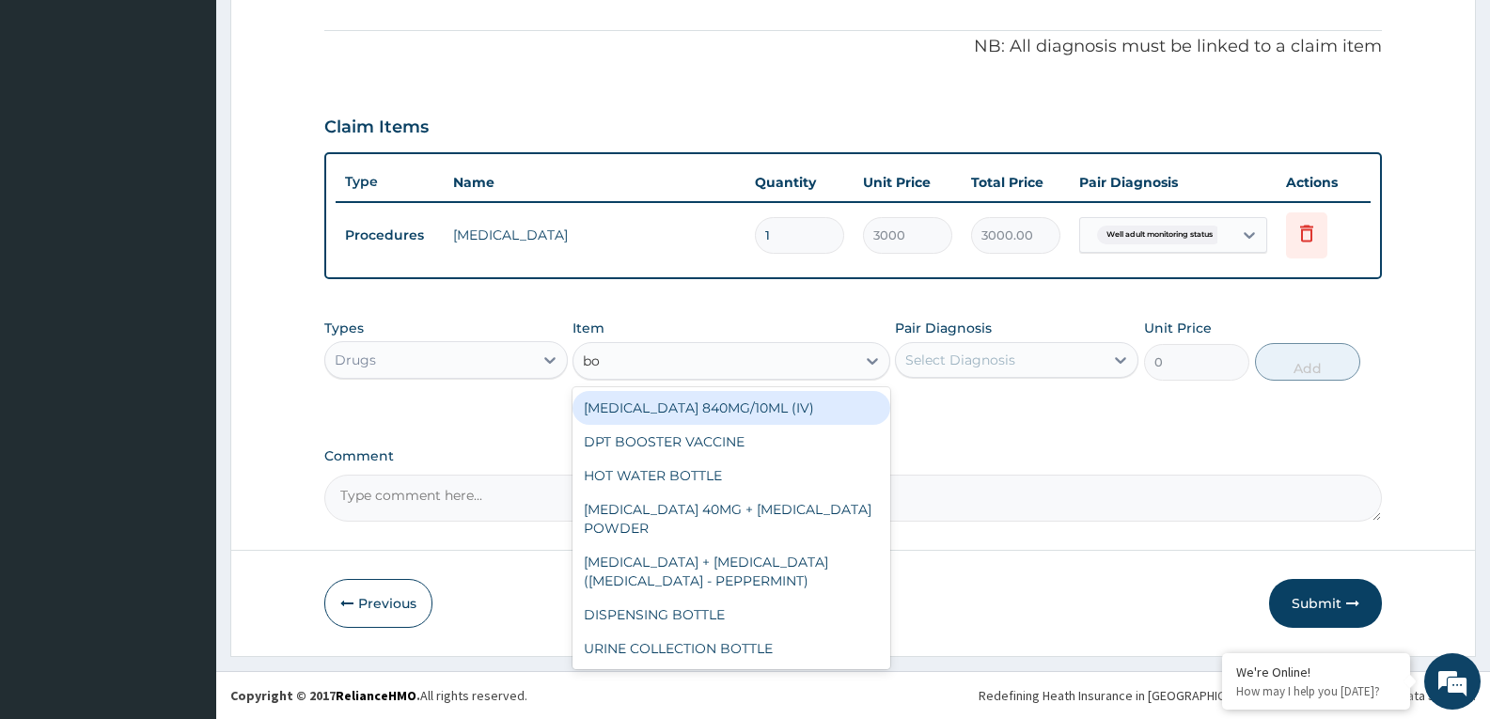
type input "bot"
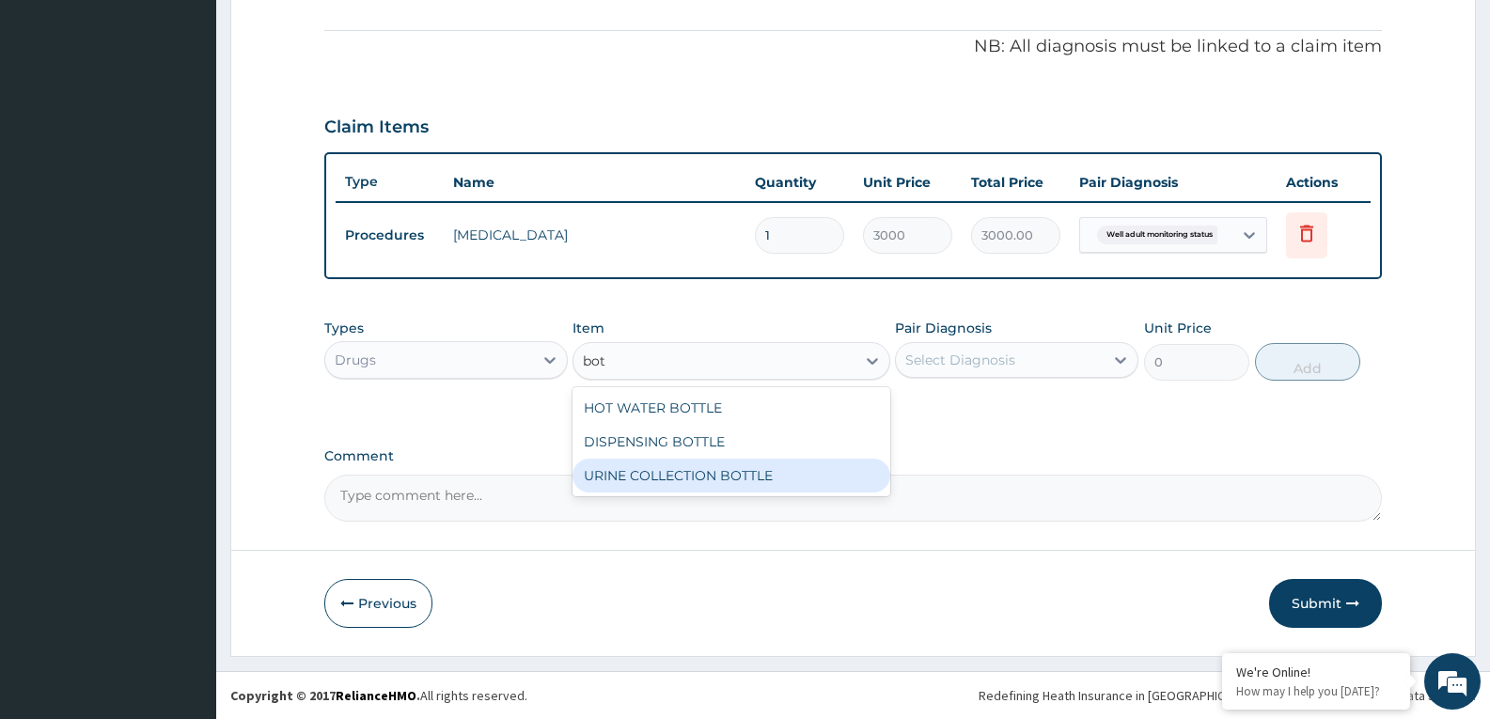
click at [838, 486] on div "URINE COLLECTION BOTTLE" at bounding box center [730, 476] width 317 height 34
type input "198"
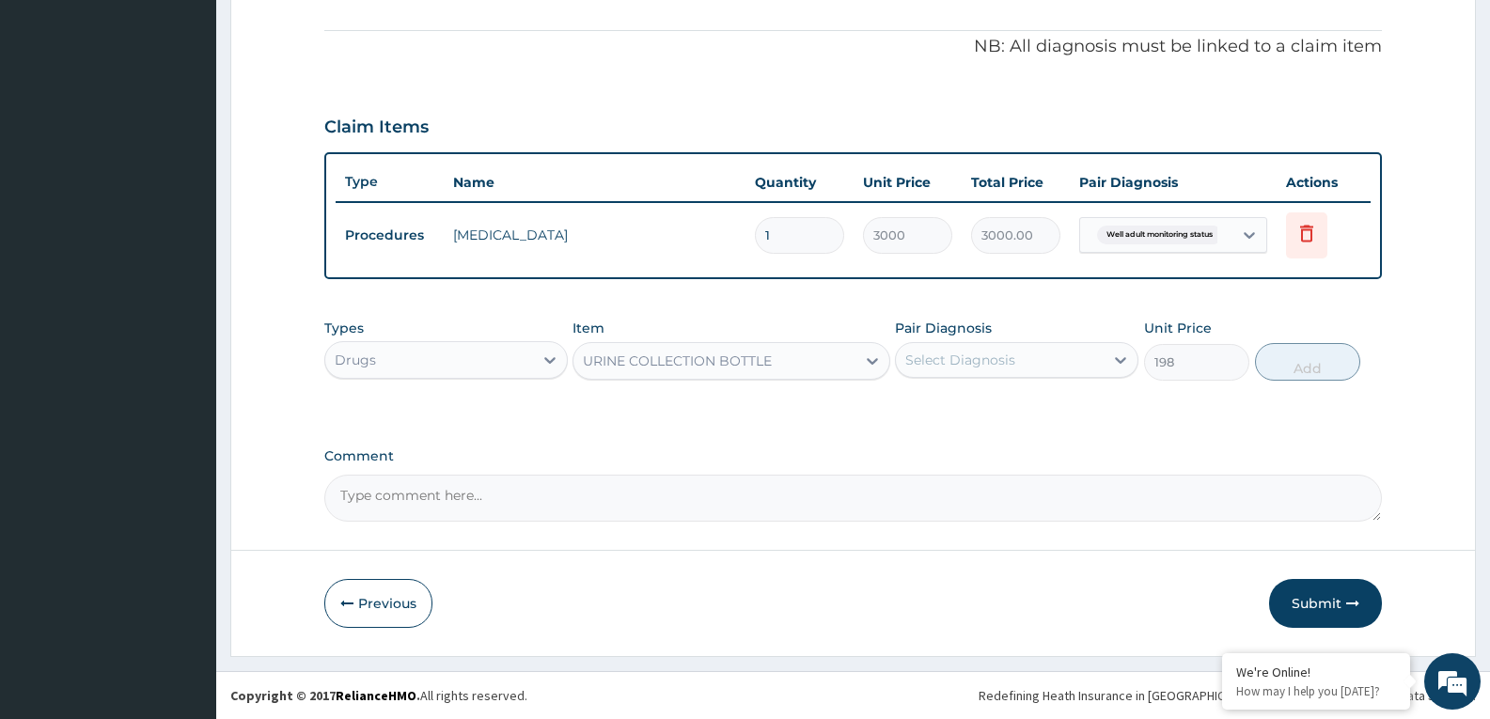
click at [1057, 351] on div "Select Diagnosis" at bounding box center [1000, 360] width 208 height 30
checkbox input "true"
click at [1281, 365] on button "Add" at bounding box center [1307, 362] width 105 height 38
type input "0"
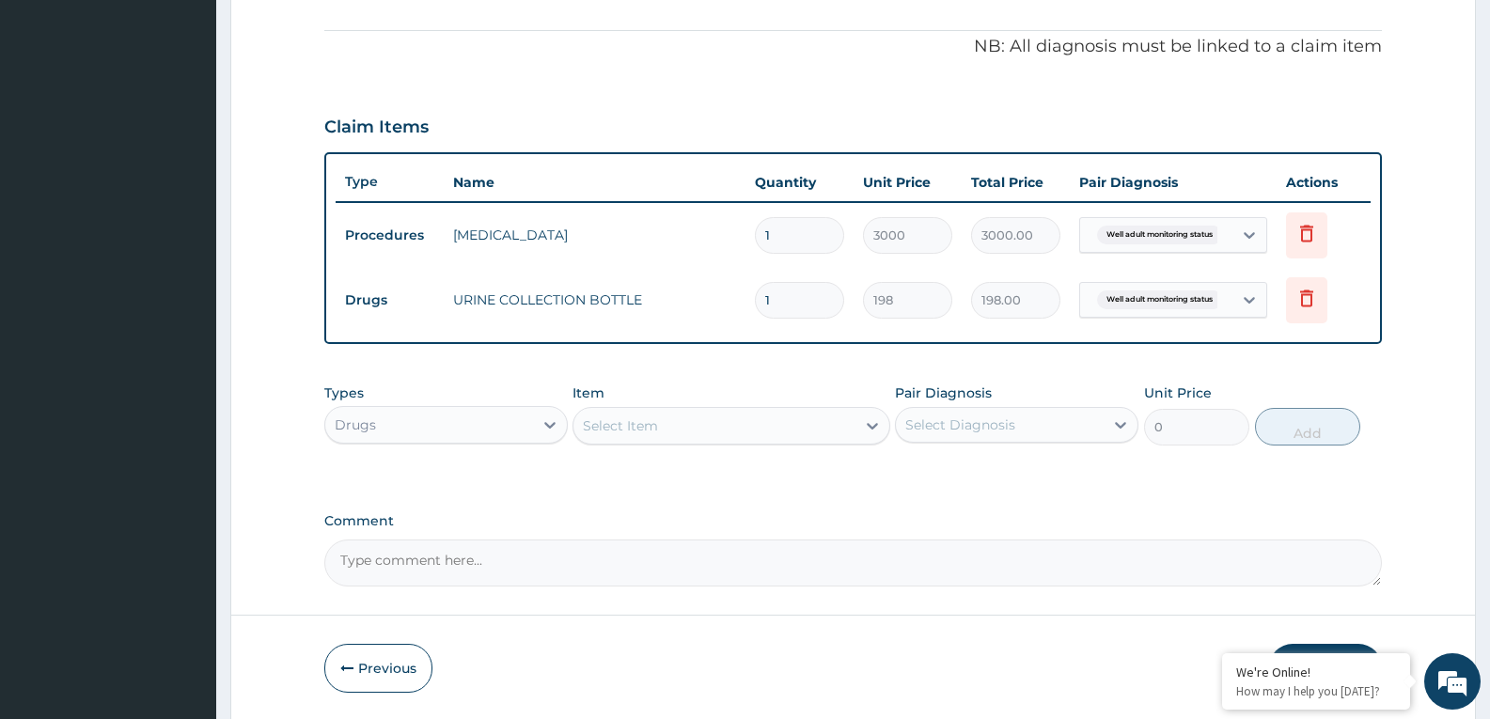
click at [486, 432] on div "Drugs" at bounding box center [429, 425] width 208 height 30
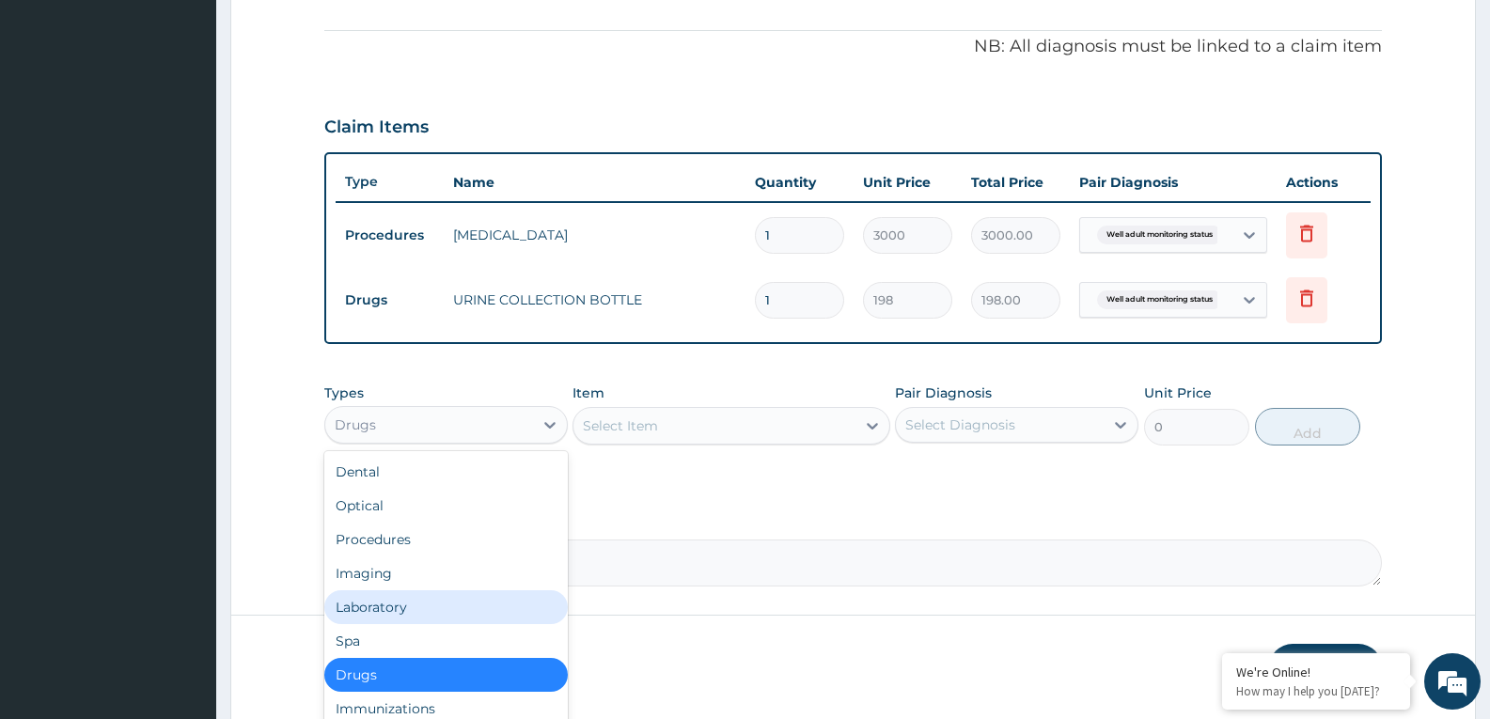
click at [409, 601] on div "Laboratory" at bounding box center [445, 607] width 243 height 34
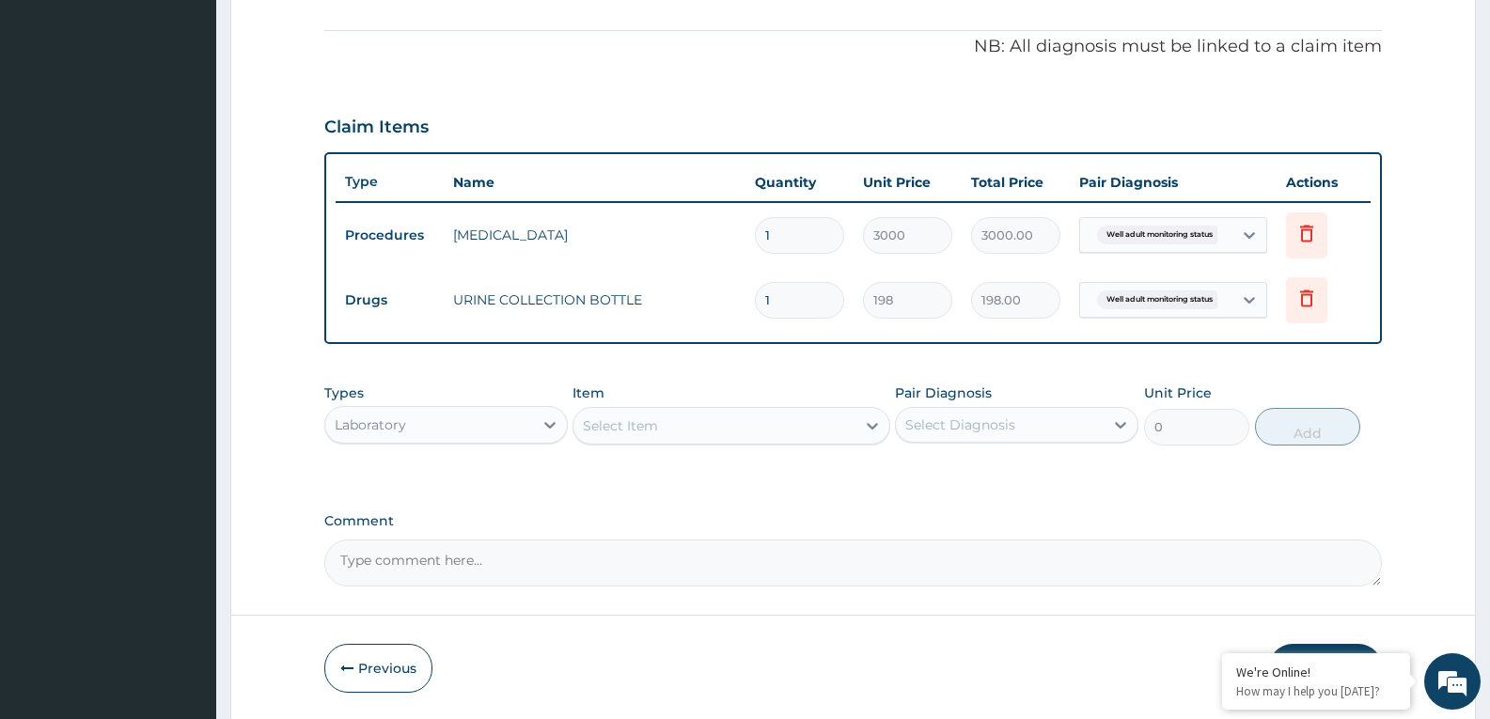
click at [732, 419] on div "Select Item" at bounding box center [713, 426] width 281 height 30
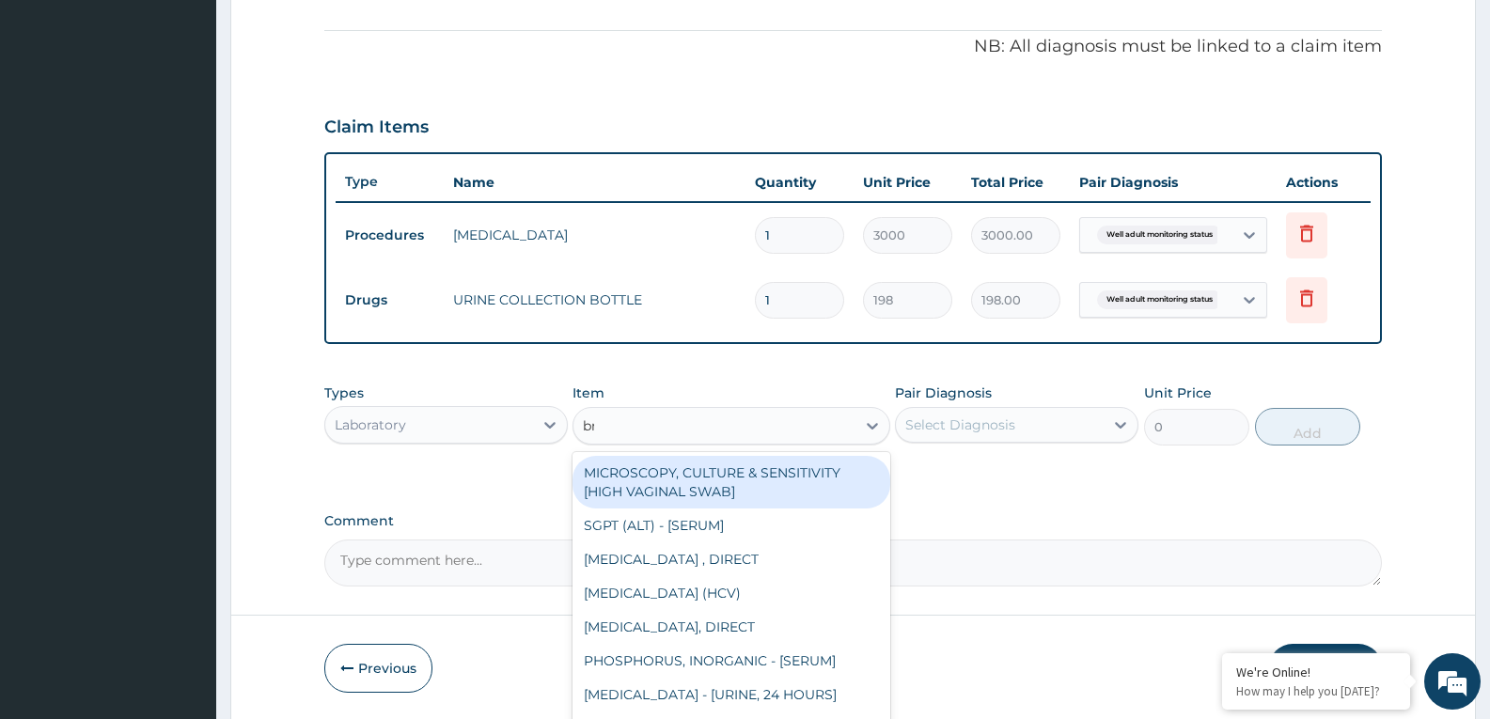
type input "bmi"
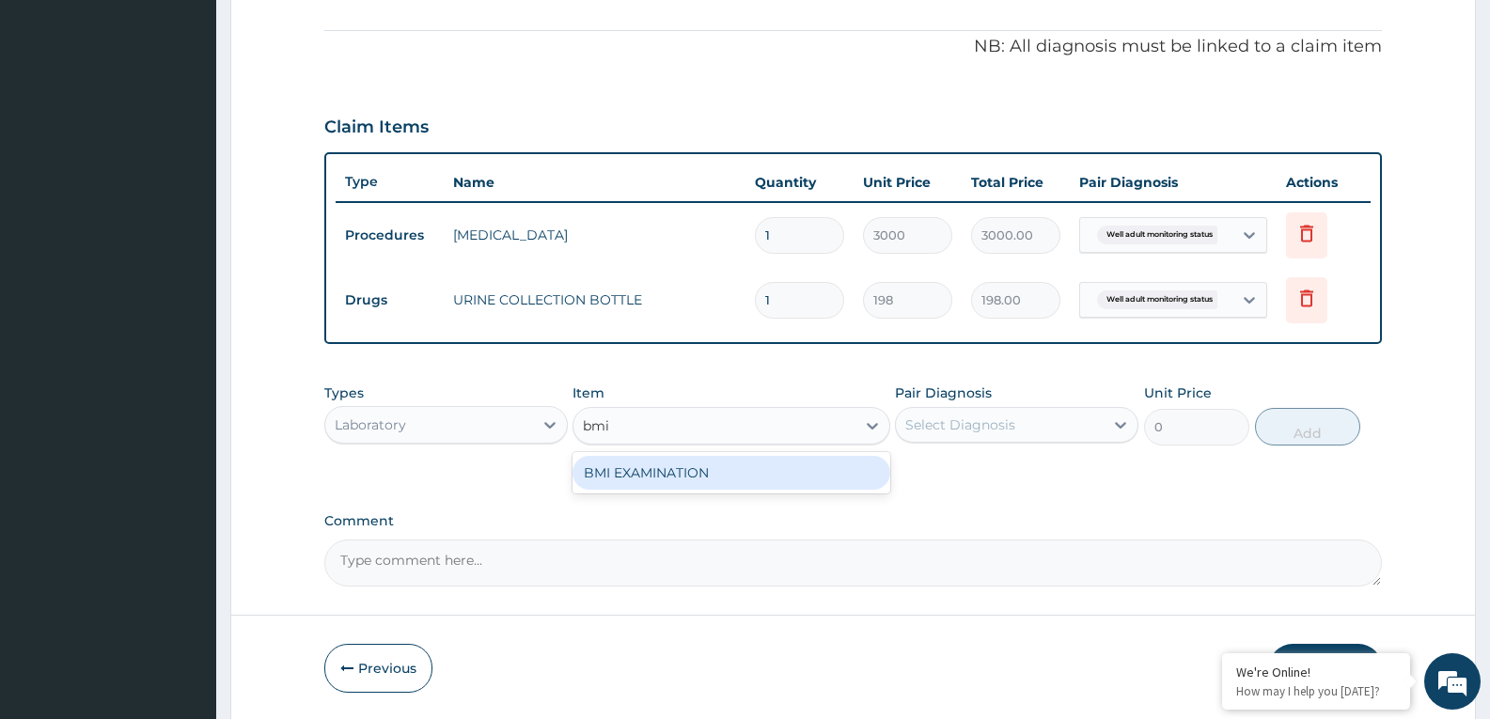
type input "1225.5"
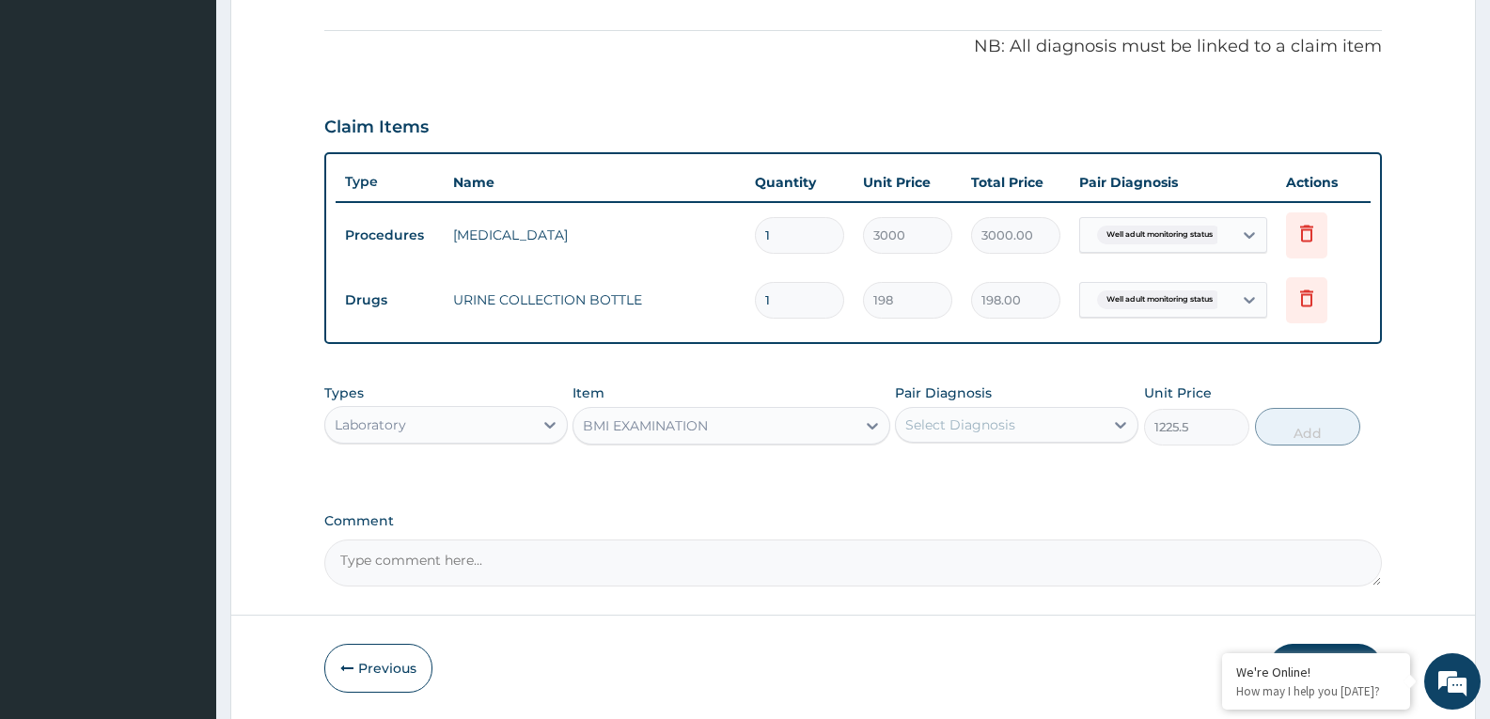
click at [1074, 399] on div "Pair Diagnosis Select Diagnosis" at bounding box center [1016, 415] width 243 height 62
click at [1076, 410] on div "Select Diagnosis" at bounding box center [1000, 425] width 208 height 30
checkbox input "true"
click at [1305, 413] on button "Add" at bounding box center [1307, 427] width 105 height 38
type input "0"
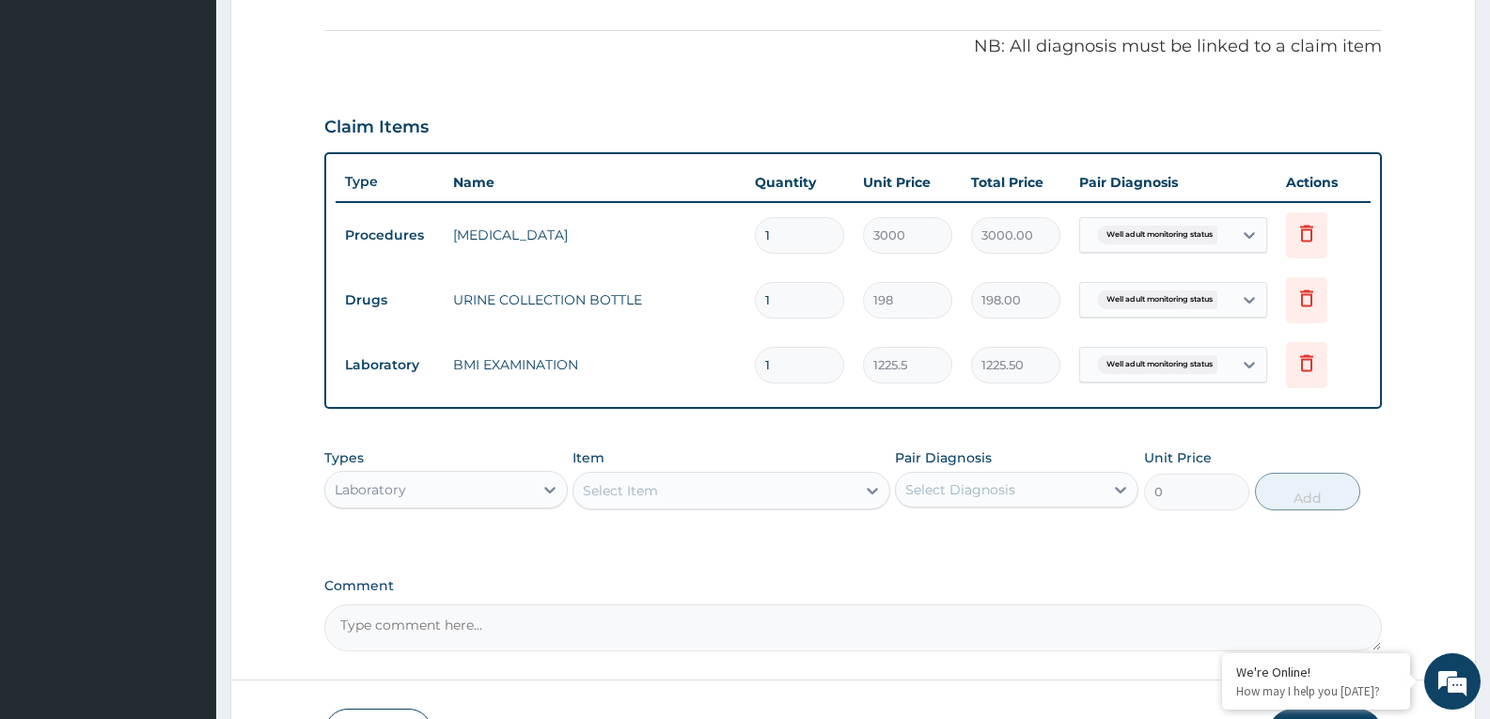
click at [826, 485] on div "Select Item" at bounding box center [713, 491] width 281 height 30
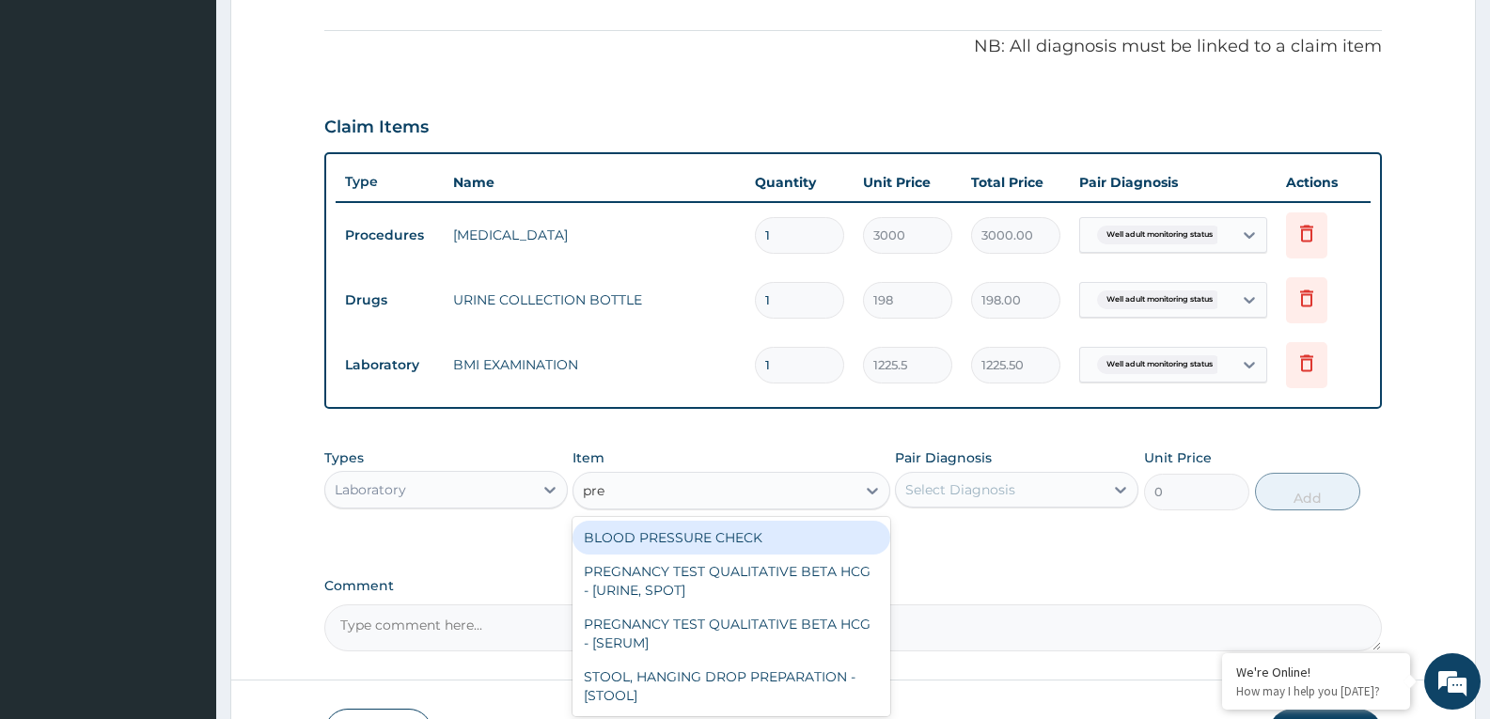
type input "pres"
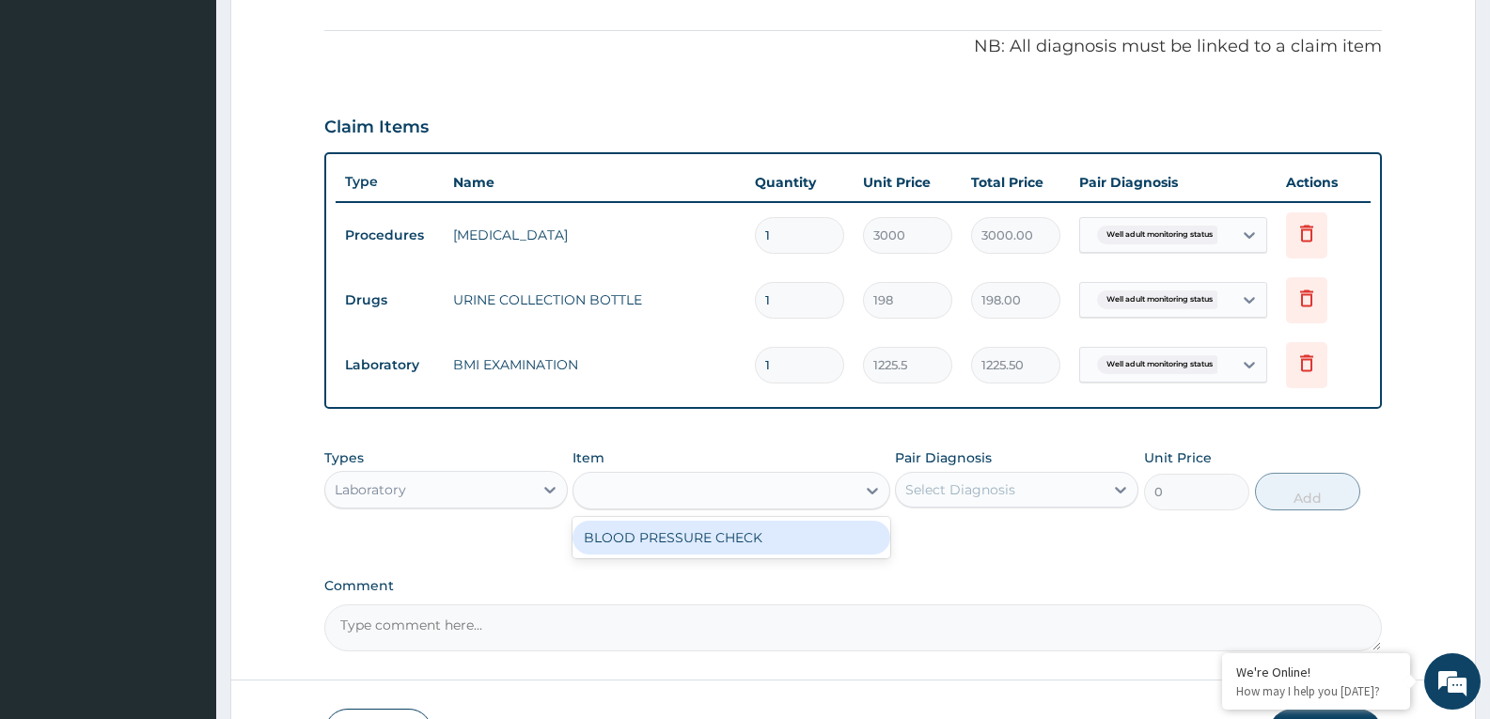
type input "1225.5"
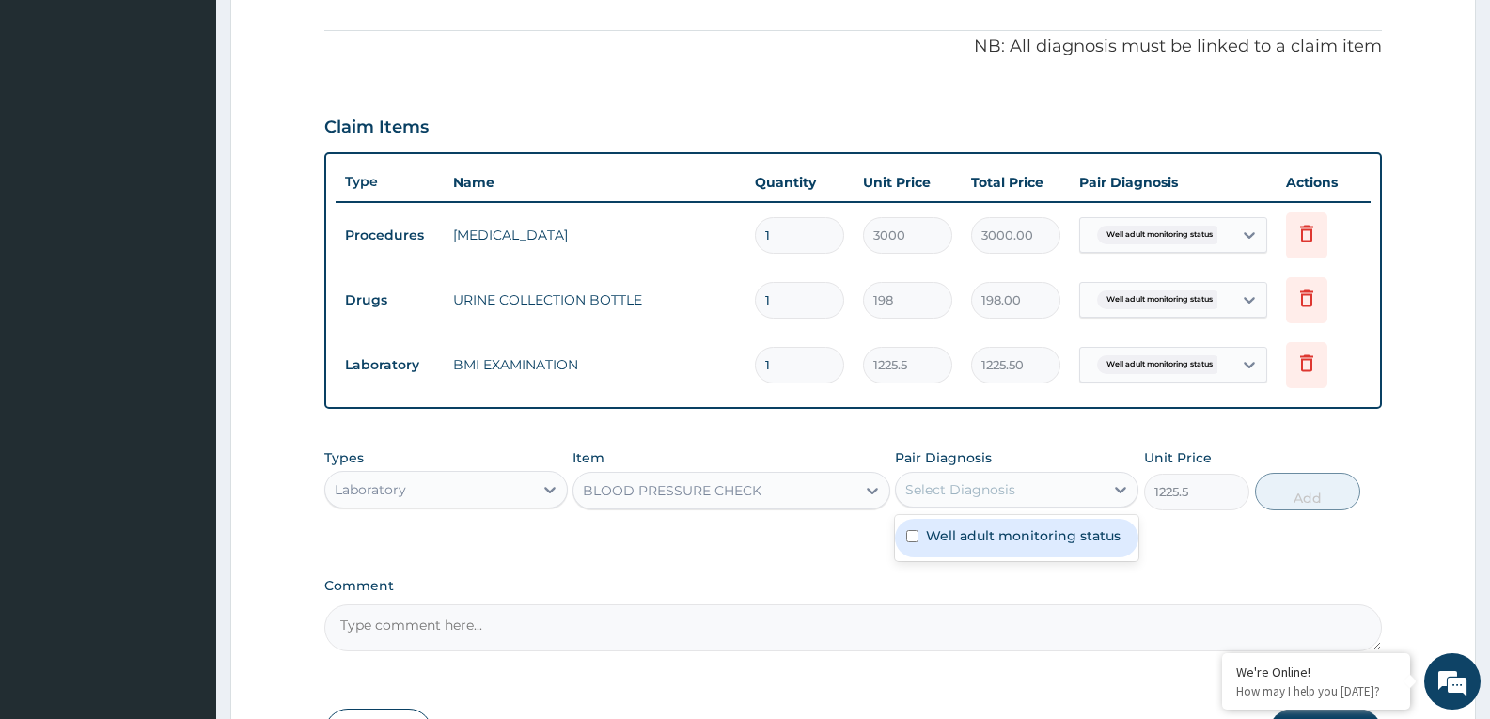
click at [1057, 488] on div "Select Diagnosis" at bounding box center [1000, 490] width 208 height 30
checkbox input "true"
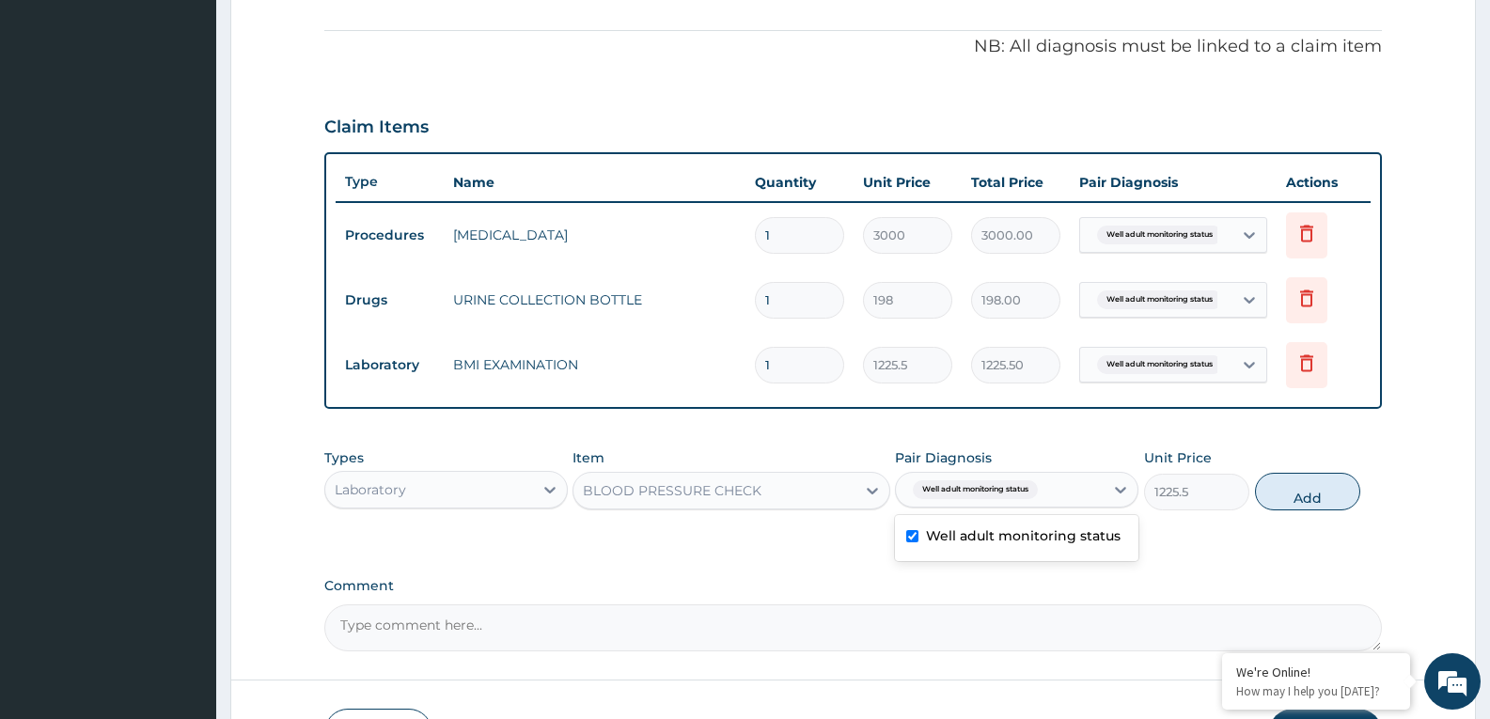
click at [1305, 507] on button "Add" at bounding box center [1307, 492] width 105 height 38
type input "0"
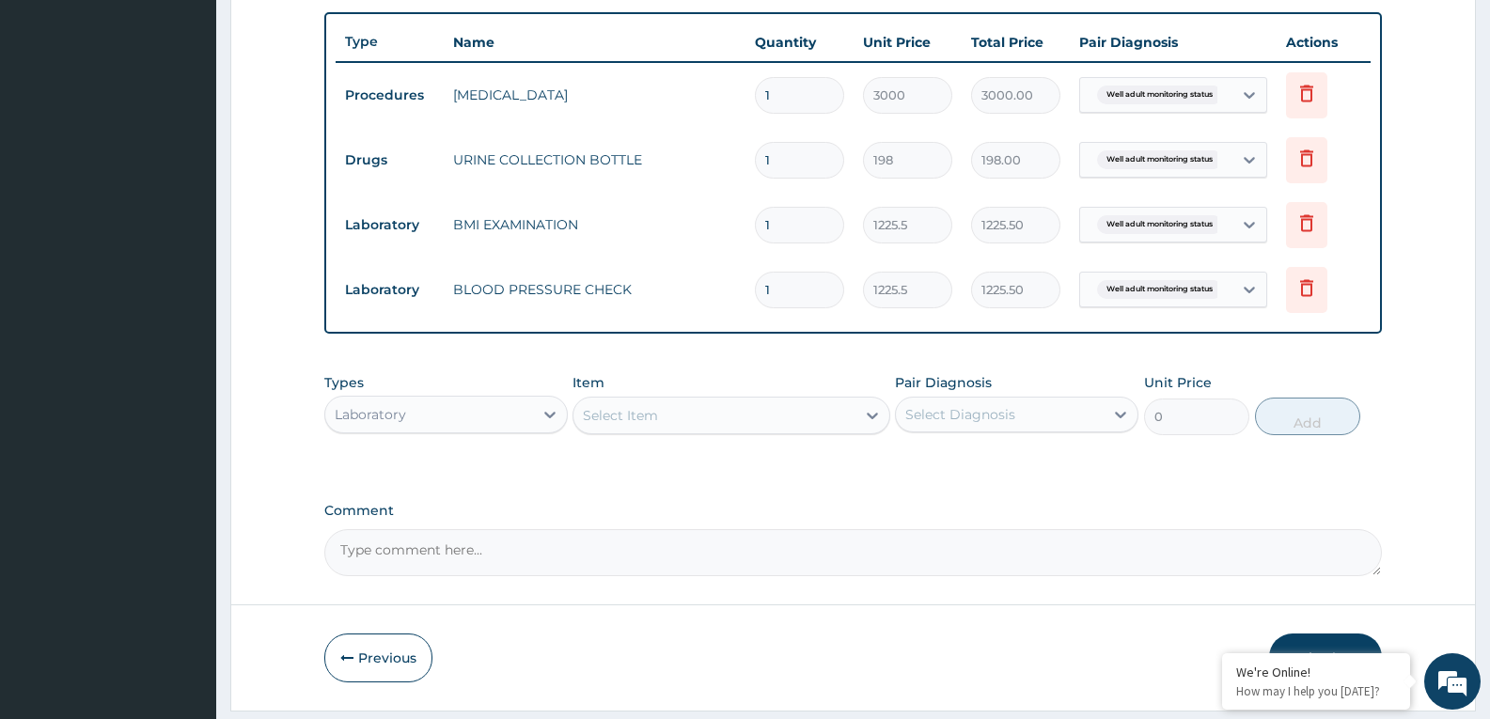
scroll to position [735, 0]
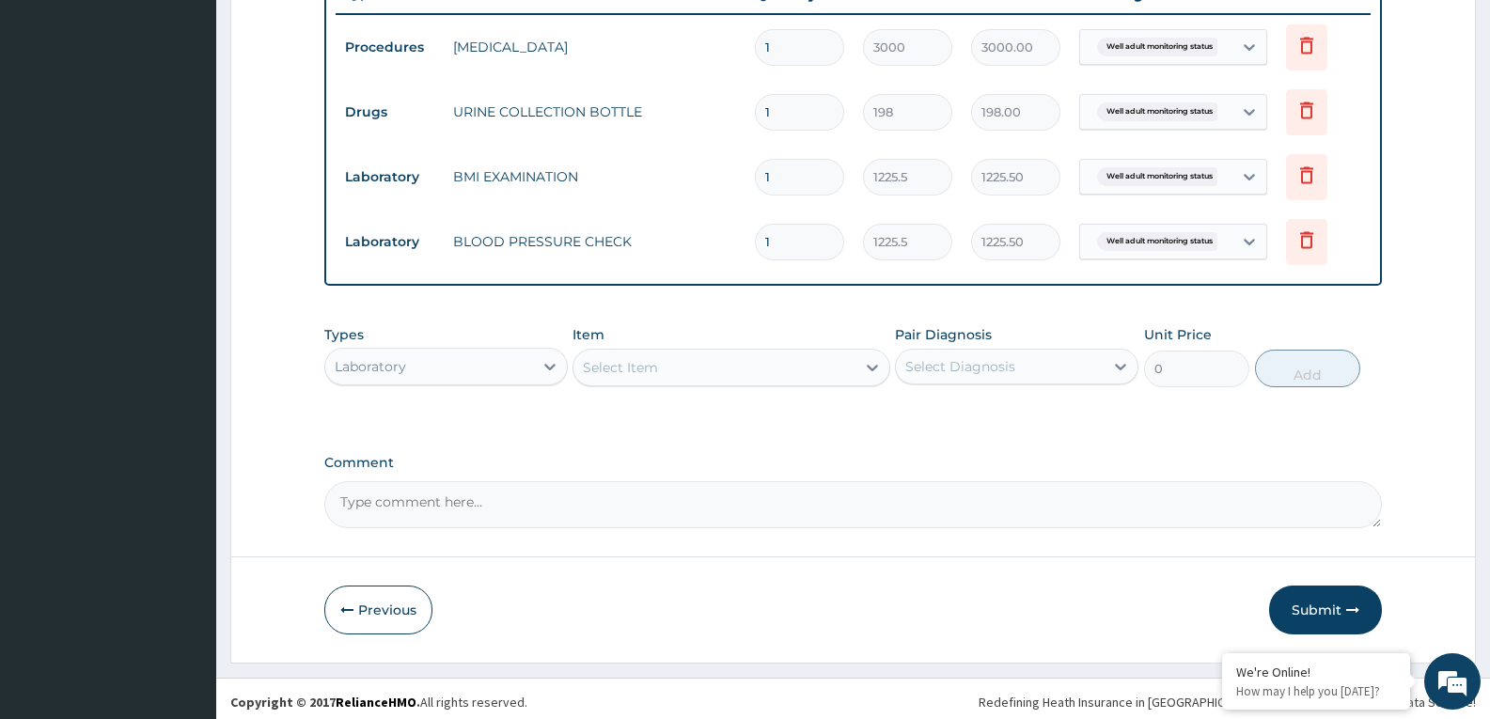
click at [769, 370] on div "Select Item" at bounding box center [713, 367] width 281 height 30
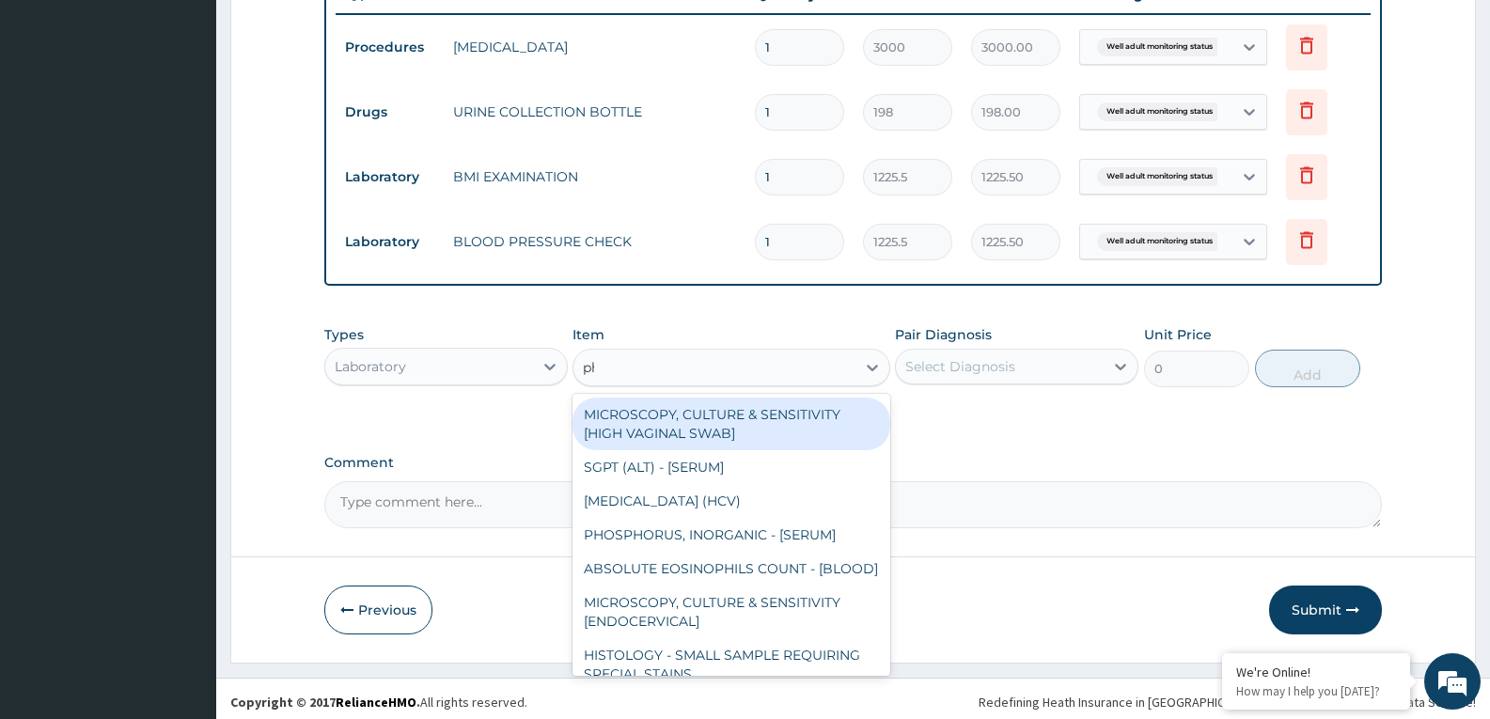
type input "phy"
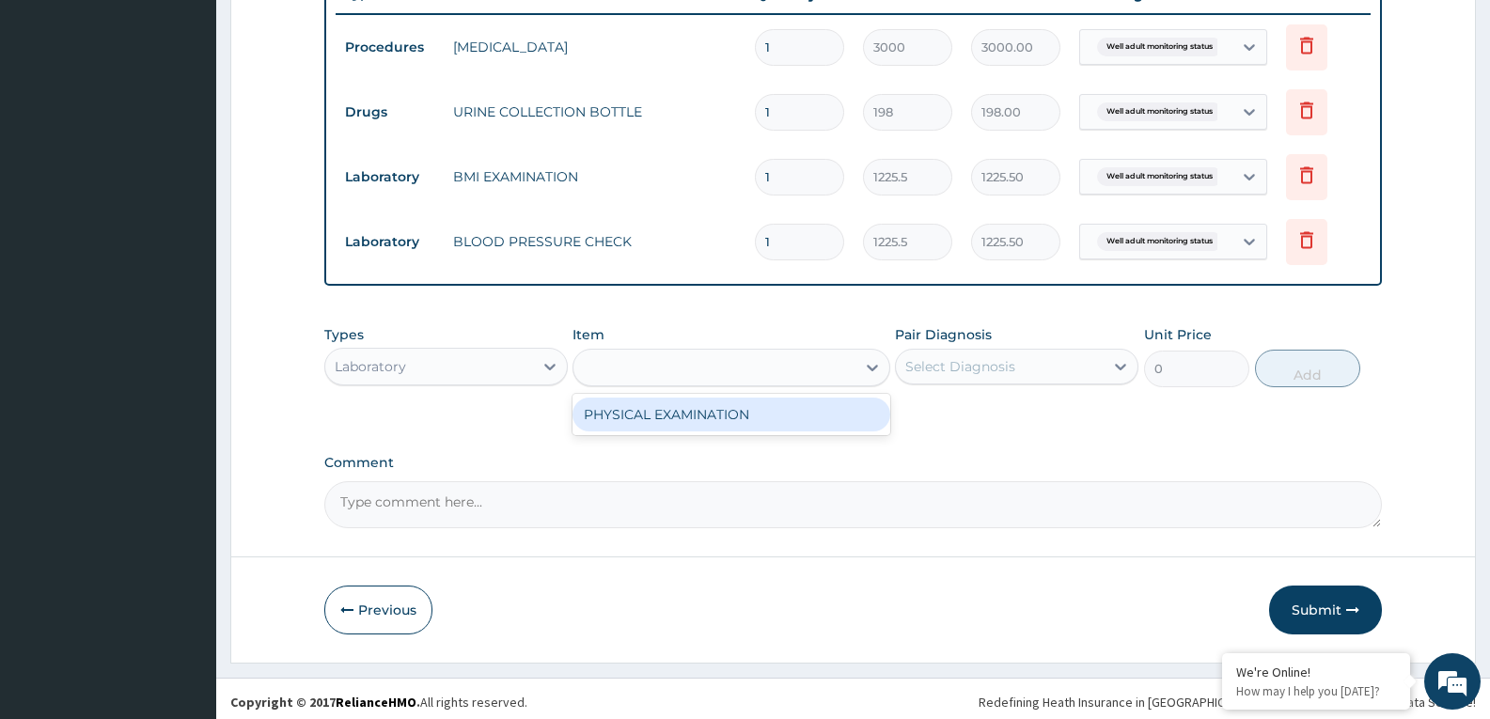
type input "1225.5"
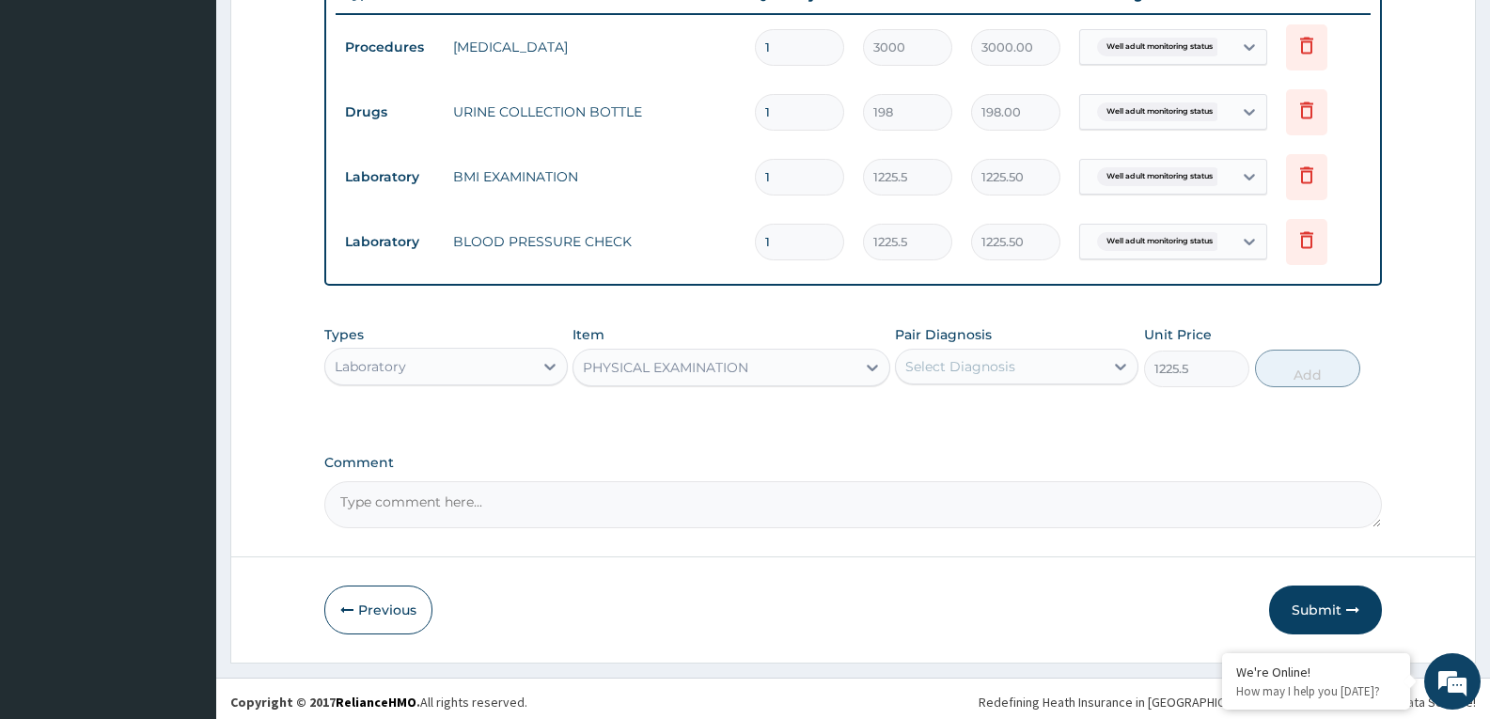
click at [1006, 368] on div "Select Diagnosis" at bounding box center [960, 366] width 110 height 19
checkbox input "true"
click at [1296, 371] on button "Add" at bounding box center [1307, 369] width 105 height 38
type input "0"
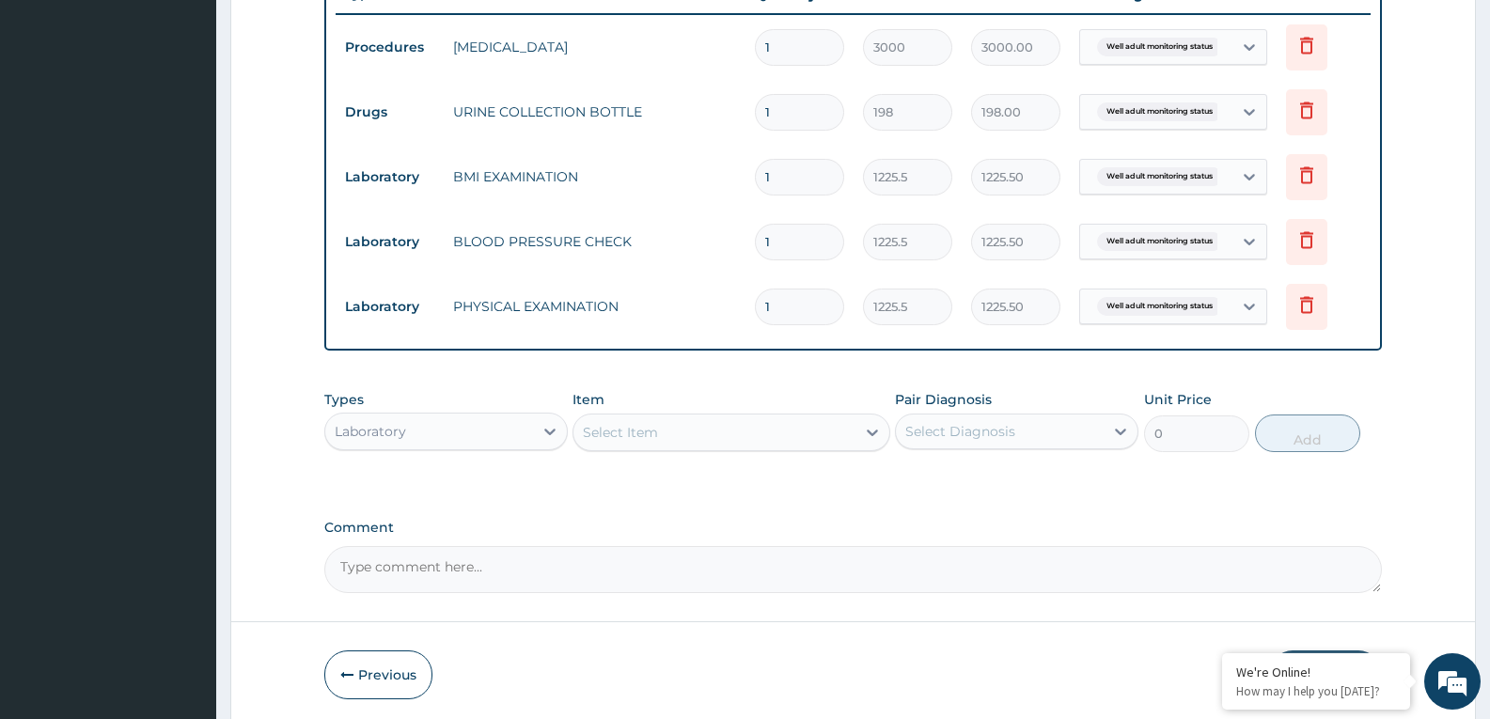
click at [796, 425] on div "Select Item" at bounding box center [713, 432] width 281 height 30
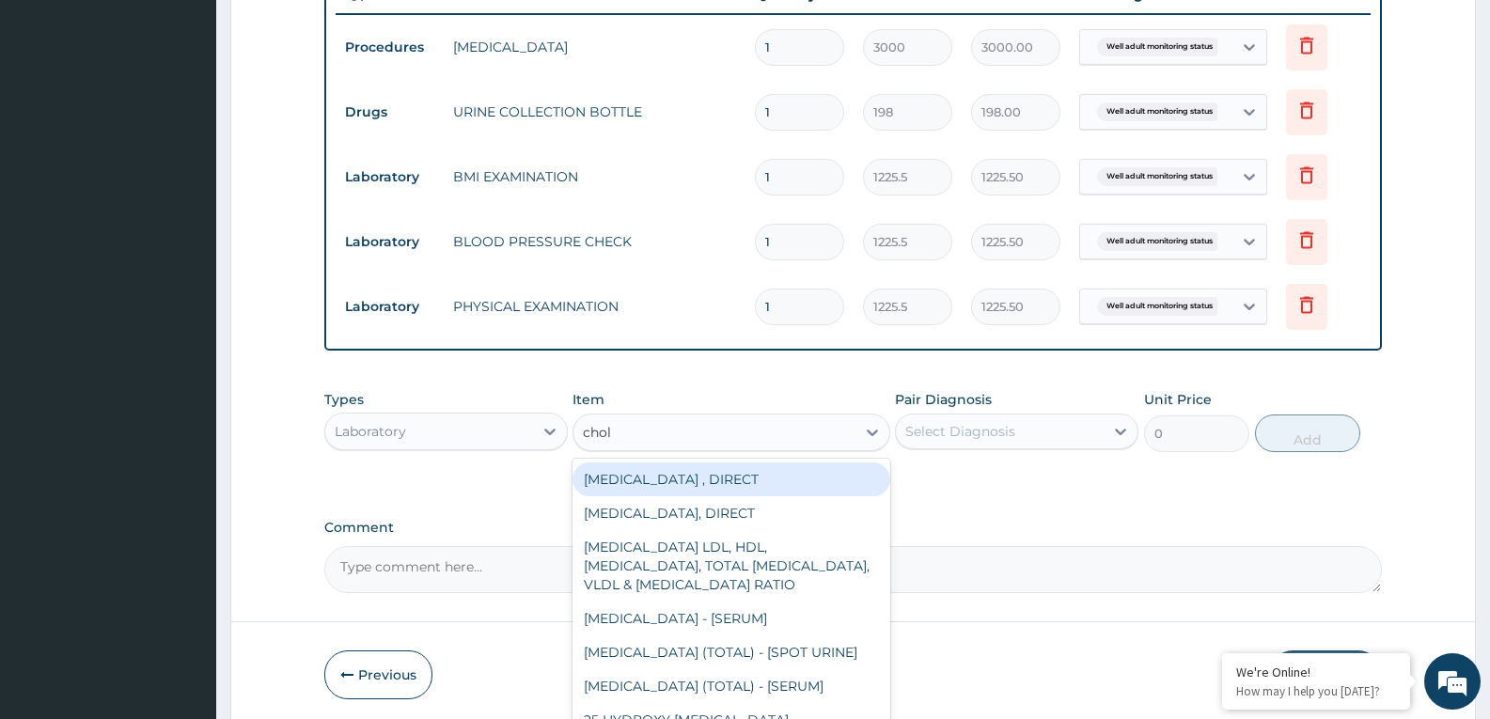
type input "chole"
type input "2880"
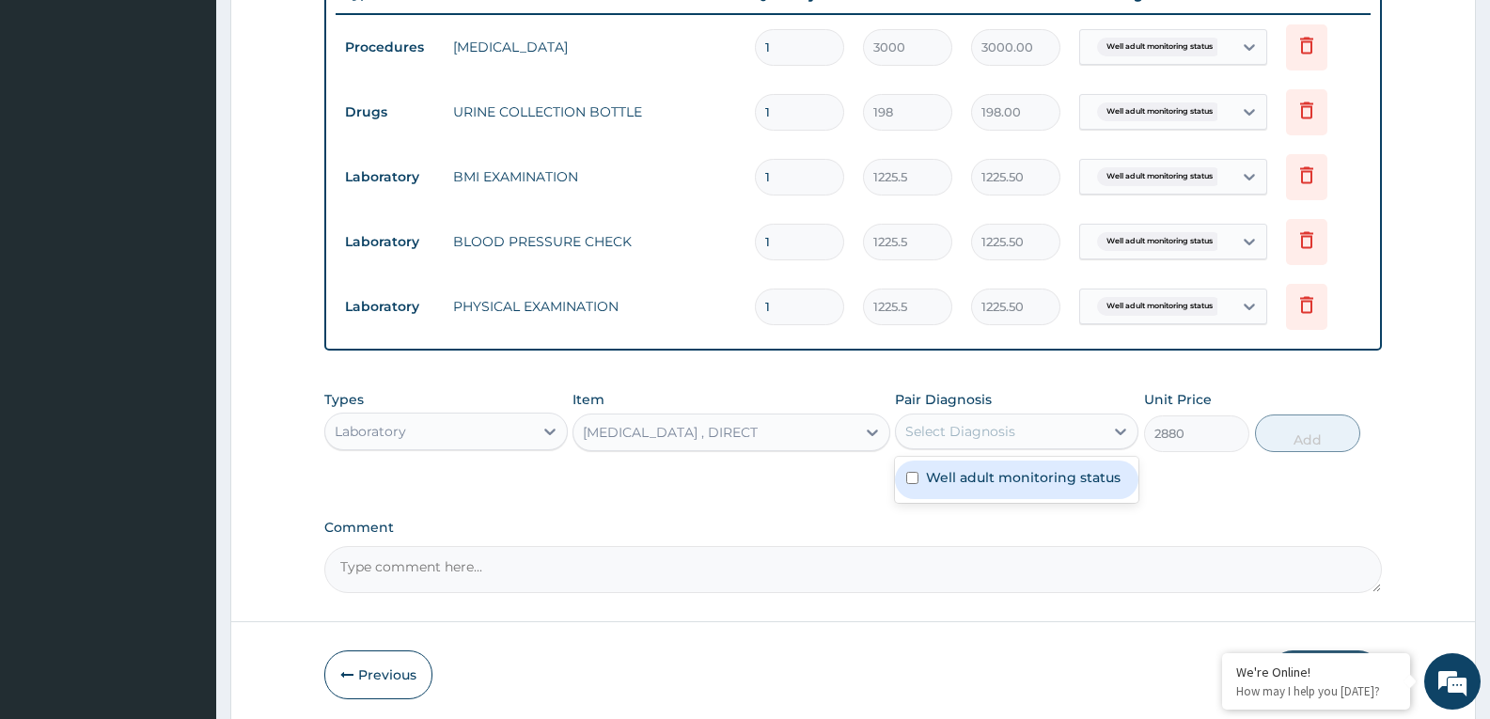
click at [980, 445] on div "Select Diagnosis" at bounding box center [1000, 431] width 208 height 30
checkbox input "true"
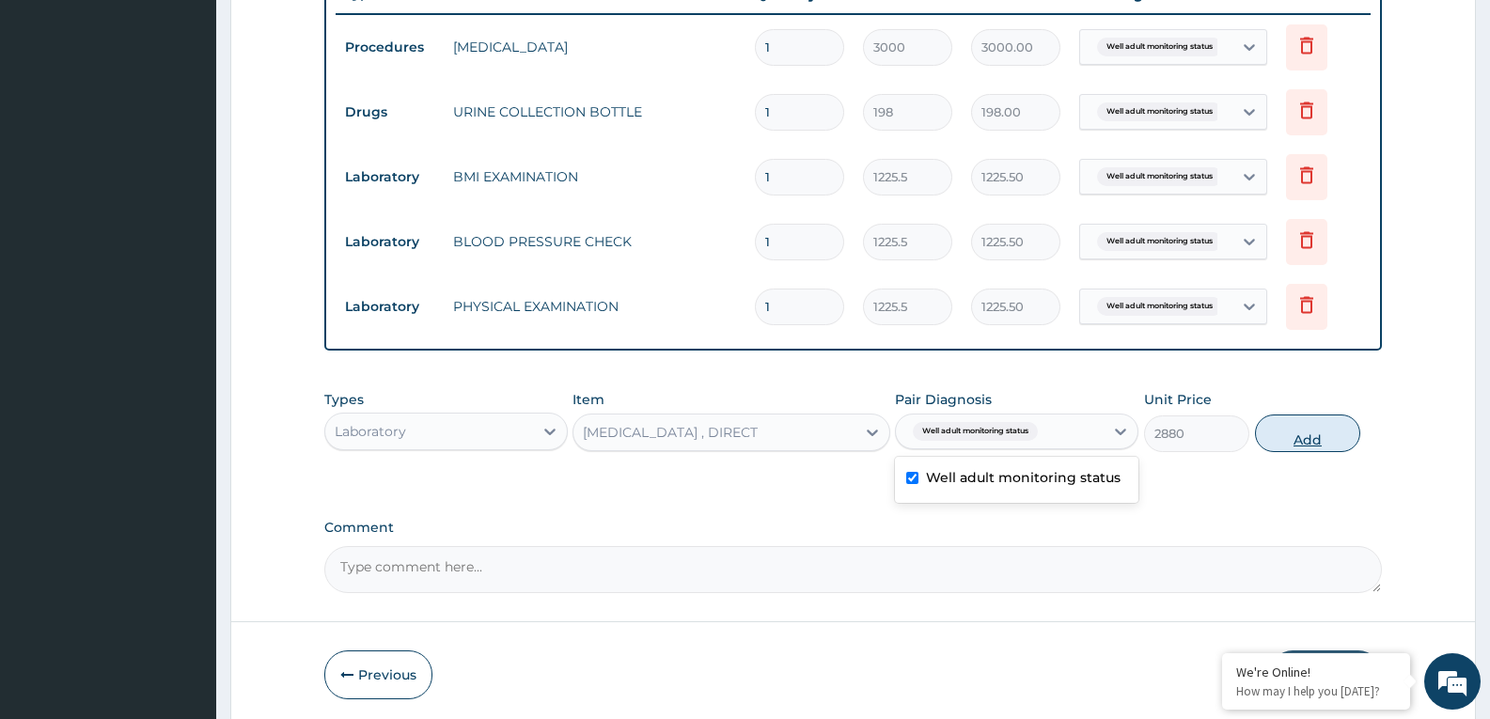
click at [1276, 438] on button "Add" at bounding box center [1307, 434] width 105 height 38
type input "0"
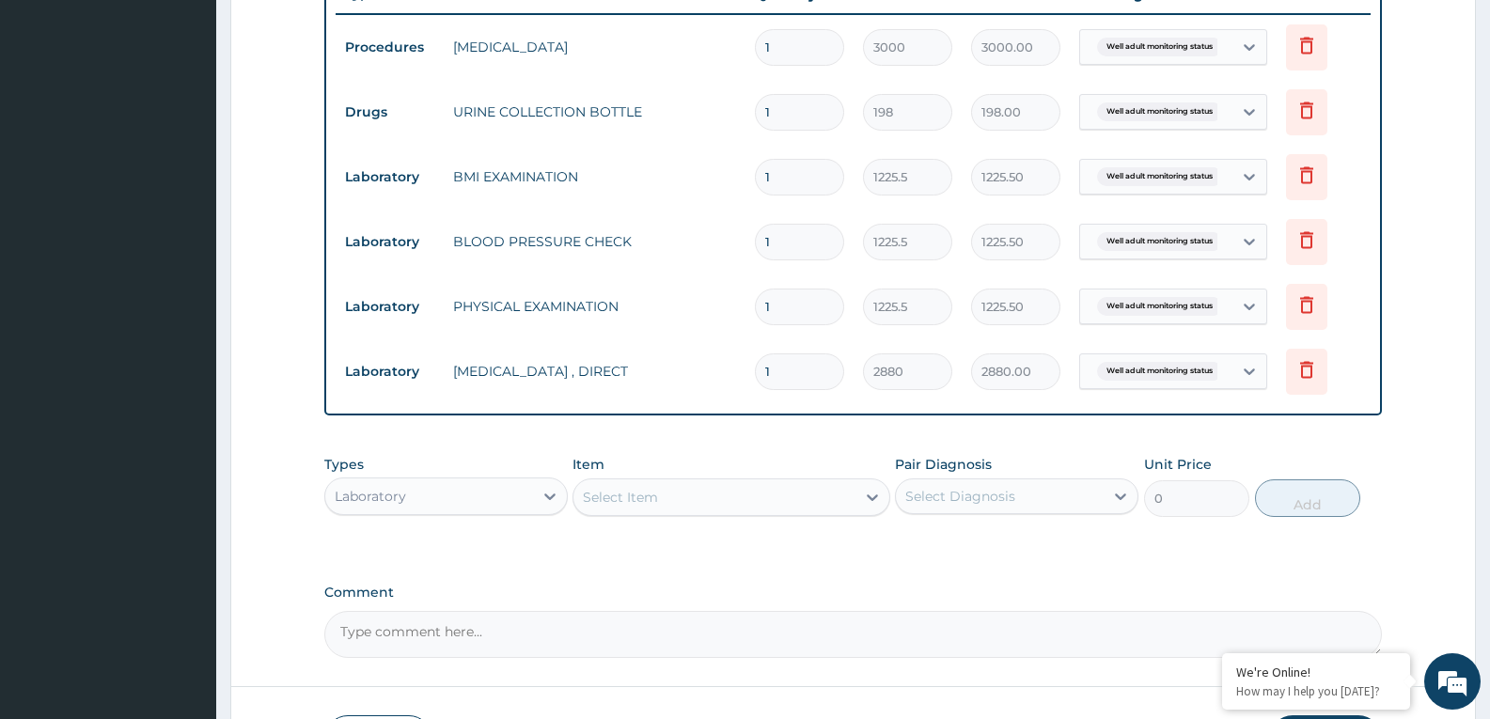
click at [780, 506] on div "Select Item" at bounding box center [713, 497] width 281 height 30
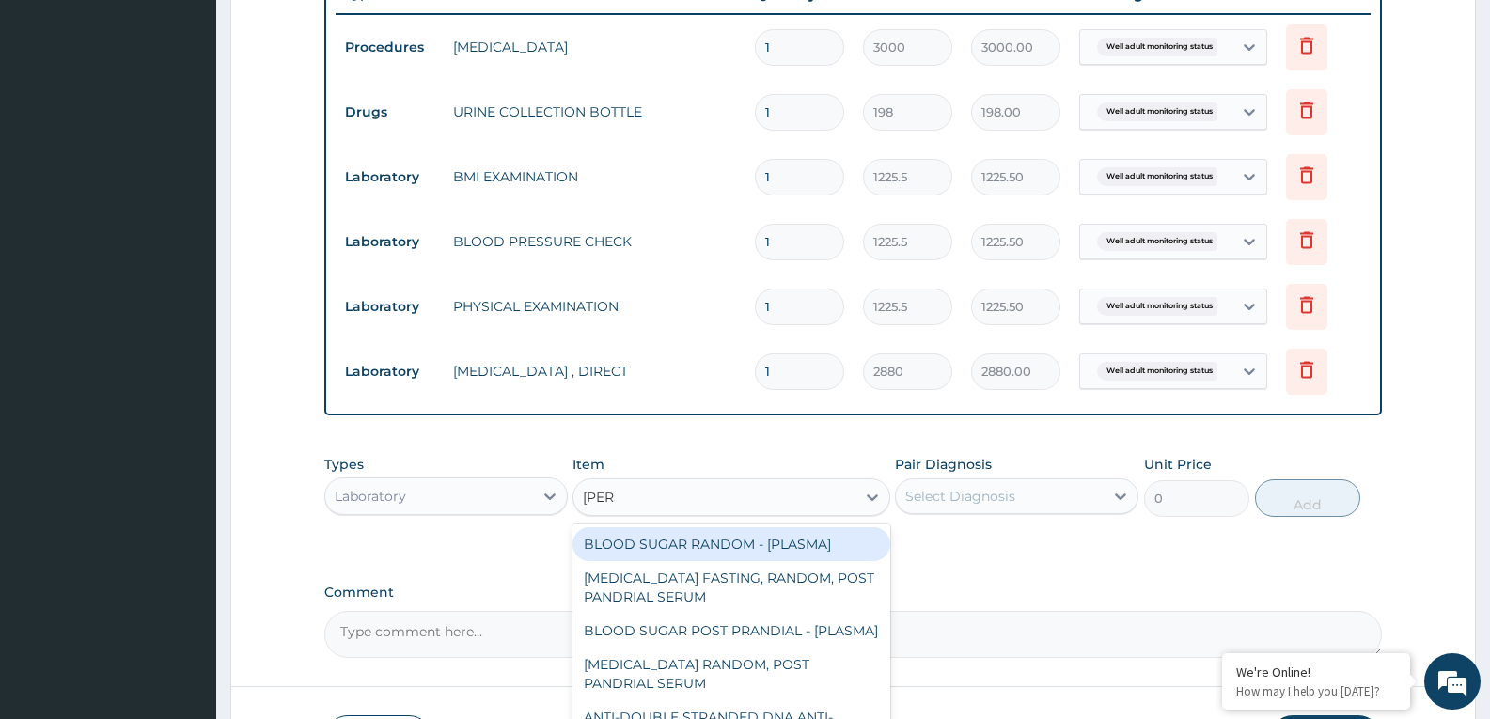
type input "random"
type input "1800"
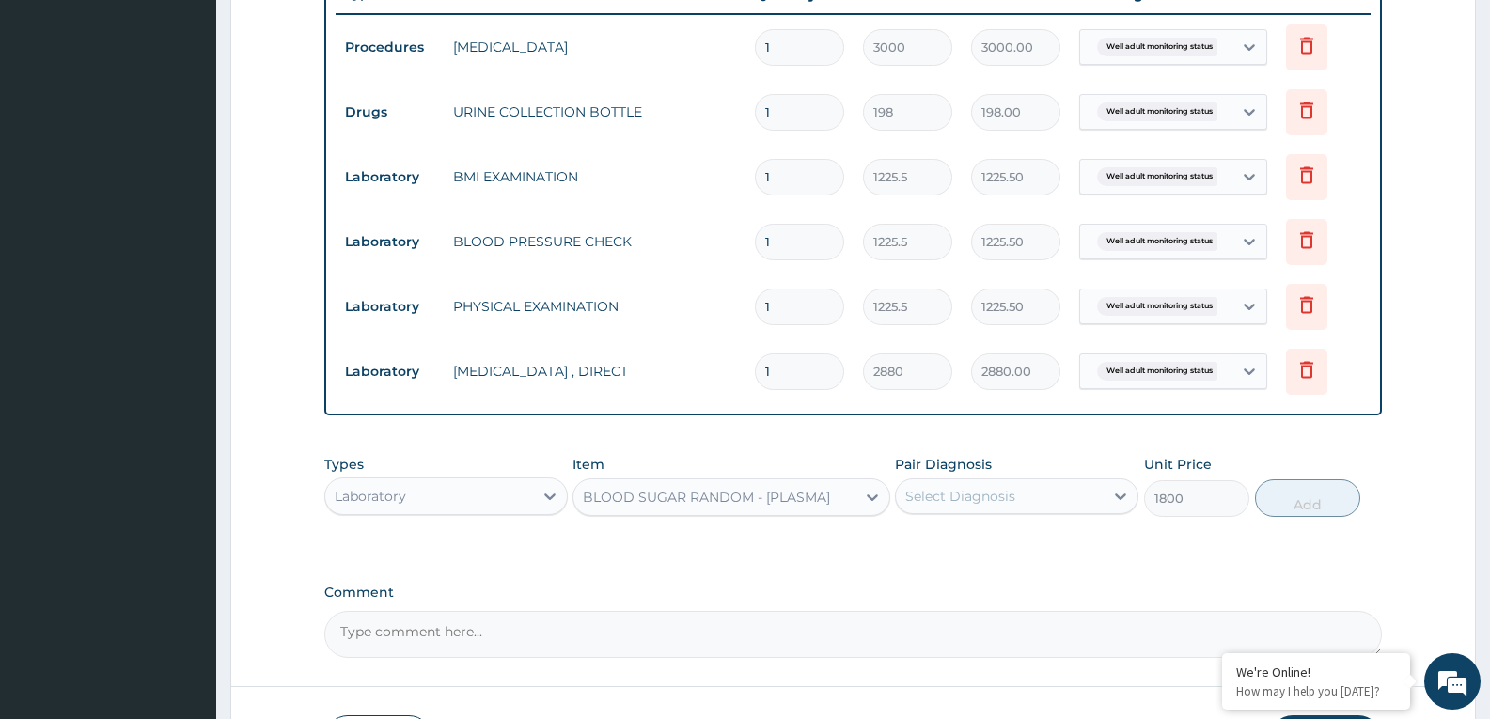
click at [990, 487] on div "Select Diagnosis" at bounding box center [960, 496] width 110 height 19
checkbox input "true"
click at [1261, 501] on button "Add" at bounding box center [1307, 498] width 105 height 38
type input "0"
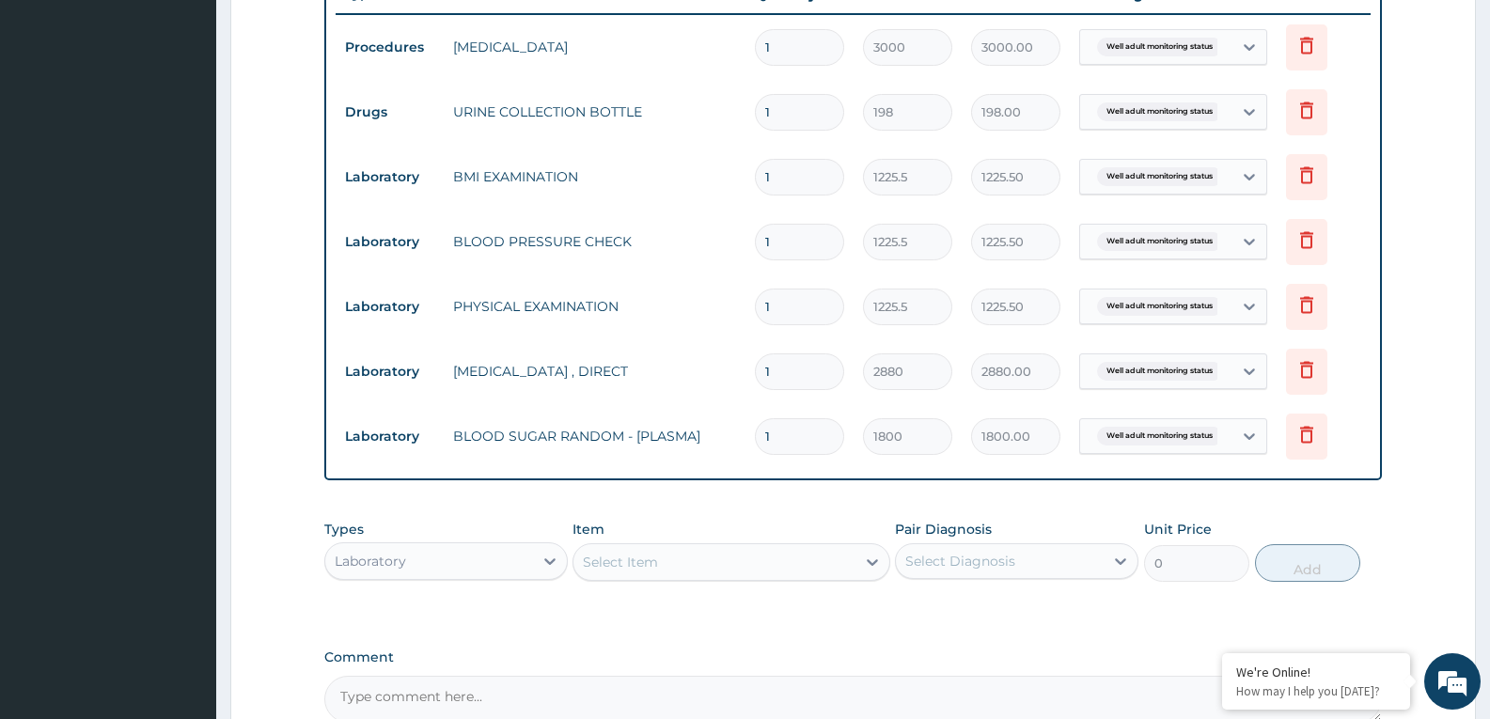
click at [804, 562] on div "Select Item" at bounding box center [713, 562] width 281 height 30
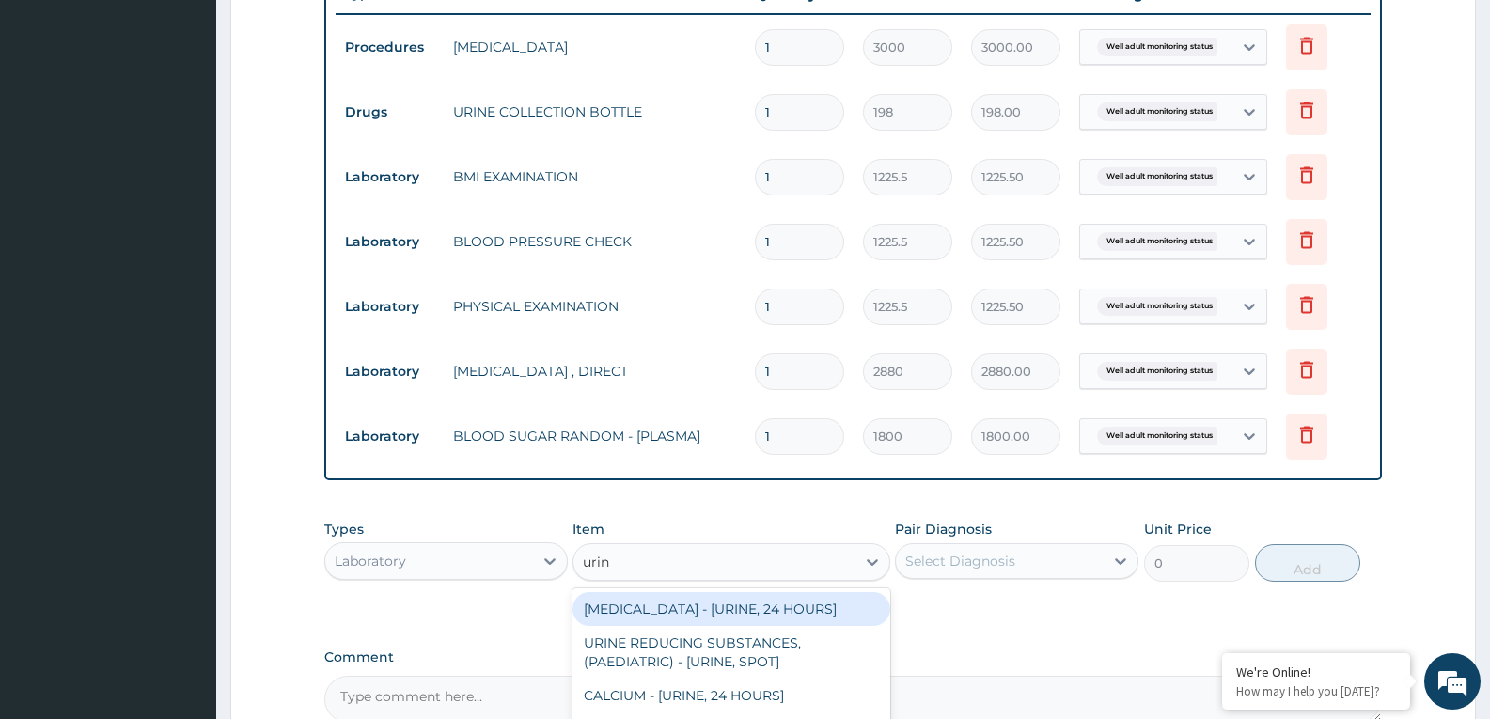
type input "urina"
type input "1531.875"
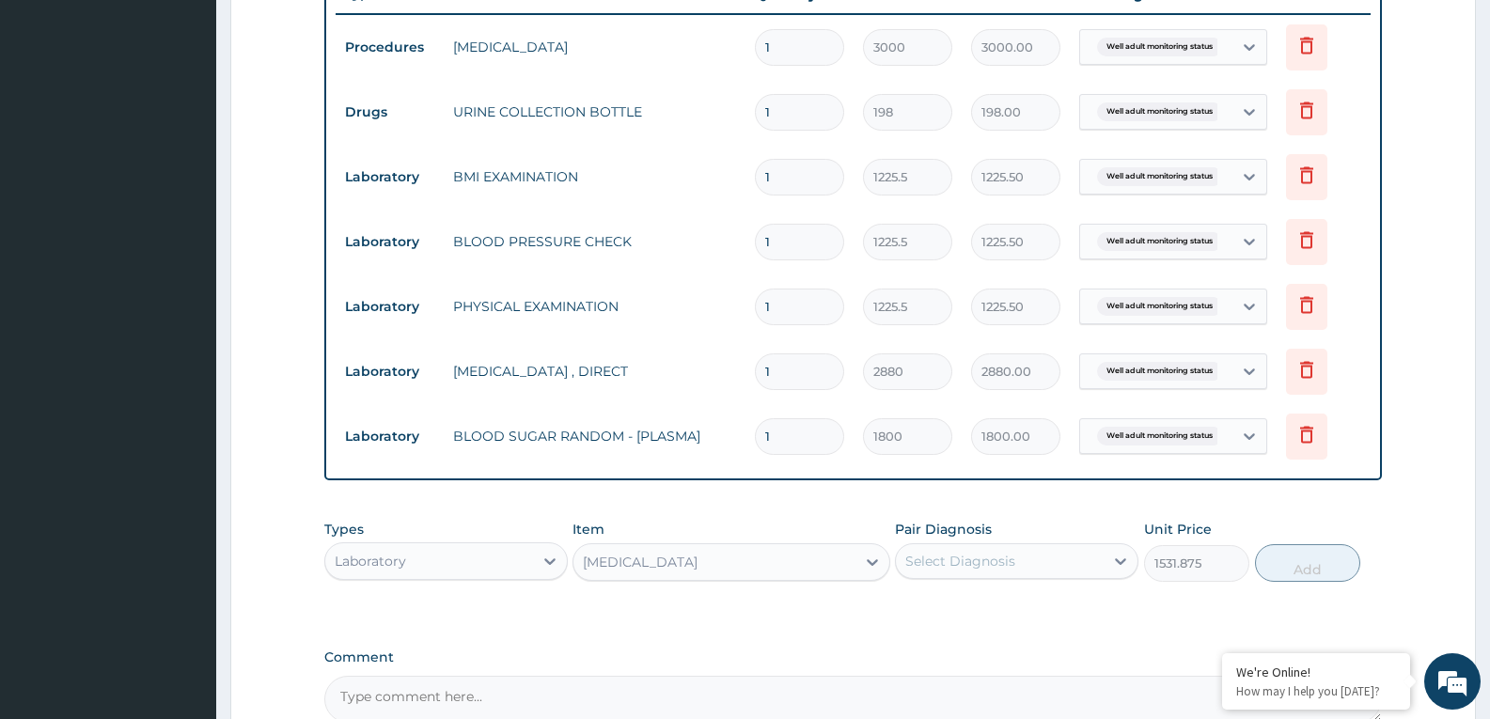
click at [1047, 576] on div "Select Diagnosis" at bounding box center [1016, 561] width 243 height 36
checkbox input "true"
click at [1303, 572] on button "Add" at bounding box center [1307, 563] width 105 height 38
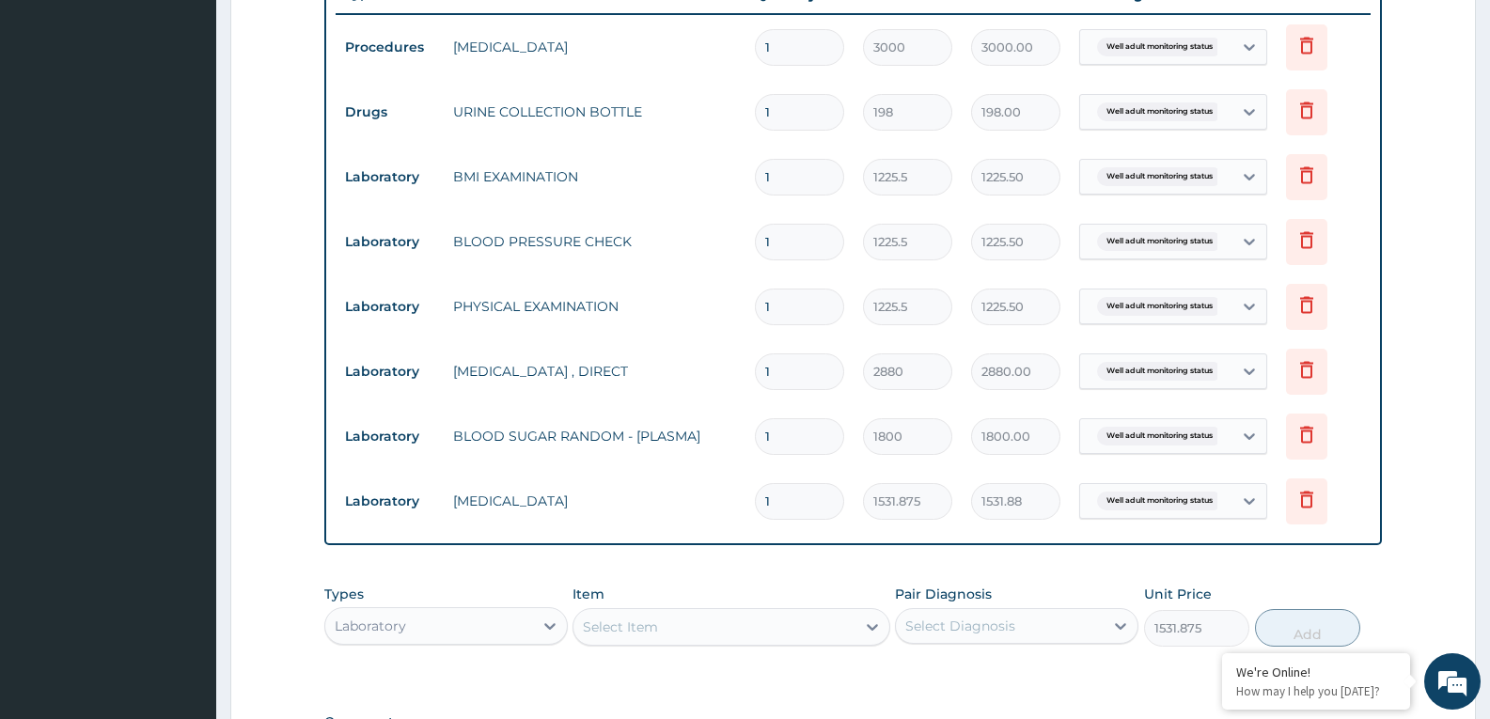
type input "0"
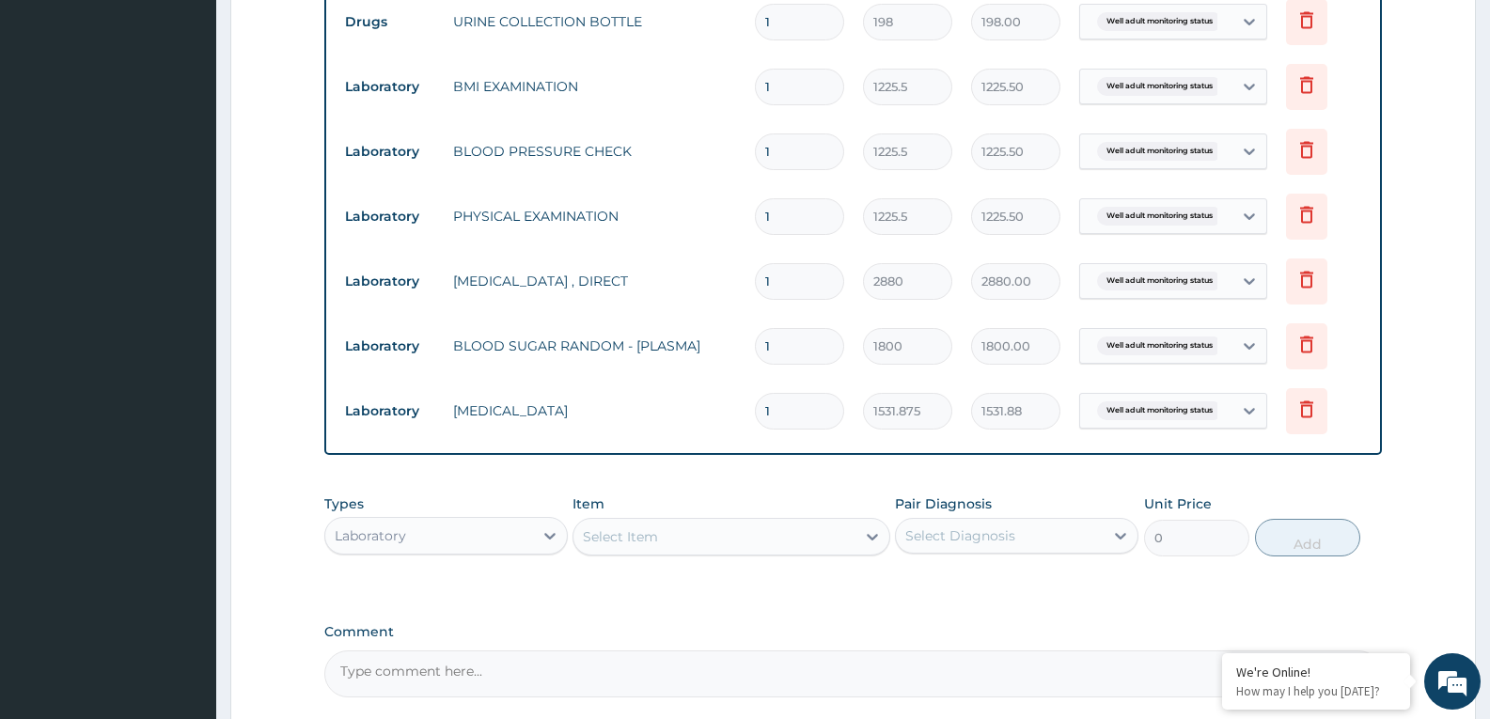
scroll to position [1001, 0]
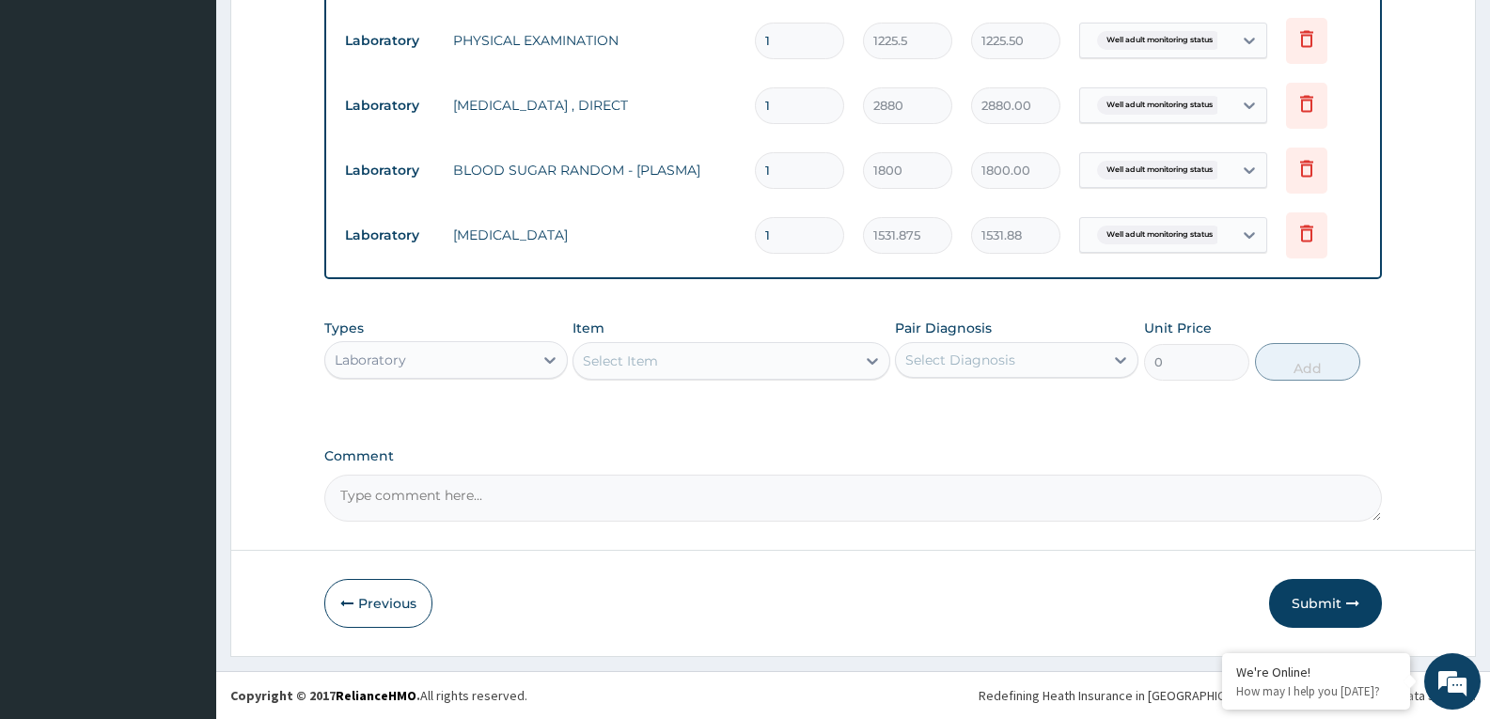
click at [724, 369] on div "Select Item" at bounding box center [713, 361] width 281 height 30
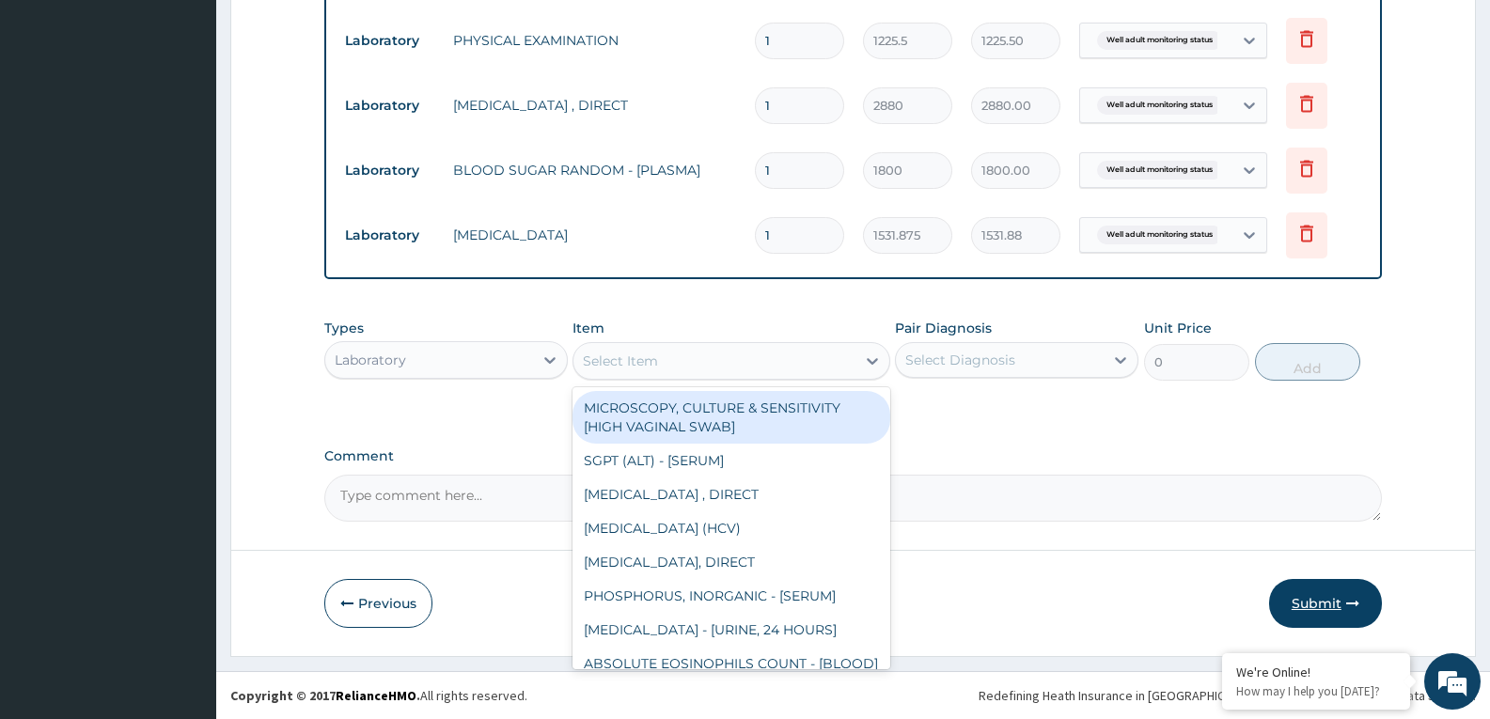
click at [1319, 587] on button "Submit" at bounding box center [1325, 603] width 113 height 49
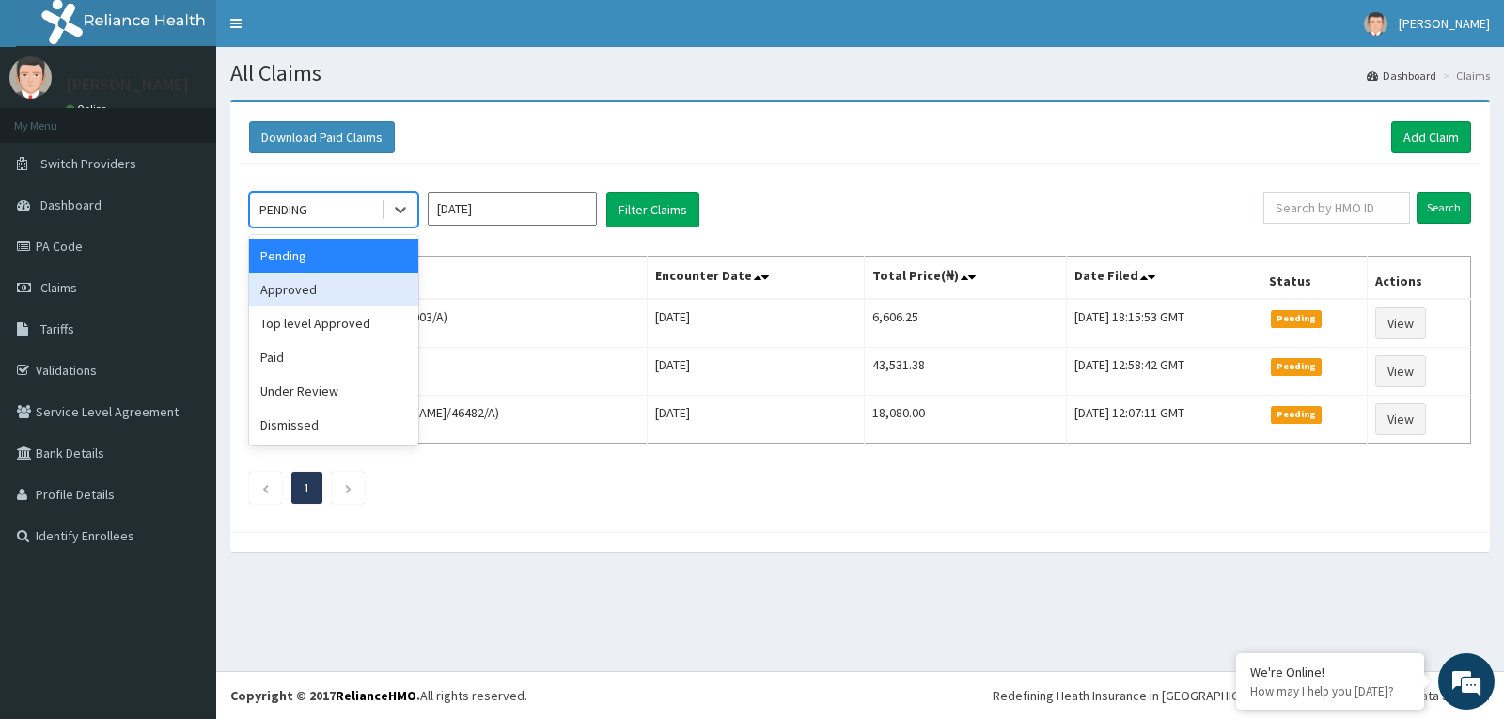
click at [305, 287] on div "Approved" at bounding box center [333, 290] width 169 height 34
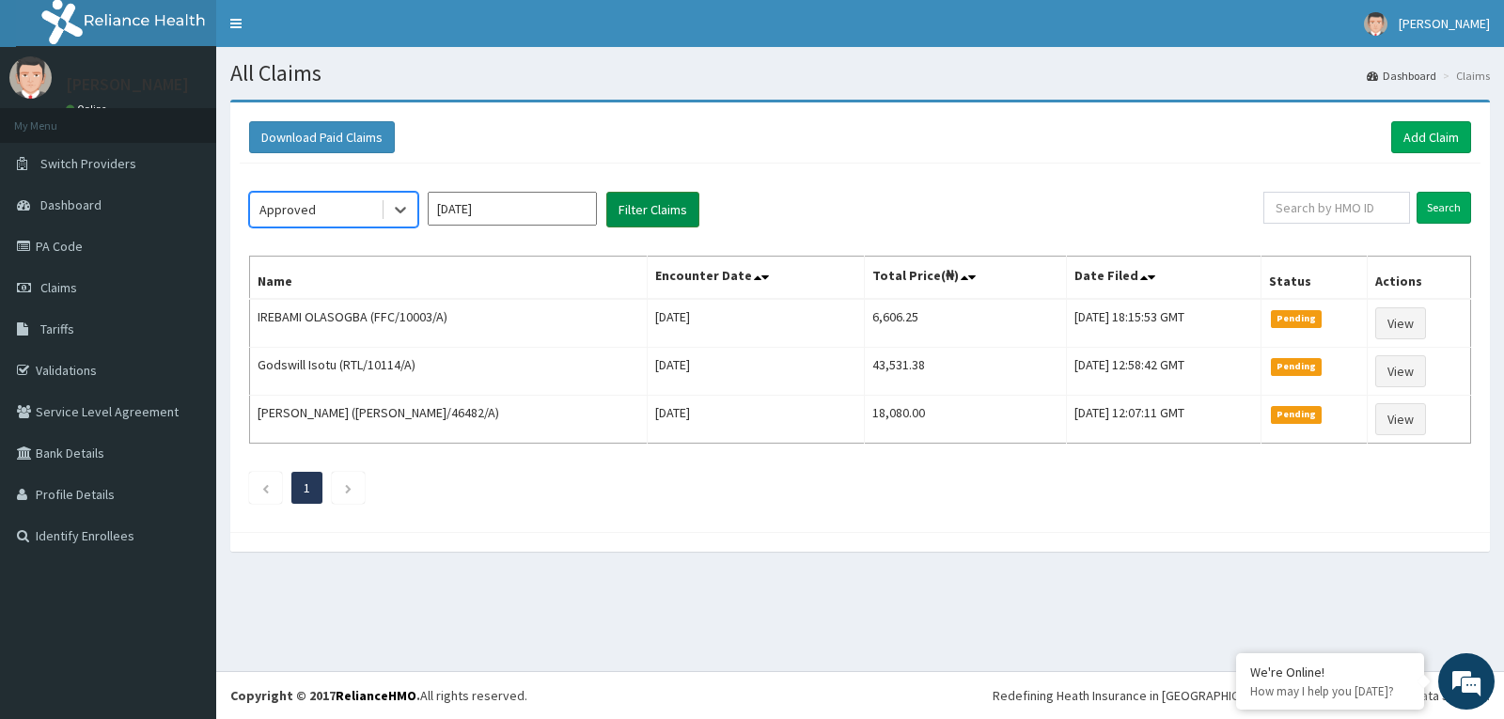
click at [646, 211] on button "Filter Claims" at bounding box center [652, 210] width 93 height 36
click at [381, 213] on div at bounding box center [399, 210] width 37 height 34
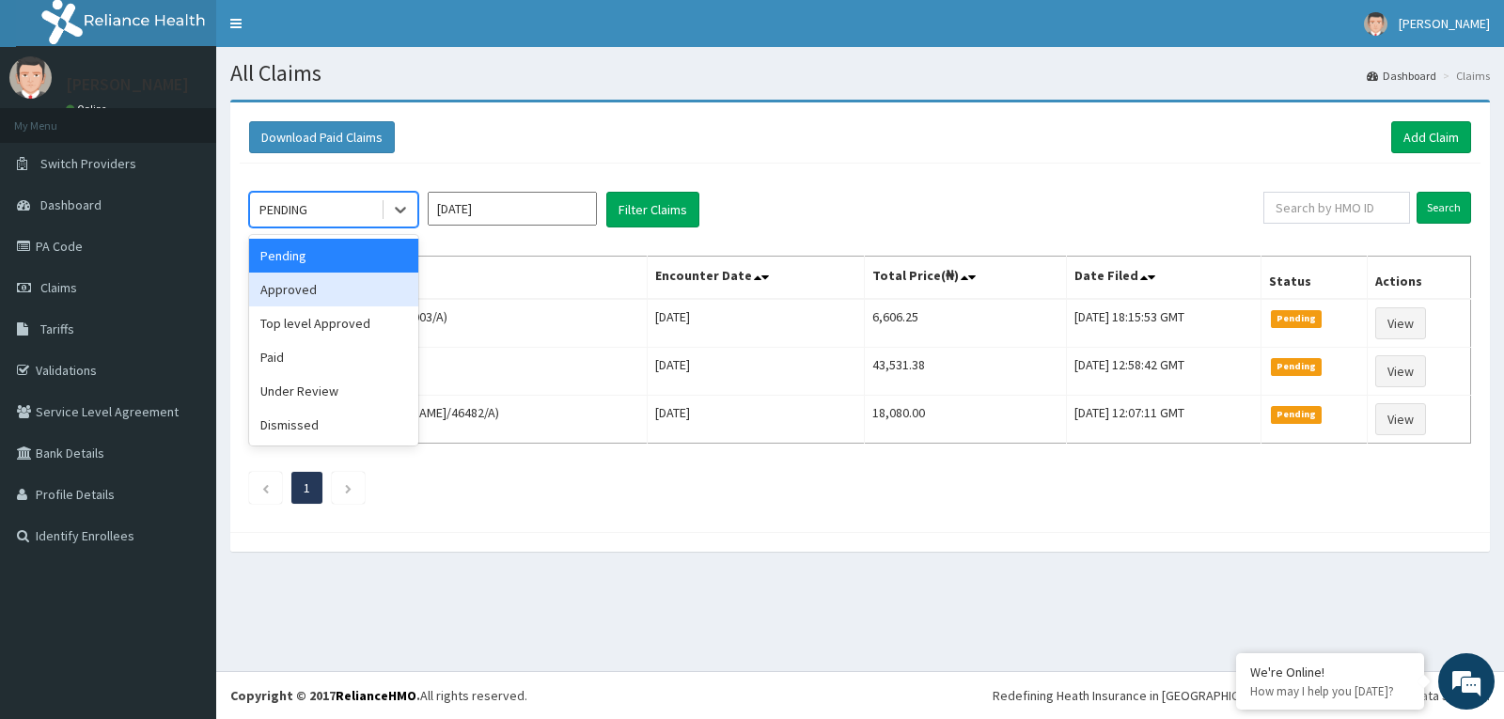
click at [299, 291] on div "Approved" at bounding box center [333, 290] width 169 height 34
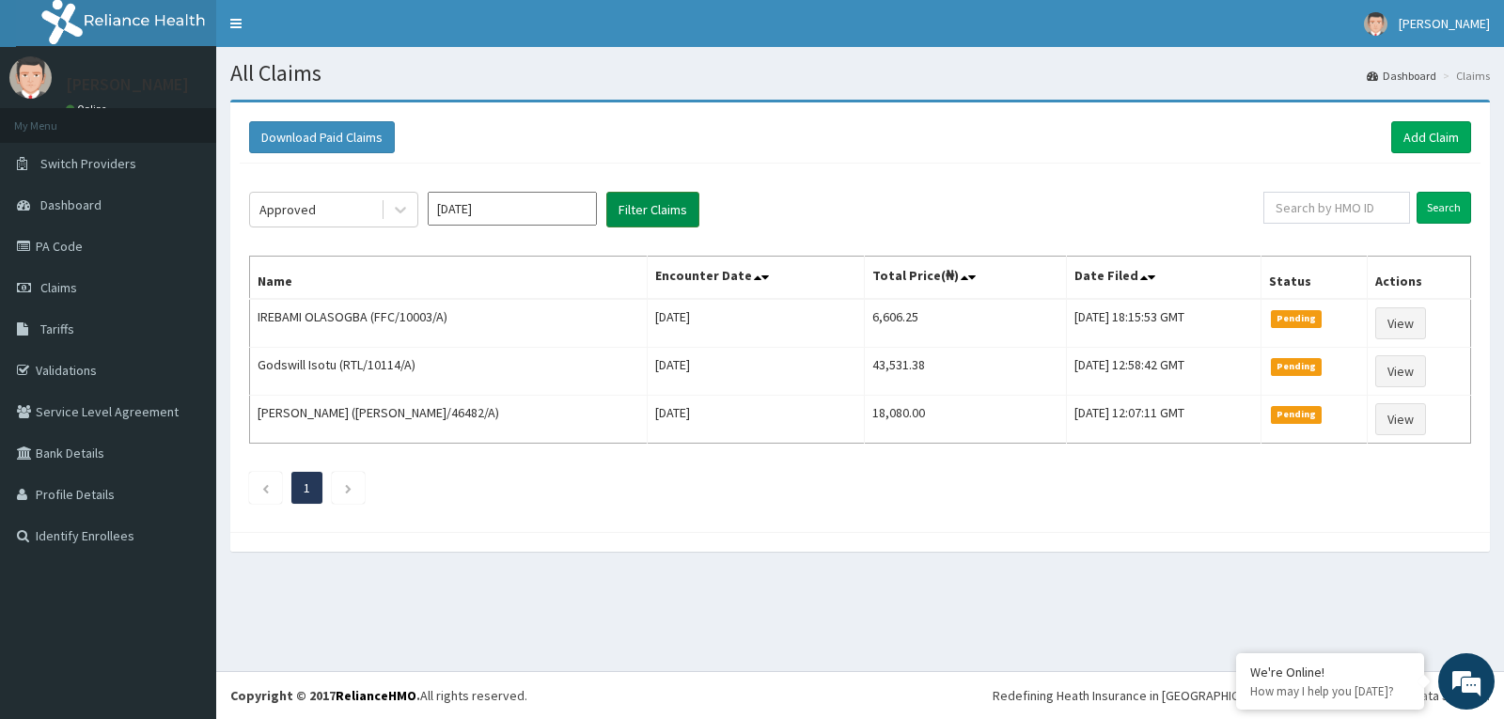
click at [652, 211] on button "Filter Claims" at bounding box center [652, 210] width 93 height 36
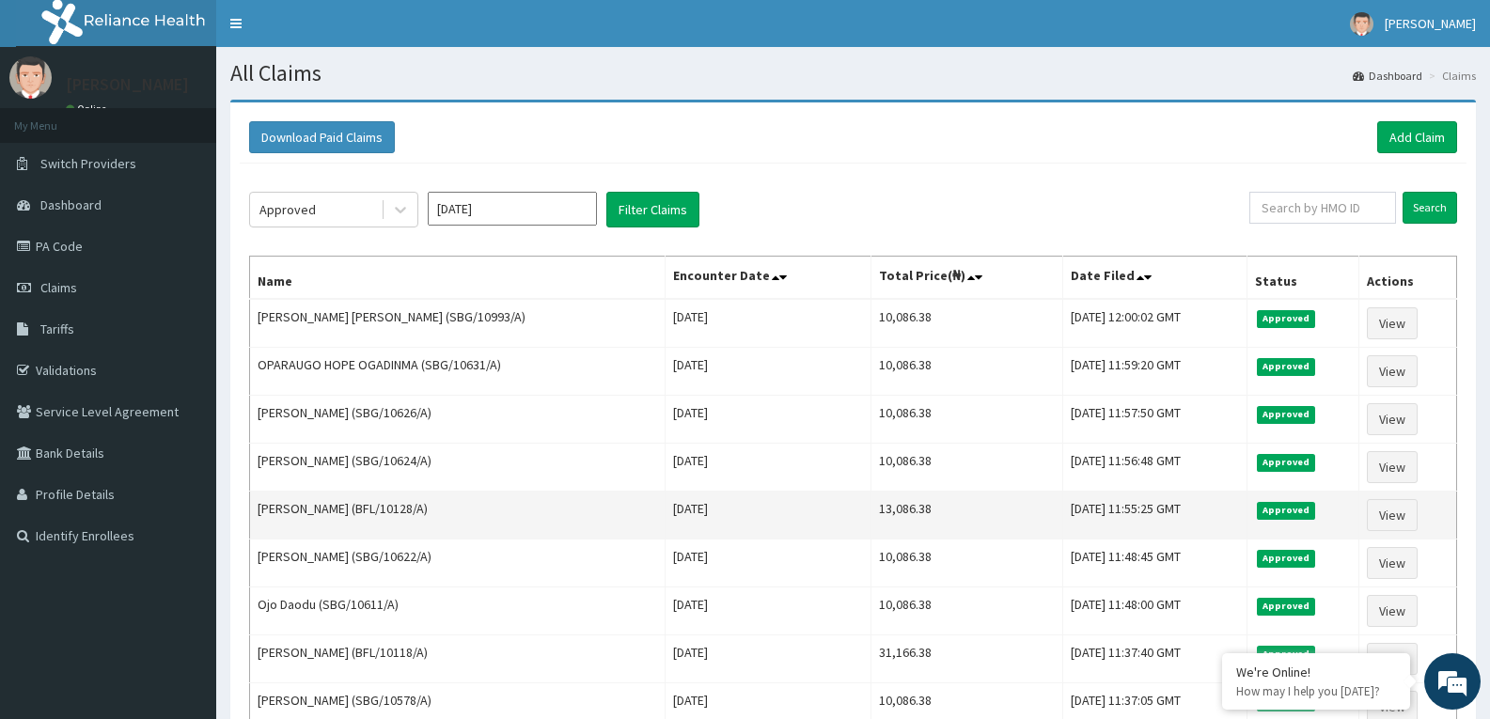
drag, startPoint x: 414, startPoint y: 513, endPoint x: 481, endPoint y: 509, distance: 67.8
click at [481, 509] on td "Hussaini Muhammed-Sanni (BFL/10128/A)" at bounding box center [457, 516] width 415 height 48
copy td "BFL/10128/A"
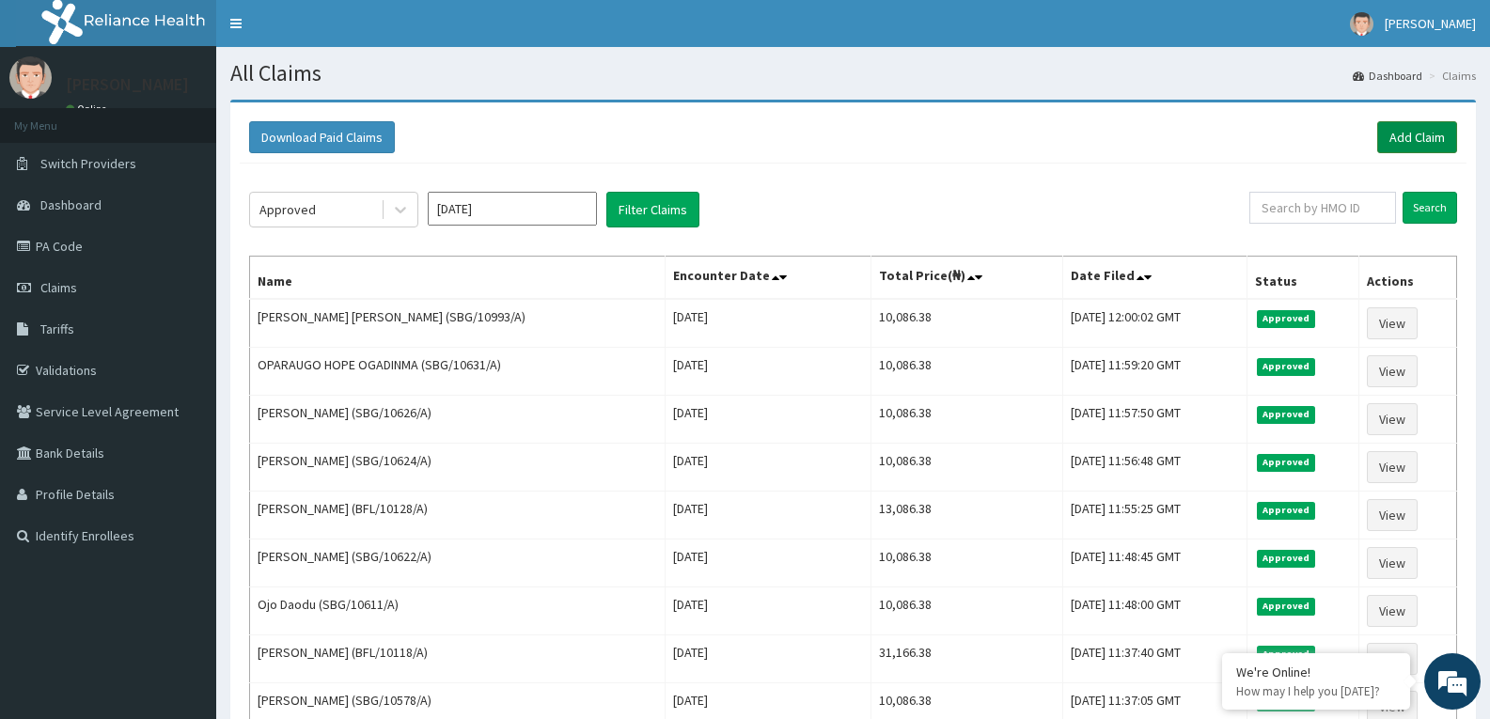
click at [1422, 128] on link "Add Claim" at bounding box center [1417, 137] width 80 height 32
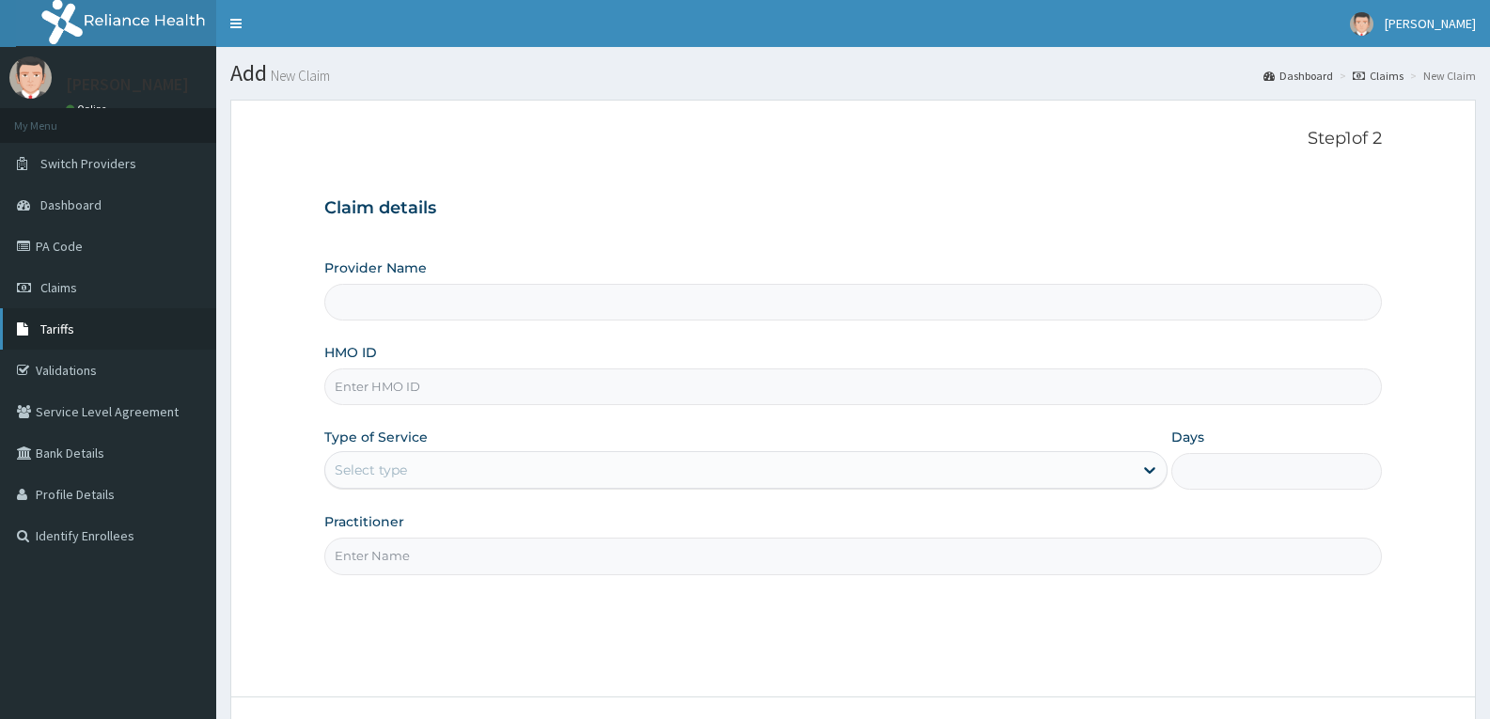
type input "Reliance Family Clinics (RFC) - [GEOGRAPHIC_DATA]"
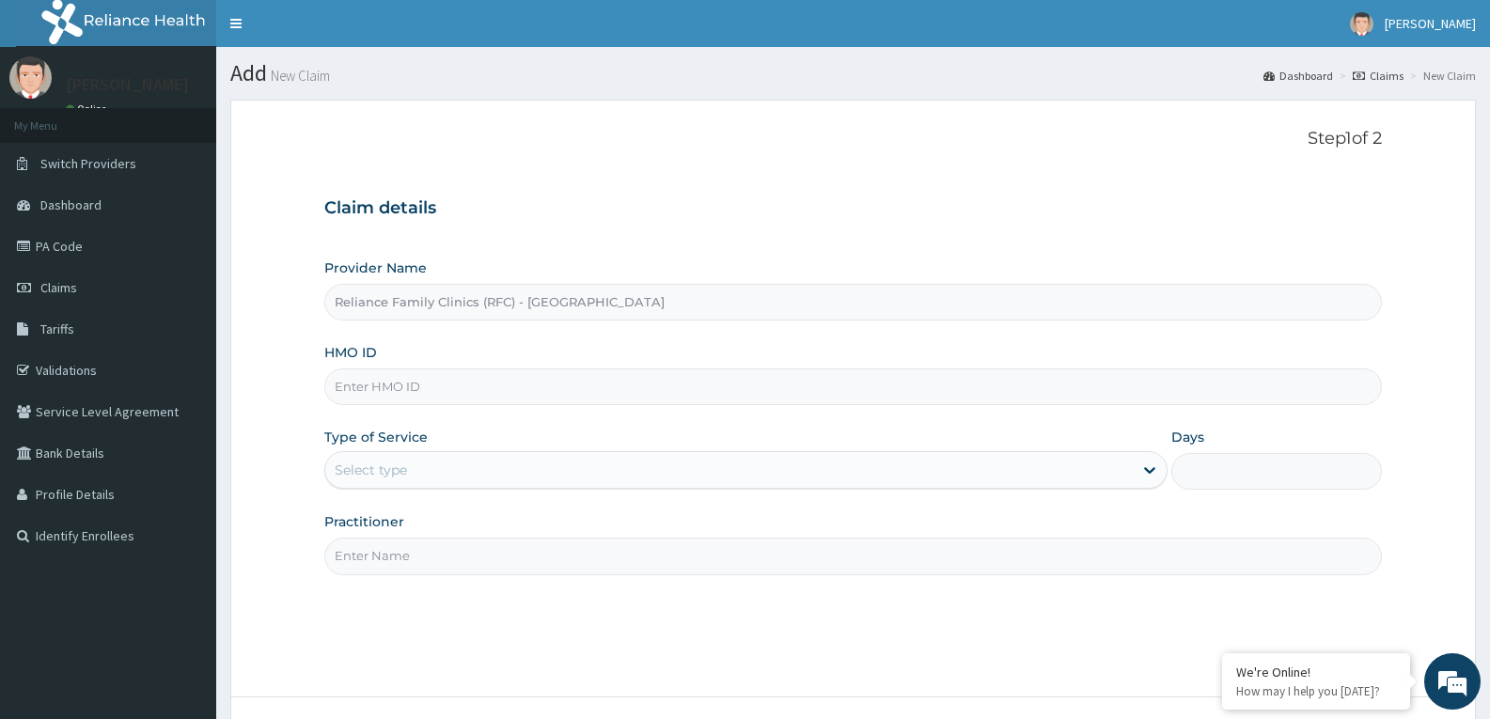
click at [392, 394] on input "HMO ID" at bounding box center [852, 386] width 1057 height 37
paste input "BFL/10128/A"
click at [393, 393] on input "BFL/10128/A" at bounding box center [852, 386] width 1057 height 37
type input "BFL/10130/A"
